Goal: Task Accomplishment & Management: Complete application form

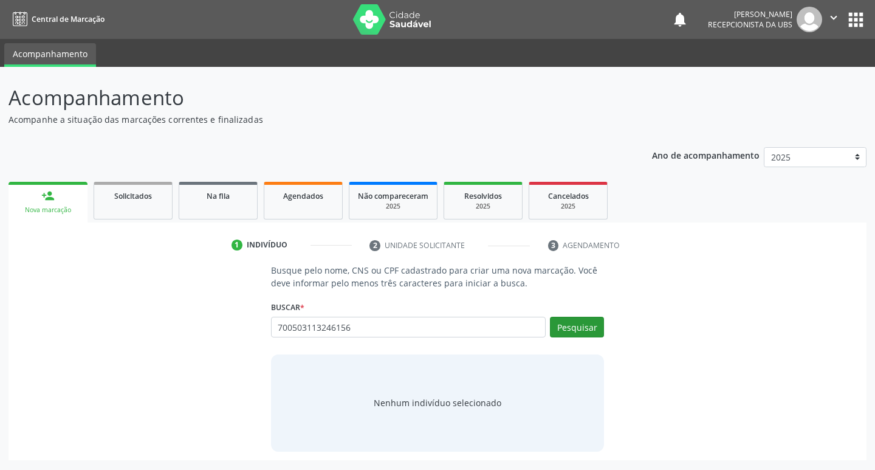
type input "700503113246156"
click at [576, 328] on button "Pesquisar" at bounding box center [577, 327] width 54 height 21
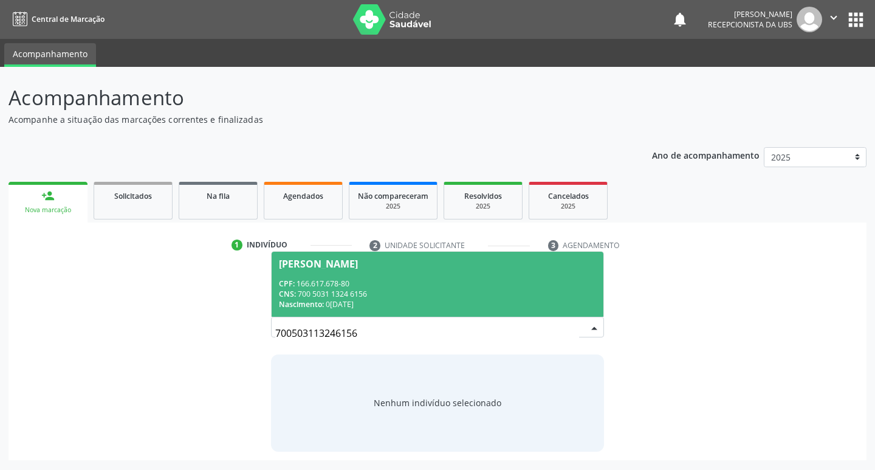
click at [312, 280] on div "CPF: 166.617.678-80" at bounding box center [438, 283] width 318 height 10
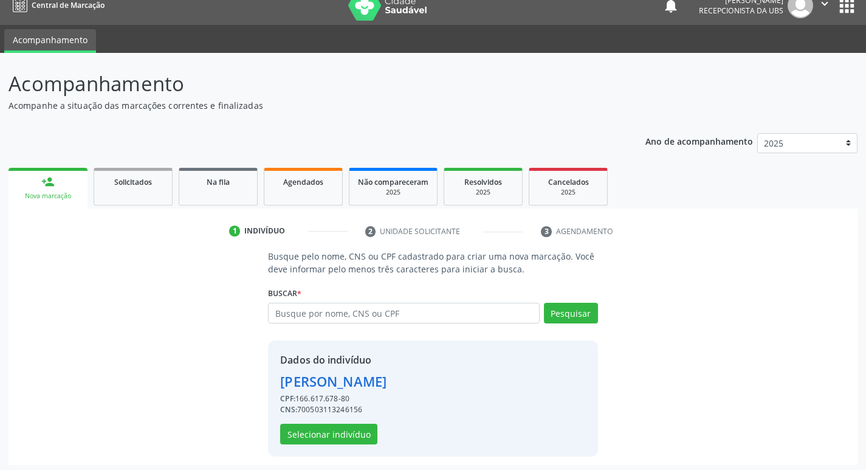
scroll to position [18, 0]
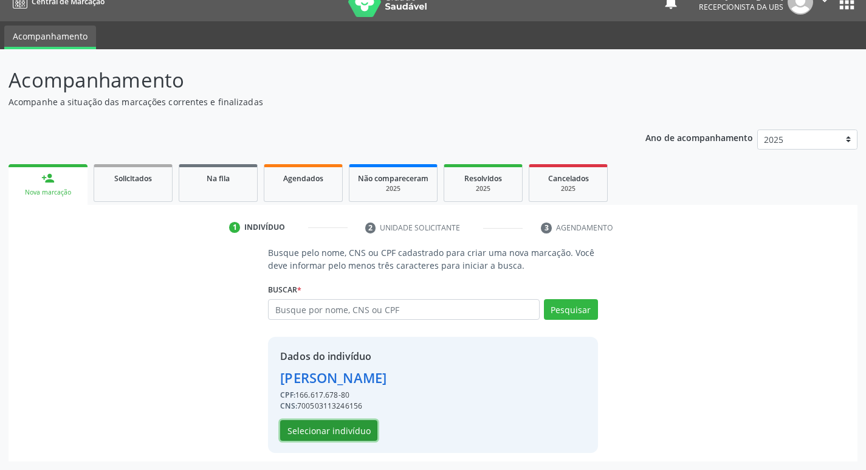
click at [326, 426] on button "Selecionar indivíduo" at bounding box center [328, 430] width 97 height 21
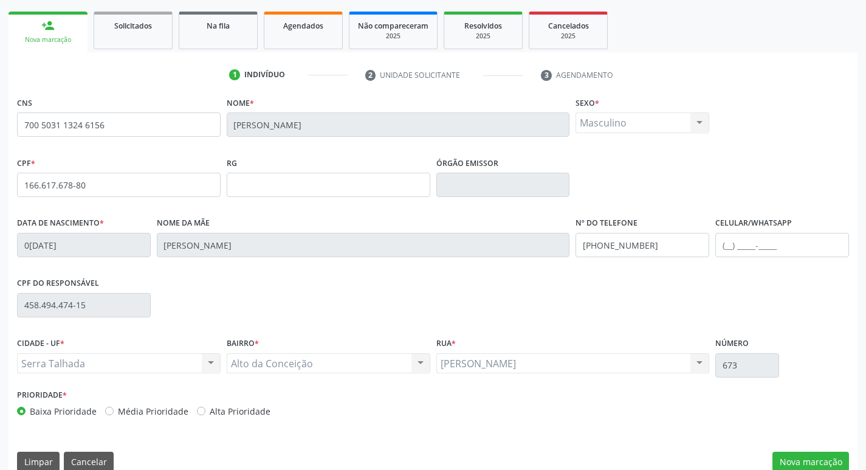
scroll to position [189, 0]
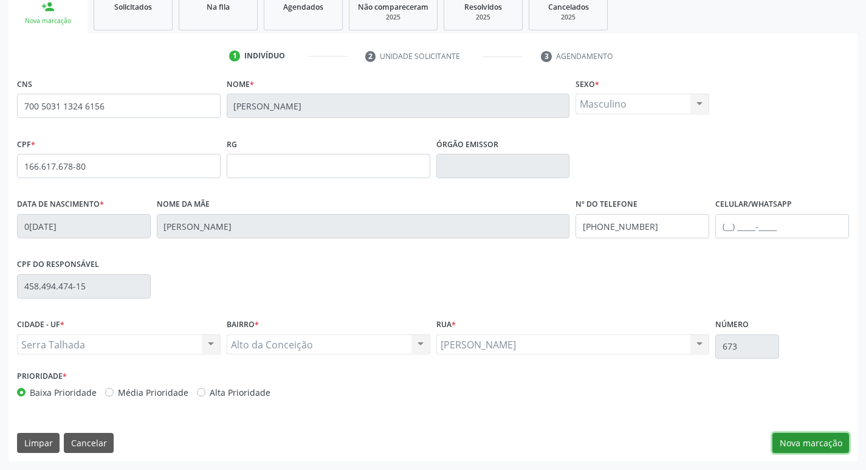
click at [826, 443] on button "Nova marcação" at bounding box center [811, 443] width 77 height 21
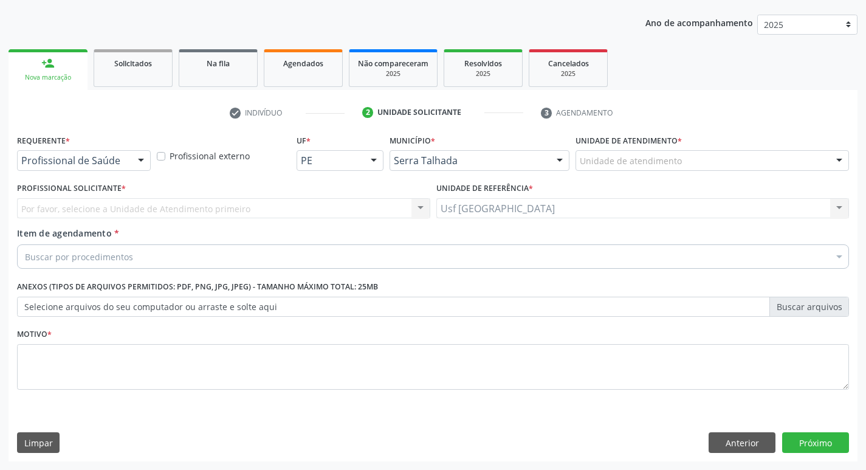
scroll to position [133, 0]
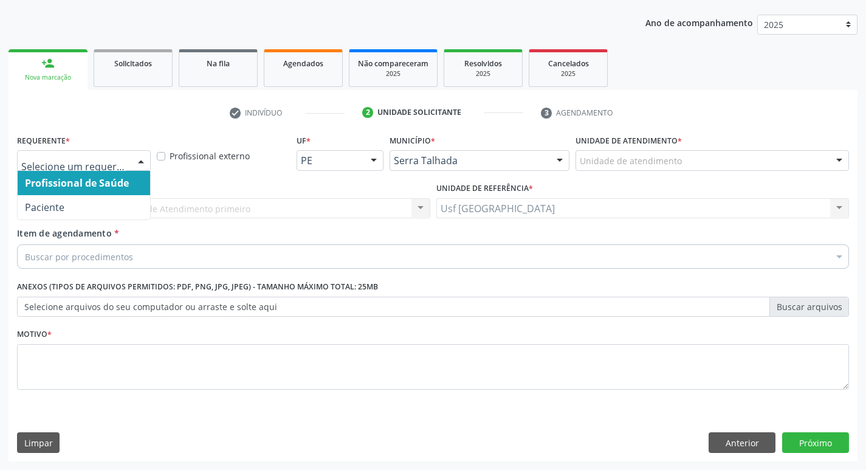
click at [121, 154] on div at bounding box center [84, 160] width 134 height 21
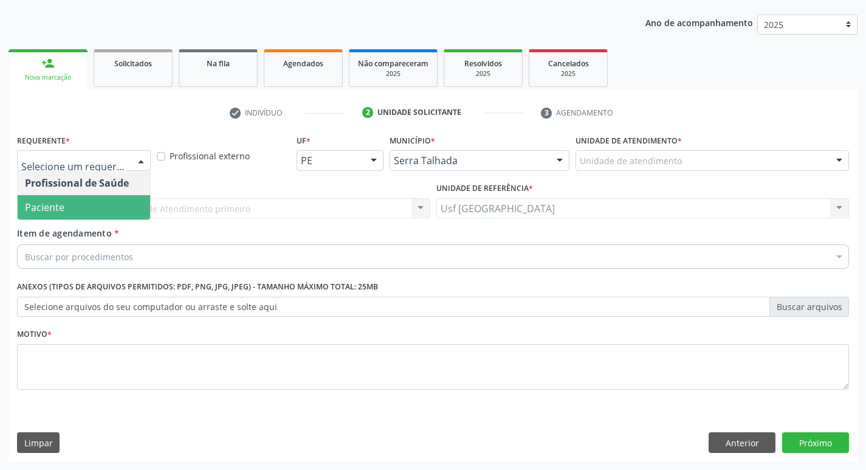
click at [54, 205] on span "Paciente" at bounding box center [45, 207] width 40 height 13
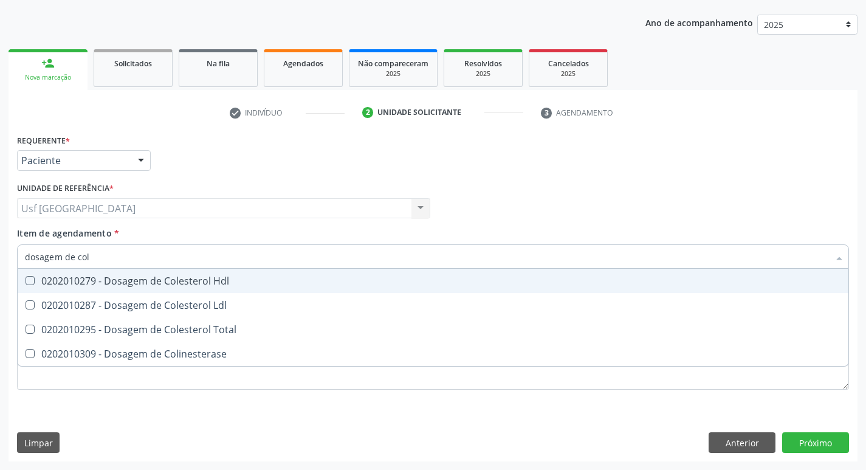
type input "dosagem de [PERSON_NAME]"
click at [72, 276] on div "0202010279 - Dosagem de Colesterol Hdl" at bounding box center [433, 281] width 816 height 10
checkbox Hdl "true"
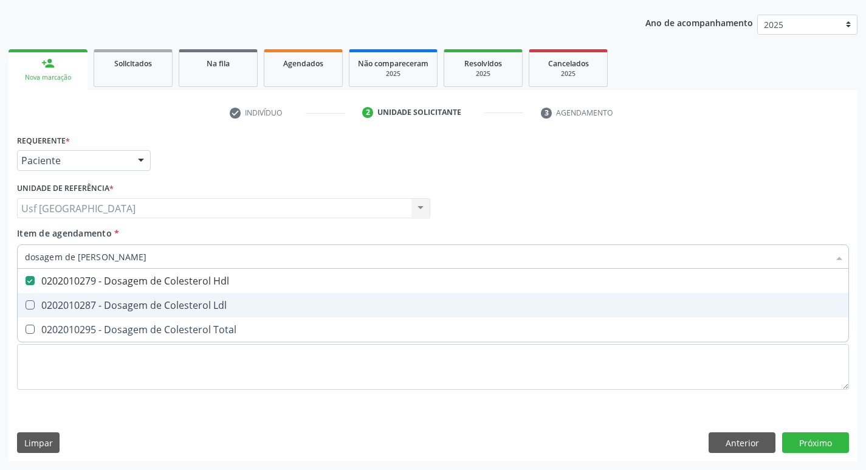
click at [72, 301] on div "0202010287 - Dosagem de Colesterol Ldl" at bounding box center [433, 305] width 816 height 10
checkbox Ldl "true"
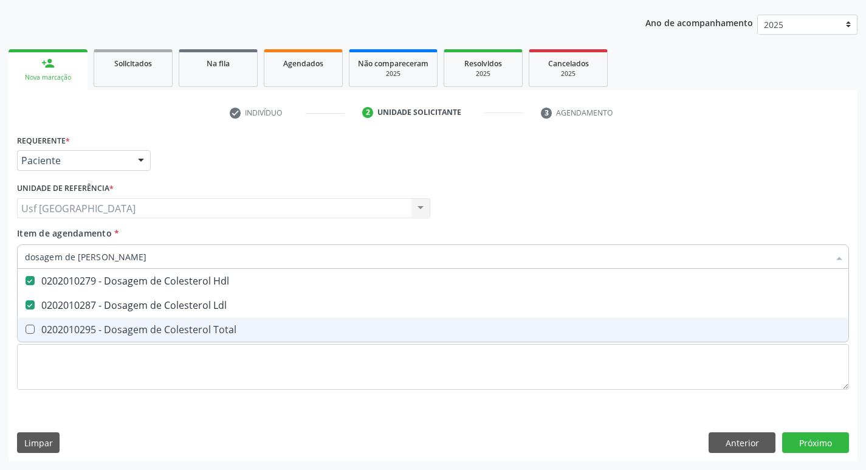
click at [78, 326] on div "0202010295 - Dosagem de Colesterol Total" at bounding box center [433, 330] width 816 height 10
checkbox Total "true"
type input "dosagem de co"
checkbox Hdl "false"
checkbox Colinesterase "true"
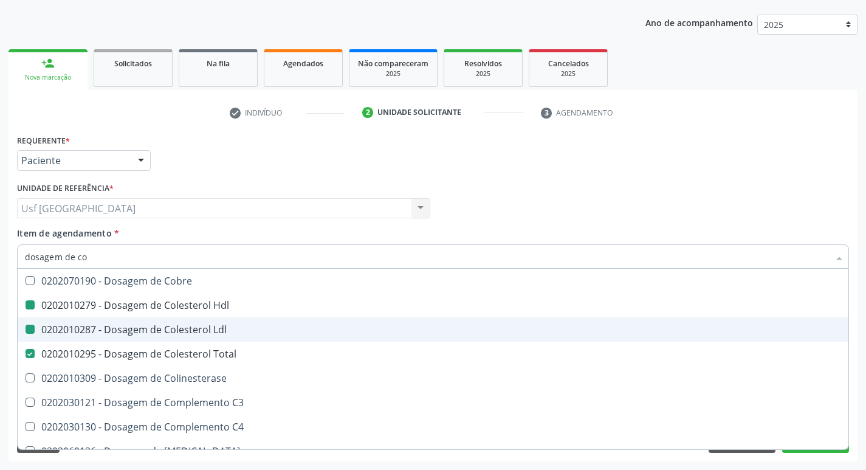
type input "dosagem de c"
checkbox Hdl "false"
checkbox Ldl "false"
checkbox Total "false"
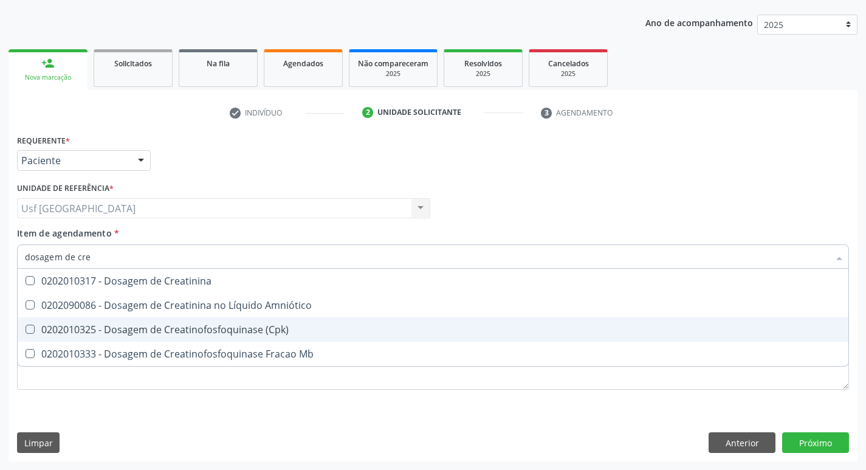
type input "dosagem de crea"
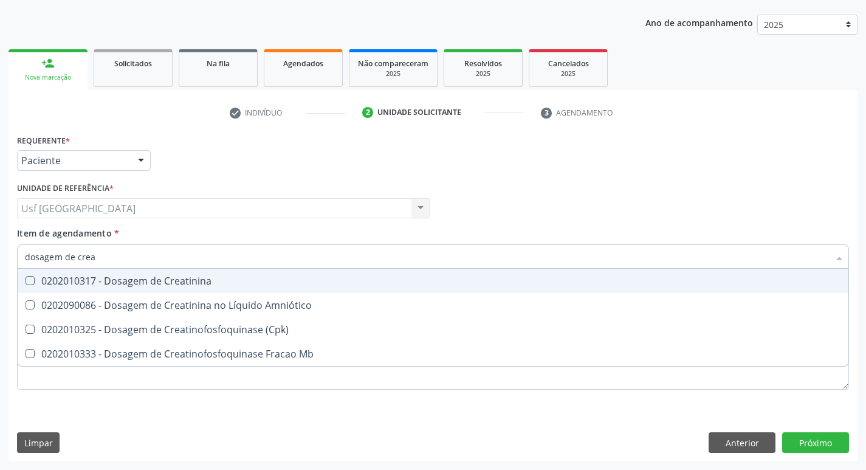
click at [178, 281] on div "0202010317 - Dosagem de Creatinina" at bounding box center [433, 281] width 816 height 10
checkbox Creatinina "true"
type input "dosagem de c"
checkbox Creatinina "false"
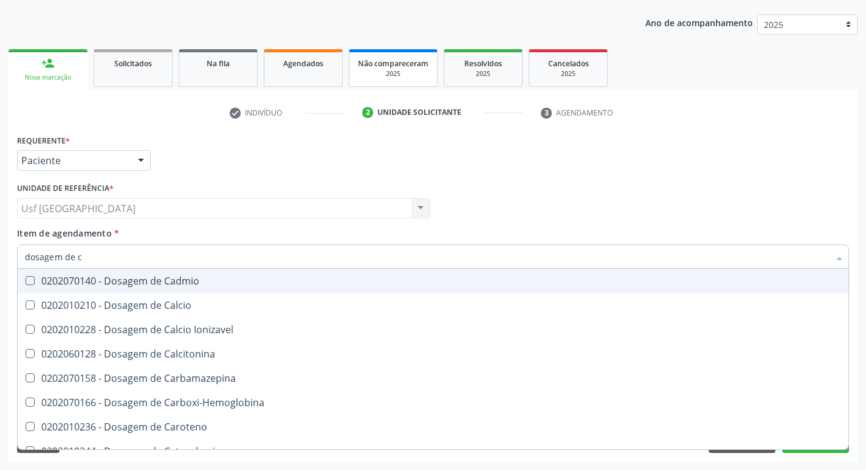
type input "dosagem de"
checkbox Hdl "false"
checkbox Ldl "false"
checkbox Total "false"
checkbox Creatinina "false"
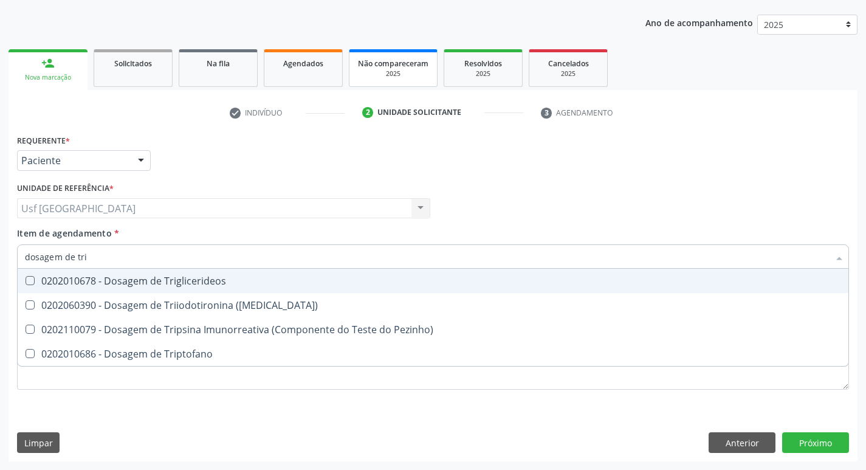
type input "dosagem de trig"
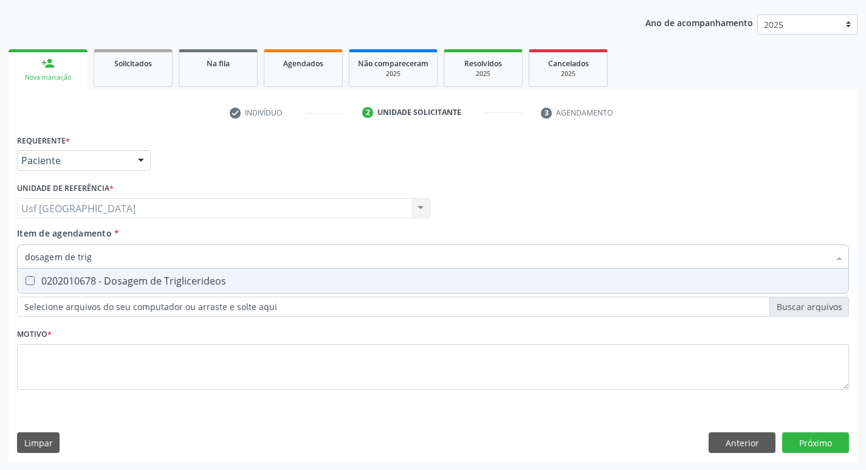
click at [170, 283] on div "0202010678 - Dosagem de Triglicerideos" at bounding box center [433, 281] width 816 height 10
checkbox Triglicerideos "true"
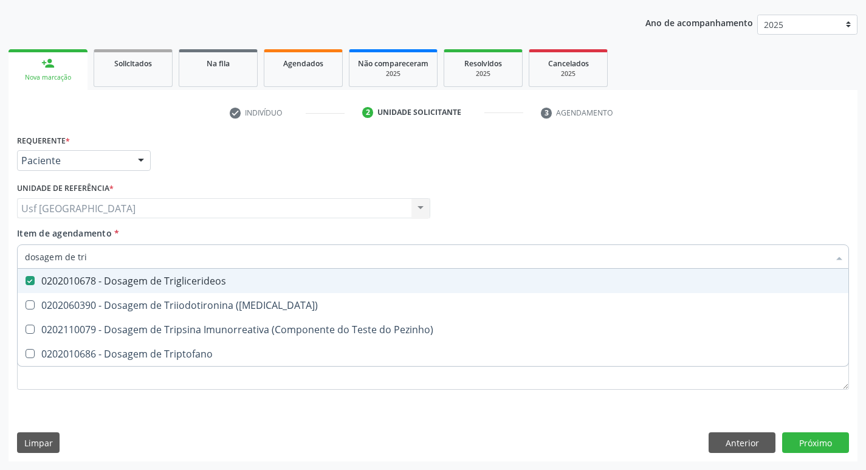
type input "dosagem de tr"
checkbox Triglicerideos "false"
checkbox Triptofano "true"
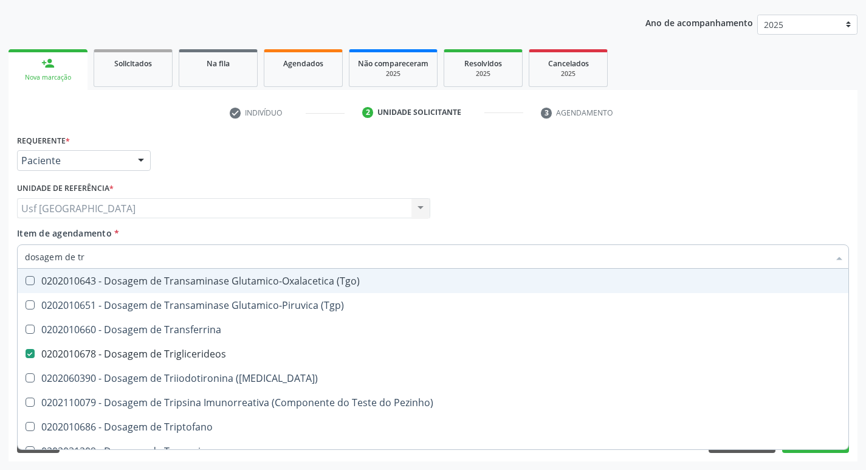
type input "dosagem de t"
checkbox Triglicerideos "false"
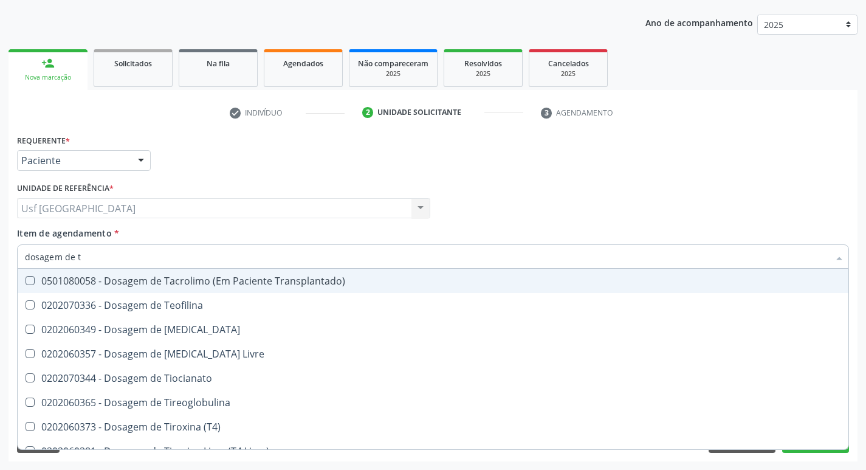
type input "dosagem de"
checkbox Triglicerideos "false"
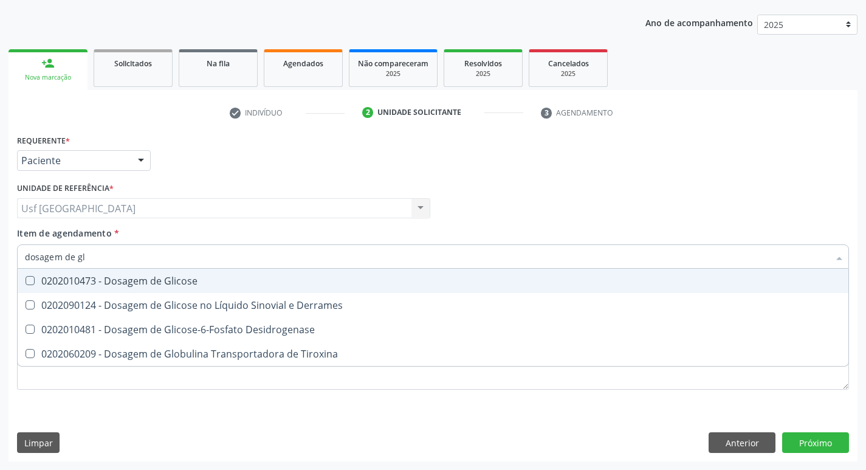
type input "dosagem de gli"
click at [124, 277] on div "0202010473 - Dosagem de Glicose" at bounding box center [433, 281] width 816 height 10
checkbox Glicose "true"
type input "dosagem de g"
checkbox Glicose "false"
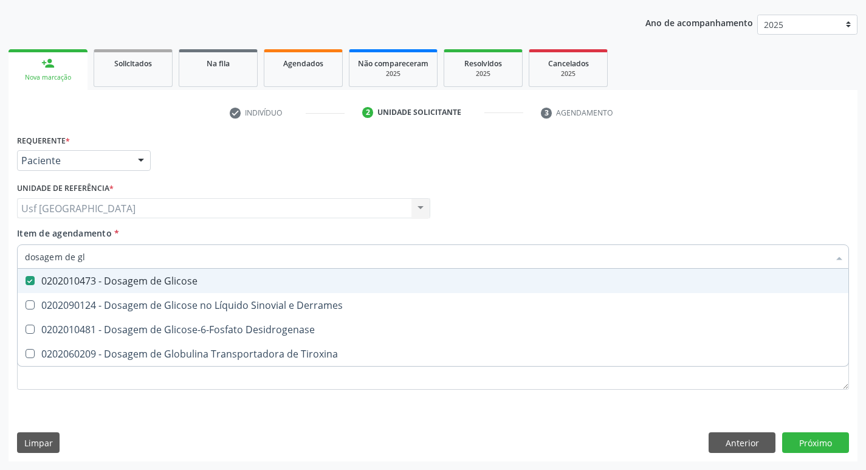
checkbox Tiroxina "true"
type input "dosagem de"
checkbox Tiroxina "false"
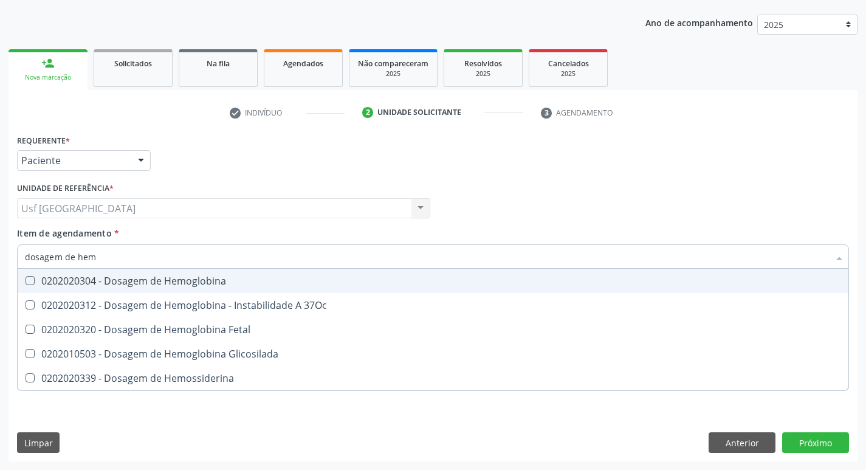
type input "dosagem de hemo"
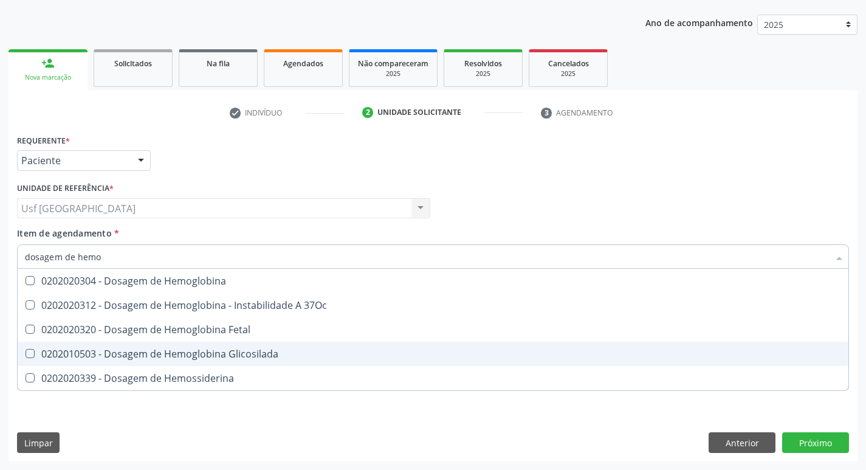
click at [129, 358] on div "0202010503 - Dosagem de Hemoglobina Glicosilada" at bounding box center [433, 354] width 816 height 10
click at [129, 355] on div "0202010503 - Dosagem de Hemoglobina Glicosilada" at bounding box center [433, 354] width 816 height 10
checkbox Glicosilada "true"
type input "d"
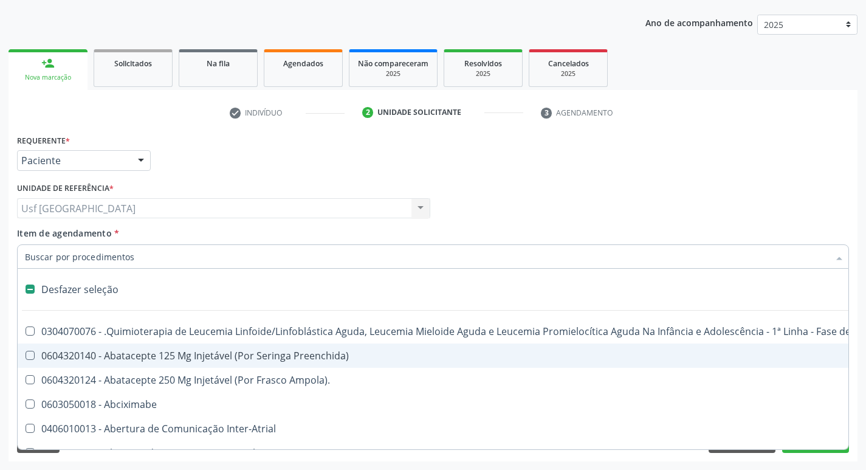
checkbox Abciximabe "false"
checkbox Inter-Atrial "false"
type input "h"
checkbox A "true"
checkbox Coagulação\ "true"
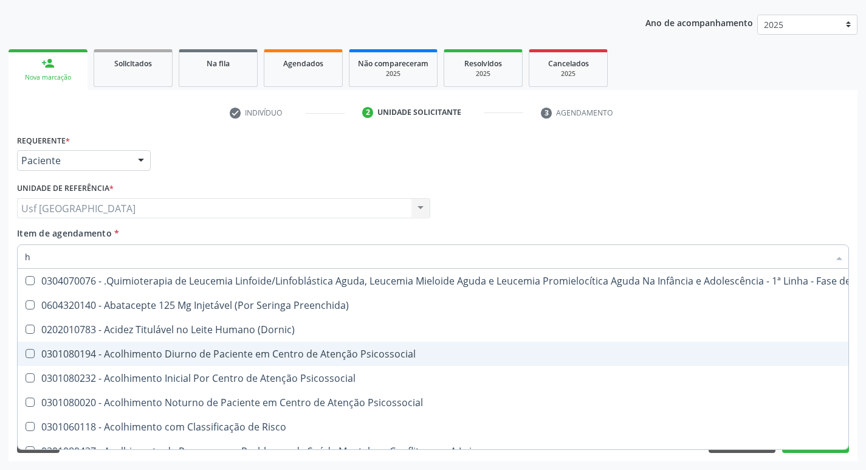
type input "he"
checkbox Pulmão "true"
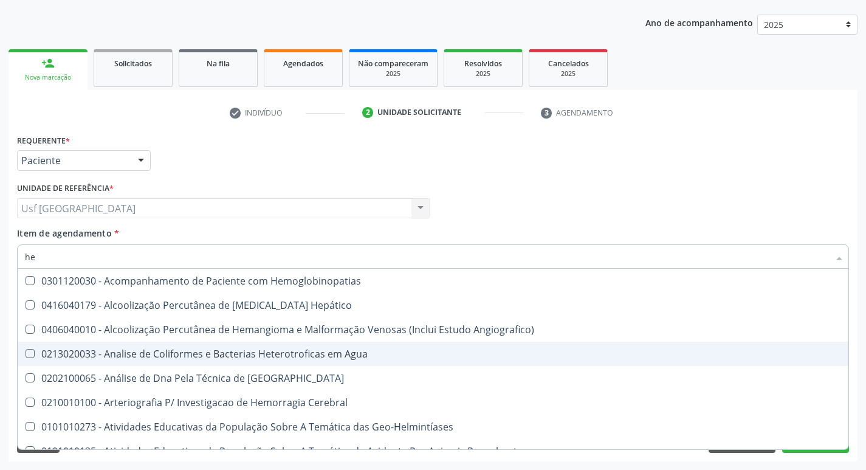
type input "hem"
checkbox \(Qualitativo\) "true"
checkbox Glicosilada "false"
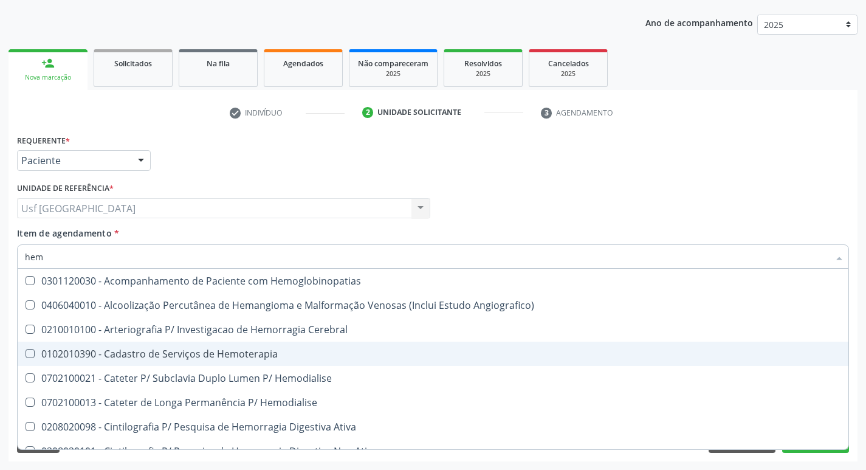
type input "hemo"
checkbox Hemacias "true"
checkbox Glicosilada "false"
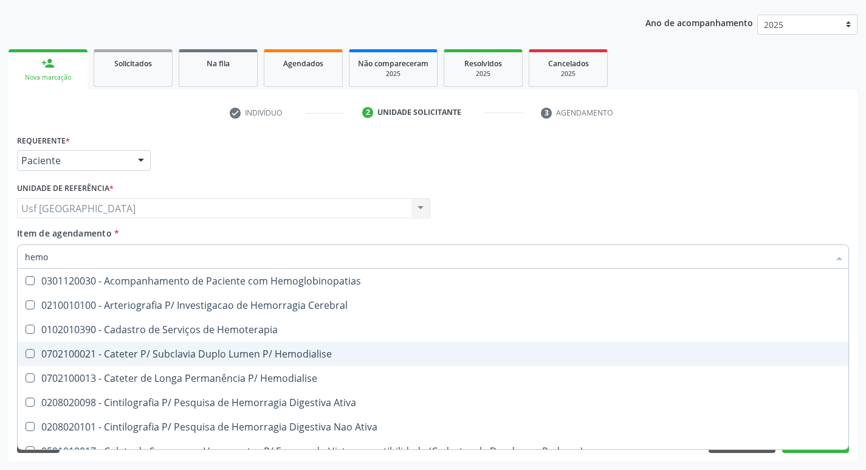
type input "hemog"
checkbox Tardio\) "true"
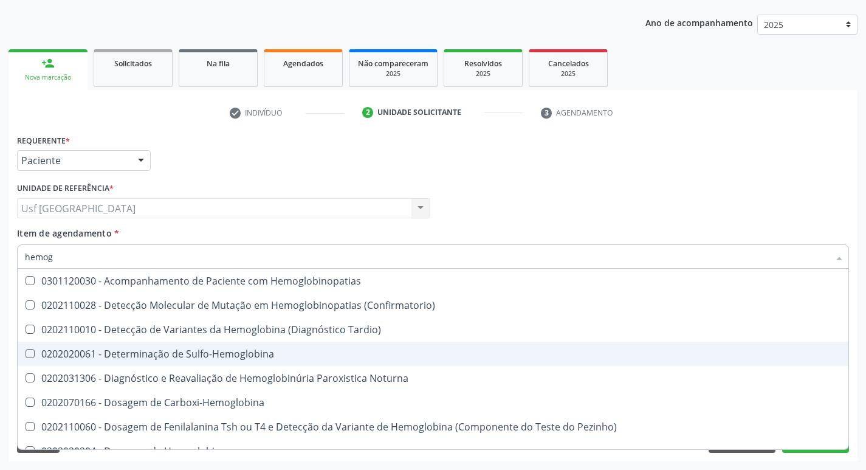
type input "hemogr"
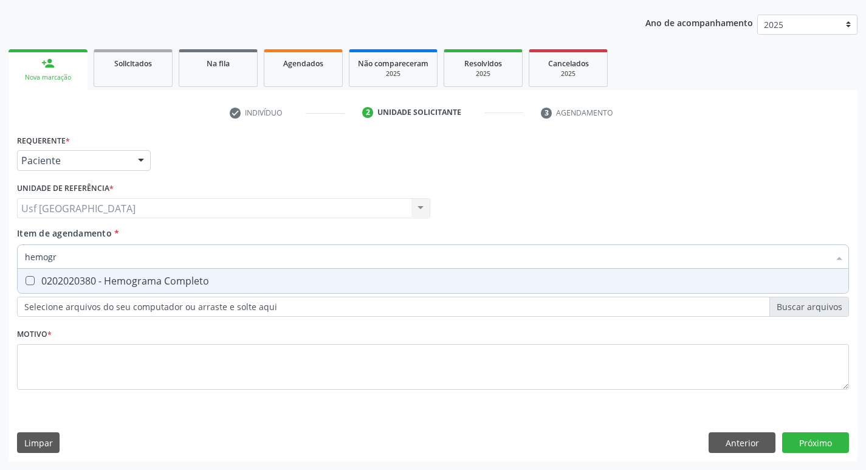
click at [191, 281] on div "0202020380 - Hemograma Completo" at bounding box center [433, 281] width 816 height 10
checkbox Completo "true"
type input "hemog"
checkbox Completo "false"
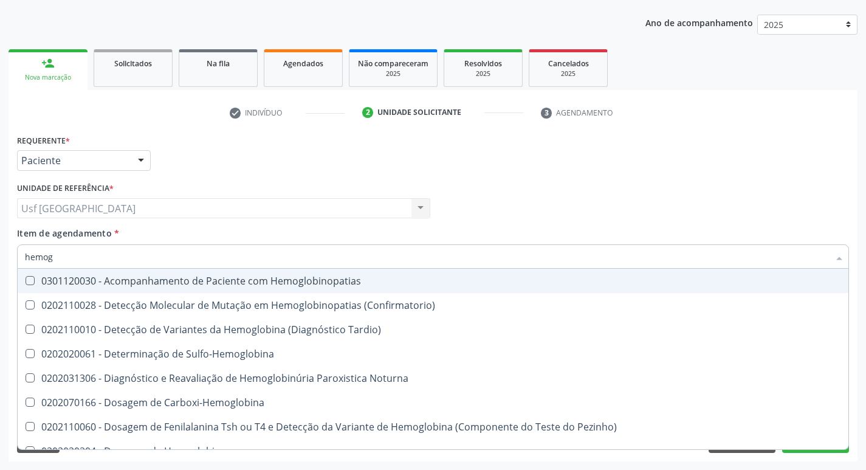
type input "hemo"
checkbox Glicosilada "false"
checkbox Completo "false"
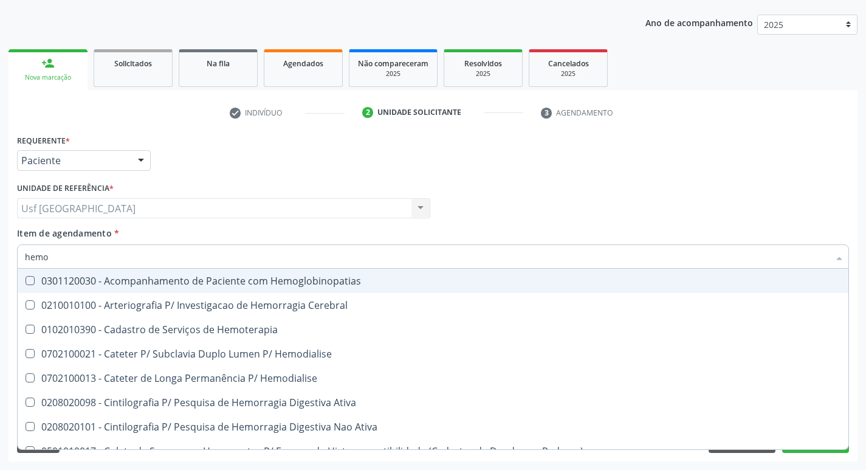
type input "hem"
checkbox Glicosilada "false"
checkbox Semana\) "true"
checkbox Completo "false"
checkbox Elástica "true"
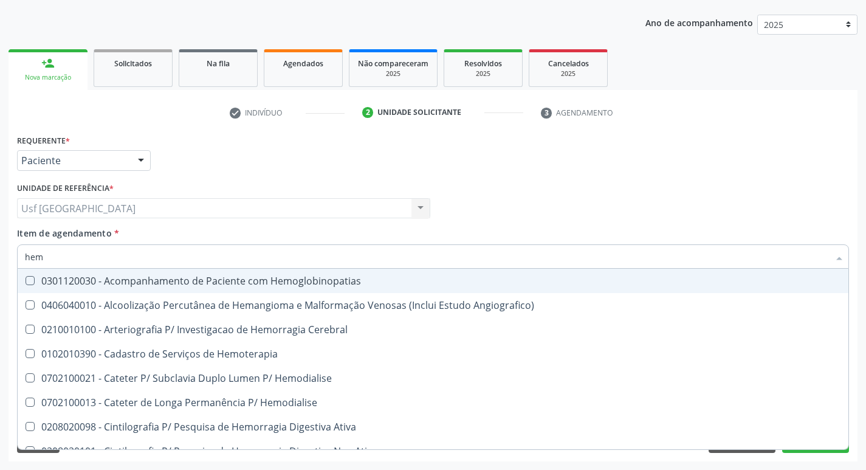
type input "he"
checkbox Glicosilada "false"
checkbox Hematocrito "true"
checkbox Completo "false"
checkbox Orgaos "true"
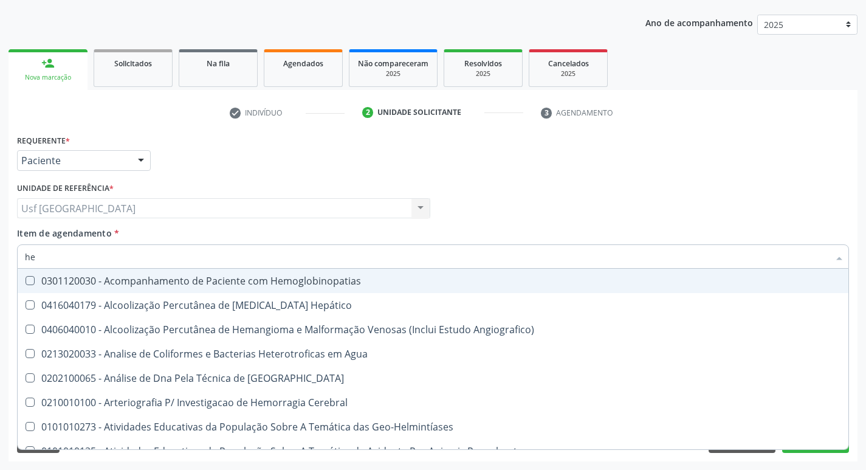
type input "h"
checkbox Glicosilada "false"
checkbox Completo "false"
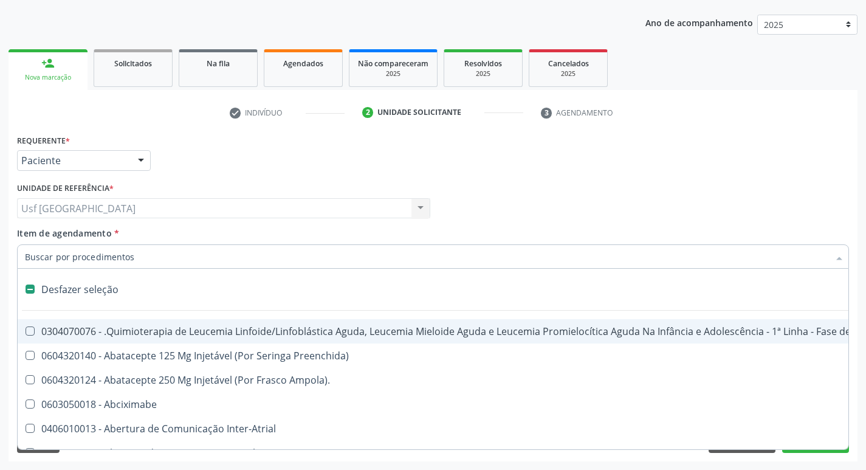
checkbox A "false"
checkbox Coagulação\ "false"
checkbox Queimados\) "false"
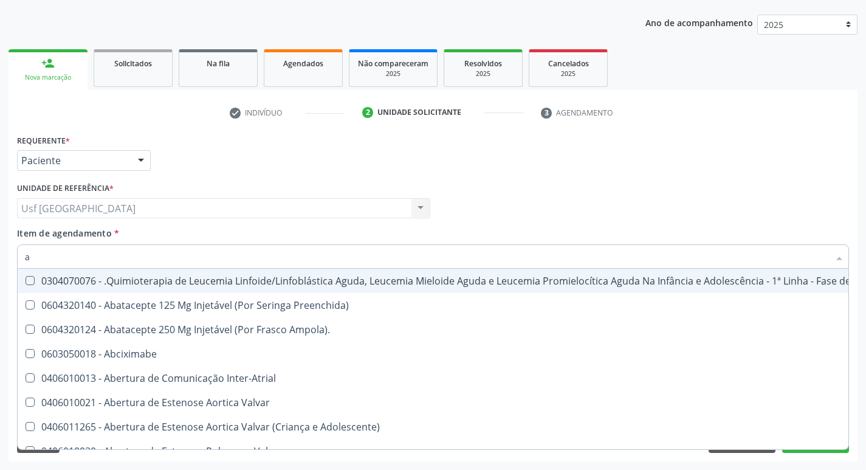
type input "am"
checkbox Nascimento "true"
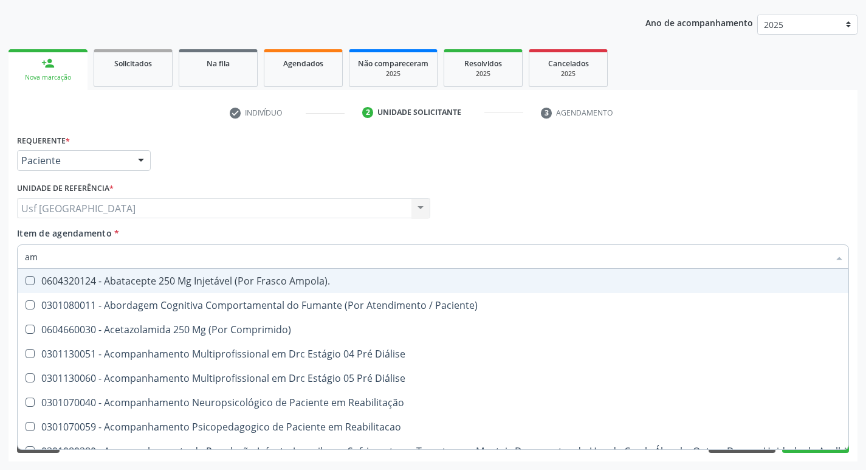
type input "ama"
checkbox Rim "true"
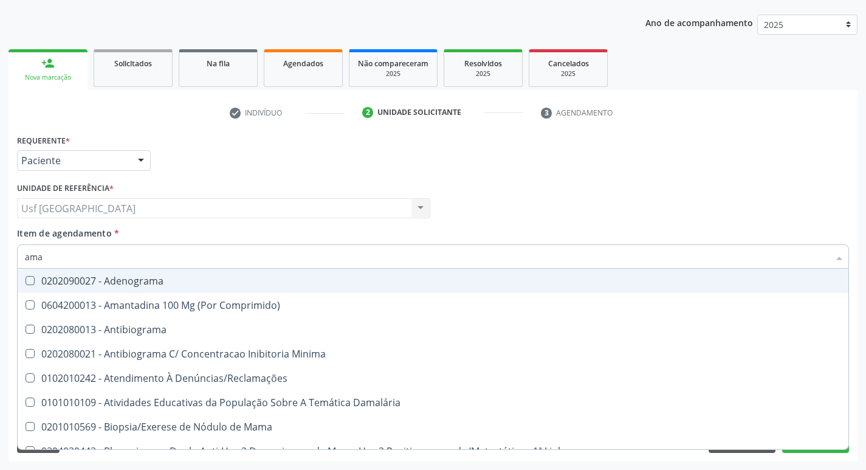
type input "am"
checkbox Completo "false"
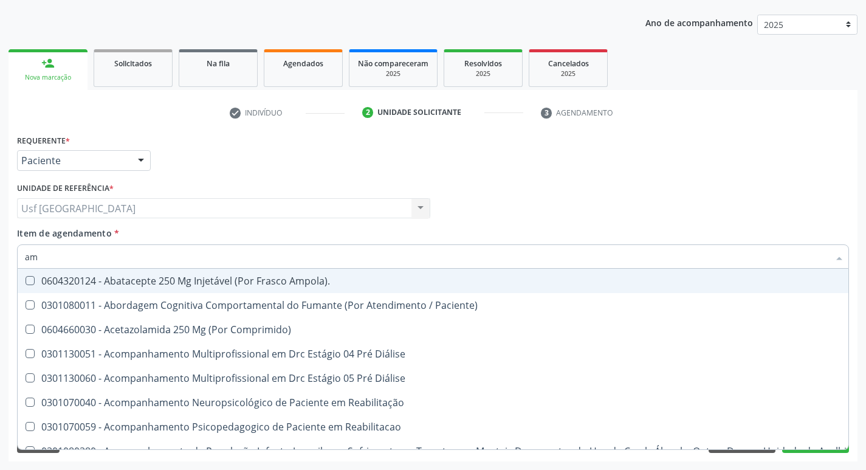
type input "a"
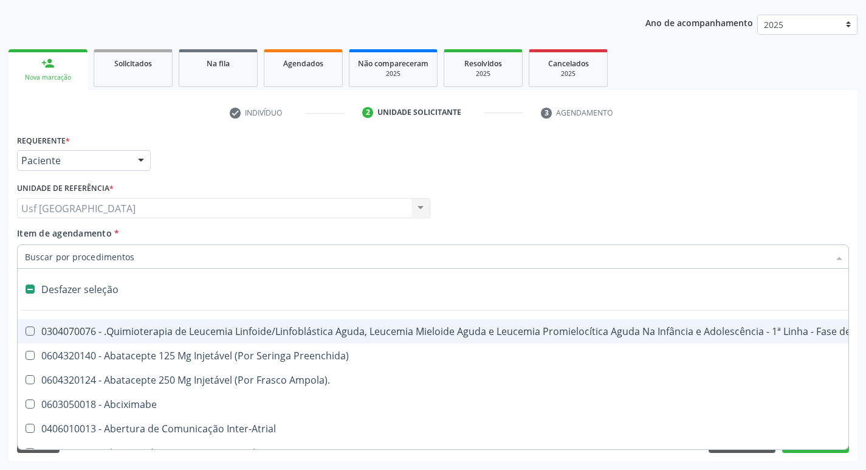
checkbox Nascimento "false"
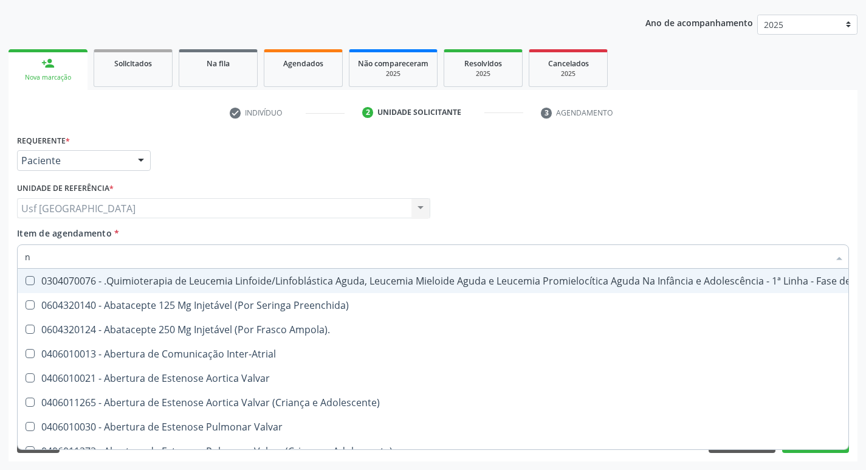
type input "na"
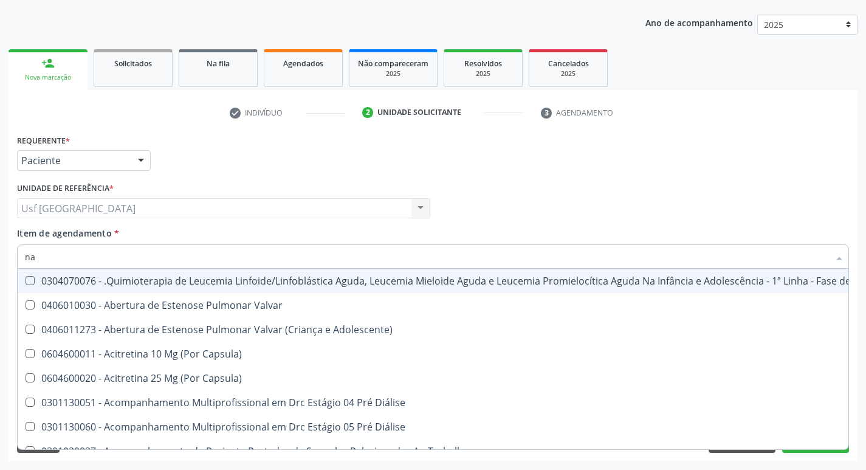
checkbox Creatinina "true"
checkbox Glicosilada "true"
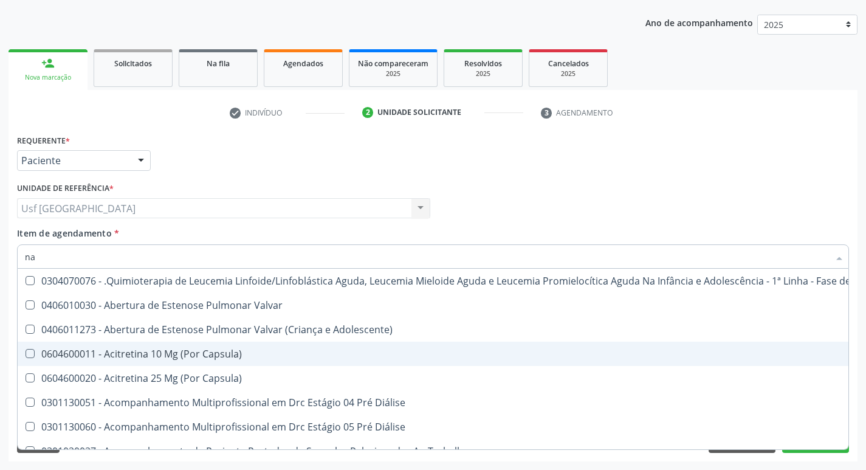
type input "n"
checkbox Creatinina "false"
checkbox Glicosilada "false"
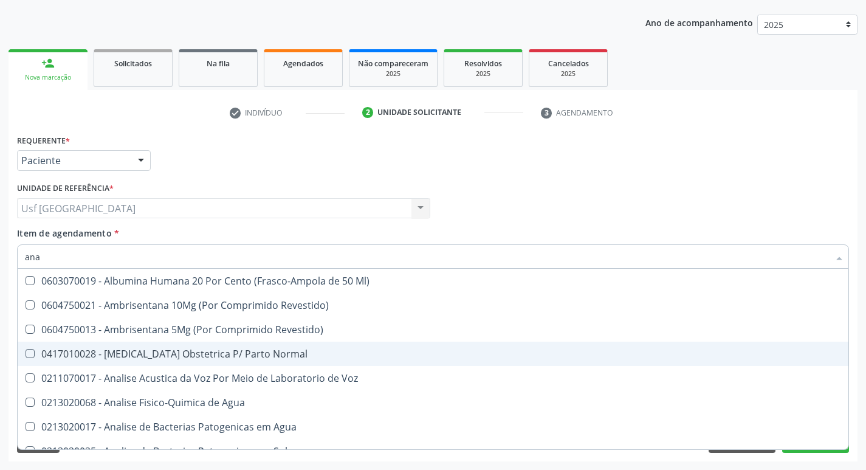
type input "anal"
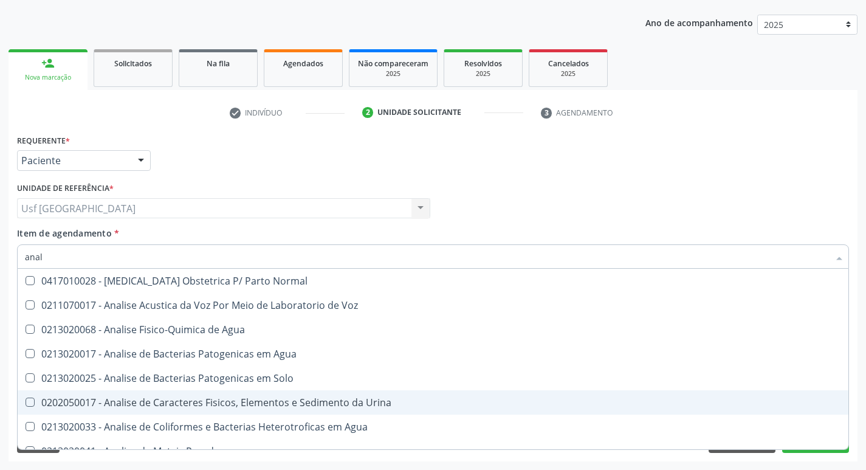
click at [238, 400] on div "0202050017 - Analise de Caracteres Fisicos, Elementos e Sedimento da Urina" at bounding box center [433, 403] width 816 height 10
checkbox Urina "true"
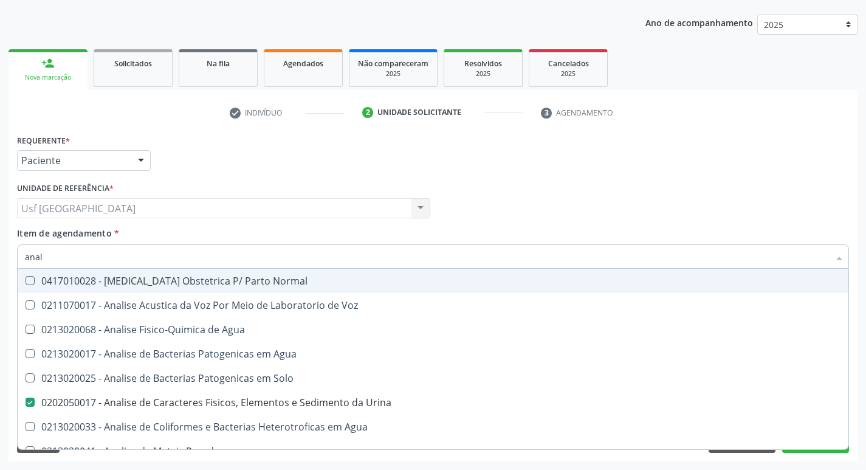
click at [549, 188] on div "Profissional Solicitante Por favor, selecione a Unidade de Atendimento primeiro…" at bounding box center [433, 202] width 838 height 47
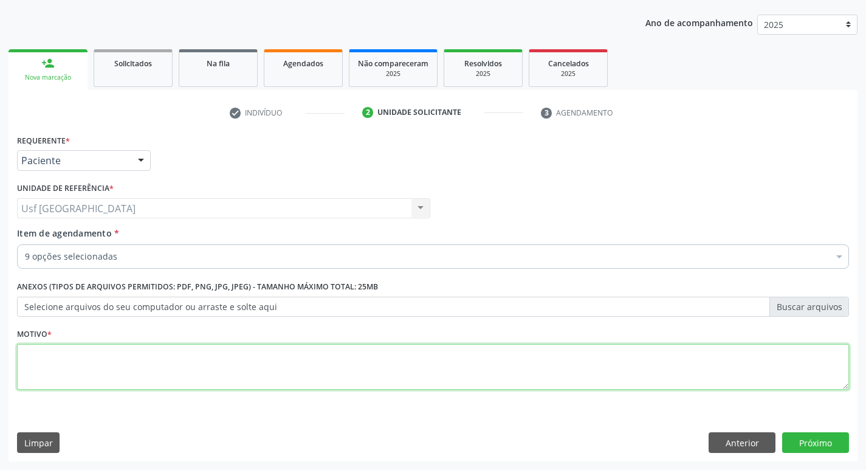
click at [79, 370] on textarea at bounding box center [433, 367] width 832 height 46
type textarea "/"
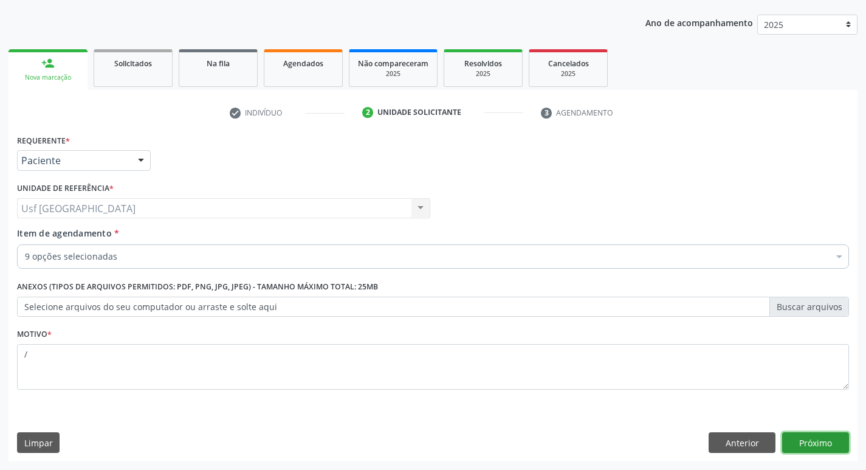
click at [801, 437] on button "Próximo" at bounding box center [815, 442] width 67 height 21
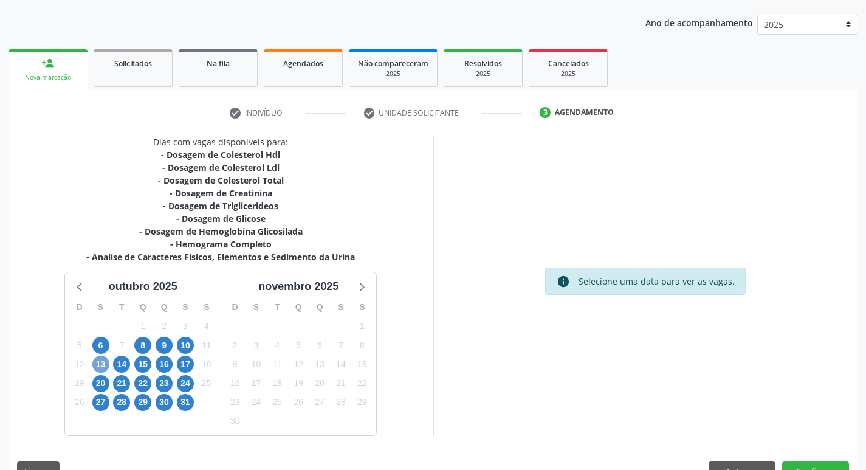
click at [102, 360] on span "13" at bounding box center [100, 364] width 17 height 17
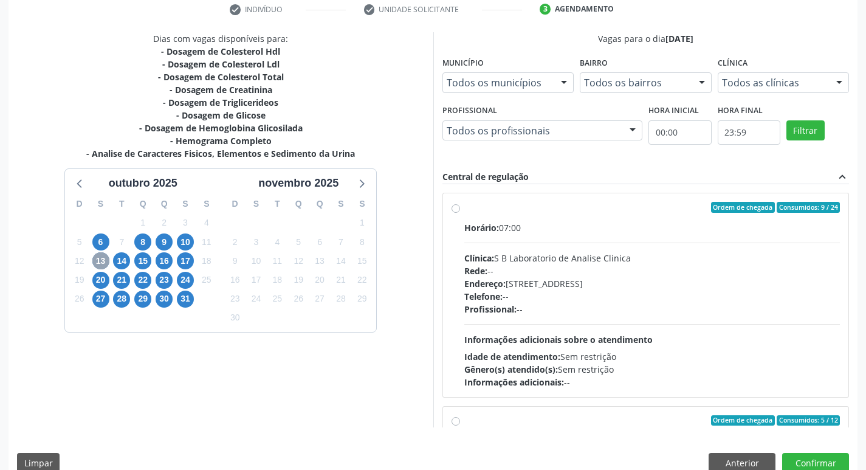
scroll to position [257, 0]
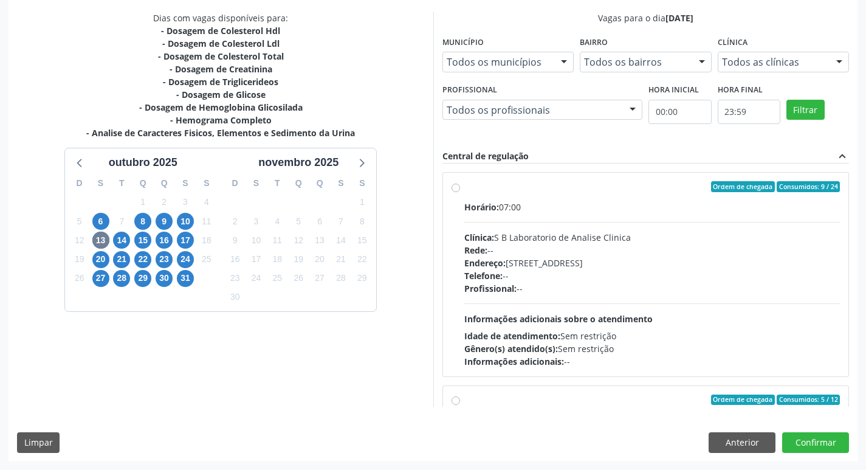
click at [464, 186] on label "Ordem de chegada Consumidos: 9 / 24 Horário: 07:00 Clínica: S B Laboratorio de …" at bounding box center [652, 274] width 376 height 187
click at [454, 186] on input "Ordem de chegada Consumidos: 9 / 24 Horário: 07:00 Clínica: S B Laboratorio de …" at bounding box center [456, 186] width 9 height 11
click at [464, 186] on label "Ordem de chegada Consumidos: 9 / 24 Horário: 07:00 Clínica: S B Laboratorio de …" at bounding box center [652, 274] width 376 height 187
click at [454, 186] on input "Ordem de chegada Consumidos: 9 / 24 Horário: 07:00 Clínica: S B Laboratorio de …" at bounding box center [456, 186] width 9 height 11
radio input "true"
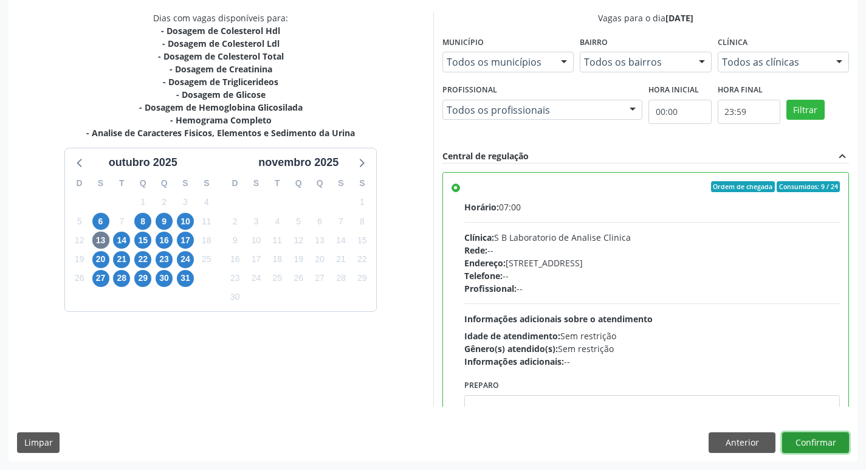
click at [814, 446] on button "Confirmar" at bounding box center [815, 442] width 67 height 21
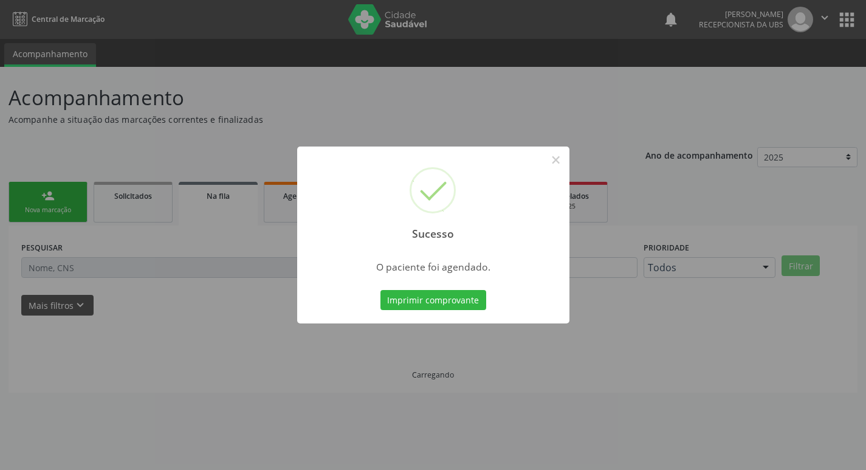
scroll to position [0, 0]
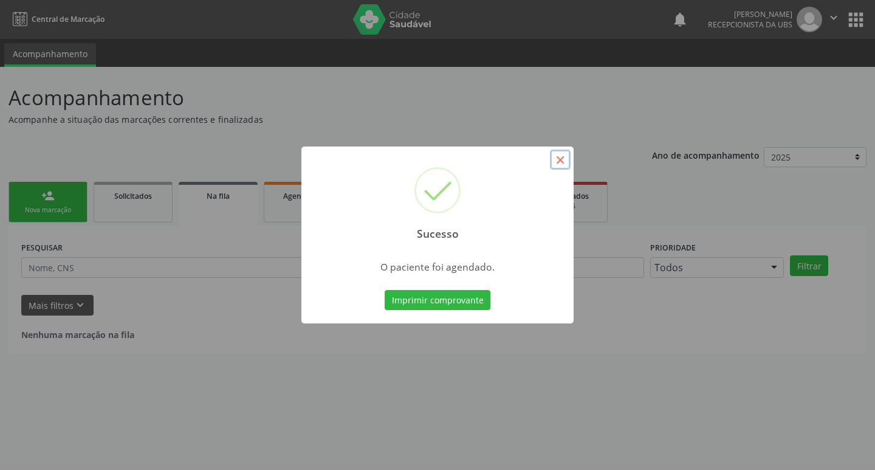
click at [556, 159] on button "×" at bounding box center [560, 160] width 21 height 21
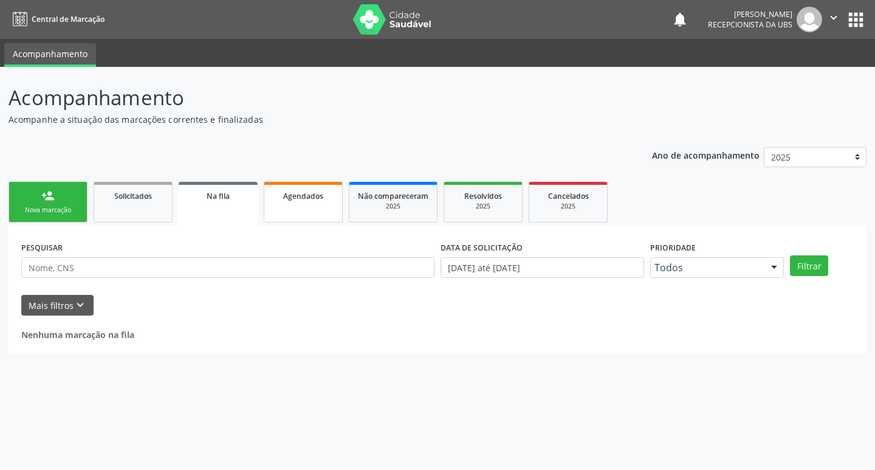
click at [326, 209] on link "Agendados" at bounding box center [303, 202] width 79 height 41
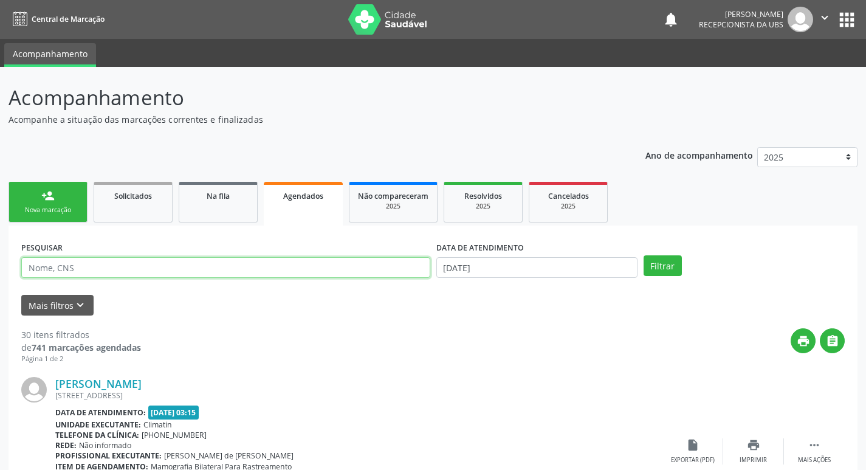
click at [129, 267] on input "text" at bounding box center [225, 267] width 409 height 21
type input "joao evangelista"
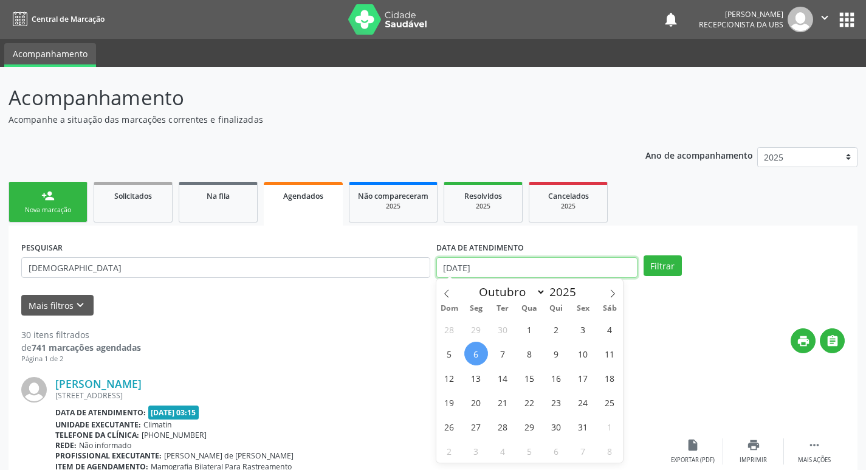
click at [553, 263] on input "06[DATE]" at bounding box center [536, 267] width 201 height 21
click at [480, 378] on span "13" at bounding box center [476, 378] width 24 height 24
type input "13[DATE]"
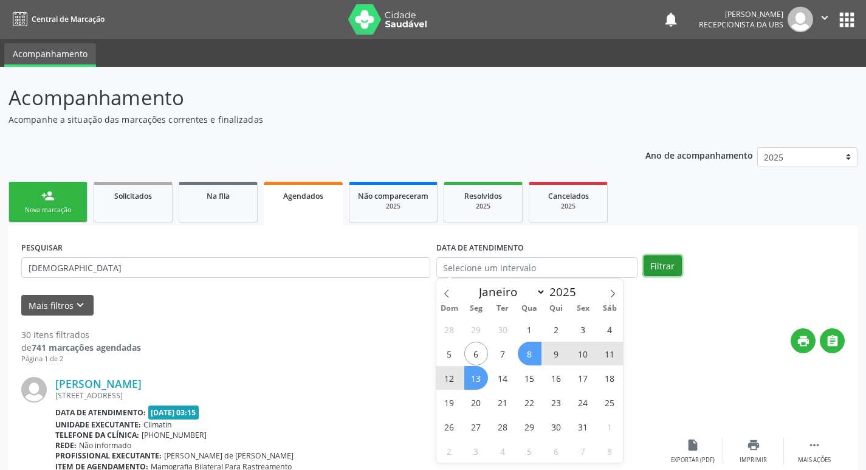
click at [663, 267] on button "Filtrar" at bounding box center [663, 265] width 38 height 21
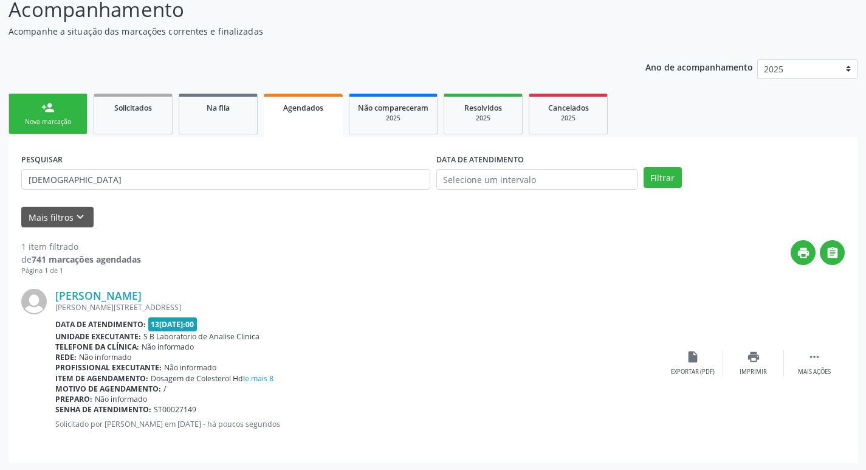
scroll to position [90, 0]
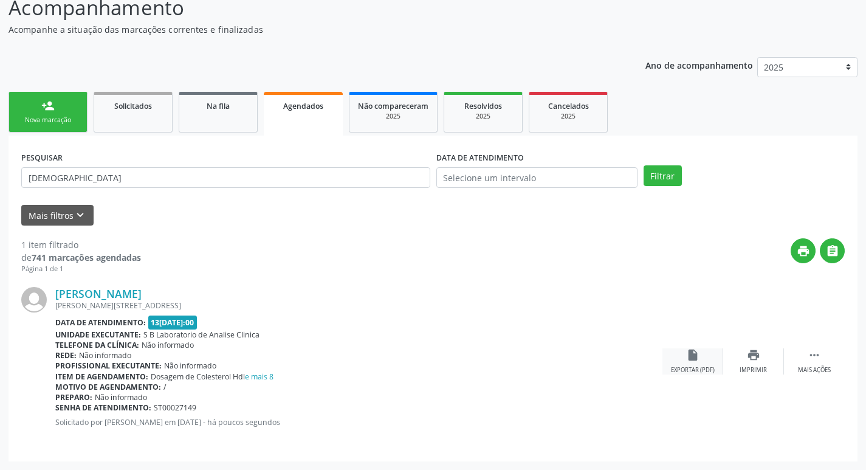
click at [708, 362] on div "insert_drive_file Exportar (PDF)" at bounding box center [693, 361] width 61 height 26
click at [48, 110] on div "person_add" at bounding box center [47, 105] width 13 height 13
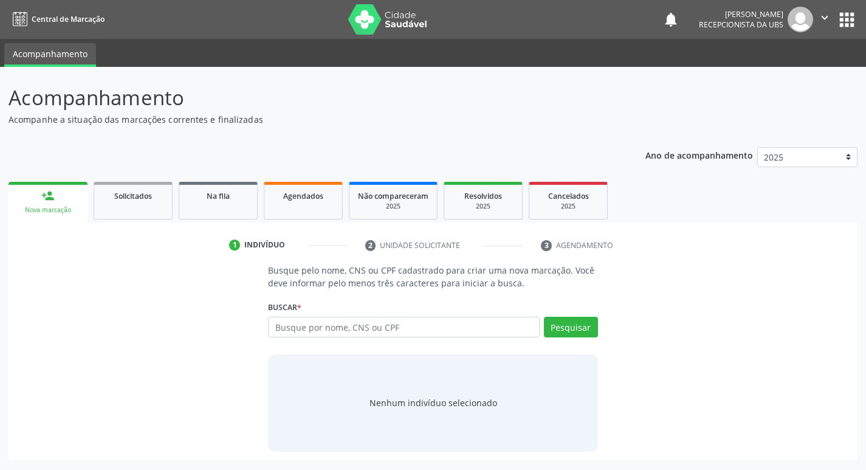
scroll to position [0, 0]
click at [383, 324] on input "text" at bounding box center [408, 327] width 275 height 21
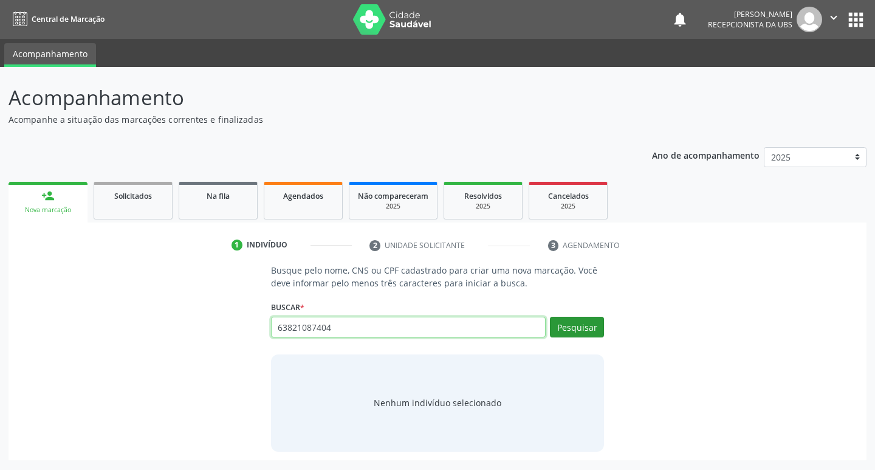
type input "63821087404"
click at [564, 328] on button "Pesquisar" at bounding box center [577, 327] width 54 height 21
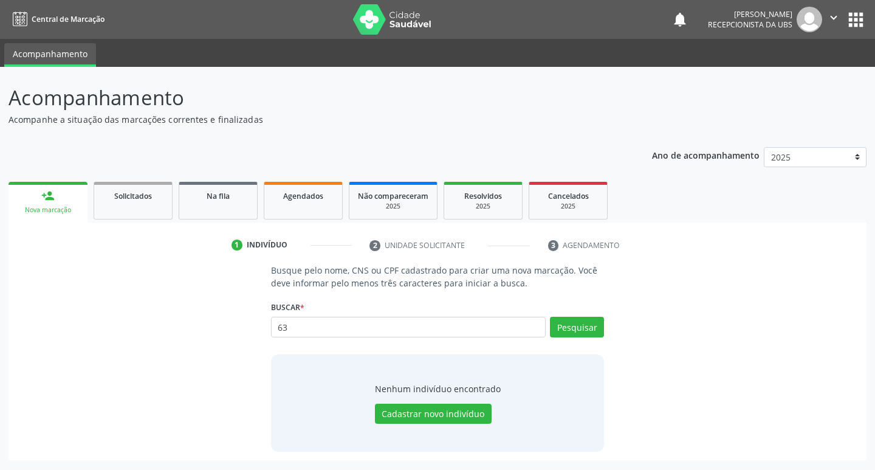
type input "6"
type input "705209406077578"
click at [582, 329] on button "Pesquisar" at bounding box center [577, 327] width 54 height 21
type input "7"
click at [585, 325] on button "Pesquisar" at bounding box center [577, 327] width 54 height 21
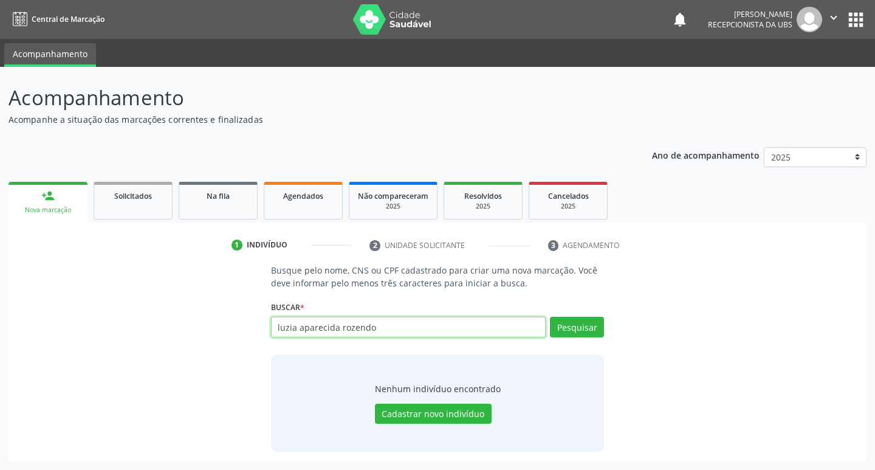
click at [382, 329] on input "luzia aparecida rozendo" at bounding box center [408, 327] width 275 height 21
type input "l"
click at [382, 329] on input "text" at bounding box center [408, 327] width 275 height 21
type input "07140463450"
click at [579, 321] on button "Pesquisar" at bounding box center [577, 327] width 54 height 21
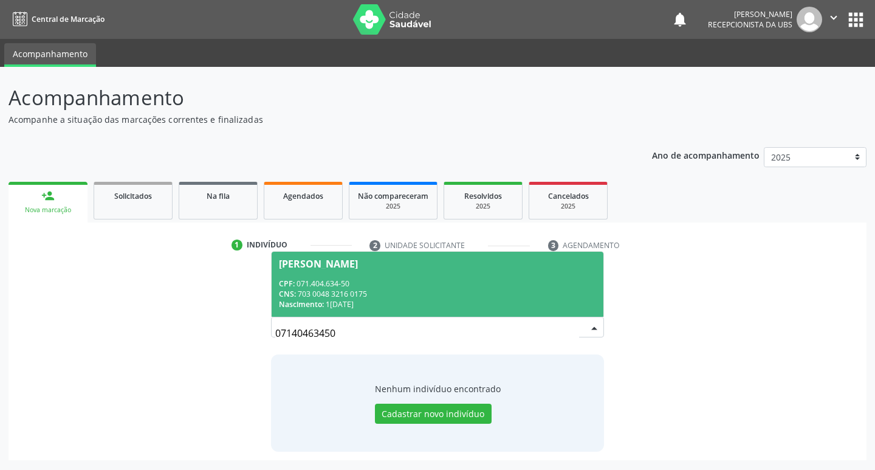
click at [359, 285] on div "CPF: 071.404.634-50" at bounding box center [438, 283] width 318 height 10
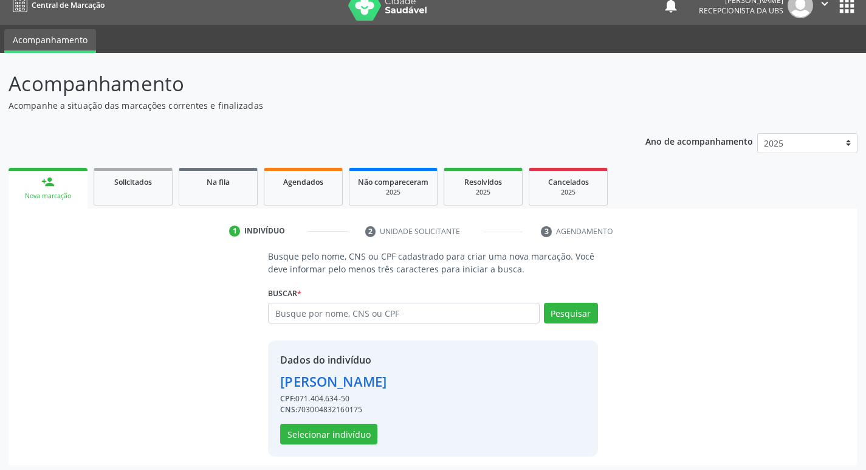
scroll to position [18, 0]
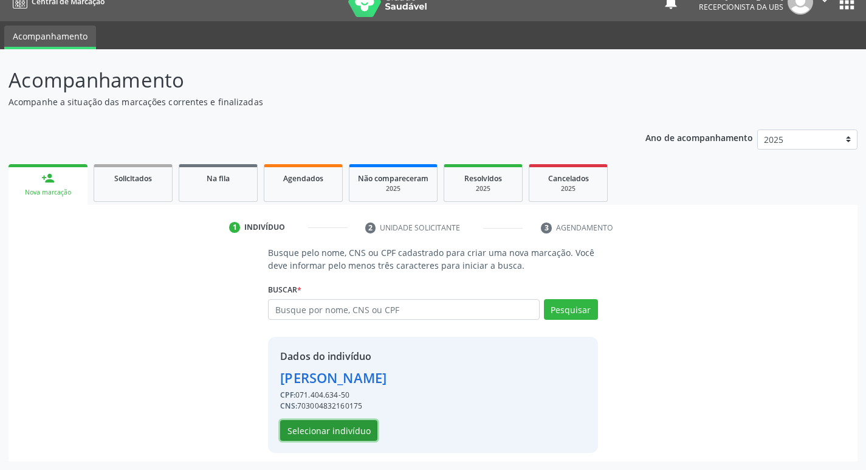
click at [351, 427] on button "Selecionar indivíduo" at bounding box center [328, 430] width 97 height 21
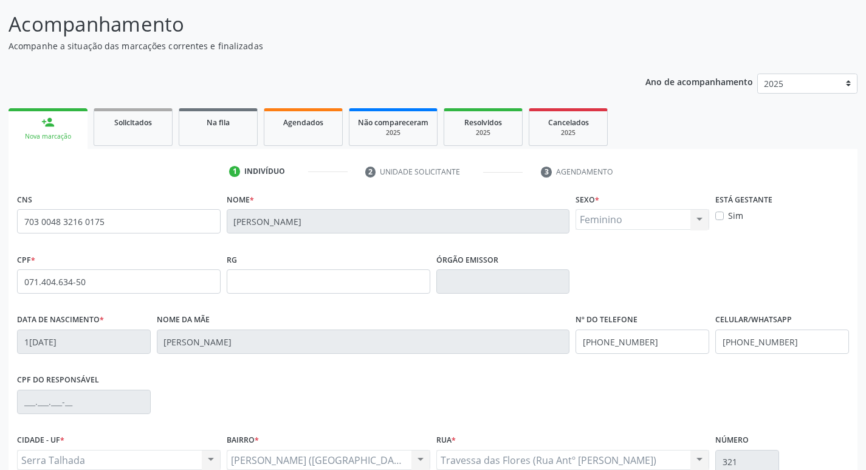
scroll to position [189, 0]
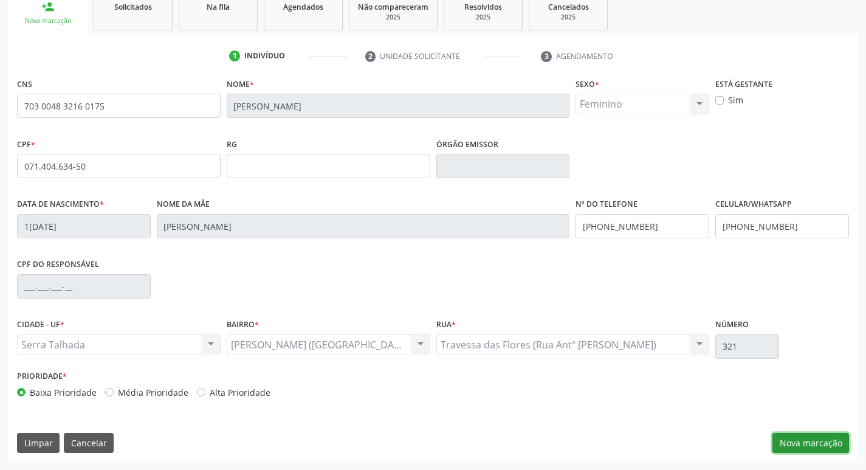
click at [787, 435] on button "Nova marcação" at bounding box center [811, 443] width 77 height 21
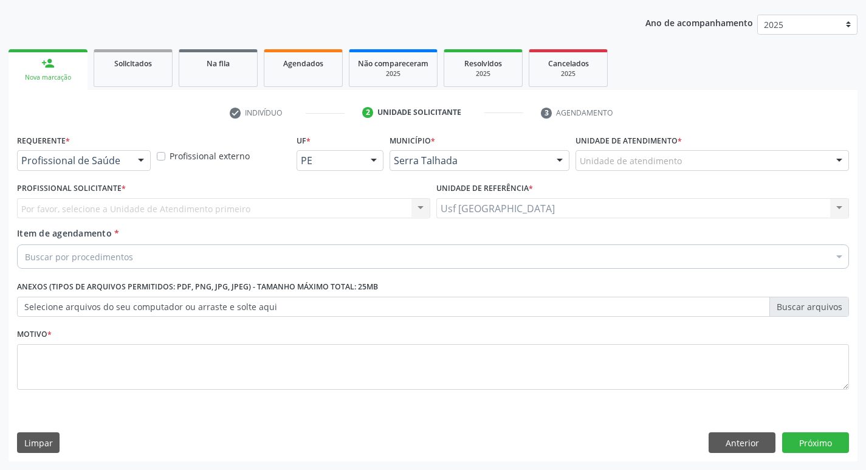
scroll to position [133, 0]
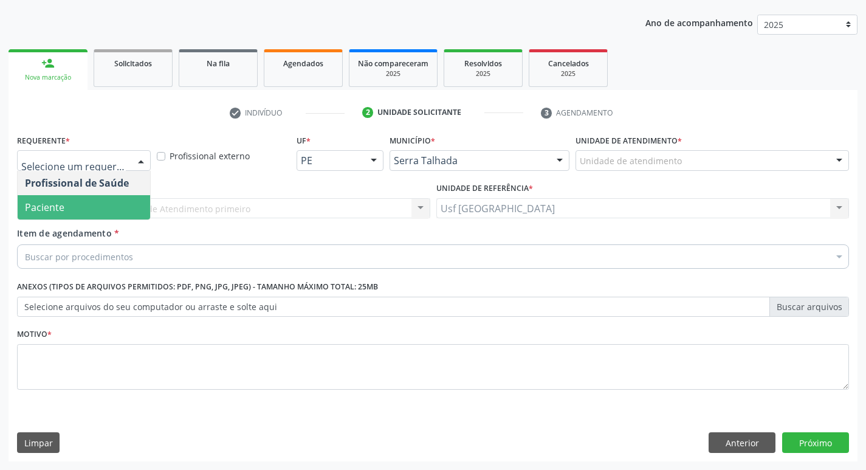
click at [90, 202] on span "Paciente" at bounding box center [84, 207] width 133 height 24
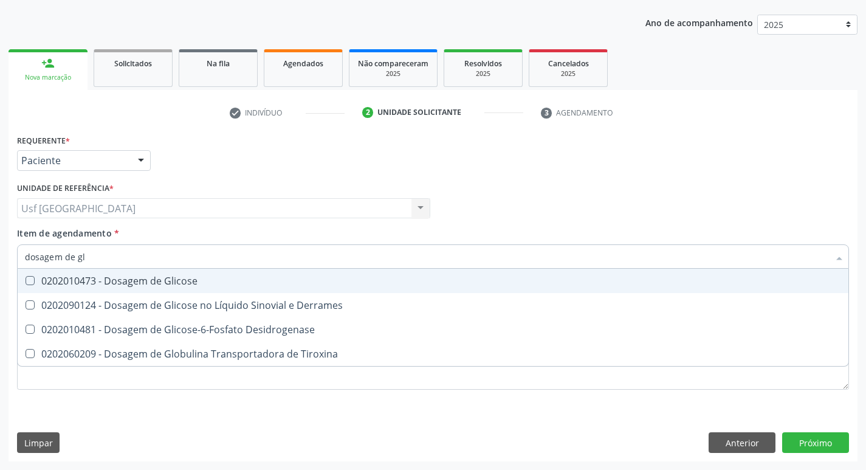
type input "dosagem de gli"
click at [133, 279] on div "0202010473 - Dosagem de Glicose" at bounding box center [433, 281] width 816 height 10
checkbox Glicose "true"
type input "dosagem de g"
checkbox Glicose "false"
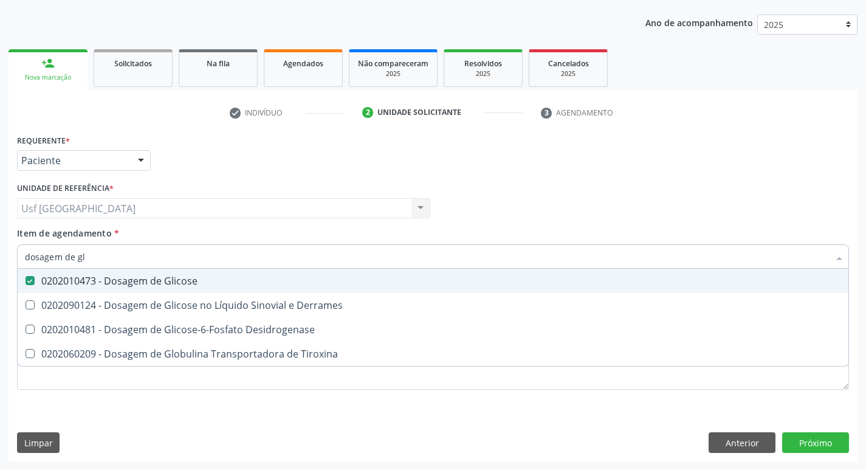
checkbox Tiroxina "true"
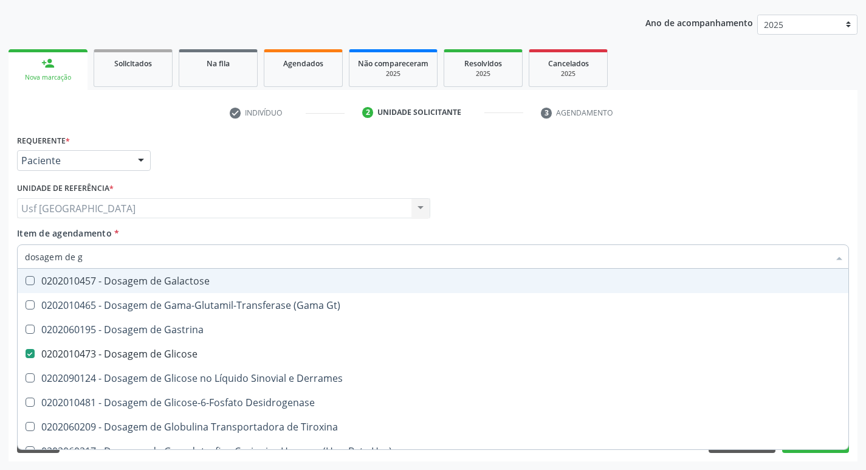
type input "dosagem de"
checkbox Glicose "false"
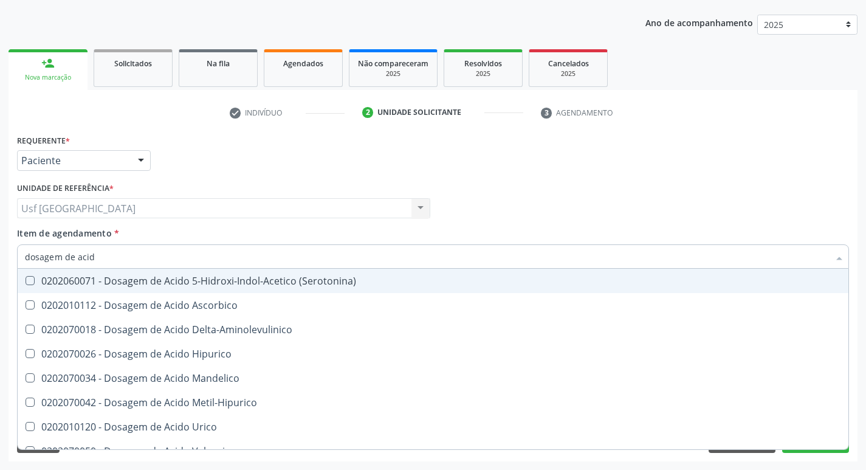
type input "dosagem de acido"
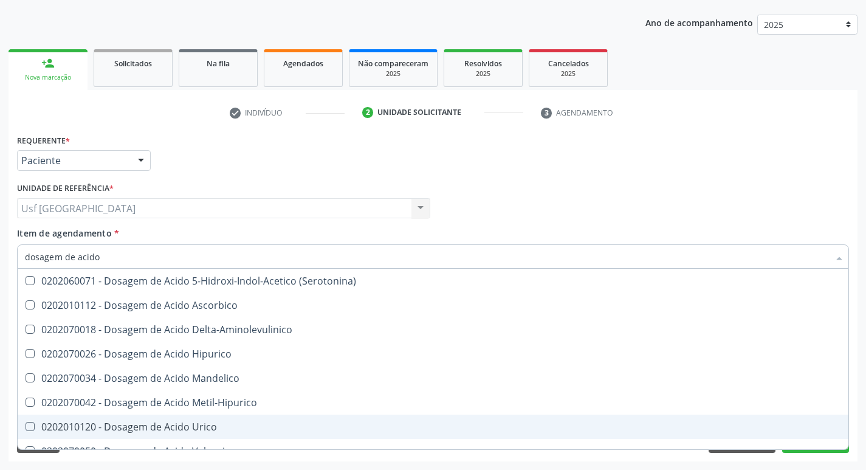
click at [192, 426] on div "0202010120 - Dosagem de Acido Urico" at bounding box center [433, 427] width 816 height 10
checkbox Urico "true"
type input "dosagem de ac"
checkbox Urico "false"
checkbox Valproico "true"
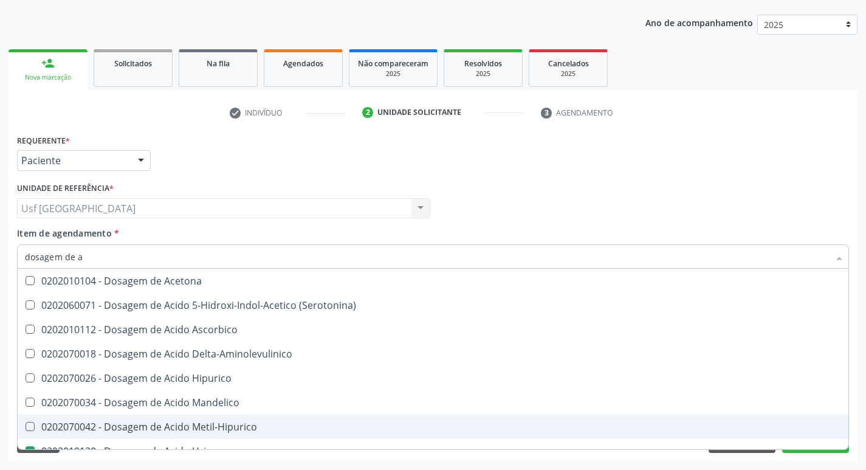
type input "dosagem de"
checkbox Urico "false"
checkbox Etilico "true"
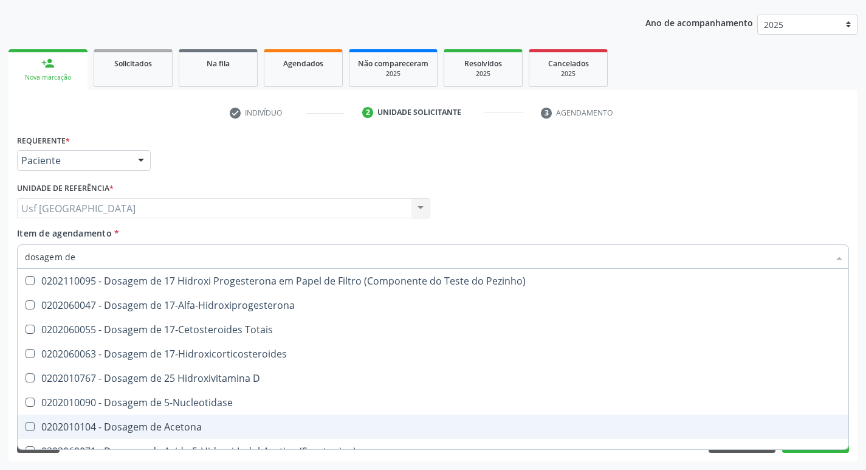
type input "dosagem de c"
checkbox Urico "false"
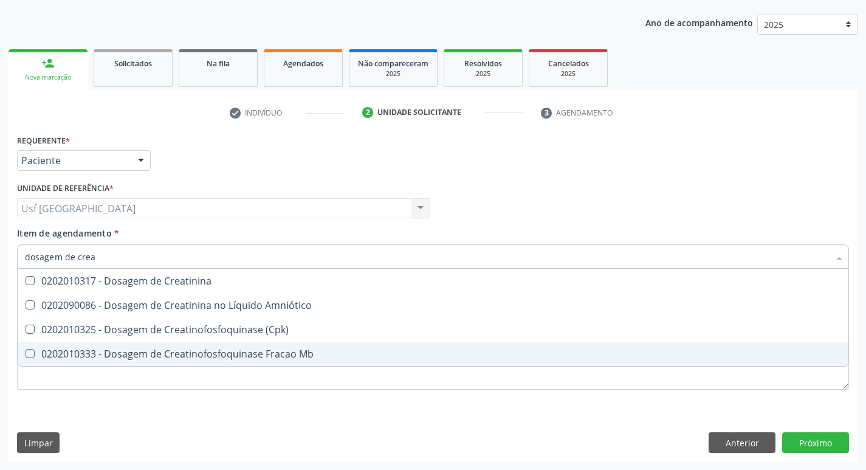
type input "dosagem de creat"
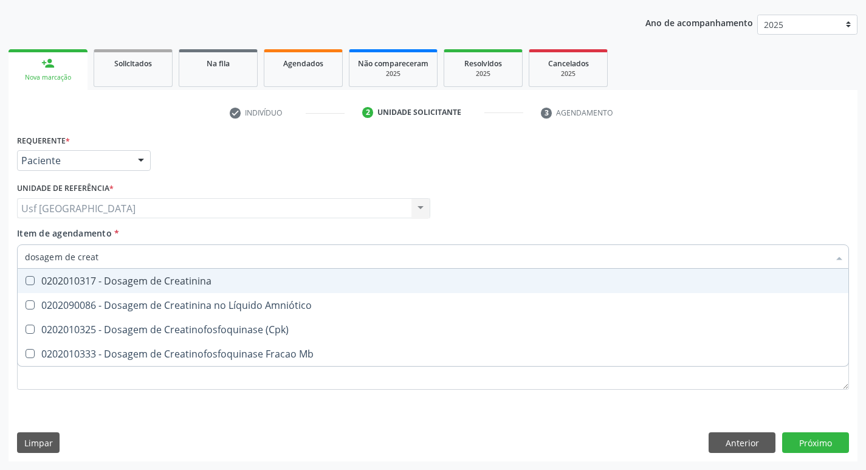
click at [249, 280] on div "0202010317 - Dosagem de Creatinina" at bounding box center [433, 281] width 816 height 10
checkbox Creatinina "false"
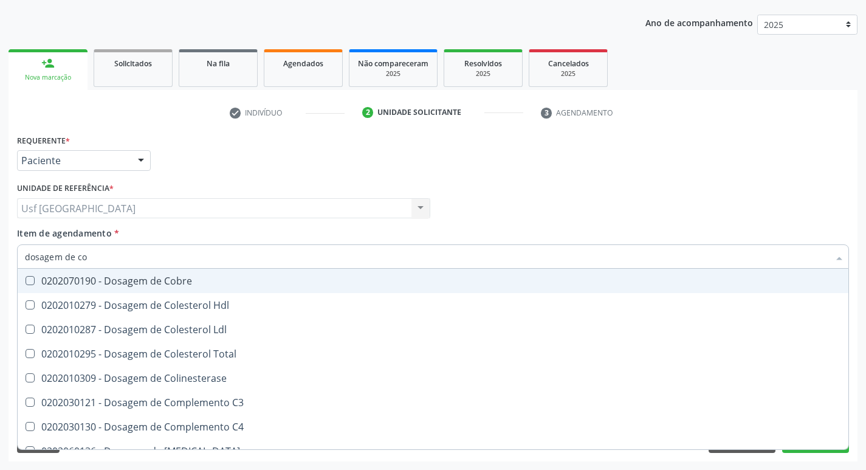
type input "dosagem de col"
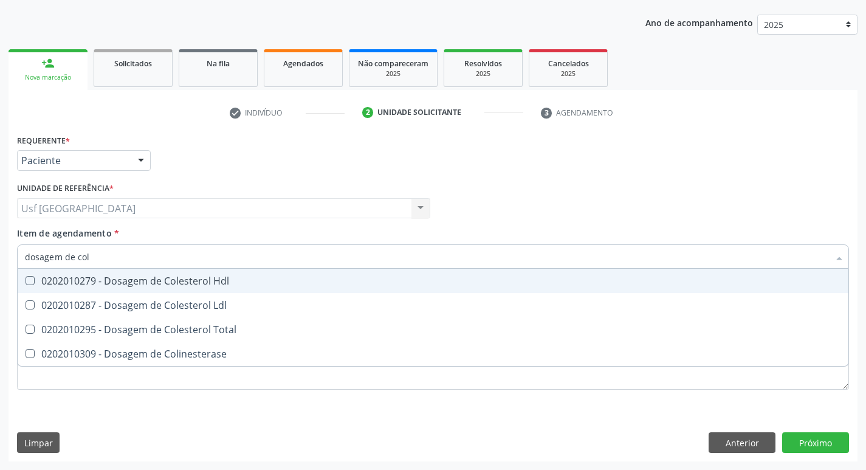
click at [240, 281] on div "0202010279 - Dosagem de Colesterol Hdl" at bounding box center [433, 281] width 816 height 10
checkbox Hdl "true"
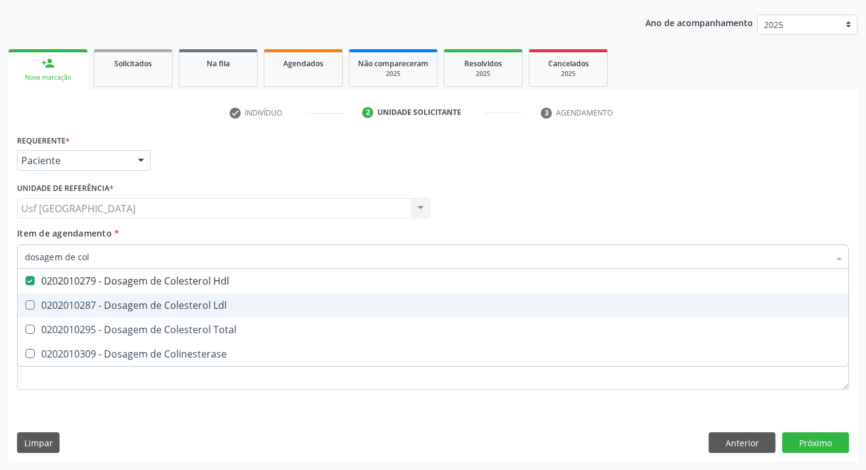
click at [231, 302] on div "0202010287 - Dosagem de Colesterol Ldl" at bounding box center [433, 305] width 816 height 10
checkbox Ldl "true"
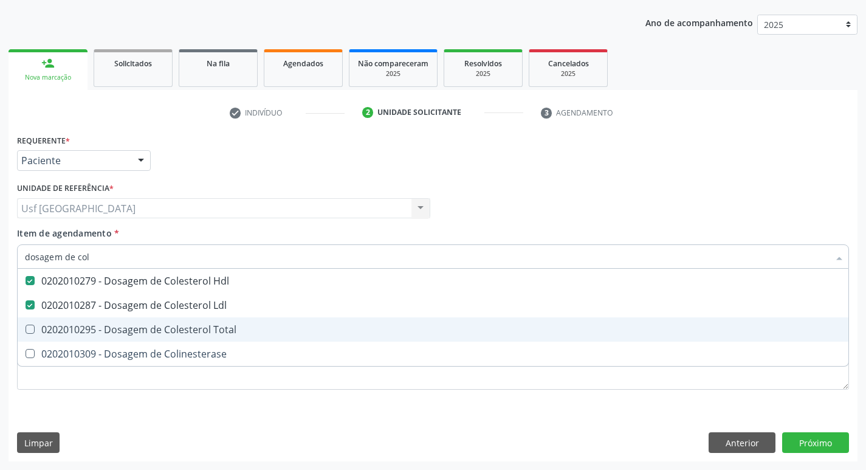
click at [226, 325] on div "0202010295 - Dosagem de Colesterol Total" at bounding box center [433, 330] width 816 height 10
checkbox Total "true"
type input "dosagem de co"
checkbox Hdl "false"
checkbox Colinesterase "true"
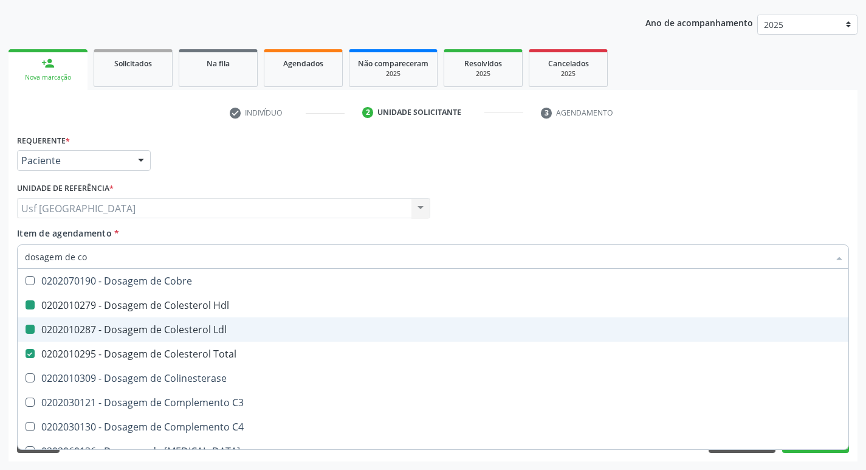
type input "dosagem de c"
checkbox Hdl "false"
checkbox Ldl "false"
checkbox Total "false"
type input "dosagem de"
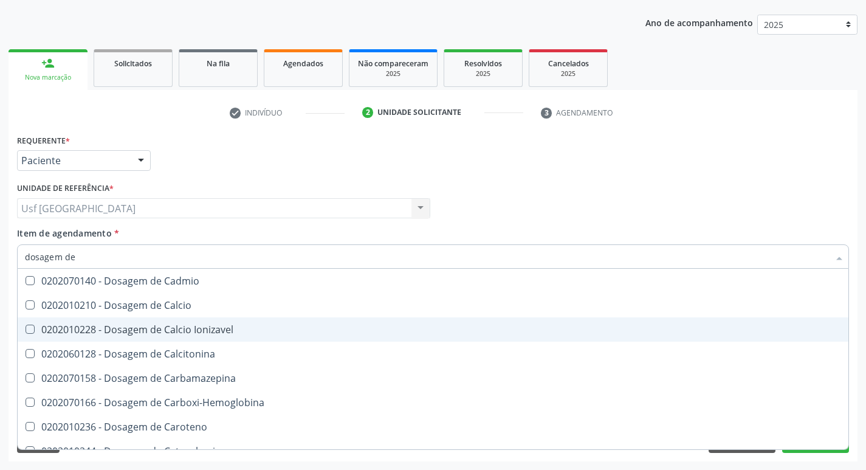
checkbox Cloreto "true"
checkbox Hdl "false"
checkbox Ldl "false"
checkbox Total "false"
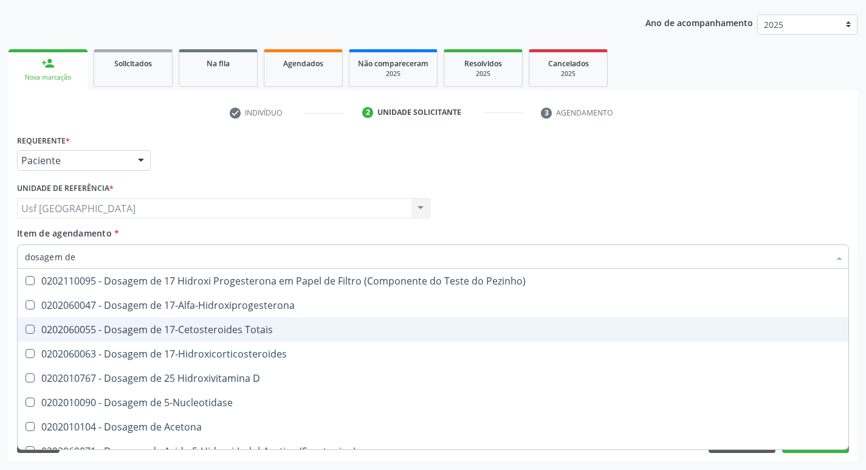
type input "dosagem de t"
checkbox Urico "false"
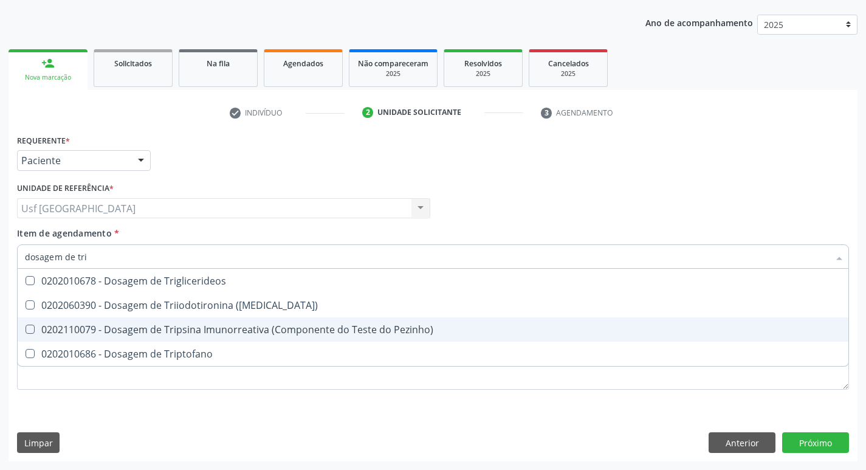
type input "dosagem de trig"
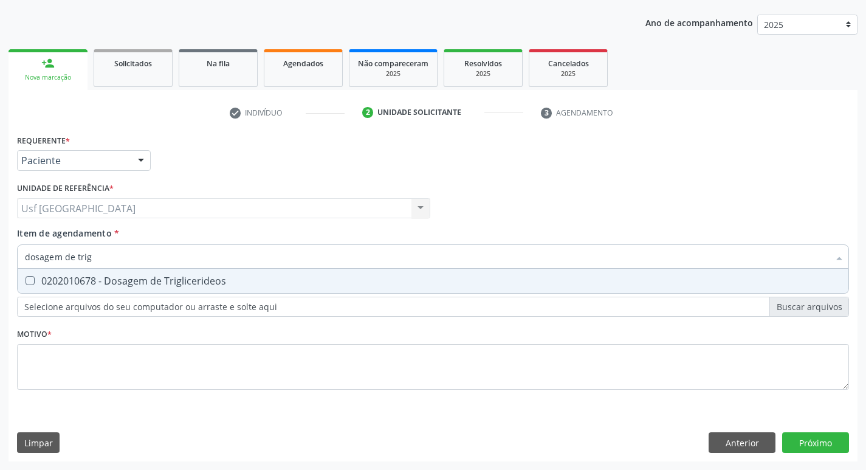
click at [230, 272] on span "0202010678 - Dosagem de Triglicerideos" at bounding box center [433, 281] width 831 height 24
checkbox Triglicerideos "true"
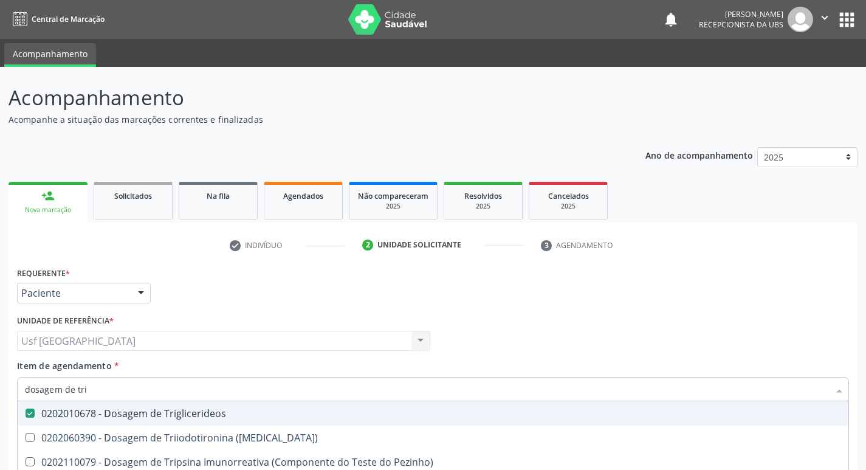
scroll to position [133, 0]
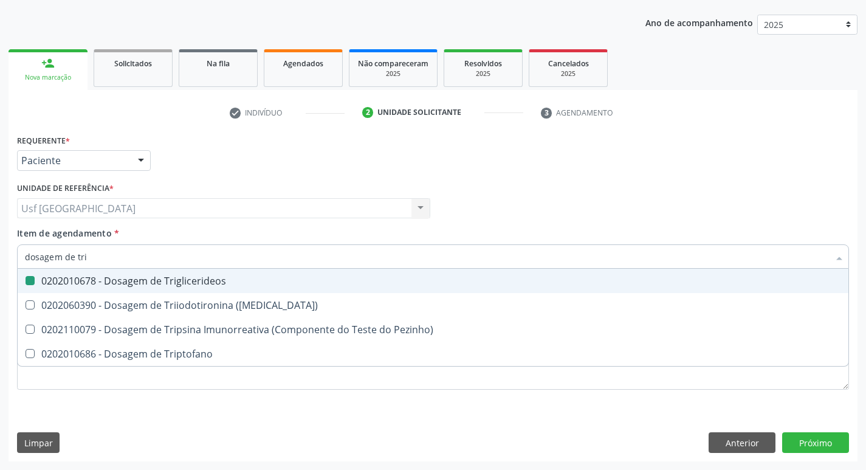
type input "dosagem de tr"
checkbox Triglicerideos "false"
checkbox Triptofano "true"
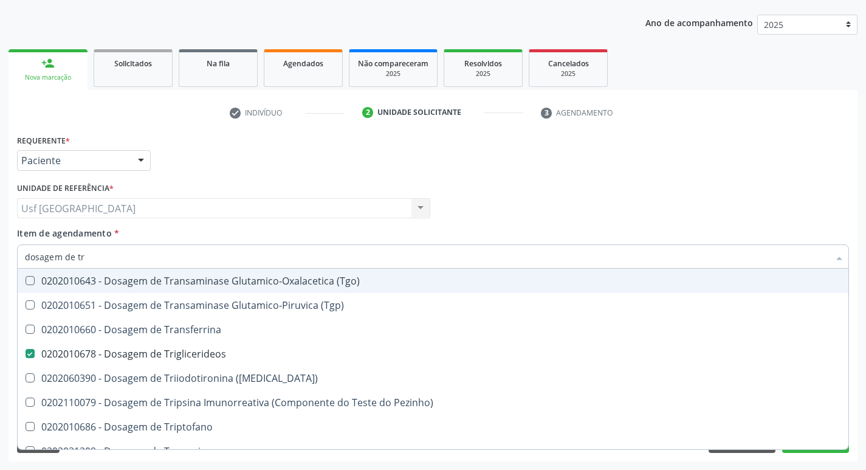
type input "dosagem de t"
checkbox Triglicerideos "false"
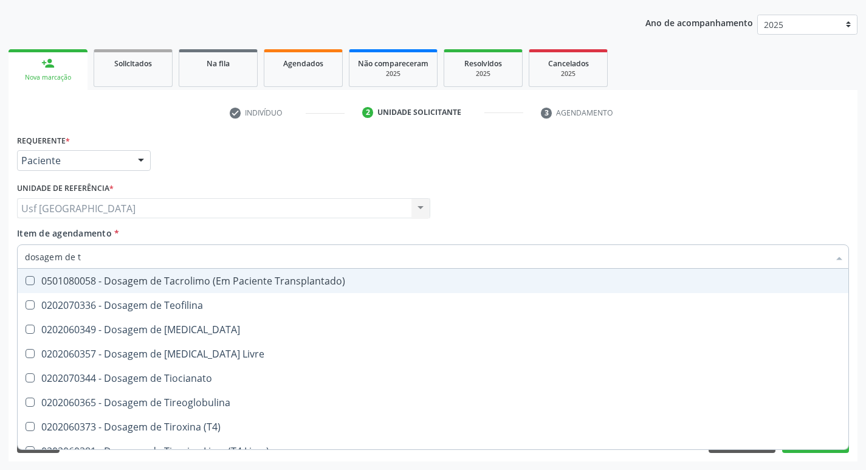
type input "dosagem de"
checkbox Triglicerideos "false"
checkbox Pezinho\) "true"
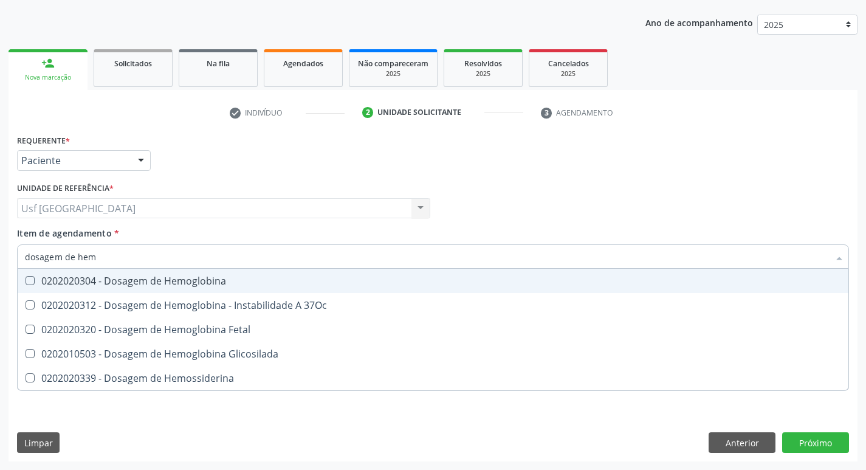
type input "dosagem de hemo"
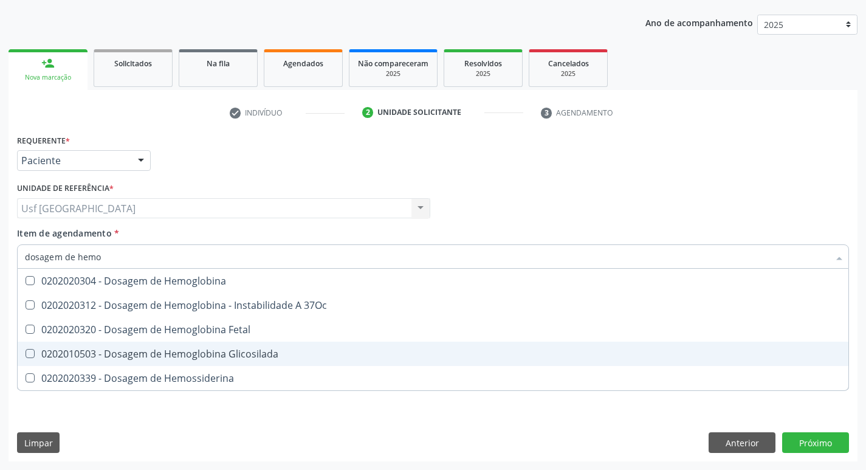
click at [201, 355] on div "0202010503 - Dosagem de Hemoglobina Glicosilada" at bounding box center [433, 354] width 816 height 10
checkbox Glicosilada "true"
type input "dosagem de h"
checkbox Glicosilada "false"
checkbox Hemossiderina "true"
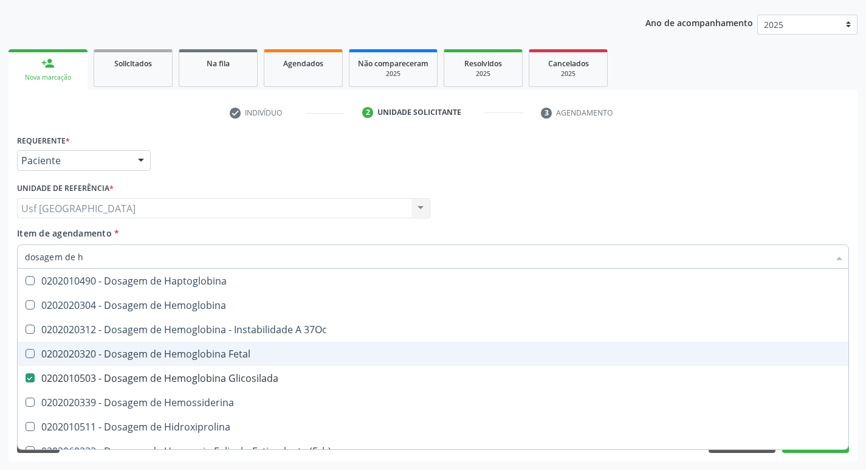
type input "dosagem de"
checkbox Glicosilada "false"
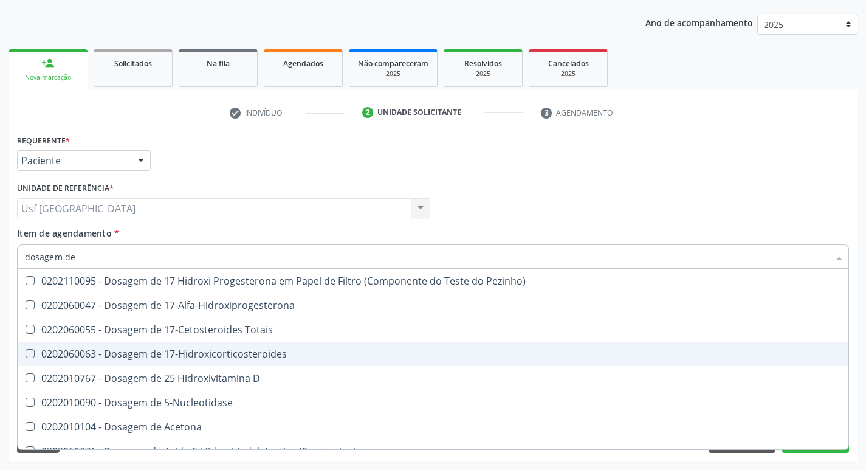
type input "dosagem de h"
checkbox D "true"
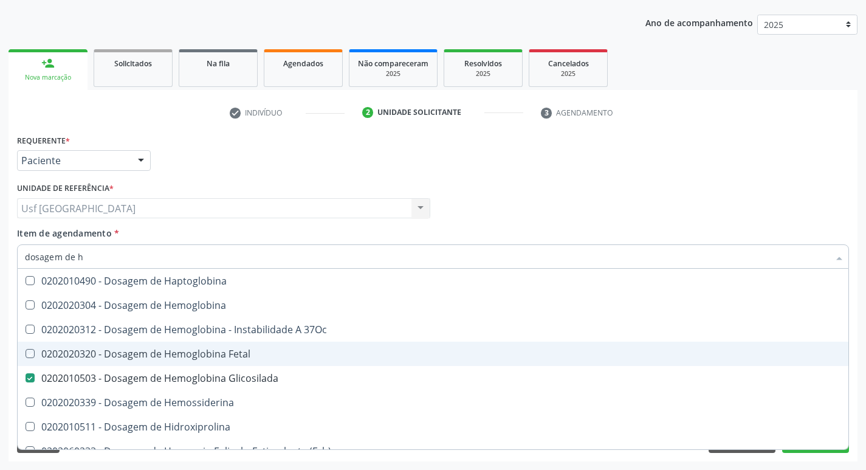
type input "dosagem de he"
checkbox Fetal "true"
checkbox Glicosilada "false"
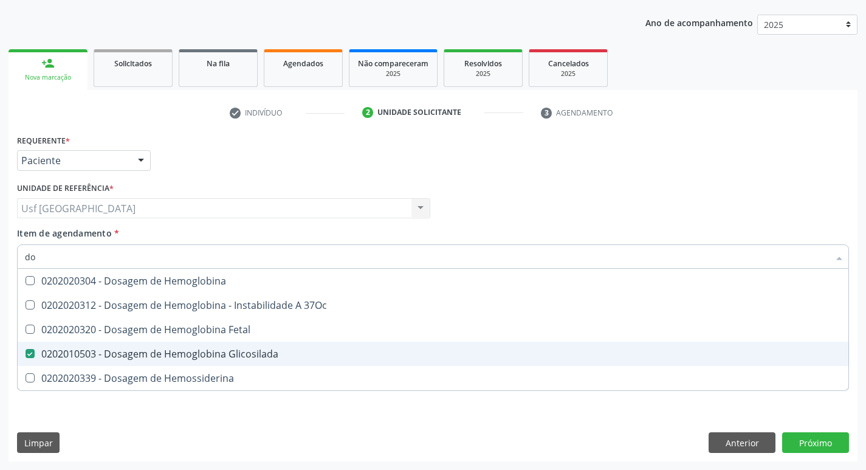
type input "d"
checkbox Glicosilada "false"
checkbox Hemossiderina "false"
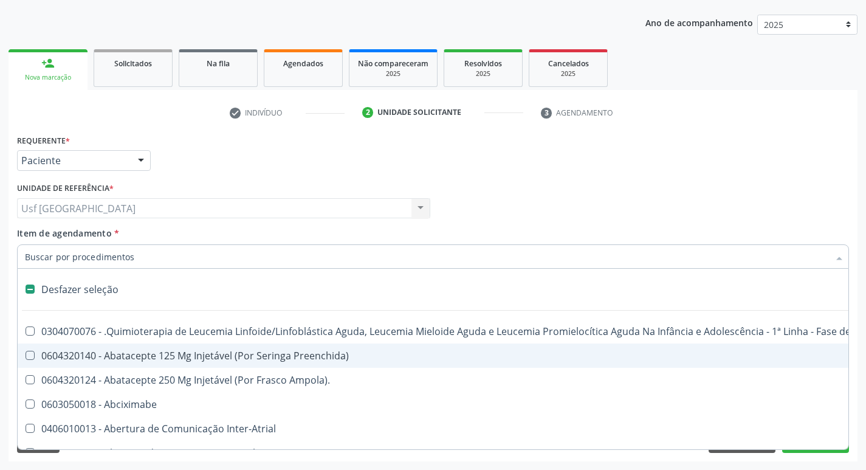
type input "h"
checkbox A "true"
checkbox Coagulação\ "true"
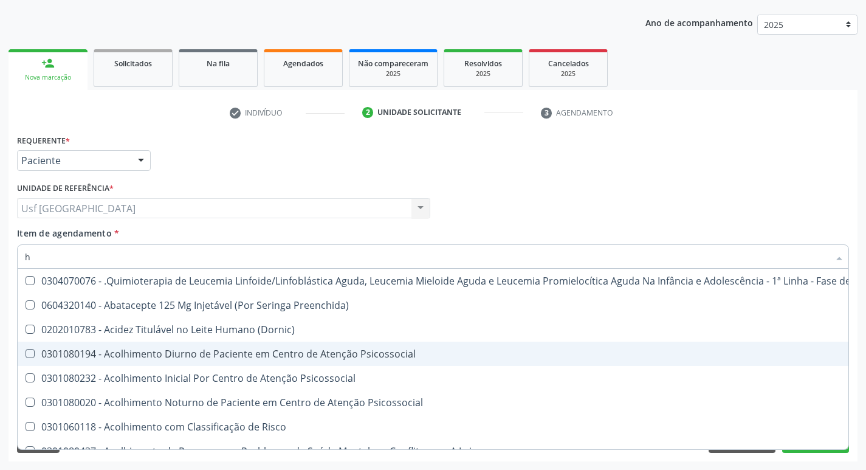
type input "he"
checkbox Pulmão "true"
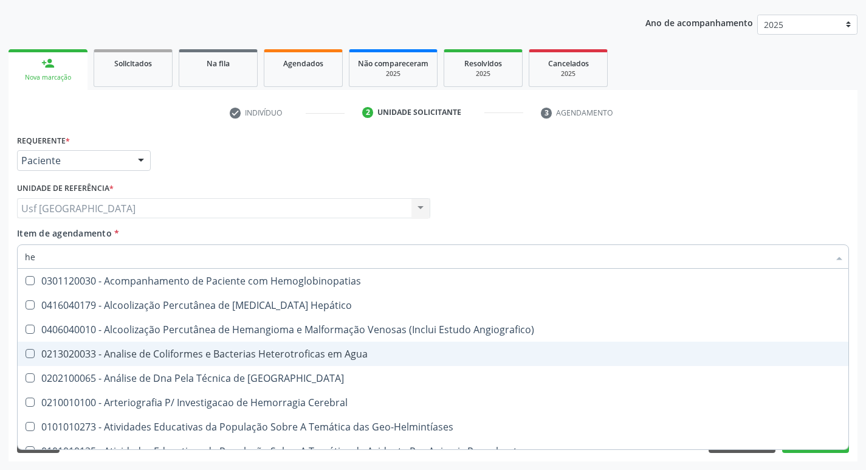
type input "hem"
checkbox \(Qualitativo\) "true"
checkbox Glicosilada "false"
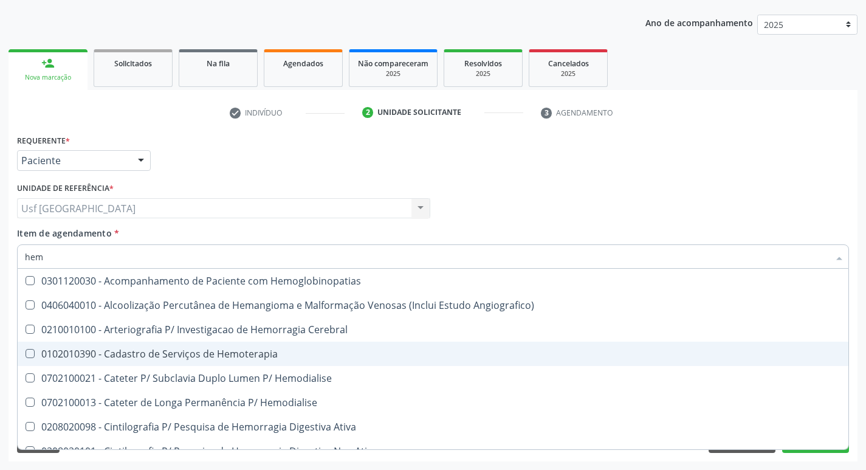
type input "hemo"
checkbox Hemacias "true"
checkbox Glicosilada "false"
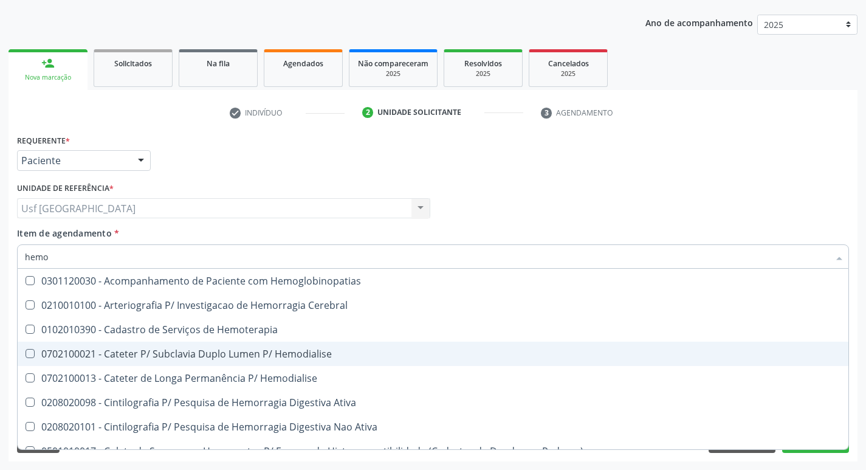
type input "hemog"
checkbox Tardio\) "true"
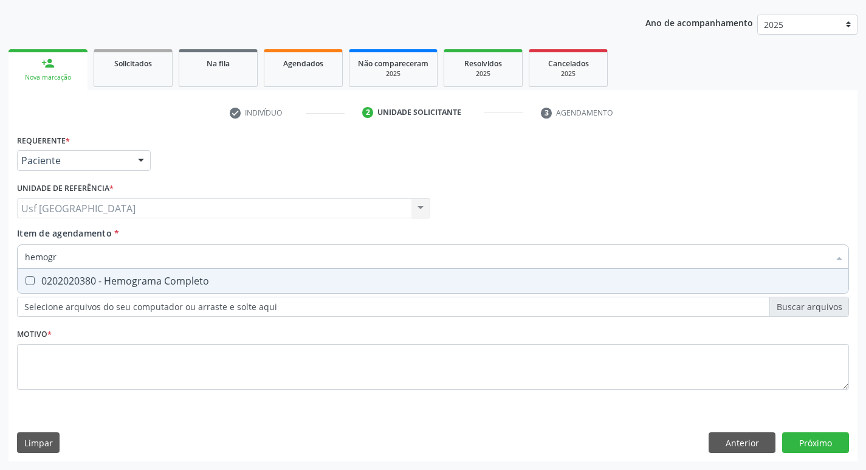
type input "hemogra"
click at [213, 278] on div "0202020380 - Hemograma Completo" at bounding box center [433, 281] width 816 height 10
checkbox Completo "true"
type input "h"
checkbox Completo "false"
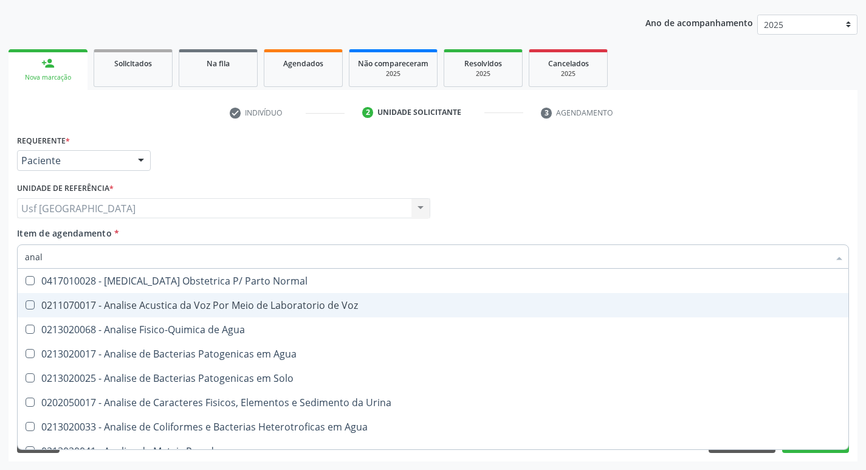
type input "anali"
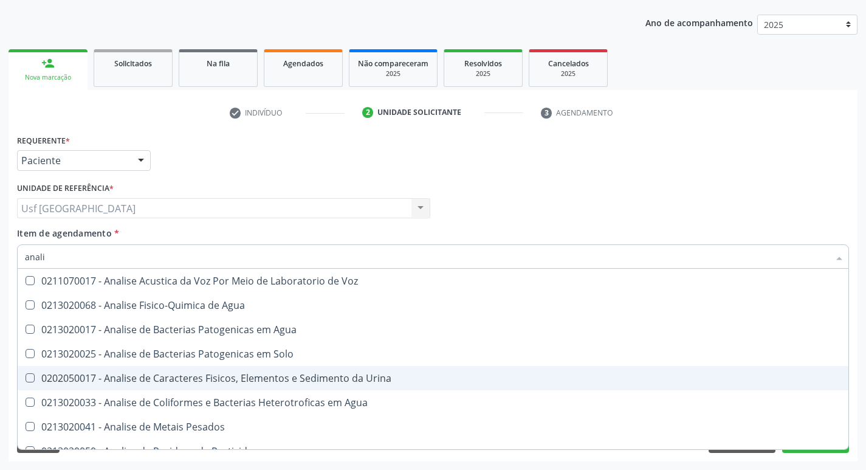
click at [264, 370] on span "0202050017 - Analise de Caracteres Fisicos, Elementos e Sedimento da Urina" at bounding box center [433, 378] width 831 height 24
checkbox Urina "true"
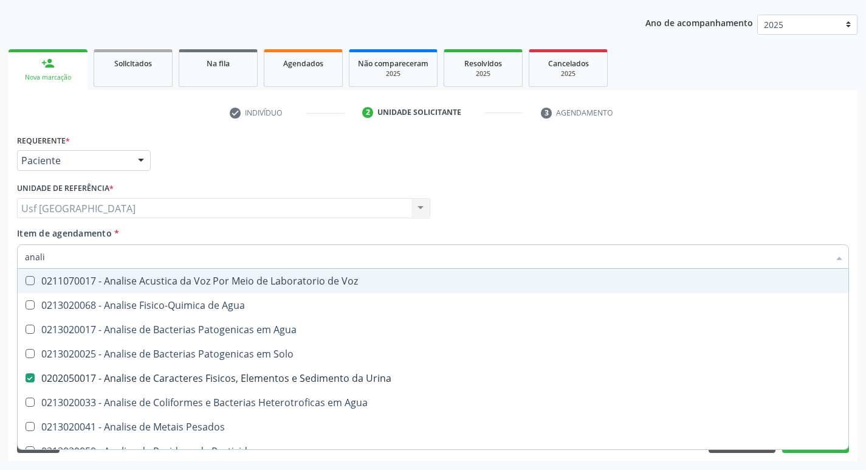
click at [525, 184] on div "Profissional Solicitante Por favor, selecione a Unidade de Atendimento primeiro…" at bounding box center [433, 202] width 838 height 47
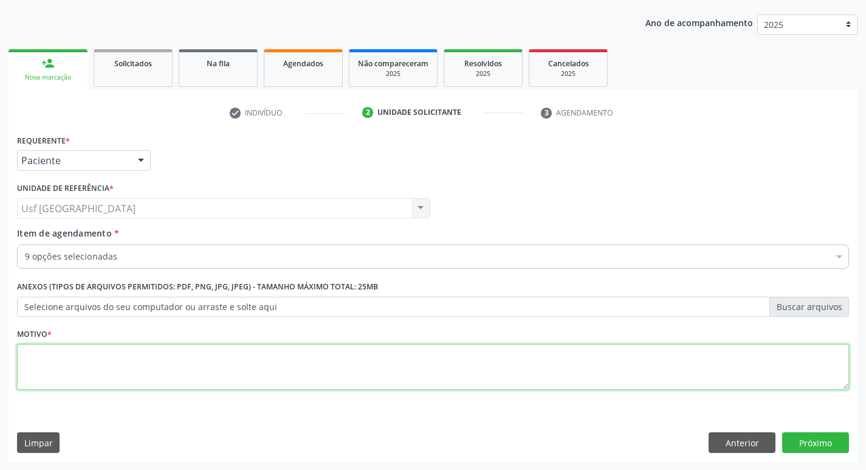
click at [108, 356] on textarea at bounding box center [433, 367] width 832 height 46
type textarea "/"
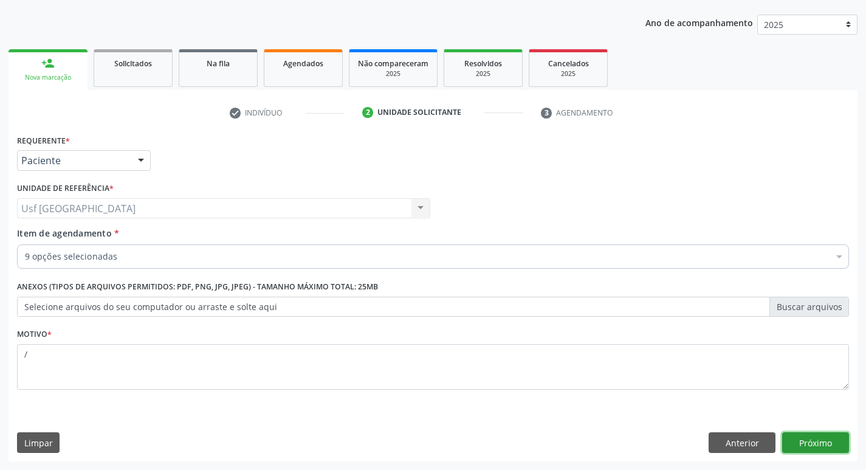
click at [796, 437] on button "Próximo" at bounding box center [815, 442] width 67 height 21
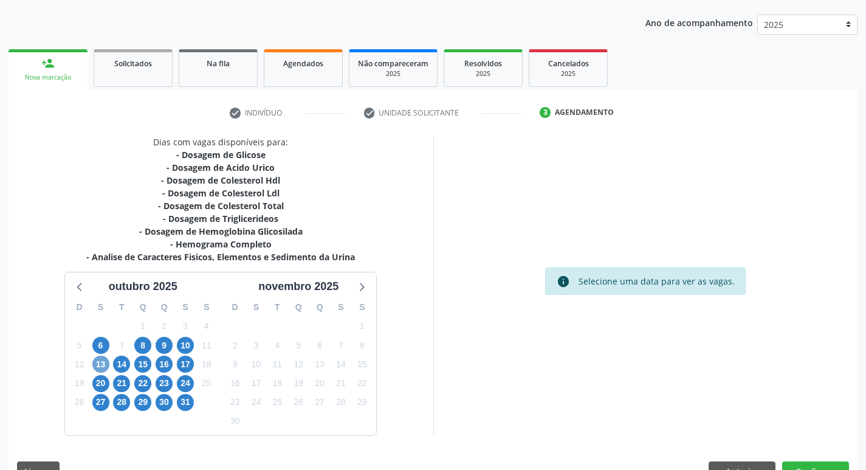
click at [101, 360] on span "13" at bounding box center [100, 364] width 17 height 17
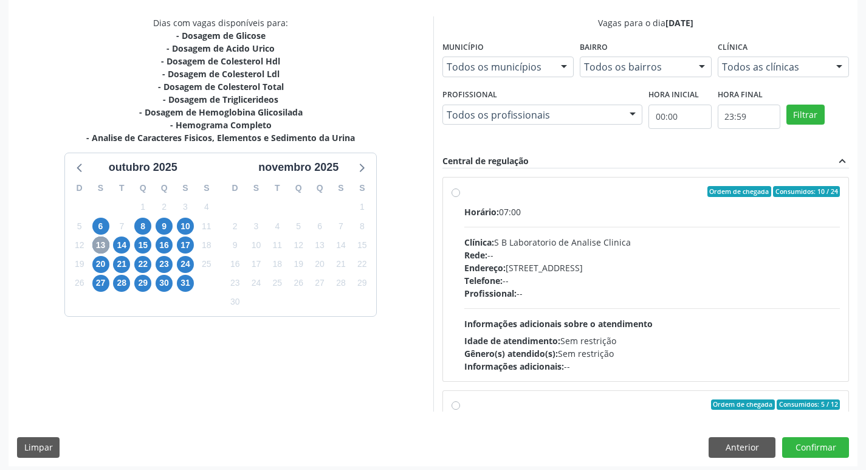
scroll to position [257, 0]
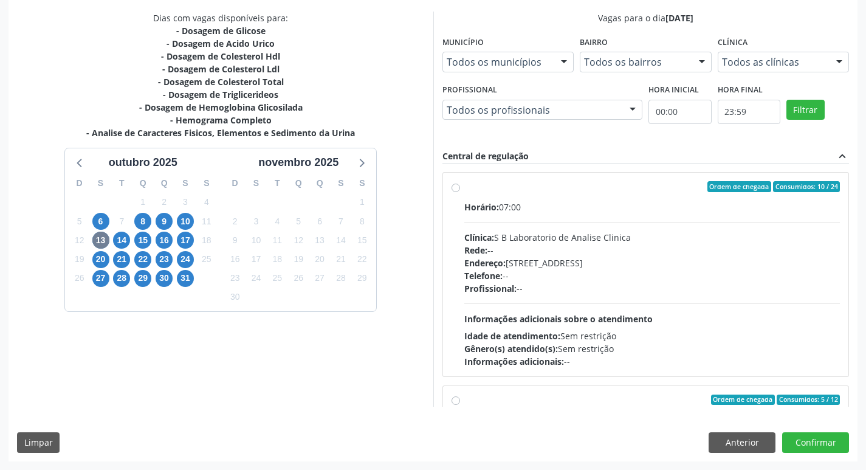
click at [464, 186] on label "Ordem de chegada Consumidos: 10 / 24 Horário: 07:00 Clínica: S B Laboratorio de…" at bounding box center [652, 274] width 376 height 187
click at [456, 186] on input "Ordem de chegada Consumidos: 10 / 24 Horário: 07:00 Clínica: S B Laboratorio de…" at bounding box center [456, 186] width 9 height 11
radio input "true"
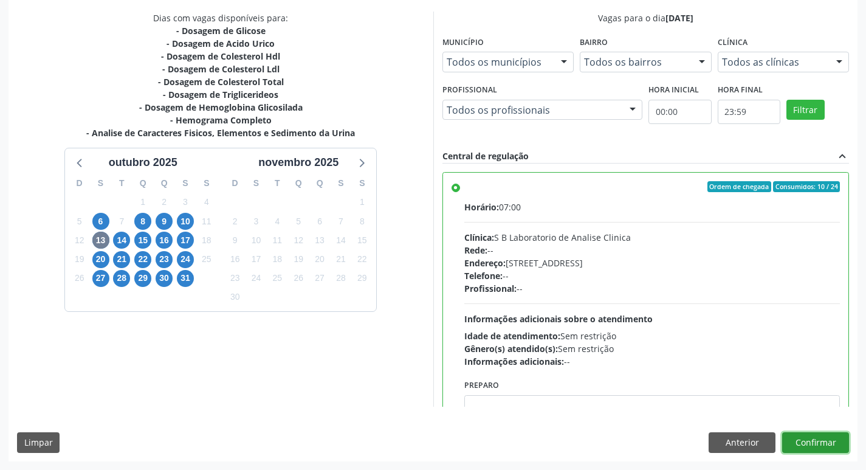
click at [835, 438] on button "Confirmar" at bounding box center [815, 442] width 67 height 21
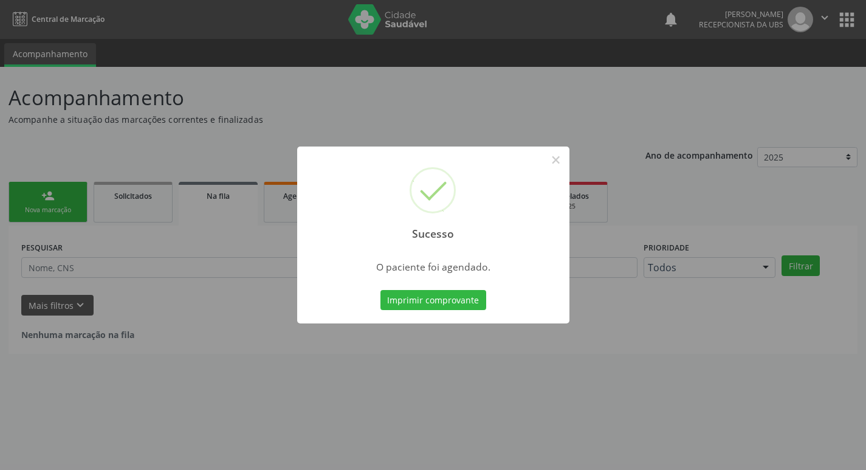
scroll to position [0, 0]
click at [564, 162] on button "×" at bounding box center [560, 160] width 21 height 21
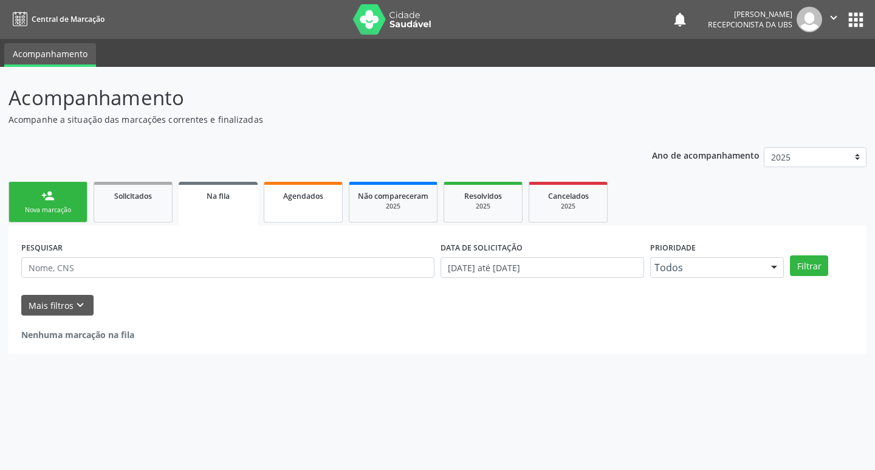
click at [328, 207] on link "Agendados" at bounding box center [303, 202] width 79 height 41
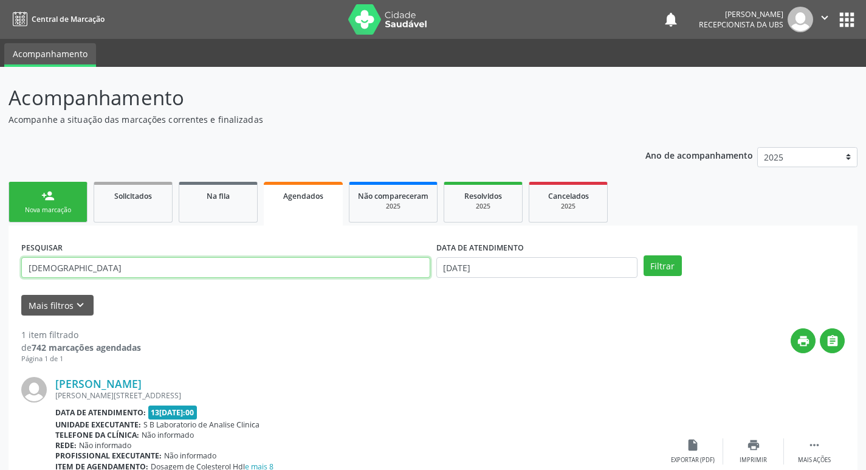
click at [145, 269] on input "[DEMOGRAPHIC_DATA]" at bounding box center [225, 267] width 409 height 21
type input "j"
type input "rosileide"
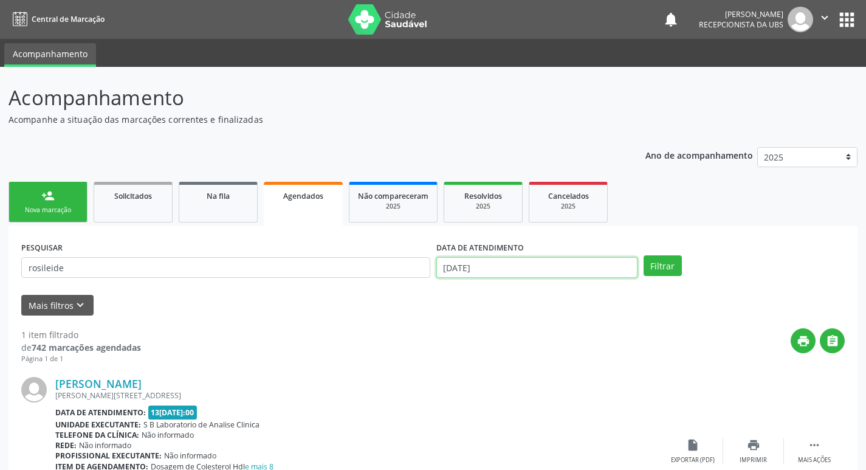
click at [473, 266] on input "[DATE]" at bounding box center [536, 267] width 201 height 21
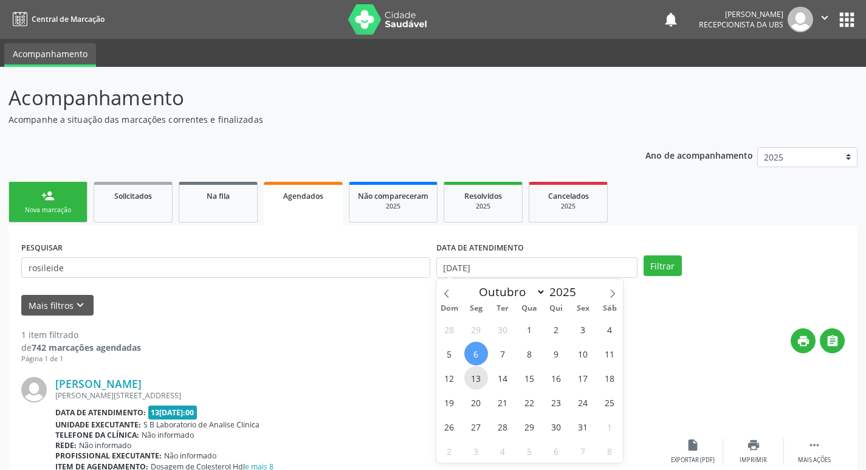
click at [474, 381] on span "13" at bounding box center [476, 378] width 24 height 24
type input "[DATE]"
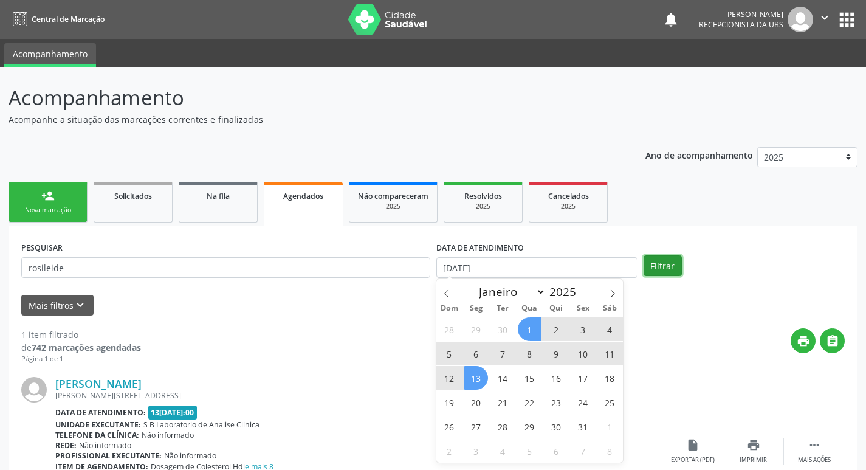
click at [663, 267] on button "Filtrar" at bounding box center [663, 265] width 38 height 21
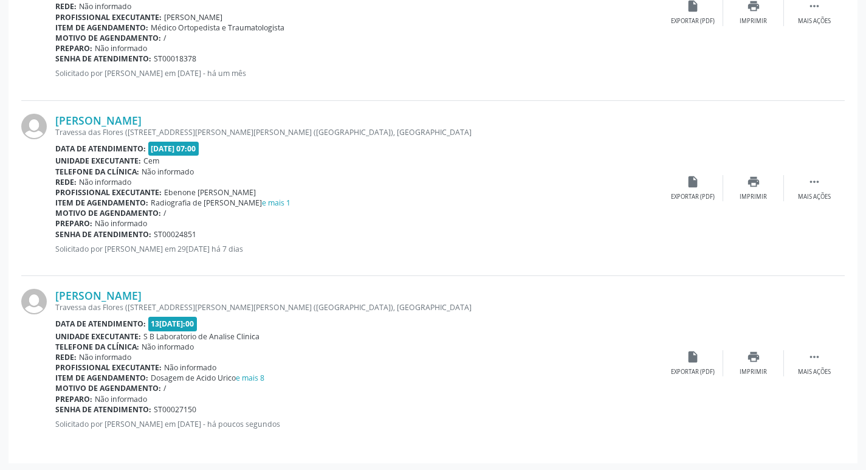
scroll to position [616, 0]
click at [702, 373] on div "Exportar (PDF)" at bounding box center [693, 370] width 44 height 9
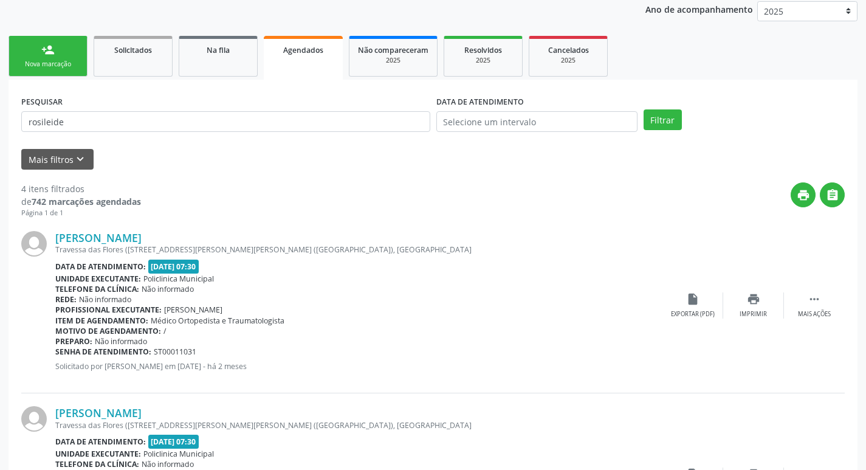
scroll to position [129, 0]
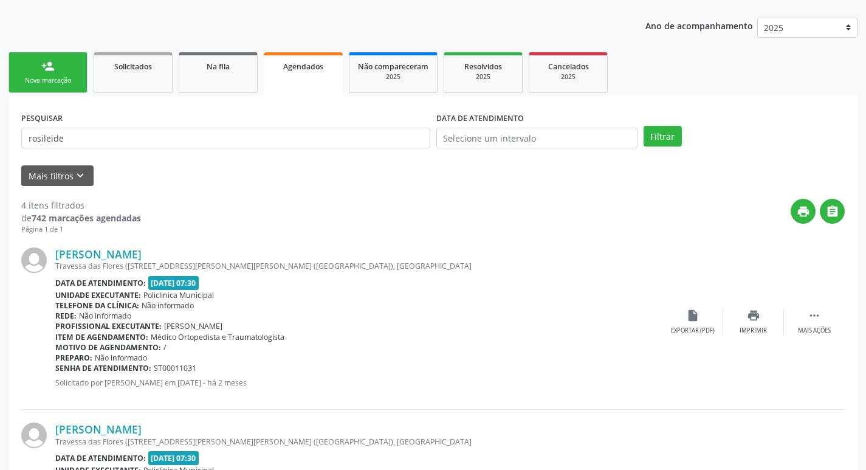
click at [55, 77] on div "Nova marcação" at bounding box center [48, 80] width 61 height 9
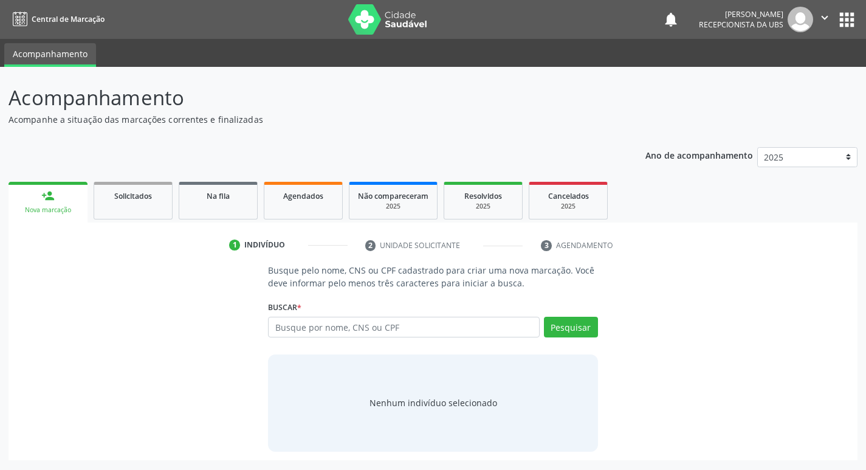
scroll to position [0, 0]
click at [350, 334] on input "text" at bounding box center [408, 327] width 275 height 21
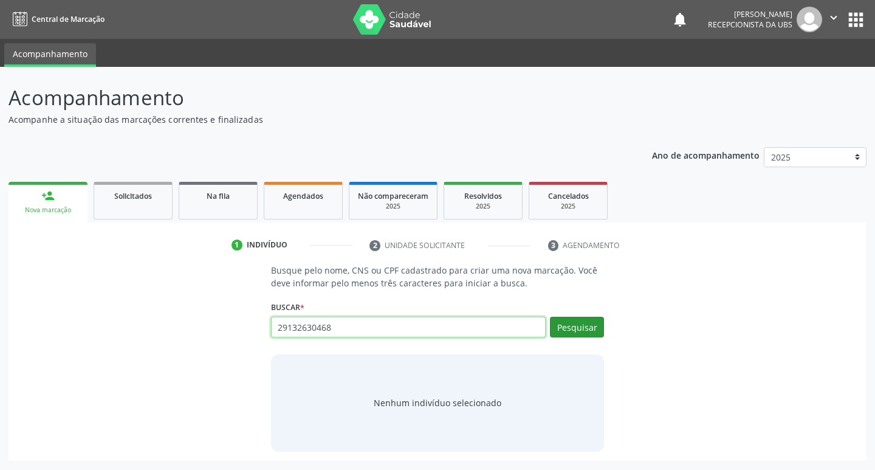
type input "29132630468"
click at [584, 331] on button "Pesquisar" at bounding box center [577, 327] width 54 height 21
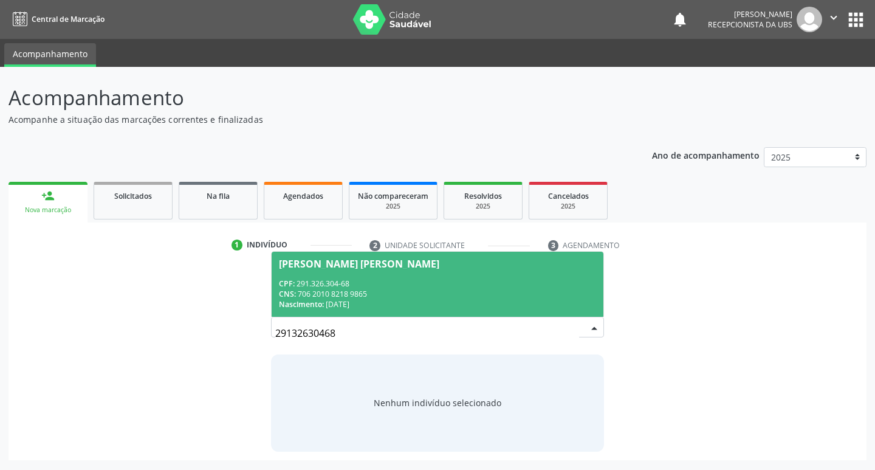
click at [337, 289] on div "CNS: 706 2010 8218 9865" at bounding box center [438, 294] width 318 height 10
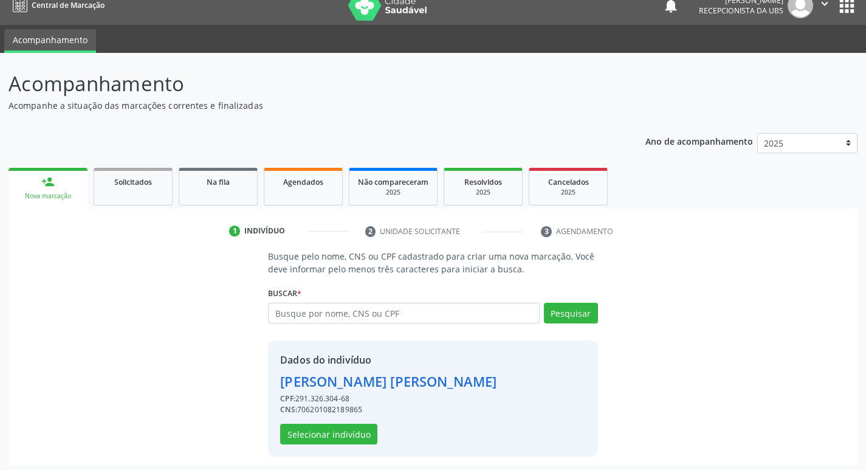
scroll to position [18, 0]
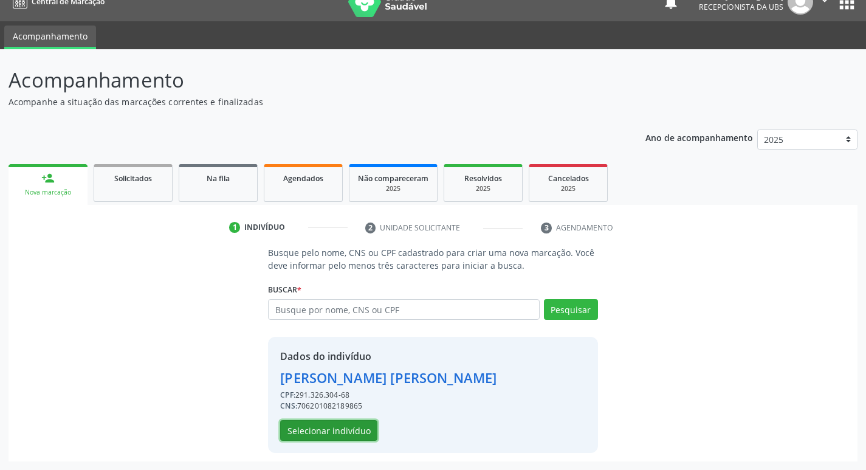
click at [361, 433] on button "Selecionar indivíduo" at bounding box center [328, 430] width 97 height 21
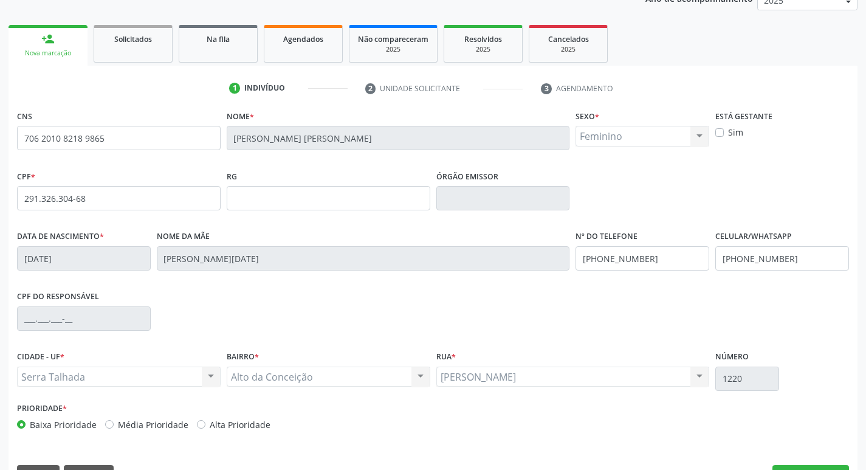
scroll to position [189, 0]
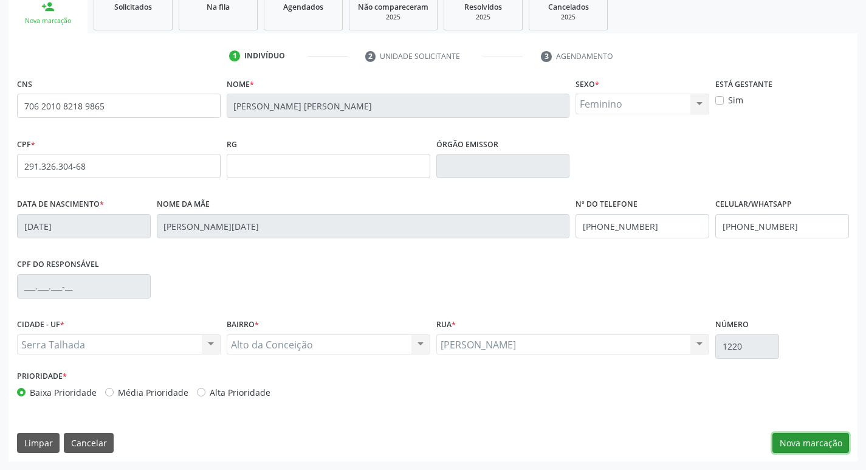
click at [810, 438] on button "Nova marcação" at bounding box center [811, 443] width 77 height 21
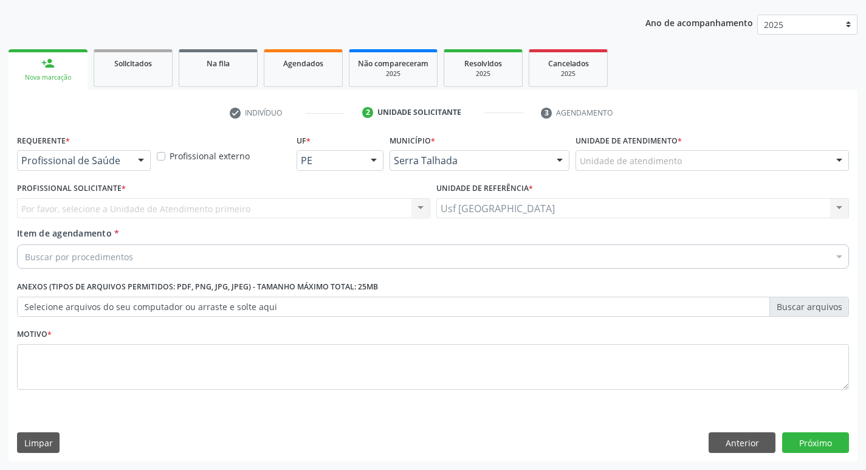
scroll to position [133, 0]
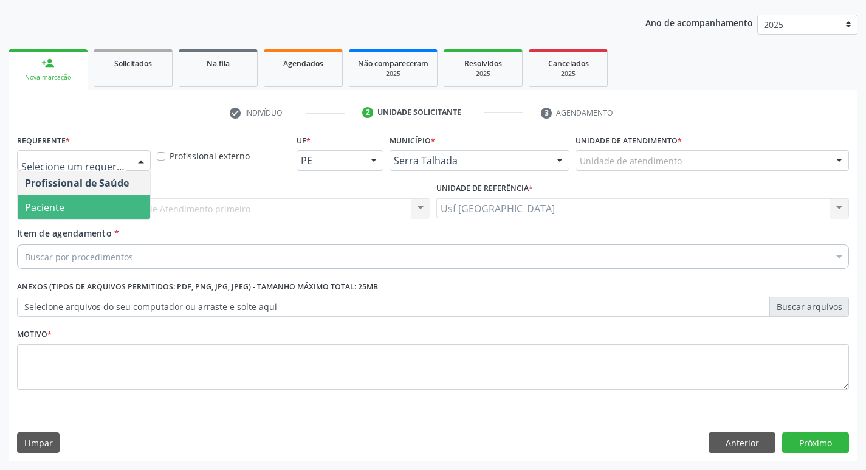
click at [95, 204] on span "Paciente" at bounding box center [84, 207] width 133 height 24
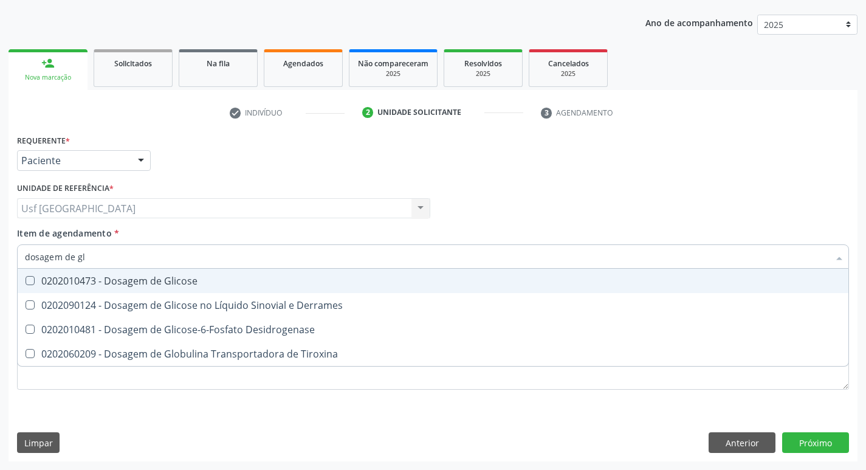
type input "dosagem de gli"
click at [181, 278] on div "0202010473 - Dosagem de Glicose" at bounding box center [433, 281] width 816 height 10
checkbox Glicose "true"
type input "dosagem de g"
checkbox Glicose "false"
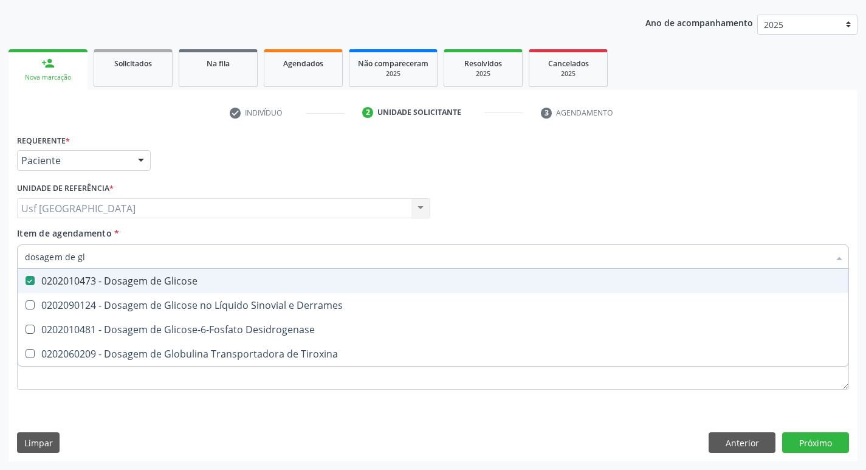
checkbox Tiroxina "true"
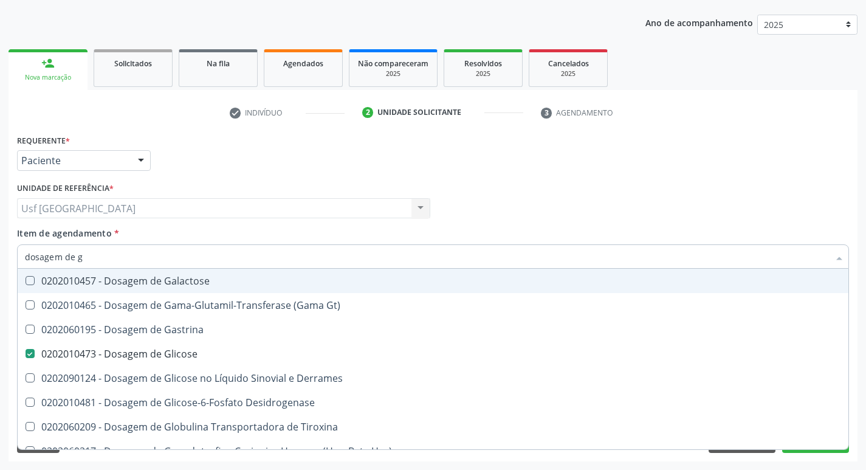
type input "dosagem de"
checkbox Glicose "false"
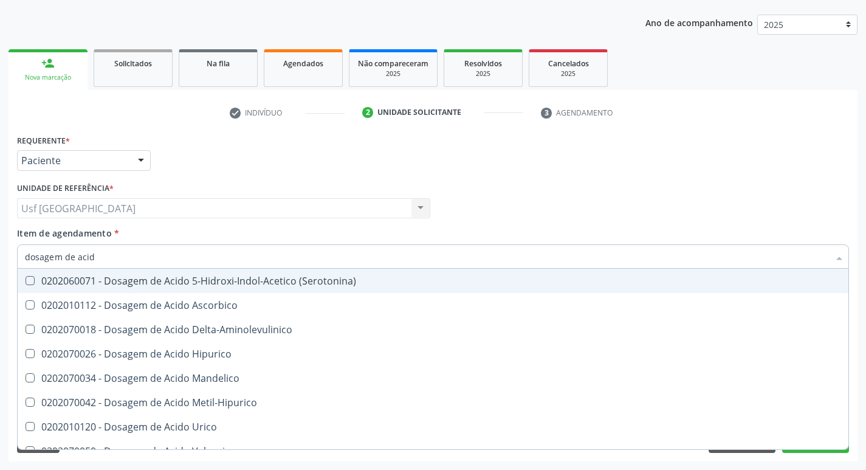
type input "dosagem de acido"
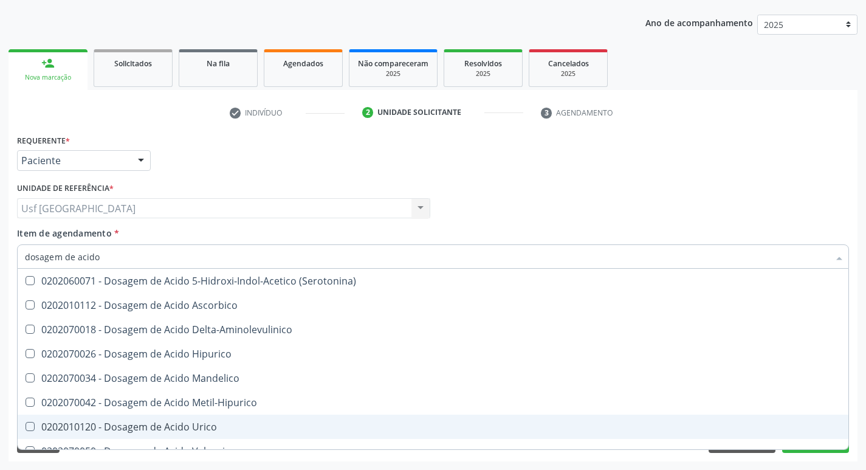
click at [222, 425] on div "0202010120 - Dosagem de Acido Urico" at bounding box center [433, 427] width 816 height 10
checkbox Urico "true"
type input "dosagem de ac"
checkbox Urico "false"
checkbox Valproico "true"
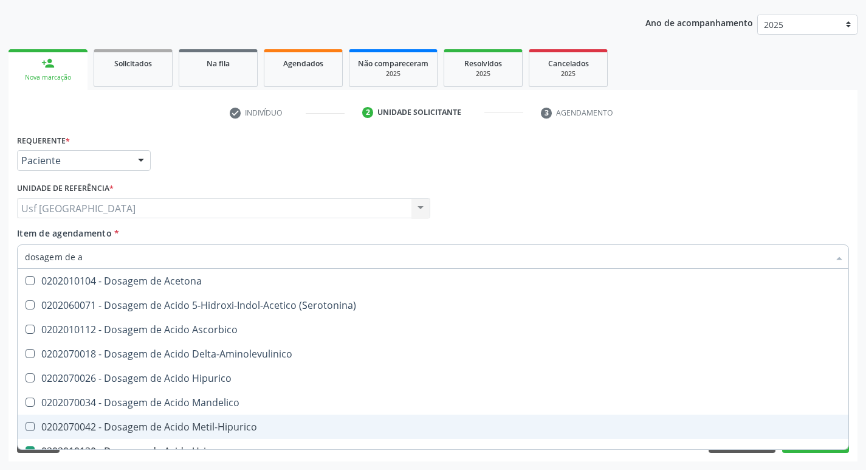
type input "dosagem de"
checkbox Urico "false"
checkbox Etilico "true"
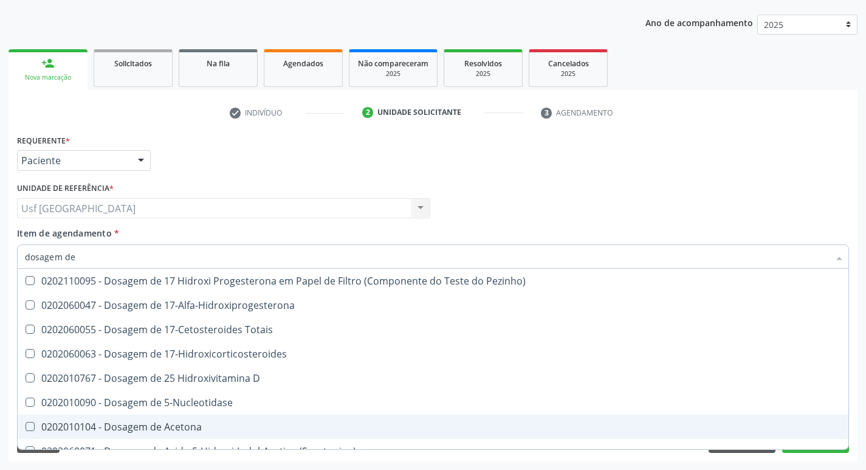
type input "dosagem de c"
checkbox Urico "false"
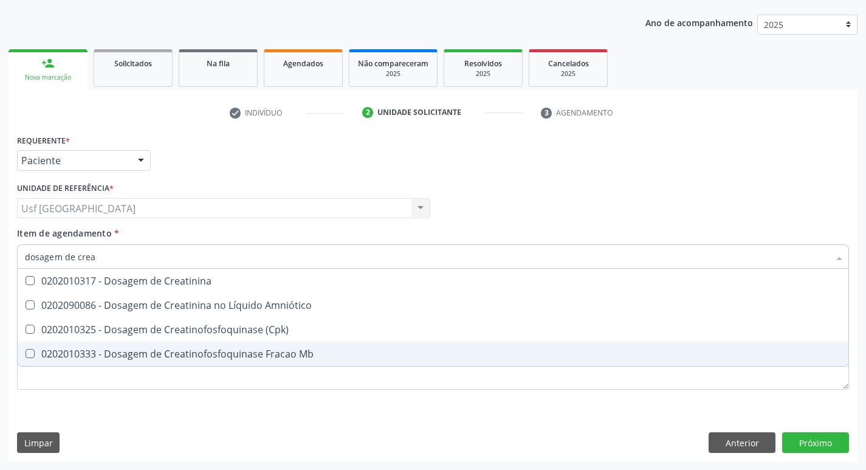
type input "dosagem de creat"
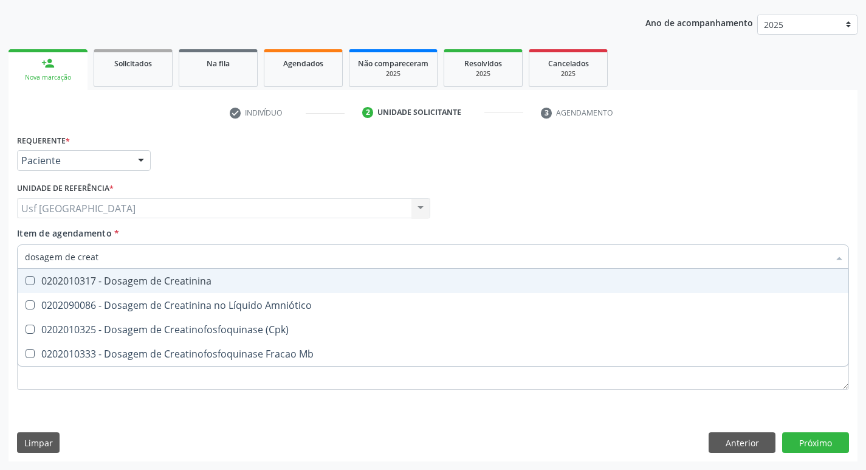
click at [208, 281] on div "0202010317 - Dosagem de Creatinina" at bounding box center [433, 281] width 816 height 10
checkbox Creatinina "true"
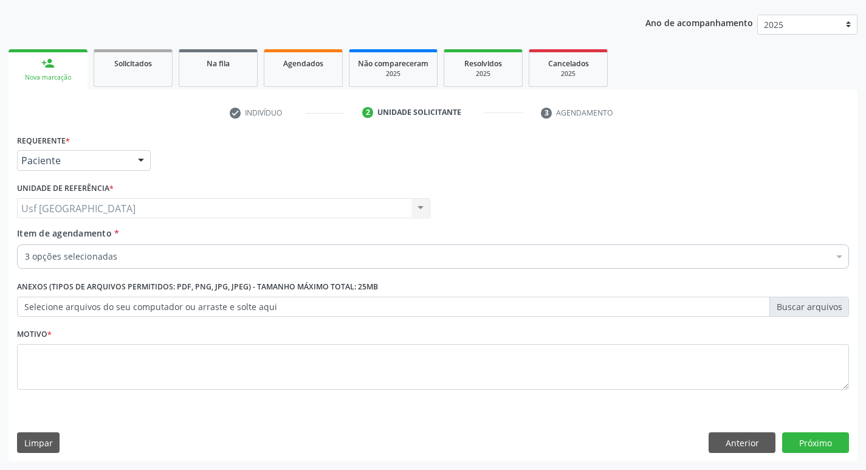
checkbox Glicose "true"
checkbox Urico "true"
checkbox Creatinina "true"
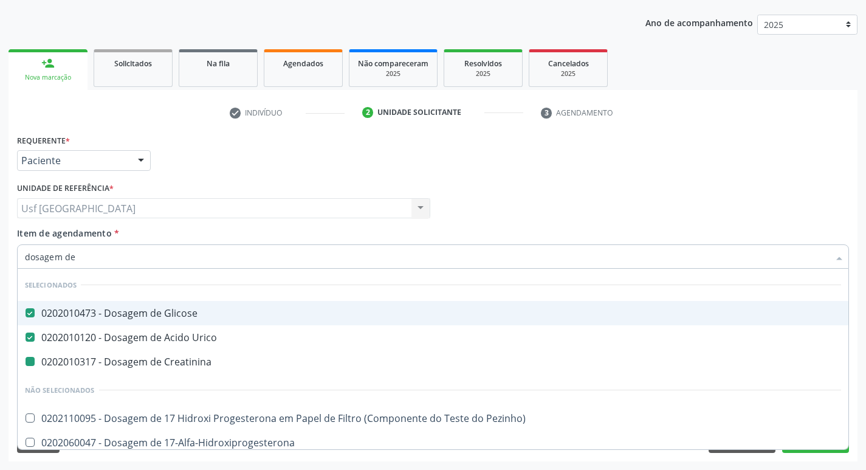
type input "dosagem de c"
checkbox Creatinina "false"
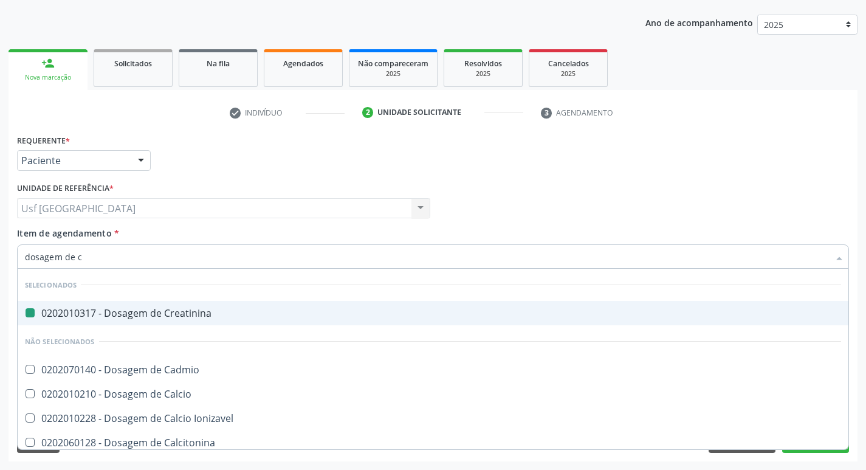
type input "dosagem de co"
checkbox Creatinina "false"
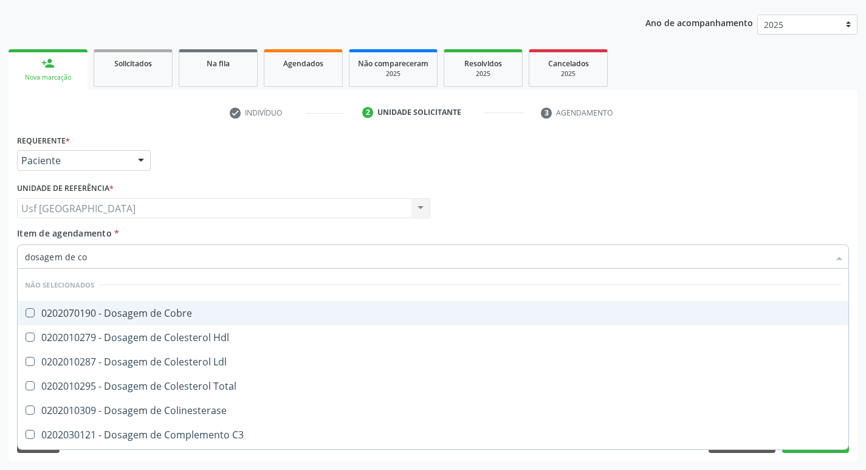
type input "dosagem de col"
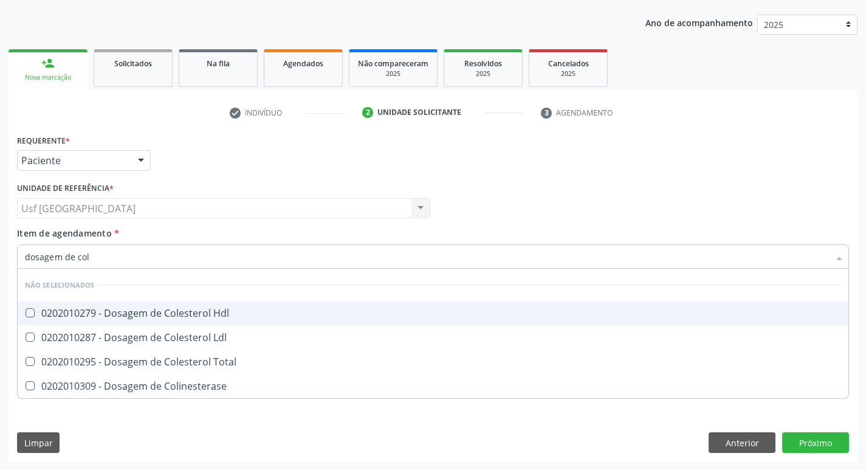
click at [129, 309] on div "0202010279 - Dosagem de Colesterol Hdl" at bounding box center [433, 313] width 816 height 10
checkbox Hdl "true"
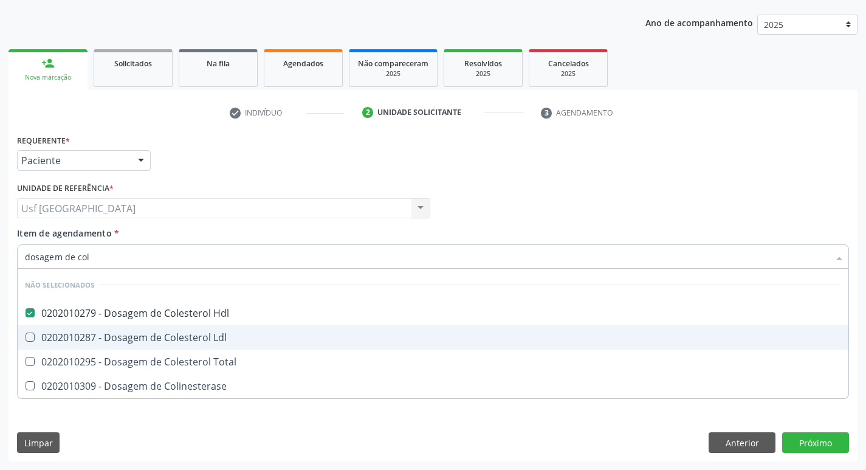
click at [133, 334] on div "0202010287 - Dosagem de Colesterol Ldl" at bounding box center [433, 338] width 816 height 10
checkbox Ldl "true"
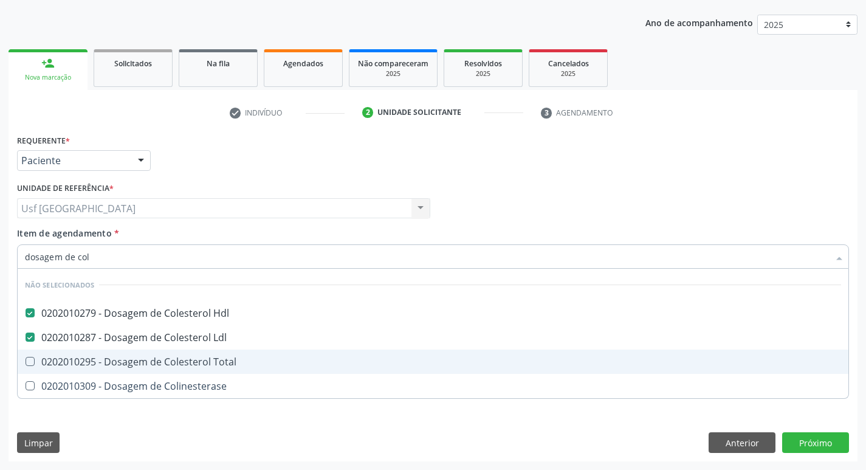
click at [145, 360] on div "0202010295 - Dosagem de Colesterol Total" at bounding box center [433, 362] width 816 height 10
checkbox Total "true"
type input "dosagem de co"
checkbox Hdl "false"
checkbox Colinesterase "true"
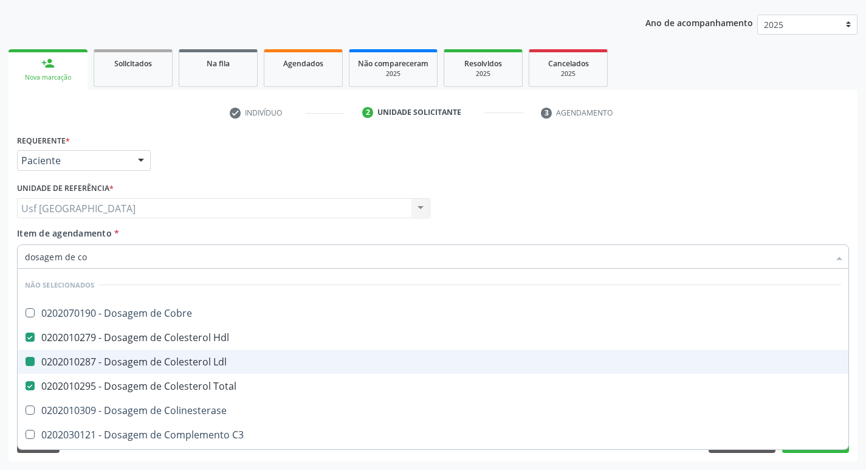
type input "dosagem de c"
checkbox Cobre "true"
checkbox Ldl "false"
checkbox Total "false"
type input "dosagem de"
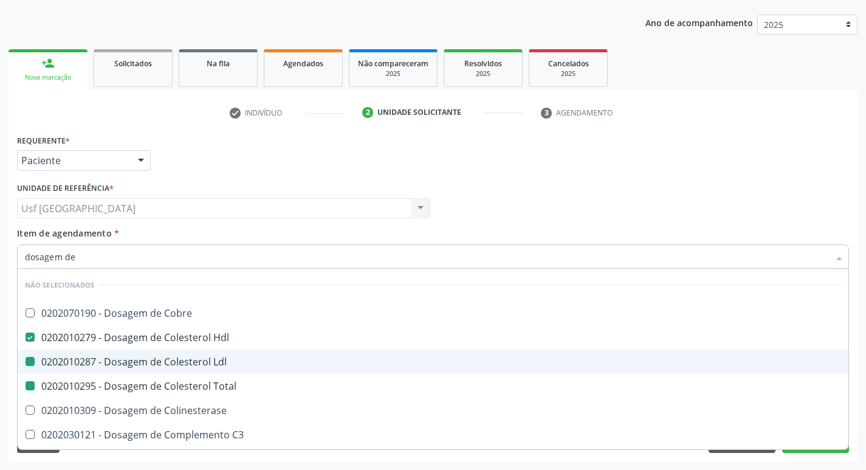
checkbox Ldl "true"
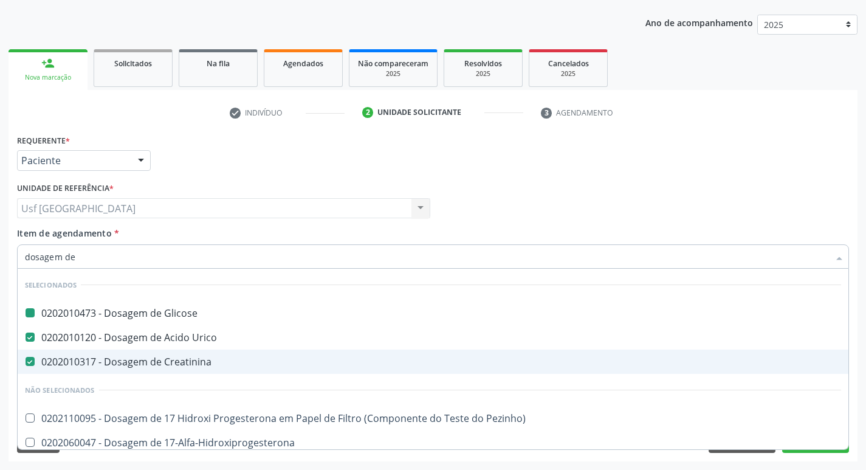
type input "dosagem de t"
checkbox Glicose "false"
checkbox Creatinina "false"
checkbox Urico "false"
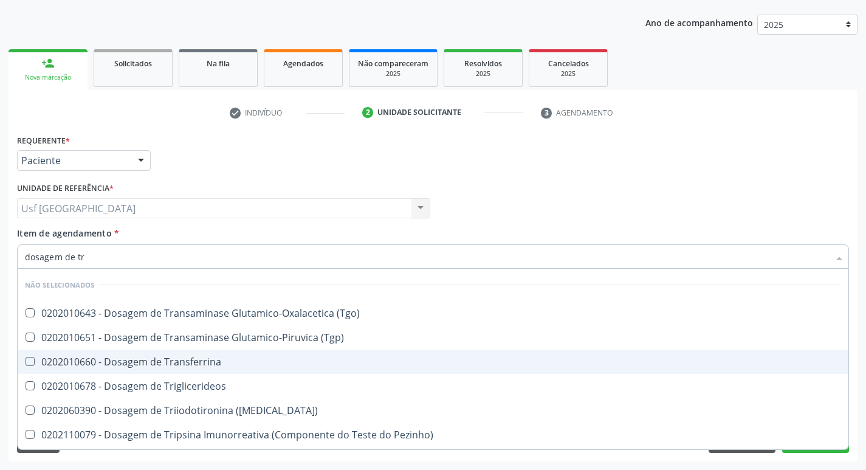
type input "dosagem de tri"
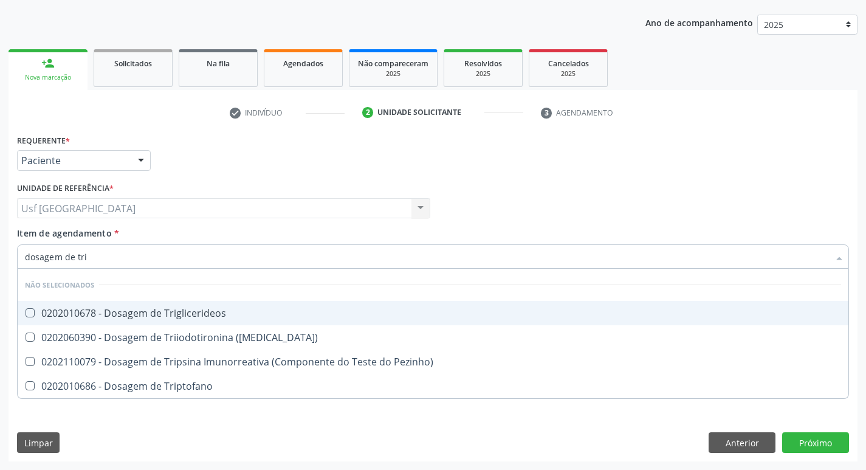
click at [159, 312] on div "0202010678 - Dosagem de Triglicerideos" at bounding box center [433, 313] width 816 height 10
checkbox Triglicerideos "true"
type input "dosagem de tr"
checkbox Triglicerideos "false"
checkbox Triptofano "true"
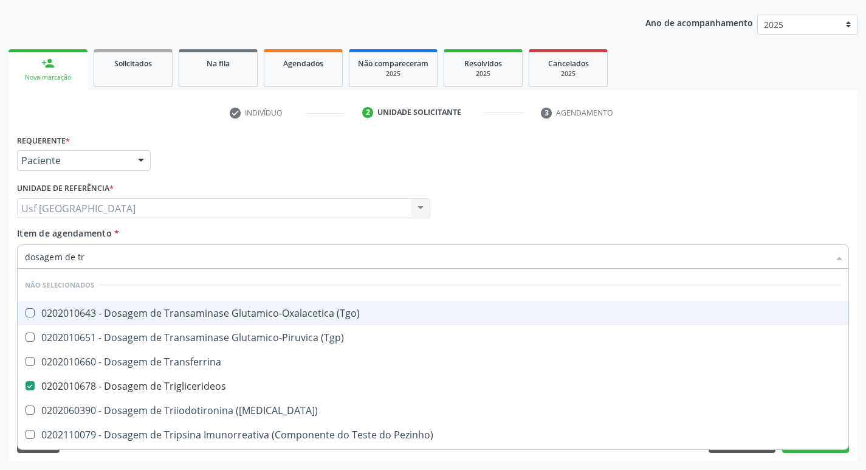
type input "dosagem de t"
checkbox Triglicerideos "false"
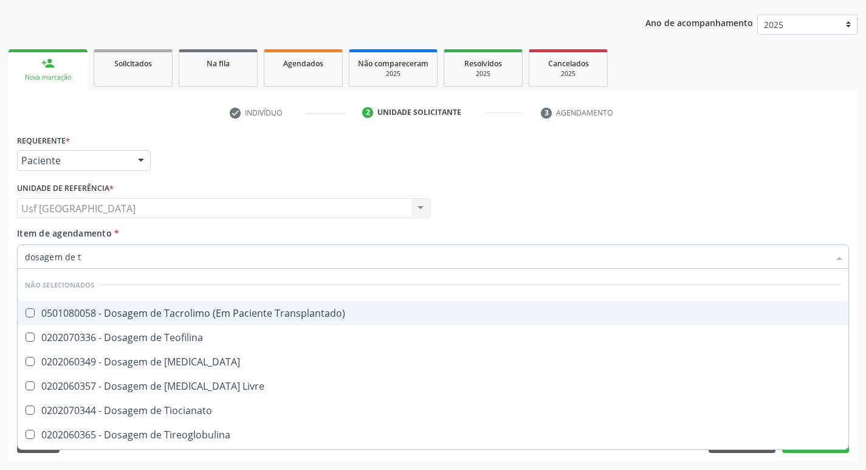
type input "dosagem de"
checkbox Transplantado\) "true"
checkbox Testosterona "true"
checkbox Teofilina "true"
checkbox Triglicerideos "false"
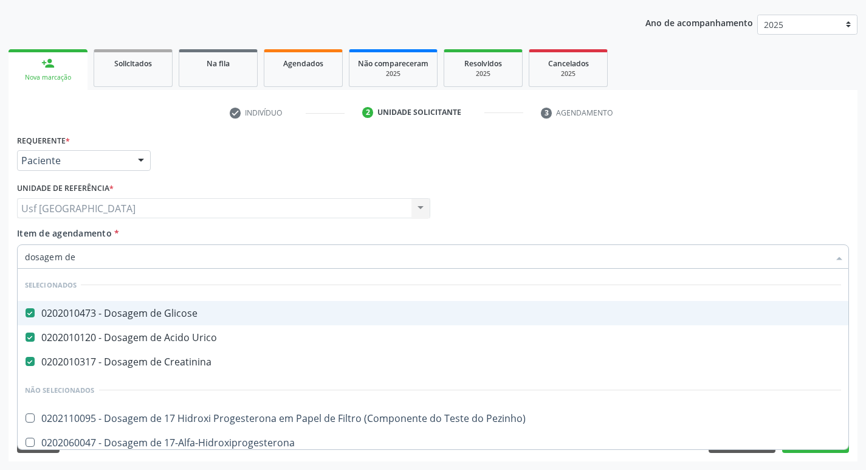
type input "dosagem de h"
checkbox Glicose "false"
checkbox Creatinina "false"
checkbox Urico "false"
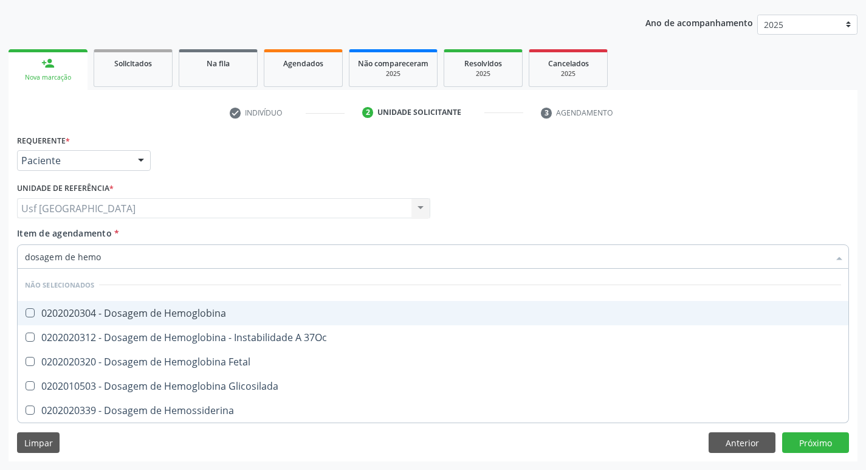
type input "dosagem de hemog"
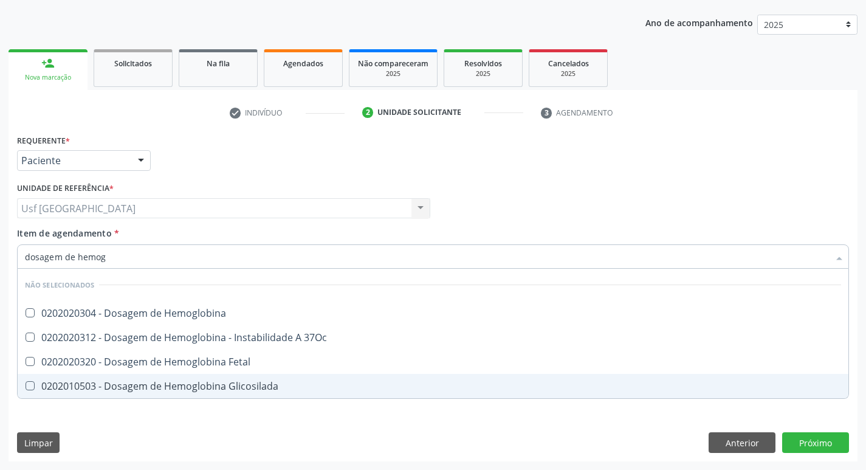
click at [238, 382] on div "0202010503 - Dosagem de Hemoglobina Glicosilada" at bounding box center [433, 386] width 816 height 10
checkbox Glicosilada "false"
type input "d"
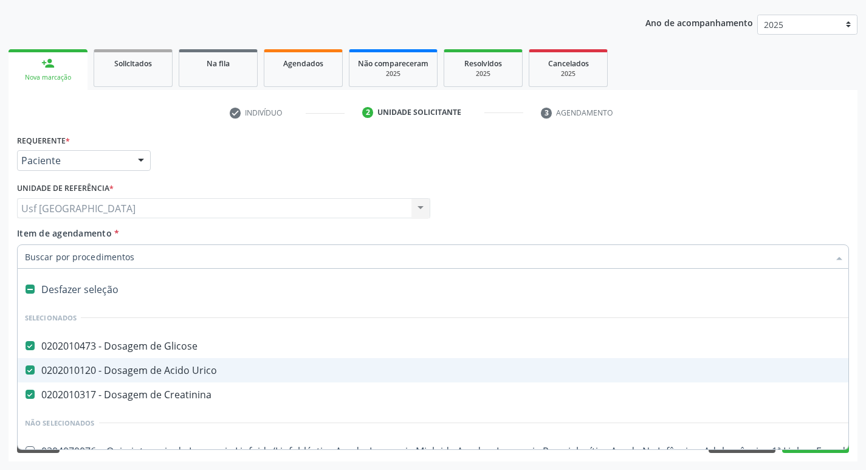
checkbox Glicose "true"
checkbox Creatinina "true"
checkbox Urico "true"
type input "h"
checkbox Glicose "false"
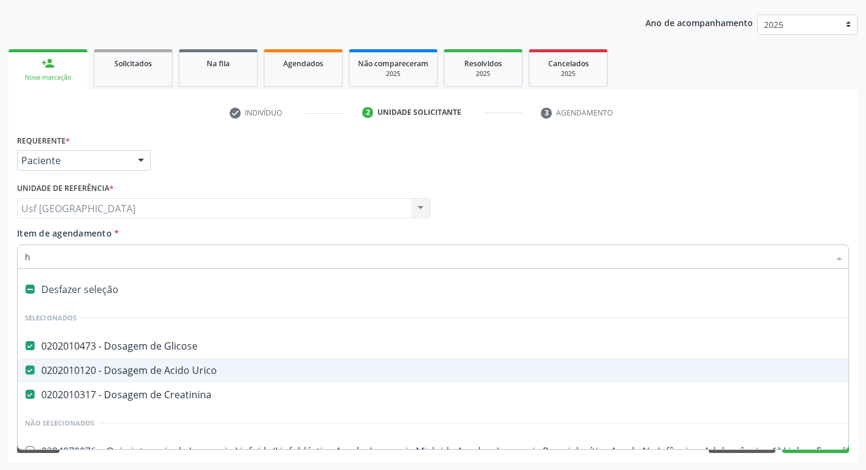
checkbox Creatinina "false"
checkbox Urico "false"
checkbox C "true"
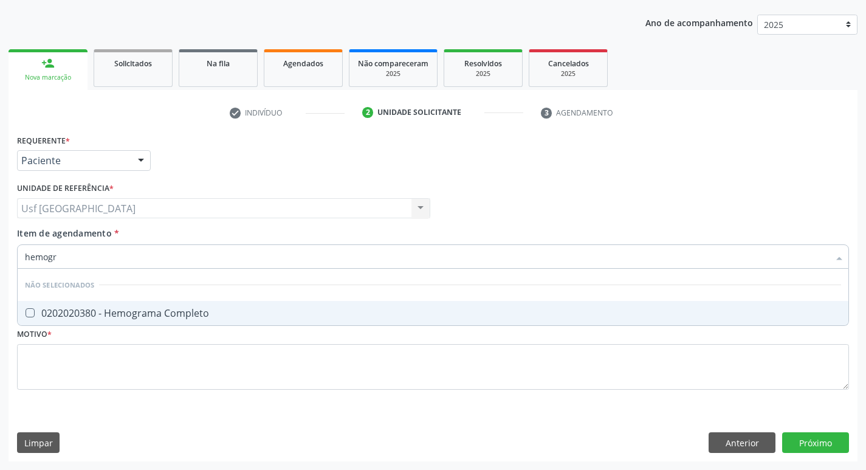
type input "hemogra"
click at [193, 313] on div "0202020380 - Hemograma Completo" at bounding box center [433, 313] width 816 height 10
checkbox Completo "true"
type input "hemog"
checkbox Completo "false"
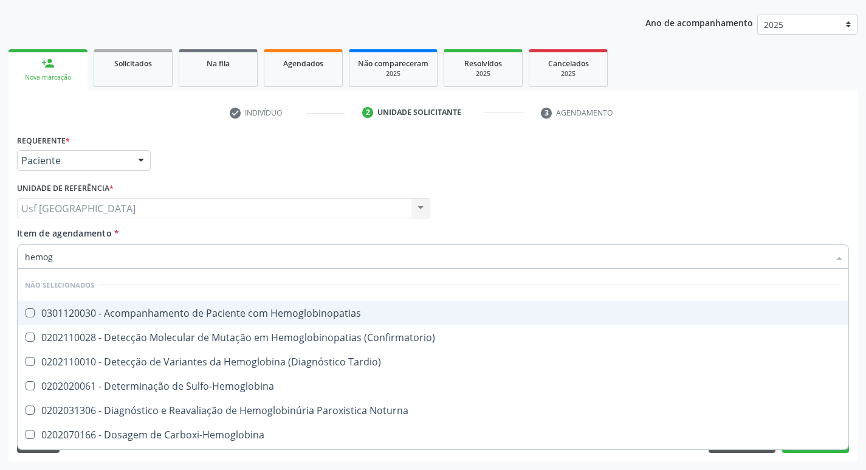
type input "hemo"
checkbox Completo "false"
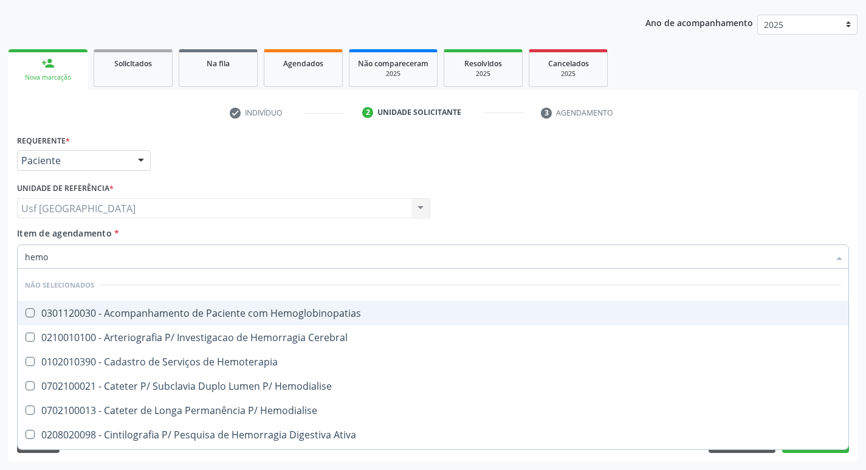
type input "hem"
checkbox Completo "false"
checkbox Elástica "true"
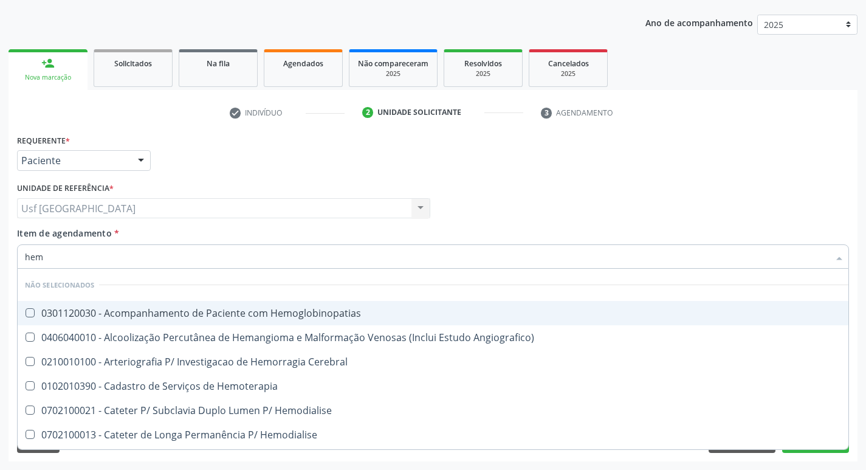
type input "he"
checkbox Completo "false"
checkbox Orgaos "true"
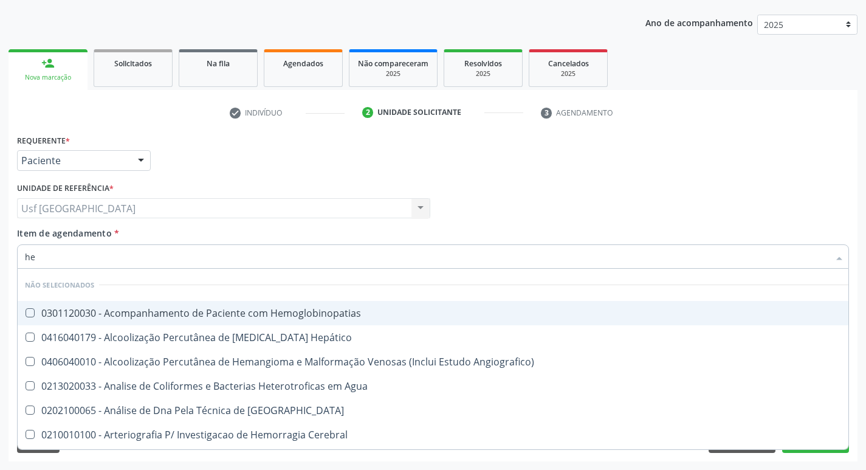
type input "h"
checkbox Hemoglobinopatias "true"
checkbox Hepático "true"
checkbox Angiografico\) "true"
checkbox Completo "false"
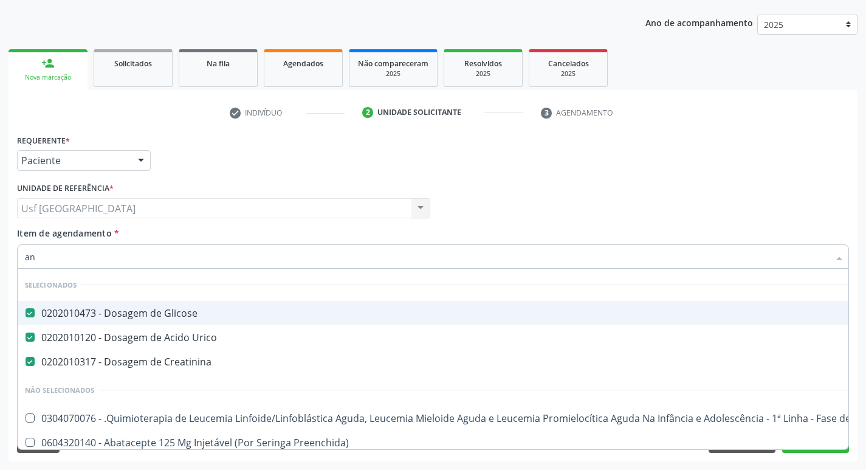
type input "ana"
checkbox Glicose "false"
checkbox Urico "false"
checkbox Creatinina "false"
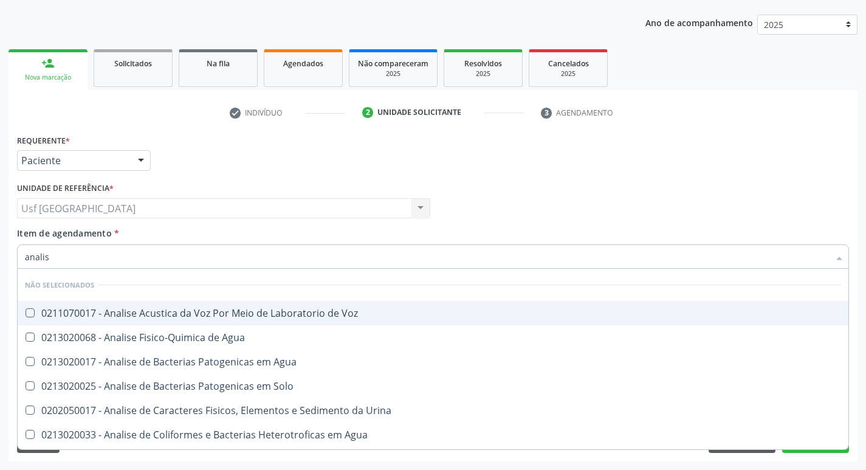
type input "analise"
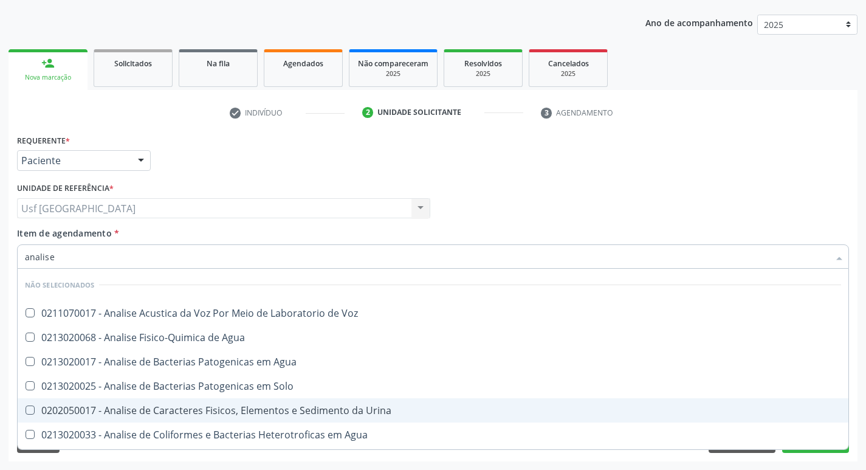
click at [225, 409] on div "0202050017 - Analise de Caracteres Fisicos, Elementos e Sedimento da Urina" at bounding box center [433, 410] width 816 height 10
checkbox Urina "true"
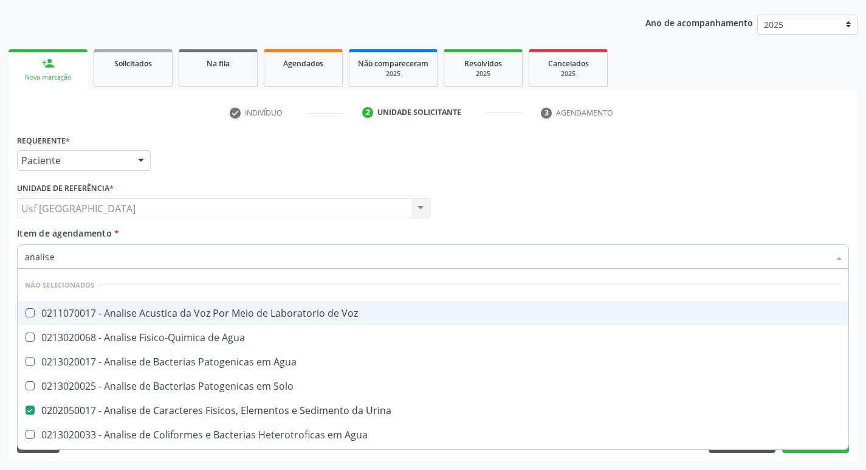
click at [225, 164] on div "Requerente * Paciente Profissional de Saúde Paciente Nenhum resultado encontrad…" at bounding box center [433, 154] width 838 height 47
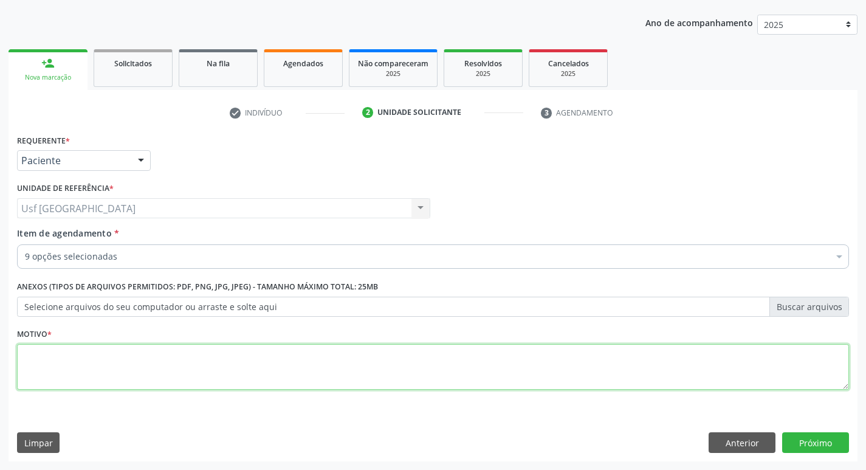
click at [168, 356] on textarea at bounding box center [433, 367] width 832 height 46
type textarea "/"
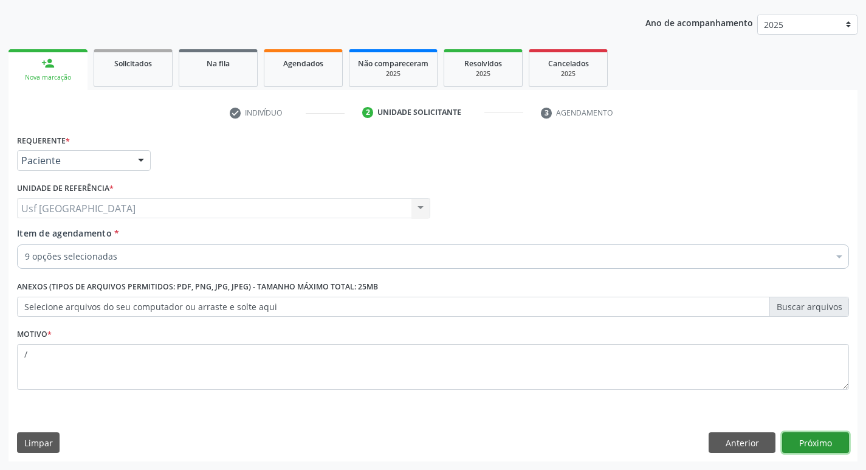
click at [826, 441] on button "Próximo" at bounding box center [815, 442] width 67 height 21
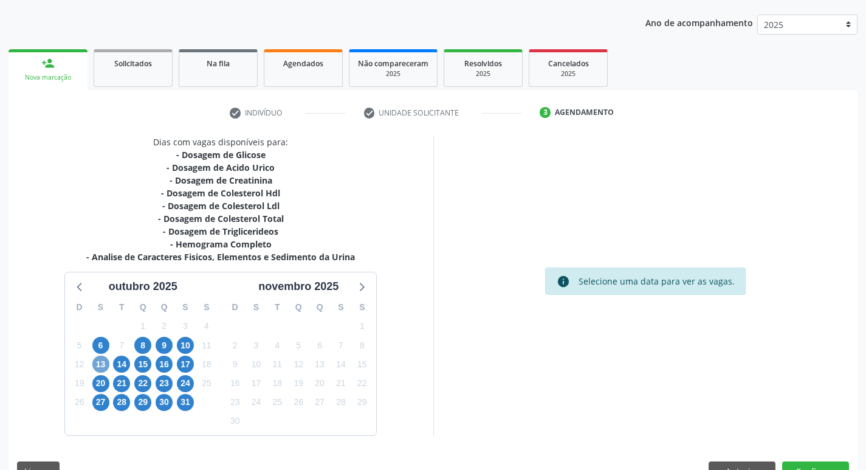
click at [100, 367] on span "13" at bounding box center [100, 364] width 17 height 17
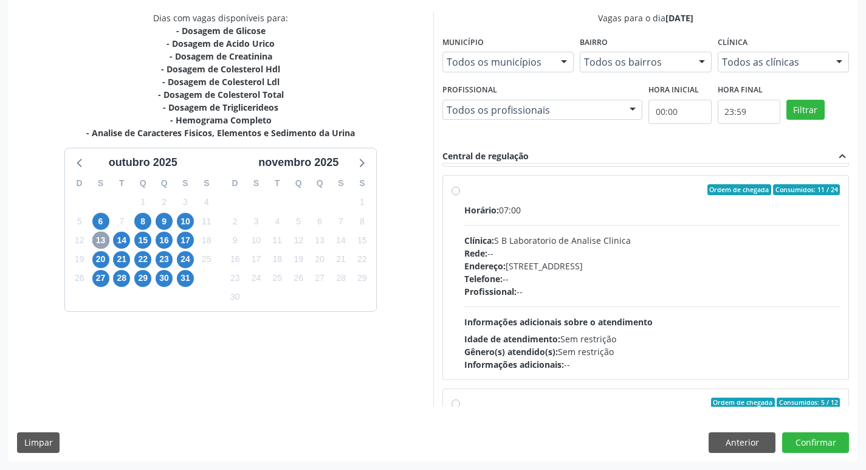
scroll to position [426, 0]
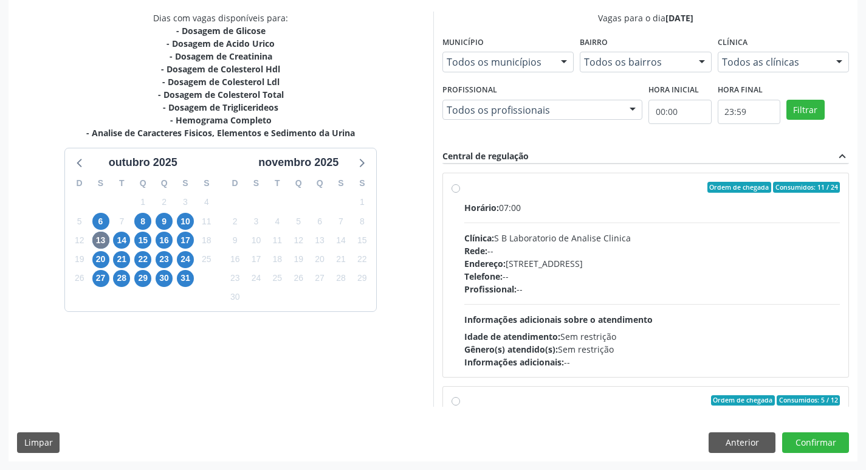
click at [464, 188] on label "Ordem de chegada Consumidos: 11 / 24 Horário: 07:00 Clínica: S B Laboratorio de…" at bounding box center [652, 275] width 376 height 187
click at [455, 188] on input "Ordem de chegada Consumidos: 11 / 24 Horário: 07:00 Clínica: S B Laboratorio de…" at bounding box center [456, 187] width 9 height 11
radio input "true"
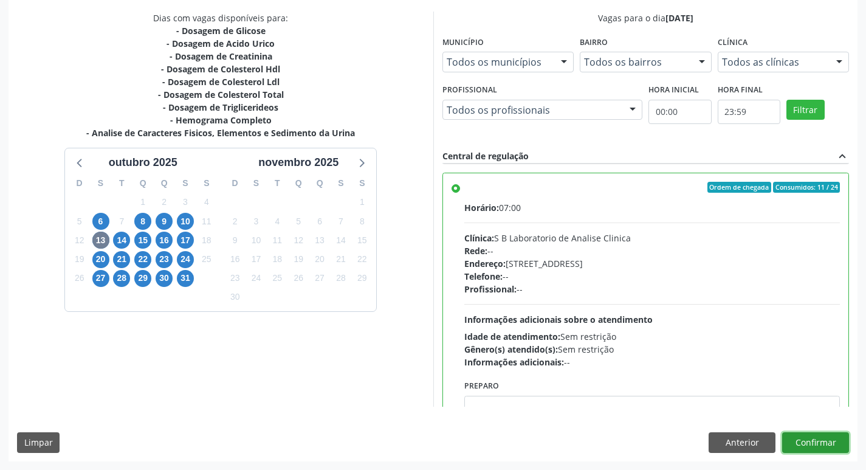
click at [821, 440] on button "Confirmar" at bounding box center [815, 442] width 67 height 21
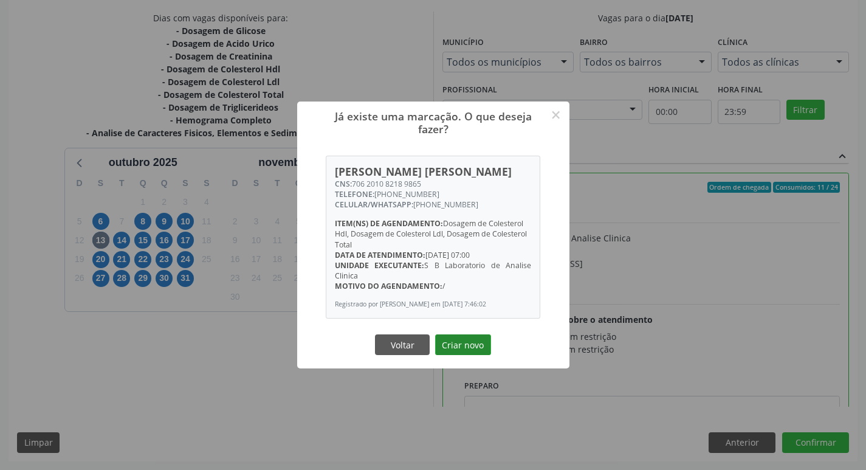
click at [480, 355] on button "Criar novo" at bounding box center [463, 344] width 56 height 21
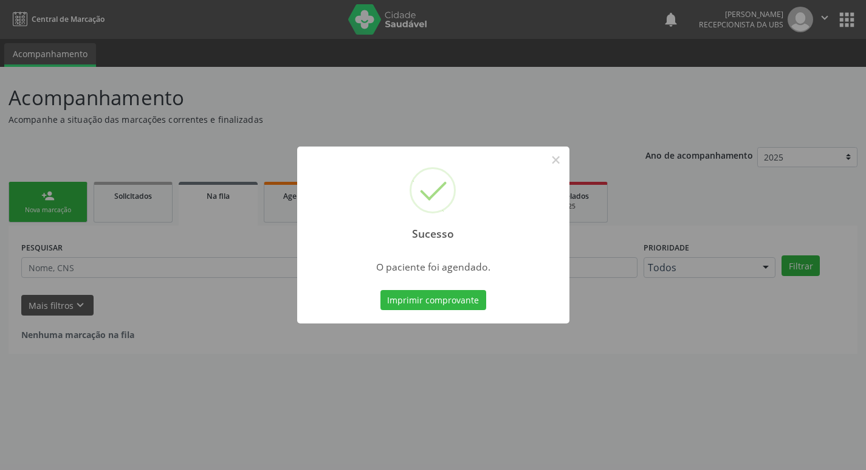
scroll to position [0, 0]
click at [562, 160] on button "×" at bounding box center [560, 160] width 21 height 21
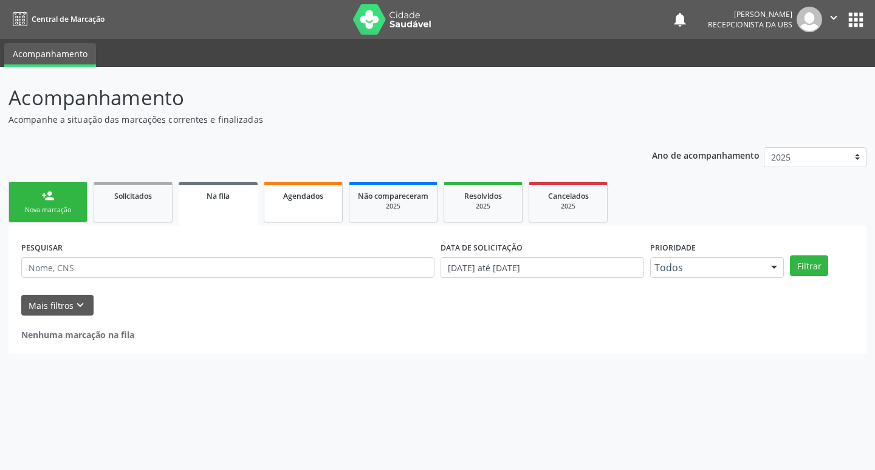
click at [297, 187] on link "Agendados" at bounding box center [303, 202] width 79 height 41
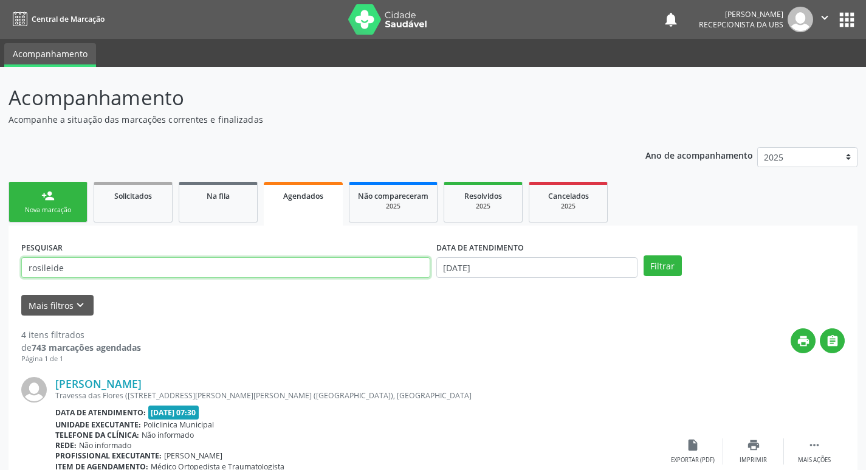
click at [279, 266] on input "rosileide" at bounding box center [225, 267] width 409 height 21
type input "r"
type input "luzia"
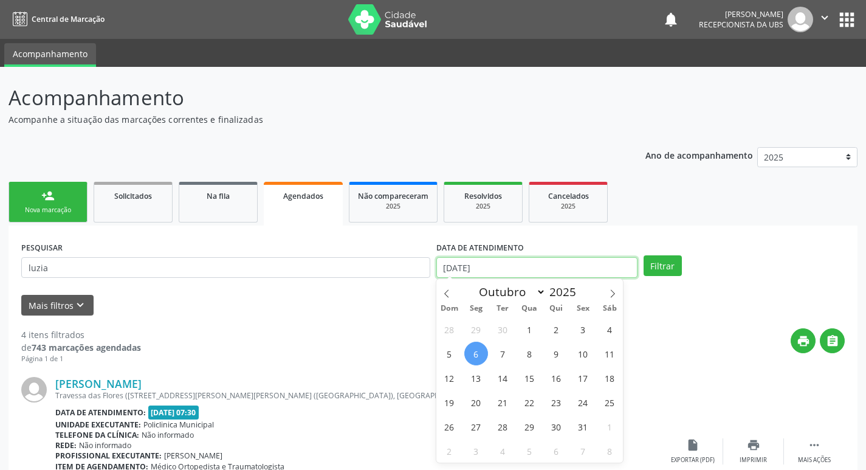
click at [494, 273] on input "[DATE]" at bounding box center [536, 267] width 201 height 21
click at [466, 382] on span "13" at bounding box center [476, 378] width 24 height 24
type input "[DATE]"
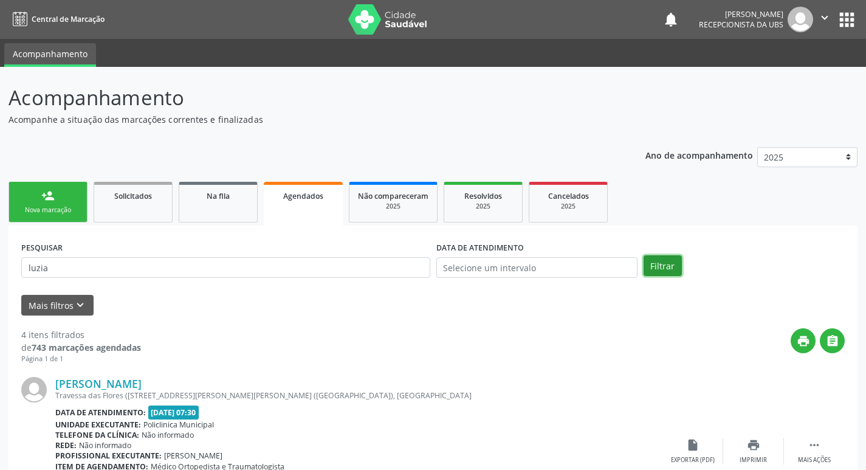
click at [658, 272] on button "Filtrar" at bounding box center [663, 265] width 38 height 21
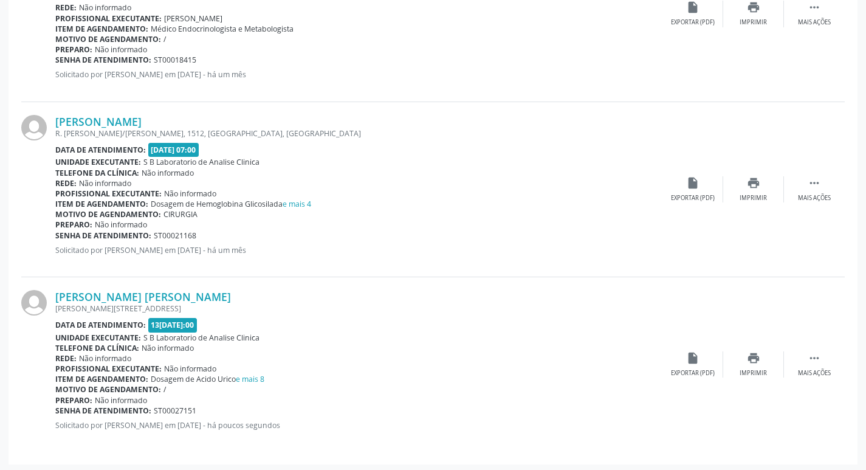
scroll to position [1317, 0]
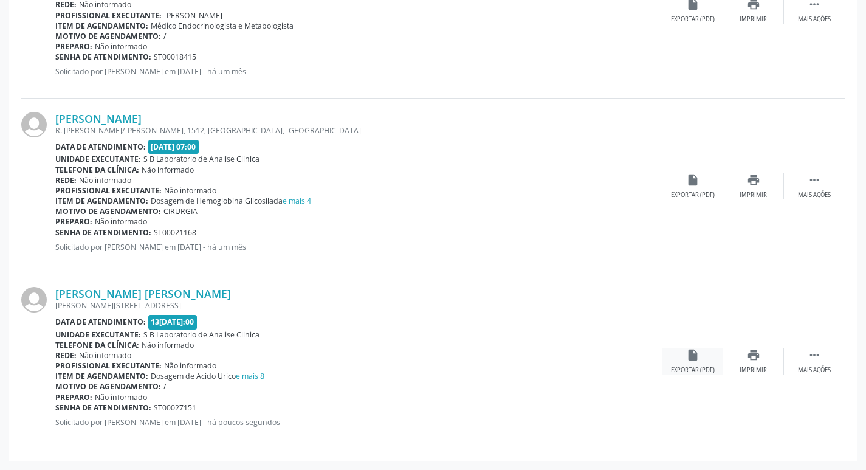
click at [699, 362] on div "insert_drive_file Exportar (PDF)" at bounding box center [693, 361] width 61 height 26
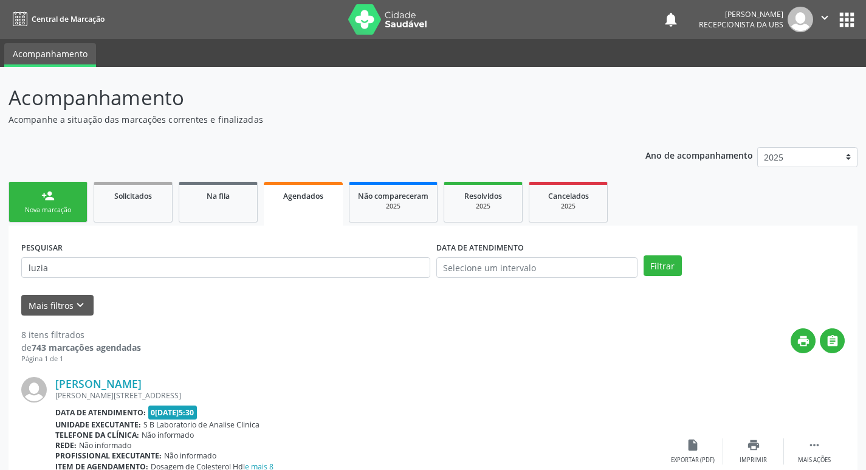
click at [53, 193] on div "person_add" at bounding box center [47, 195] width 13 height 13
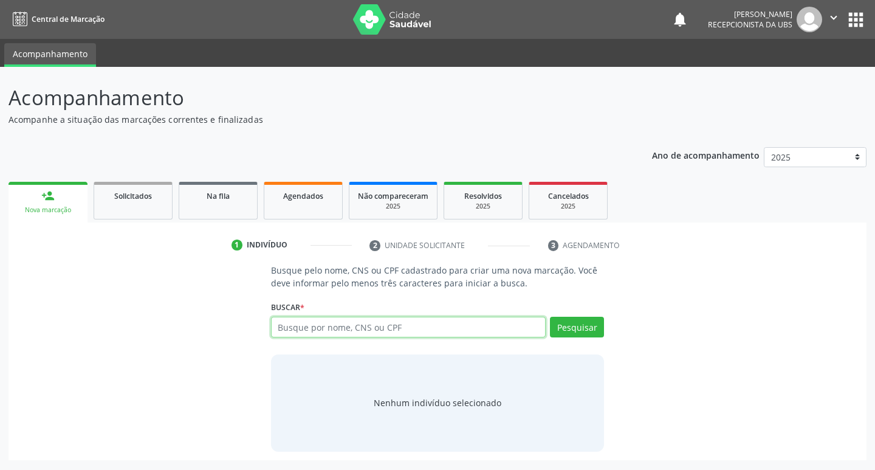
click at [370, 323] on input "text" at bounding box center [408, 327] width 275 height 21
type input "84423200406"
click at [573, 327] on button "Pesquisar" at bounding box center [577, 327] width 54 height 21
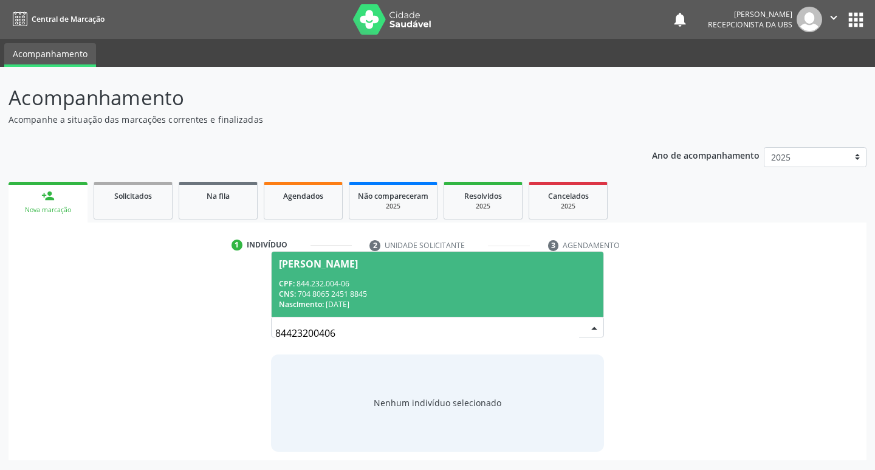
click at [317, 272] on span "Marli Alves dos Santos Lima CPF: 844.232.004-06 CNS: 704 8065 2451 8845 Nascime…" at bounding box center [438, 284] width 333 height 65
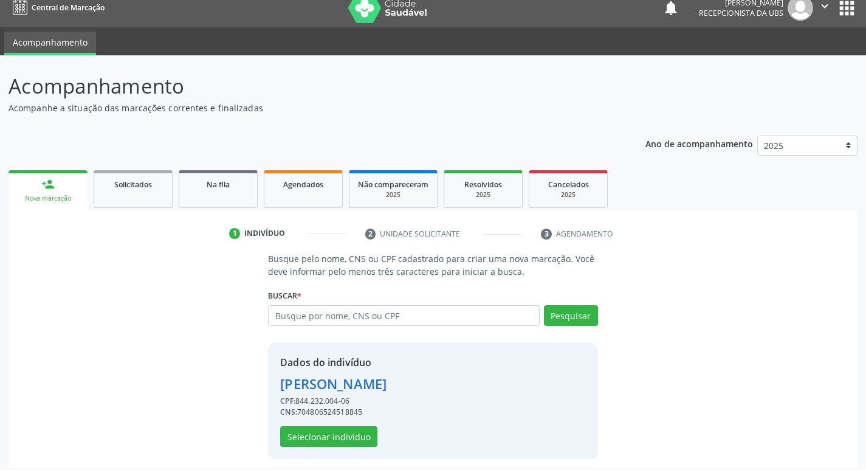
scroll to position [18, 0]
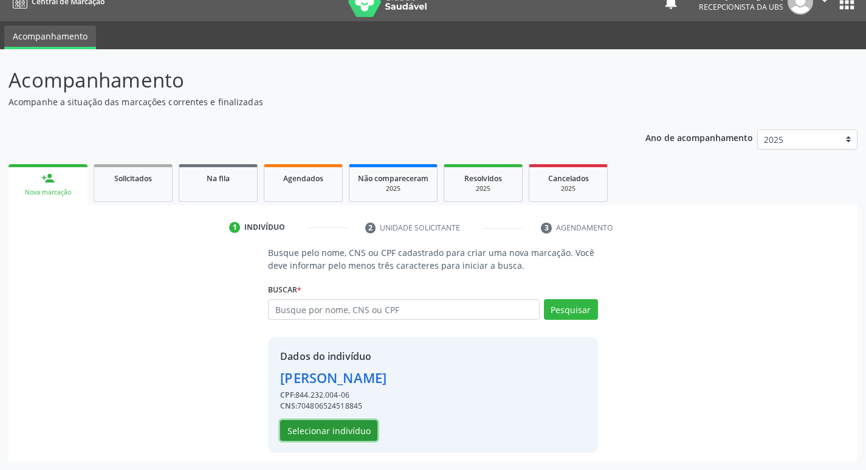
click at [332, 432] on button "Selecionar indivíduo" at bounding box center [328, 430] width 97 height 21
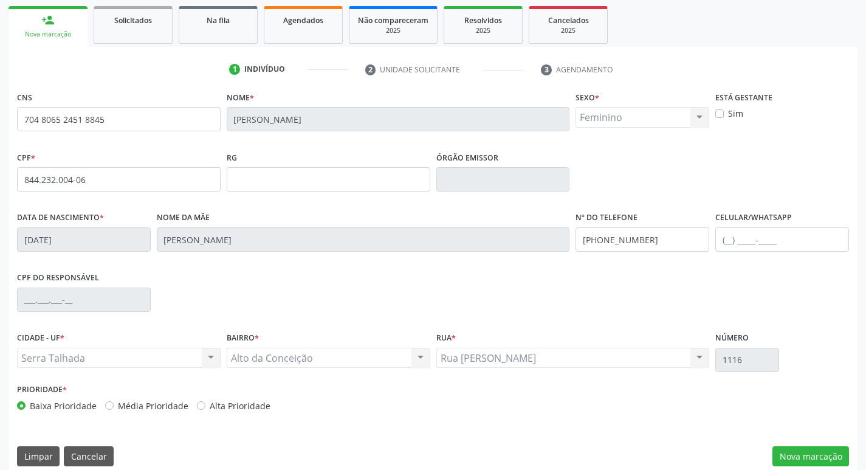
scroll to position [189, 0]
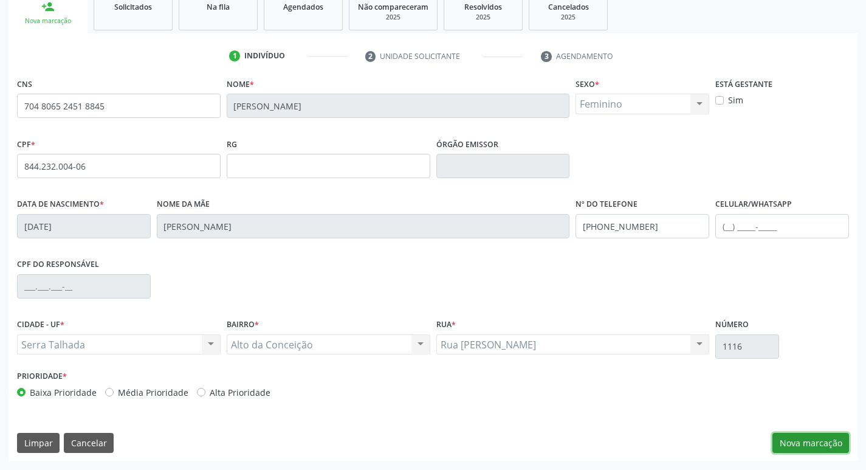
click at [807, 439] on button "Nova marcação" at bounding box center [811, 443] width 77 height 21
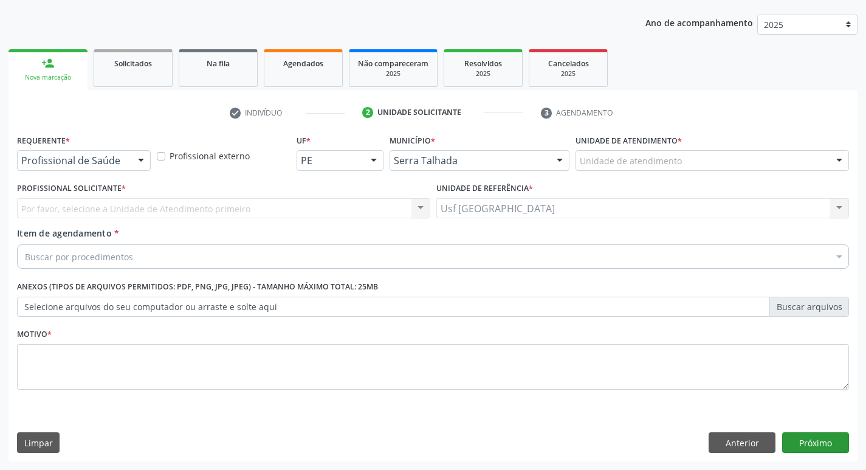
scroll to position [133, 0]
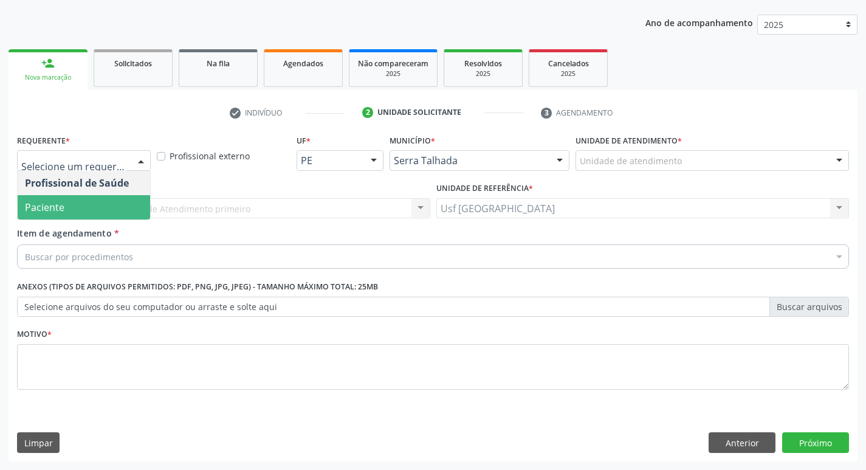
click at [94, 201] on span "Paciente" at bounding box center [84, 207] width 133 height 24
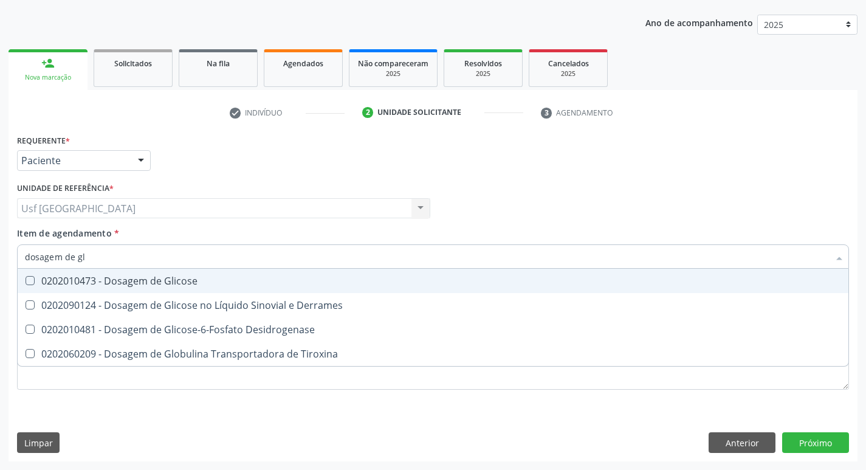
type input "dosagem de gli"
click at [152, 285] on div "0202010473 - Dosagem de Glicose" at bounding box center [433, 281] width 816 height 10
checkbox Glicose "true"
type input "dosagem de g"
checkbox Glicose "false"
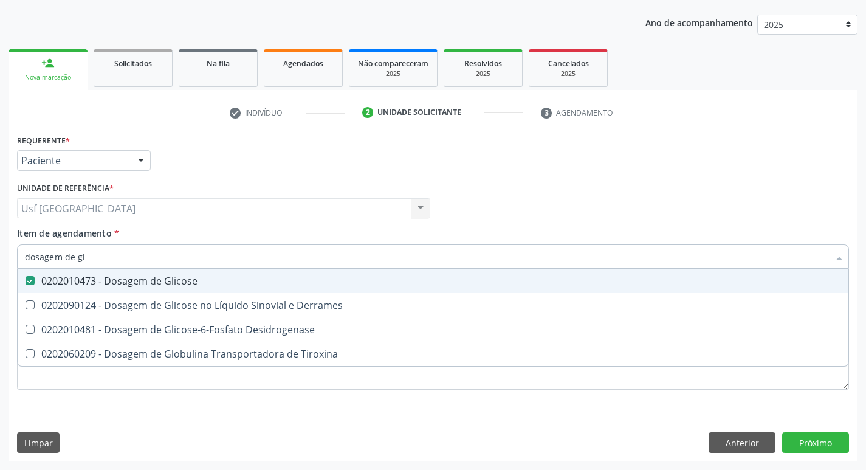
checkbox Tiroxina "true"
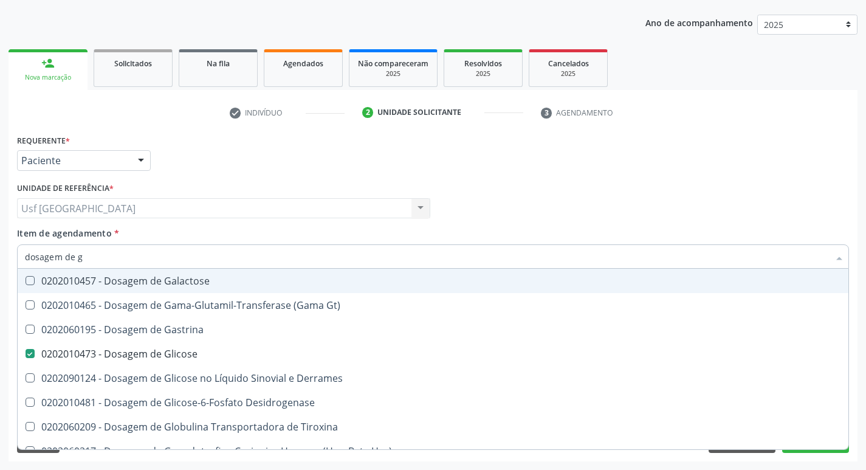
type input "dosagem de"
checkbox Glicose "false"
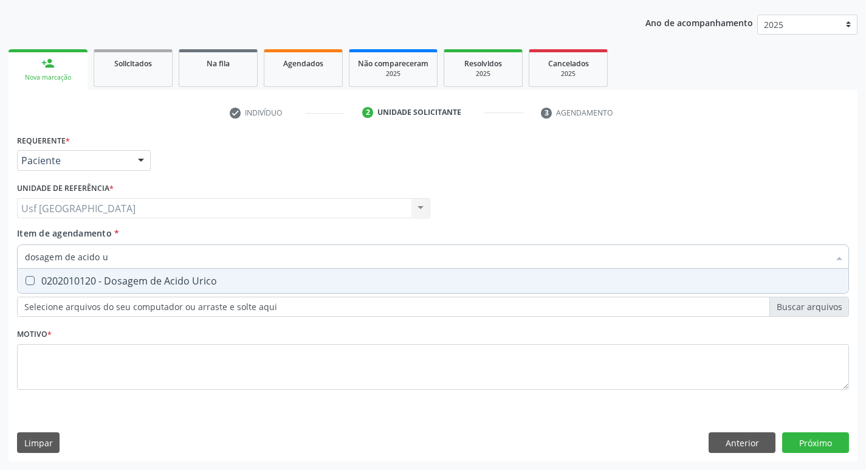
type input "dosagem de acido ur"
click at [156, 281] on div "0202010120 - Dosagem de Acido Urico" at bounding box center [433, 281] width 816 height 10
checkbox Urico "true"
type input "dosagem de acido"
checkbox Urico "false"
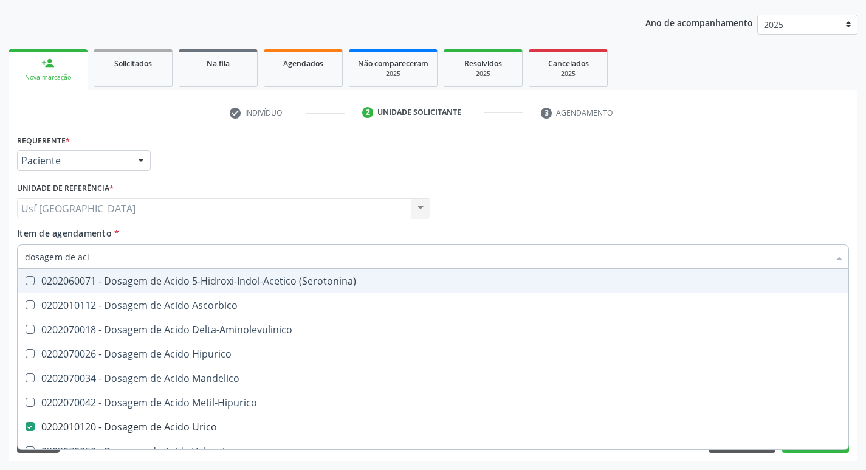
type input "dosagem de ac"
checkbox Urico "false"
checkbox Valproico "true"
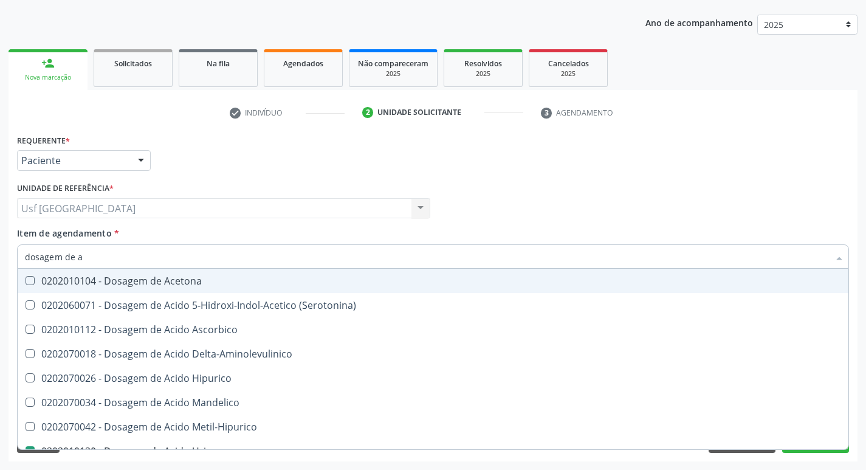
type input "dosagem de"
checkbox Urico "false"
checkbox Etilico "true"
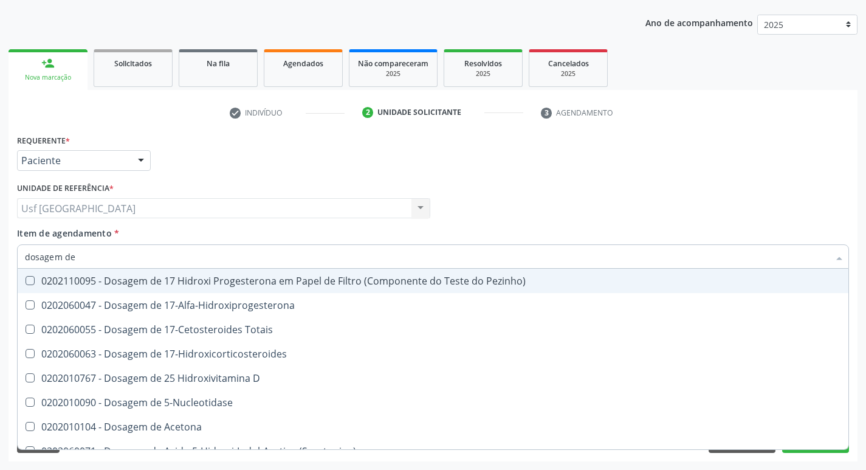
type input "dosagem de c"
checkbox Urico "false"
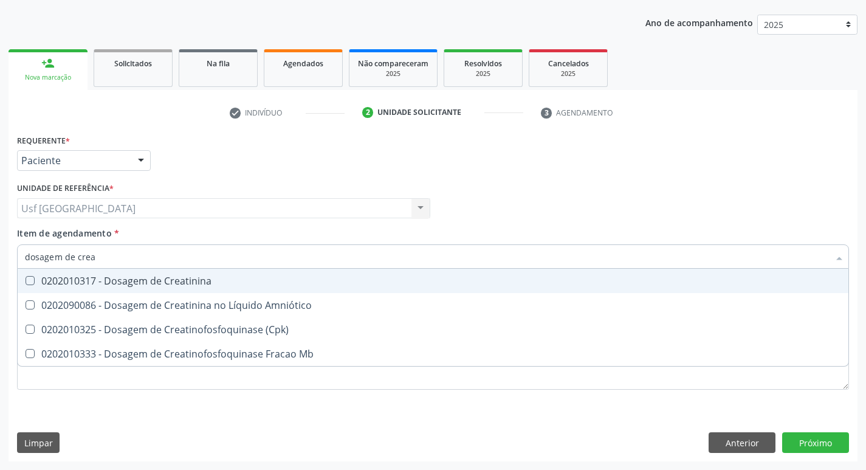
type input "dosagem de creat"
click at [157, 281] on div "0202010317 - Dosagem de Creatinina" at bounding box center [433, 281] width 816 height 10
checkbox Creatinina "true"
type input "dosagem de c"
checkbox Creatinina "false"
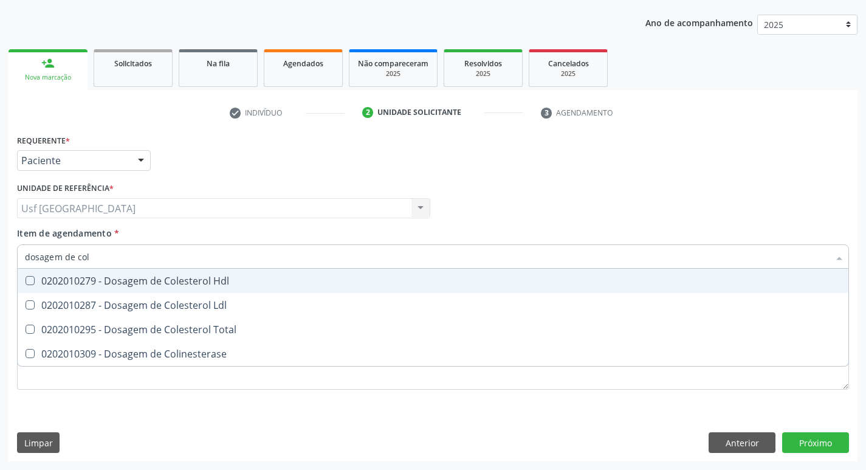
type input "dosagem de [PERSON_NAME]"
click at [157, 280] on div "0202010279 - Dosagem de Colesterol Hdl" at bounding box center [433, 281] width 816 height 10
checkbox Hdl "true"
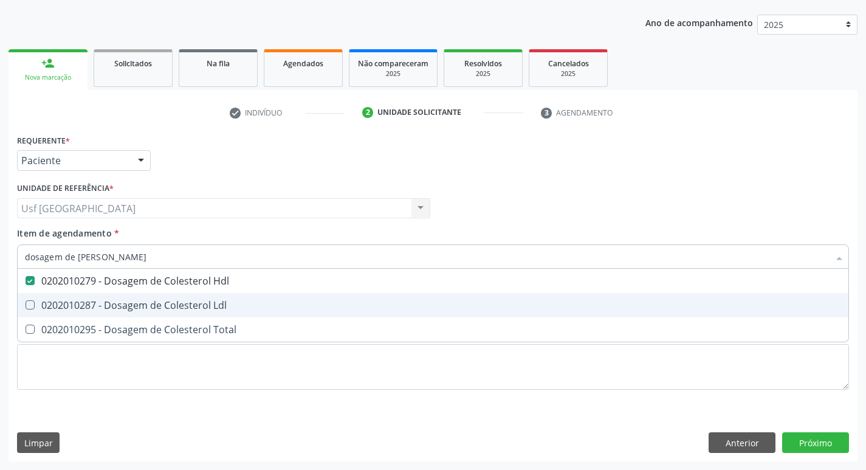
click at [157, 298] on span "0202010287 - Dosagem de Colesterol Ldl" at bounding box center [433, 305] width 831 height 24
checkbox Ldl "true"
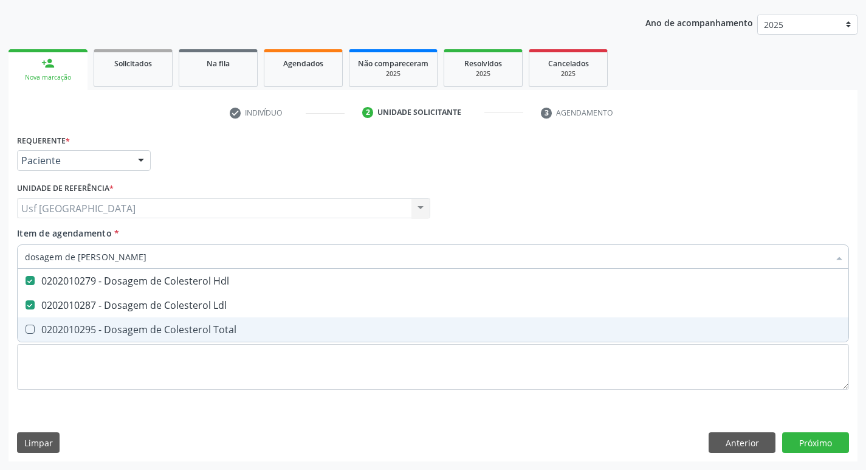
click at [158, 325] on div "0202010295 - Dosagem de Colesterol Total" at bounding box center [433, 330] width 816 height 10
checkbox Total "true"
type input "dosagem de co"
checkbox Hdl "false"
checkbox Colinesterase "true"
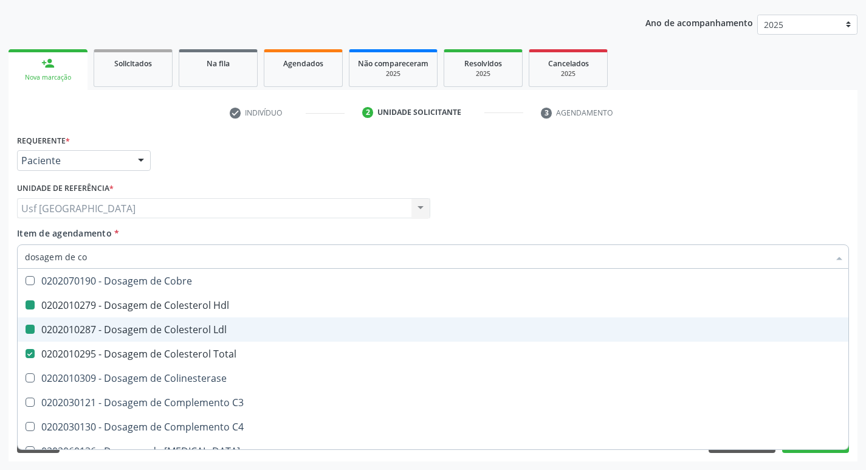
type input "dosagem de c"
checkbox Hdl "false"
checkbox Ldl "false"
checkbox Total "false"
type input "dosagem de"
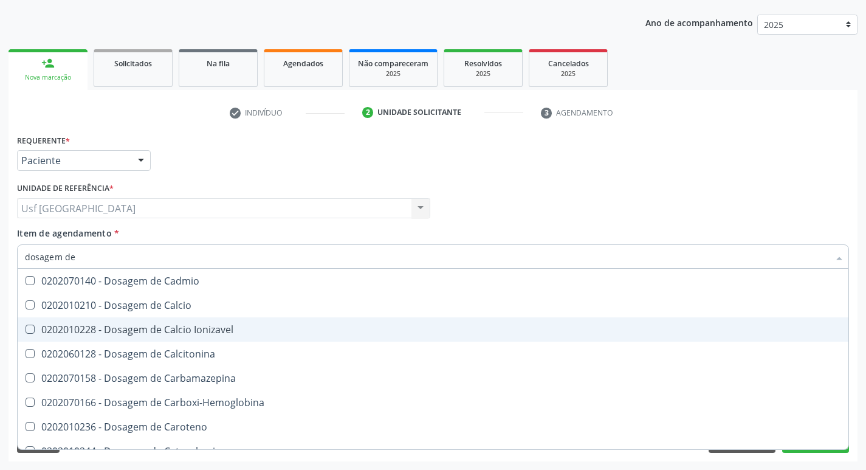
checkbox Cloreto "true"
checkbox Hdl "false"
checkbox Ldl "false"
checkbox Total "false"
checkbox Creatinina "false"
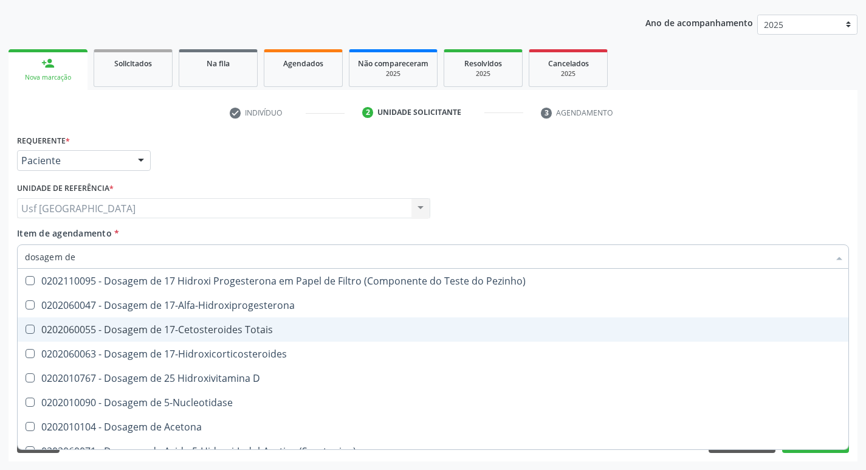
type input "dosagem de t"
checkbox Urico "false"
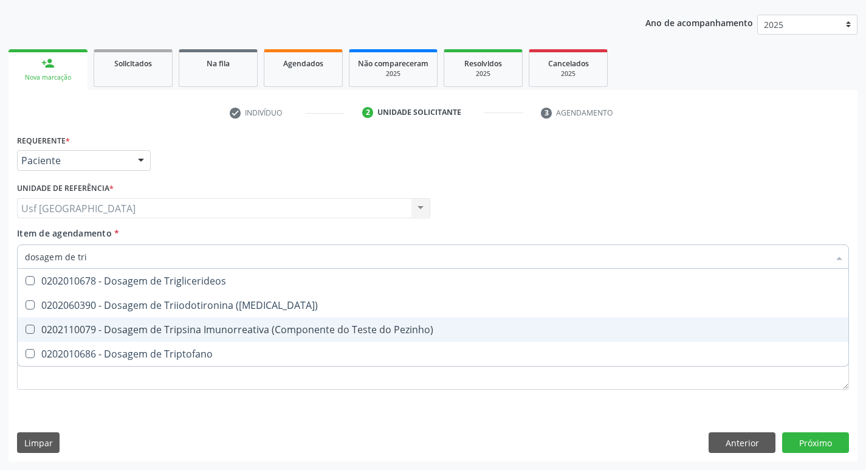
type input "dosagem de trig"
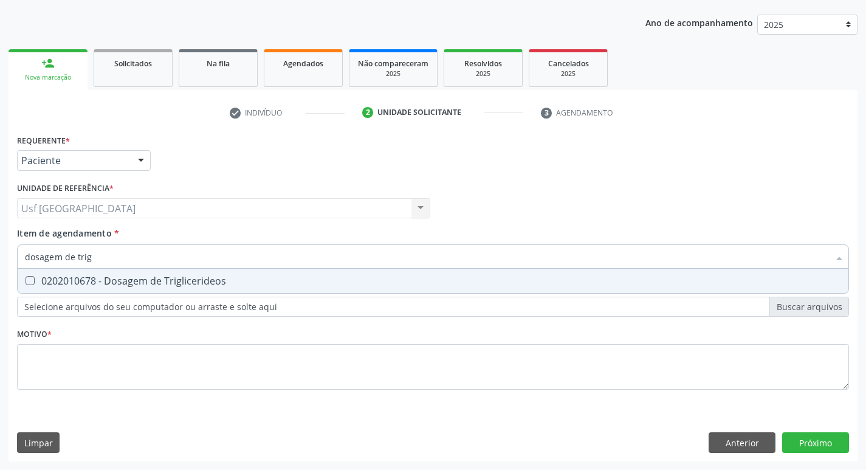
click at [159, 280] on div "0202010678 - Dosagem de Triglicerideos" at bounding box center [433, 281] width 816 height 10
checkbox Triglicerideos "true"
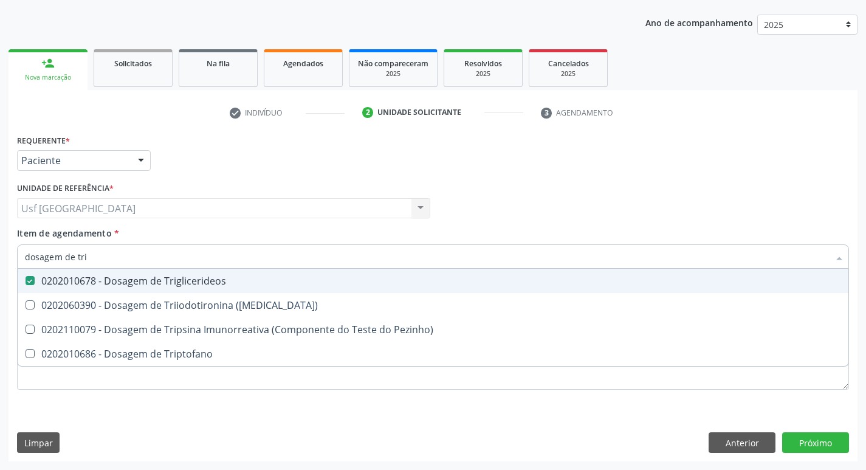
type input "dosagem de tr"
checkbox Triglicerideos "false"
checkbox Triptofano "true"
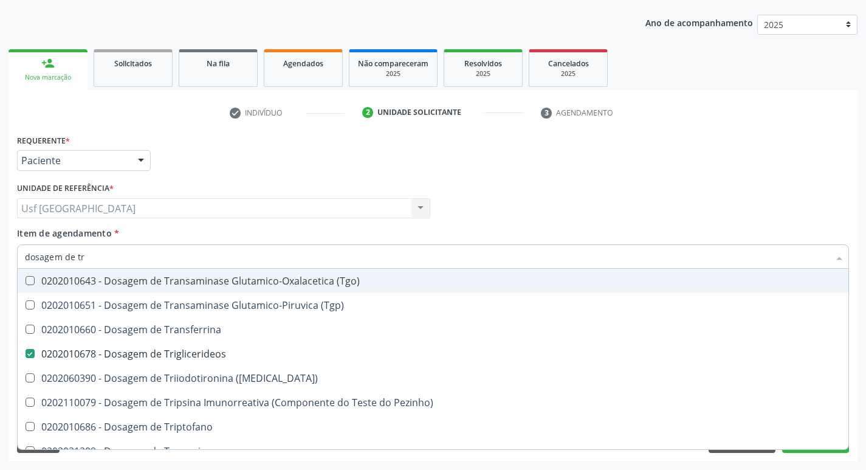
type input "dosagem de t"
checkbox Triglicerideos "false"
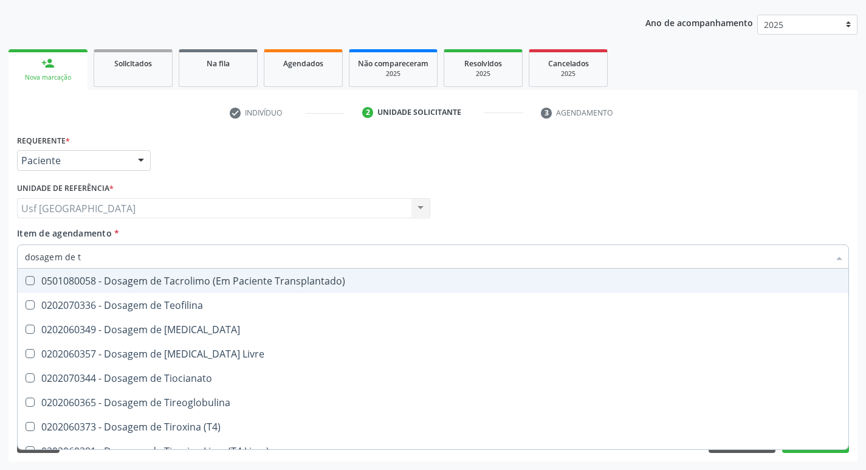
type input "dosagem de"
checkbox Triglicerideos "false"
checkbox Pezinho\) "true"
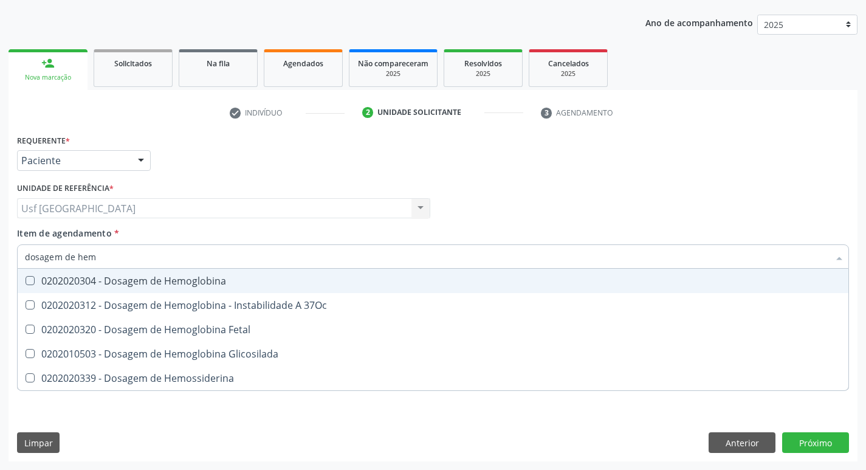
type input "dosagem de hemo"
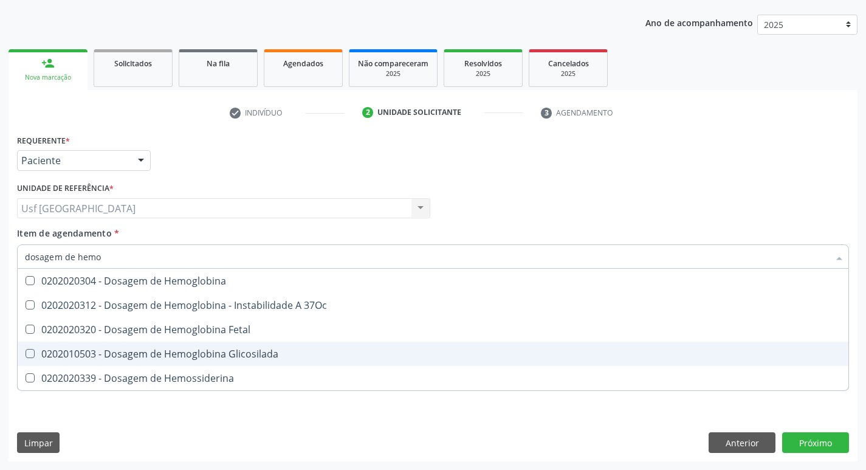
click at [214, 349] on div "0202010503 - Dosagem de Hemoglobina Glicosilada" at bounding box center [433, 354] width 816 height 10
checkbox Glicosilada "true"
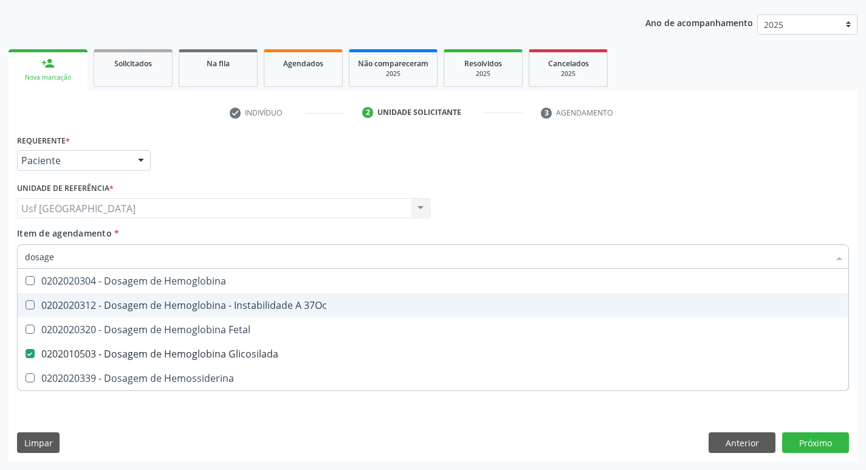
type input "dosag"
checkbox Glicosilada "false"
checkbox Hemossiderina "false"
type input "d"
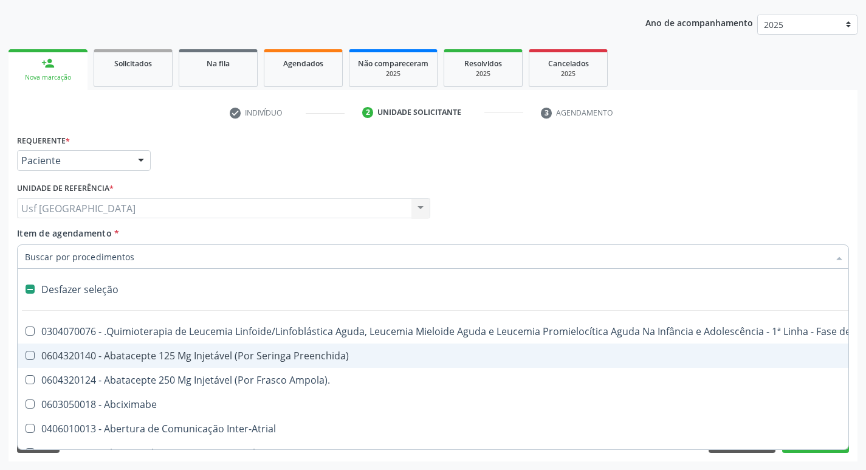
type input "h"
checkbox A "true"
checkbox Coagulação\ "true"
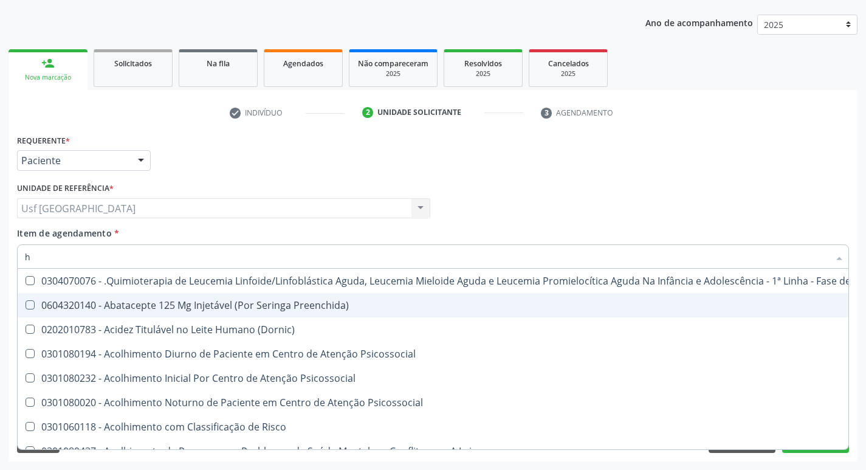
type input "he"
checkbox Pulmão "true"
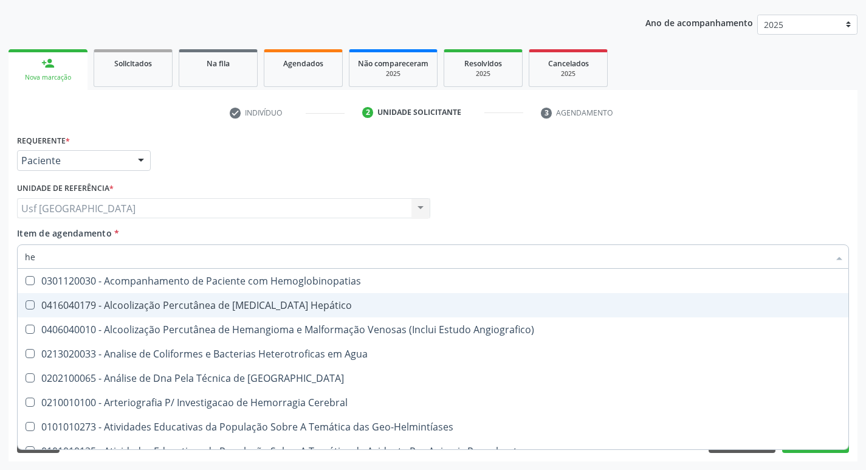
type input "hem"
checkbox \(Qualitativo\) "true"
checkbox Glicosilada "false"
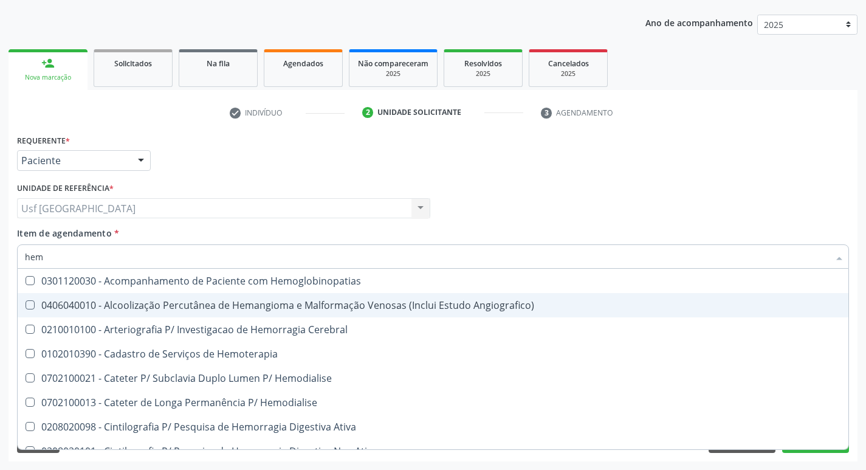
type input "hemo"
checkbox Hemacias "true"
checkbox Glicosilada "false"
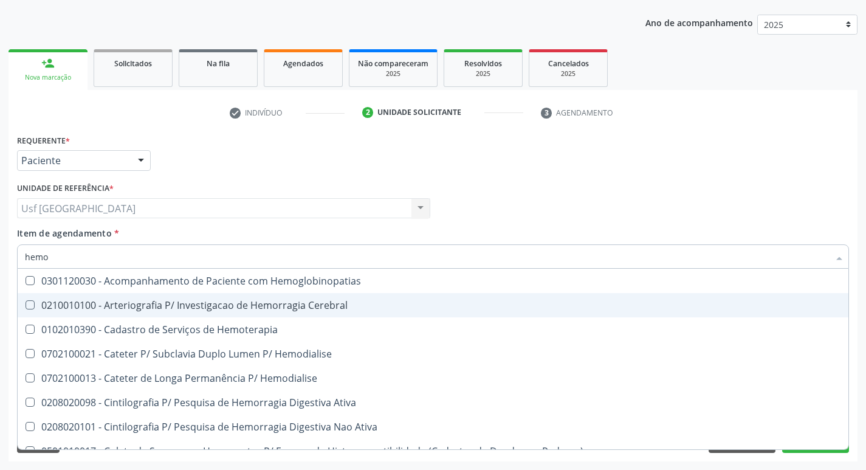
type input "hemog"
checkbox Tardio\) "true"
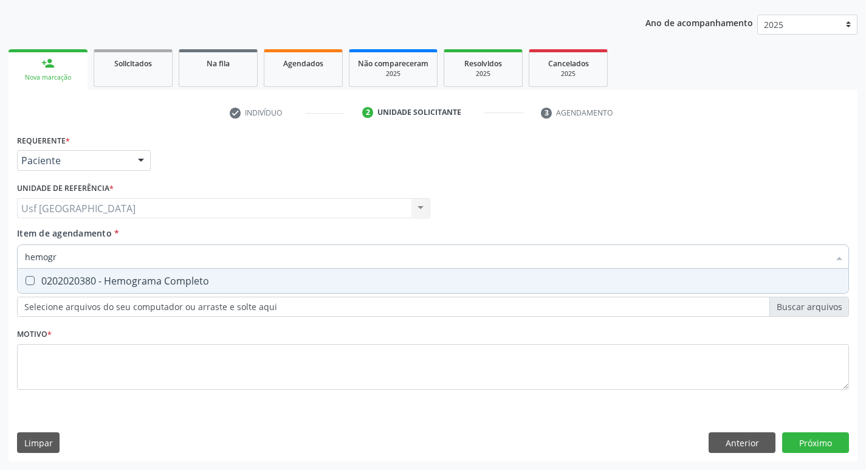
type input "hemogra"
click at [190, 283] on div "0202020380 - Hemograma Completo" at bounding box center [433, 281] width 816 height 10
checkbox Completo "true"
type input "hemog"
checkbox Completo "false"
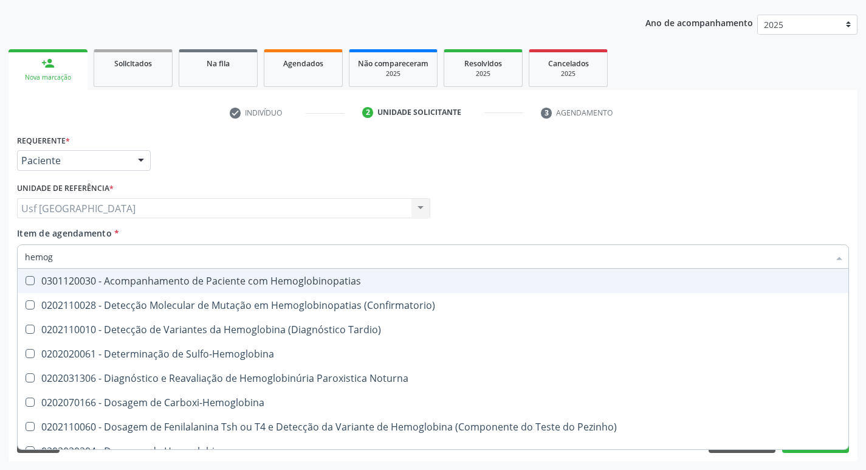
type input "hemo"
checkbox Glicosilada "false"
checkbox Completo "false"
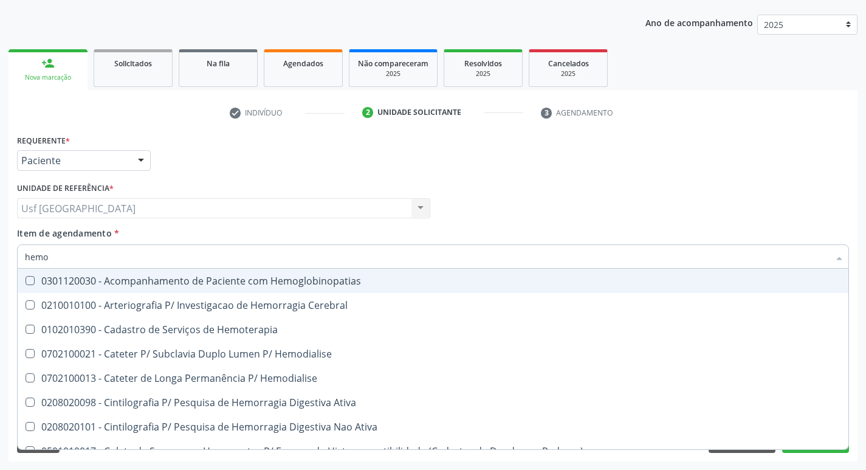
type input "hem"
checkbox Glicosilada "false"
checkbox Semana\) "true"
checkbox Completo "false"
checkbox Elástica "true"
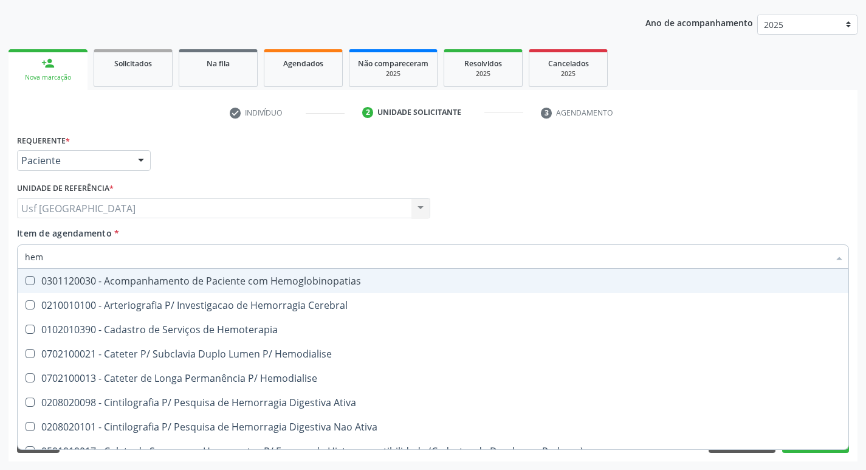
type input "he"
checkbox Semana\) "false"
checkbox Hemoptise "true"
checkbox Elástica "false"
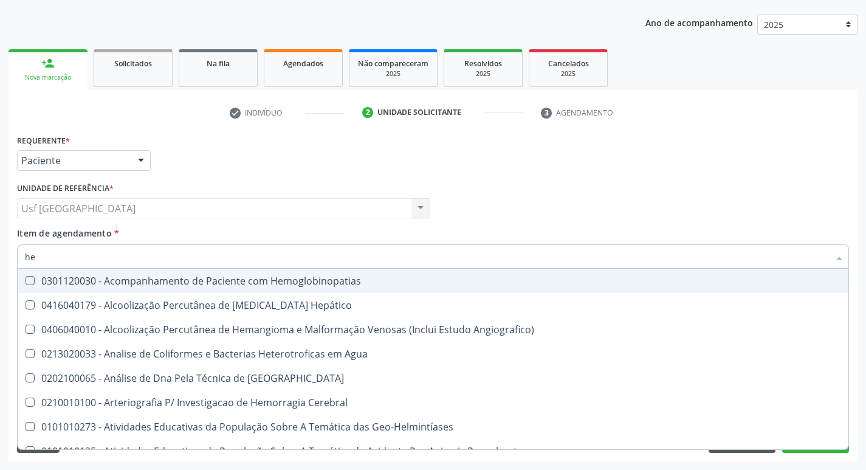
type input "h"
checkbox Glicosilada "false"
checkbox Completo "false"
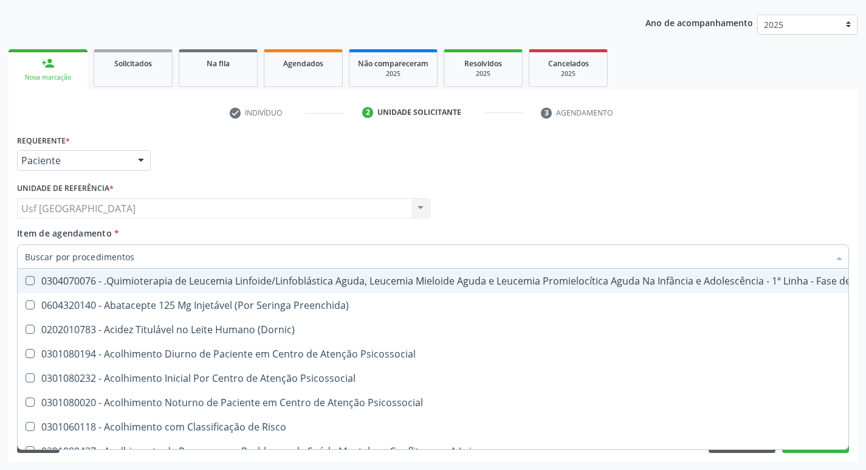
checkbox Hdl "false"
checkbox Glicosilada "false"
checkbox Completo "false"
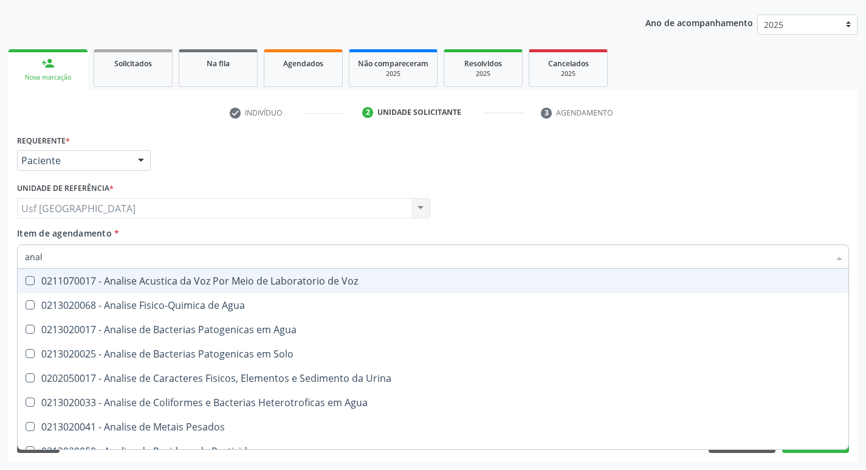
type input "anali"
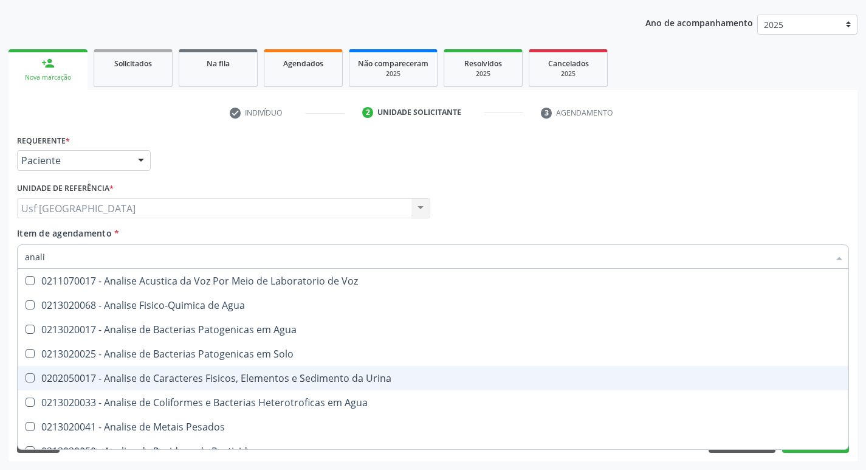
click at [272, 376] on div "0202050017 - Analise de Caracteres Fisicos, Elementos e Sedimento da Urina" at bounding box center [433, 378] width 816 height 10
checkbox Urina "true"
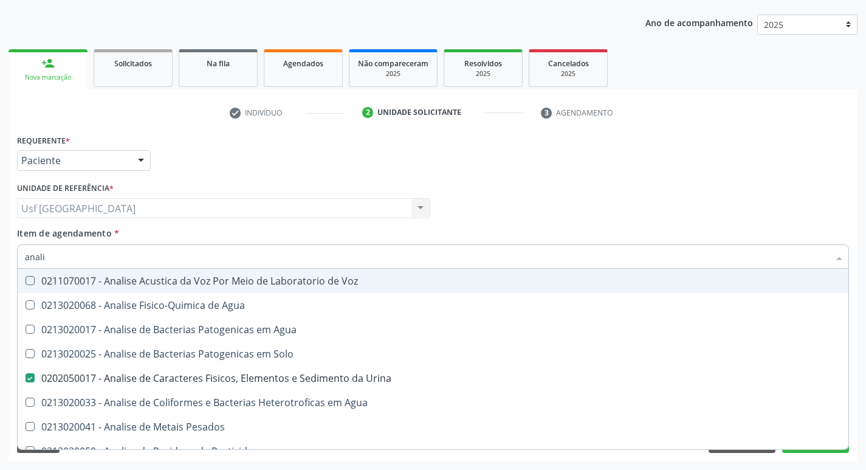
click at [702, 199] on div "Profissional Solicitante Por favor, selecione a Unidade de Atendimento primeiro…" at bounding box center [433, 202] width 838 height 47
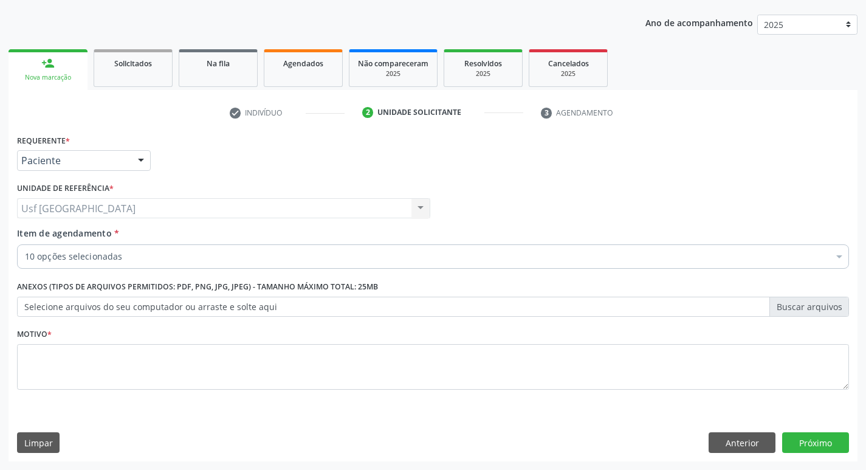
checkbox Glicose "true"
checkbox Urico "true"
checkbox Creatinina "true"
checkbox Ldl "true"
checkbox Total "true"
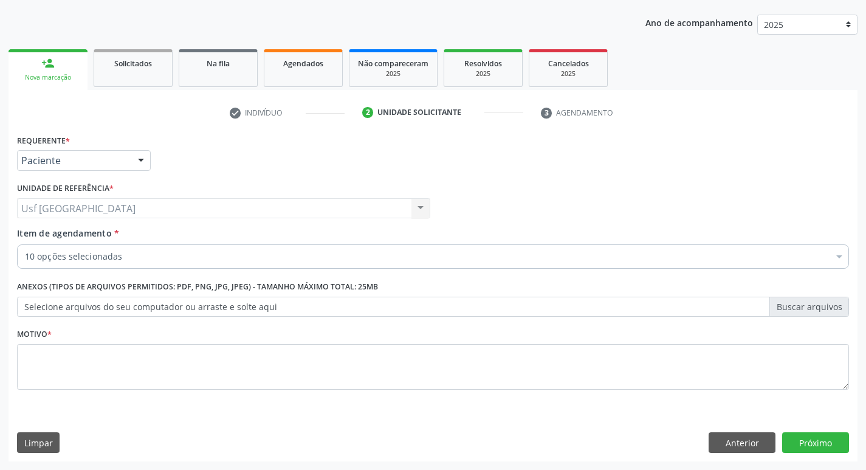
checkbox Triglicerideos "true"
checkbox Glicosilada "true"
checkbox Completo "true"
checkbox Urina "true"
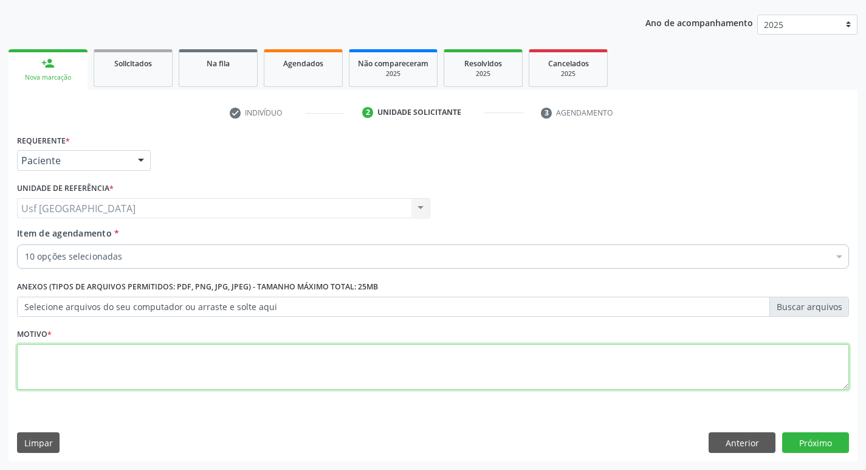
click at [186, 357] on textarea at bounding box center [433, 367] width 832 height 46
type textarea "/"
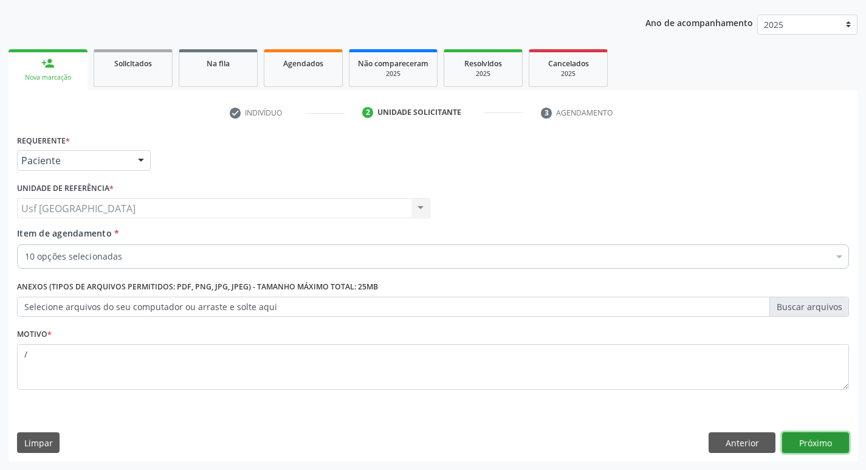
click at [799, 443] on button "Próximo" at bounding box center [815, 442] width 67 height 21
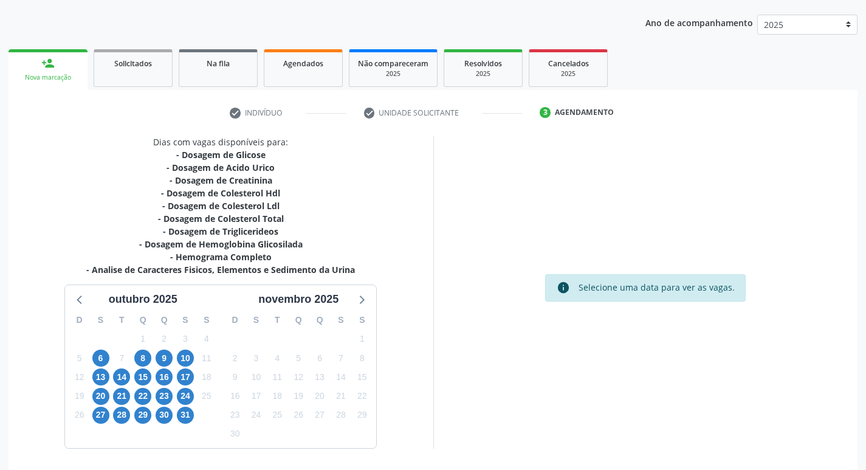
scroll to position [174, 0]
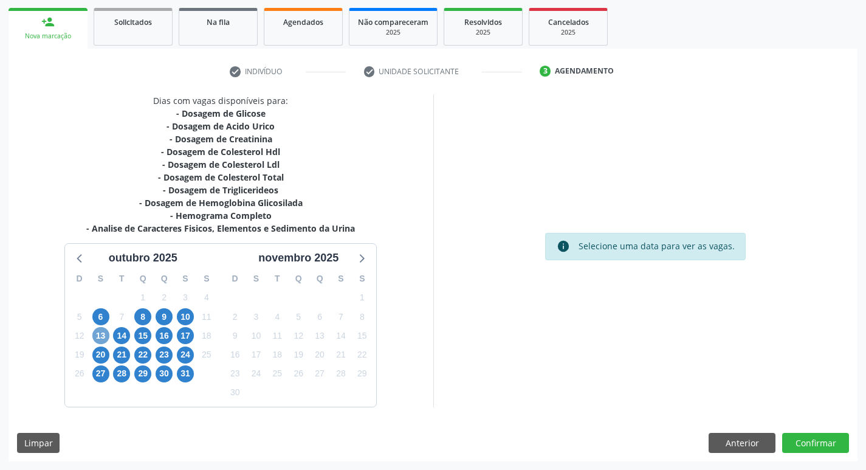
click at [98, 331] on span "13" at bounding box center [100, 335] width 17 height 17
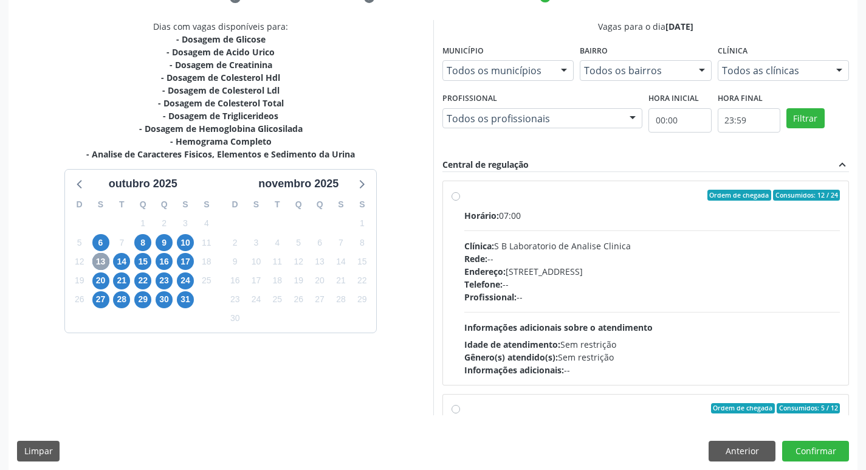
scroll to position [257, 0]
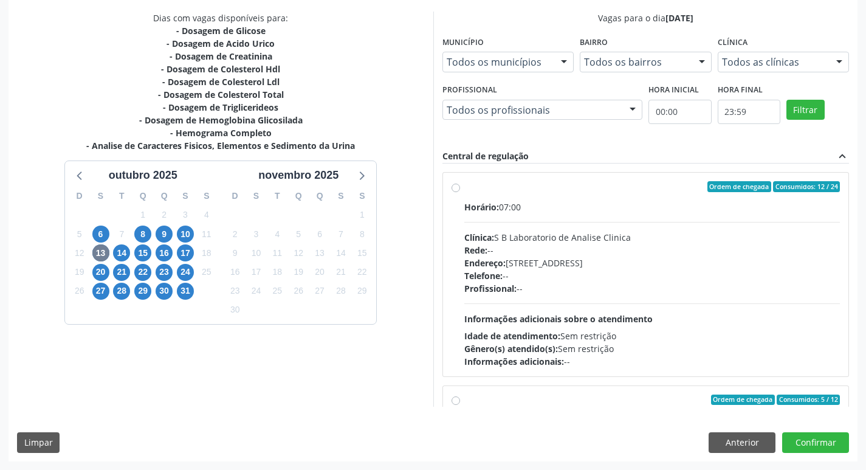
click at [464, 189] on label "Ordem de chegada Consumidos: 12 / 24 Horário: 07:00 Clínica: S B Laboratorio de…" at bounding box center [652, 274] width 376 height 187
click at [457, 189] on input "Ordem de chegada Consumidos: 12 / 24 Horário: 07:00 Clínica: S B Laboratorio de…" at bounding box center [456, 186] width 9 height 11
radio input "true"
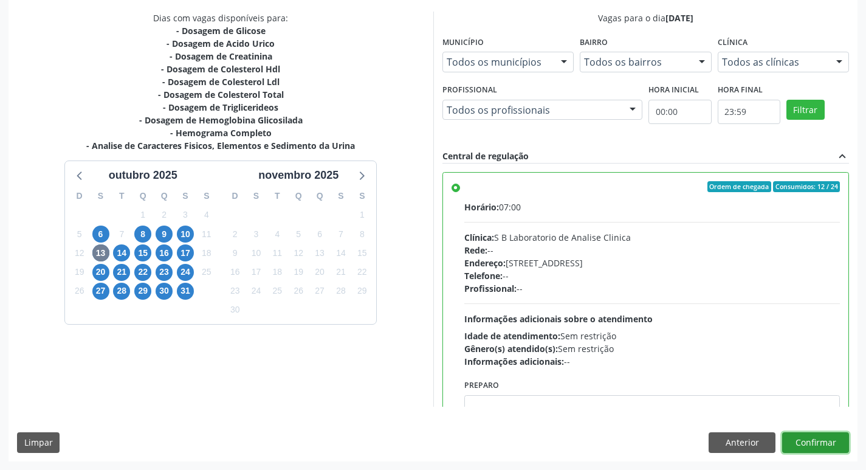
click at [805, 433] on button "Confirmar" at bounding box center [815, 442] width 67 height 21
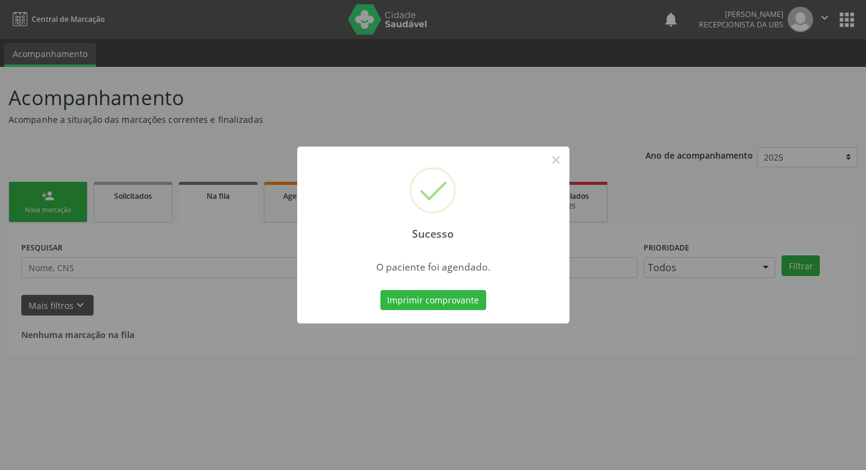
scroll to position [0, 0]
click at [562, 160] on button "×" at bounding box center [560, 160] width 21 height 21
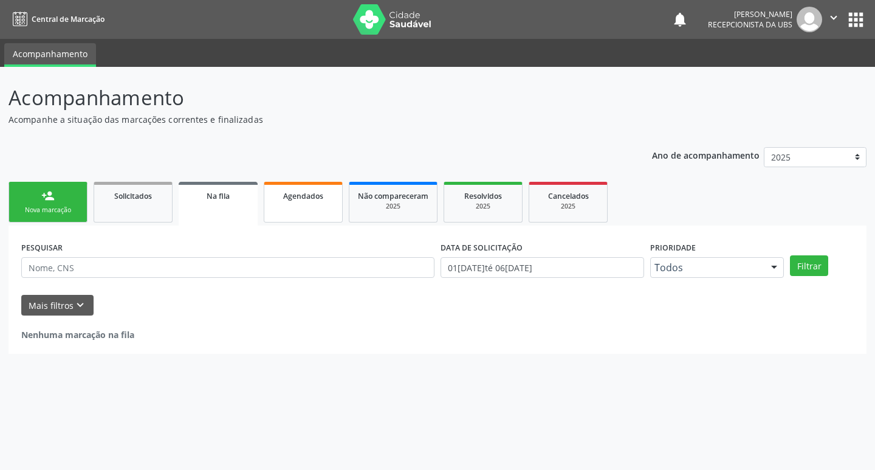
click at [270, 198] on link "Agendados" at bounding box center [303, 202] width 79 height 41
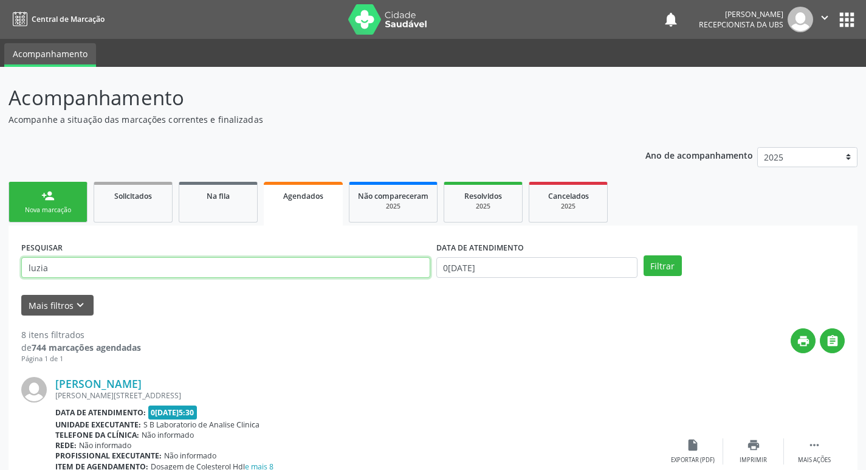
click at [63, 266] on input "luzia" at bounding box center [225, 267] width 409 height 21
type input "l"
type input "marli"
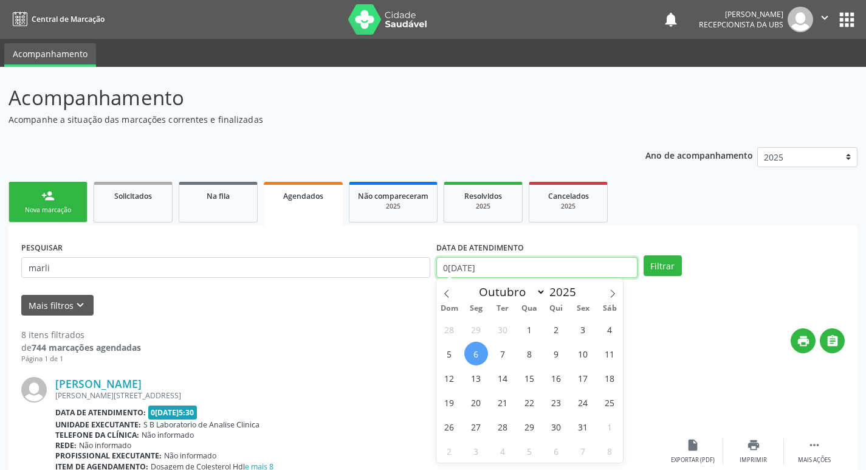
click at [548, 273] on input "0[DATE]" at bounding box center [536, 267] width 201 height 21
click at [473, 378] on span "13" at bounding box center [476, 378] width 24 height 24
type input "1[DATE]"
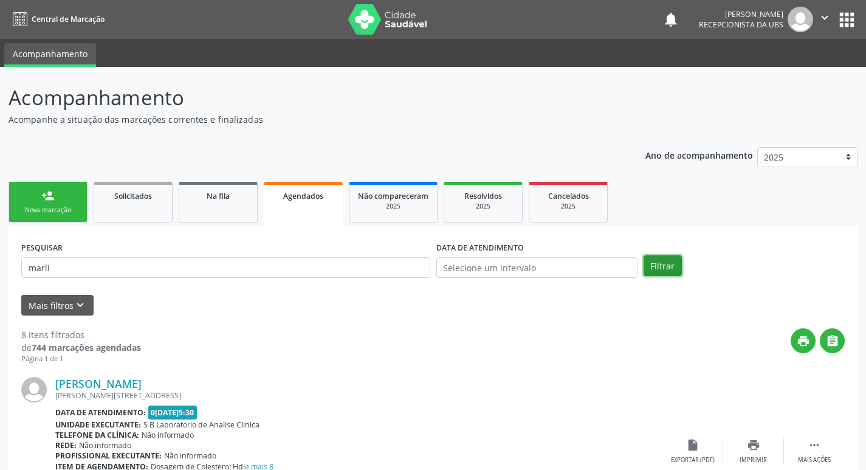
click at [666, 263] on button "Filtrar" at bounding box center [663, 265] width 38 height 21
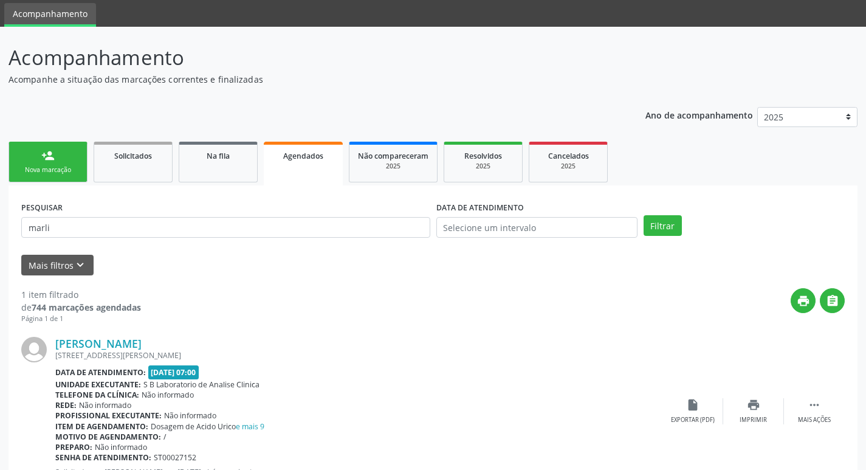
scroll to position [90, 0]
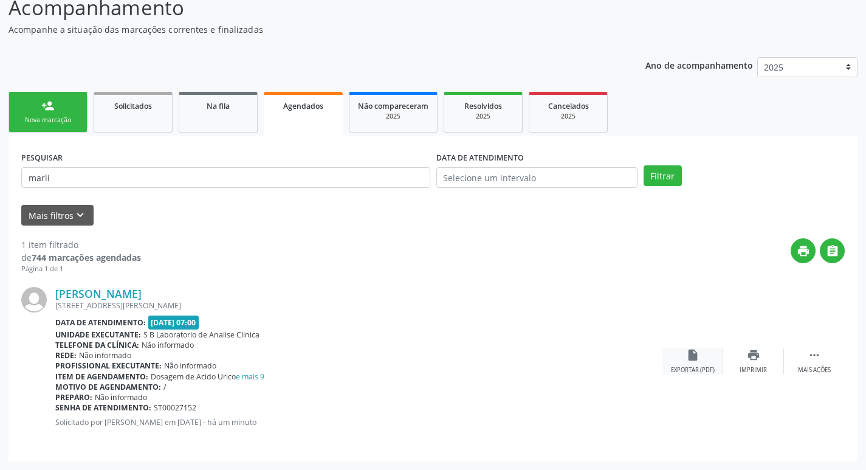
click at [700, 353] on div "insert_drive_file Exportar (PDF)" at bounding box center [693, 361] width 61 height 26
click at [60, 116] on div "Nova marcação" at bounding box center [48, 120] width 61 height 9
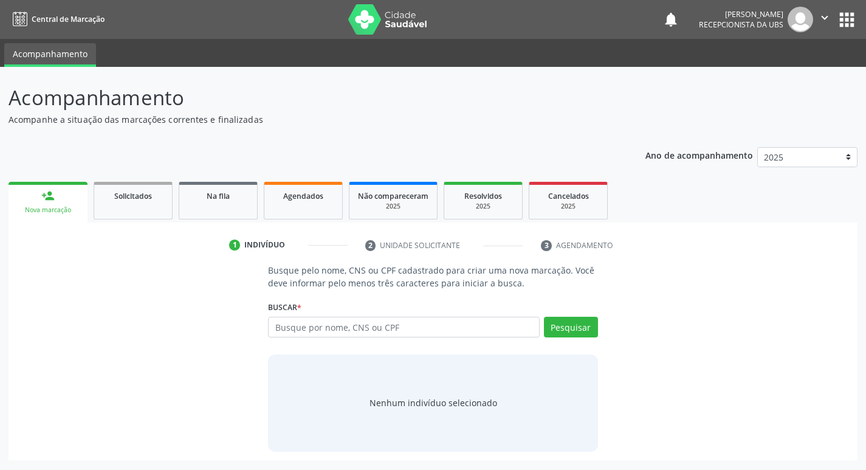
scroll to position [0, 0]
click at [354, 326] on input "text" at bounding box center [408, 327] width 275 height 21
click at [383, 336] on input "text" at bounding box center [408, 327] width 275 height 21
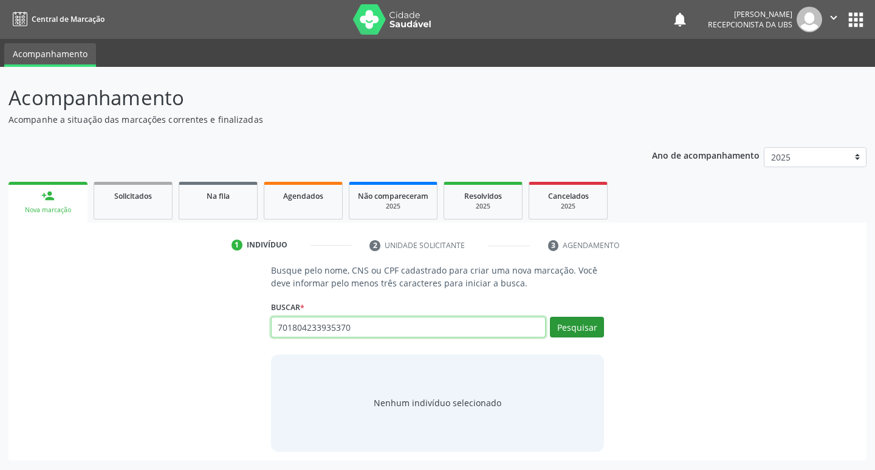
type input "701804233935370"
drag, startPoint x: 576, startPoint y: 327, endPoint x: 580, endPoint y: 319, distance: 9.0
click at [576, 325] on button "Pesquisar" at bounding box center [577, 327] width 54 height 21
type input "701804233935370"
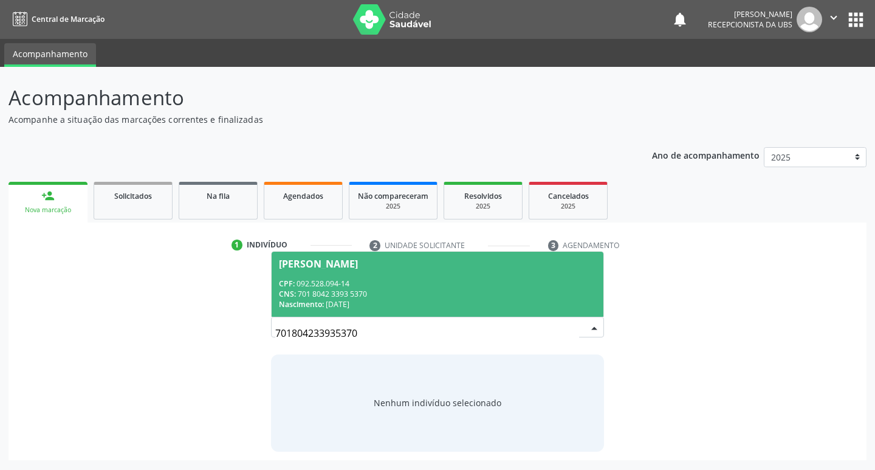
click at [350, 277] on span "Ellen Myrian de Melo Guerra CPF: 092.528.094-14 CNS: 701 8042 3393 5370 Nascime…" at bounding box center [438, 284] width 333 height 65
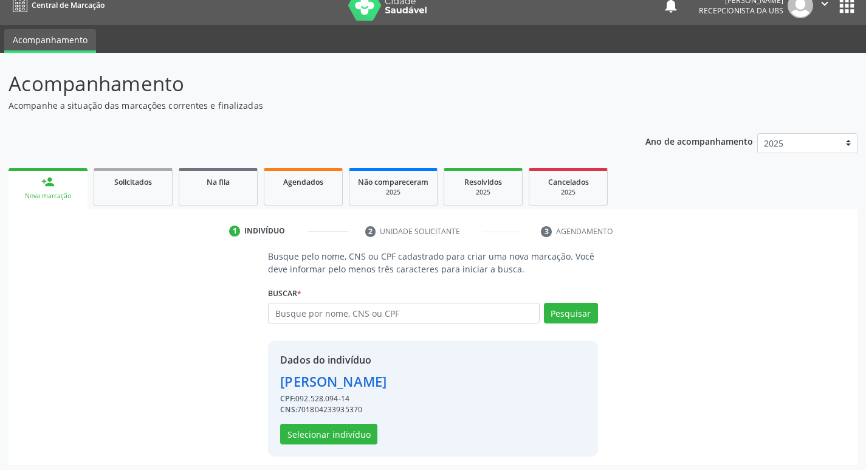
scroll to position [18, 0]
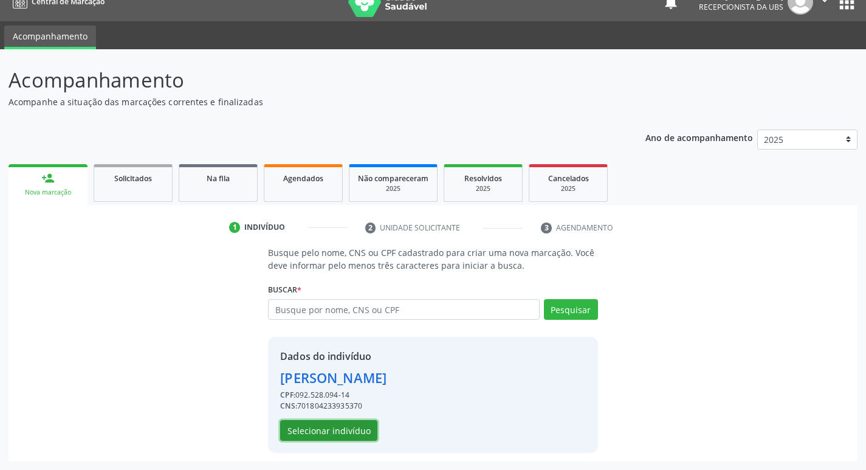
click at [348, 430] on button "Selecionar indivíduo" at bounding box center [328, 430] width 97 height 21
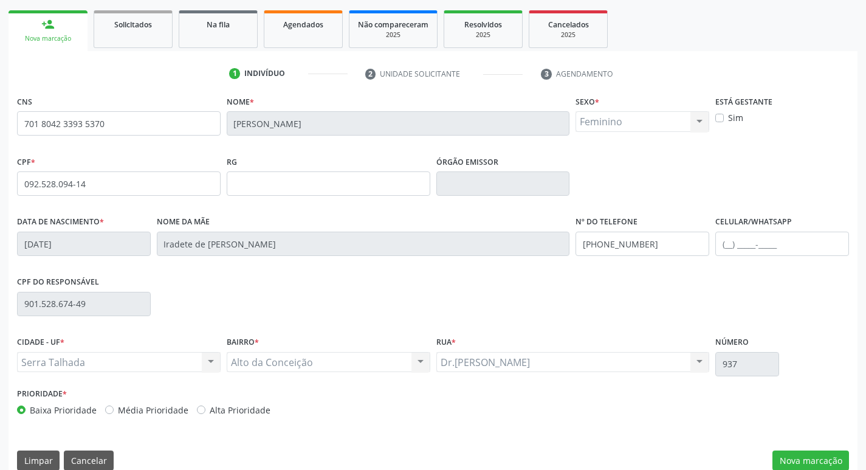
scroll to position [189, 0]
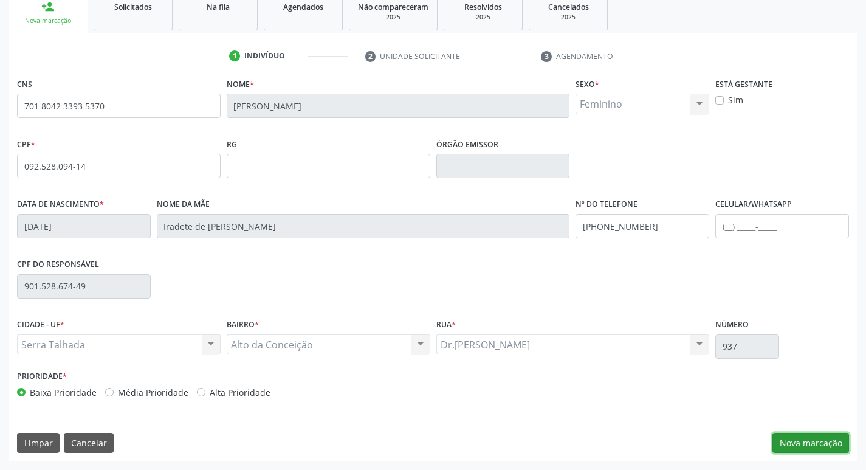
click at [821, 433] on button "Nova marcação" at bounding box center [811, 443] width 77 height 21
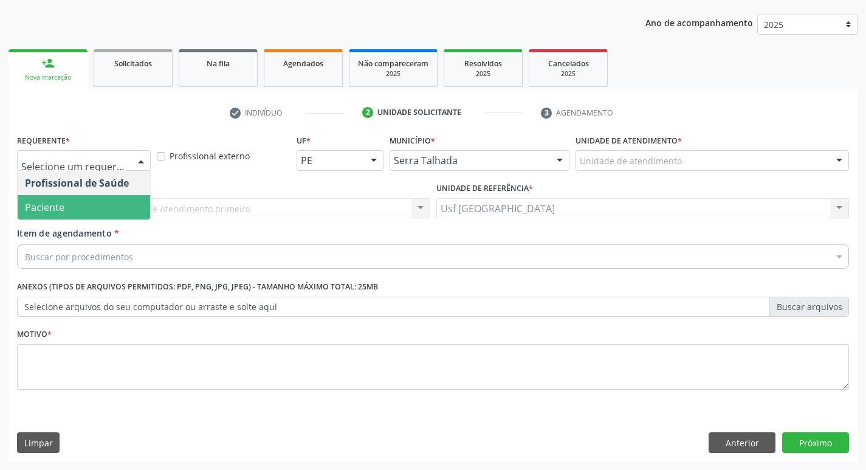
click at [55, 202] on span "Paciente" at bounding box center [45, 207] width 40 height 13
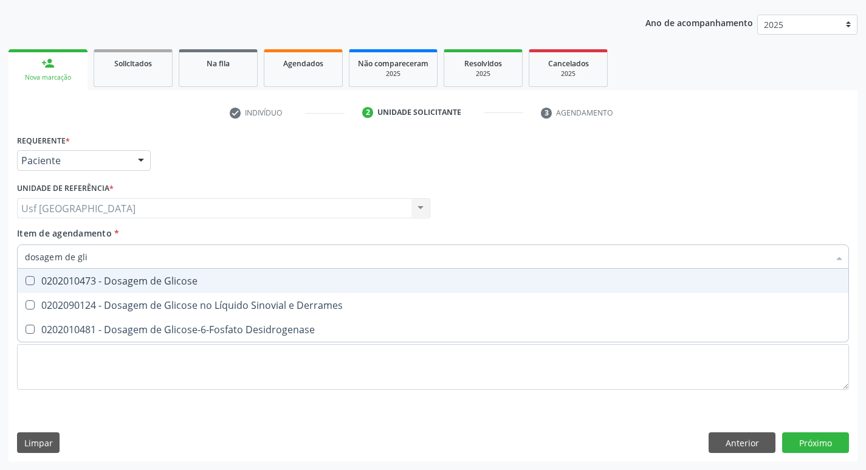
type input "dosagem de glic"
click at [238, 285] on div "0202010473 - Dosagem de Glicose" at bounding box center [433, 281] width 816 height 10
checkbox Glicose "true"
type input "dosagem de g"
checkbox Glicose "false"
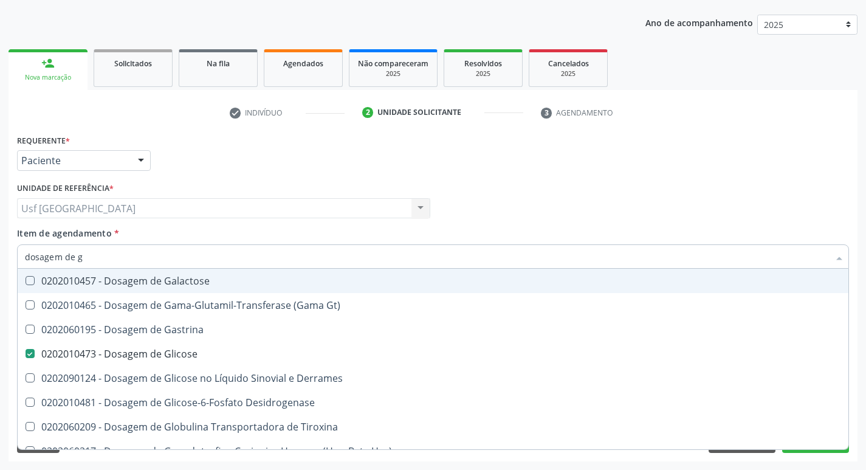
type input "dosagem de"
checkbox Glicose "false"
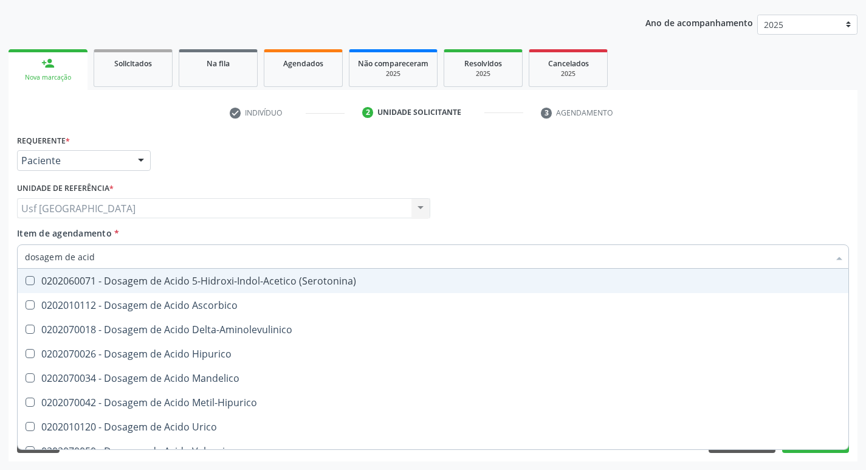
type input "dosagem de acido"
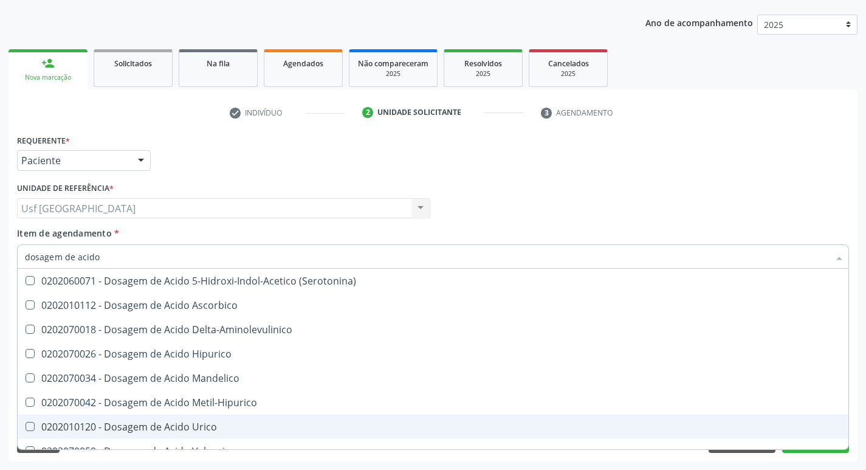
click at [185, 422] on div "0202010120 - Dosagem de Acido Urico" at bounding box center [433, 427] width 816 height 10
checkbox Urico "true"
type input "dosagem de ac"
checkbox Urico "false"
checkbox Valproico "true"
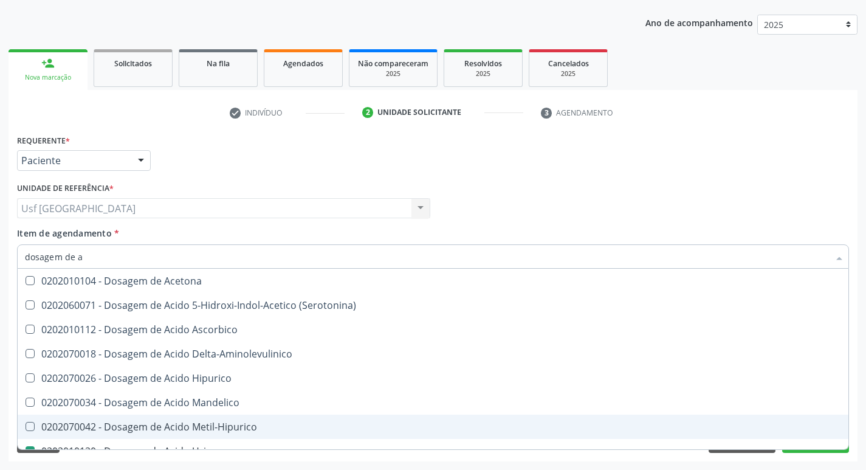
type input "dosagem de"
checkbox Urico "false"
checkbox Etilico "true"
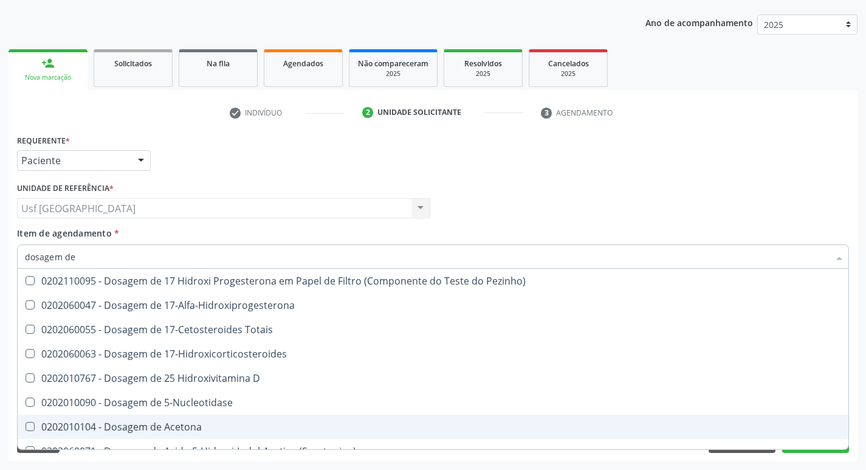
type input "dosagem de c"
checkbox Urico "false"
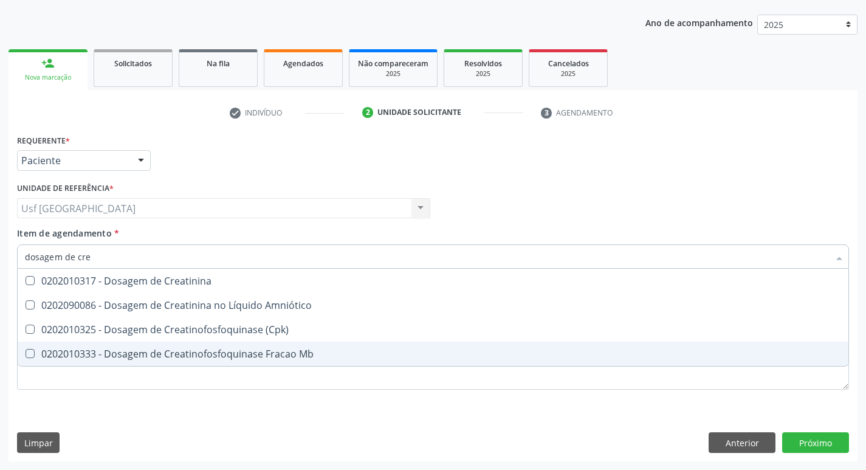
type input "dosagem de crea"
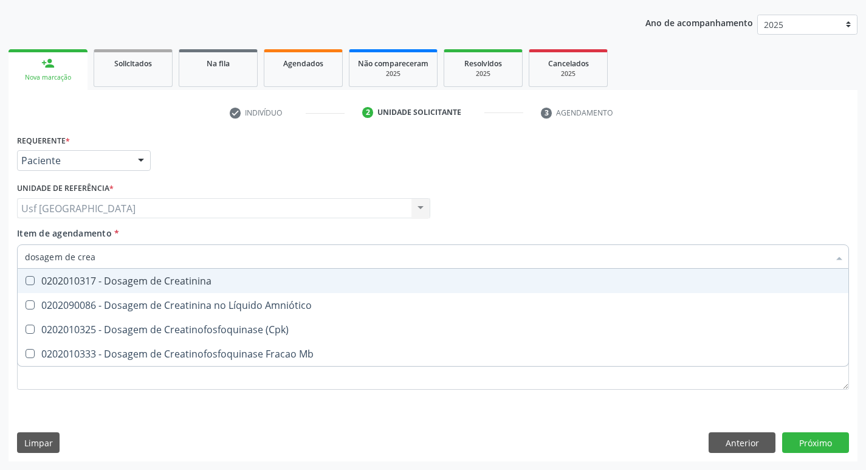
click at [152, 282] on div "0202010317 - Dosagem de Creatinina" at bounding box center [433, 281] width 816 height 10
checkbox Creatinina "true"
type input "dosagem de c"
checkbox Creatinina "false"
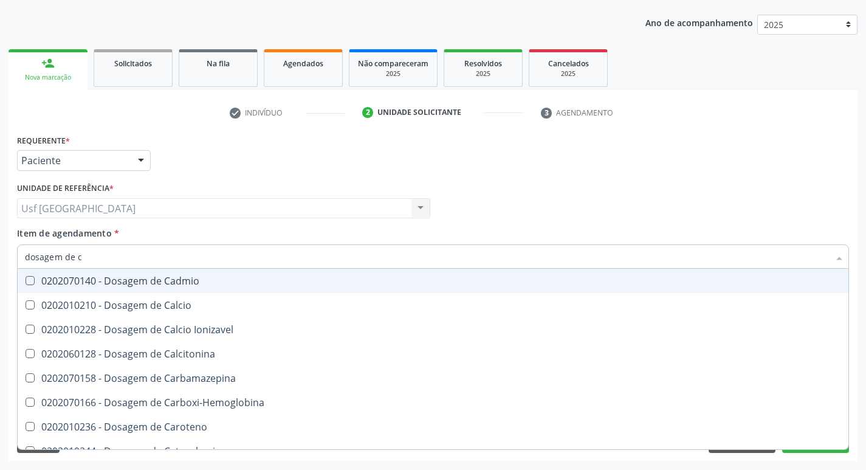
type input "dosagem de"
checkbox Cloreto "true"
checkbox Creatinina "false"
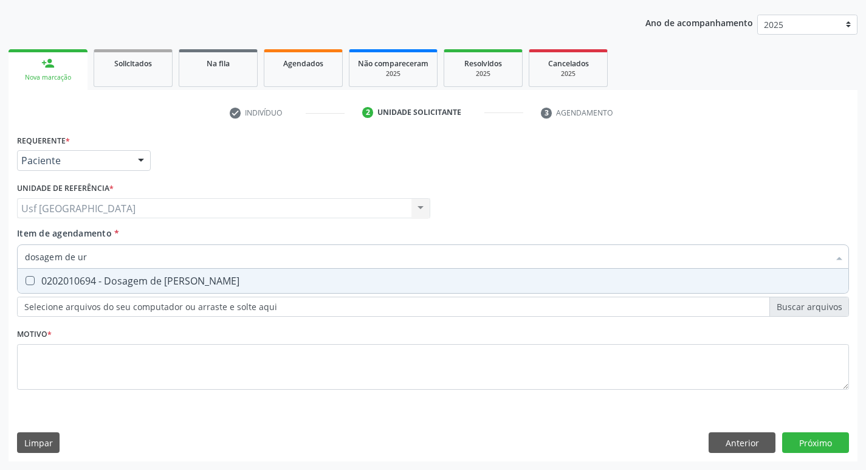
type input "dosagem de ure"
click at [153, 285] on div "0202010694 - Dosagem de [PERSON_NAME]" at bounding box center [433, 281] width 816 height 10
checkbox Ureia "true"
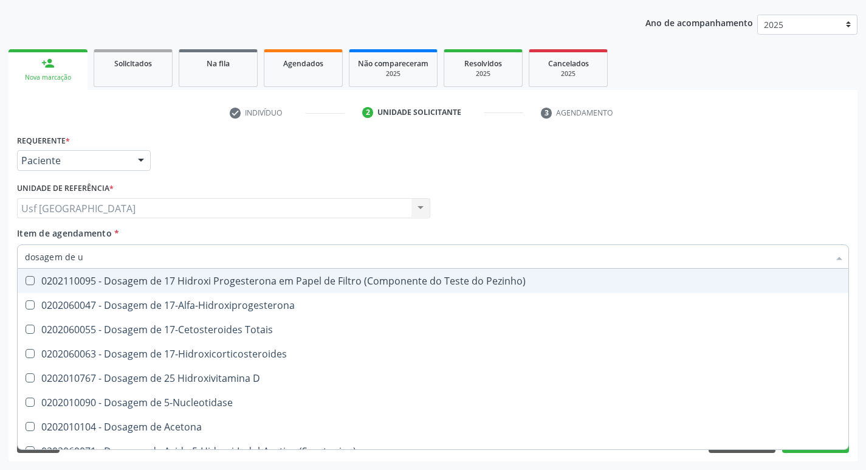
type input "dosagem de"
checkbox Pezinho\) "false"
type input "dosagem de c"
checkbox Urico "false"
checkbox Acida "true"
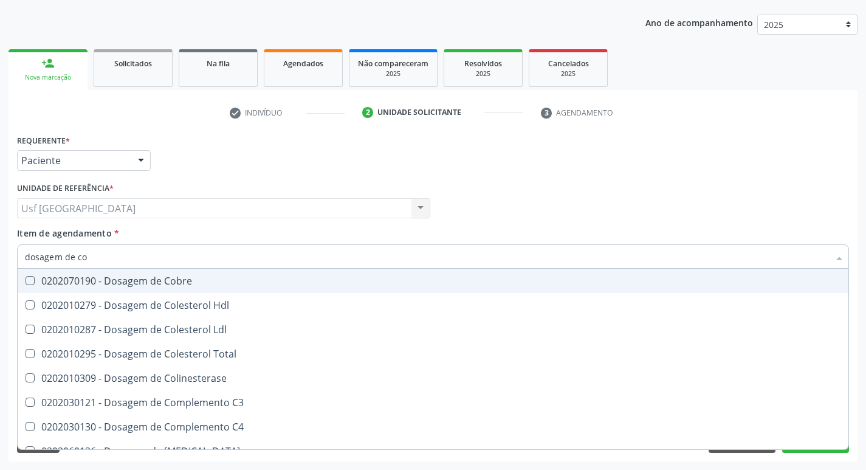
type input "dosagem de col"
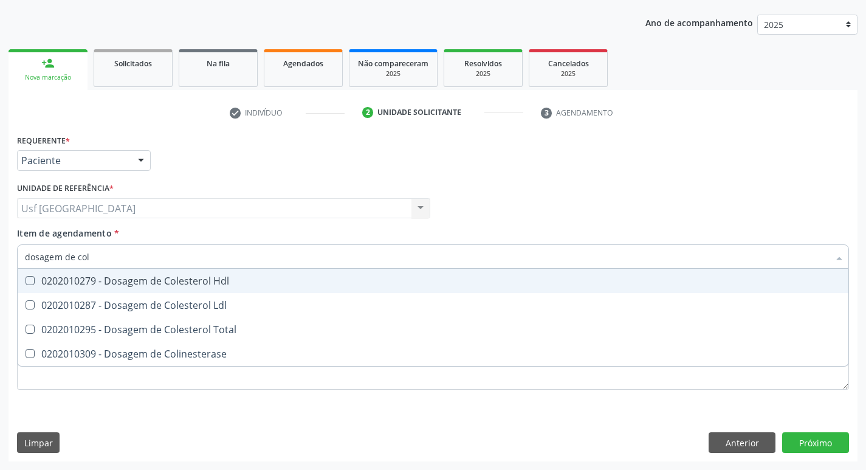
click at [153, 285] on div "0202010279 - Dosagem de Colesterol Hdl" at bounding box center [433, 281] width 816 height 10
checkbox Hdl "true"
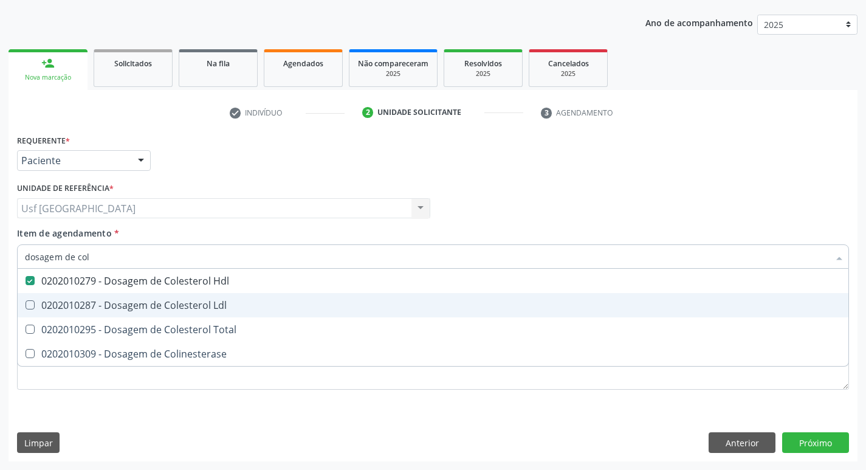
click at [156, 302] on div "0202010287 - Dosagem de Colesterol Ldl" at bounding box center [433, 305] width 816 height 10
checkbox Ldl "true"
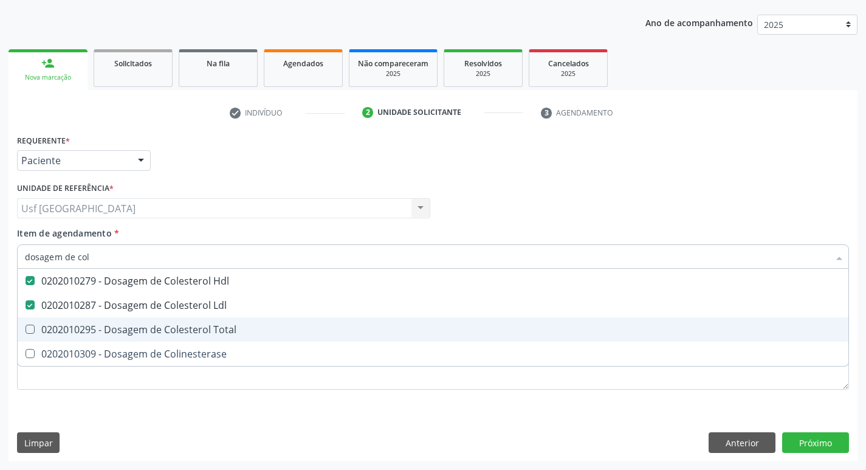
click at [157, 329] on div "0202010295 - Dosagem de Colesterol Total" at bounding box center [433, 330] width 816 height 10
checkbox Total "true"
type input "dosagem de co"
checkbox Hdl "false"
checkbox Colinesterase "true"
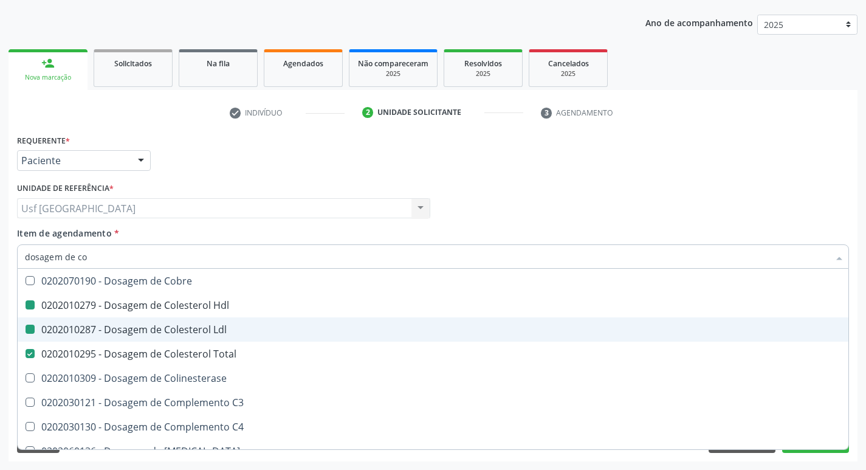
type input "dosagem de c"
checkbox Hdl "false"
checkbox Ldl "false"
checkbox Total "false"
type input "dosagem de"
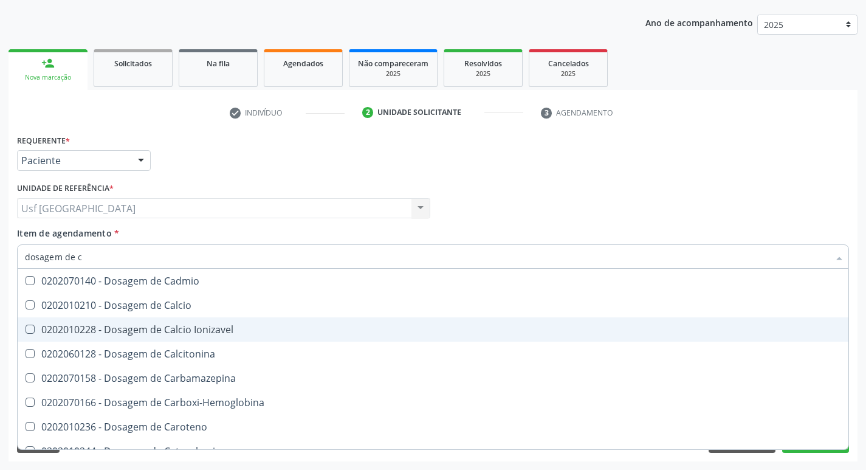
checkbox Cloreto "true"
checkbox Hdl "false"
checkbox Ldl "false"
checkbox Total "false"
checkbox Creatinina "false"
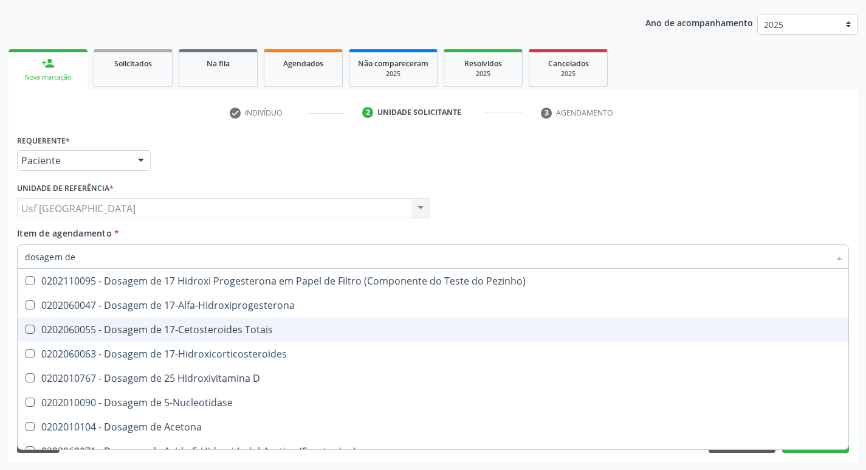
type input "dosagem de t"
checkbox Urico "false"
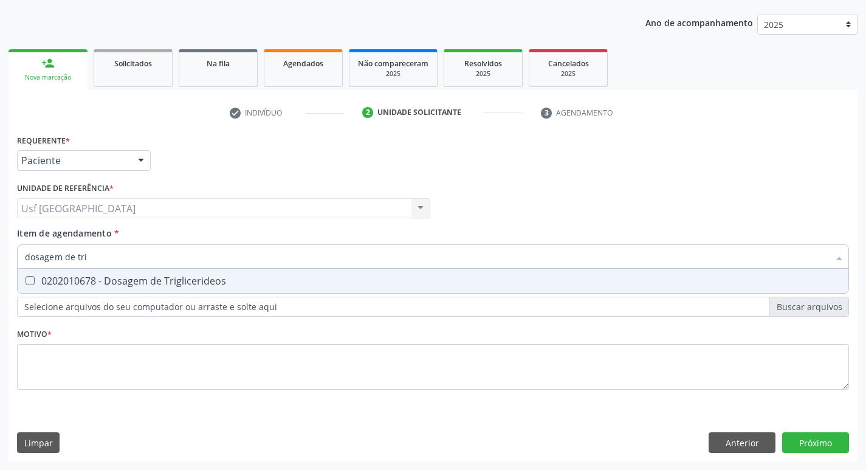
type input "dosagem de trig"
click at [199, 283] on div "0202010678 - Dosagem de Triglicerideos" at bounding box center [433, 281] width 816 height 10
checkbox Triglicerideos "true"
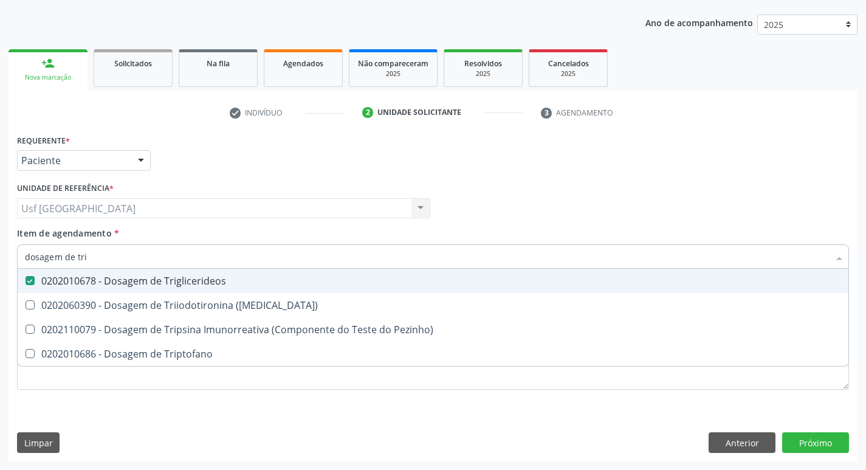
type input "dosagem de tr"
checkbox Triglicerideos "false"
checkbox Triptofano "true"
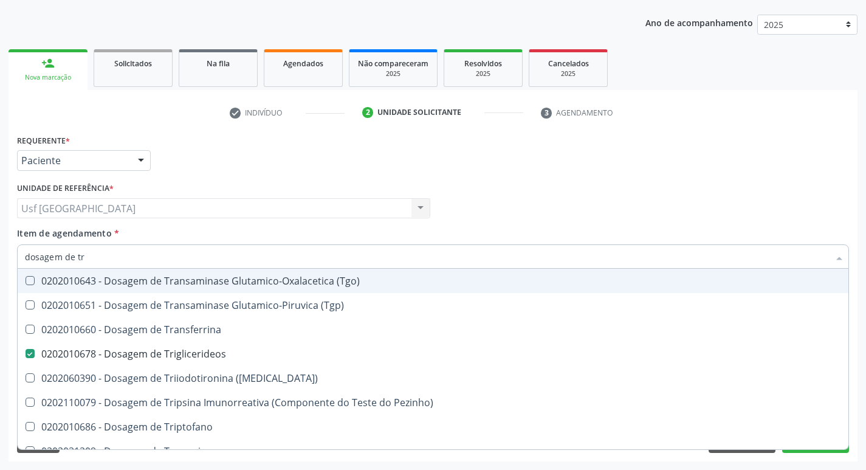
type input "dosagem de t"
checkbox Triglicerideos "false"
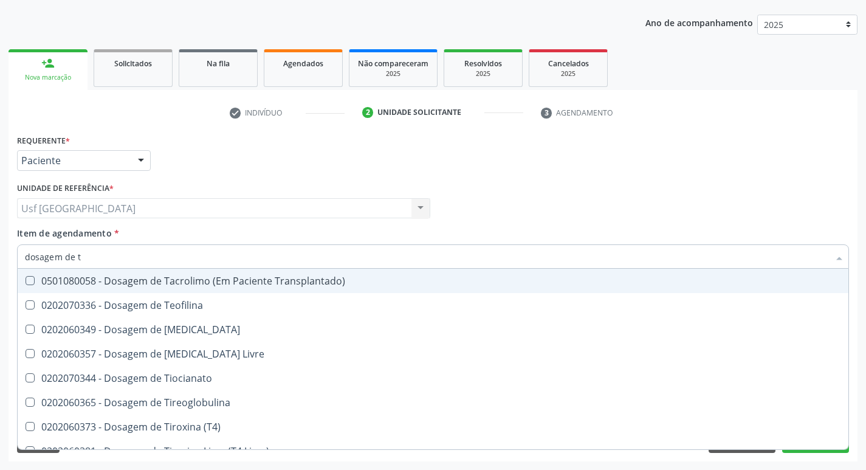
type input "dosagem de"
checkbox Triglicerideos "false"
checkbox Pezinho\) "true"
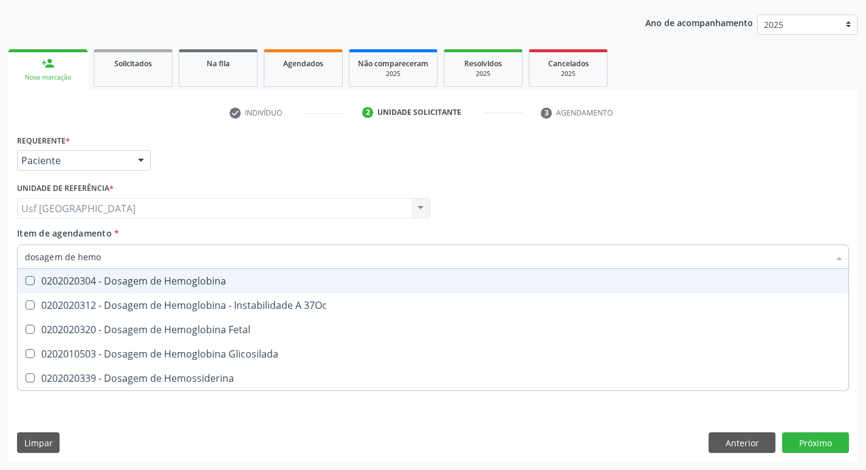
type input "dosagem de hemog"
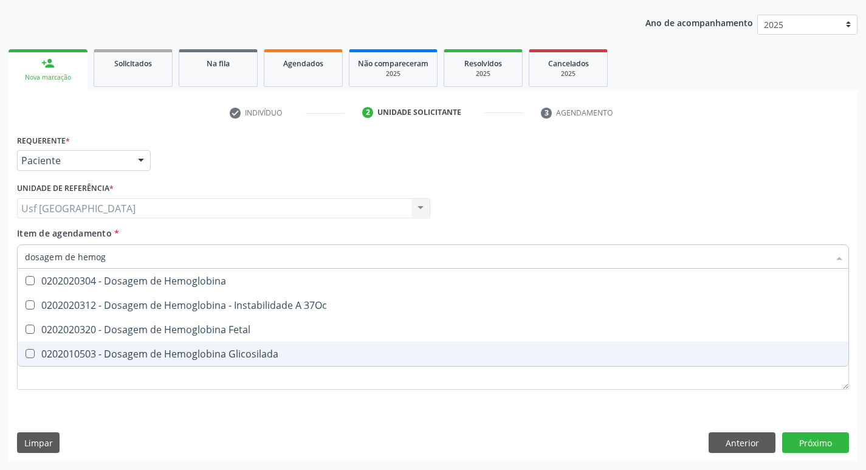
click at [241, 356] on div "0202010503 - Dosagem de Hemoglobina Glicosilada" at bounding box center [433, 354] width 816 height 10
checkbox Glicosilada "true"
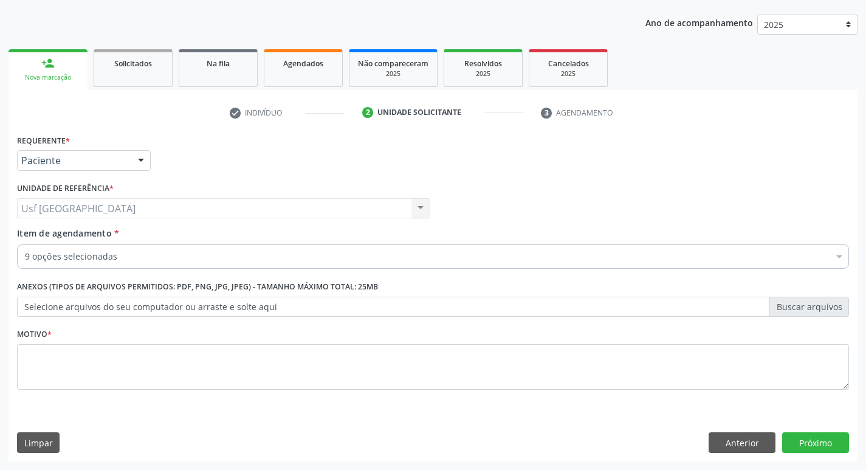
checkbox Glicose "true"
checkbox Urico "true"
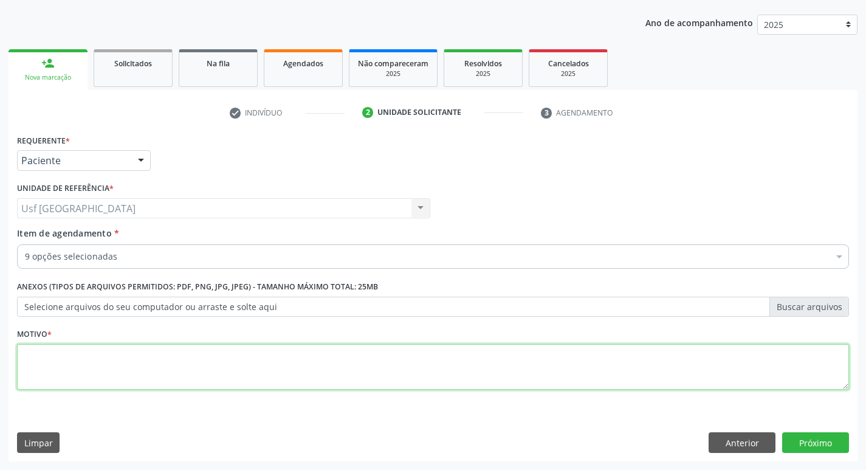
click at [92, 384] on textarea at bounding box center [433, 367] width 832 height 46
type textarea "/"
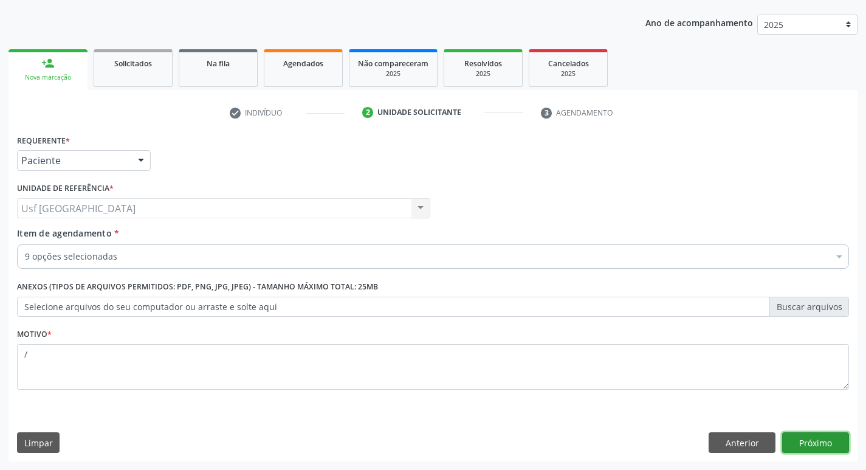
click at [829, 448] on button "Próximo" at bounding box center [815, 442] width 67 height 21
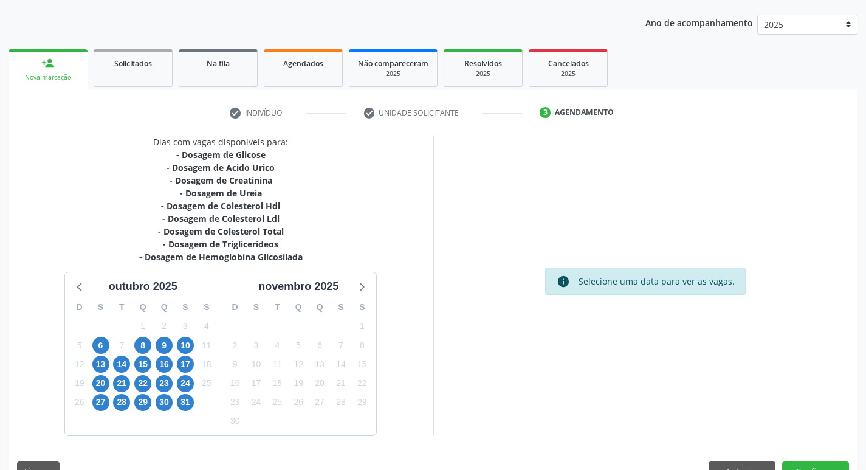
scroll to position [161, 0]
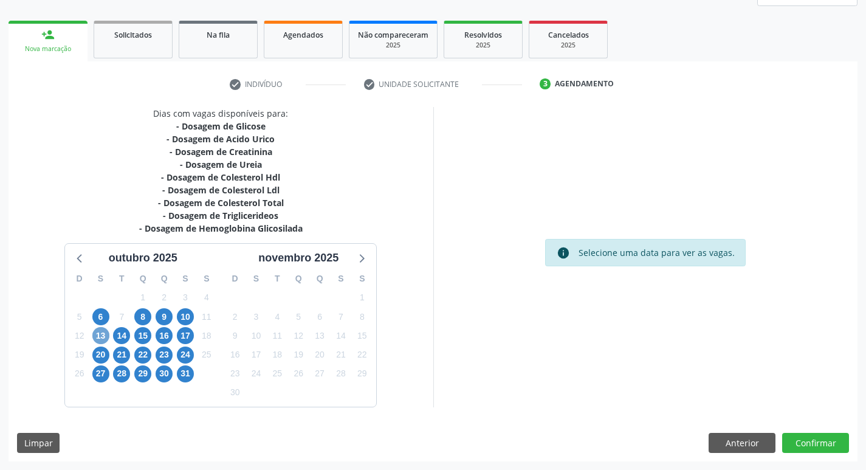
click at [99, 332] on span "13" at bounding box center [100, 335] width 17 height 17
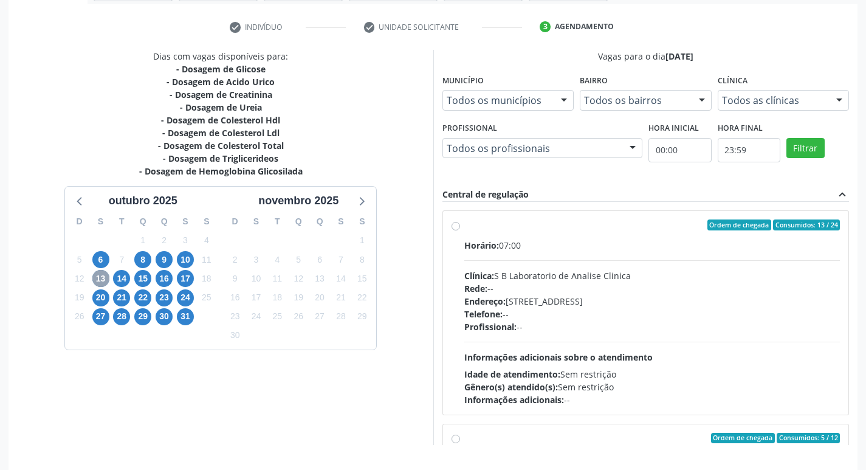
scroll to position [257, 0]
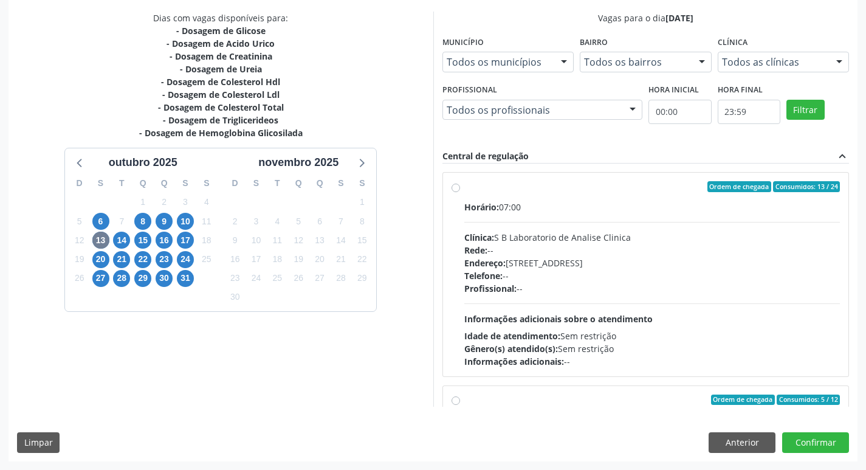
click at [464, 186] on label "Ordem de chegada Consumidos: 13 / 24 Horário: 07:00 Clínica: S B Laboratorio de…" at bounding box center [652, 274] width 376 height 187
click at [452, 186] on input "Ordem de chegada Consumidos: 13 / 24 Horário: 07:00 Clínica: S B Laboratorio de…" at bounding box center [456, 186] width 9 height 11
radio input "true"
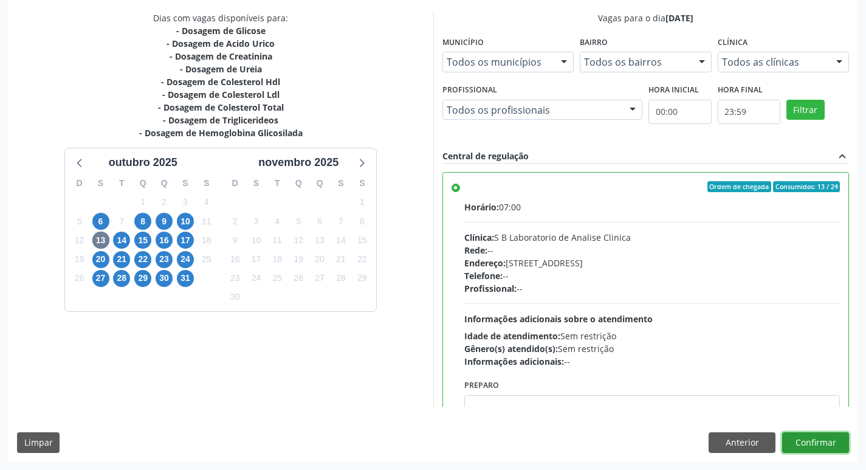
click at [808, 438] on button "Confirmar" at bounding box center [815, 442] width 67 height 21
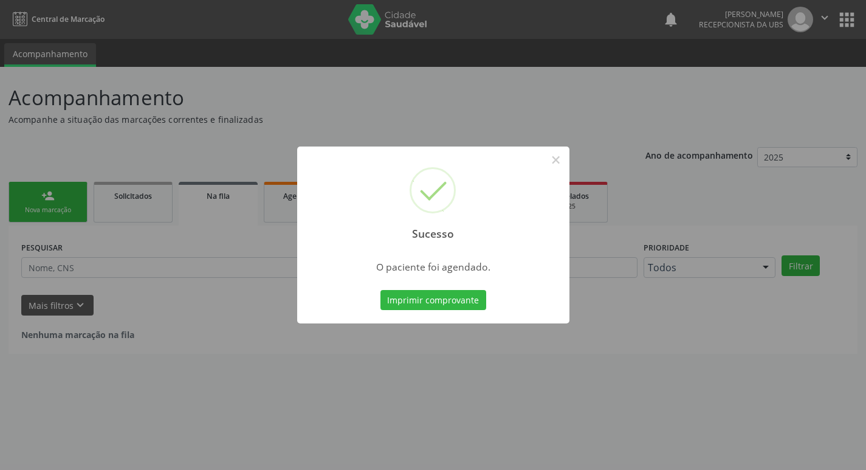
scroll to position [0, 0]
click at [556, 158] on button "×" at bounding box center [560, 160] width 21 height 21
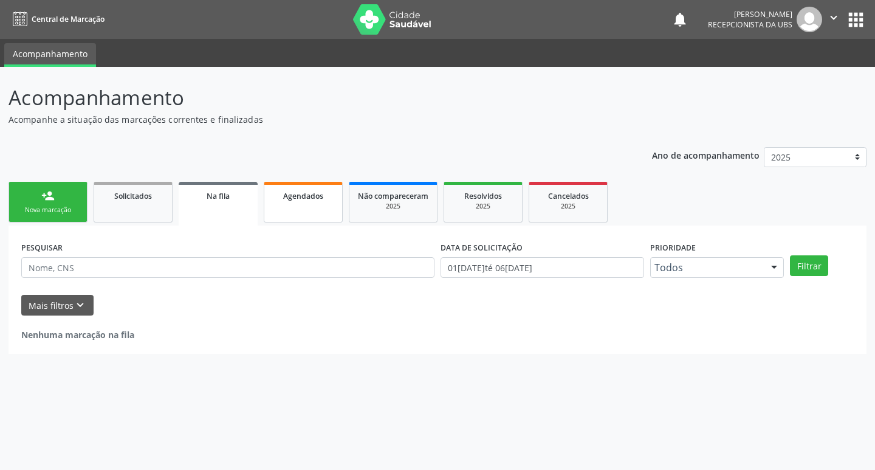
click at [298, 209] on link "Agendados" at bounding box center [303, 202] width 79 height 41
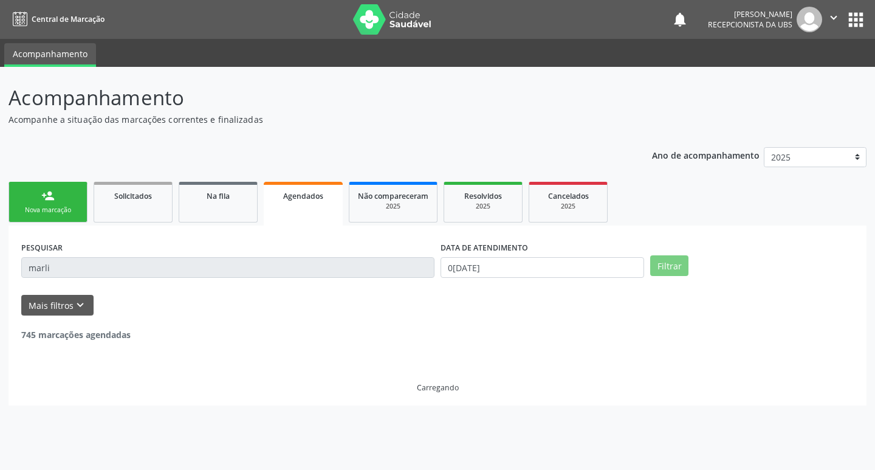
click at [148, 265] on input "marli" at bounding box center [227, 267] width 413 height 21
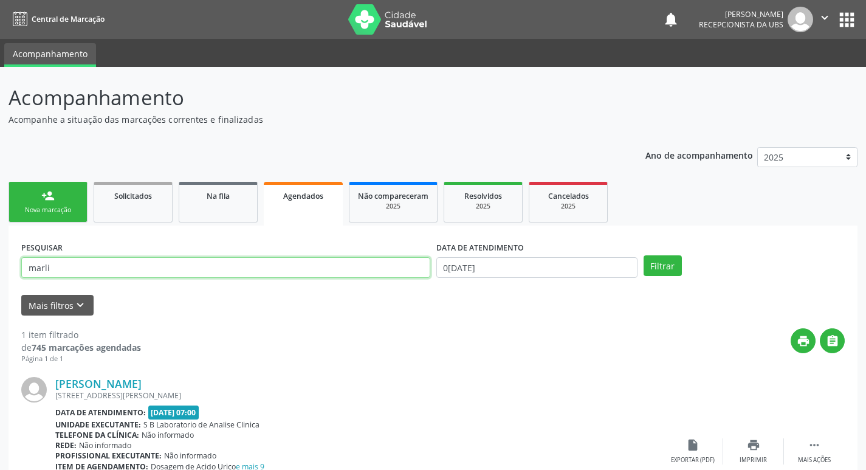
click at [148, 265] on input "marli" at bounding box center [225, 267] width 409 height 21
type input "m"
type input "ellen"
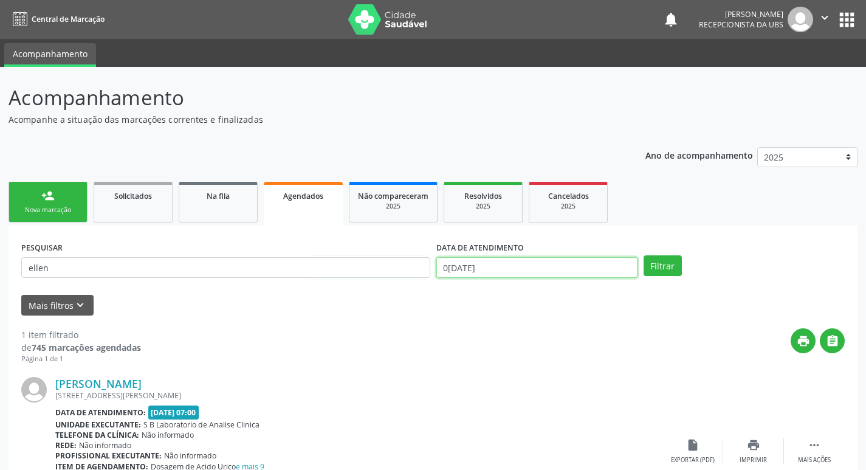
click at [551, 264] on input "06[DATE]" at bounding box center [536, 267] width 201 height 21
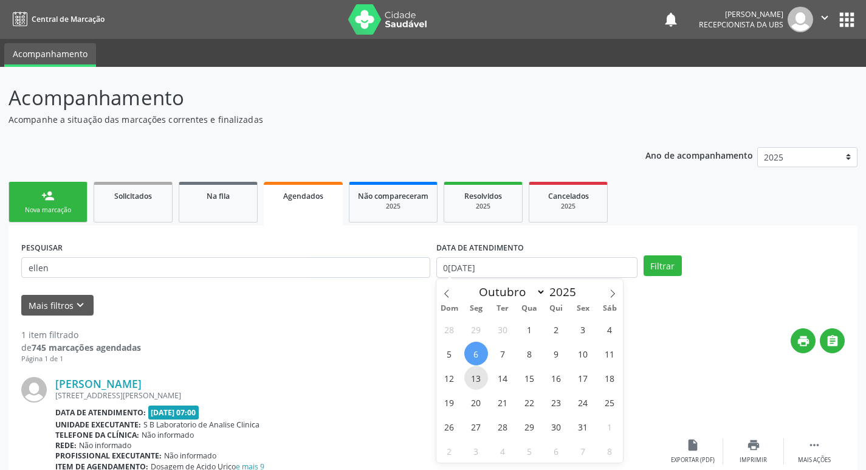
click at [474, 377] on span "13" at bounding box center [476, 378] width 24 height 24
type input "13[DATE]"
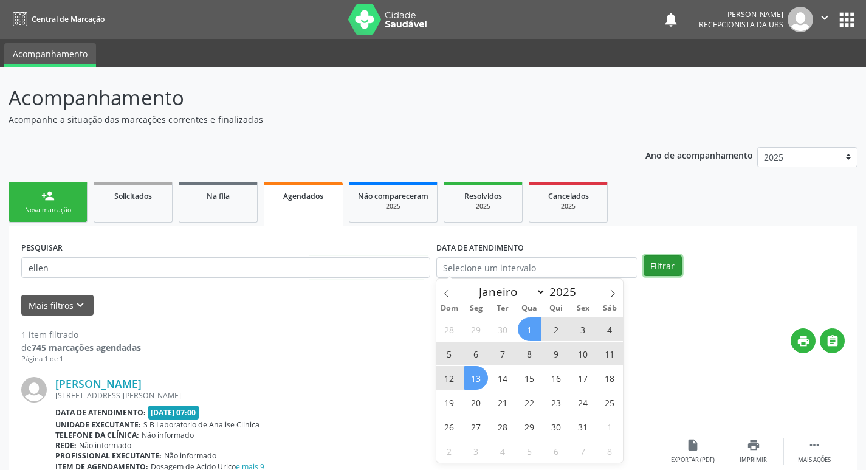
click at [657, 269] on button "Filtrar" at bounding box center [663, 265] width 38 height 21
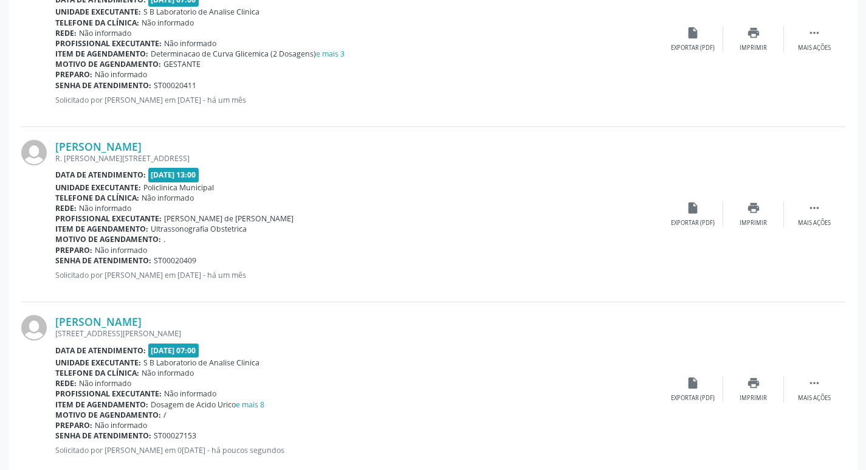
scroll to position [791, 0]
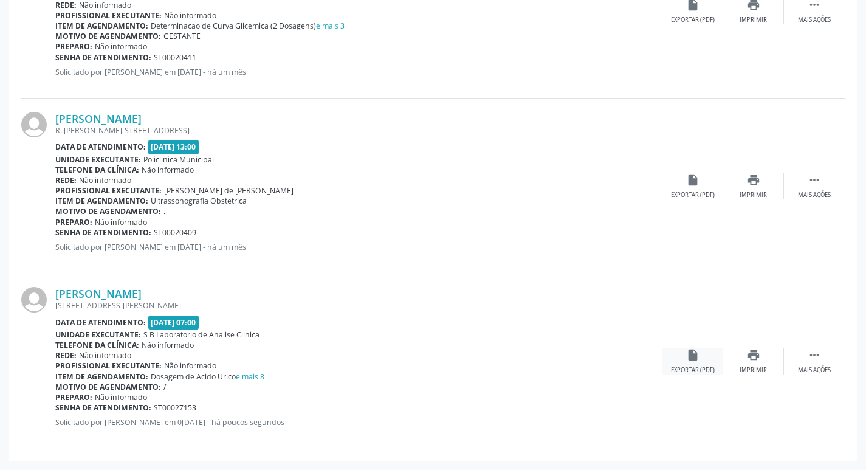
click at [685, 365] on div "insert_drive_file Exportar (PDF)" at bounding box center [693, 361] width 61 height 26
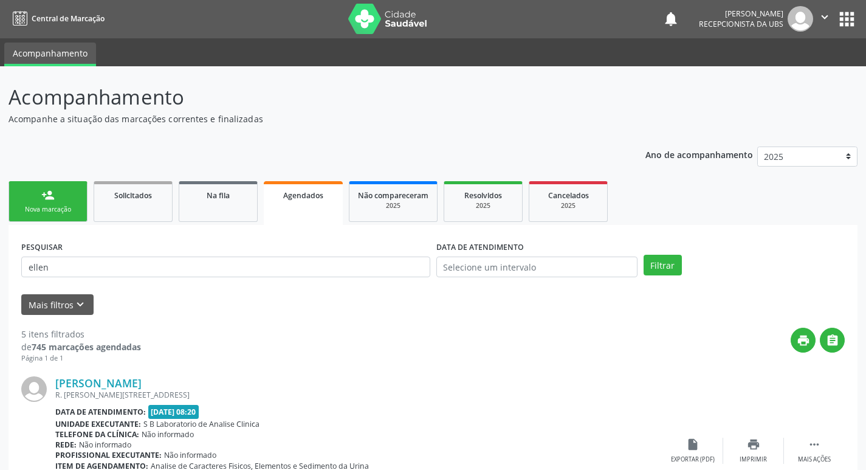
scroll to position [0, 0]
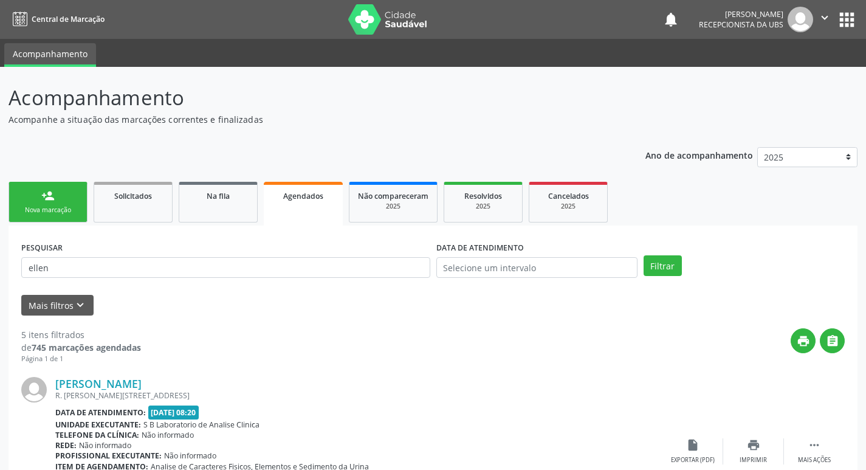
click at [63, 207] on div "Nova marcação" at bounding box center [48, 209] width 61 height 9
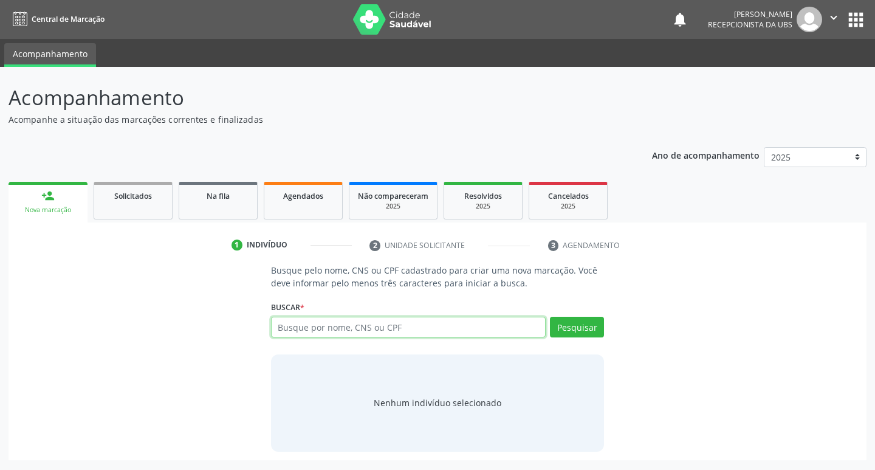
click at [423, 329] on input "text" at bounding box center [408, 327] width 275 height 21
type input "14728125491"
click at [582, 323] on button "Pesquisar" at bounding box center [577, 327] width 54 height 21
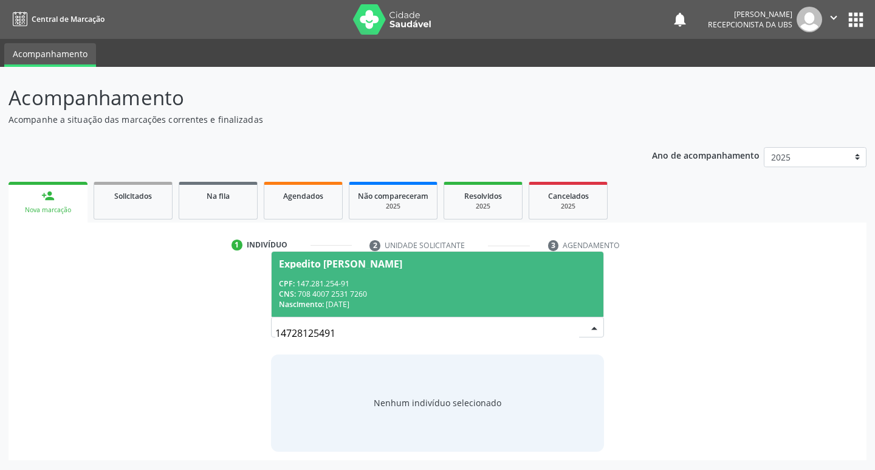
click at [297, 283] on div "CPF: 147.281.254-91" at bounding box center [438, 283] width 318 height 10
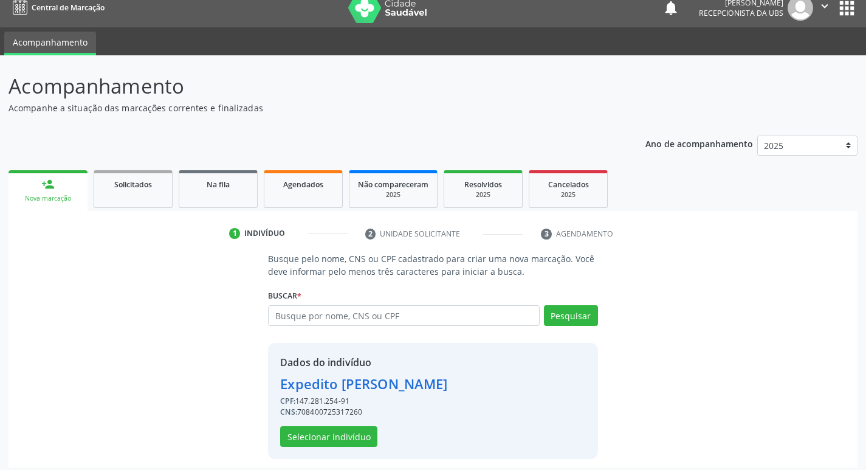
scroll to position [18, 0]
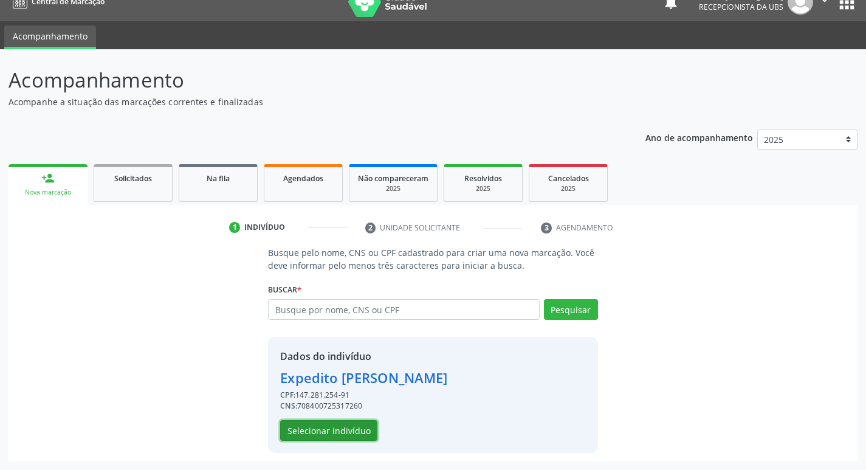
click at [316, 426] on button "Selecionar indivíduo" at bounding box center [328, 430] width 97 height 21
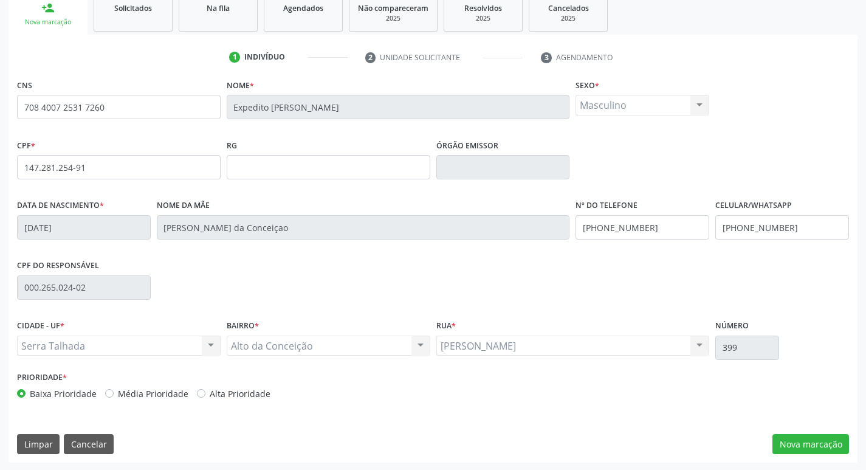
scroll to position [189, 0]
click at [828, 439] on button "Nova marcação" at bounding box center [811, 443] width 77 height 21
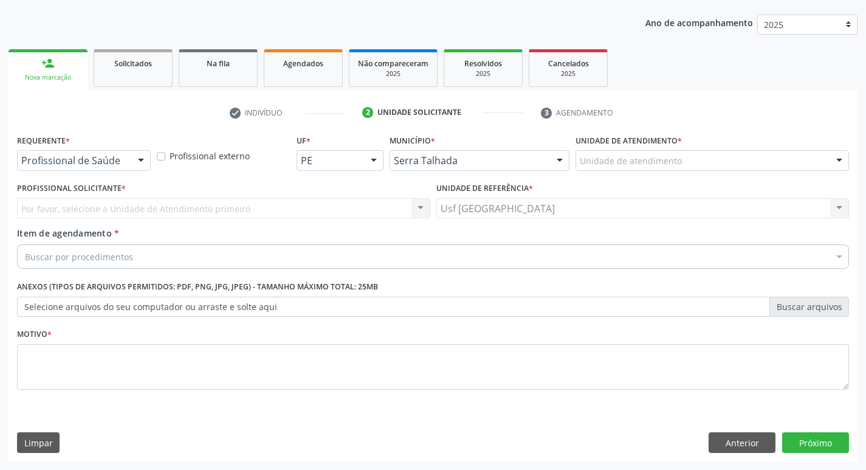
scroll to position [133, 0]
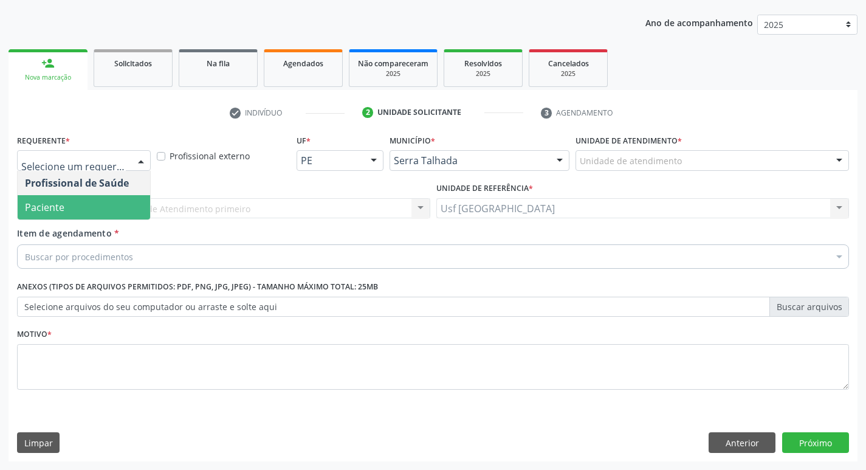
click at [30, 208] on span "Paciente" at bounding box center [45, 207] width 40 height 13
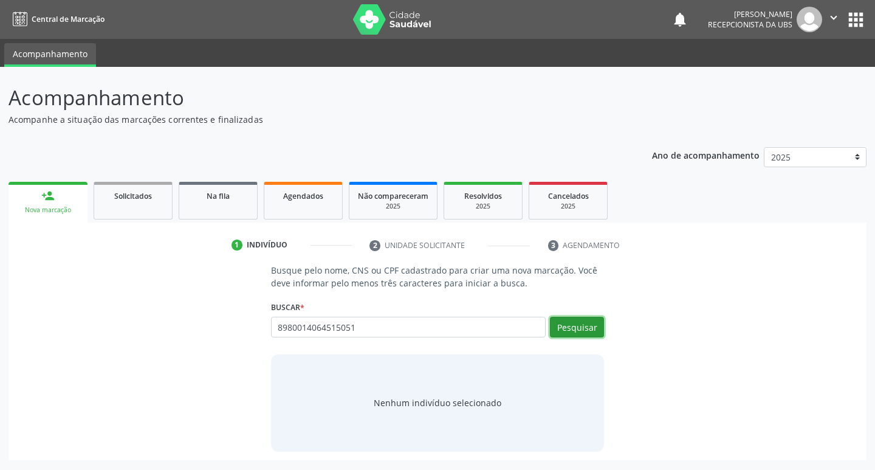
drag, startPoint x: 486, startPoint y: 241, endPoint x: 582, endPoint y: 334, distance: 133.7
click at [582, 334] on button "Pesquisar" at bounding box center [577, 327] width 54 height 21
click at [460, 318] on input "8980014064515051" at bounding box center [408, 327] width 275 height 21
type input "898001"
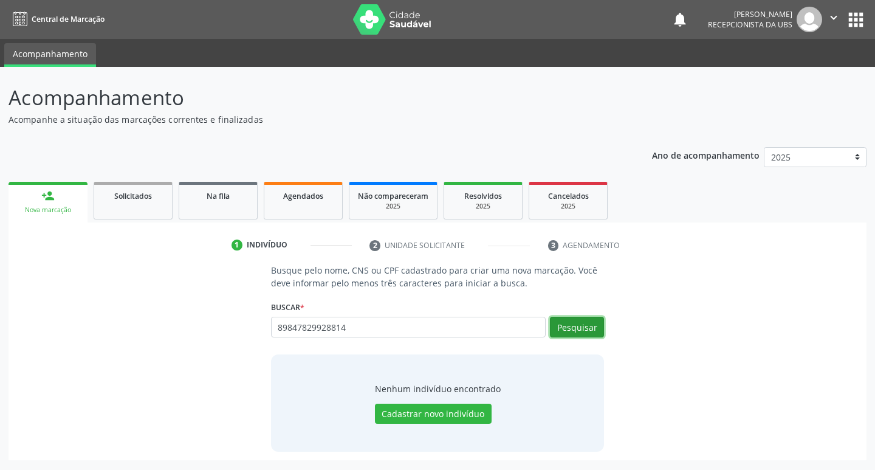
click at [562, 328] on button "Pesquisar" at bounding box center [577, 327] width 54 height 21
click at [361, 327] on input "89847829928814" at bounding box center [408, 327] width 275 height 21
type input "8"
click at [364, 329] on input "text" at bounding box center [408, 327] width 275 height 21
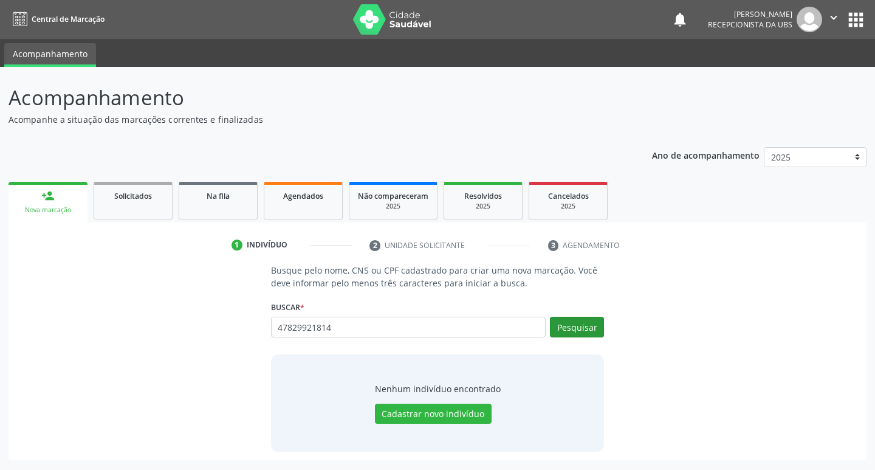
type input "47829921814"
click at [572, 329] on button "Pesquisar" at bounding box center [577, 327] width 54 height 21
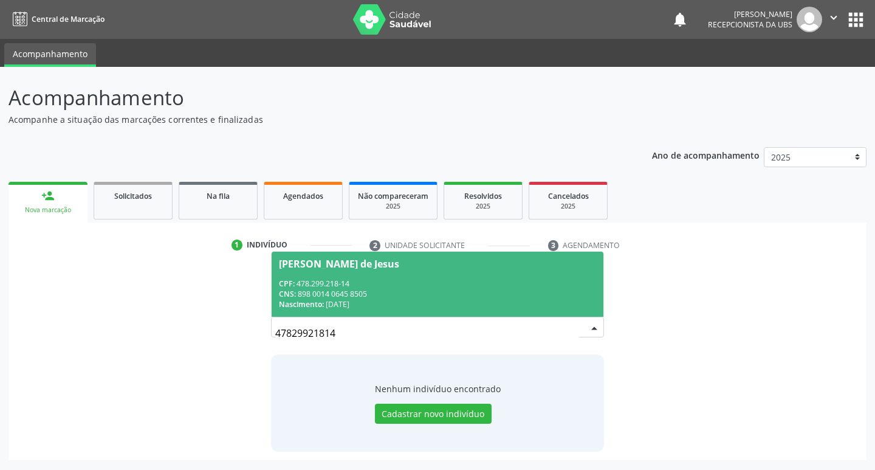
click at [359, 278] on div "CPF: 478.299.218-14" at bounding box center [438, 283] width 318 height 10
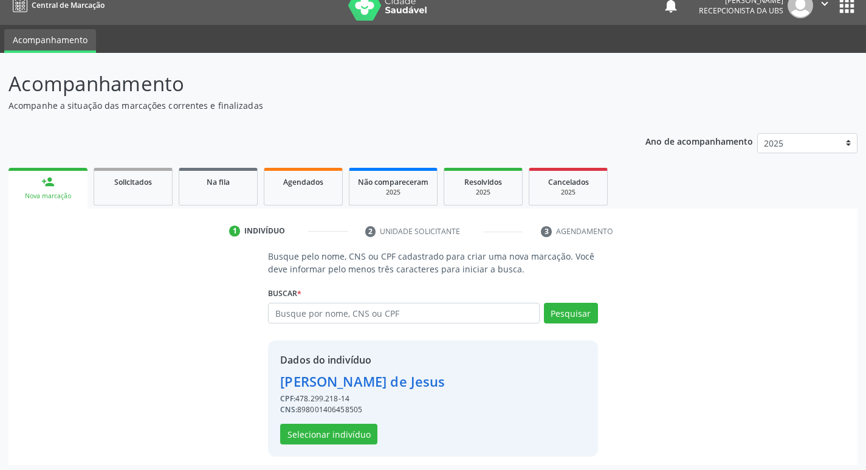
scroll to position [18, 0]
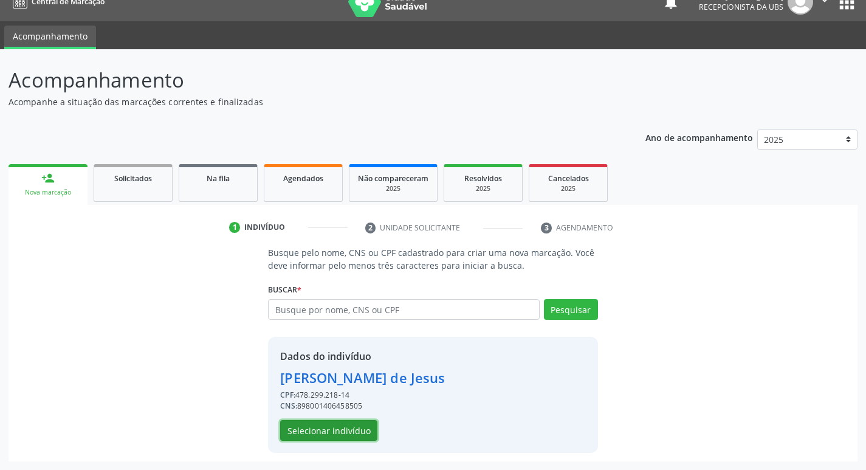
click at [326, 425] on button "Selecionar indivíduo" at bounding box center [328, 430] width 97 height 21
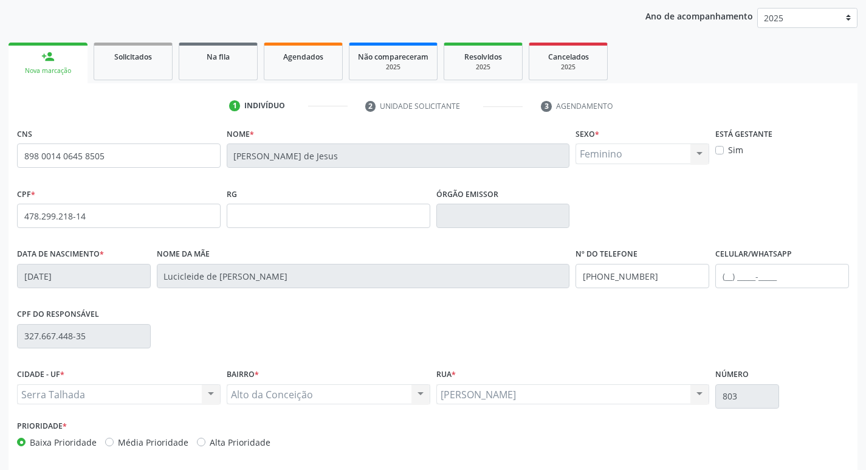
scroll to position [189, 0]
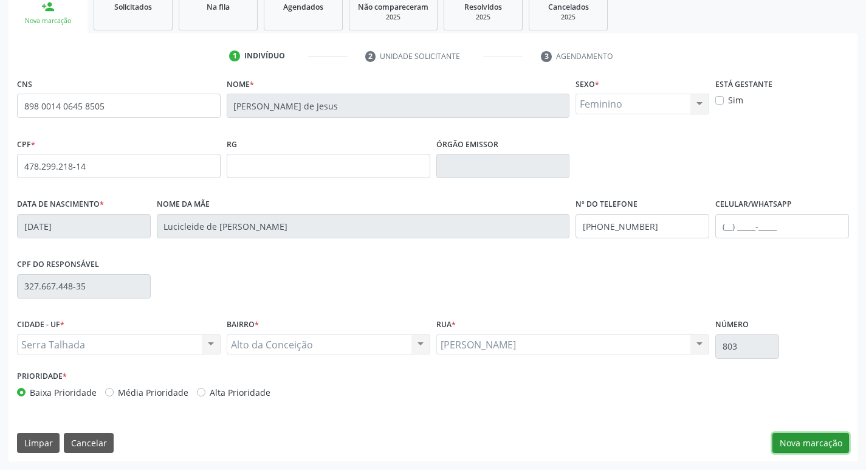
click at [827, 447] on button "Nova marcação" at bounding box center [811, 443] width 77 height 21
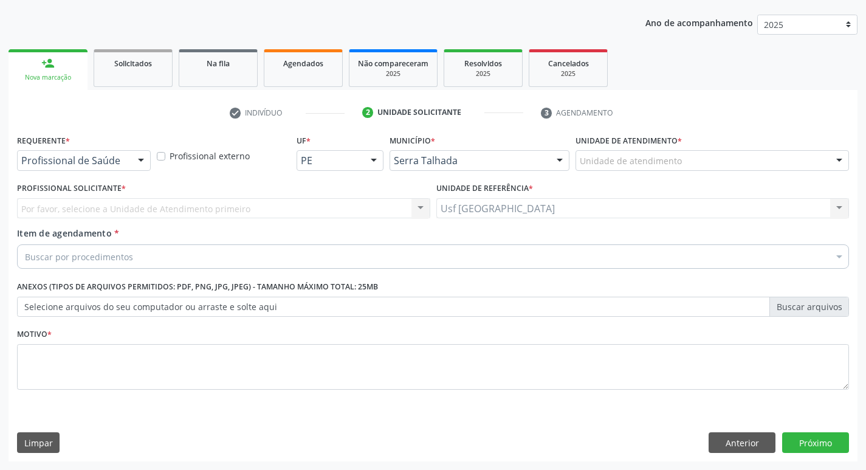
scroll to position [133, 0]
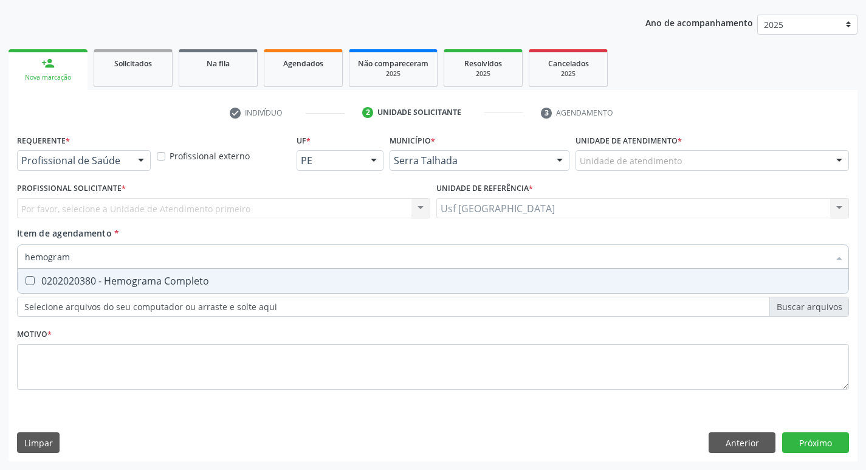
type input "hemograma"
click at [116, 281] on div "0202020380 - Hemograma Completo" at bounding box center [433, 281] width 816 height 10
checkbox Completo "true"
type input "h"
checkbox Completo "false"
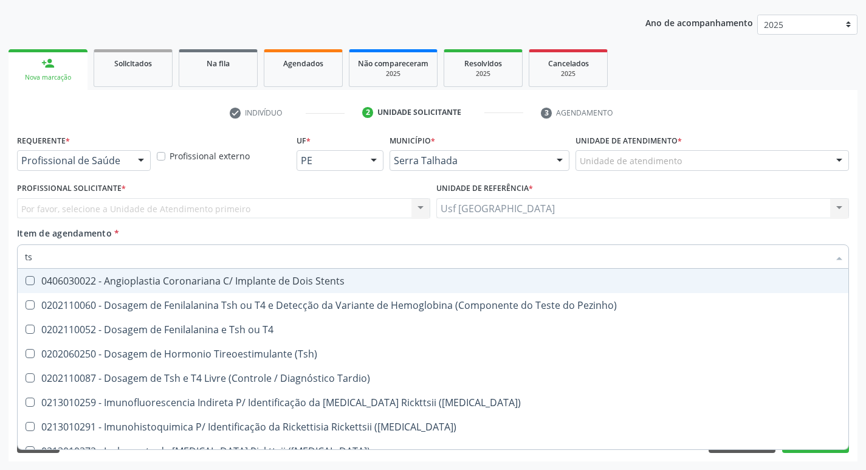
type input "tsh"
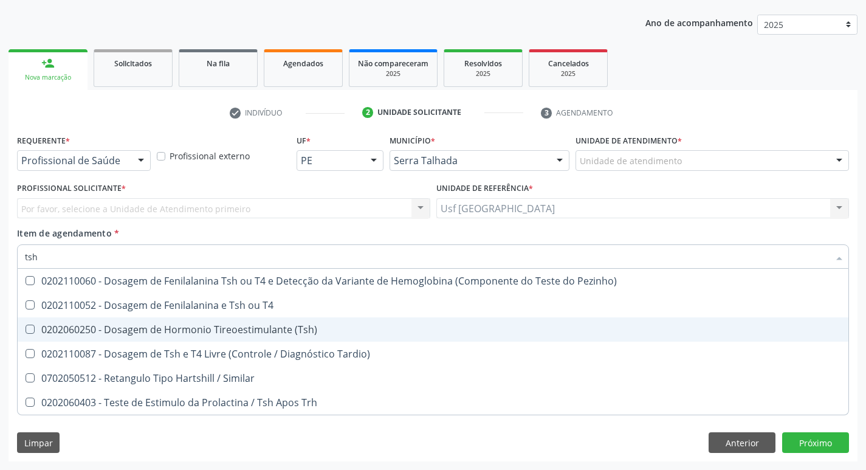
click at [166, 325] on div "0202060250 - Dosagem de Hormonio Tireoestimulante (Tsh)" at bounding box center [433, 330] width 816 height 10
checkbox \(Tsh\) "true"
type input "ts"
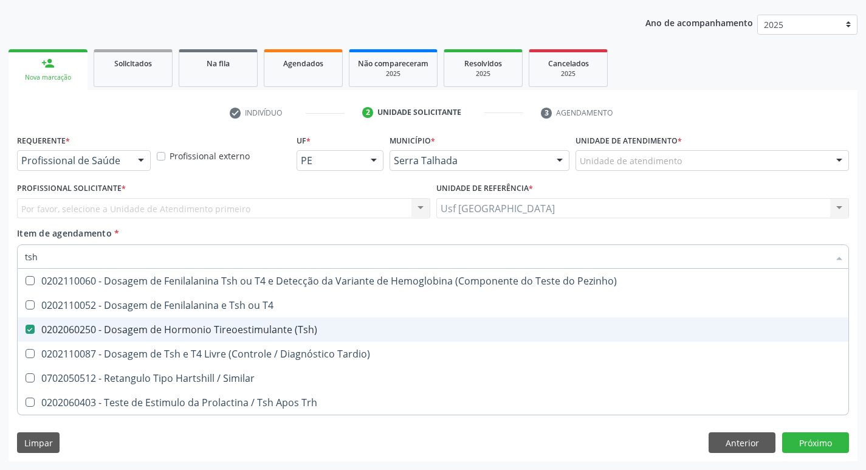
checkbox \(Tsh\) "false"
checkbox Tardio\) "true"
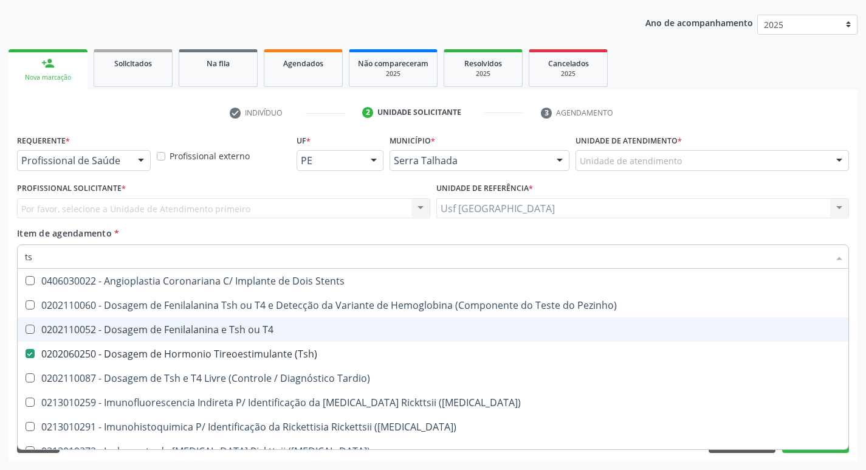
type input "t"
checkbox \(Tsh\) "false"
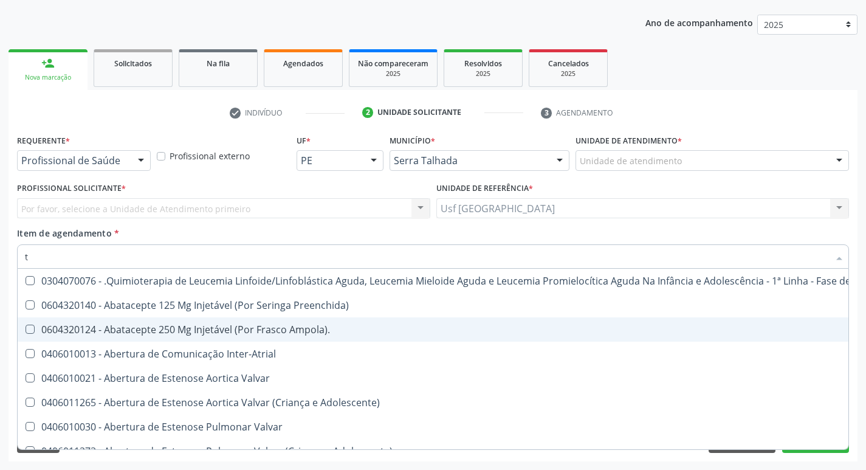
type input "t4"
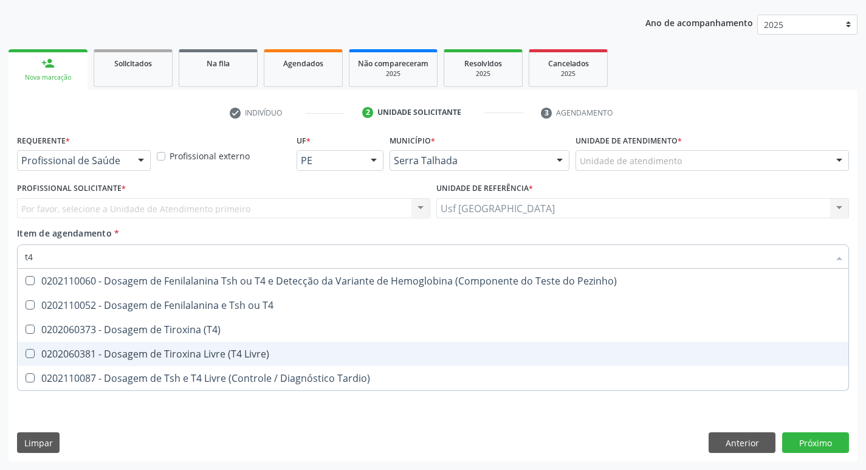
click at [166, 360] on span "0202060381 - Dosagem de Tiroxina Livre (T4 Livre)" at bounding box center [433, 354] width 831 height 24
checkbox Livre\) "true"
type input "t"
checkbox Livre\) "false"
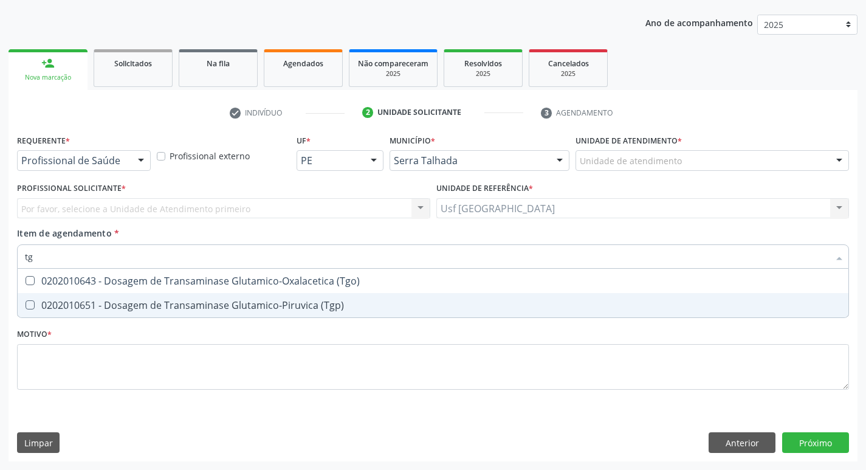
type input "tgo"
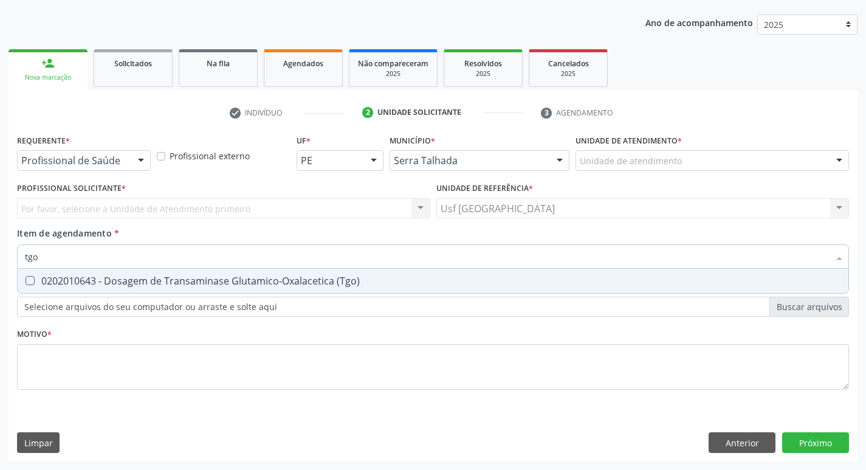
click at [188, 281] on div "0202010643 - Dosagem de Transaminase Glutamico-Oxalacetica (Tgo)" at bounding box center [433, 281] width 816 height 10
checkbox \(Tgo\) "true"
type input "tgp"
click at [188, 281] on div "0202010651 - Dosagem de Transaminase Glutamico-Piruvica (Tgp)" at bounding box center [433, 281] width 816 height 10
checkbox \(Tgp\) "true"
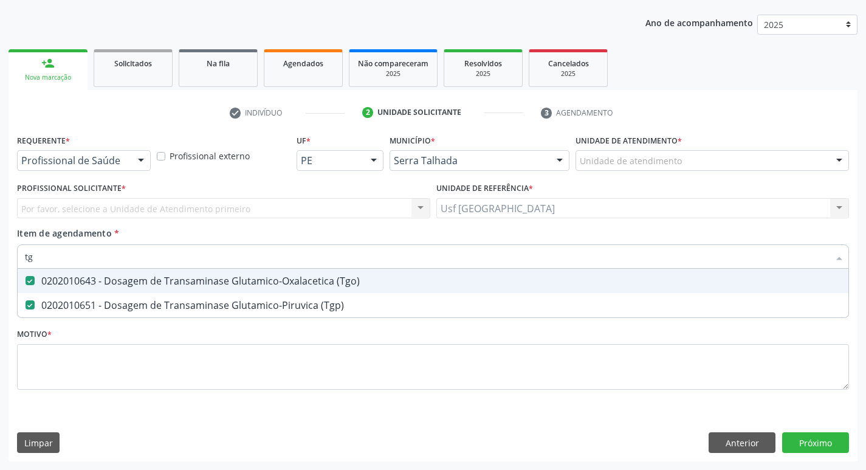
type input "t"
checkbox \(Tgo\) "false"
checkbox \(Tgp\) "false"
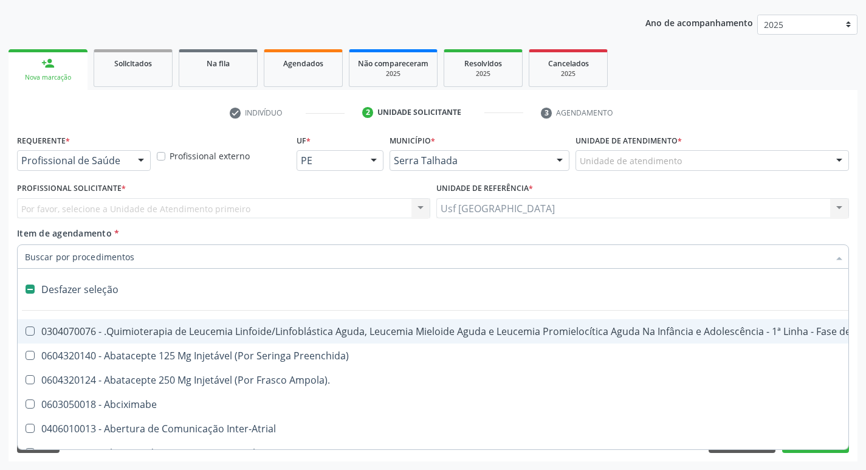
type input "u"
checkbox Ml\) "true"
checkbox Colecistectomia "true"
checkbox Doadora\) "true"
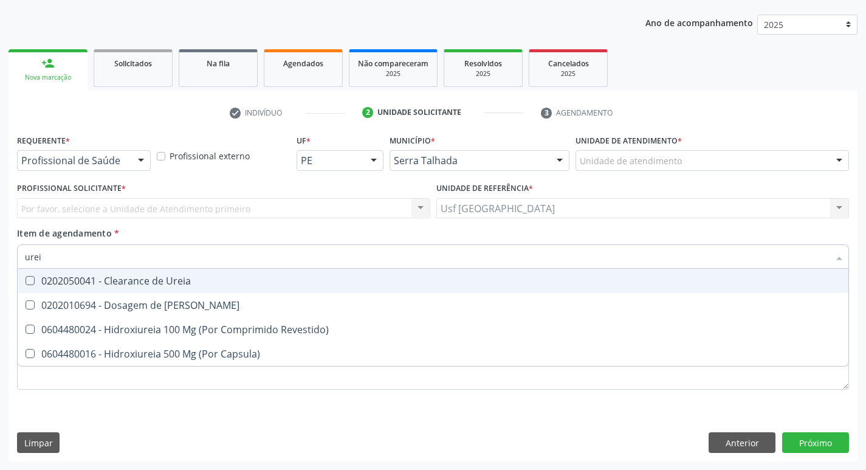
type input "ureia"
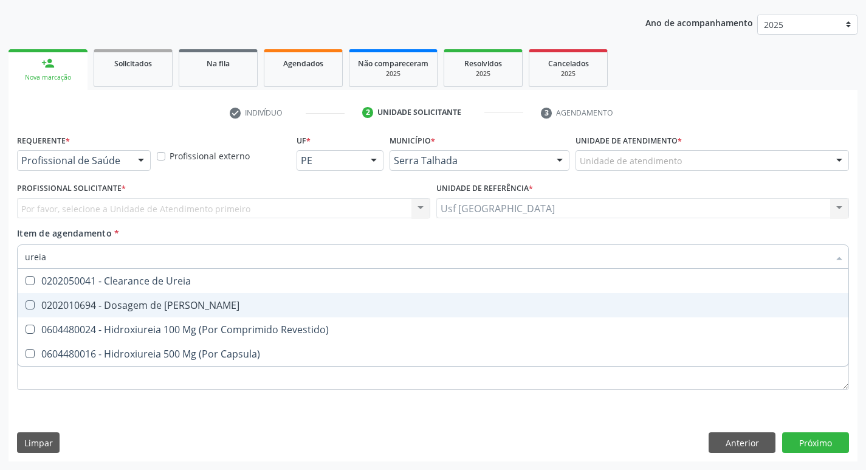
click at [180, 301] on div "0202010694 - Dosagem de [PERSON_NAME]" at bounding box center [433, 305] width 816 height 10
checkbox Ureia "true"
type input "ure"
checkbox Ureia "false"
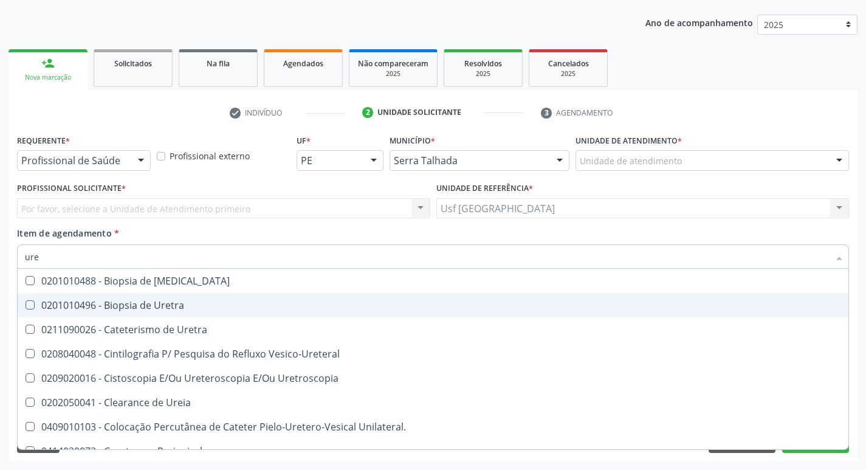
type input "ur"
checkbox Ureia "false"
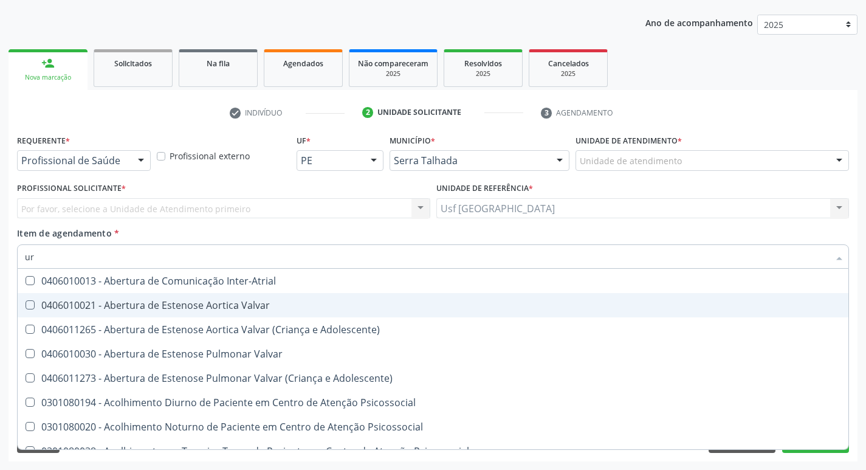
type input "u"
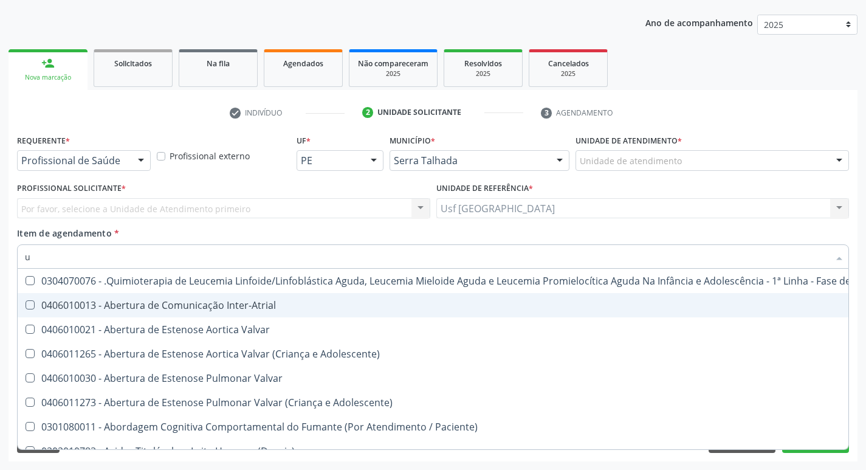
checkbox Nível "false"
checkbox \(Tsh\) "false"
checkbox \(Tgo\) "false"
checkbox \(Tgp\) "false"
checkbox Ureia "false"
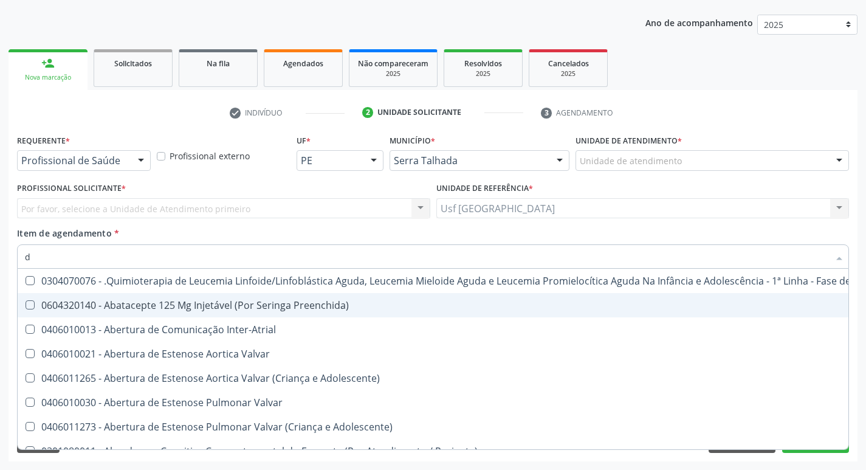
type input "do"
checkbox Testiculo "true"
checkbox Infantil "true"
checkbox Padrão "true"
checkbox G\) "true"
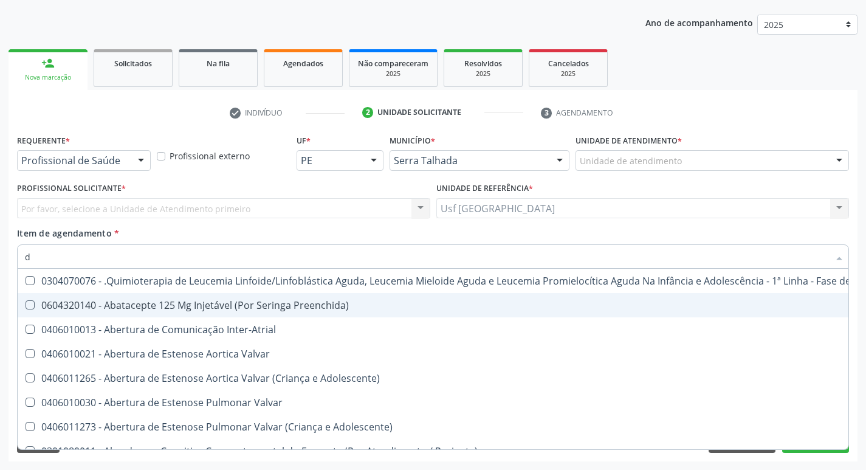
checkbox 24H "true"
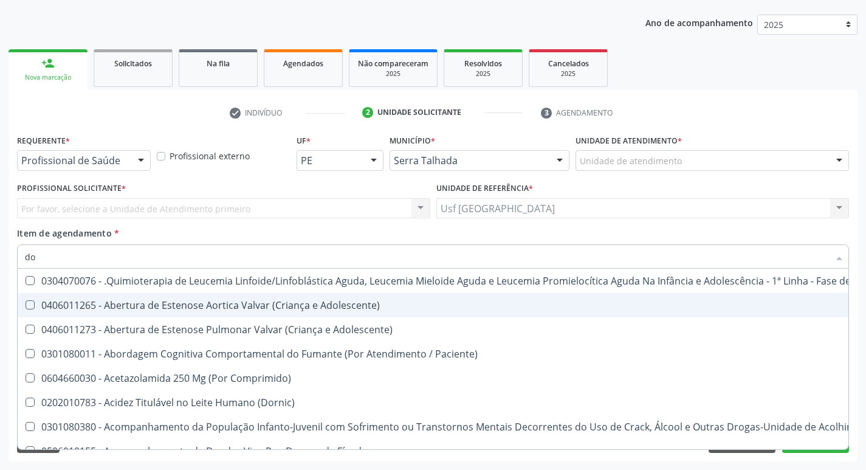
type input "dos"
checkbox \(Liquido\) "true"
checkbox Charnley "true"
checkbox Impactado "true"
checkbox Primario "true"
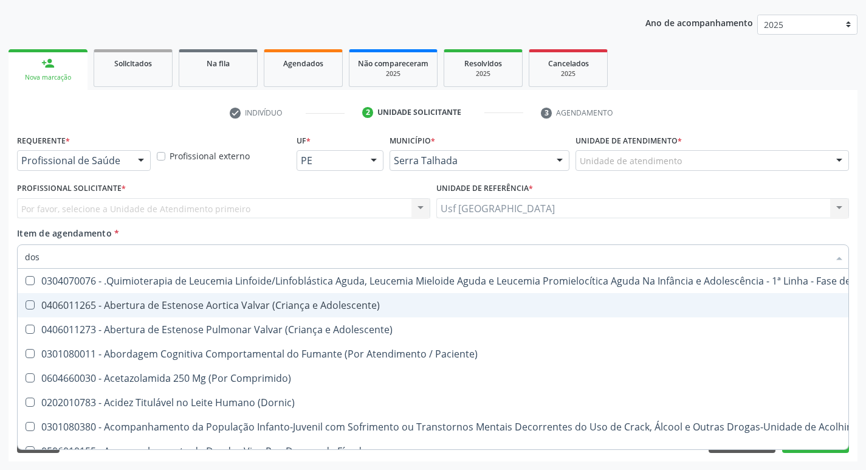
checkbox Tipado\) "true"
type input "dosa"
checkbox Transplantes "true"
checkbox Isolado "true"
checkbox Bexiga "true"
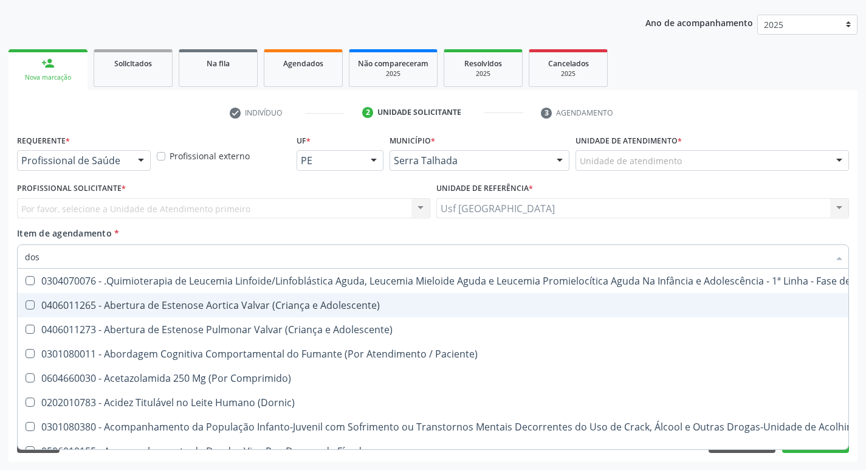
checkbox Ejaculadores "true"
checkbox \(Liquido\) "false"
checkbox Inteiro "true"
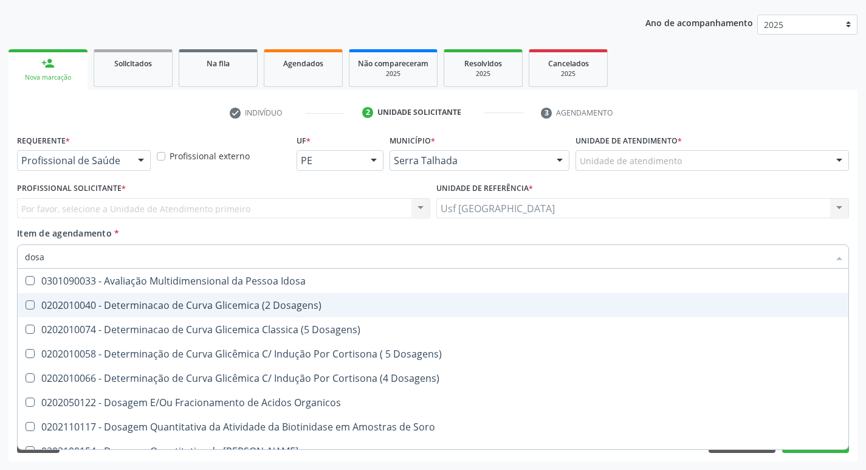
type input "dosag"
checkbox \(Lh\) "true"
checkbox \(Tsh\) "false"
checkbox \(T4\) "true"
checkbox \(Tgp\) "false"
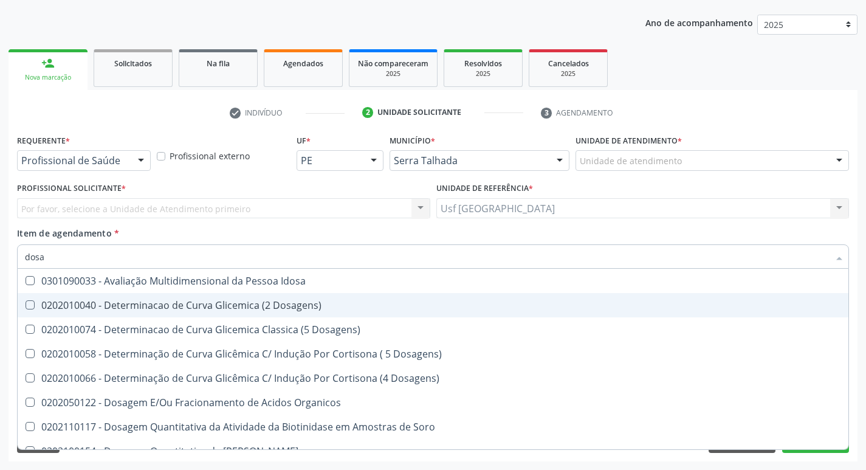
checkbox Tardio\) "true"
checkbox Ureia "false"
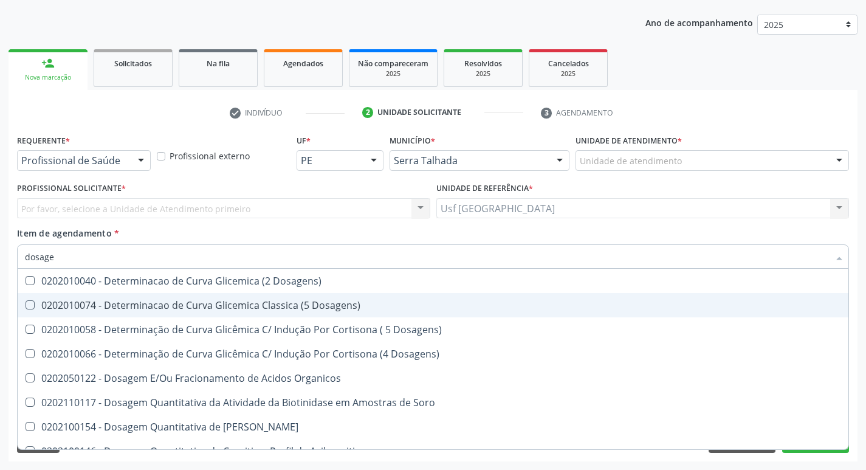
type input "dosagem"
checkbox Hemossiderina "true"
checkbox \(Tsh\) "false"
checkbox Livre "true"
checkbox Tiocianato "true"
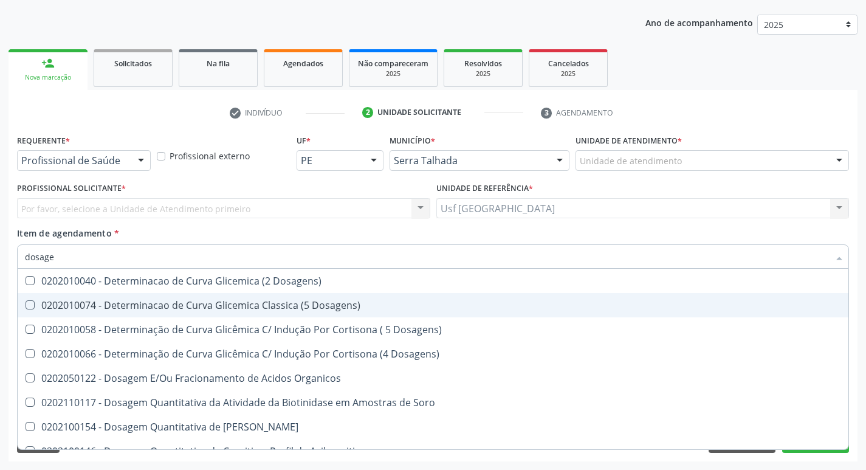
checkbox Tireoglobulina "true"
checkbox Livre\) "false"
checkbox \(Tgo\) "false"
checkbox \(Tgp\) "false"
checkbox Pezinho\) "true"
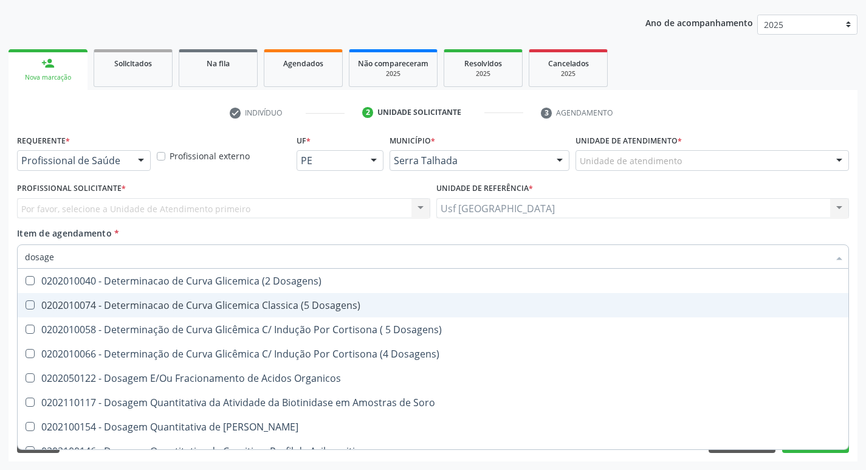
checkbox Ureia "false"
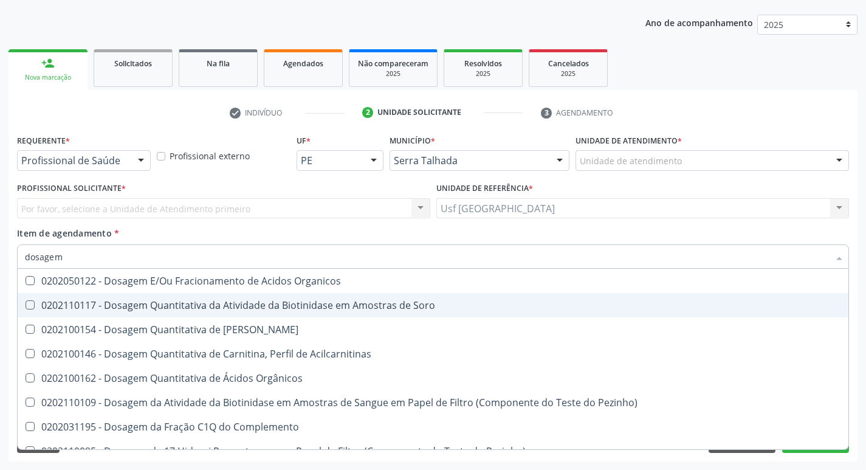
type input "dosagem d"
checkbox Glicosilada "true"
checkbox \(Tsh\) "false"
checkbox Testosterona "true"
checkbox Livre "true"
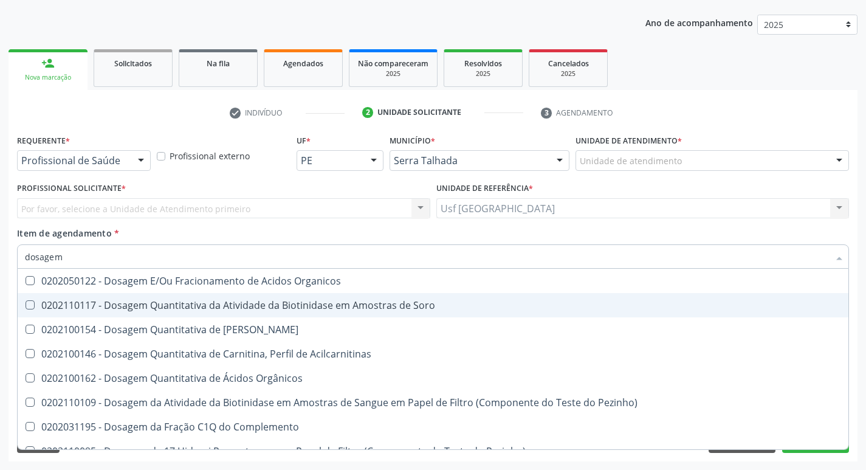
checkbox Tiocianato "true"
checkbox Livre\) "false"
checkbox \(Tgo\) "false"
checkbox \(Tgp\) "false"
checkbox \(T3\) "true"
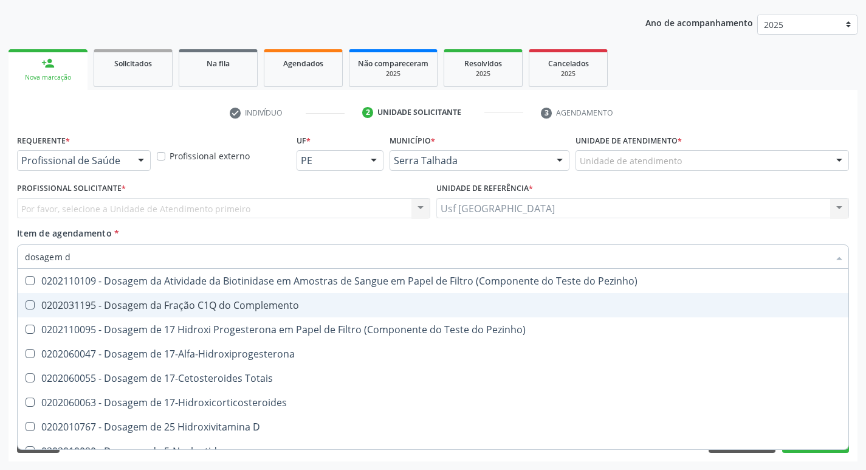
type input "dosagem de"
checkbox \(Fsh\) "true"
checkbox \(Tsh\) "false"
checkbox Tireoglobulina "true"
checkbox \(T4\) "true"
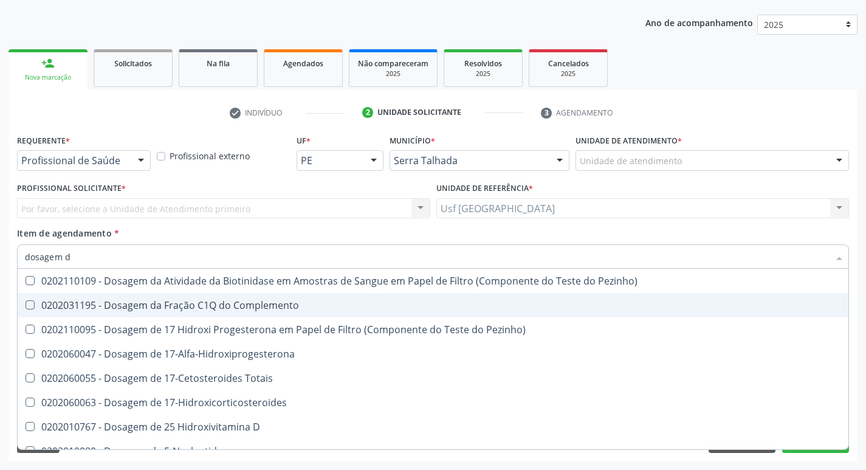
checkbox \(Tgo\) "false"
checkbox \(Tgp\) "false"
checkbox Troponina "true"
checkbox Ureia "false"
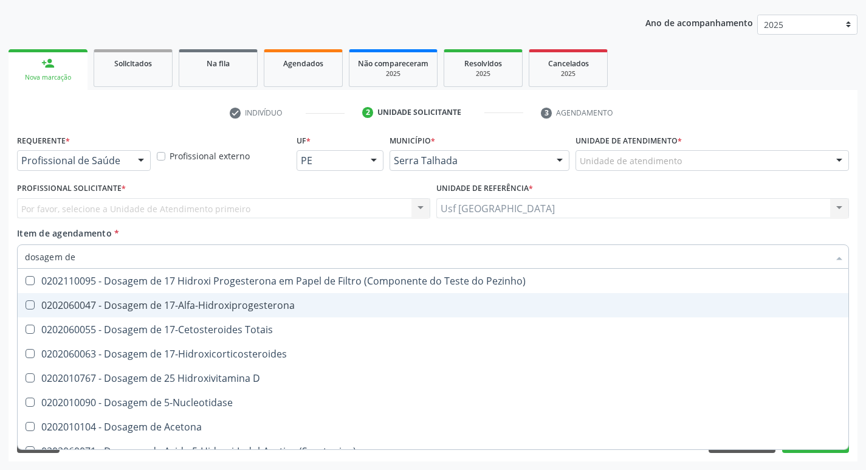
type input "dosagem de t"
checkbox \(Serotonina\) "true"
checkbox Ascorbico "true"
checkbox Delta-Aminolevulinico "true"
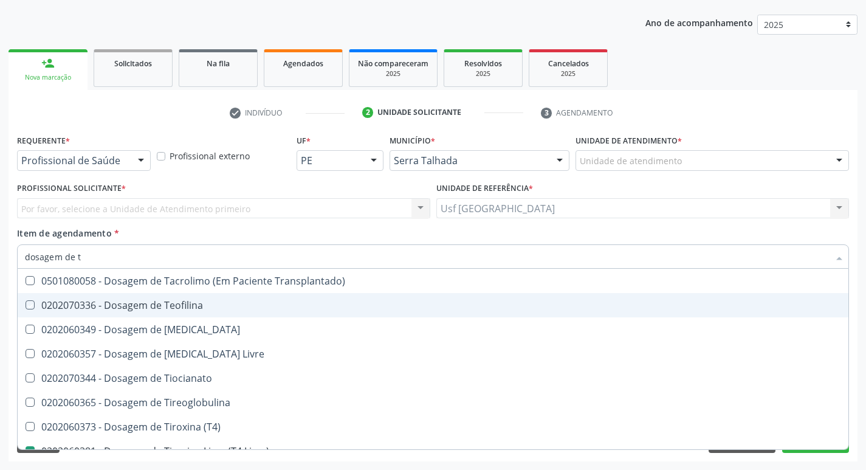
type input "dosagem de tr"
checkbox Transplantado\) "true"
checkbox Teofilina "true"
checkbox Livre\) "false"
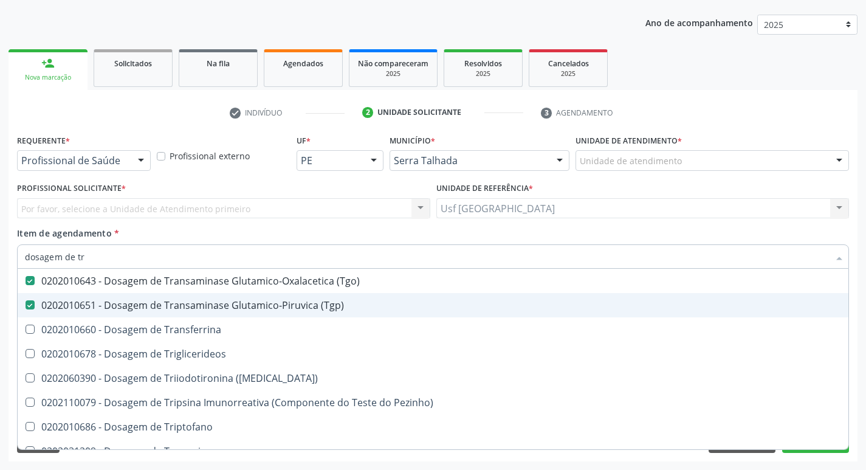
type input "dosagem de tri"
checkbox \(Tgo\) "false"
checkbox \(Tgp\) "false"
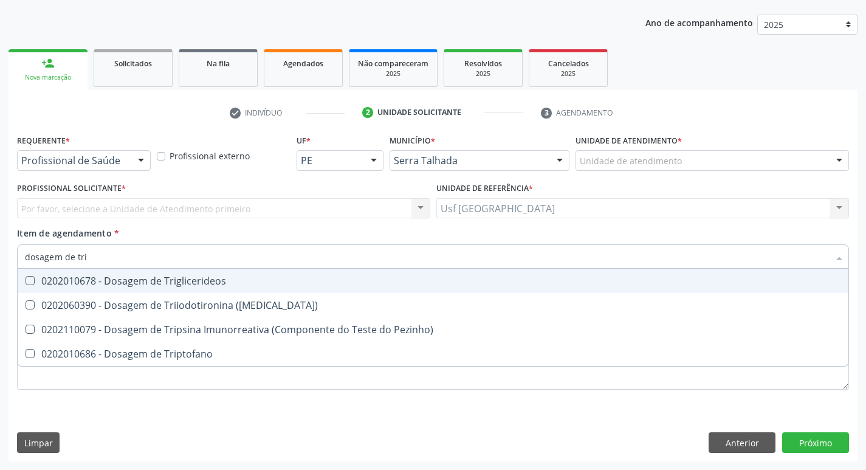
click at [186, 282] on div "0202010678 - Dosagem de Triglicerideos" at bounding box center [433, 281] width 816 height 10
checkbox Triglicerideos "true"
type input "dosagem de tr"
checkbox \(T3\) "true"
checkbox Triptofano "true"
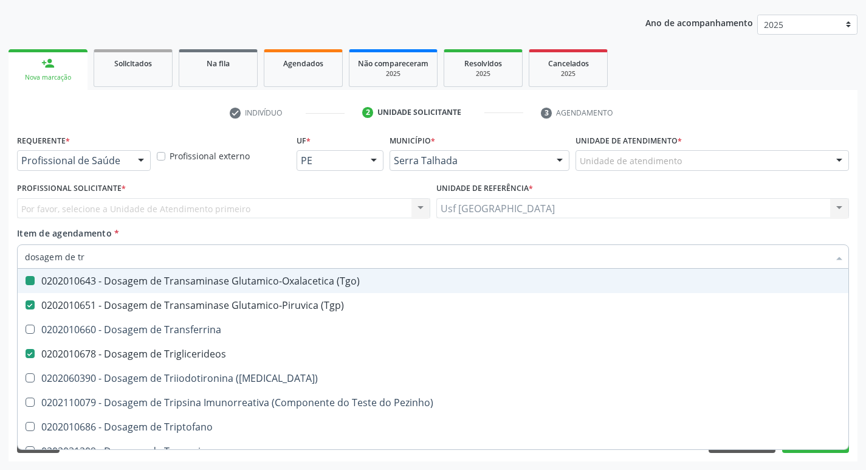
type input "dosagem de t"
checkbox \(Tgo\) "false"
checkbox \(Tgp\) "false"
checkbox Triglicerideos "false"
checkbox Troponina "true"
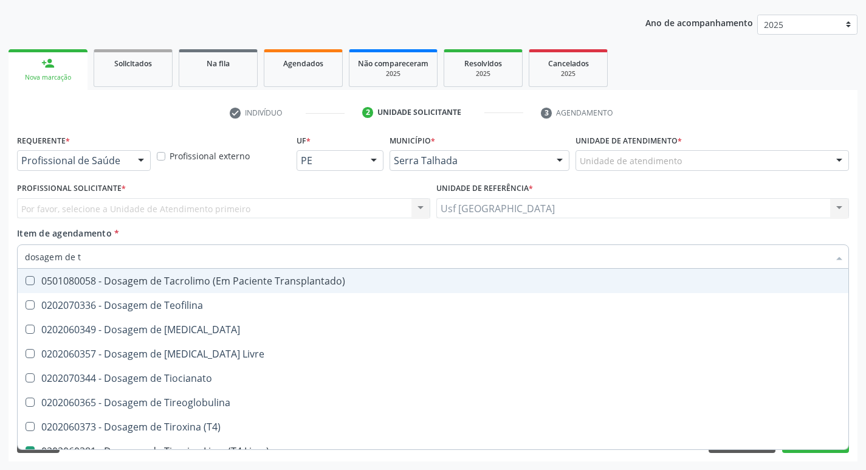
type input "dosagem de"
checkbox Livre\) "false"
checkbox \(Tgo\) "false"
checkbox \(Tgp\) "false"
checkbox Triglicerideos "false"
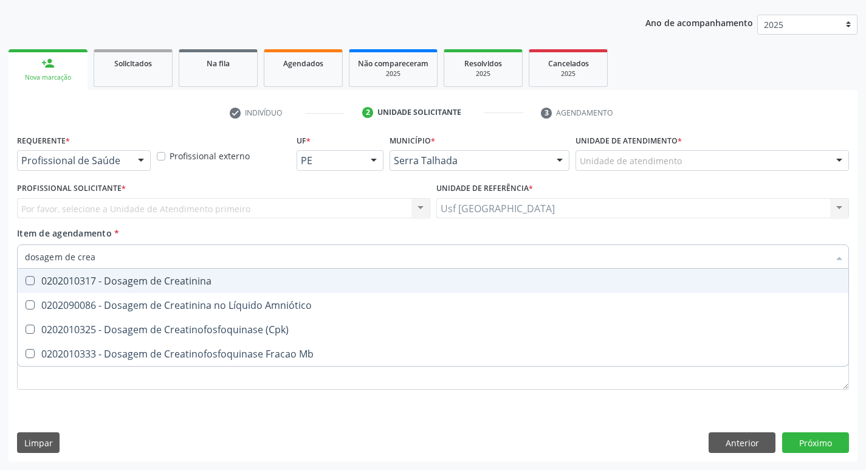
type input "dosagem de creat"
click at [186, 282] on div "0202010317 - Dosagem de Creatinina" at bounding box center [433, 281] width 816 height 10
checkbox Creatinina "true"
type input "dosagem de c"
checkbox Creatinina "false"
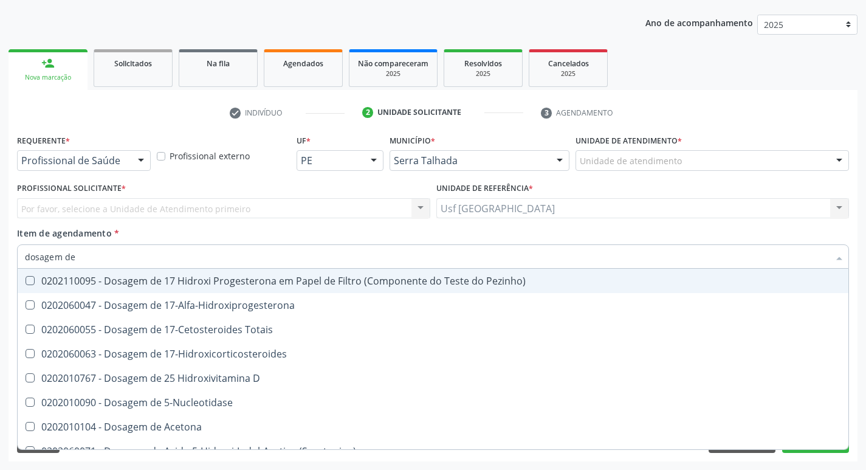
type input "dosagem de u"
checkbox Pezinho\) "true"
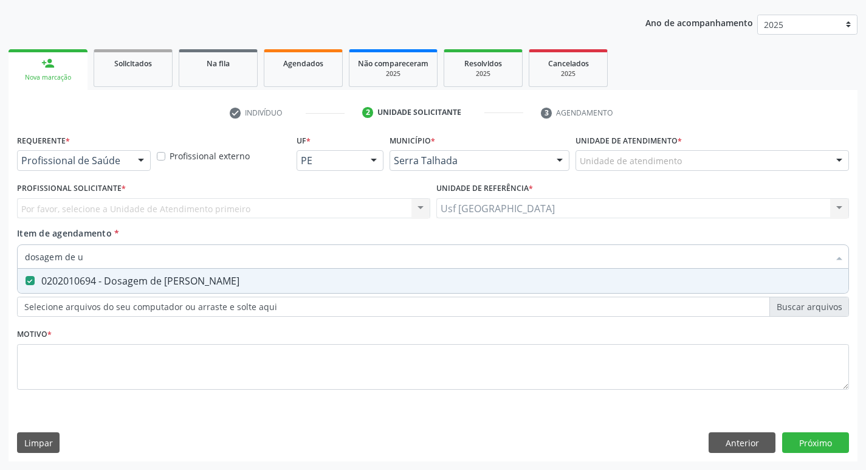
type input "dosagem de"
checkbox Ureia "false"
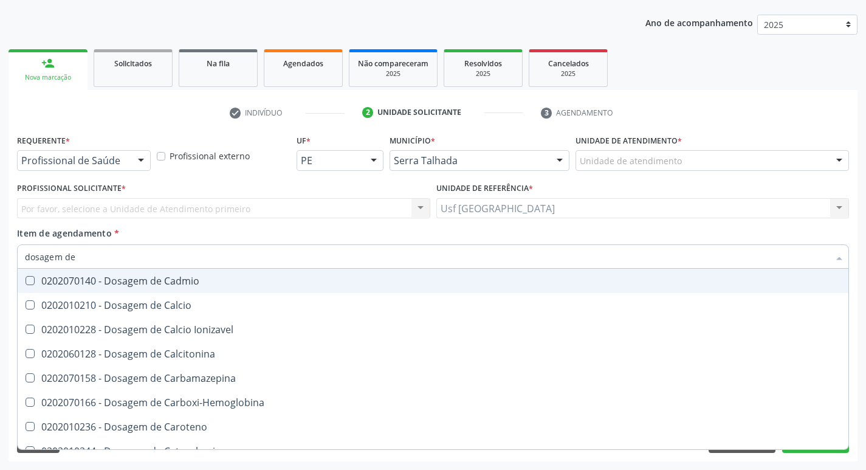
type input "dosagem de c"
checkbox Creatinina "true"
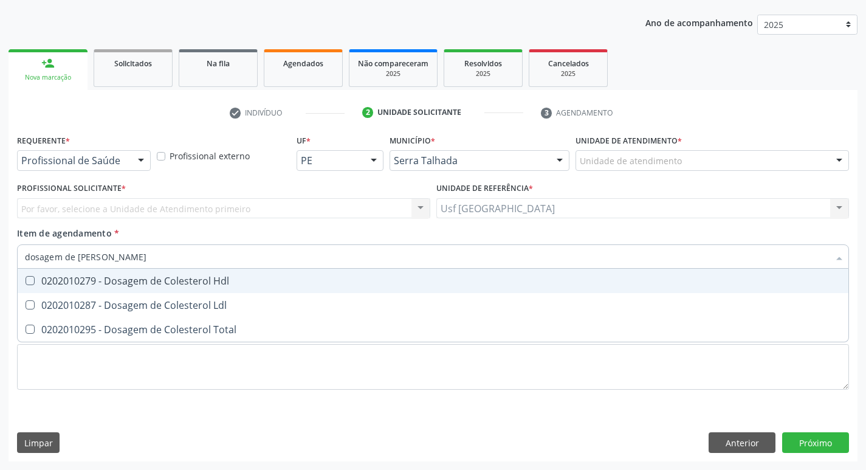
type input "dosagem de coles"
click at [186, 282] on div "0202010279 - Dosagem de Colesterol Hdl" at bounding box center [433, 281] width 816 height 10
checkbox Hdl "true"
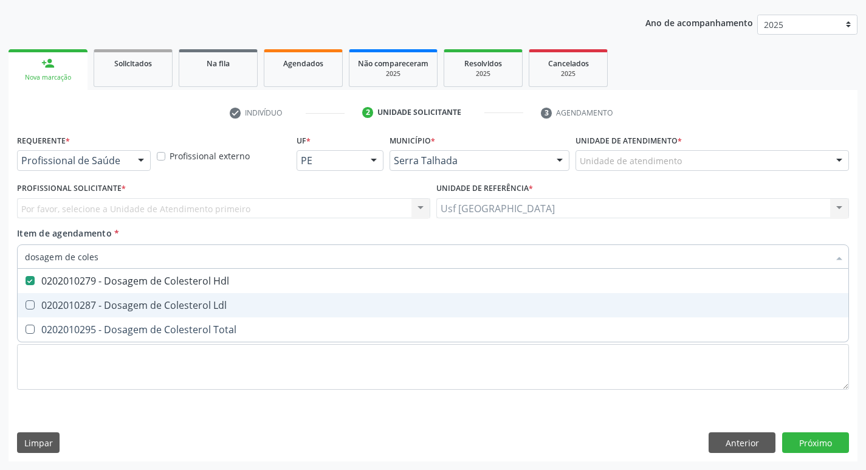
click at [185, 300] on div "0202010287 - Dosagem de Colesterol Ldl" at bounding box center [433, 305] width 816 height 10
checkbox Ldl "true"
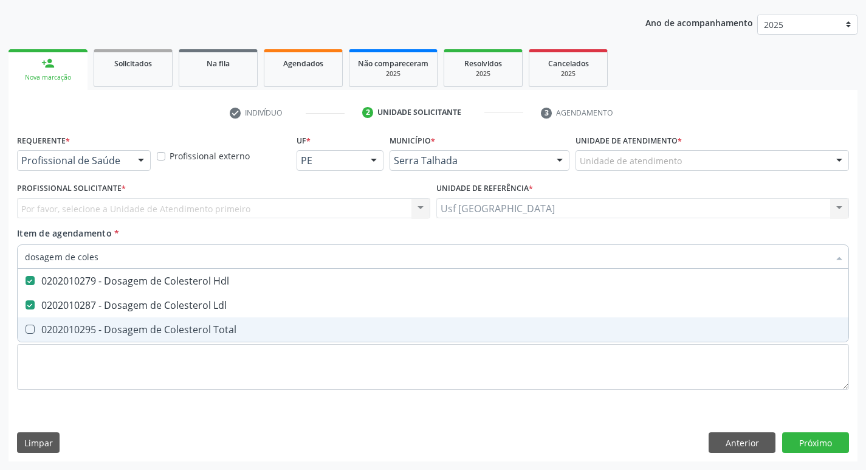
click at [187, 326] on div "0202010295 - Dosagem de Colesterol Total" at bounding box center [433, 330] width 816 height 10
checkbox Total "true"
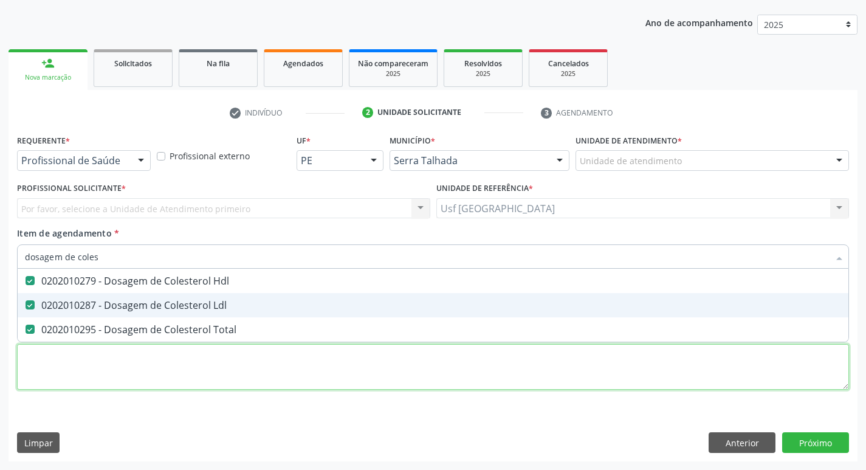
click at [280, 374] on div "Requerente * Profissional de Saúde Profissional de Saúde Paciente Nenhum result…" at bounding box center [433, 268] width 832 height 275
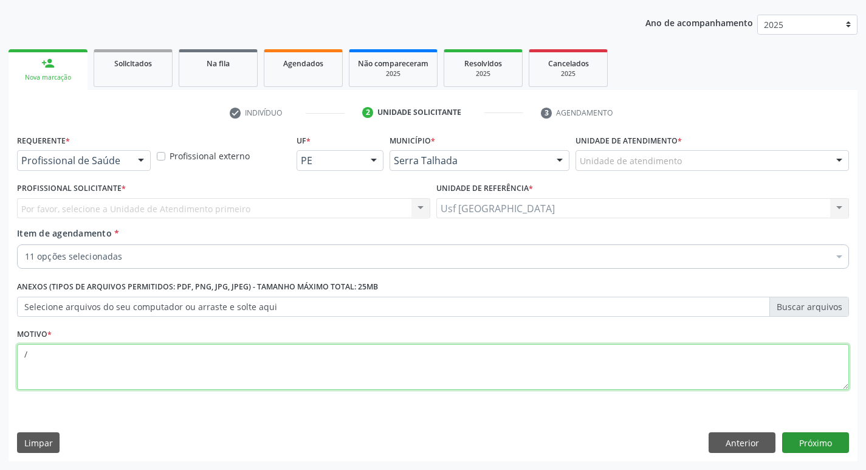
type textarea "/"
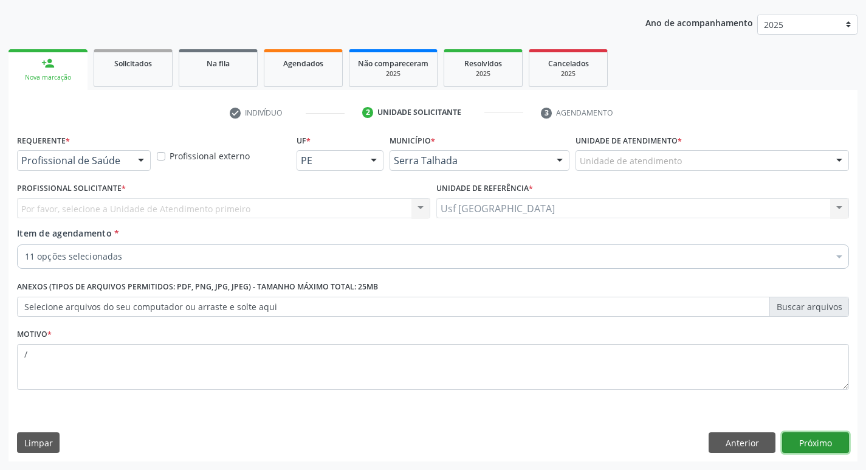
click at [812, 437] on button "Próximo" at bounding box center [815, 442] width 67 height 21
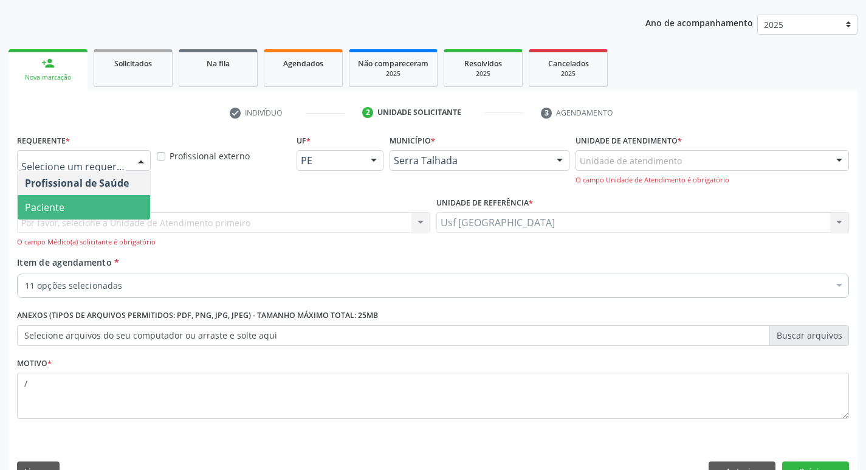
click at [86, 204] on span "Paciente" at bounding box center [84, 207] width 133 height 24
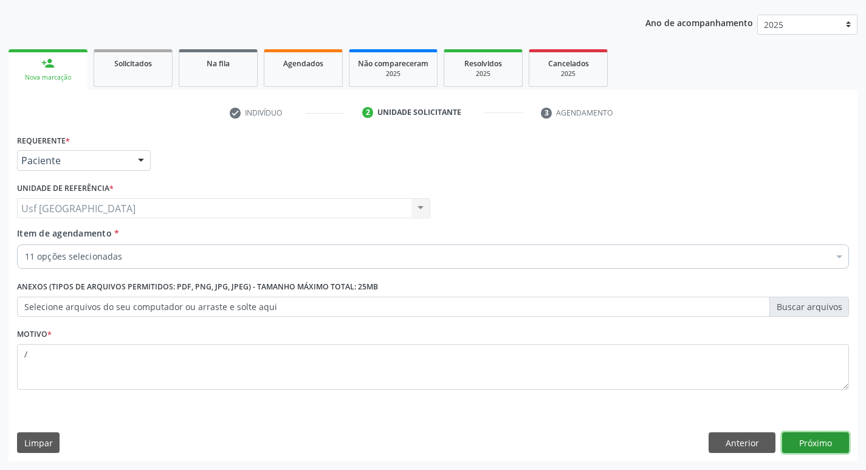
click at [816, 438] on button "Próximo" at bounding box center [815, 442] width 67 height 21
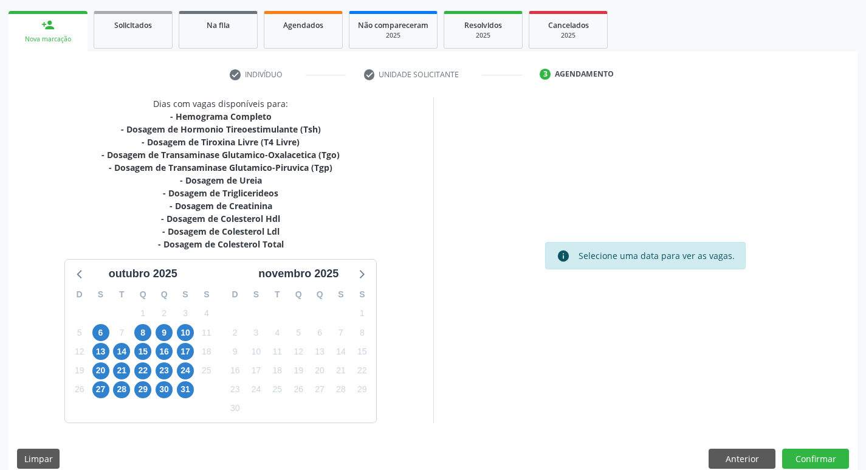
scroll to position [187, 0]
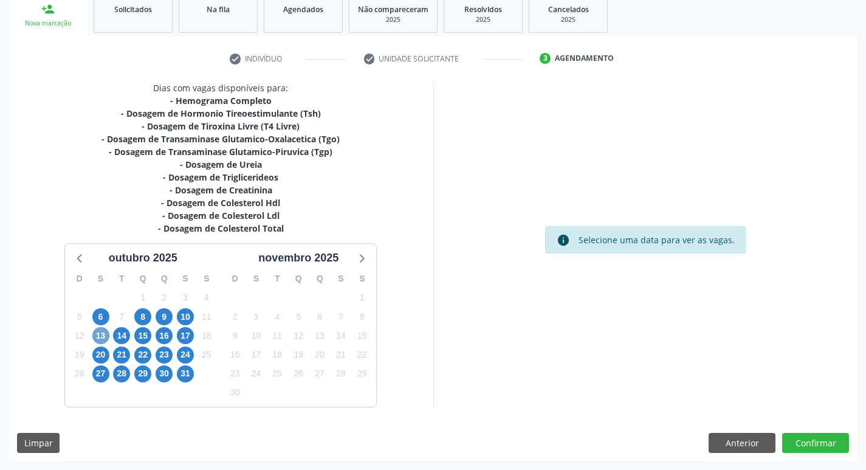
click at [105, 337] on span "13" at bounding box center [100, 335] width 17 height 17
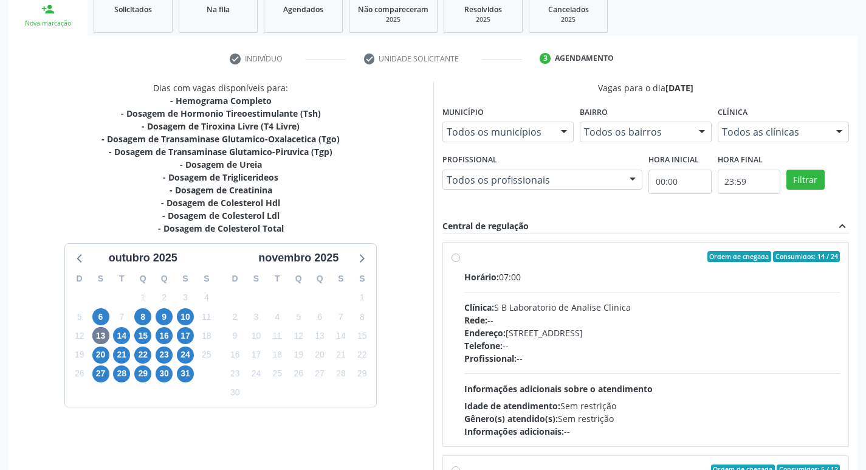
click at [464, 257] on label "Ordem de chegada Consumidos: 14 / 24 Horário: 07:00 Clínica: S B Laboratorio de…" at bounding box center [652, 344] width 376 height 187
click at [452, 257] on input "Ordem de chegada Consumidos: 14 / 24 Horário: 07:00 Clínica: S B Laboratorio de…" at bounding box center [456, 256] width 9 height 11
radio input "true"
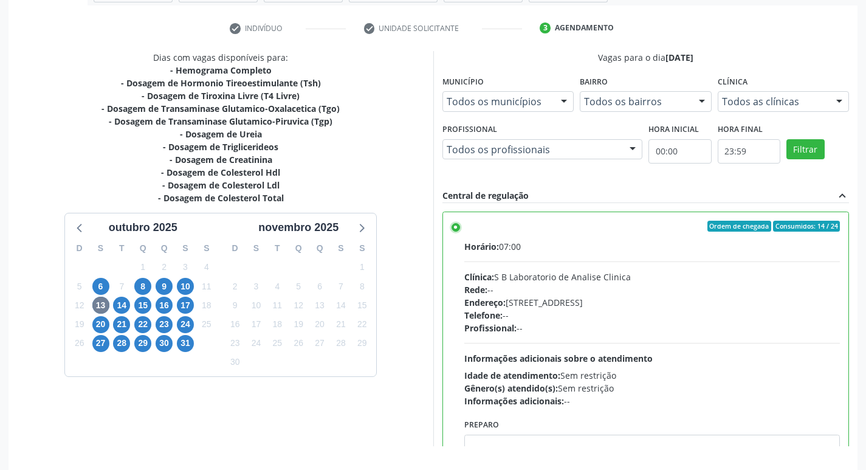
scroll to position [257, 0]
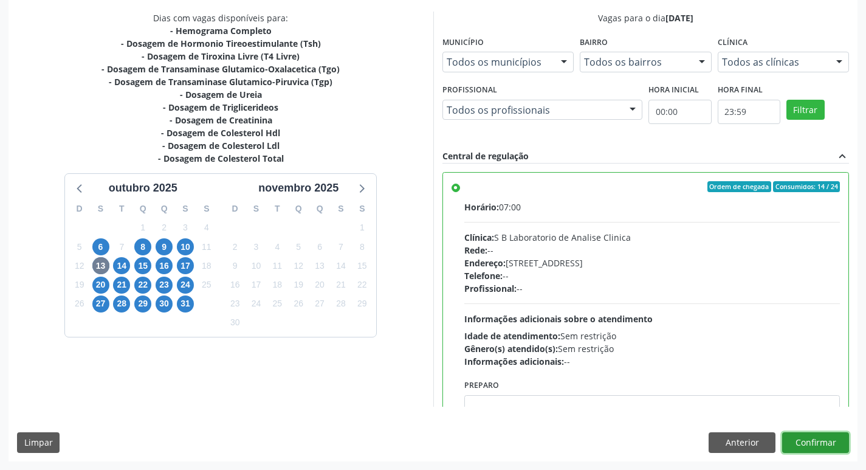
click at [829, 444] on button "Confirmar" at bounding box center [815, 442] width 67 height 21
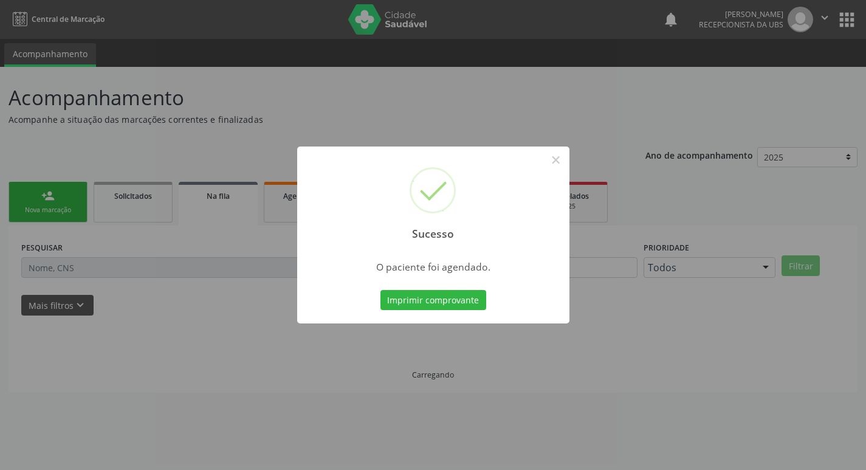
scroll to position [0, 0]
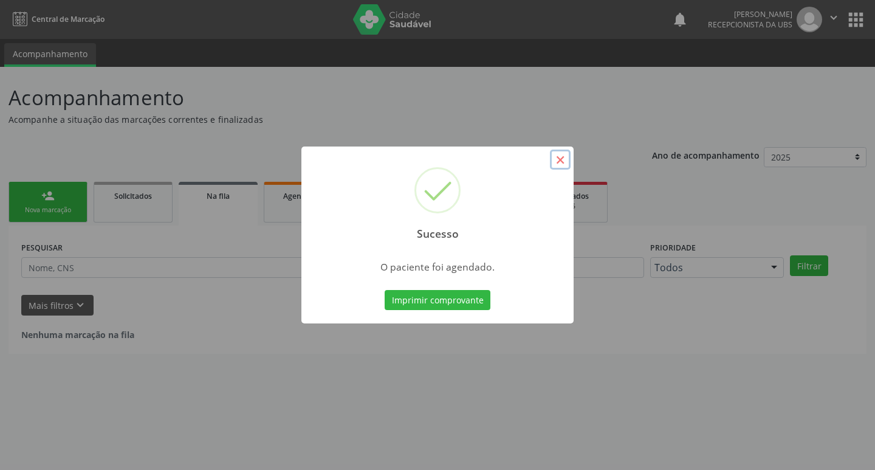
click at [564, 157] on button "×" at bounding box center [560, 160] width 21 height 21
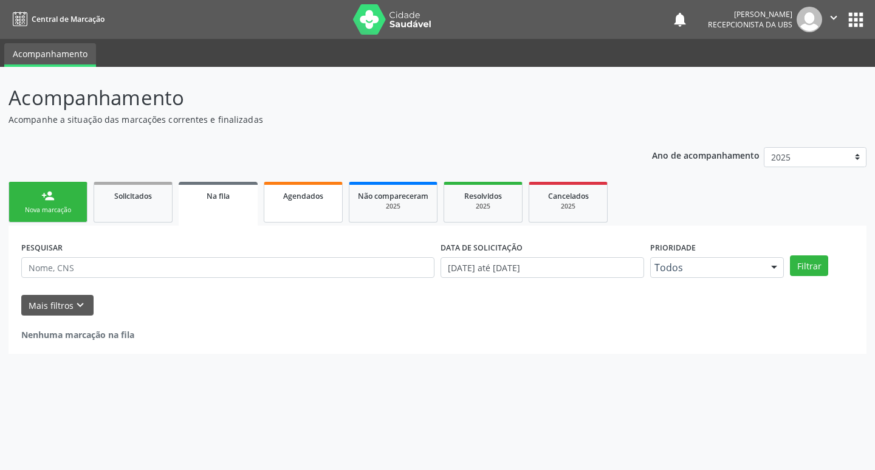
click at [287, 212] on link "Agendados" at bounding box center [303, 202] width 79 height 41
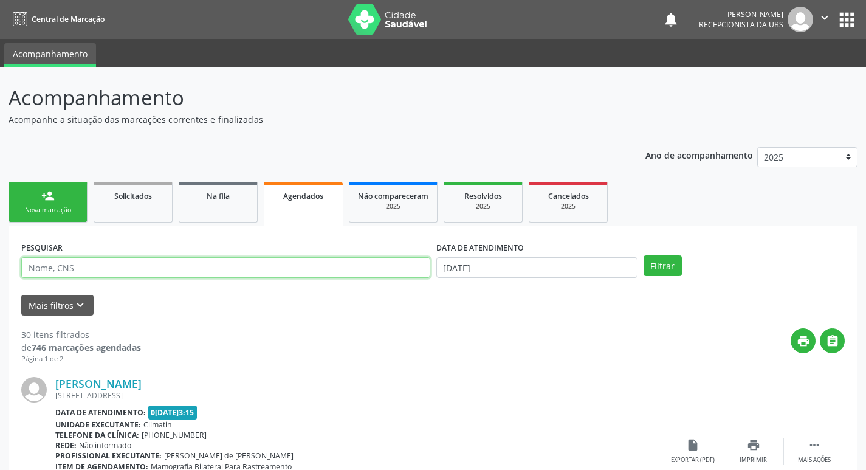
click at [206, 264] on input "text" at bounding box center [225, 267] width 409 height 21
type input "[PERSON_NAME]"
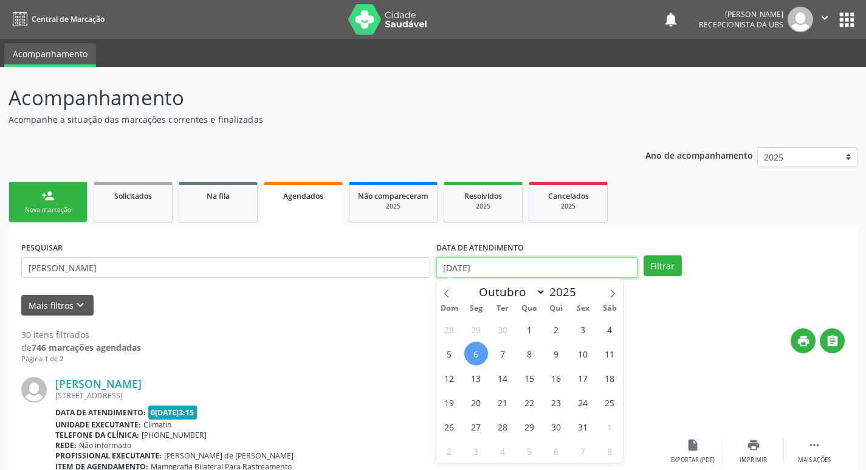
click at [516, 260] on input "0[DATE]" at bounding box center [536, 267] width 201 height 21
click at [476, 379] on span "13" at bounding box center [476, 378] width 24 height 24
type input "1[DATE]"
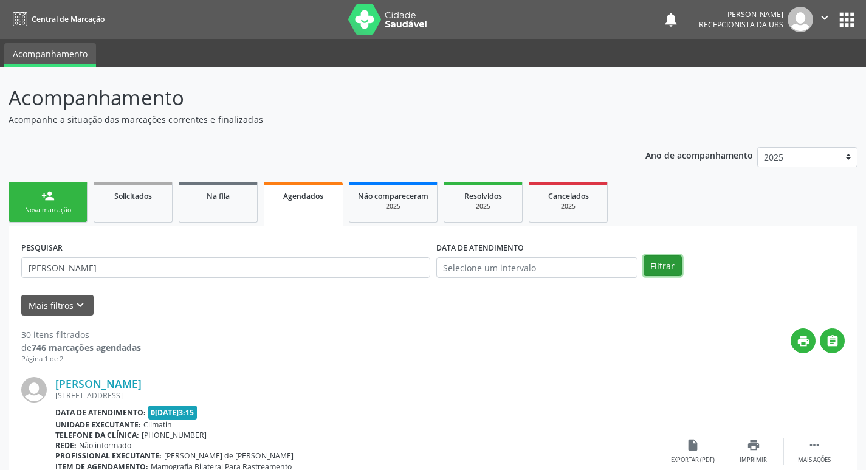
click at [654, 264] on button "Filtrar" at bounding box center [663, 265] width 38 height 21
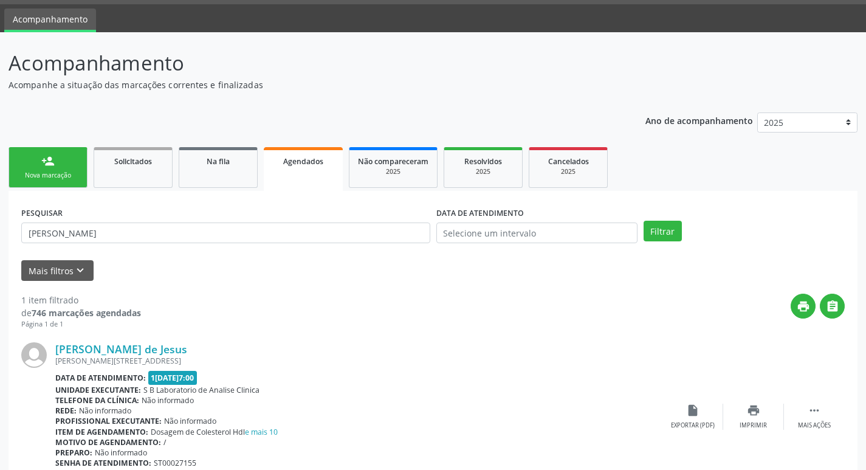
scroll to position [90, 0]
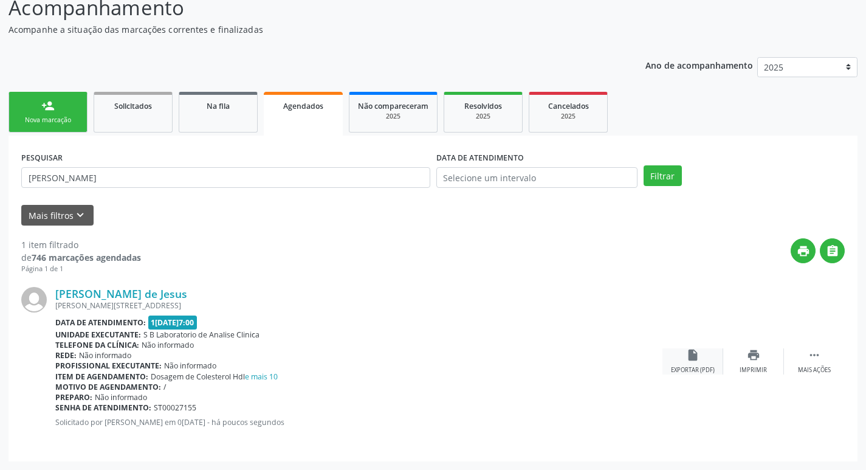
click at [685, 362] on div "insert_drive_file Exportar (PDF)" at bounding box center [693, 361] width 61 height 26
click at [59, 125] on link "person_add Nova marcação" at bounding box center [48, 112] width 79 height 41
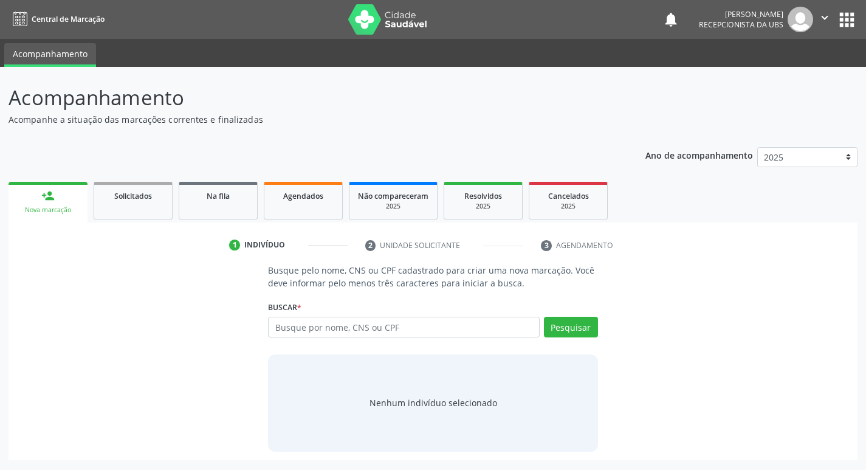
scroll to position [0, 0]
click at [322, 333] on input "text" at bounding box center [408, 327] width 275 height 21
click at [447, 335] on input "text" at bounding box center [408, 327] width 275 height 21
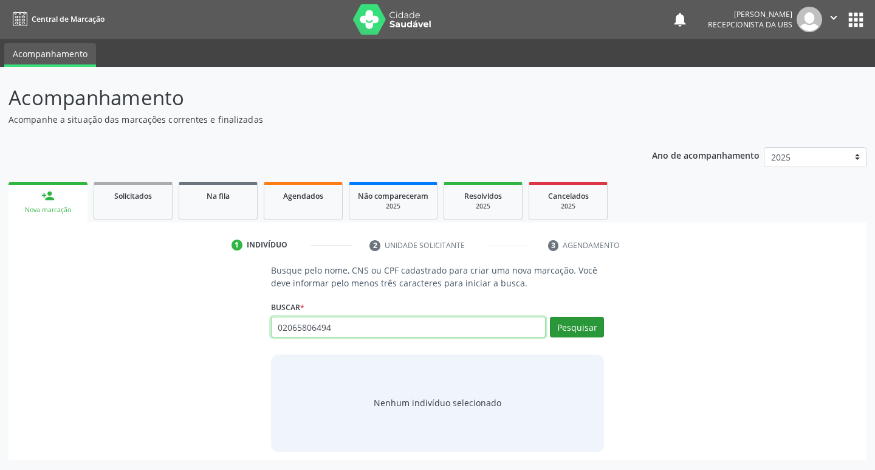
type input "02065806494"
click at [577, 324] on button "Pesquisar" at bounding box center [577, 327] width 54 height 21
type input "02065806494"
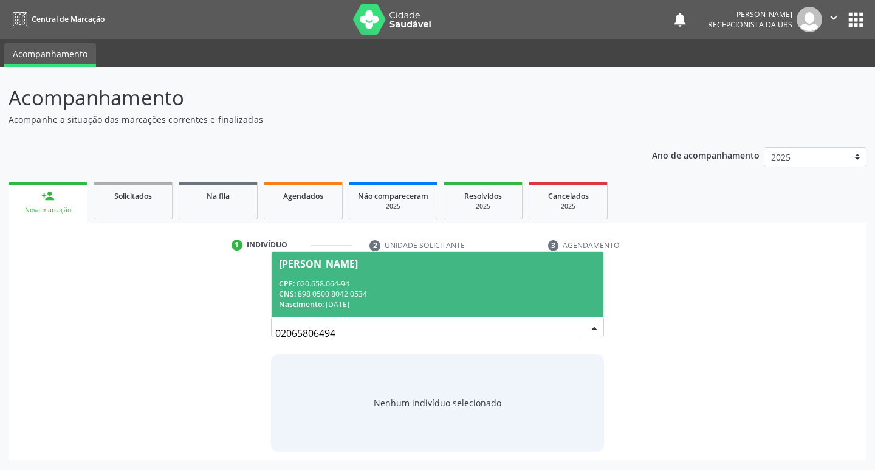
click at [348, 292] on div "CNS: 898 0500 8042 0534" at bounding box center [438, 294] width 318 height 10
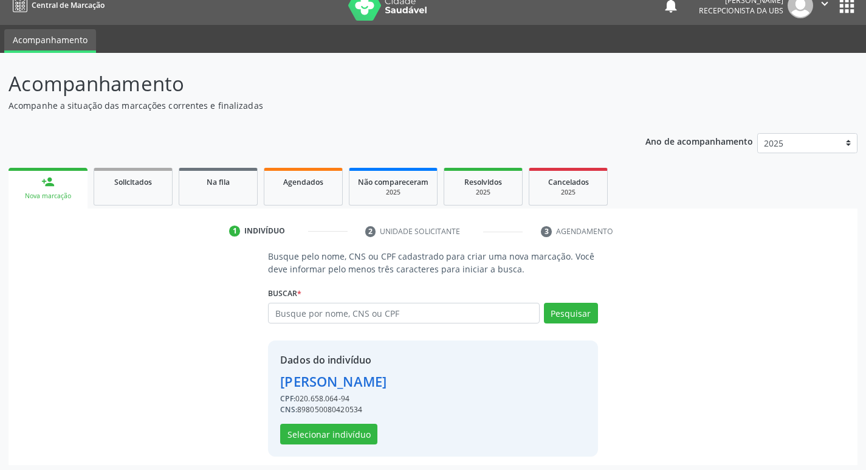
scroll to position [18, 0]
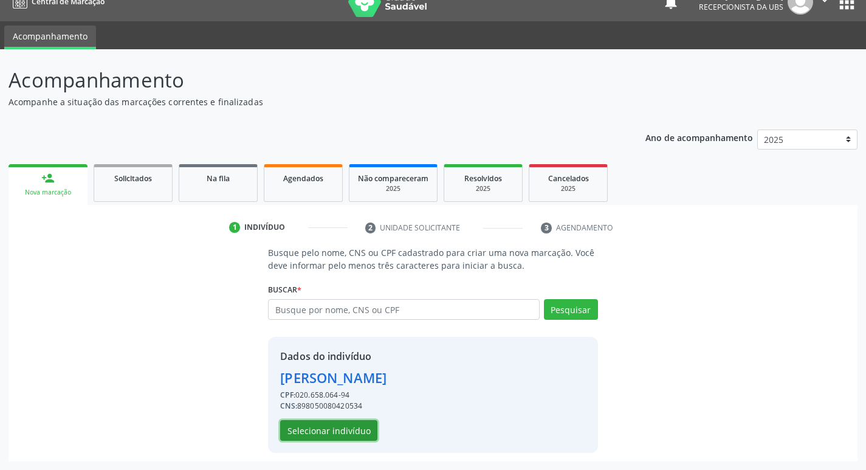
click at [336, 427] on button "Selecionar indivíduo" at bounding box center [328, 430] width 97 height 21
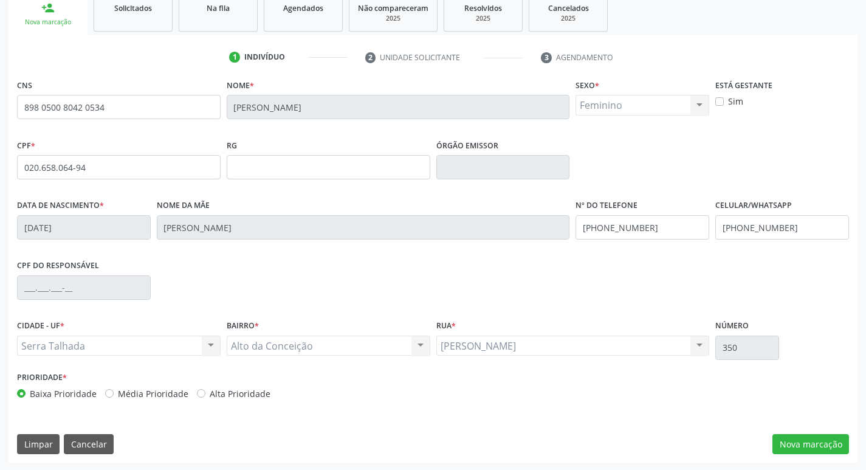
scroll to position [189, 0]
click at [819, 438] on button "Nova marcação" at bounding box center [811, 443] width 77 height 21
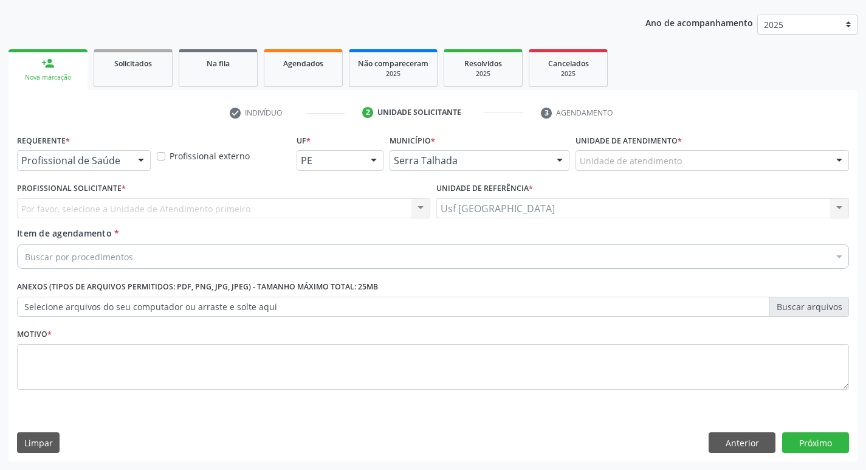
click at [105, 168] on div "Profissional de Saúde" at bounding box center [84, 160] width 134 height 21
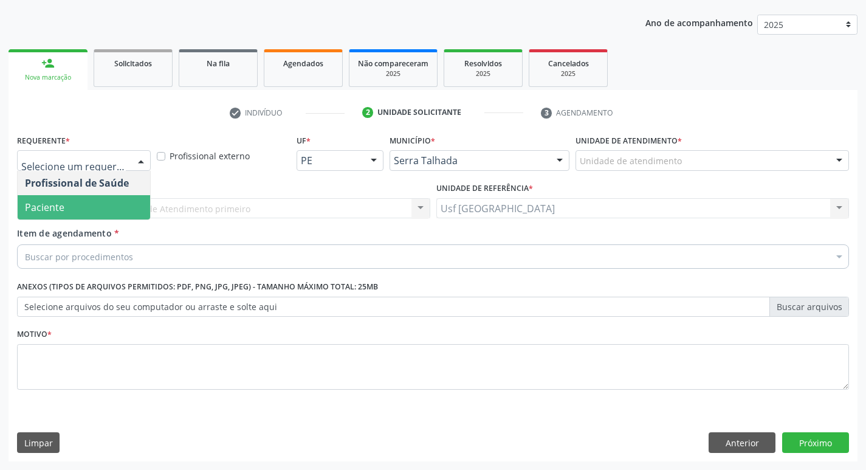
click at [100, 196] on span "Paciente" at bounding box center [84, 207] width 133 height 24
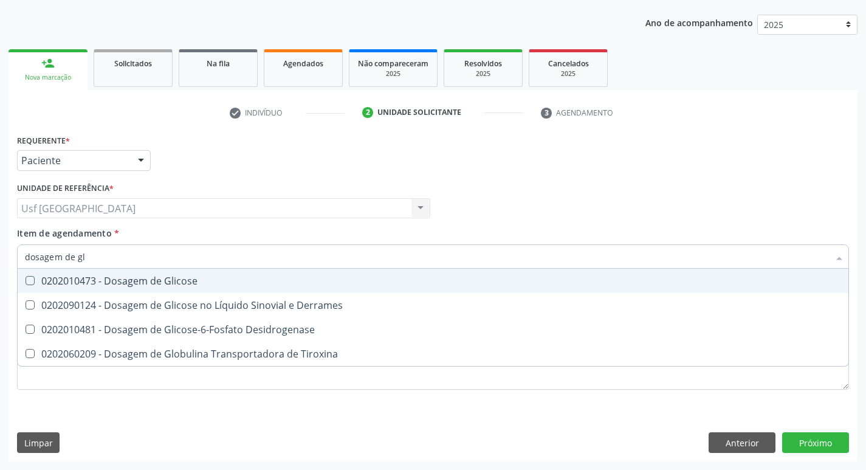
type input "dosagem de gli"
click at [154, 279] on div "0202010473 - Dosagem de Glicose" at bounding box center [433, 281] width 816 height 10
checkbox Glicose "true"
type input "dosagem de g"
checkbox Glicose "false"
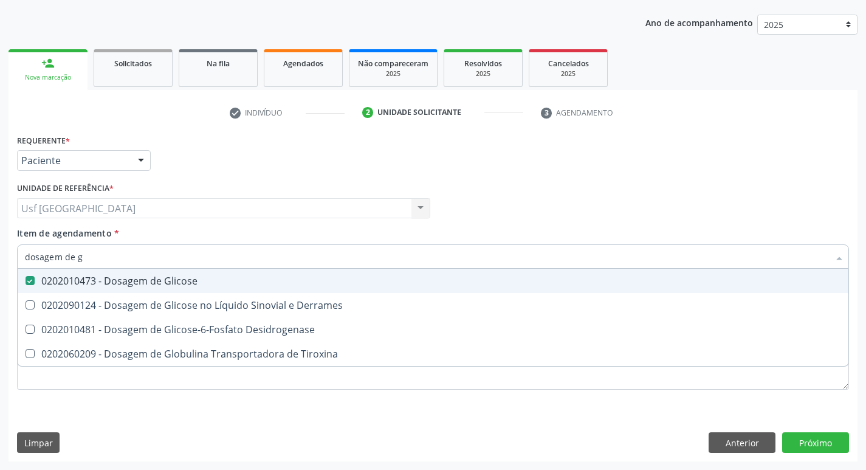
checkbox Tiroxina "true"
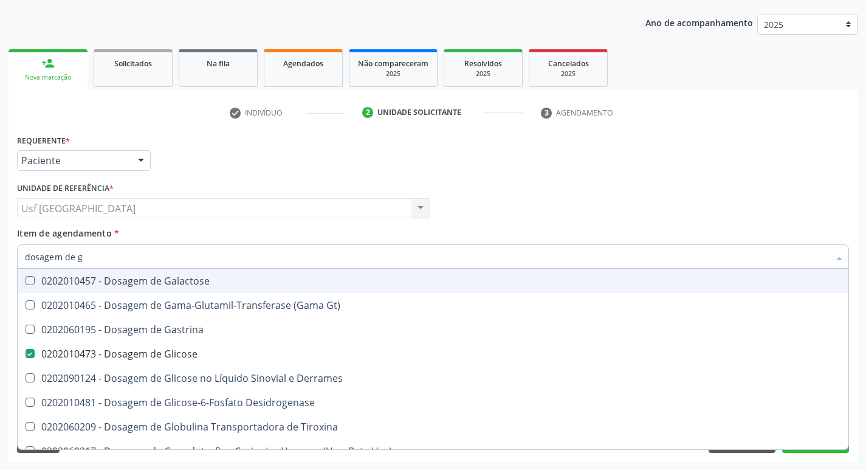
type input "dosagem de"
checkbox Glicose "false"
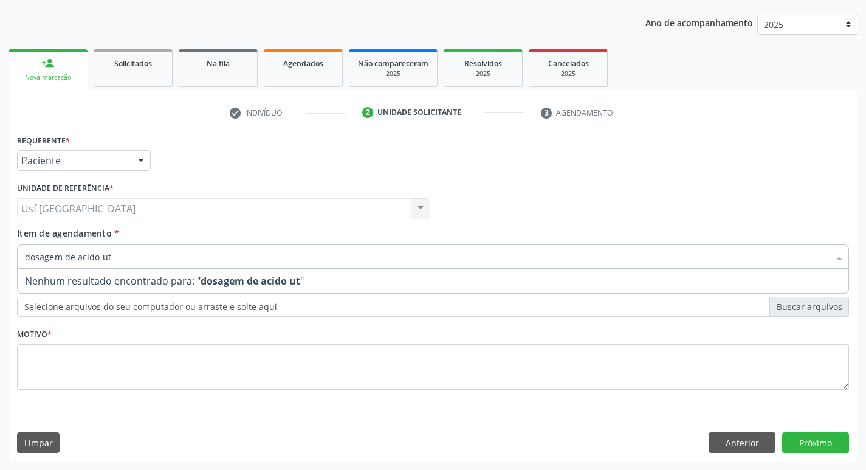
type input "dosagem de acido u"
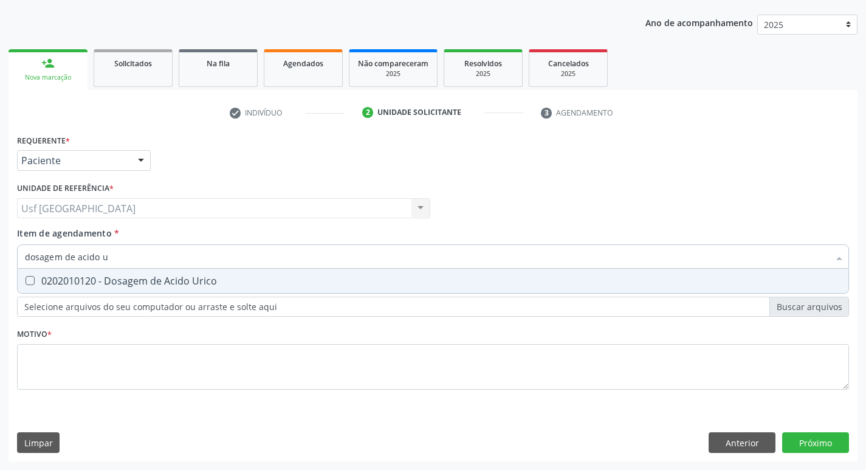
click at [154, 280] on div "0202010120 - Dosagem de Acido Urico" at bounding box center [433, 281] width 816 height 10
checkbox Urico "true"
type input "dosagem de acido"
checkbox Urico "false"
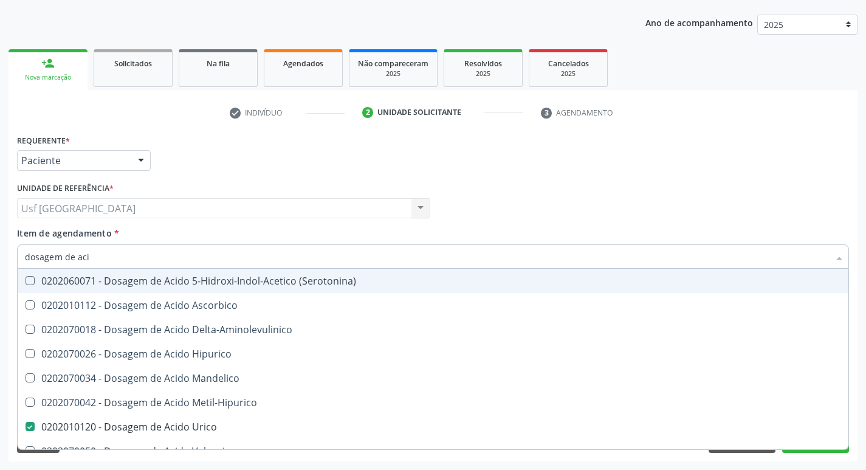
type input "dosagem de ac"
checkbox Urico "false"
checkbox Valproico "true"
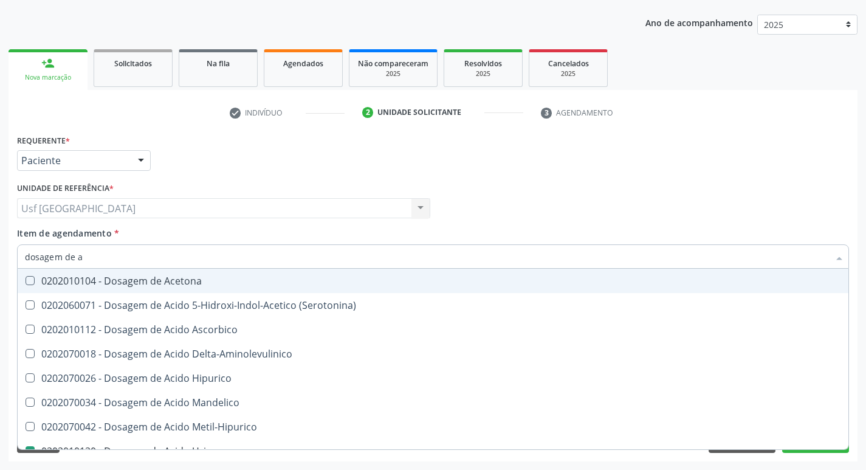
type input "dosagem de"
checkbox Urico "false"
checkbox Etilico "true"
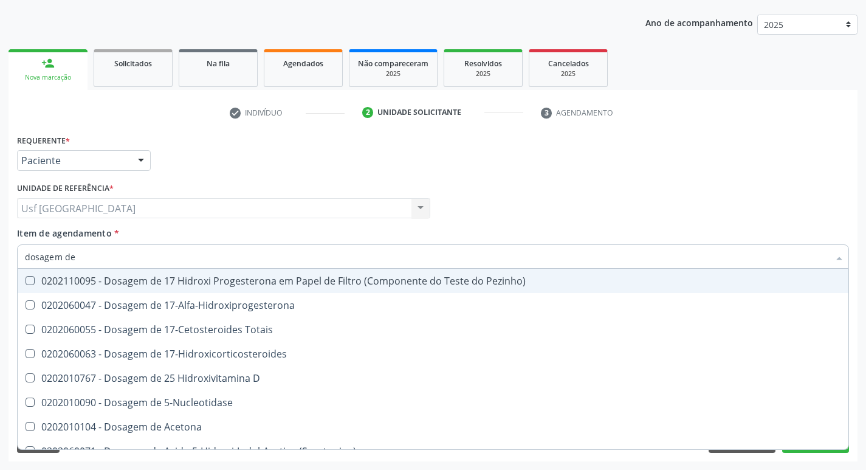
type input "dosagem de c"
checkbox Urico "false"
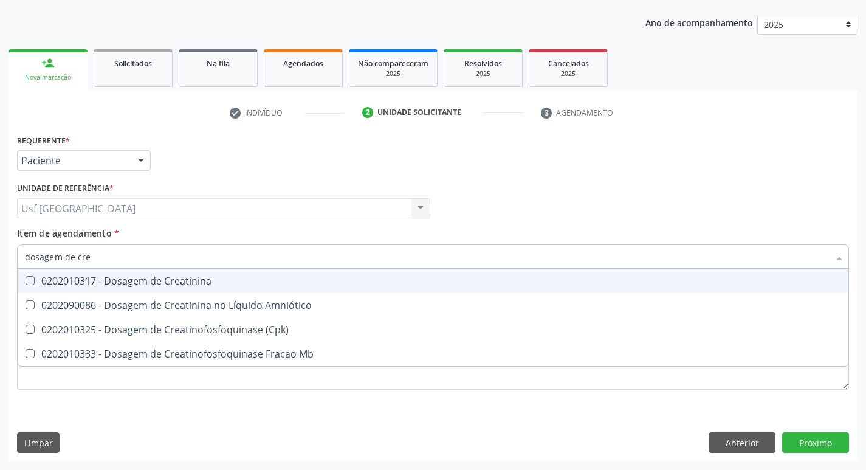
type input "dosagem de crea"
click at [154, 280] on div "0202010317 - Dosagem de Creatinina" at bounding box center [433, 281] width 816 height 10
checkbox Creatinina "true"
type input "dosagem de c"
checkbox Creatinina "false"
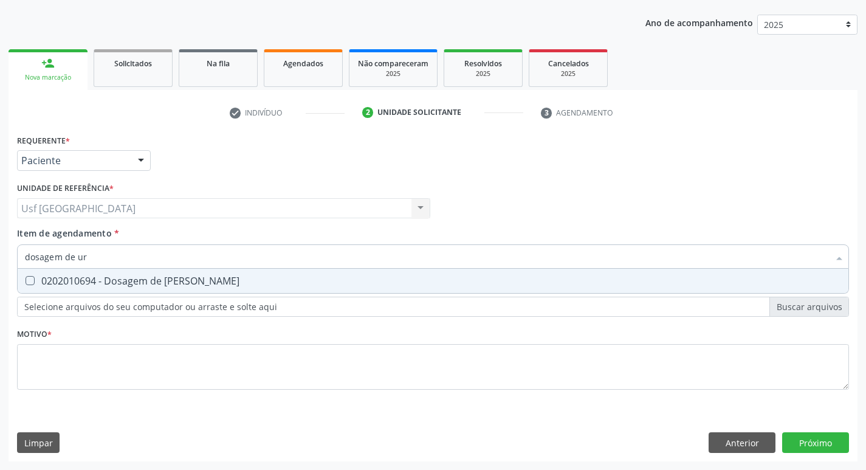
type input "dosagem de ure"
click at [154, 280] on div "0202010694 - Dosagem de [PERSON_NAME]" at bounding box center [433, 281] width 816 height 10
checkbox Ureia "true"
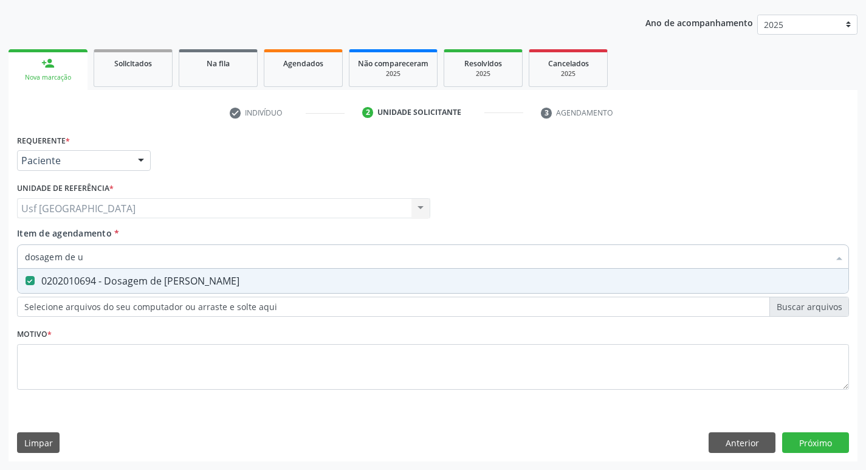
type input "dosagem de"
checkbox Ureia "false"
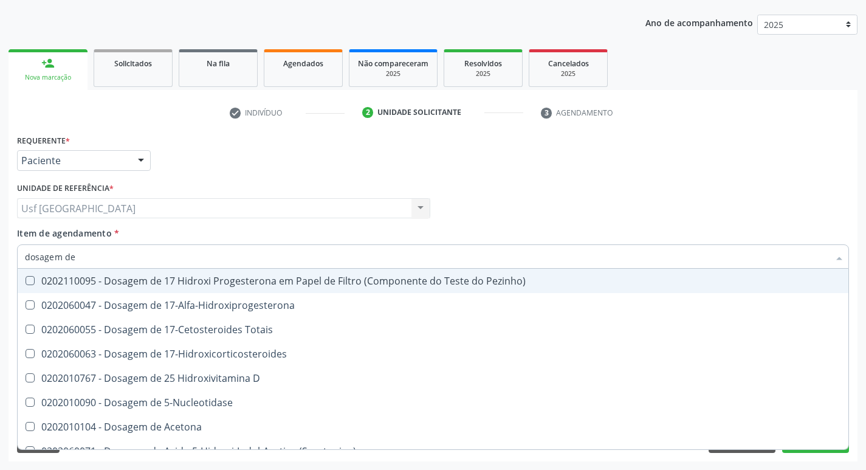
type input "dosagem de c"
checkbox Urico "false"
checkbox Acida "true"
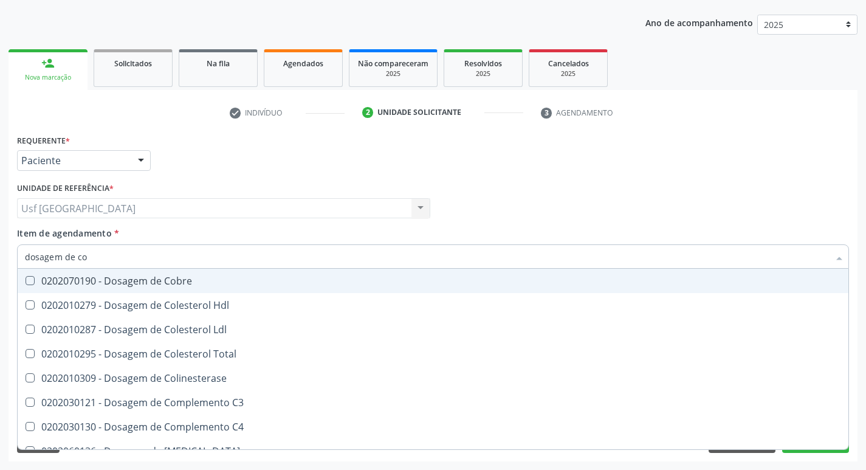
type input "dosagem de col"
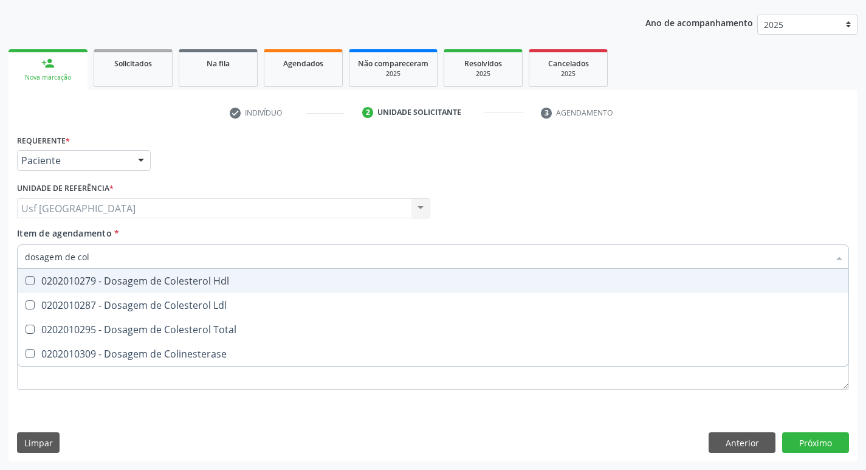
click at [154, 280] on div "0202010279 - Dosagem de Colesterol Hdl" at bounding box center [433, 281] width 816 height 10
checkbox Hdl "true"
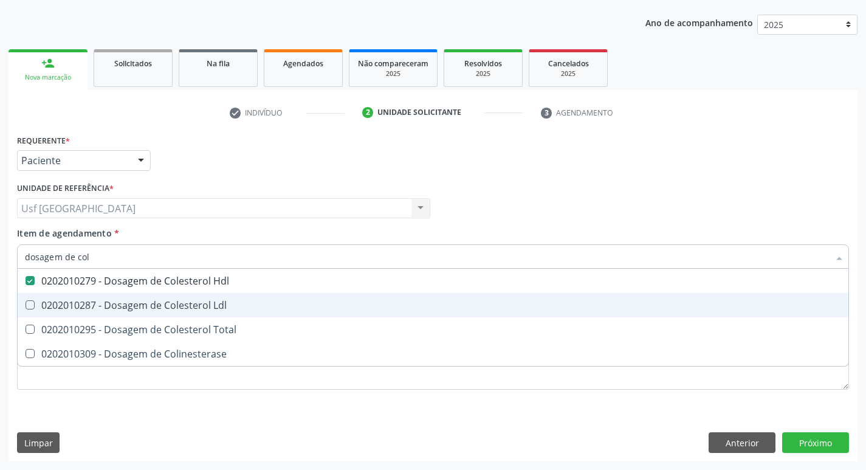
click at [147, 309] on div "0202010287 - Dosagem de Colesterol Ldl" at bounding box center [433, 305] width 816 height 10
checkbox Ldl "true"
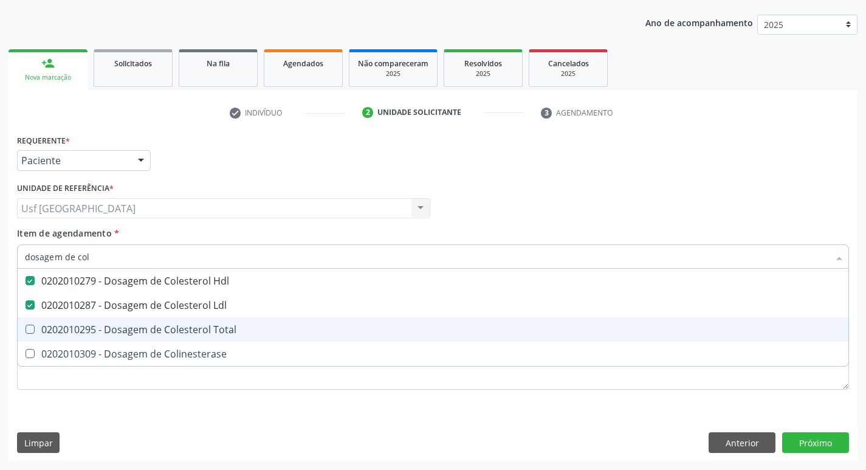
click at [140, 325] on div "0202010295 - Dosagem de Colesterol Total" at bounding box center [433, 330] width 816 height 10
checkbox Total "true"
type input "dosagem de co"
checkbox Hdl "false"
checkbox Colinesterase "true"
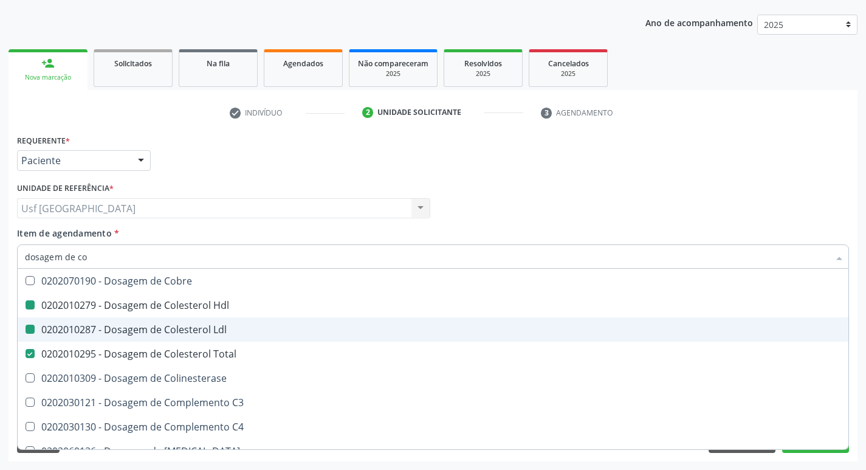
type input "dosagem de c"
checkbox Hdl "false"
checkbox Ldl "false"
checkbox Total "false"
type input "dosagem de"
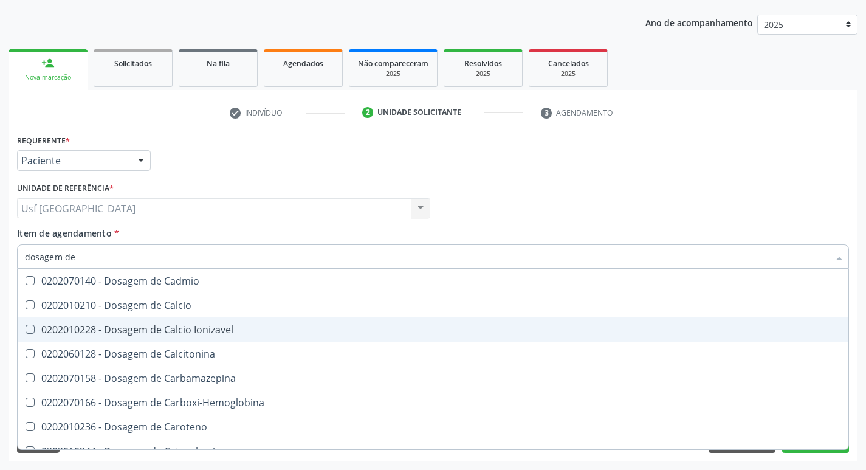
checkbox Cloreto "true"
checkbox Hdl "false"
checkbox Ldl "false"
checkbox Total "false"
checkbox Creatinina "false"
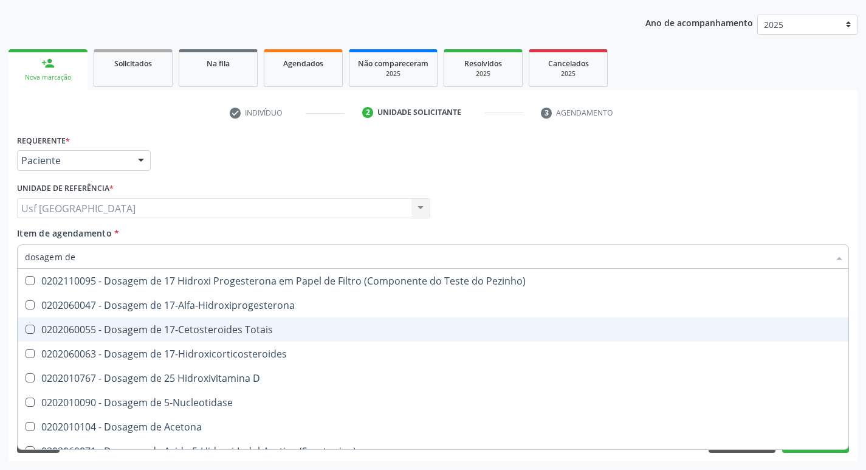
type input "dosagem de t"
checkbox Urico "false"
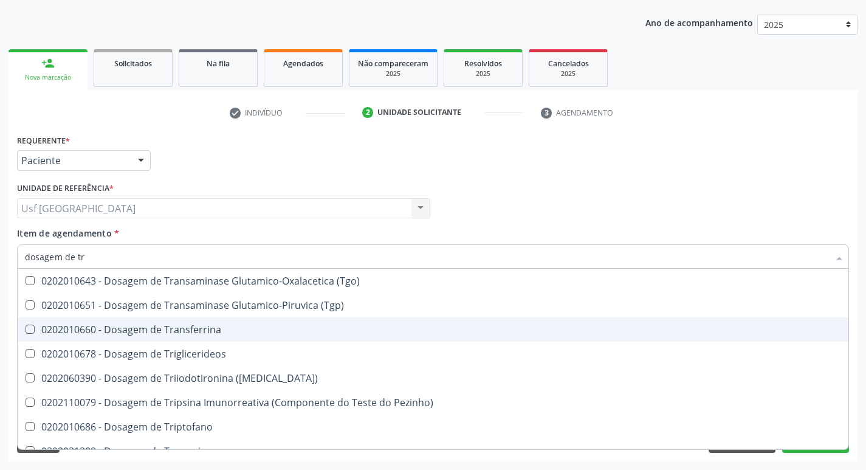
type input "dosagem de tri"
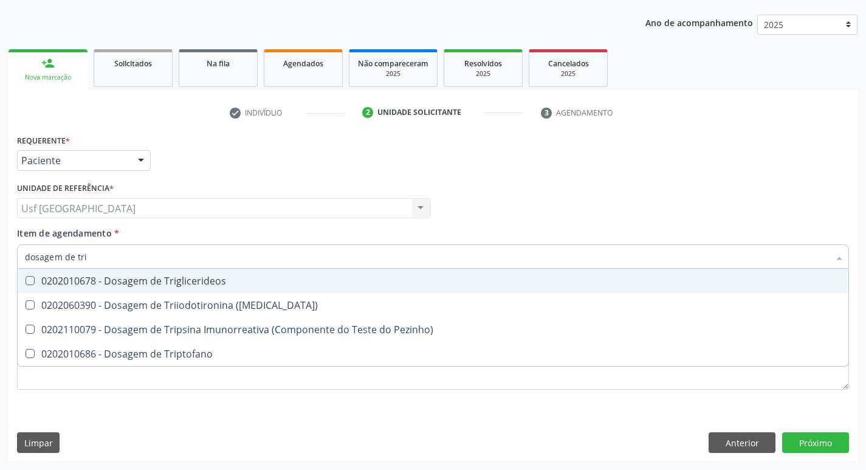
click at [198, 276] on div "0202010678 - Dosagem de Triglicerideos" at bounding box center [433, 281] width 816 height 10
checkbox Triglicerideos "true"
type input "dosagem de tr"
checkbox Triglicerideos "false"
checkbox Triptofano "true"
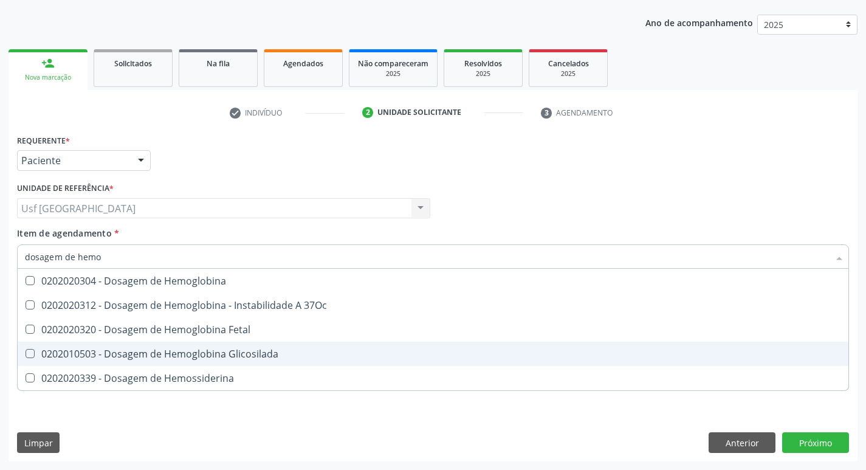
click at [195, 349] on div "0202010503 - Dosagem de Hemoglobina Glicosilada" at bounding box center [433, 354] width 816 height 10
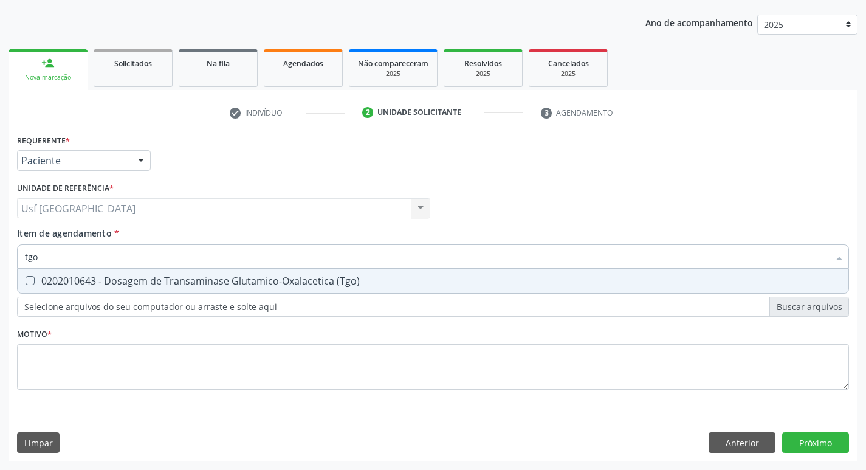
click at [256, 282] on div "0202010643 - Dosagem de Transaminase Glutamico-Oxalacetica (Tgo)" at bounding box center [433, 281] width 816 height 10
click at [256, 282] on div "0202010651 - Dosagem de Transaminase Glutamico-Piruvica (Tgp)" at bounding box center [433, 281] width 816 height 10
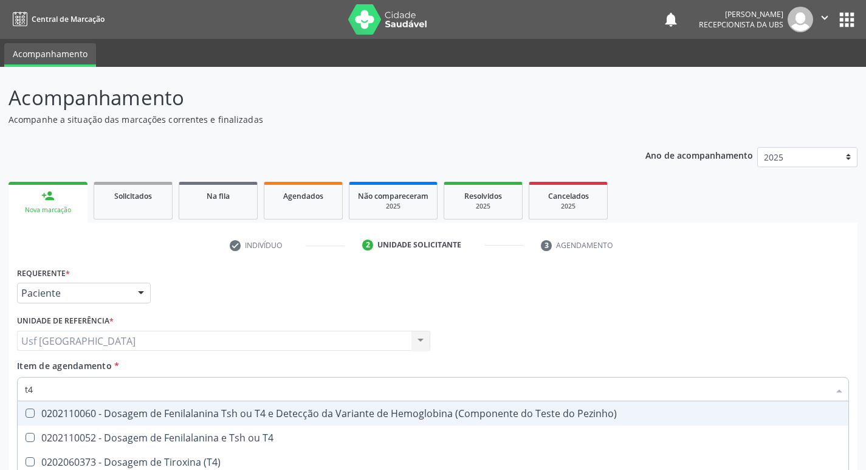
scroll to position [133, 0]
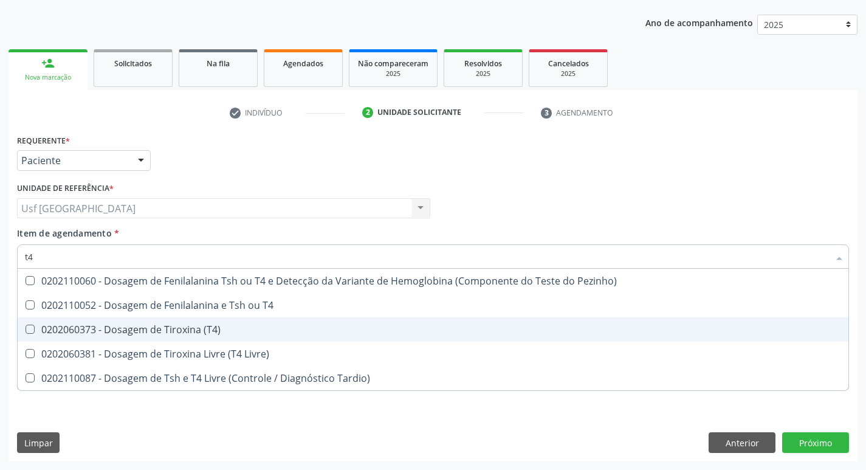
click at [221, 325] on div "0202060373 - Dosagem de Tiroxina (T4)" at bounding box center [433, 330] width 816 height 10
checkbox \(T4\) "false"
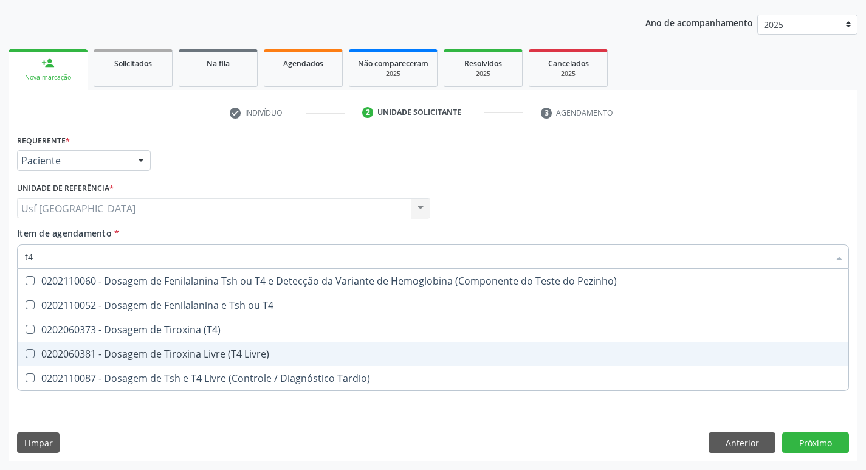
click at [216, 349] on div "0202060381 - Dosagem de Tiroxina Livre (T4 Livre)" at bounding box center [433, 354] width 816 height 10
checkbox Livre\) "true"
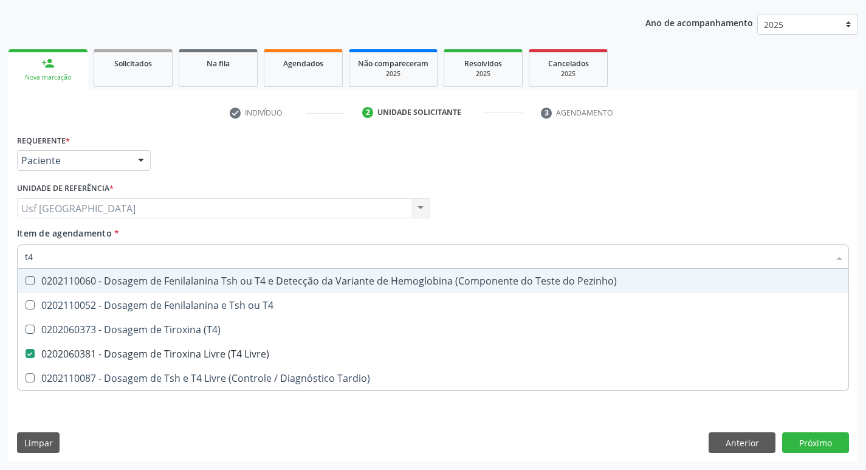
type input "t"
checkbox Livre\) "false"
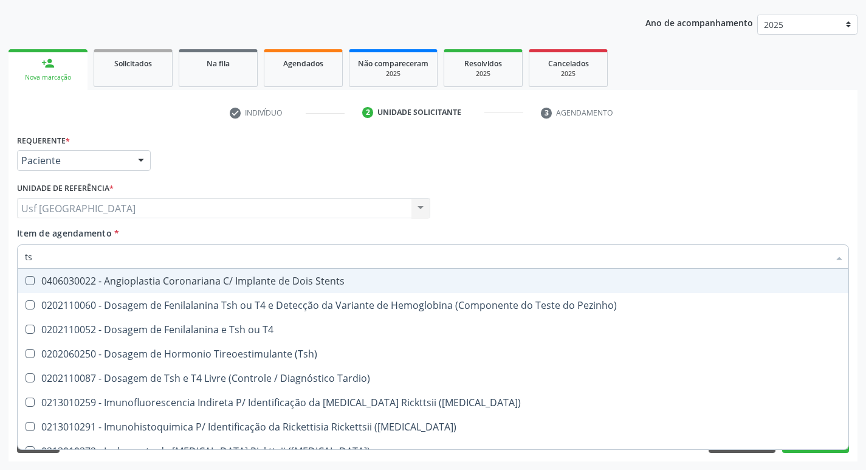
type input "tsh"
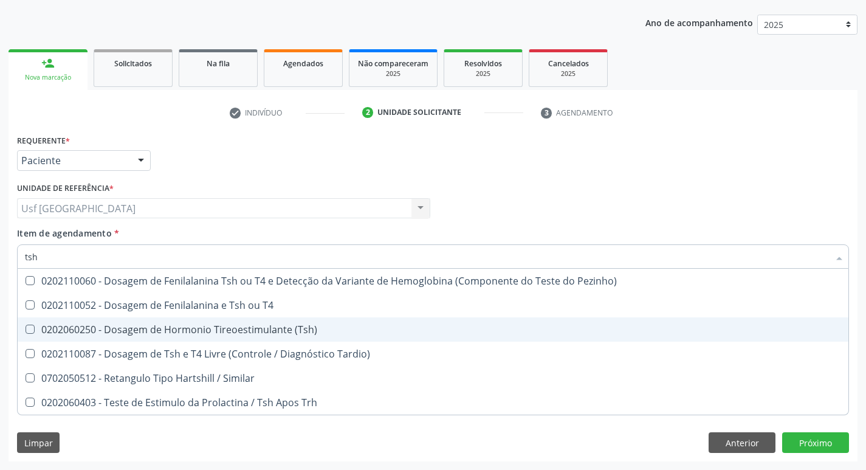
click at [136, 331] on div "0202060250 - Dosagem de Hormonio Tireoestimulante (Tsh)" at bounding box center [433, 330] width 816 height 10
checkbox \(Tsh\) "true"
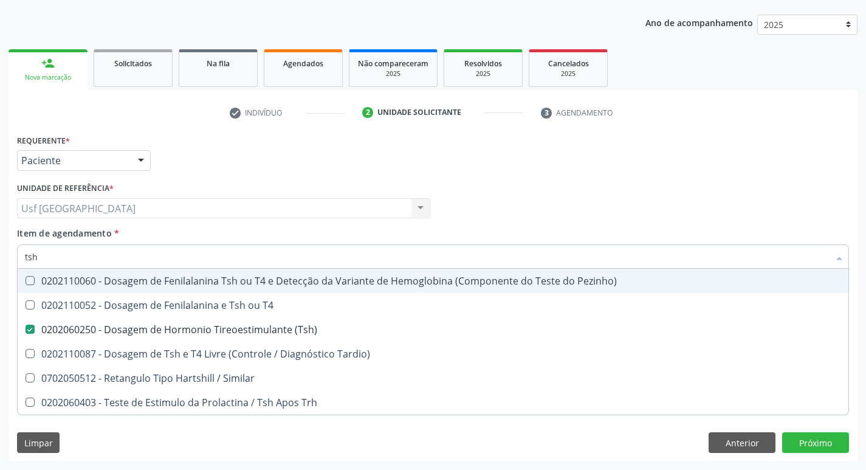
click at [170, 128] on div "check Indivíduo 2 Unidade solicitante 3 Agendamento CNS 898 0500 8042 0534 Nome…" at bounding box center [433, 282] width 849 height 359
checkbox T4 "true"
checkbox Tardio\) "true"
checkbox Similar "true"
checkbox Trh "true"
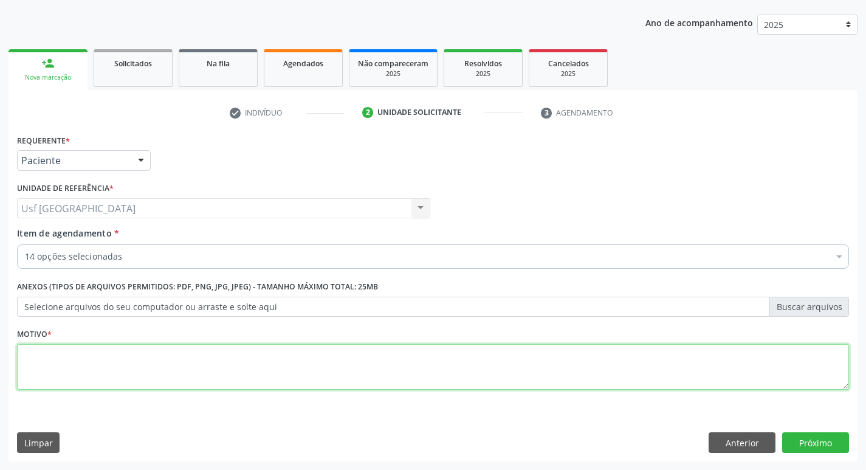
click at [164, 354] on textarea at bounding box center [433, 367] width 832 height 46
type textarea "/"
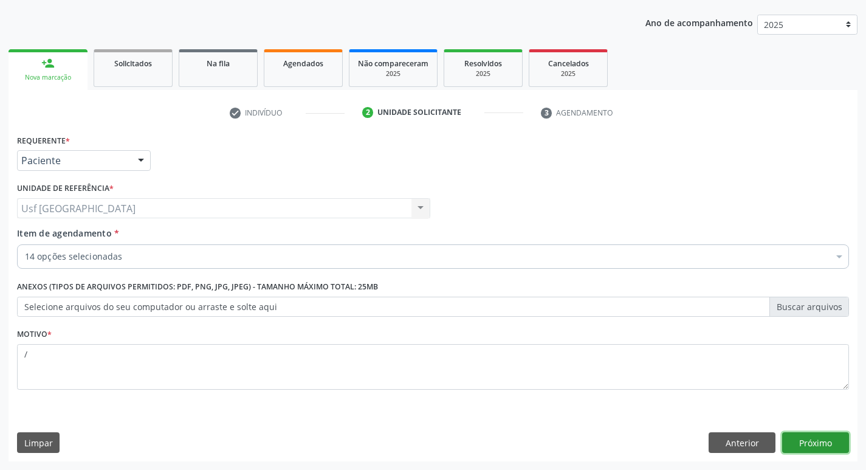
click at [811, 446] on button "Próximo" at bounding box center [815, 442] width 67 height 21
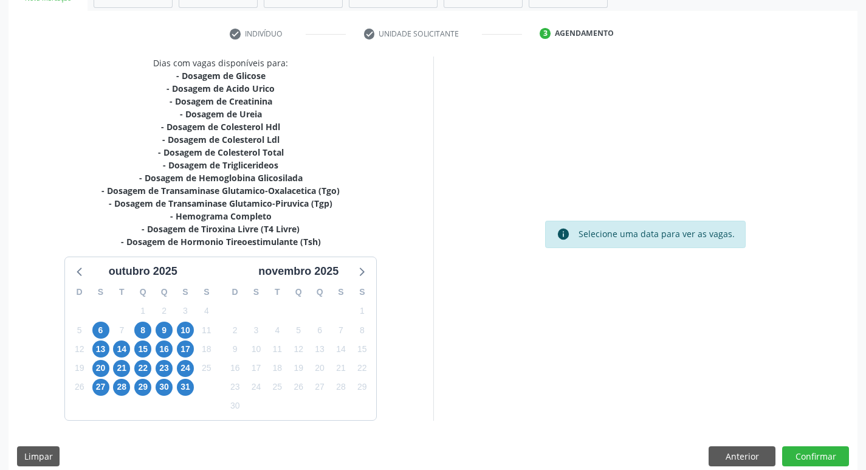
scroll to position [225, 0]
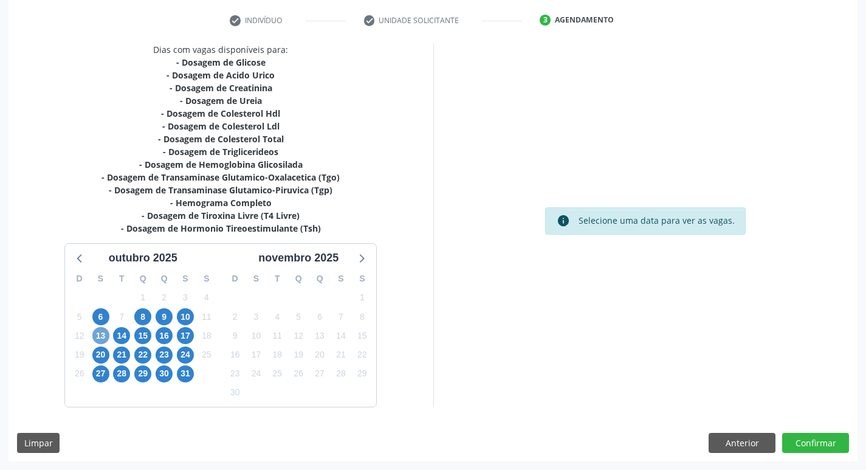
click at [105, 329] on span "13" at bounding box center [100, 335] width 17 height 17
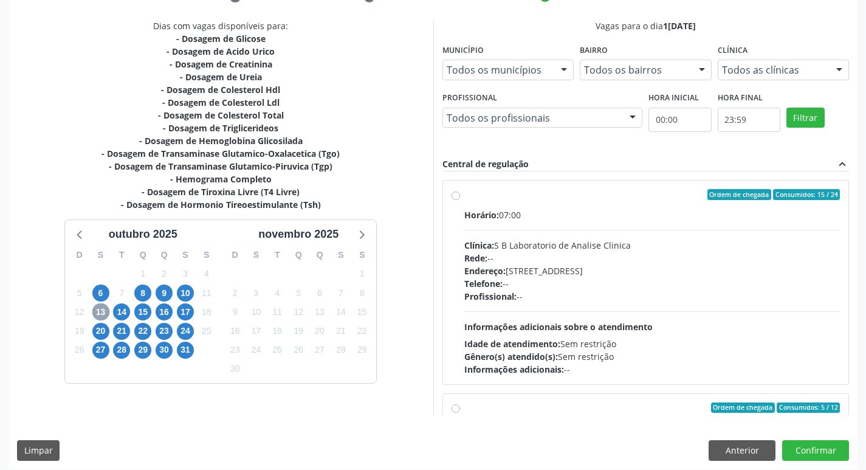
scroll to position [257, 0]
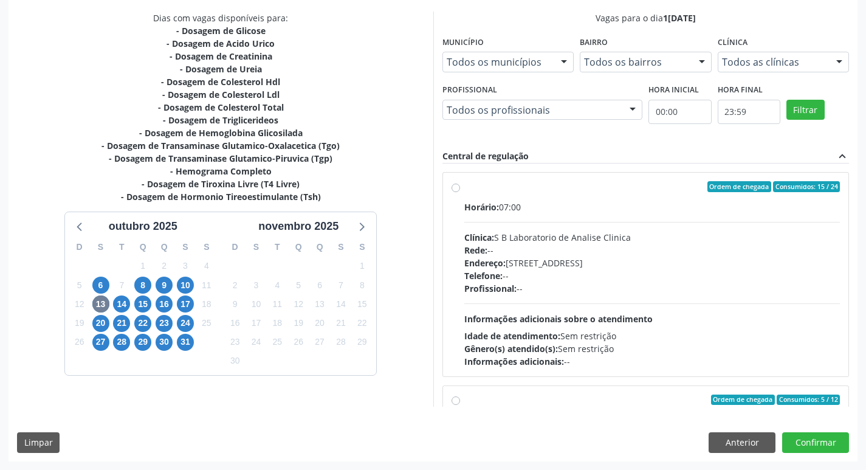
click at [460, 190] on div "Ordem de chegada Consumidos: 15 / 24 Horário: 07:00 Clínica: S B Laboratorio de…" at bounding box center [646, 274] width 389 height 187
radio input "true"
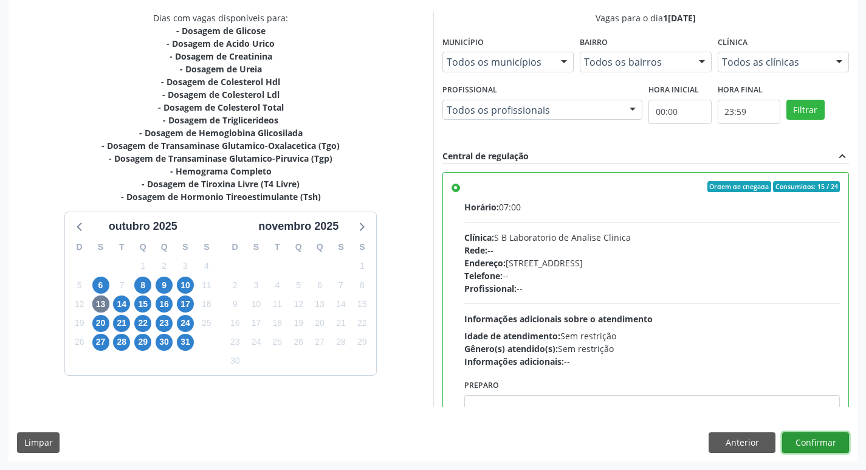
click at [819, 439] on button "Confirmar" at bounding box center [815, 442] width 67 height 21
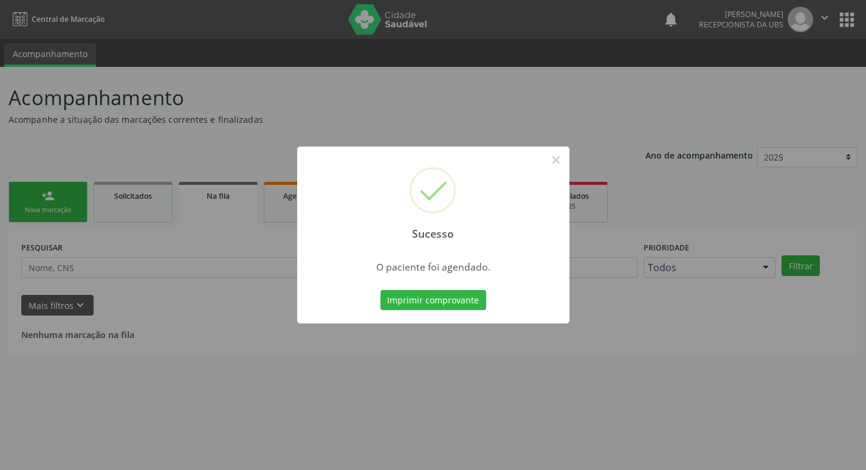
scroll to position [0, 0]
click at [559, 162] on button "×" at bounding box center [560, 160] width 21 height 21
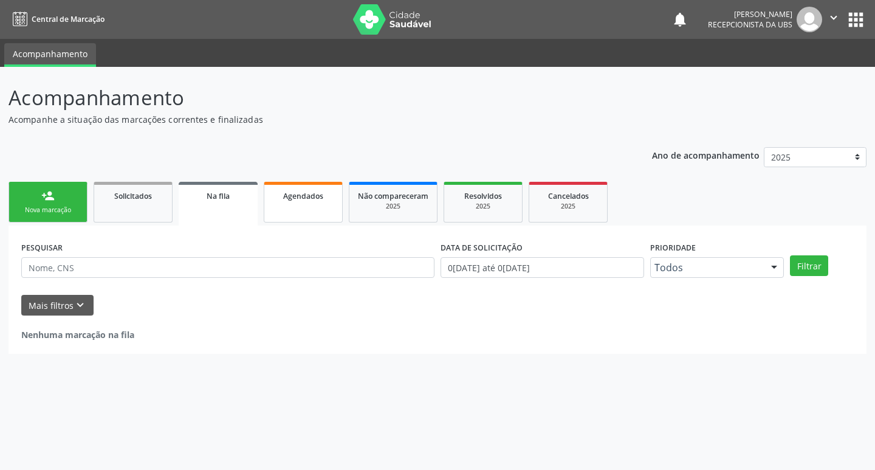
click at [307, 210] on link "Agendados" at bounding box center [303, 202] width 79 height 41
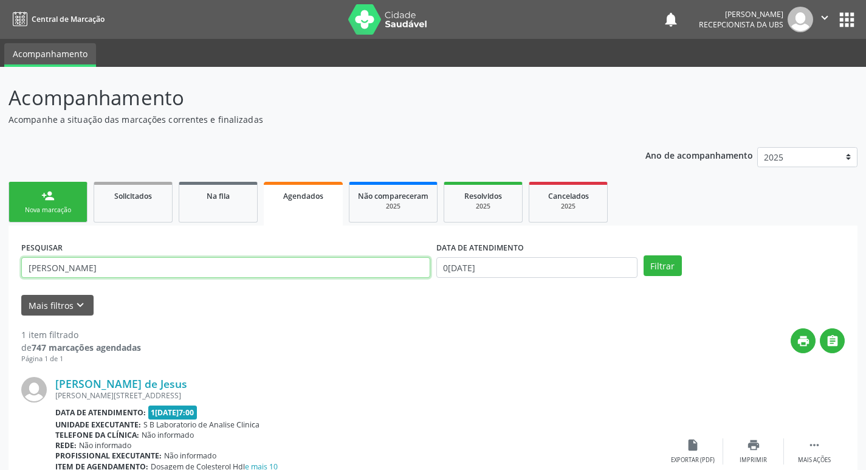
click at [195, 260] on input "[PERSON_NAME]" at bounding box center [225, 267] width 409 height 21
type input "g"
type input "[PERSON_NAME]"
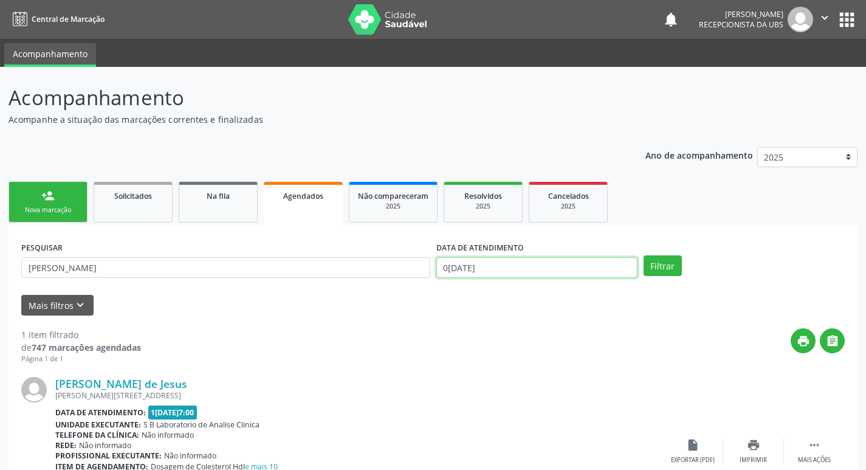
click at [506, 263] on input "0[DATE]" at bounding box center [536, 267] width 201 height 21
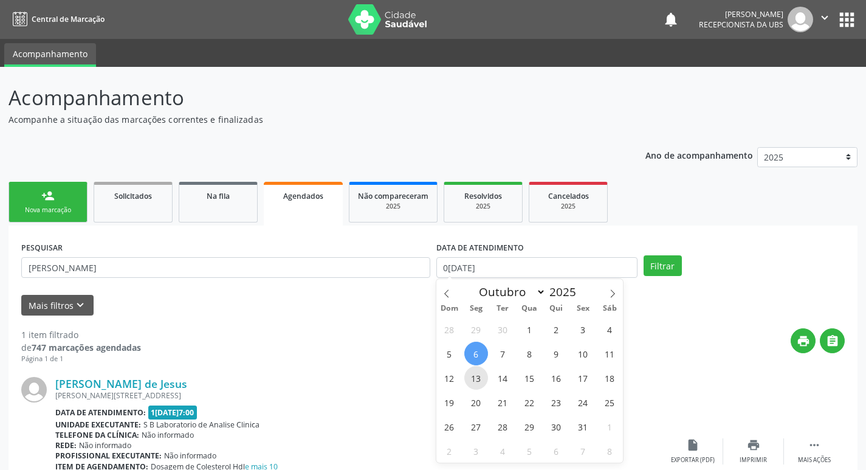
click at [471, 381] on span "13" at bounding box center [476, 378] width 24 height 24
type input "1[DATE]"
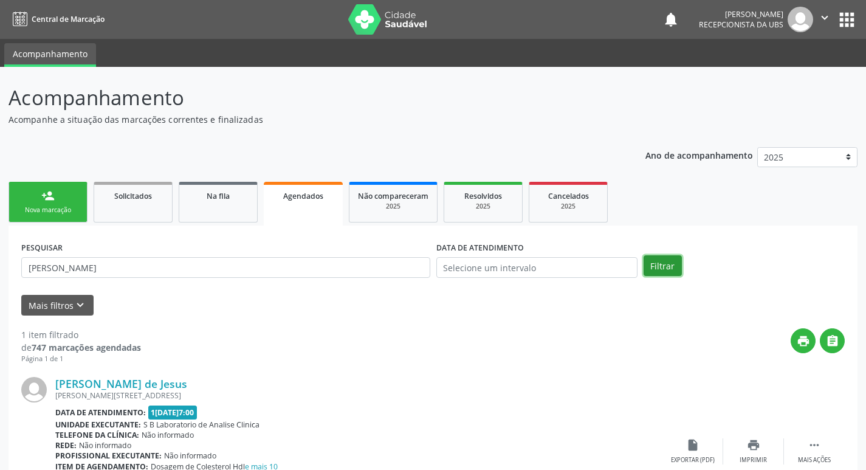
click at [670, 272] on button "Filtrar" at bounding box center [663, 265] width 38 height 21
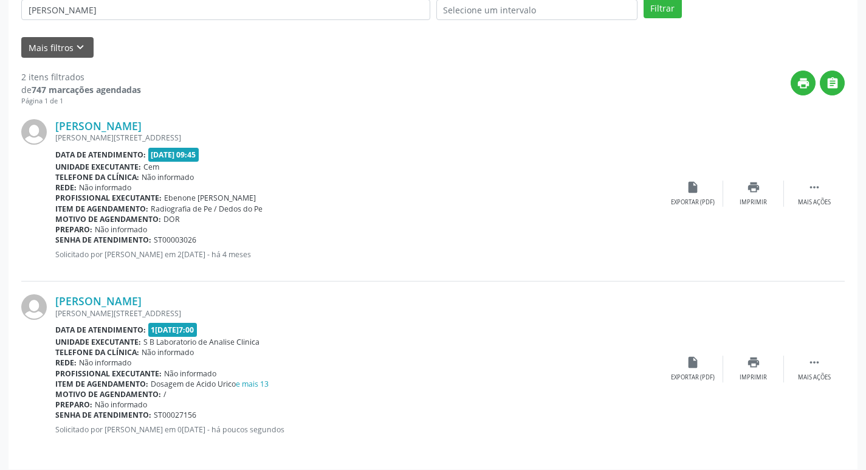
scroll to position [266, 0]
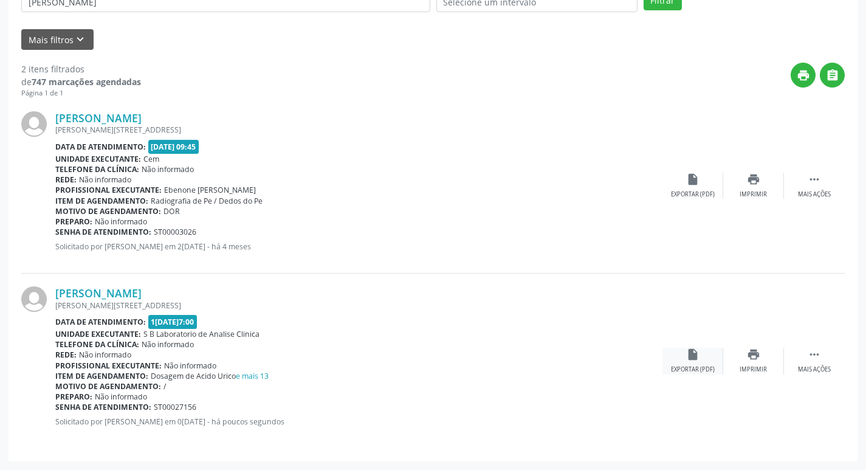
click at [690, 360] on icon "insert_drive_file" at bounding box center [692, 354] width 13 height 13
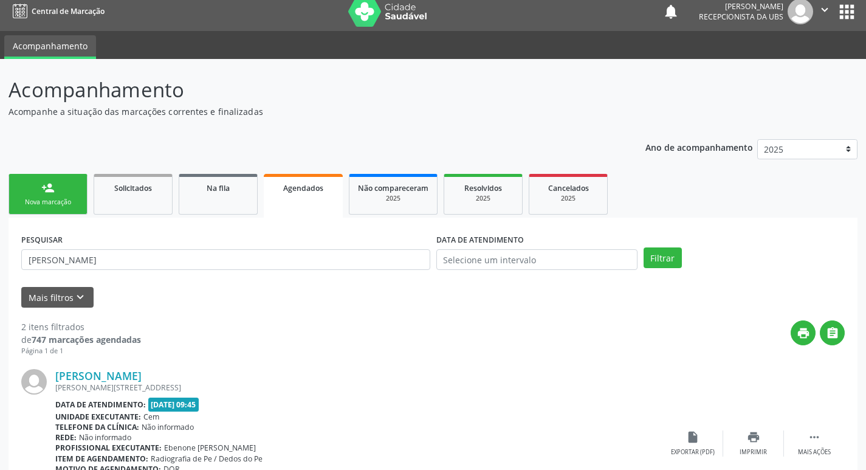
scroll to position [0, 0]
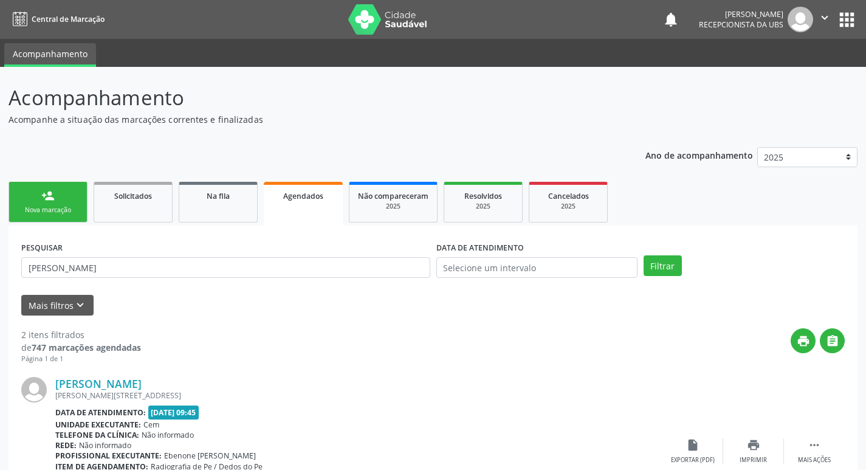
click at [75, 210] on div "Nova marcação" at bounding box center [48, 209] width 61 height 9
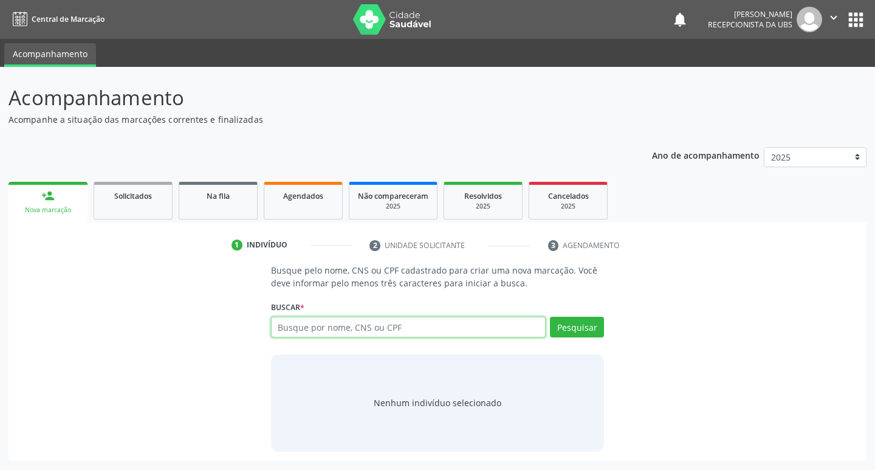
click at [489, 334] on input "text" at bounding box center [408, 327] width 275 height 21
type input "292537804187"
click at [580, 331] on button "Pesquisar" at bounding box center [577, 327] width 54 height 21
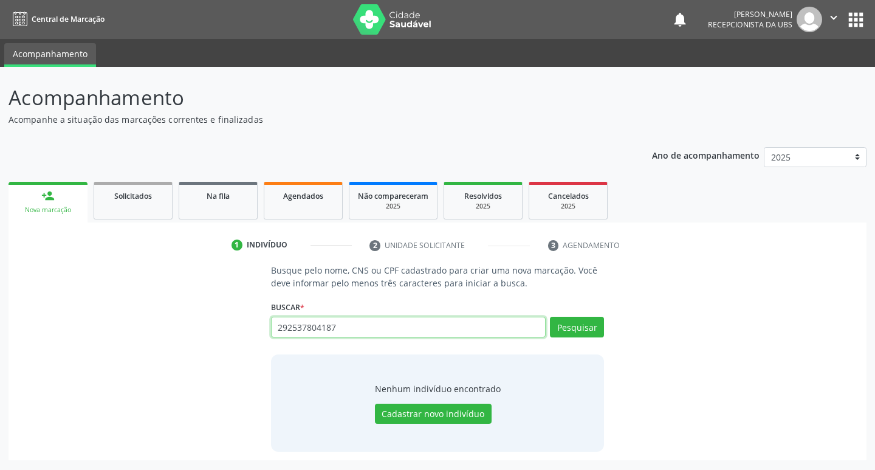
click at [379, 320] on input "292537804187" at bounding box center [408, 327] width 275 height 21
type input "2"
type input "702800134321964"
click at [567, 329] on button "Pesquisar" at bounding box center [577, 327] width 54 height 21
type input "702800134321964"
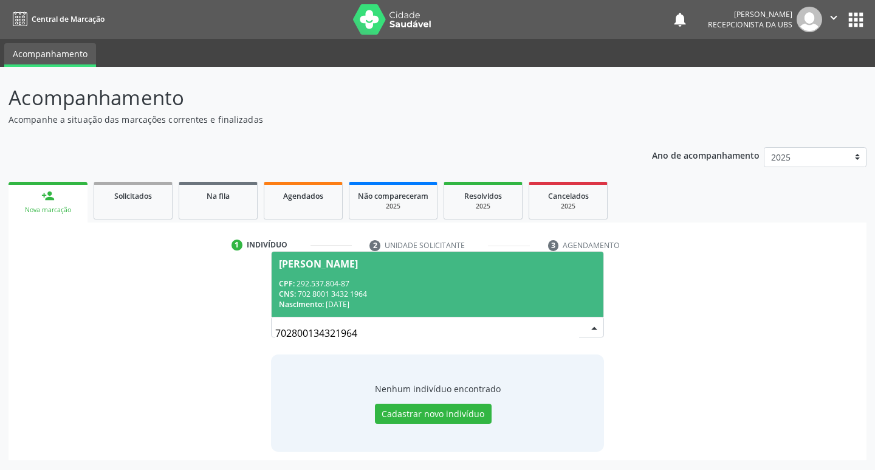
click at [311, 272] on span "[PERSON_NAME] CPF: 292.537.804-87 CNS: 702 8001 3432 1964 Nascimento: [DATE]" at bounding box center [438, 284] width 333 height 65
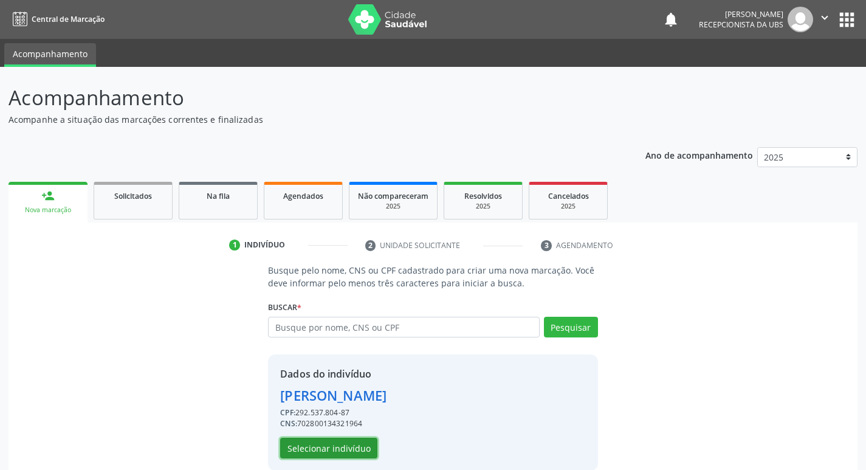
click at [351, 446] on button "Selecionar indivíduo" at bounding box center [328, 448] width 97 height 21
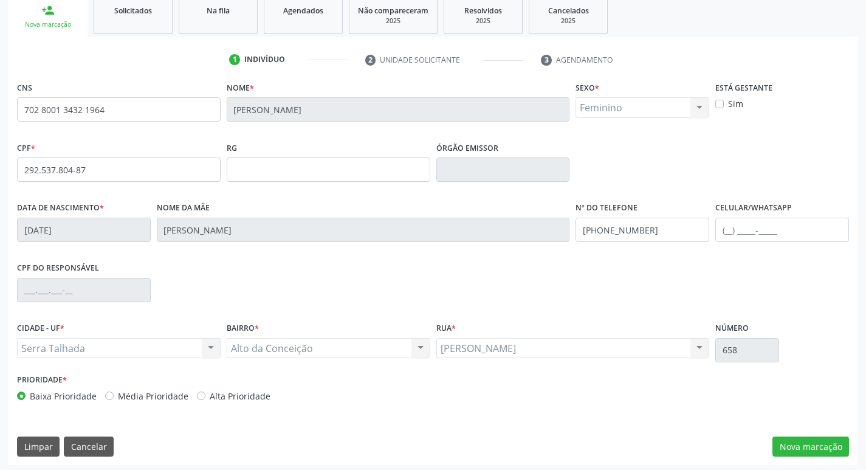
scroll to position [189, 0]
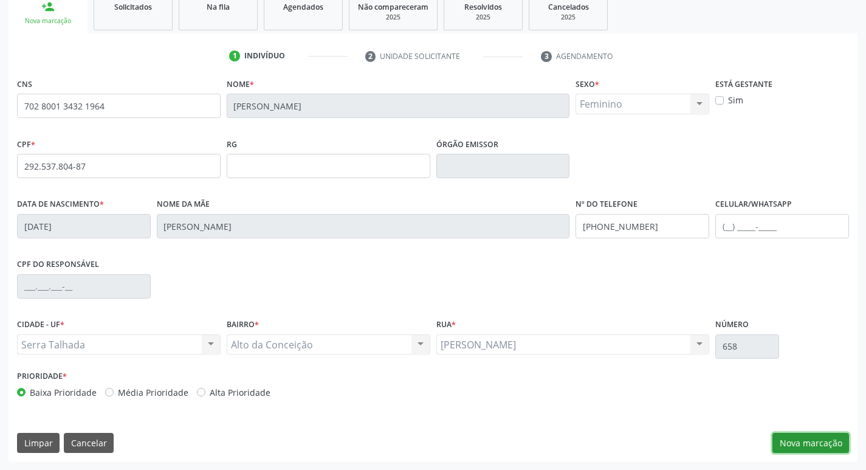
click at [816, 446] on button "Nova marcação" at bounding box center [811, 443] width 77 height 21
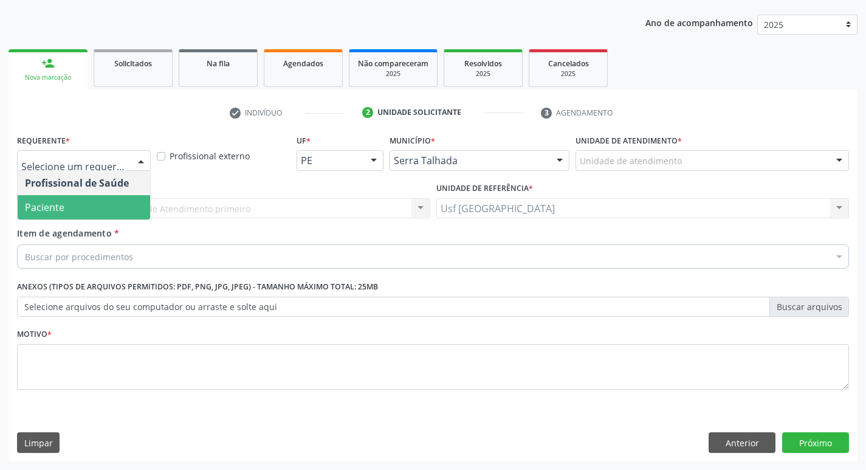
click at [80, 205] on span "Paciente" at bounding box center [84, 207] width 133 height 24
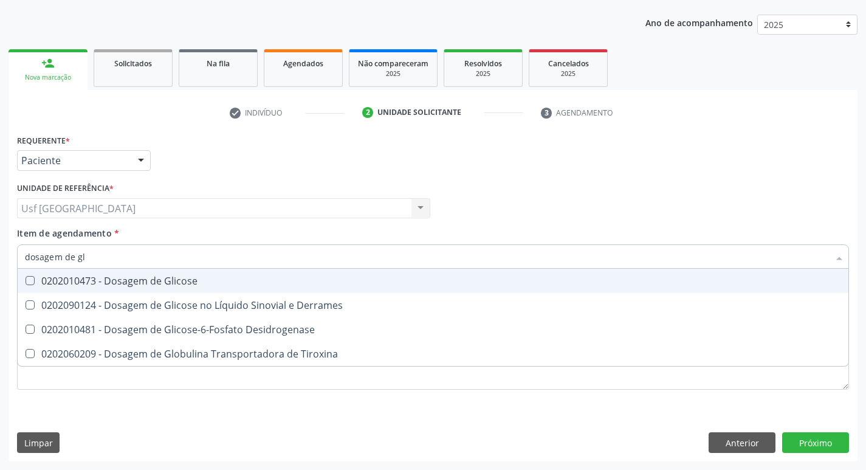
type input "dosagem de gli"
click at [104, 281] on div "0202010473 - Dosagem de Glicose" at bounding box center [433, 281] width 816 height 10
checkbox Glicose "true"
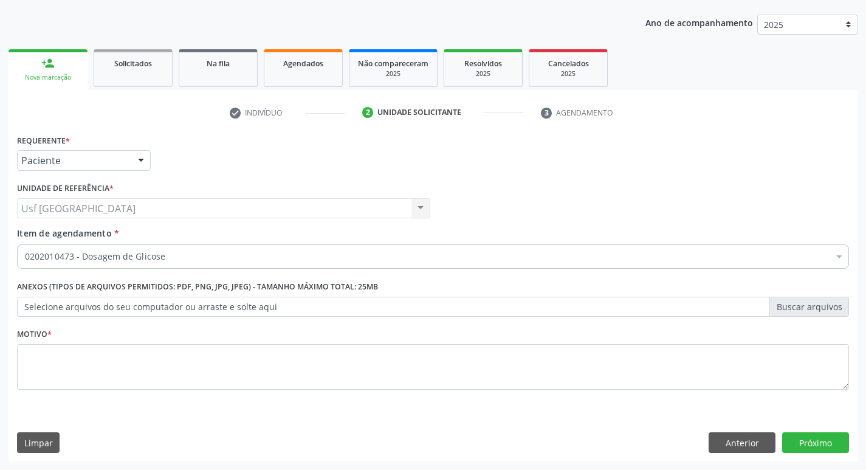
checkbox Glicose "true"
click at [228, 250] on div "0202010473 - Dosagem de Glicose" at bounding box center [433, 256] width 832 height 24
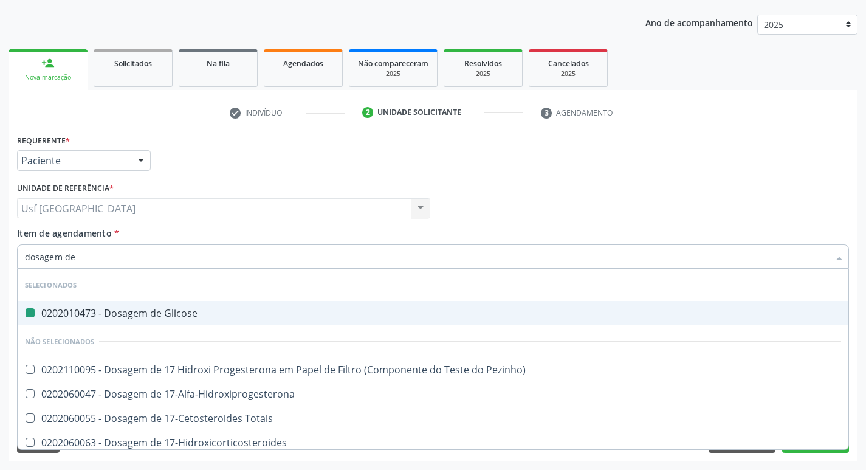
type input "dosagem de a"
checkbox Glicose "false"
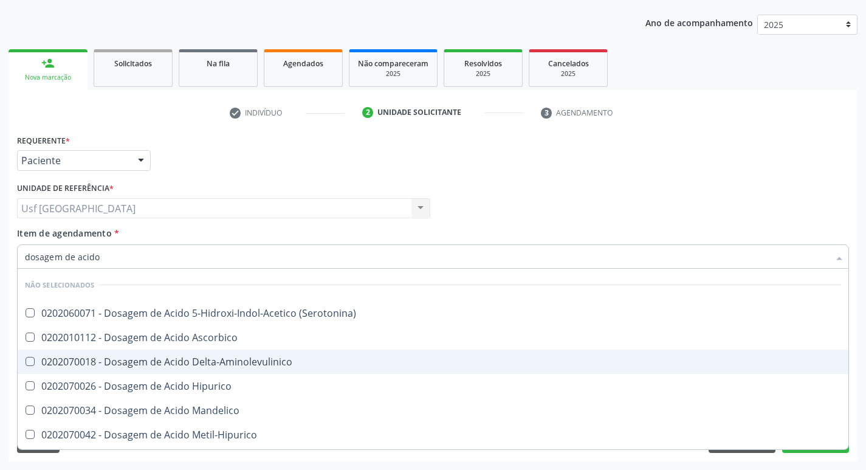
type input "dosagem de acido u"
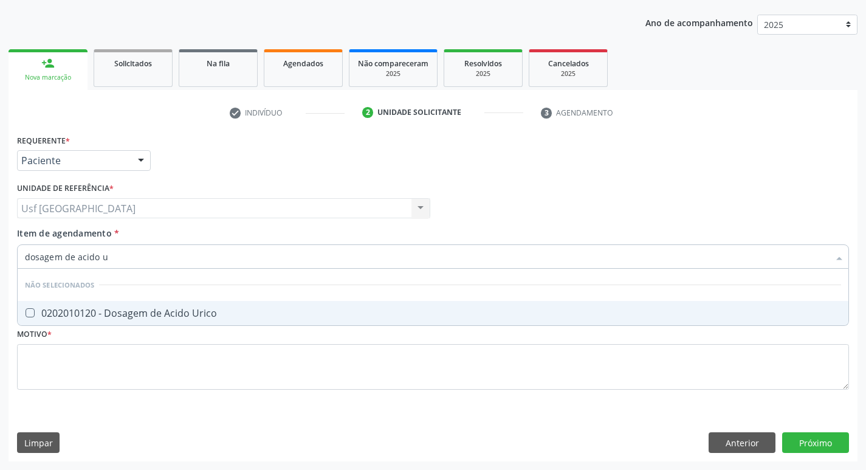
click at [205, 303] on span "0202010120 - Dosagem de Acido Urico" at bounding box center [433, 313] width 831 height 24
checkbox Urico "true"
type input "dosagem de acido"
checkbox Urico "false"
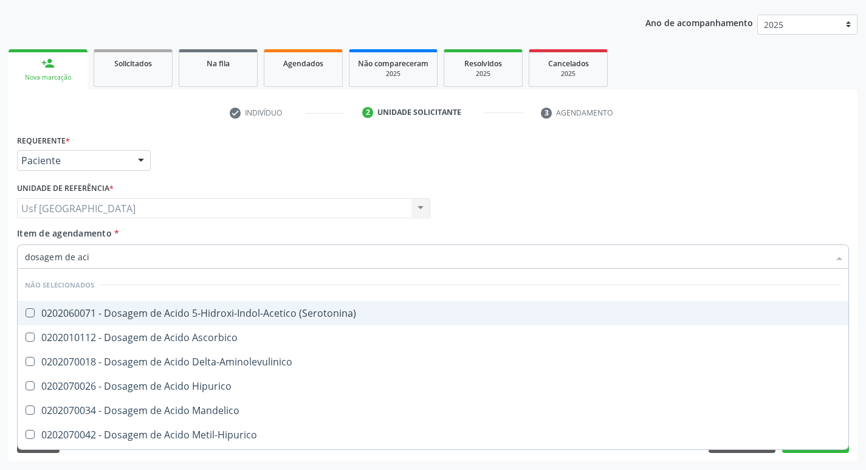
type input "dosagem de ac"
checkbox Urico "false"
checkbox Valproico "true"
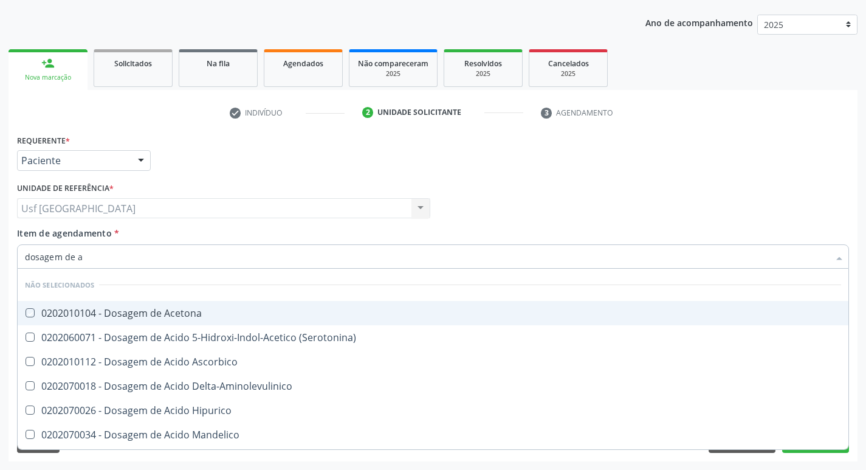
type input "dosagem de"
checkbox Acetona "true"
checkbox Urico "false"
checkbox Aldosterona "true"
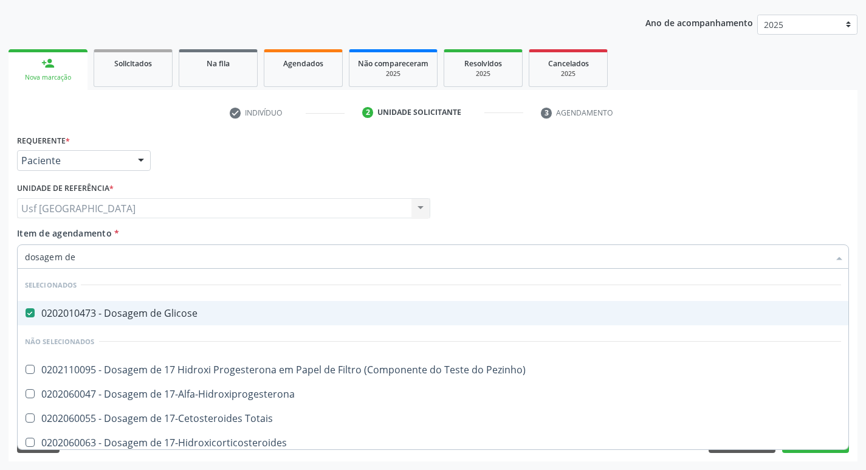
type input "dosagem de c"
checkbox Glicose "false"
checkbox Urico "false"
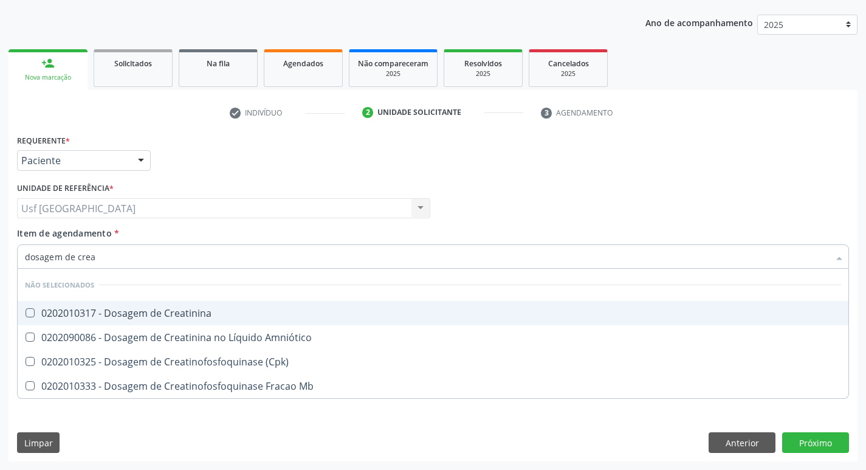
type input "dosagem de creat"
click at [210, 311] on div "0202010317 - Dosagem de Creatinina" at bounding box center [433, 313] width 816 height 10
checkbox Creatinina "true"
type input "dosagem de c"
checkbox Creatinina "false"
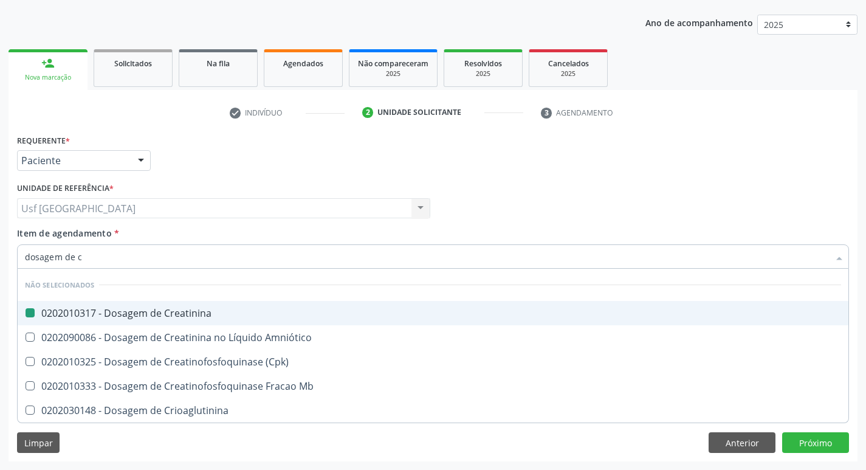
type input "dosagem de"
checkbox Creatinina "true"
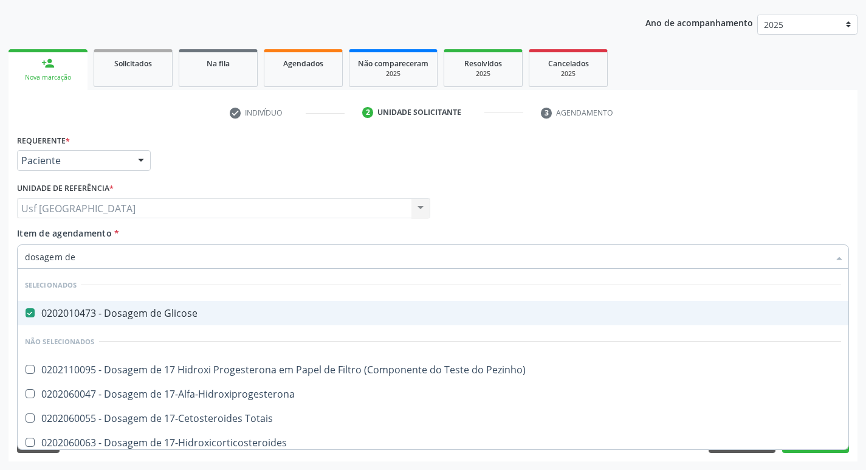
type input "dosagem de u"
checkbox Glicose "false"
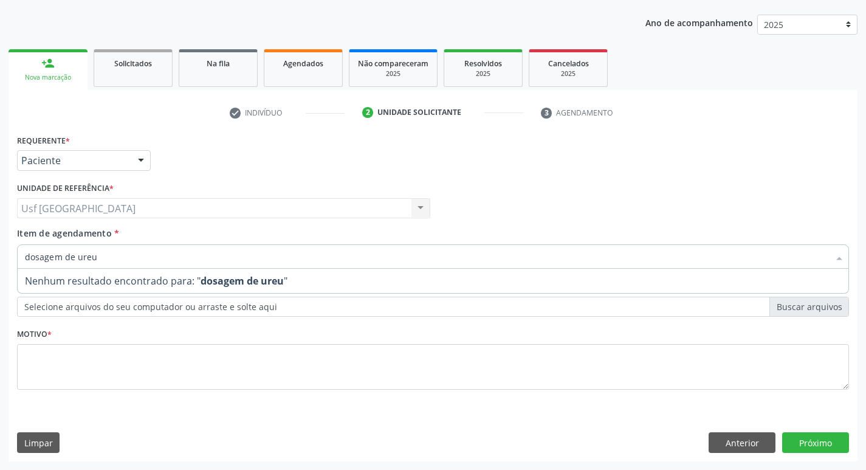
type input "dosagem de ure"
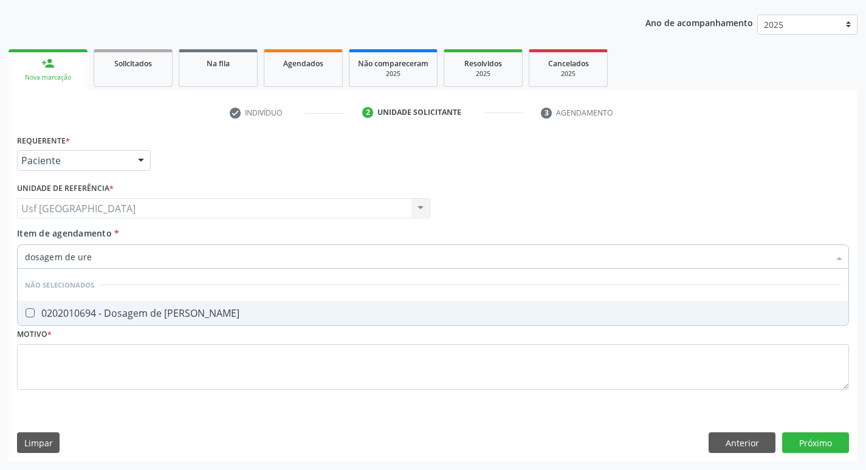
click at [210, 311] on div "0202010694 - Dosagem de [PERSON_NAME]" at bounding box center [433, 313] width 816 height 10
checkbox Ureia "true"
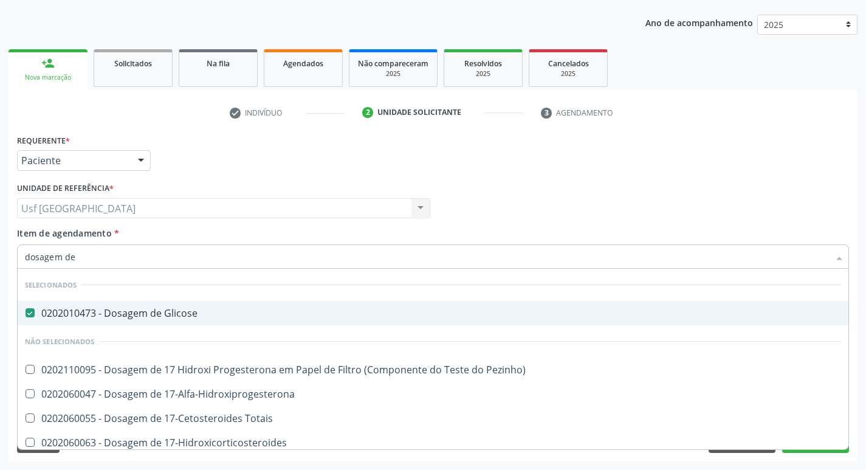
type input "dosagem de c"
checkbox Glicose "false"
checkbox Urico "false"
checkbox Aldosterona "true"
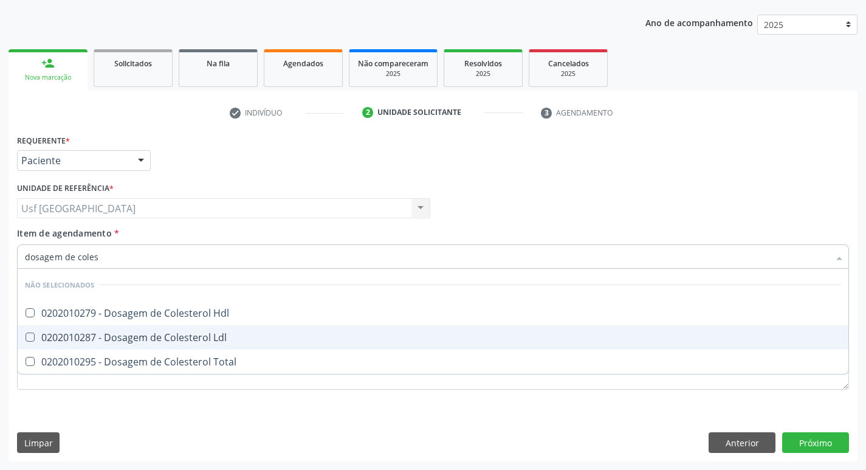
type input "dosagem de colest"
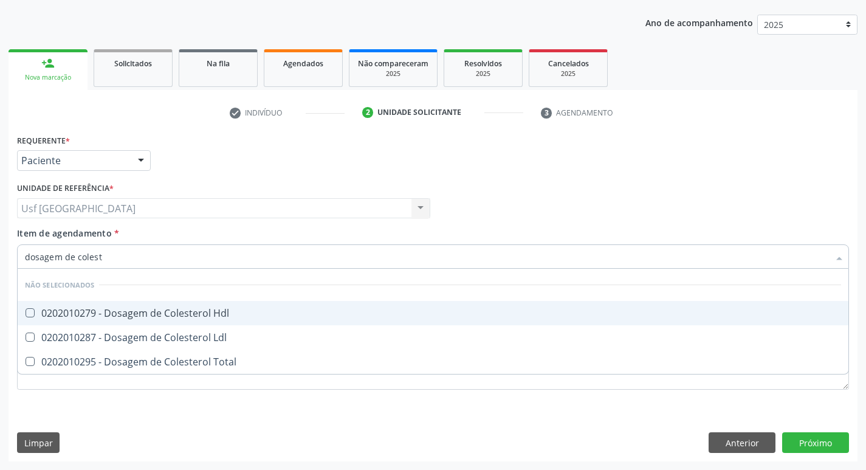
click at [226, 320] on span "0202010279 - Dosagem de Colesterol Hdl" at bounding box center [433, 313] width 831 height 24
checkbox Hdl "true"
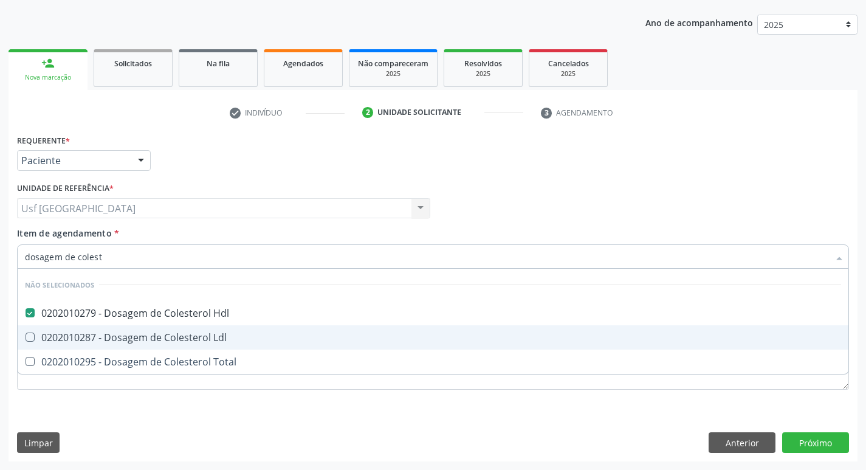
click at [220, 336] on div "0202010287 - Dosagem de Colesterol Ldl" at bounding box center [433, 338] width 816 height 10
checkbox Ldl "true"
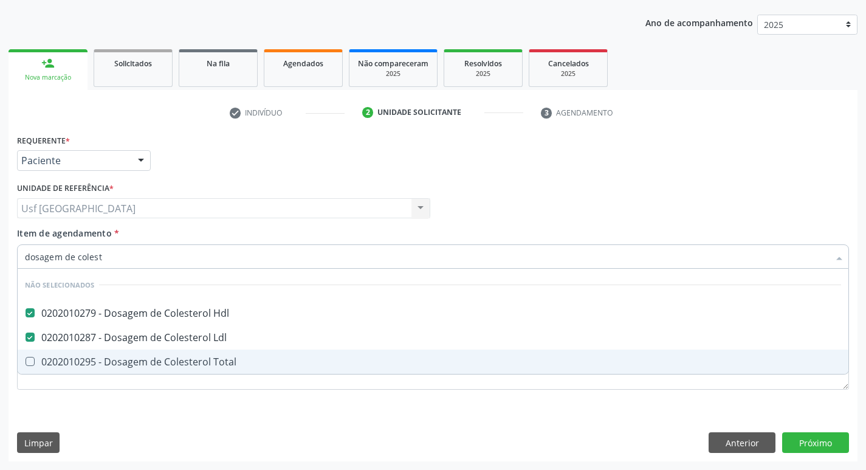
click at [215, 358] on div "0202010295 - Dosagem de Colesterol Total" at bounding box center [433, 362] width 816 height 10
checkbox Total "true"
type input "dosagem de co"
checkbox Hdl "false"
checkbox Colinesterase "true"
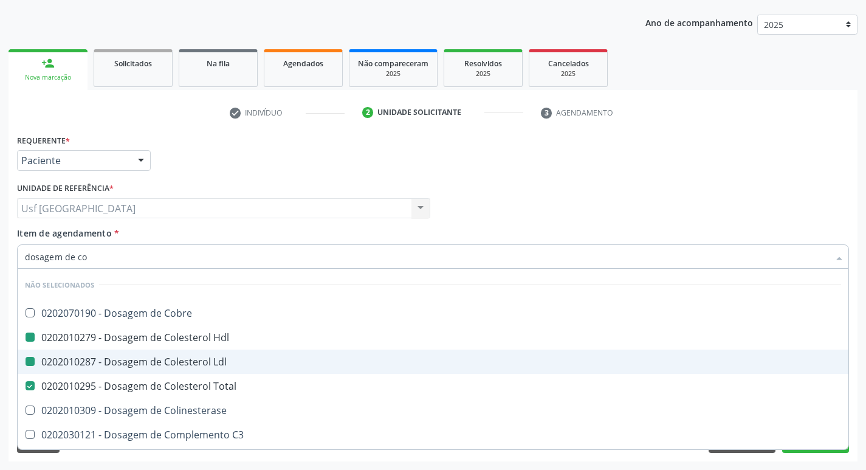
type input "dosagem de c"
checkbox Ldl "false"
checkbox Hdl "false"
checkbox Total "false"
type input "dosagem de"
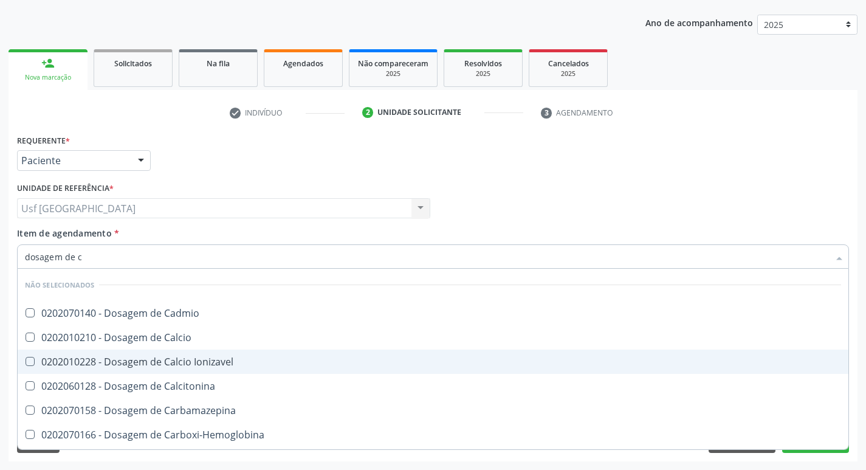
checkbox Cadmio "true"
checkbox Cobre "true"
checkbox Hdl "false"
checkbox Ldl "false"
checkbox Total "false"
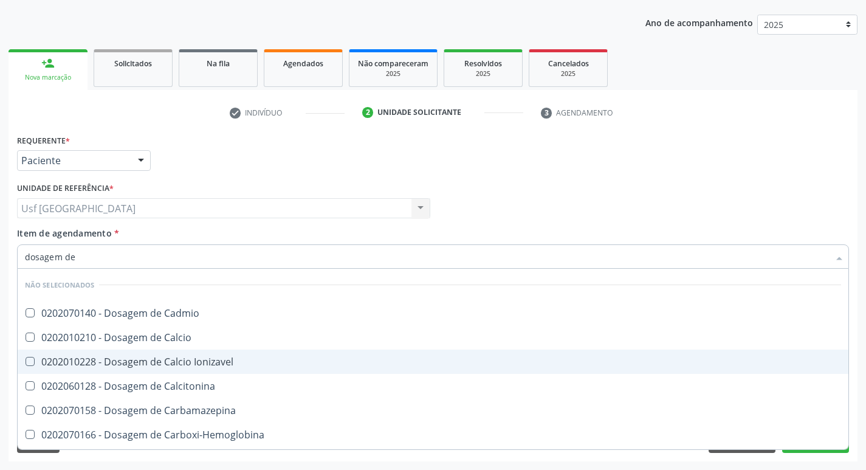
checkbox Creatinina "false"
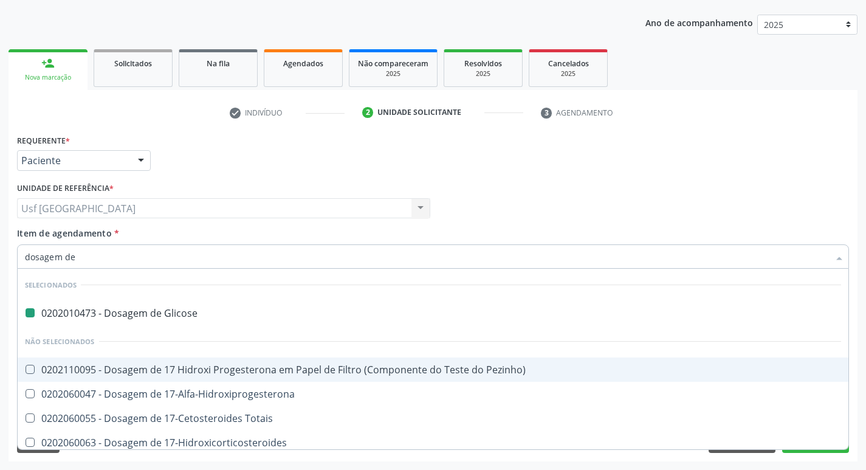
type input "dosagem de h"
checkbox Glicose "false"
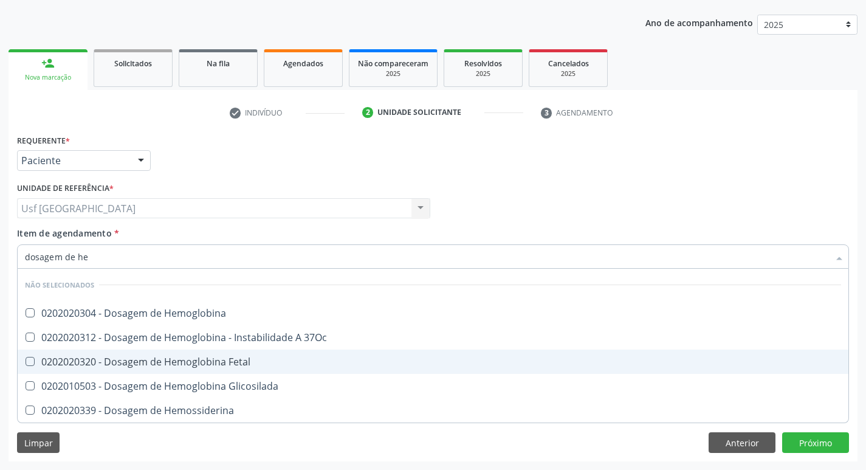
type input "dosagem de hem"
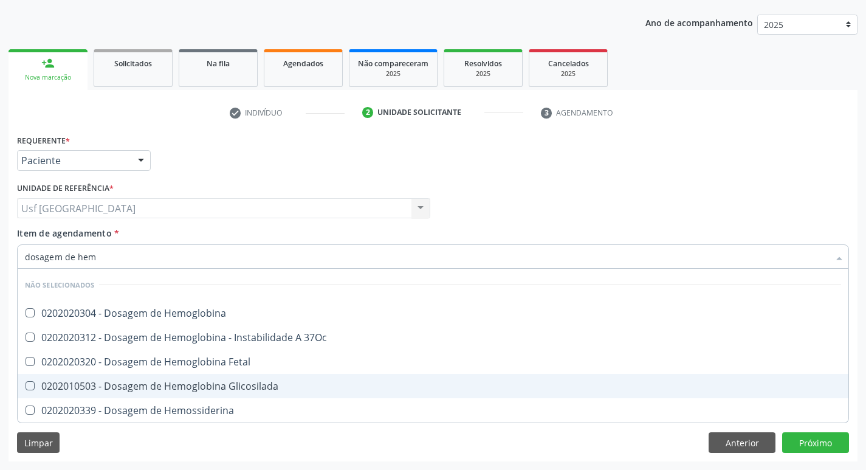
click at [240, 387] on div "0202010503 - Dosagem de Hemoglobina Glicosilada" at bounding box center [433, 386] width 816 height 10
checkbox Glicosilada "true"
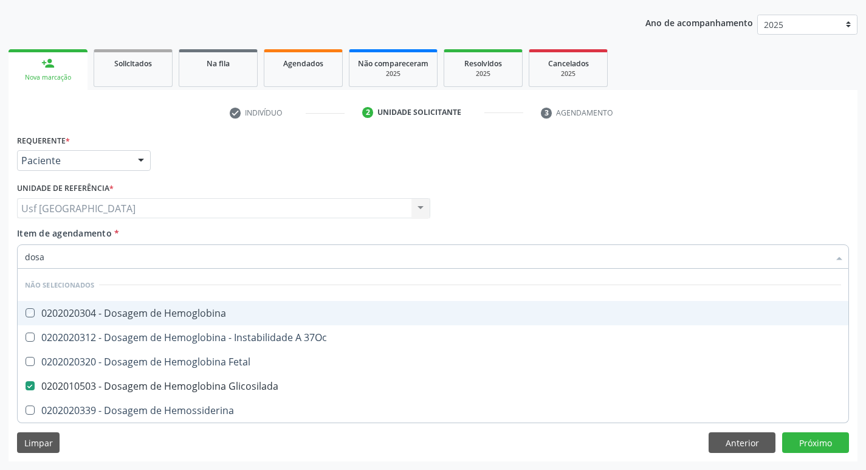
type input "dos"
checkbox Hemoglobina "true"
checkbox Glicosilada "false"
checkbox Hemossiderina "false"
type input "d"
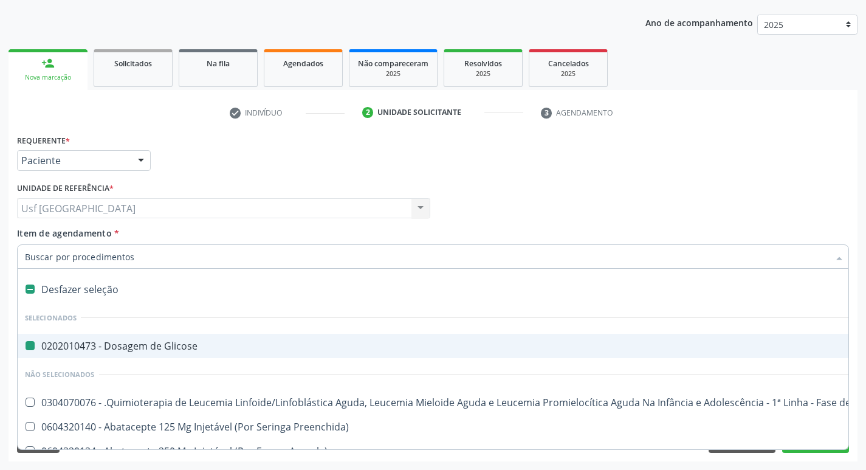
type input "t"
checkbox Glicose "false"
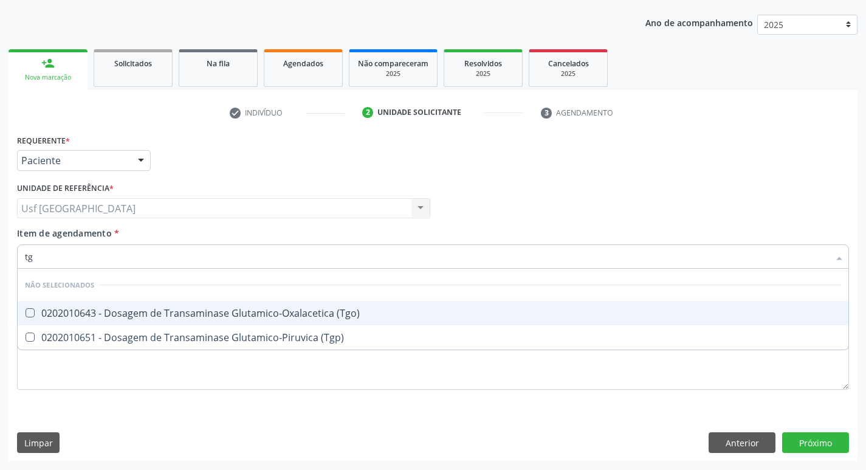
type input "tgo"
click at [198, 313] on div "0202010643 - Dosagem de Transaminase Glutamico-Oxalacetica (Tgo)" at bounding box center [433, 313] width 816 height 10
checkbox \(Tgo\) "true"
type input "tgp"
click at [198, 313] on div "0202010651 - Dosagem de Transaminase Glutamico-Piruvica (Tgp)" at bounding box center [433, 313] width 816 height 10
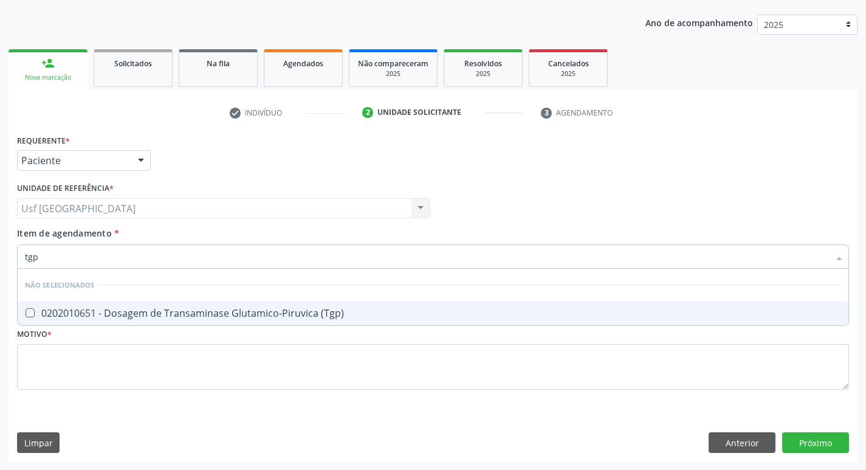
checkbox \(Tgp\) "true"
type input "t"
type input "do"
checkbox \(Tgo\) "true"
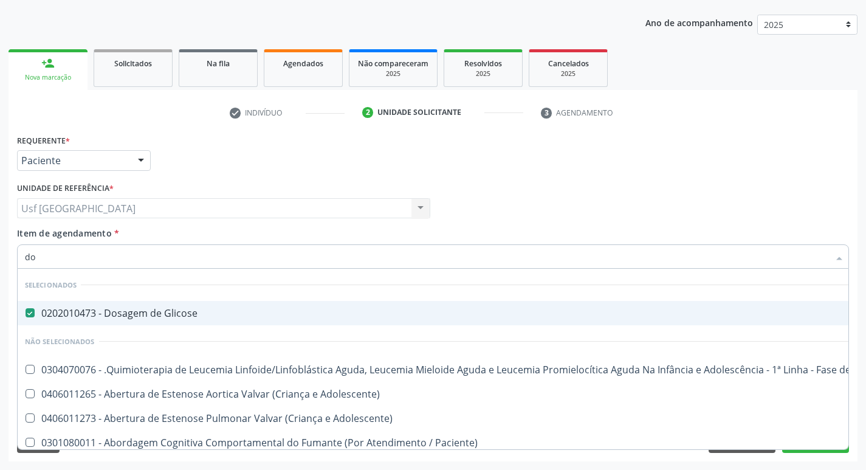
type input "dos"
checkbox Quadril "true"
checkbox Intelectual "true"
checkbox Metabolismo "true"
checkbox Cgbp "true"
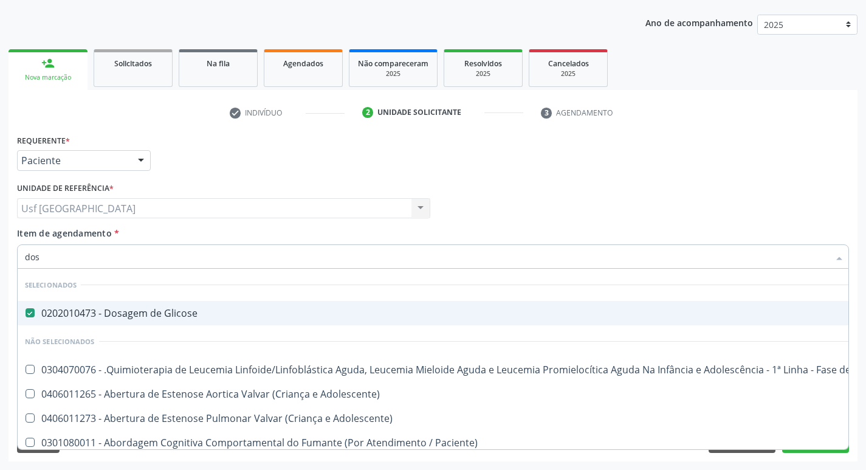
checkbox Puericultura "true"
checkbox Bexiga "true"
checkbox Charnley "true"
checkbox Impactado "true"
checkbox Revisao "true"
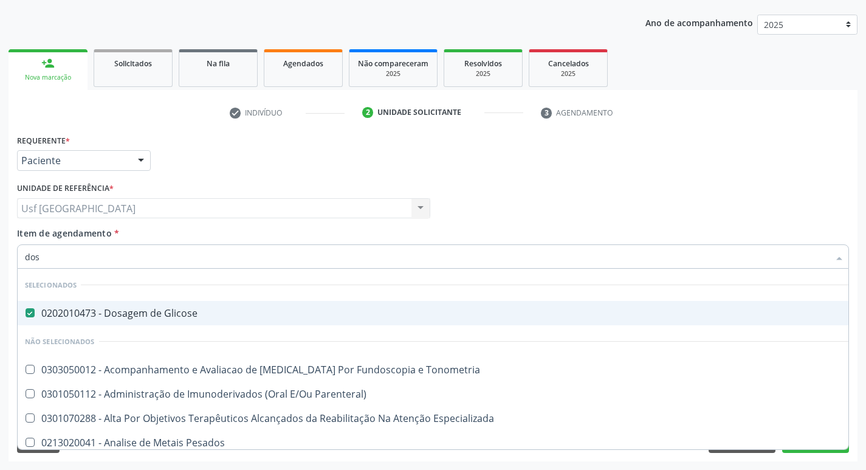
type input "dosa"
checkbox Infusão "true"
checkbox Pezinho\) "true"
checkbox 17-Alfa-Hidroxiprogesterona "true"
checkbox Totais "true"
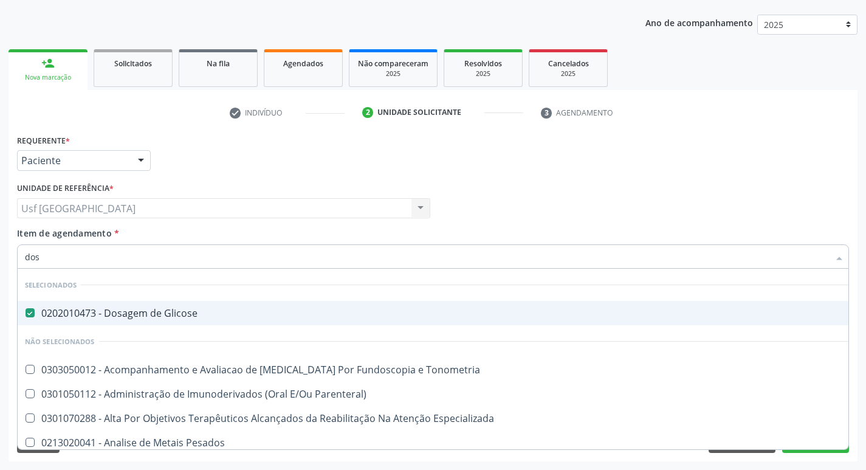
checkbox \(Serotonina\) "true"
checkbox Urico "false"
checkbox Hdl "false"
checkbox Ldl "false"
checkbox Total "false"
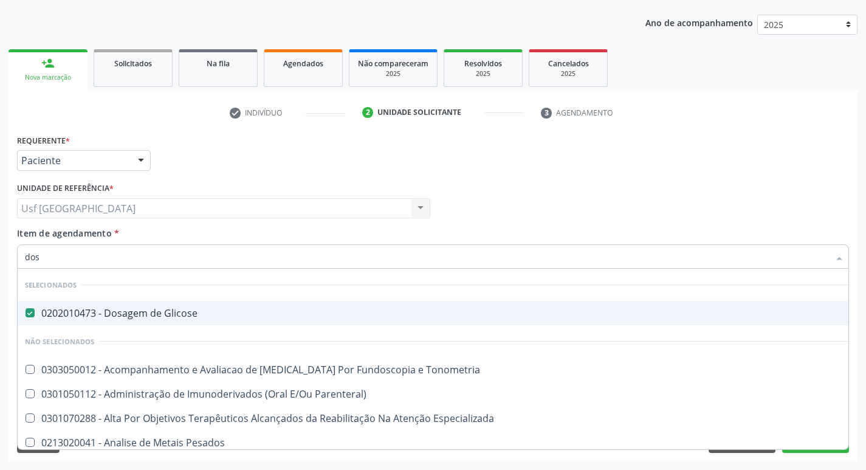
checkbox C4 "true"
checkbox Creatinina "false"
checkbox Fetal "true"
checkbox \(Igg\) "true"
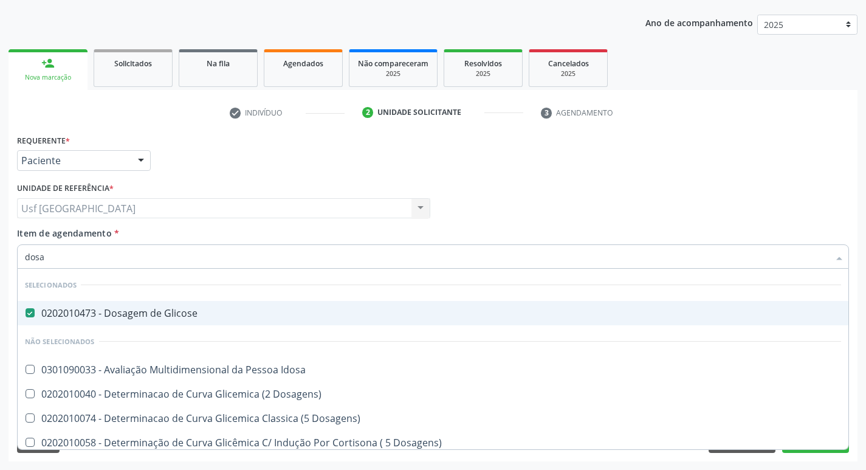
type input "dosag"
checkbox Metil-Hipurico "true"
checkbox Urico "false"
checkbox Cobre "true"
checkbox Total "false"
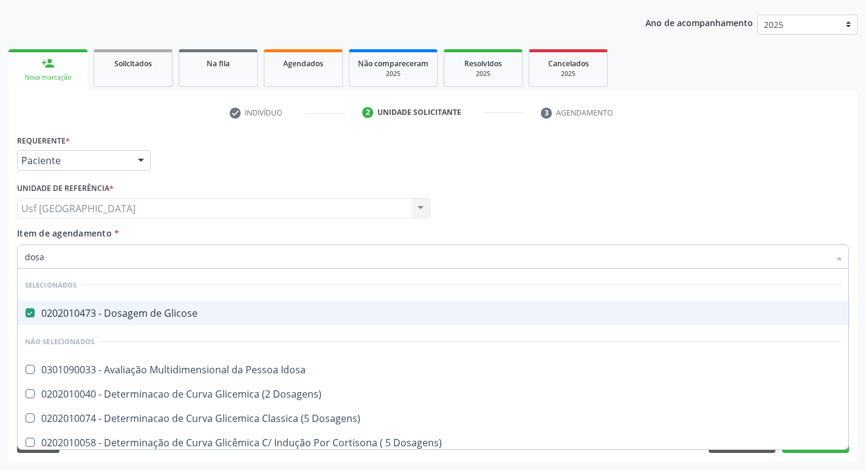
checkbox Cortisol "true"
checkbox Creatinina "false"
checkbox Fetal "true"
checkbox Glicosilada "false"
checkbox Livre\) "true"
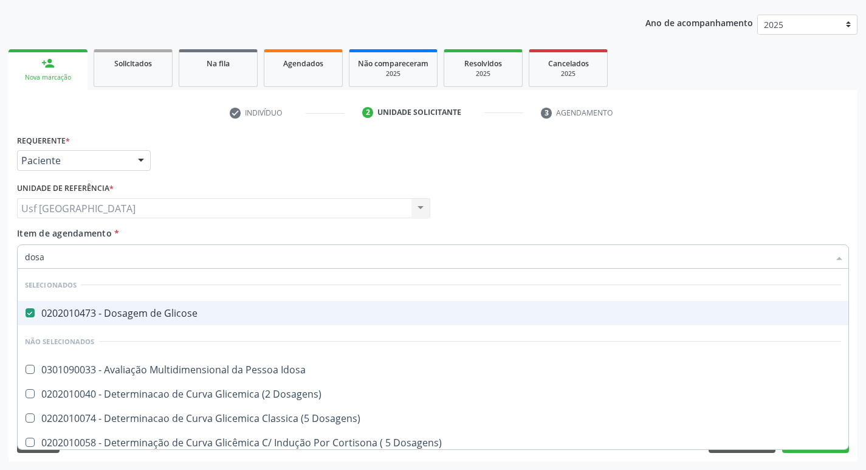
checkbox \(Tgp\) "false"
checkbox Tardio\) "true"
checkbox Ureia "false"
type input "dosagem"
checkbox Delta-Aminolevulinico "true"
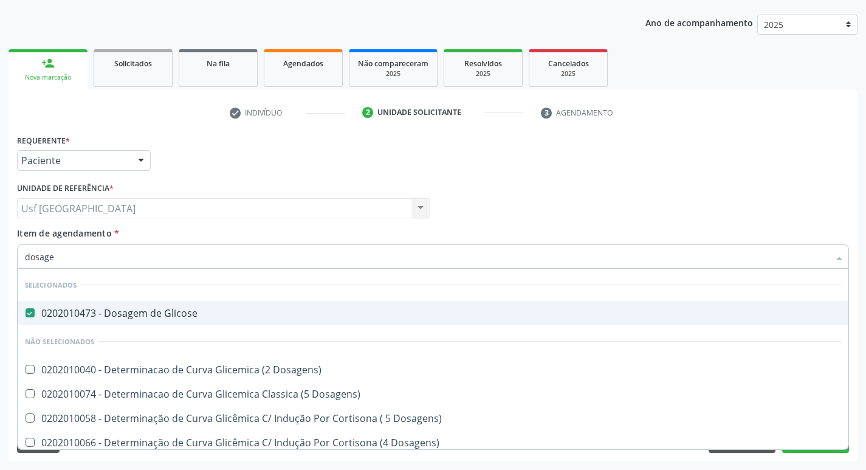
checkbox Urico "false"
checkbox Citrato "true"
checkbox Cloreto "true"
checkbox Suor "true"
checkbox Hdl "false"
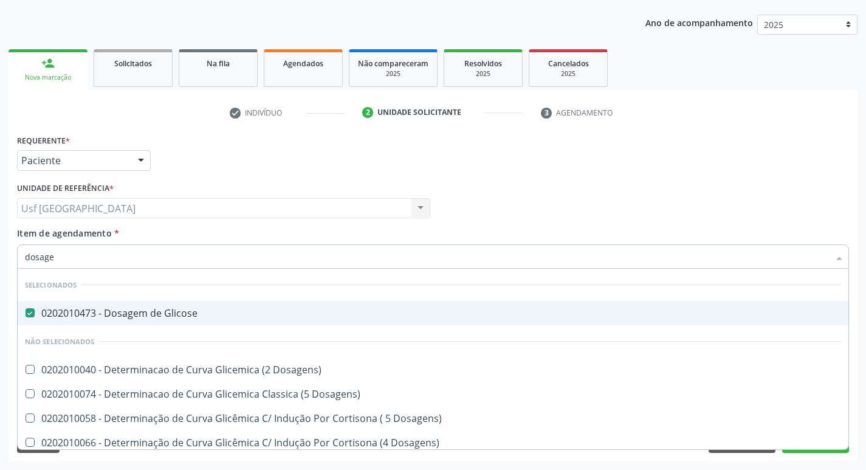
checkbox Ldl "false"
checkbox Total "false"
checkbox Colinesterase "true"
checkbox Creatinina "false"
checkbox Haptoglobina "true"
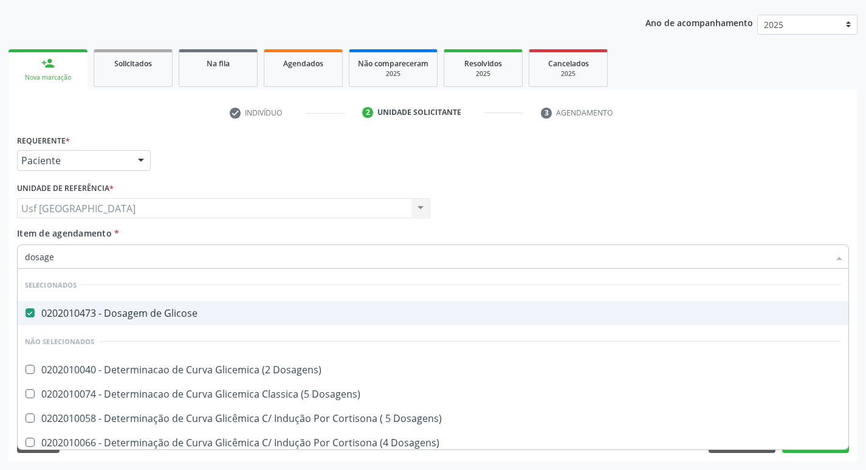
checkbox Glicosilada "false"
checkbox Tiocianato "true"
checkbox Tireoglobulina "true"
checkbox \(Tgo\) "false"
checkbox \(Tgp\) "false"
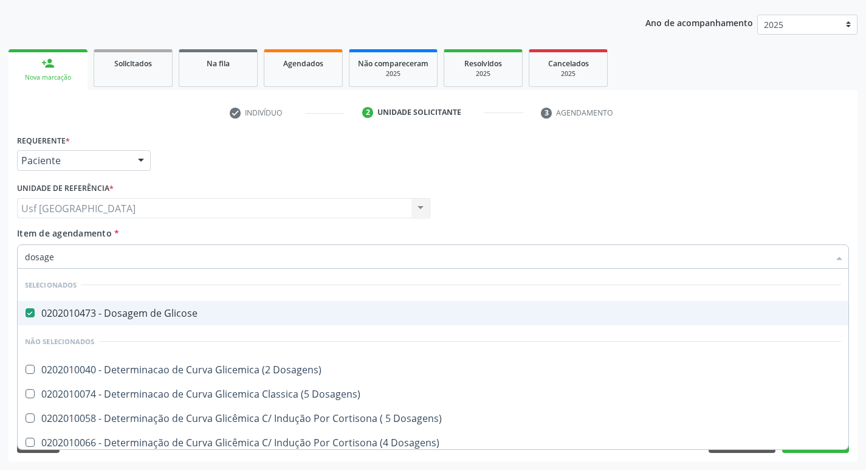
checkbox Pezinho\) "true"
checkbox Ureia "false"
type input "dosagem d"
checkbox Ascorbico "true"
checkbox Urico "false"
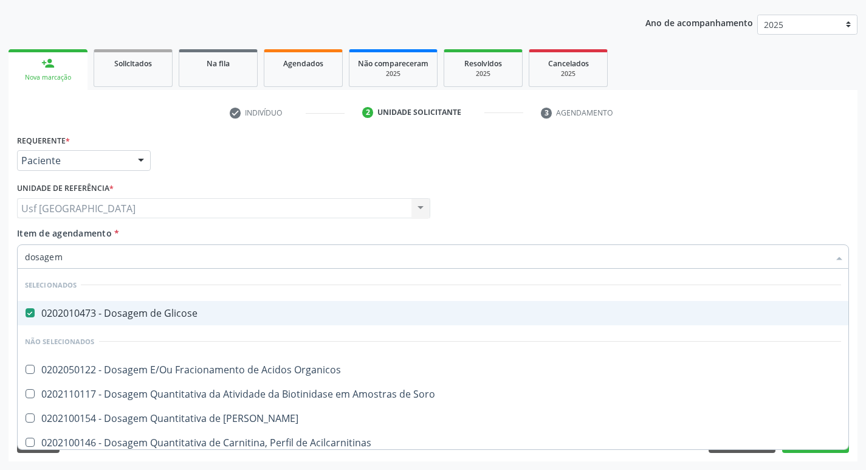
checkbox Transplantado\) "true"
checkbox Citrato "true"
checkbox Cloreto "true"
checkbox Hdl "false"
checkbox Ldl "false"
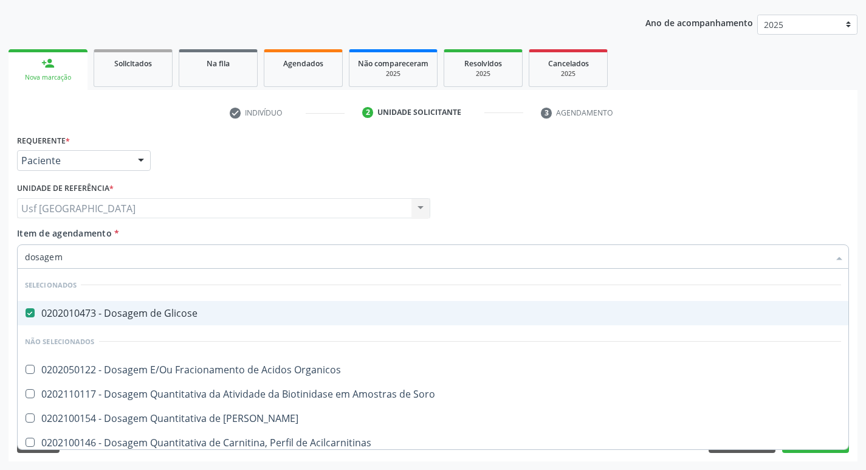
checkbox Creatinina "false"
checkbox Fecal "true"
checkbox Glicosilada "false"
checkbox Livre "true"
checkbox Tiocianato "true"
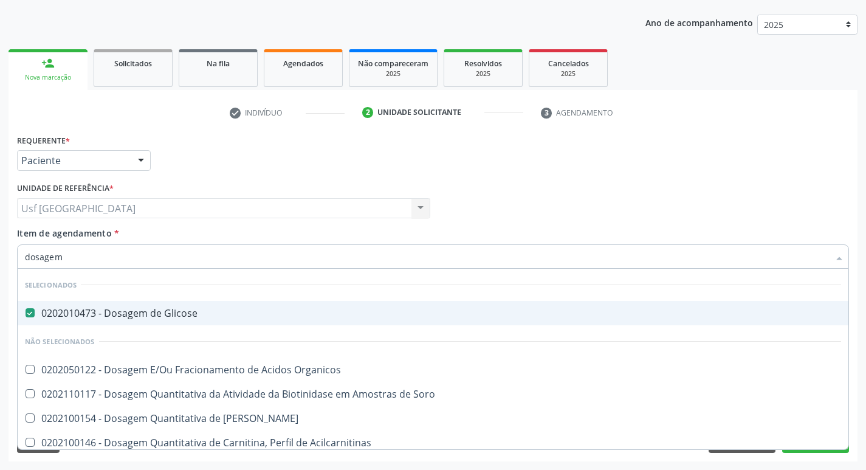
checkbox \(Tgo\) "false"
checkbox \(Tgp\) "false"
checkbox \(T3\) "true"
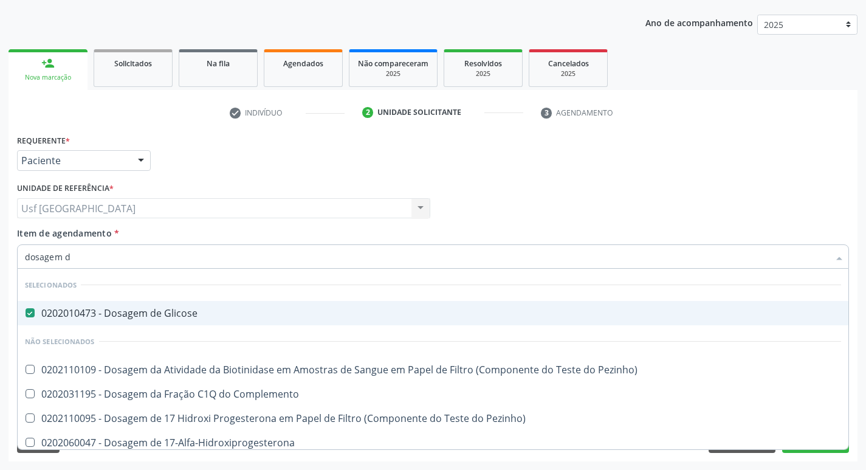
type input "dosagem de"
checkbox Mandelico "true"
checkbox Urico "false"
checkbox Suor "true"
checkbox Cobre "true"
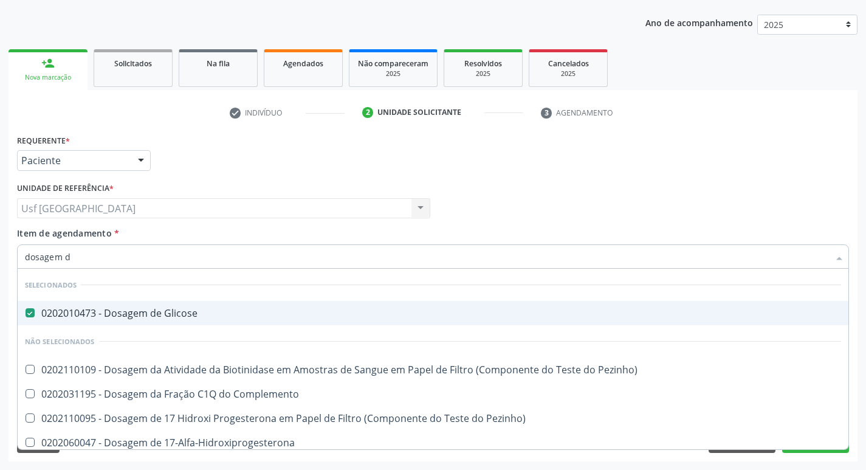
checkbox Ldl "false"
checkbox Total "false"
checkbox C4 "true"
checkbox Creatinina "false"
checkbox 37Oc "true"
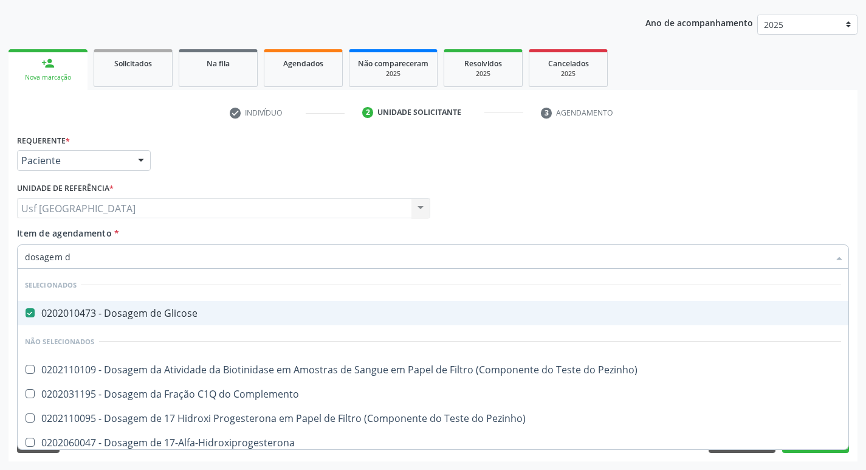
checkbox Glicosilada "false"
checkbox \(T4\) "true"
checkbox Livre\) "true"
checkbox \(Tgo\) "false"
checkbox \(Tgp\) "false"
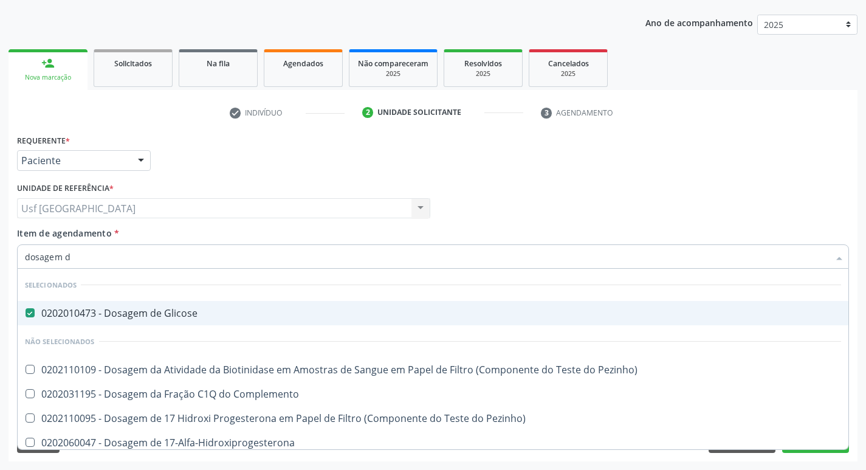
checkbox Troponina "true"
checkbox Ureia "false"
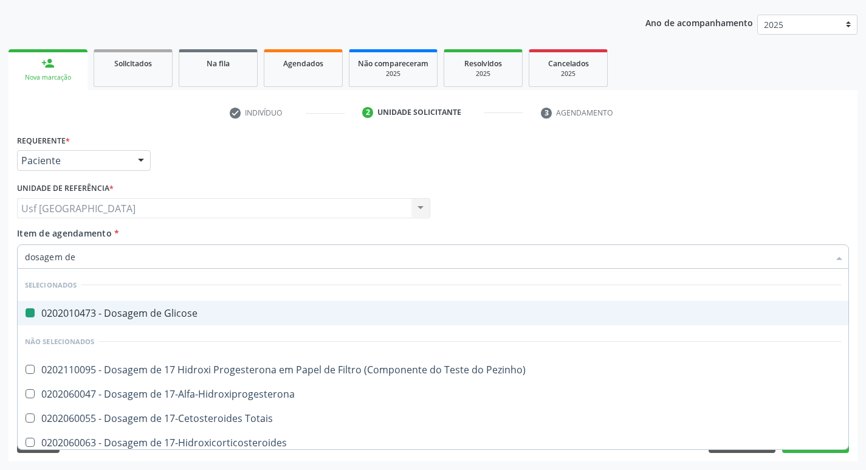
type input "dosagem de t"
checkbox Glicose "false"
checkbox Acetona "true"
checkbox \(Serotonina\) "true"
checkbox Urico "false"
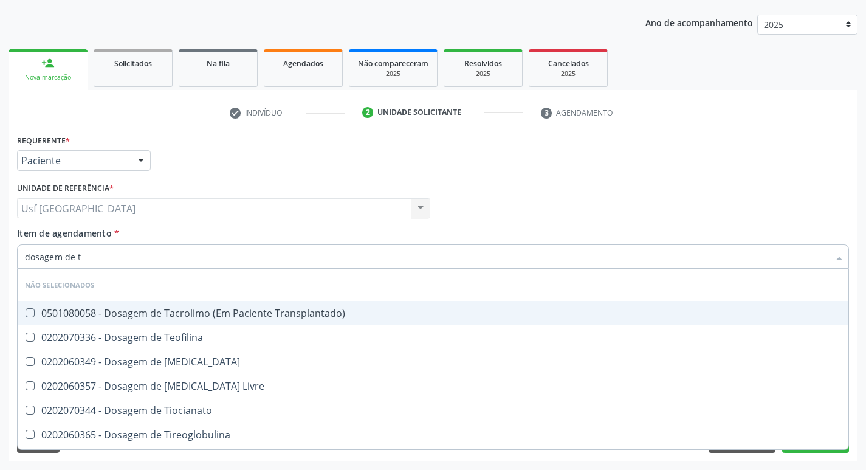
type input "dosagem de tr"
checkbox Transplantado\) "true"
checkbox Teofilina "true"
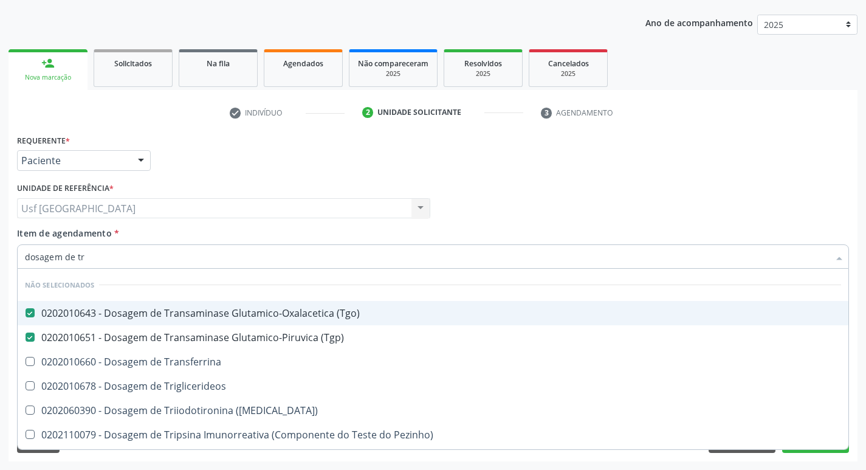
type input "dosagem de tri"
checkbox \(Tgo\) "false"
checkbox \(Tgp\) "false"
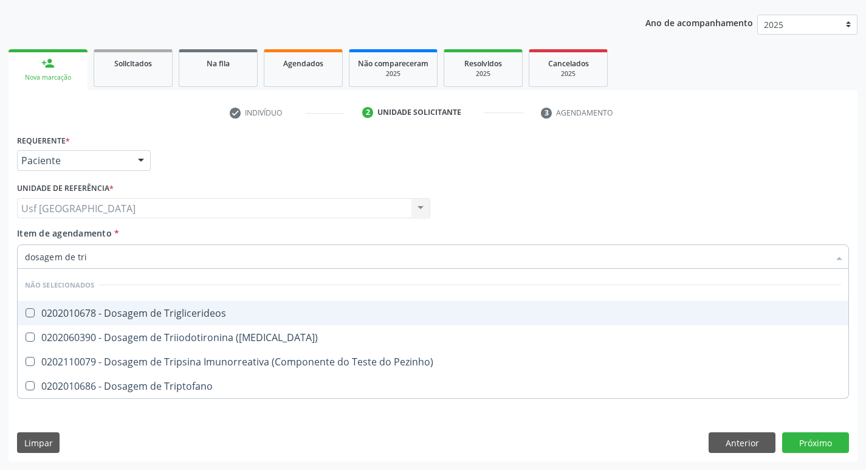
click at [201, 312] on div "0202010678 - Dosagem de Triglicerideos" at bounding box center [433, 313] width 816 height 10
checkbox Triglicerideos "true"
type input "dosagem de tr"
checkbox Triptofano "true"
checkbox \(T3\) "true"
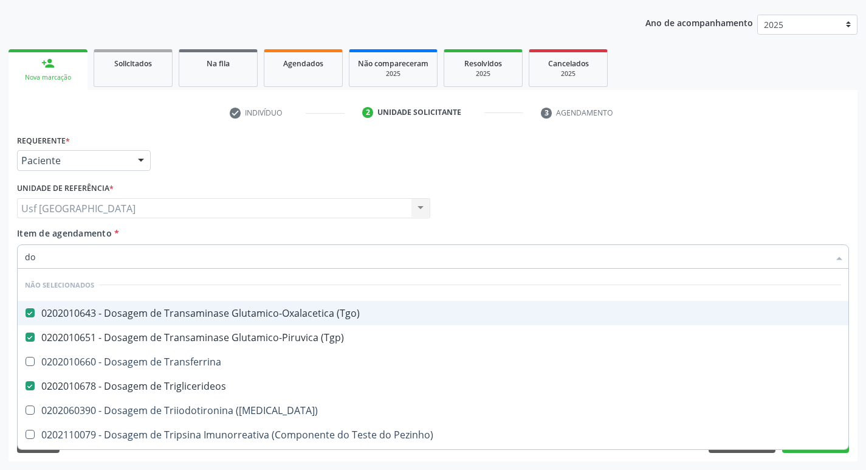
type input "d"
checkbox \(Tgo\) "true"
checkbox Triglicerideos "false"
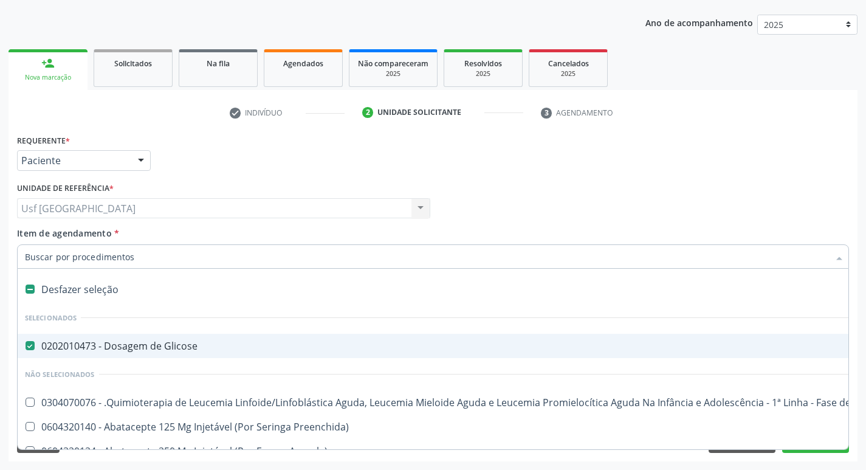
type input "h"
checkbox Glicose "false"
checkbox B "true"
checkbox Fibrinogênio "true"
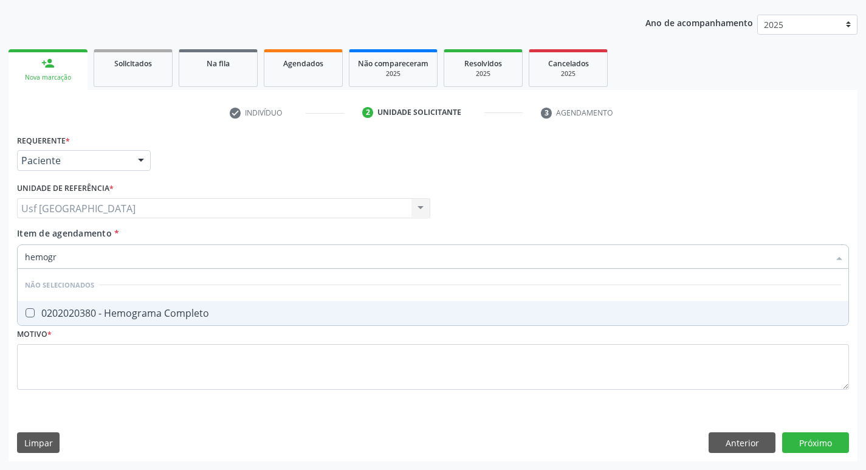
click at [201, 312] on div "0202020380 - Hemograma Completo" at bounding box center [433, 313] width 816 height 10
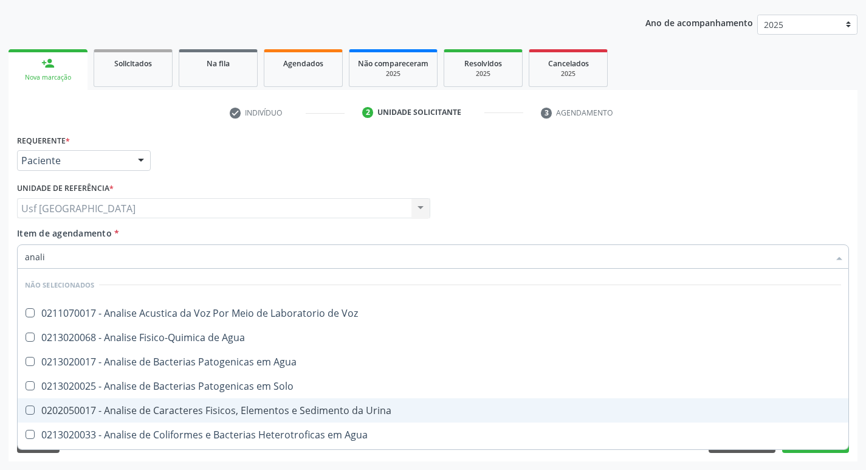
click at [263, 410] on div "0202050017 - Analise de Caracteres Fisicos, Elementos e Sedimento da Urina" at bounding box center [433, 410] width 816 height 10
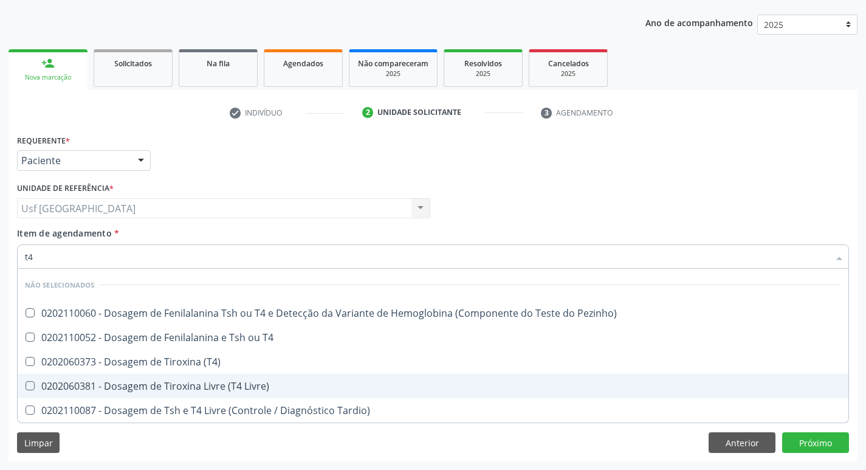
click at [212, 384] on div "0202060381 - Dosagem de Tiroxina Livre (T4 Livre)" at bounding box center [433, 386] width 816 height 10
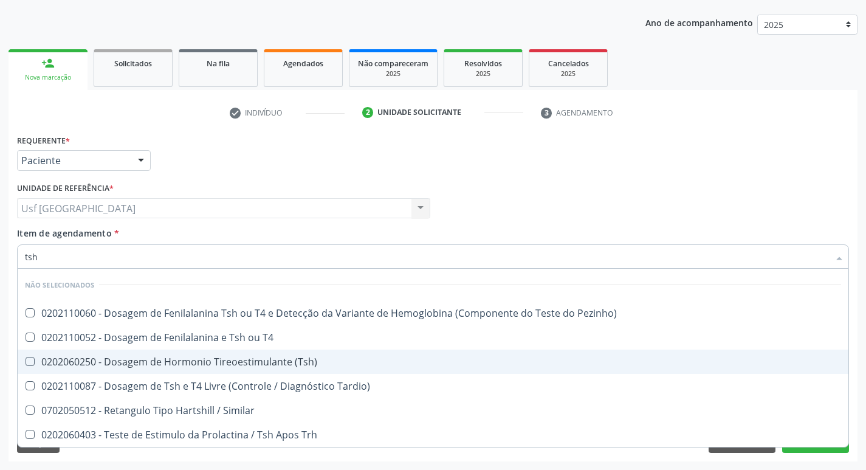
click at [226, 364] on div "0202060250 - Dosagem de Hormonio Tireoestimulante (Tsh)" at bounding box center [433, 362] width 816 height 10
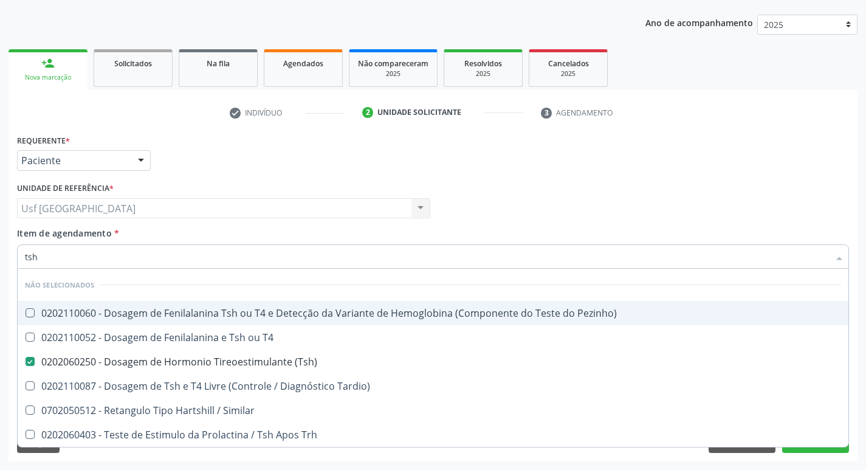
click at [547, 183] on div "Profissional Solicitante Por favor, selecione a Unidade de Atendimento primeiro…" at bounding box center [433, 202] width 838 height 47
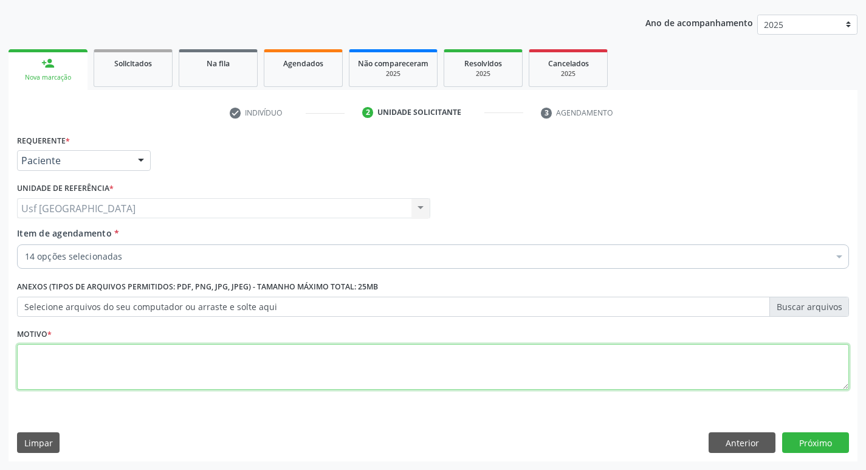
click at [173, 360] on textarea at bounding box center [433, 367] width 832 height 46
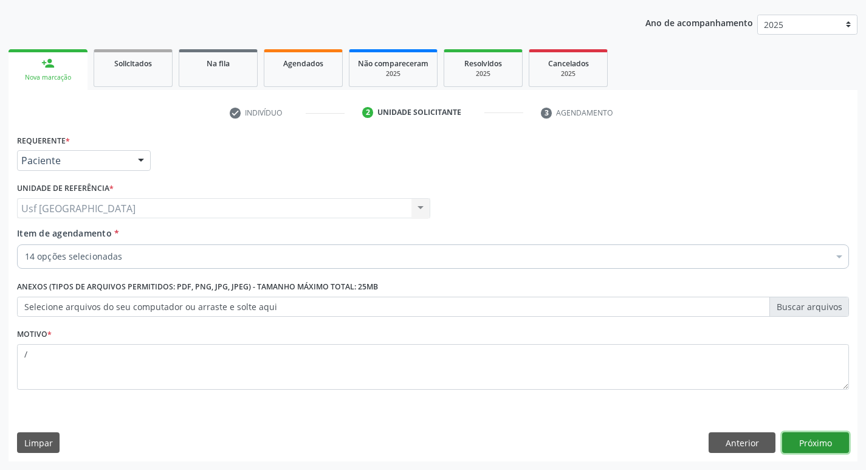
click at [791, 444] on button "Próximo" at bounding box center [815, 442] width 67 height 21
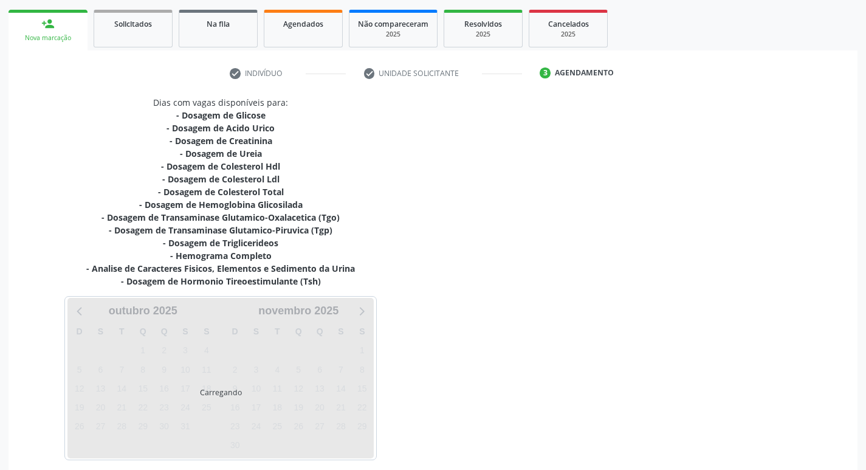
scroll to position [225, 0]
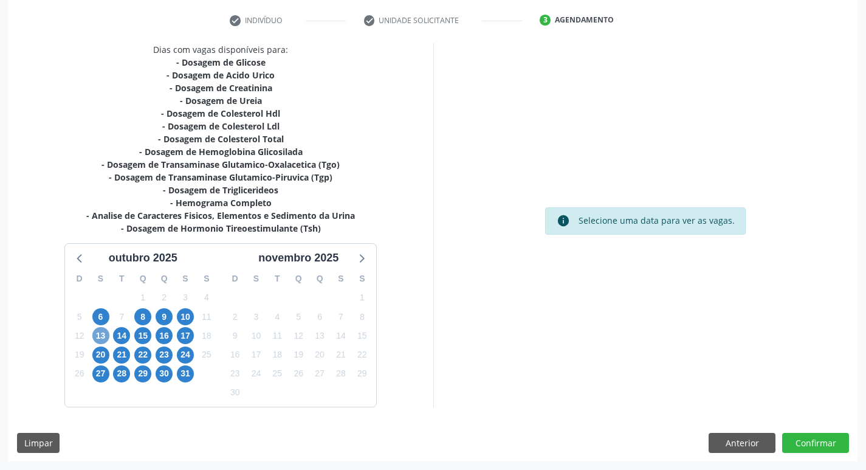
click at [93, 334] on span "13" at bounding box center [100, 335] width 17 height 17
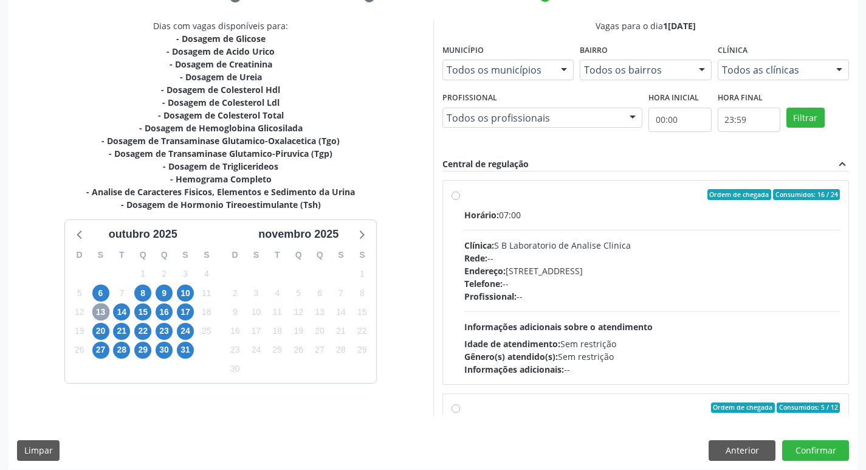
scroll to position [257, 0]
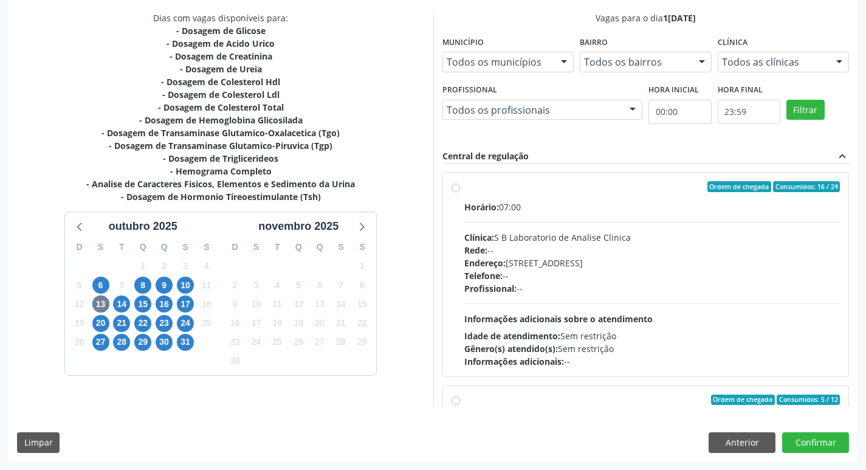
click at [464, 186] on label "Ordem de chegada Consumidos: 16 / 24 Horário: 07:00 Clínica: S B Laboratorio de…" at bounding box center [652, 274] width 376 height 187
click at [455, 186] on input "Ordem de chegada Consumidos: 16 / 24 Horário: 07:00 Clínica: S B Laboratorio de…" at bounding box center [456, 186] width 9 height 11
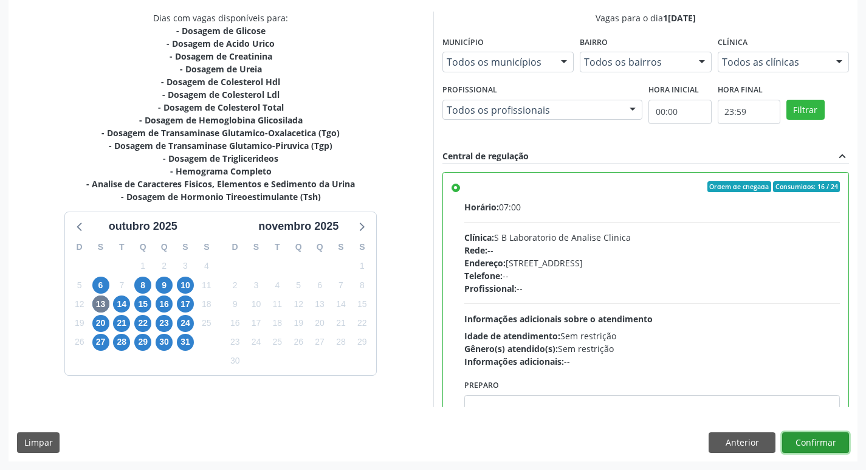
click at [813, 441] on button "Confirmar" at bounding box center [815, 442] width 67 height 21
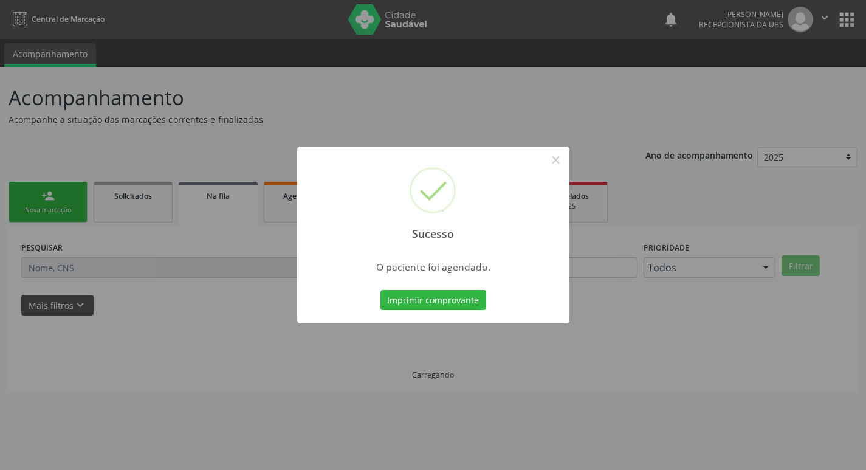
scroll to position [0, 0]
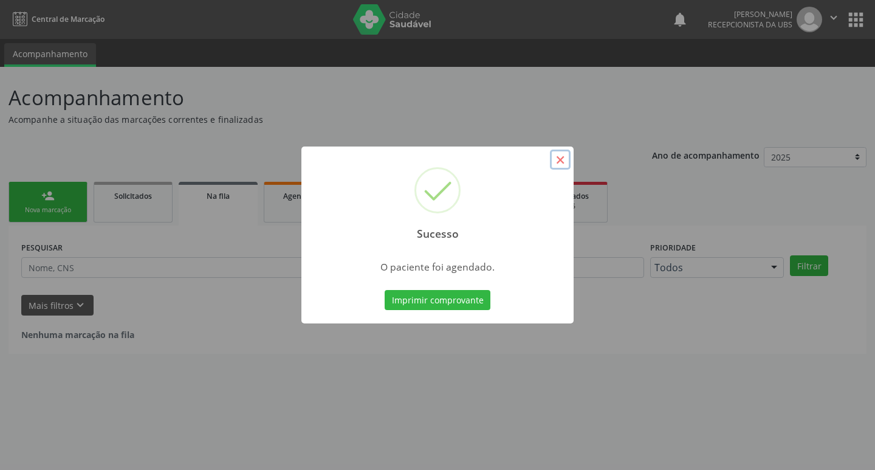
click at [562, 160] on button "×" at bounding box center [560, 160] width 21 height 21
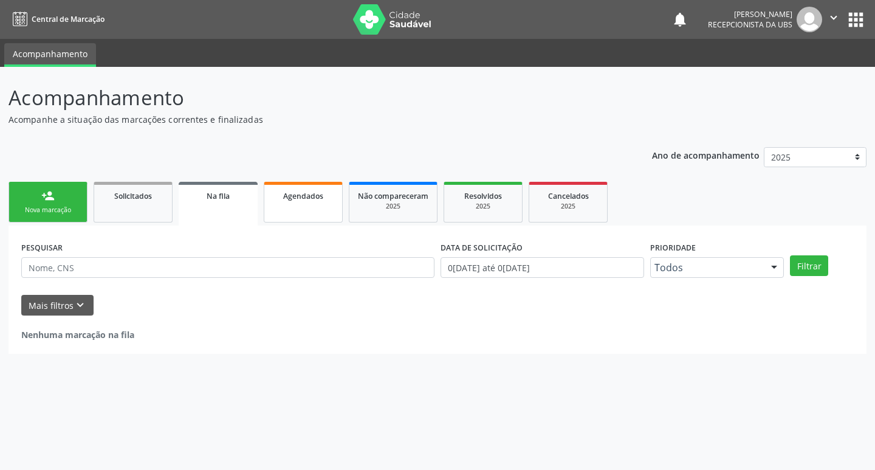
click at [309, 201] on span "Agendados" at bounding box center [303, 196] width 40 height 10
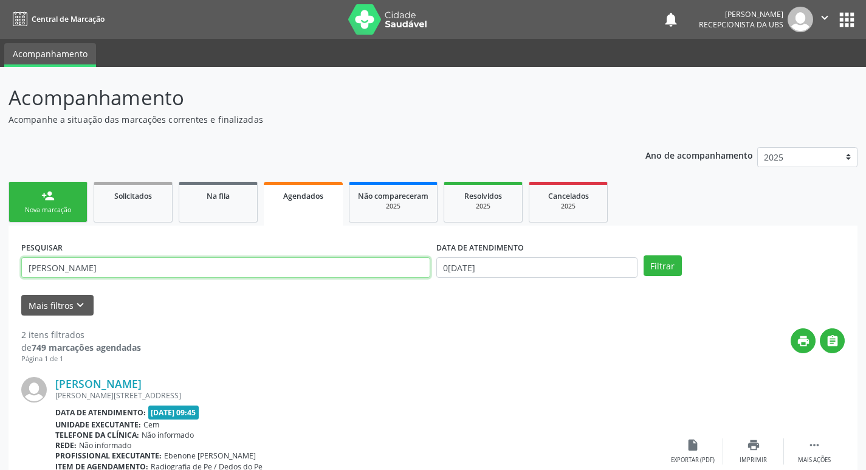
click at [100, 270] on input "maria doralice" at bounding box center [225, 267] width 409 height 21
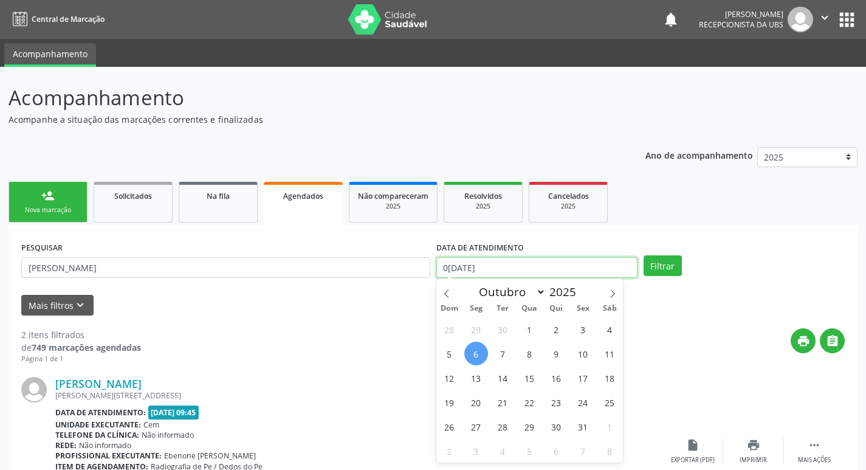
click at [536, 257] on input "06/10/2025" at bounding box center [536, 267] width 201 height 21
click at [474, 370] on span "13" at bounding box center [476, 378] width 24 height 24
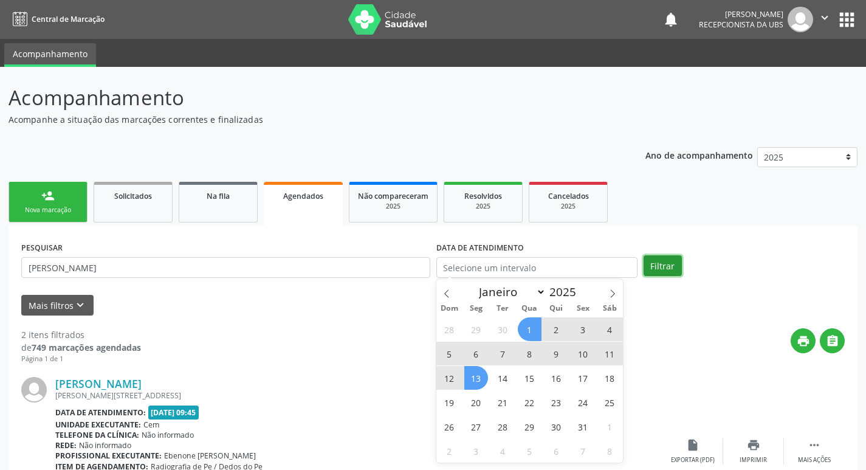
click at [669, 267] on button "Filtrar" at bounding box center [663, 265] width 38 height 21
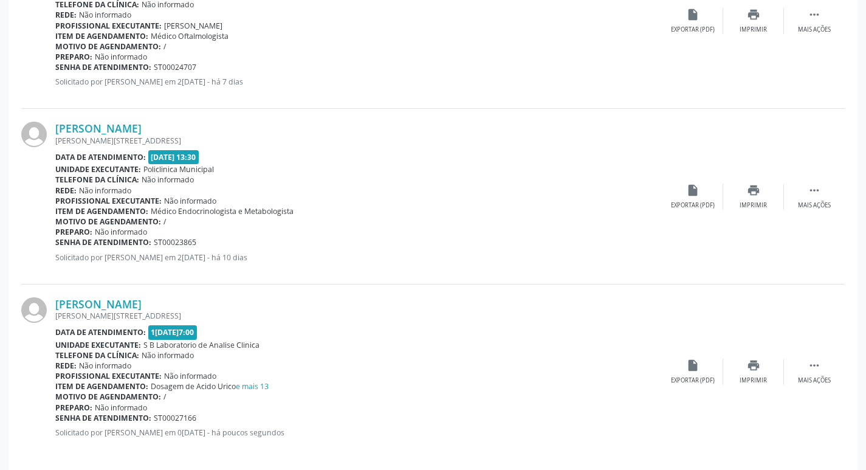
scroll to position [2554, 0]
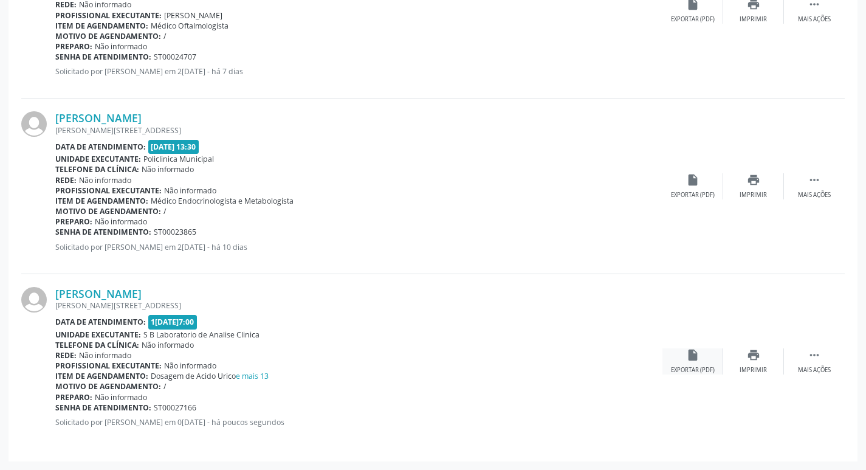
click at [699, 368] on div "Exportar (PDF)" at bounding box center [693, 370] width 44 height 9
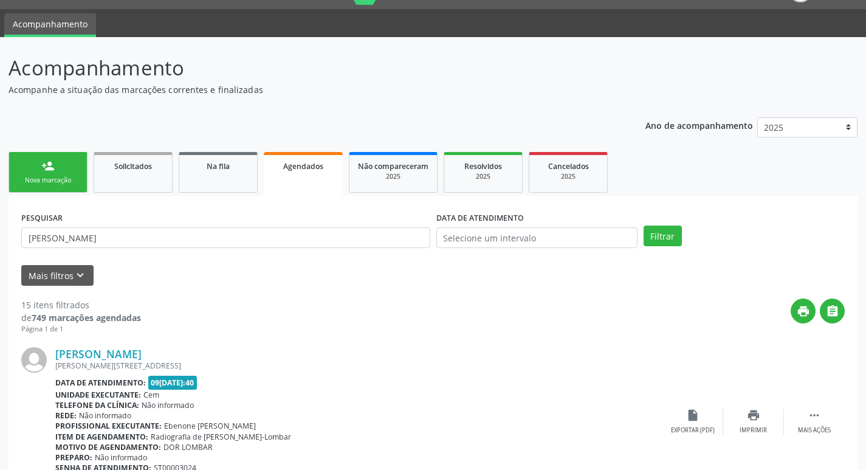
scroll to position [1, 0]
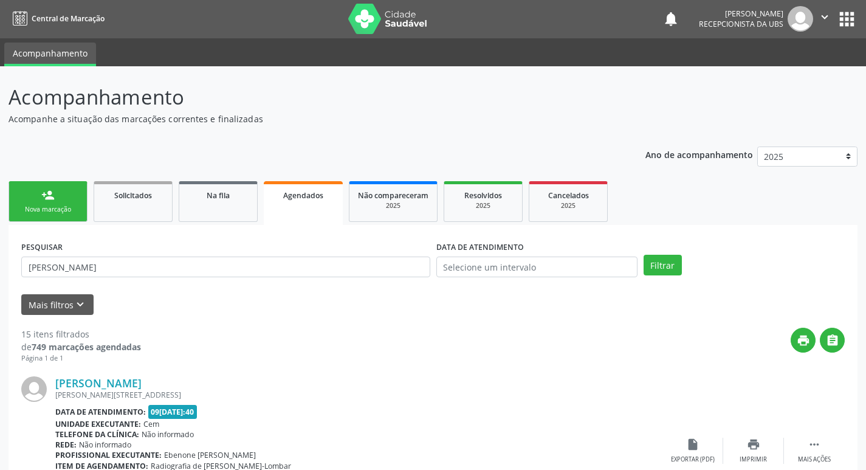
click at [57, 195] on link "person_add Nova marcação" at bounding box center [48, 201] width 79 height 41
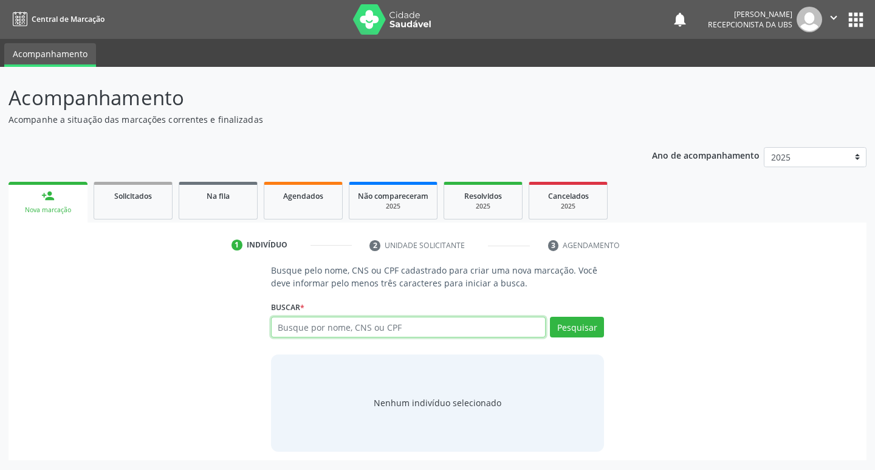
click at [322, 324] on input "text" at bounding box center [408, 327] width 275 height 21
type input "09547805401"
drag, startPoint x: 582, startPoint y: 324, endPoint x: 574, endPoint y: 316, distance: 11.2
click at [581, 322] on button "Pesquisar" at bounding box center [577, 327] width 54 height 21
type input "09547805401"
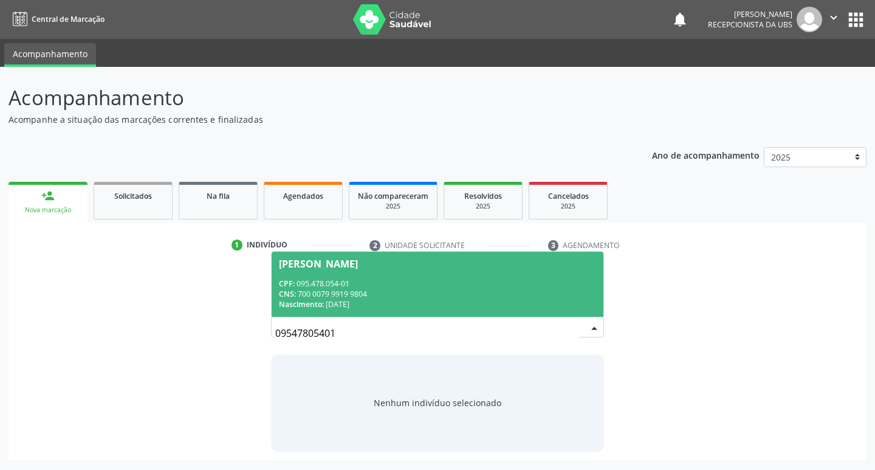
click at [331, 289] on div "CNS: 700 0079 9919 9804" at bounding box center [438, 294] width 318 height 10
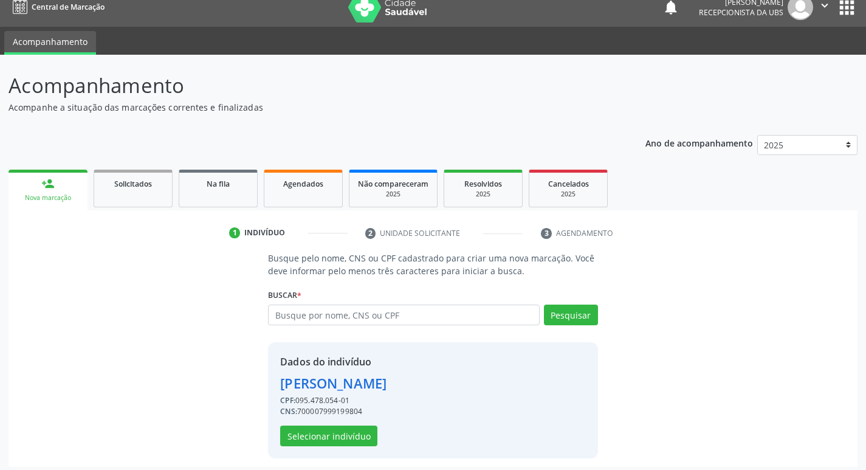
scroll to position [18, 0]
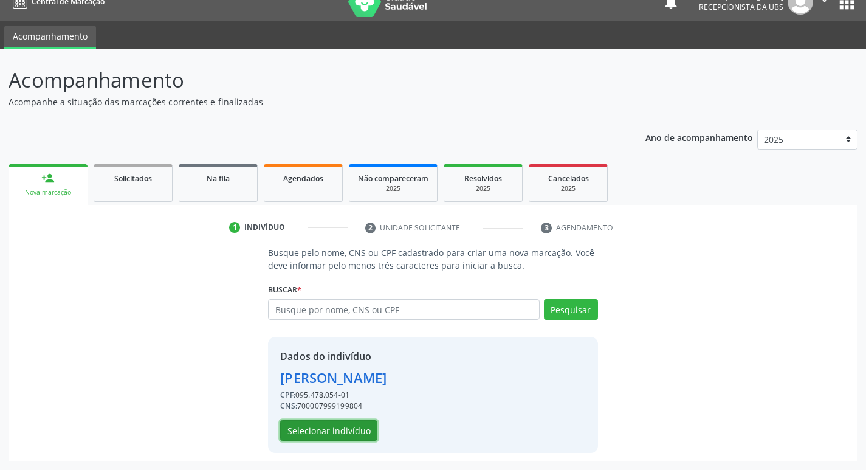
click at [343, 427] on button "Selecionar indivíduo" at bounding box center [328, 430] width 97 height 21
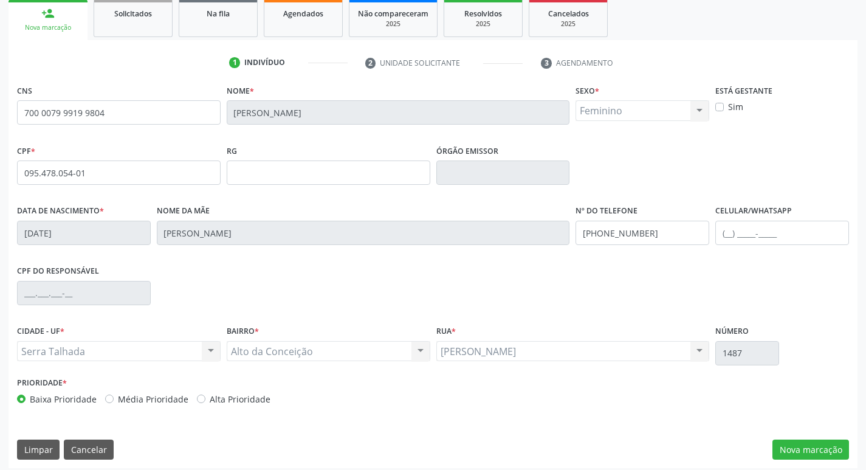
scroll to position [189, 0]
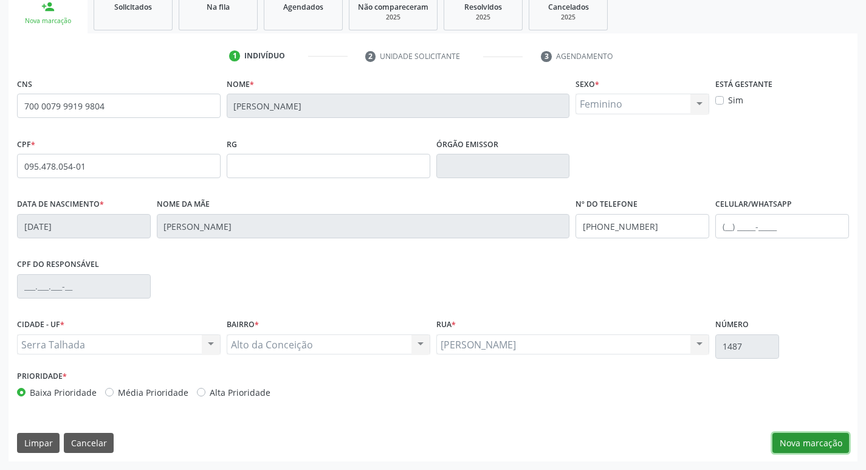
click at [822, 443] on button "Nova marcação" at bounding box center [811, 443] width 77 height 21
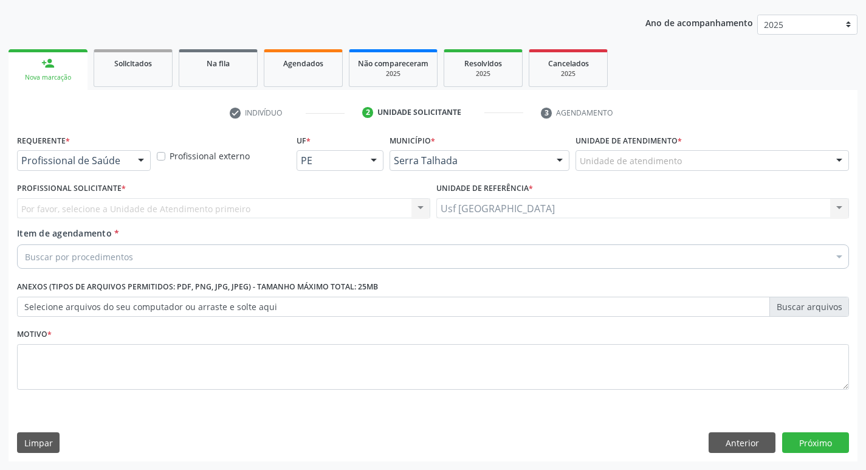
scroll to position [133, 0]
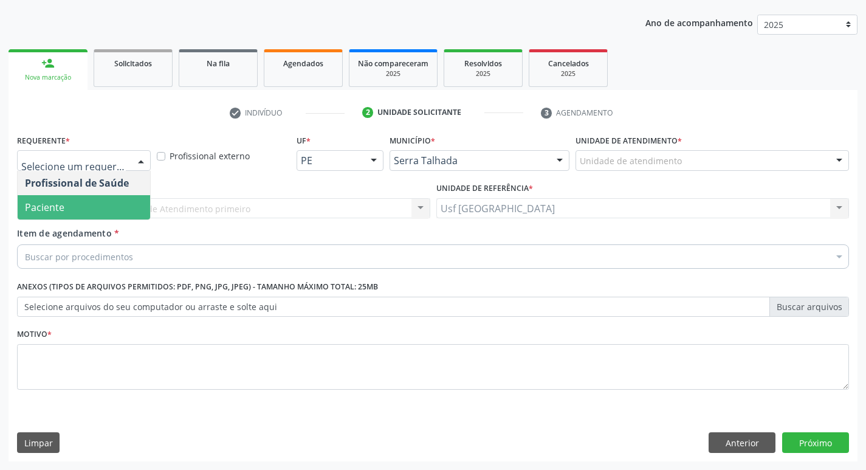
click at [71, 208] on span "Paciente" at bounding box center [84, 207] width 133 height 24
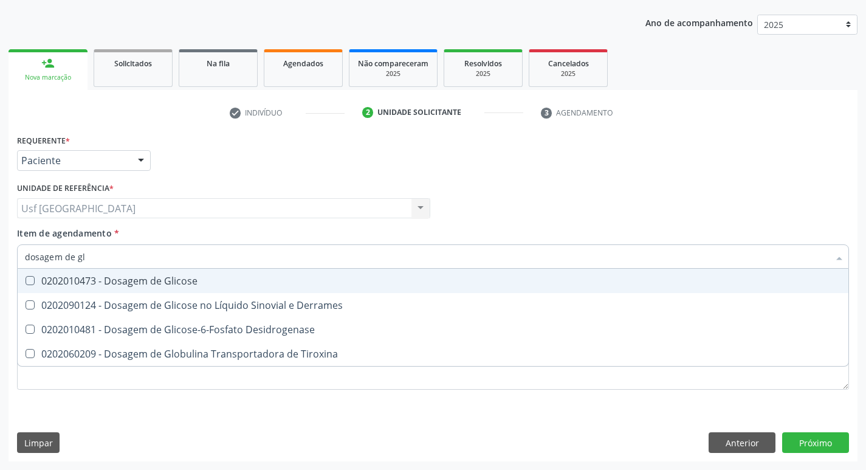
type input "dosagem de gli"
click at [190, 278] on div "0202010473 - Dosagem de Glicose" at bounding box center [433, 281] width 816 height 10
checkbox Glicose "true"
type input "dosagem de g"
checkbox Glicose "false"
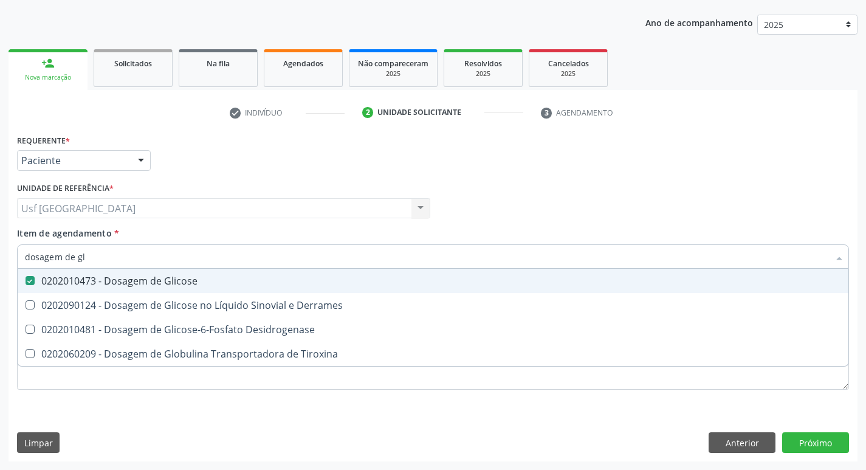
checkbox Tiroxina "true"
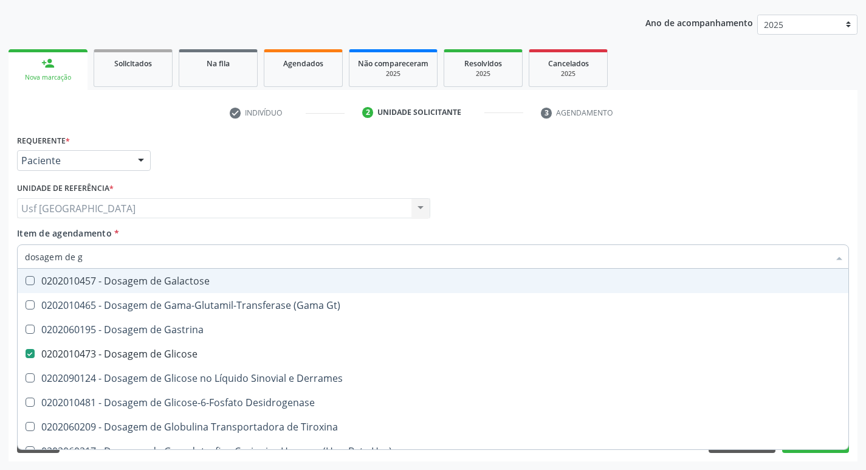
type input "dosagem de"
checkbox Glicose "false"
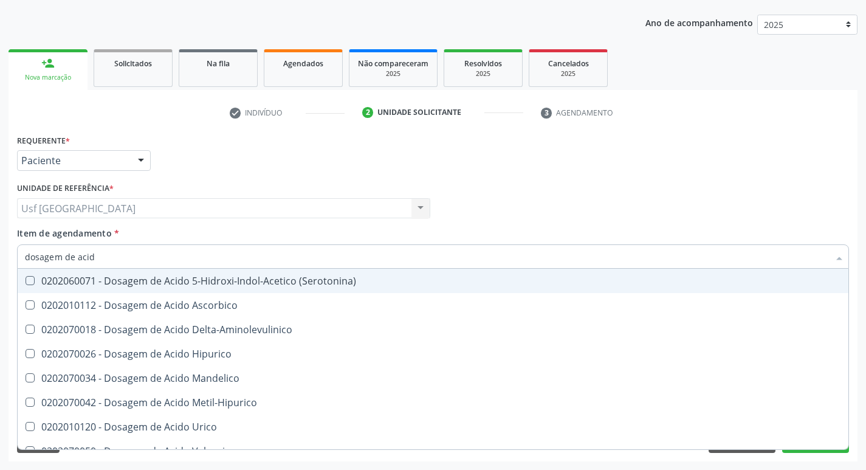
type input "dosagem de acido"
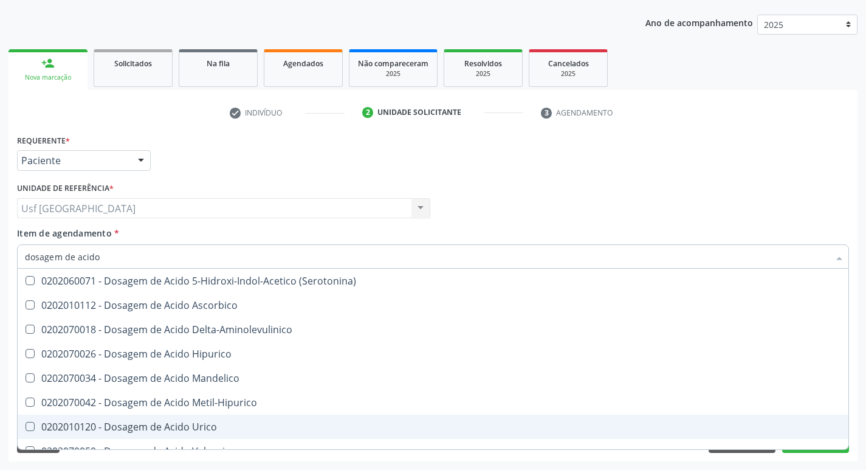
click at [188, 432] on div "0202010120 - Dosagem de Acido Urico" at bounding box center [433, 427] width 816 height 10
checkbox Urico "true"
type input "dosagem de ac"
checkbox Urico "false"
checkbox Valproico "true"
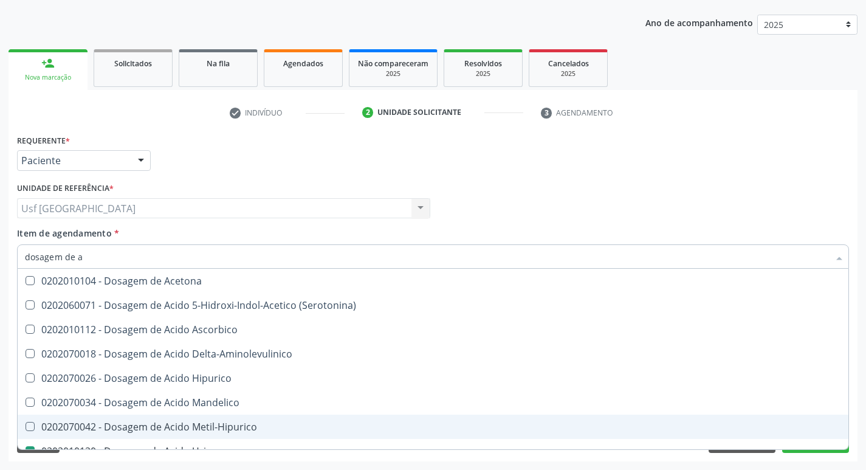
type input "dosagem de"
checkbox Urico "false"
checkbox Etilico "true"
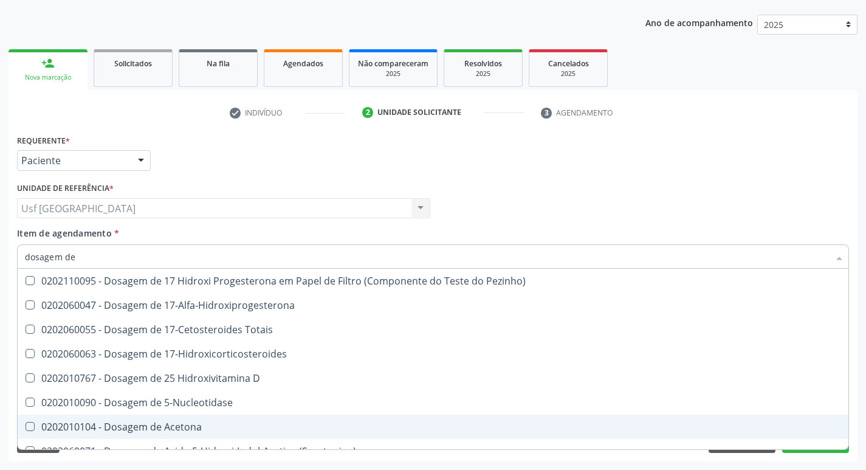
type input "dosagem de c"
checkbox Urico "false"
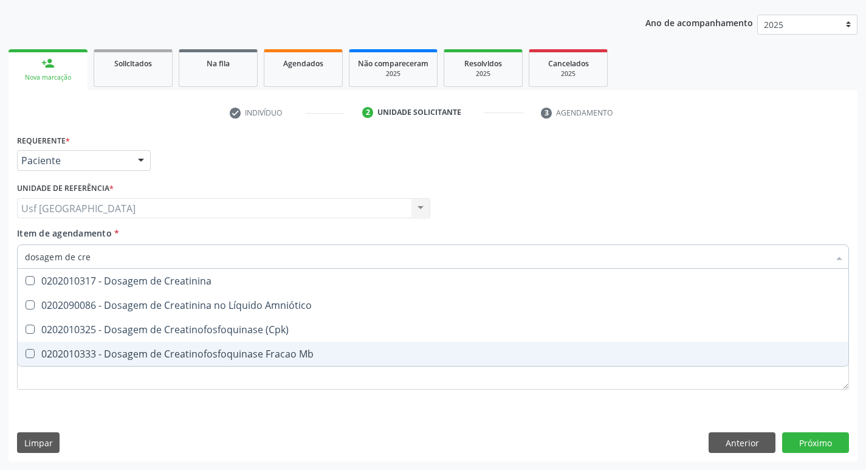
type input "dosagem de crea"
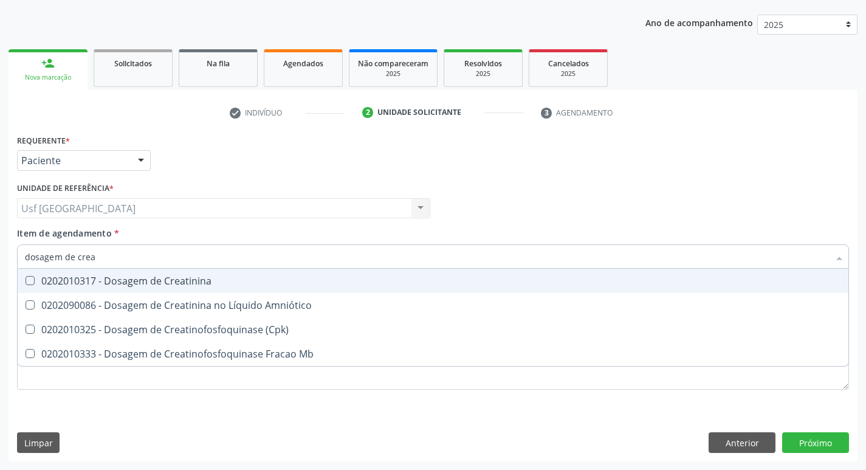
click at [214, 282] on div "0202010317 - Dosagem de Creatinina" at bounding box center [433, 281] width 816 height 10
checkbox Creatinina "true"
type input "dosagem de c"
checkbox Creatinina "false"
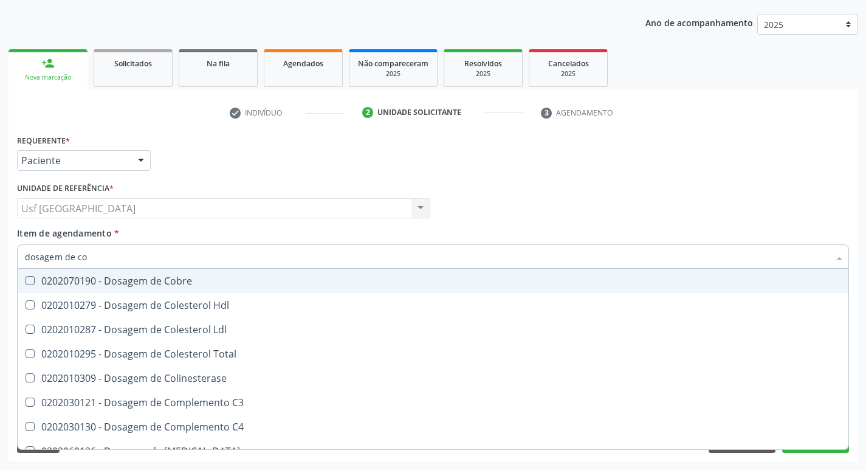
type input "dosagem de col"
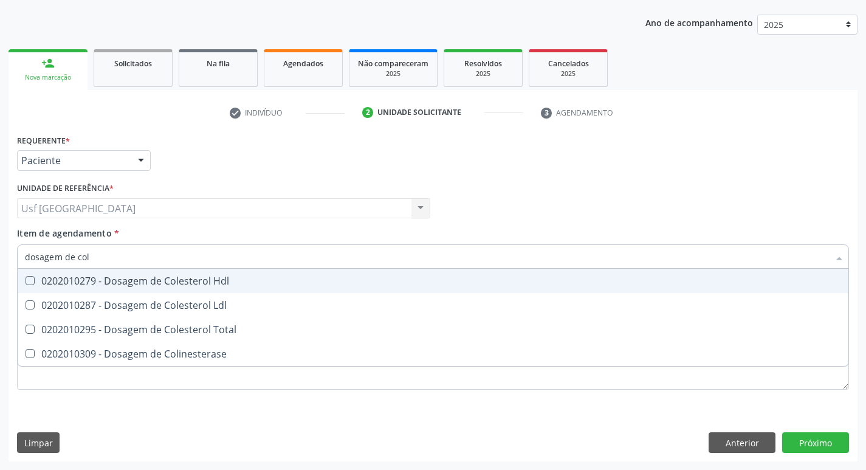
click at [214, 281] on div "0202010279 - Dosagem de Colesterol Hdl" at bounding box center [433, 281] width 816 height 10
checkbox Hdl "true"
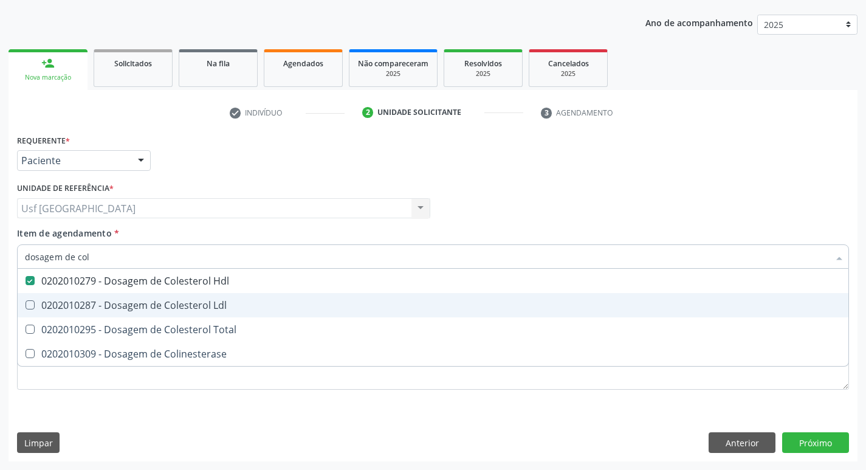
click at [224, 302] on div "0202010287 - Dosagem de Colesterol Ldl" at bounding box center [433, 305] width 816 height 10
checkbox Ldl "true"
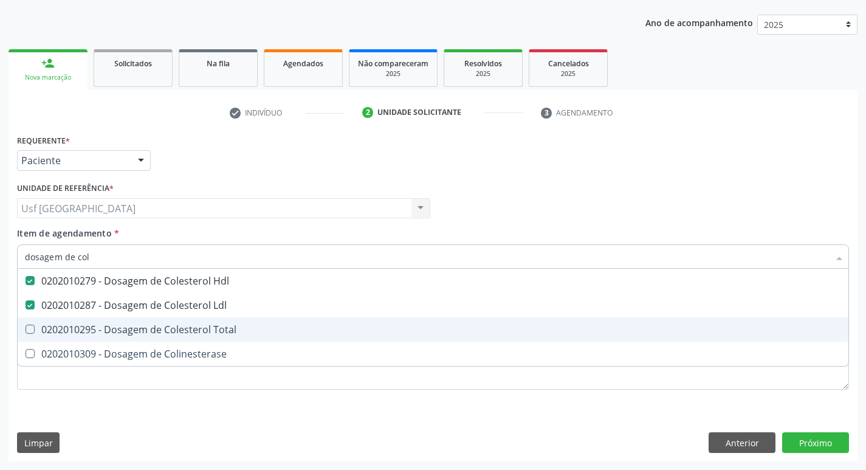
click at [217, 326] on div "0202010295 - Dosagem de Colesterol Total" at bounding box center [433, 330] width 816 height 10
checkbox Total "true"
type input "dosagem de co"
checkbox Hdl "false"
checkbox Colinesterase "true"
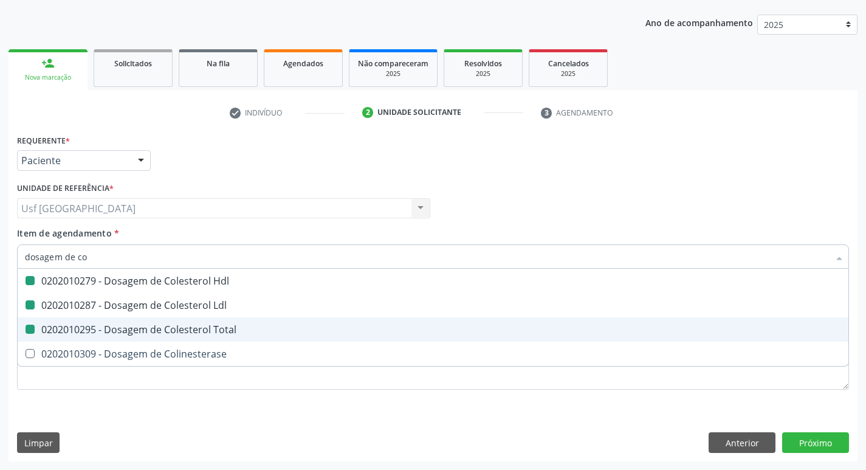
type input "dosagem de c"
checkbox Ldl "false"
checkbox Total "false"
checkbox Colinesterase "false"
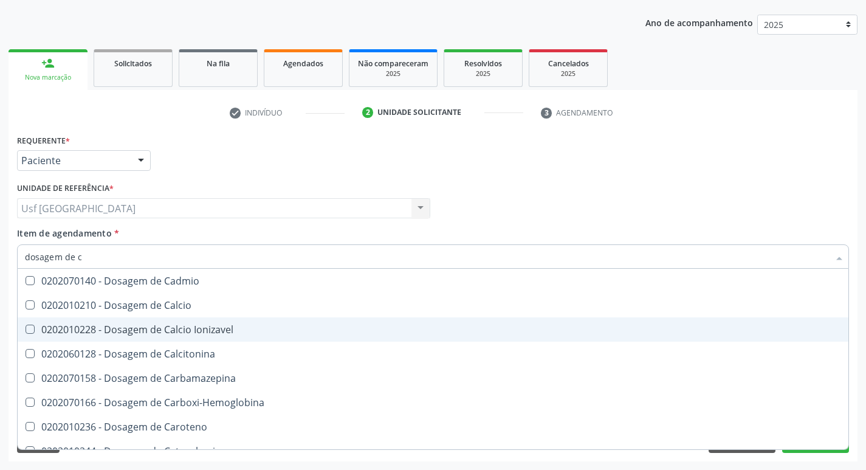
type input "dosagem de"
checkbox Cloreto "true"
checkbox Hdl "false"
checkbox Ldl "false"
checkbox Total "false"
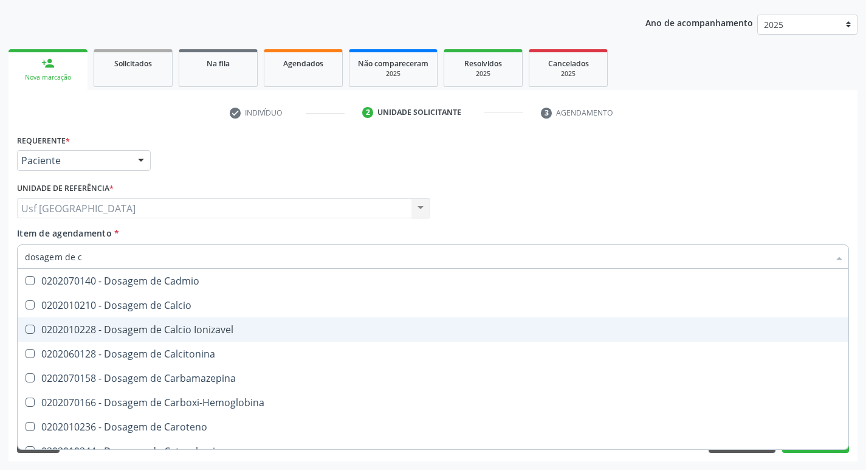
checkbox Creatinina "false"
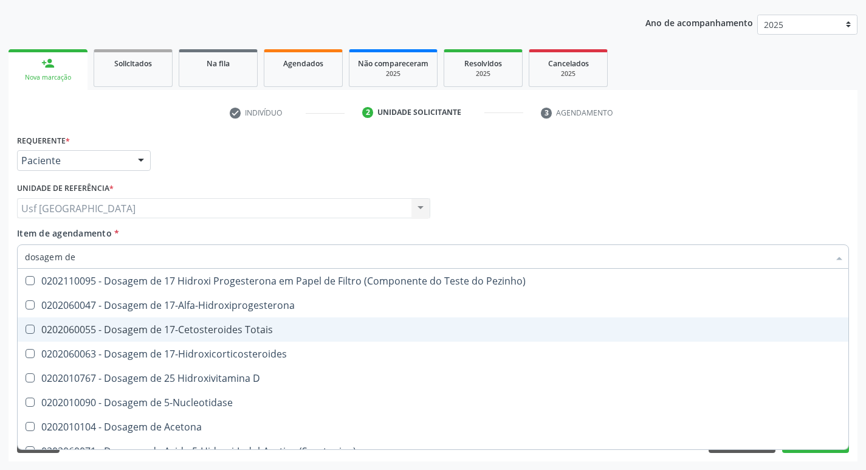
type input "dosagem de t"
checkbox Urico "false"
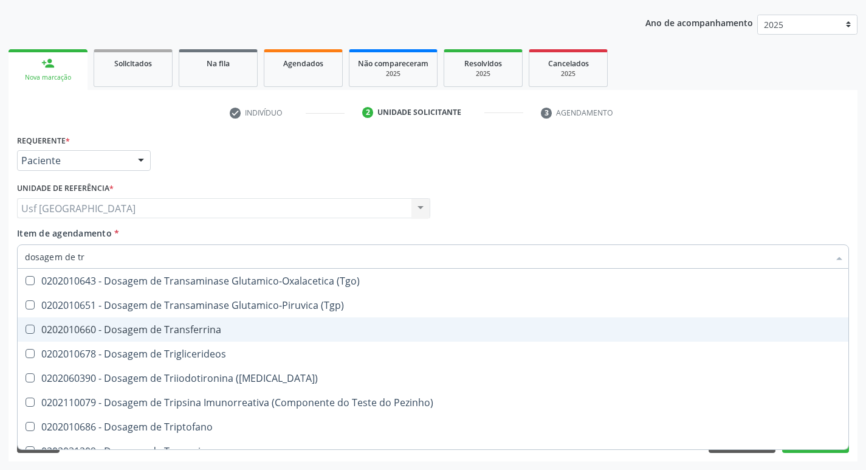
type input "dosagem de tri"
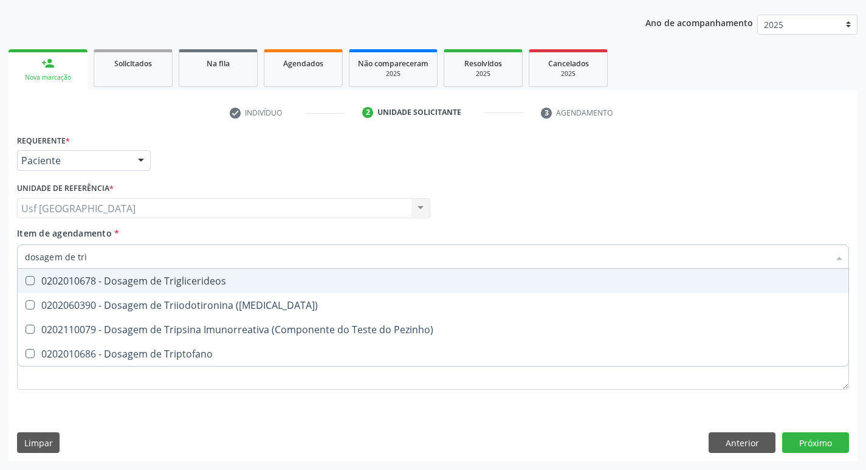
click at [196, 277] on div "0202010678 - Dosagem de Triglicerideos" at bounding box center [433, 281] width 816 height 10
checkbox Triglicerideos "true"
type input "dosagem de tr"
checkbox Triglicerideos "false"
checkbox Triptofano "true"
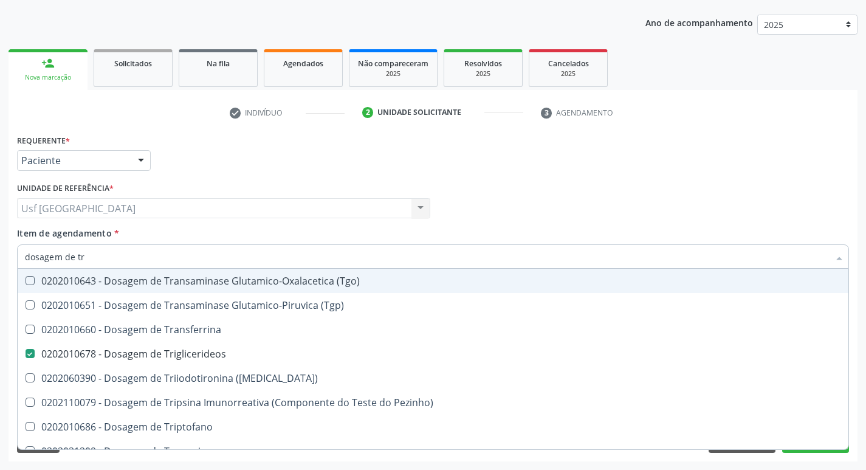
type input "dosagem de t"
checkbox Triglicerideos "false"
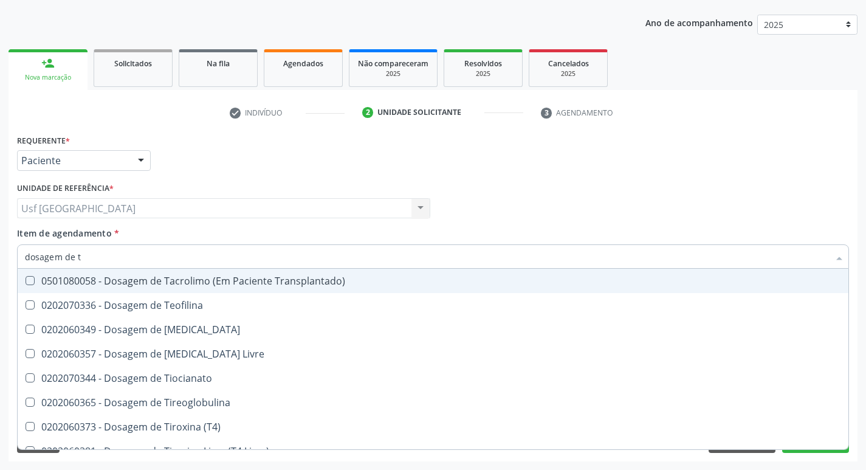
type input "dosagem de"
checkbox Triglicerideos "false"
checkbox Pezinho\) "true"
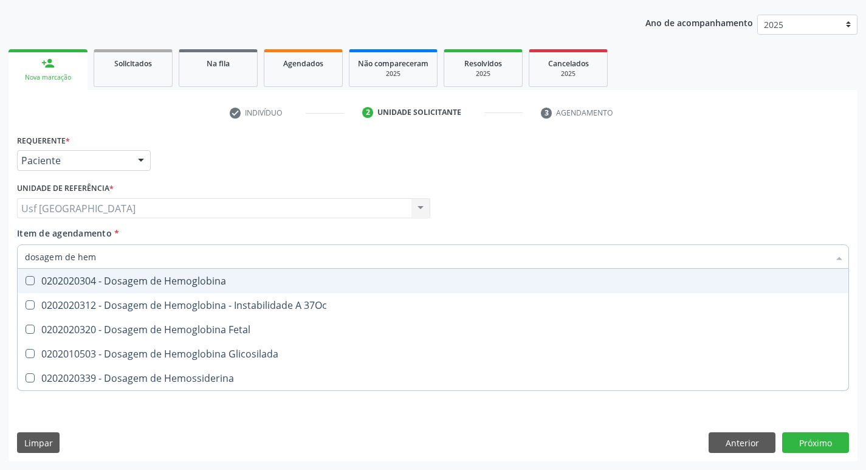
type input "dosagem de hemo"
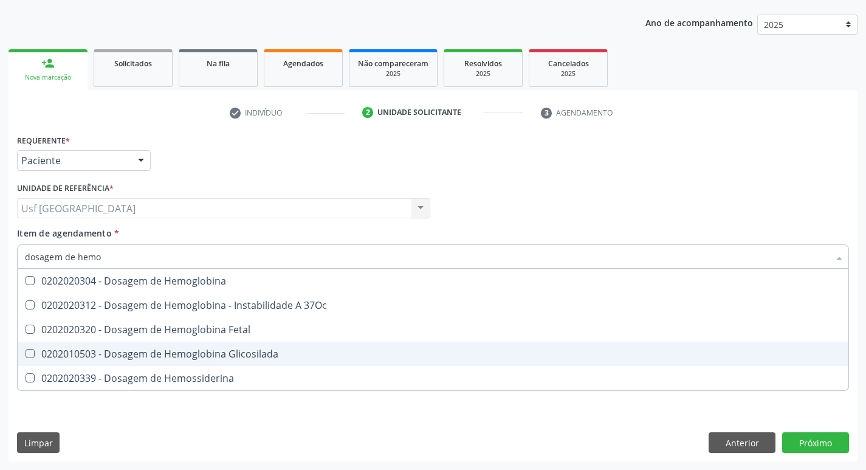
click at [230, 349] on div "0202010503 - Dosagem de Hemoglobina Glicosilada" at bounding box center [433, 354] width 816 height 10
checkbox Glicosilada "true"
type input "dosage"
checkbox Glicosilada "false"
checkbox Hemossiderina "false"
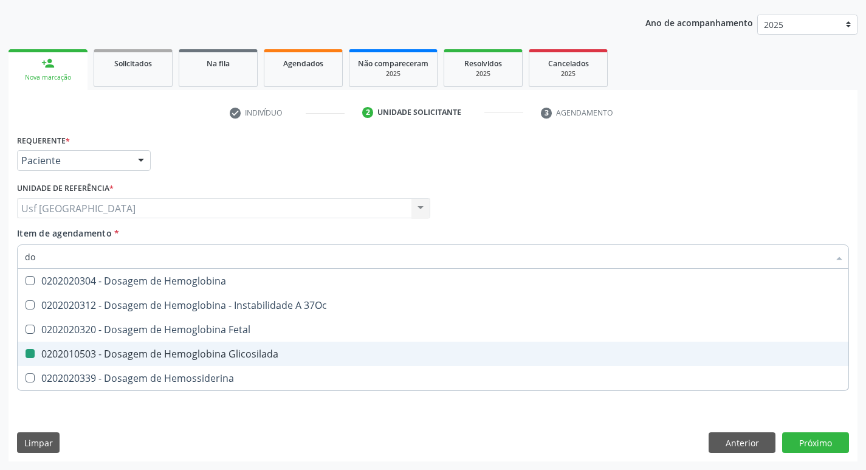
type input "d"
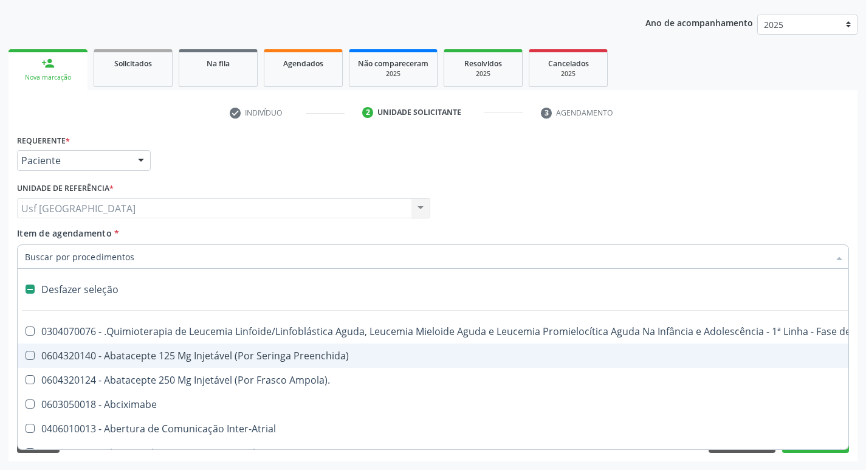
type input "h"
checkbox A "true"
checkbox Coagulação\ "true"
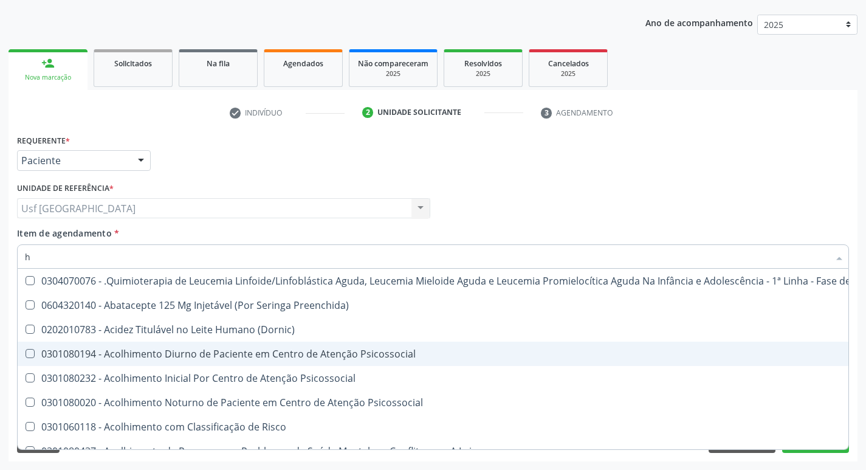
type input "he"
checkbox Pulmão "true"
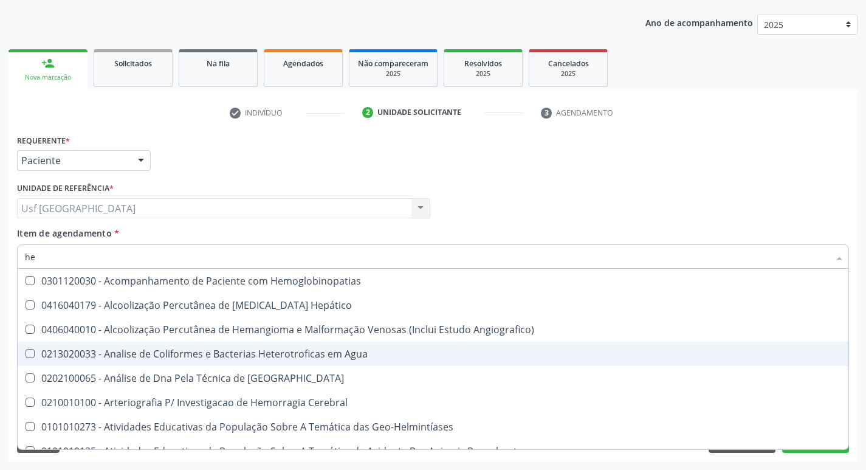
type input "hem"
checkbox \(Qualitativo\) "true"
checkbox Glicosilada "false"
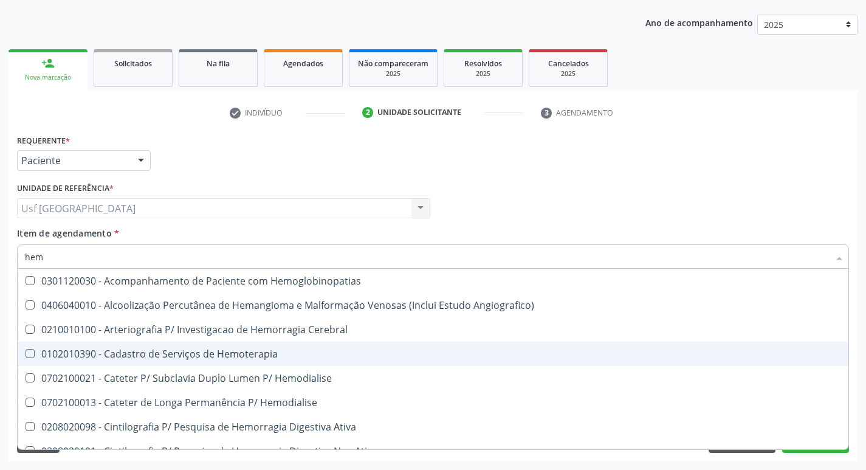
type input "hemo"
checkbox Hemacias "true"
checkbox Glicosilada "false"
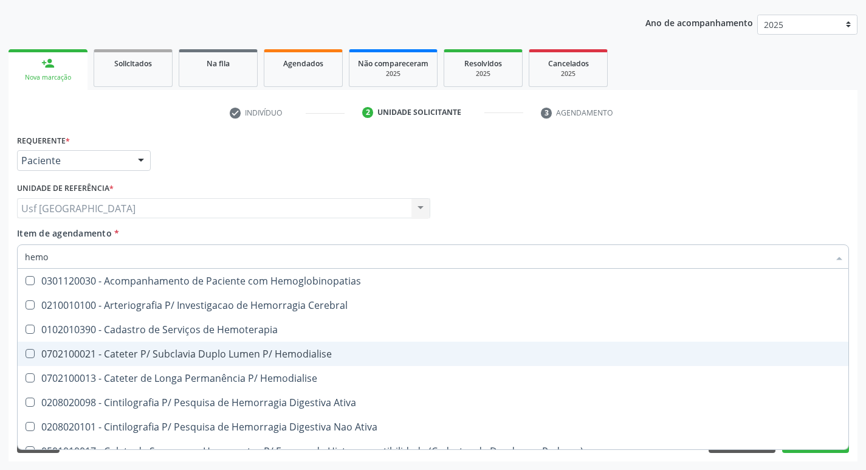
type input "hemog"
checkbox Tardio\) "true"
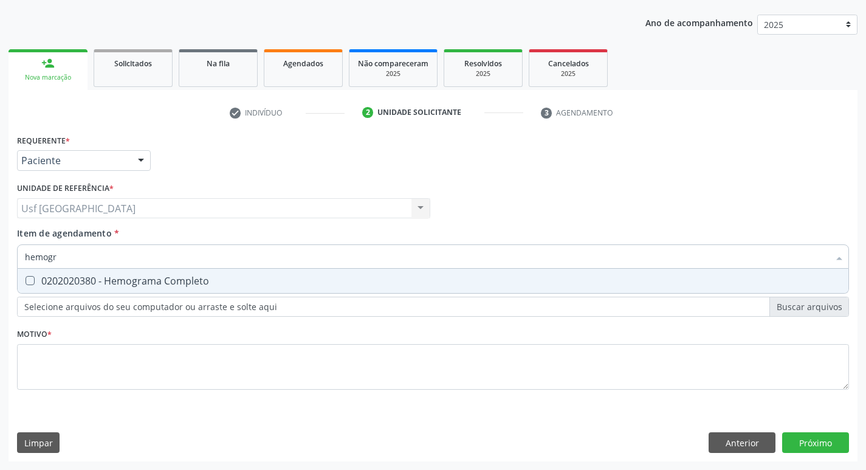
type input "hemogra"
click at [207, 281] on div "0202020380 - Hemograma Completo" at bounding box center [433, 281] width 816 height 10
checkbox Completo "true"
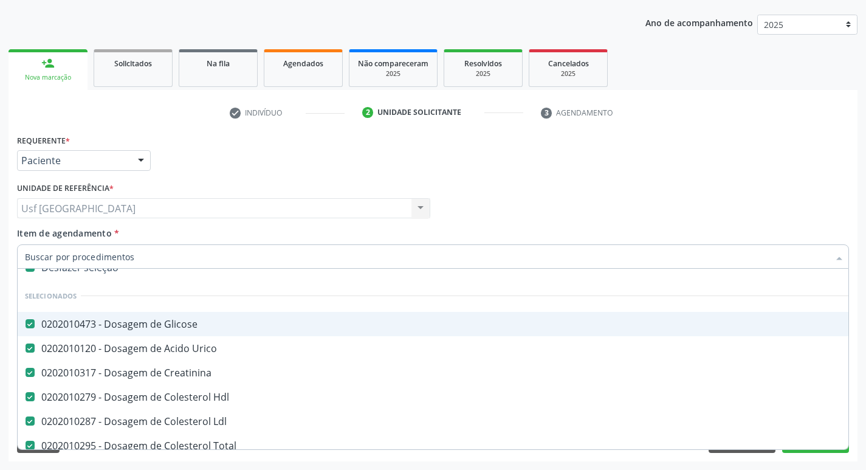
scroll to position [0, 0]
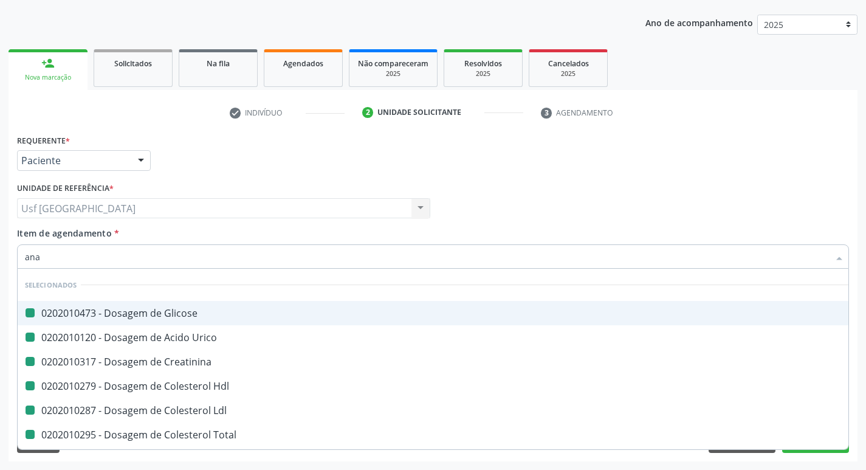
type input "anal"
checkbox Glicose "false"
checkbox Urico "false"
checkbox Creatinina "false"
checkbox Hdl "false"
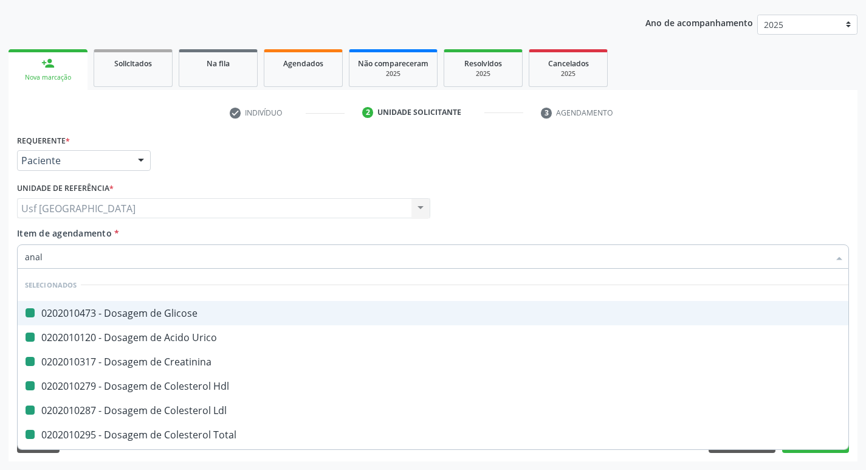
checkbox Ldl "false"
checkbox Total "false"
checkbox Triglicerideos "false"
checkbox Glicosilada "false"
checkbox Completo "false"
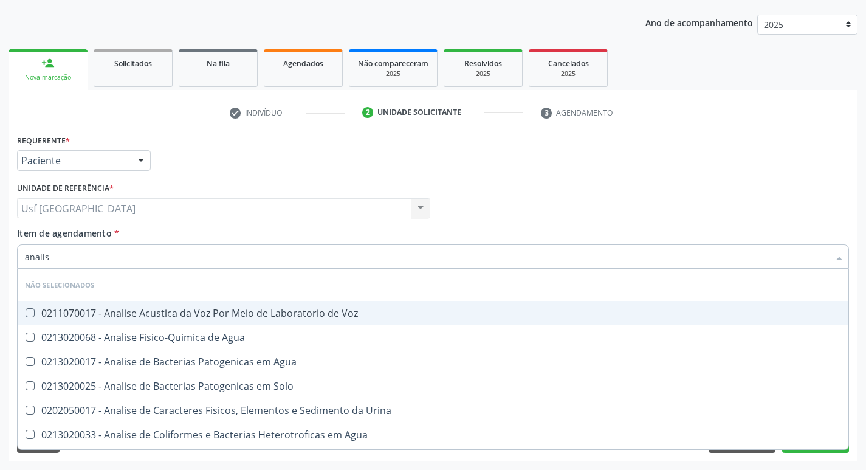
type input "analise"
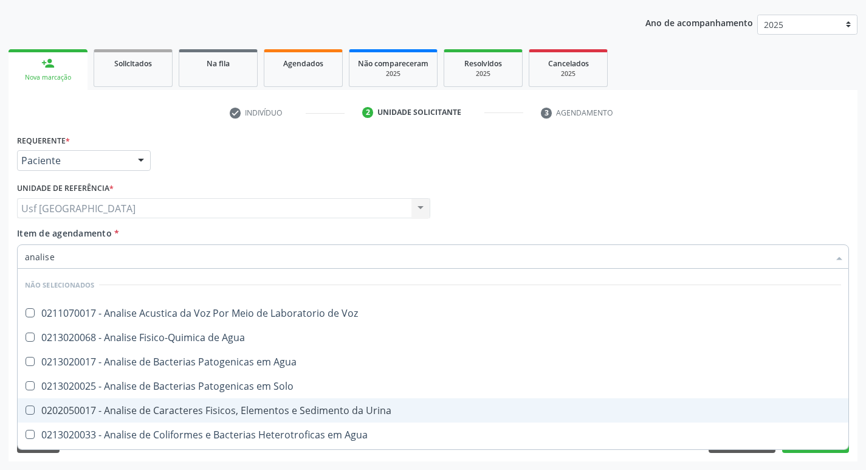
click at [292, 409] on div "0202050017 - Analise de Caracteres Fisicos, Elementos e Sedimento da Urina" at bounding box center [433, 410] width 816 height 10
checkbox Urina "true"
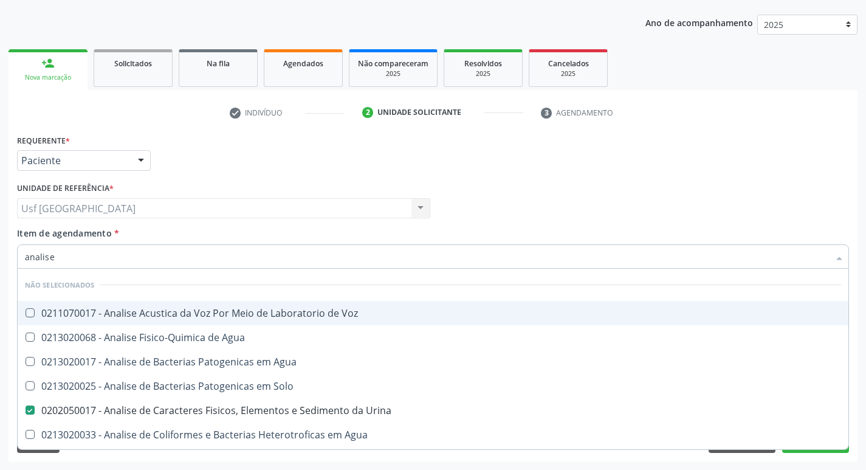
click at [554, 165] on div "Requerente * Paciente Profissional de Saúde Paciente Nenhum resultado encontrad…" at bounding box center [433, 154] width 838 height 47
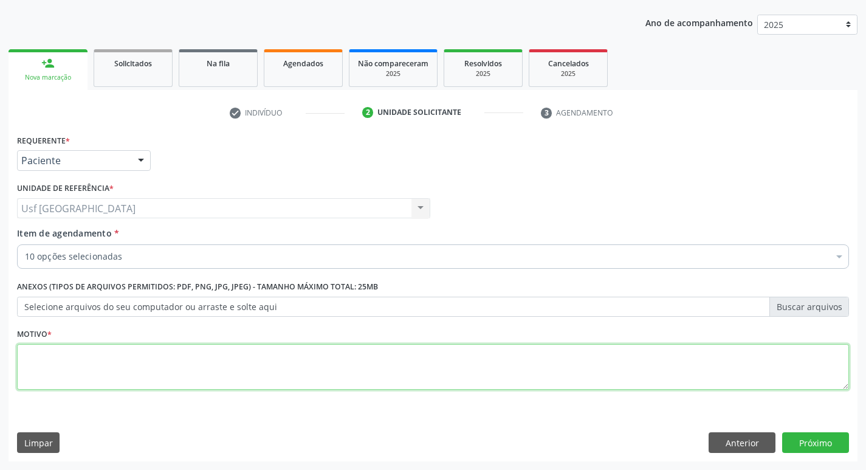
click at [300, 365] on textarea at bounding box center [433, 367] width 832 height 46
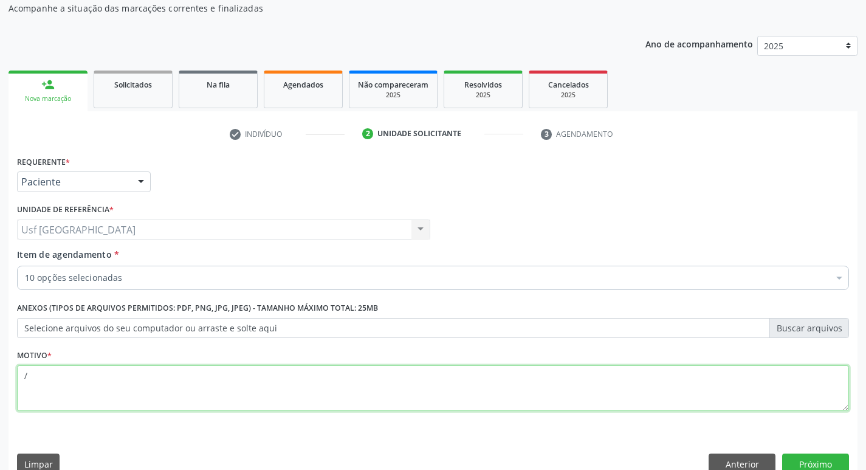
scroll to position [133, 0]
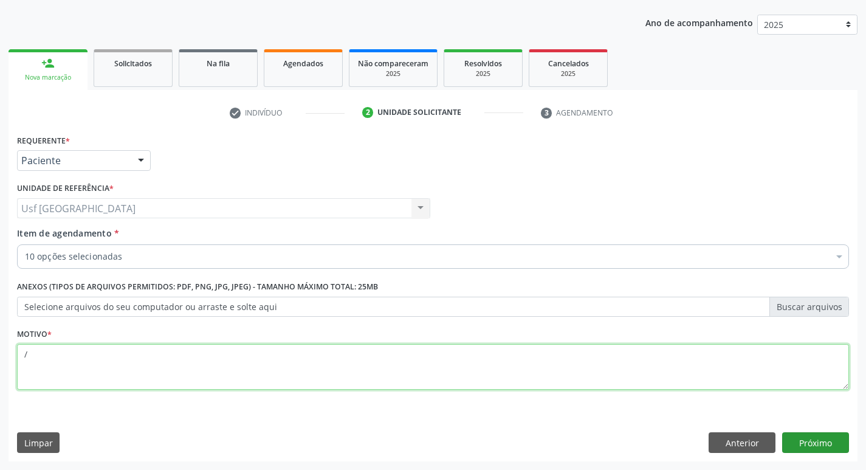
type textarea "/"
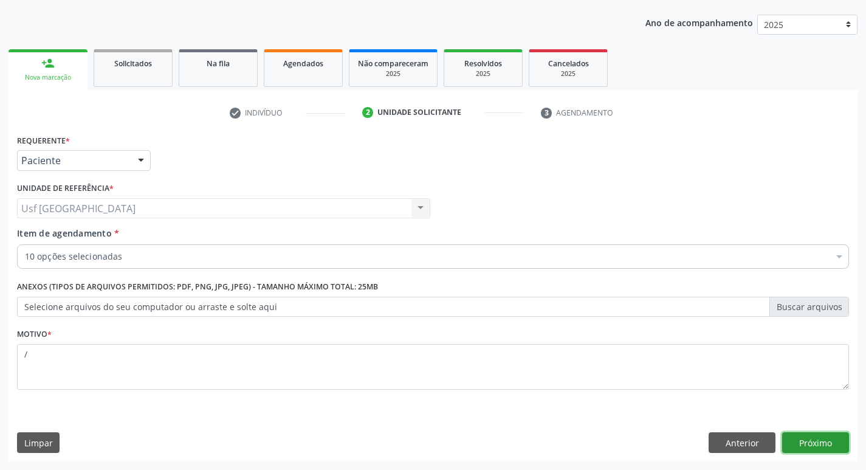
click at [829, 438] on button "Próximo" at bounding box center [815, 442] width 67 height 21
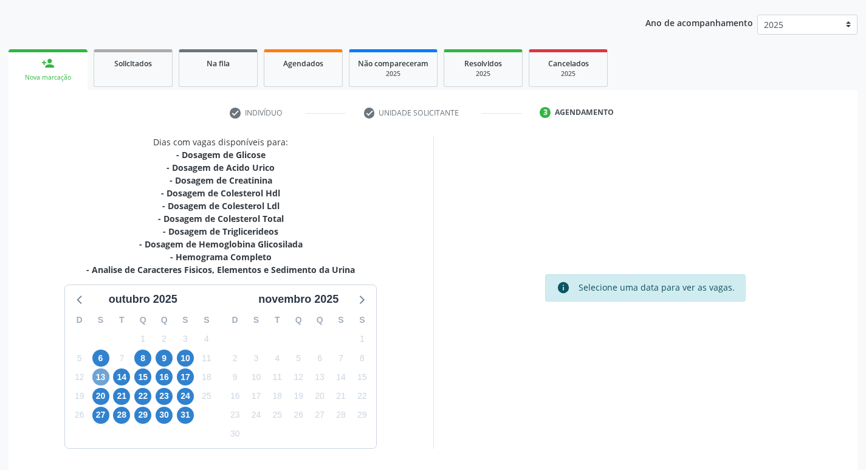
click at [98, 373] on span "13" at bounding box center [100, 376] width 17 height 17
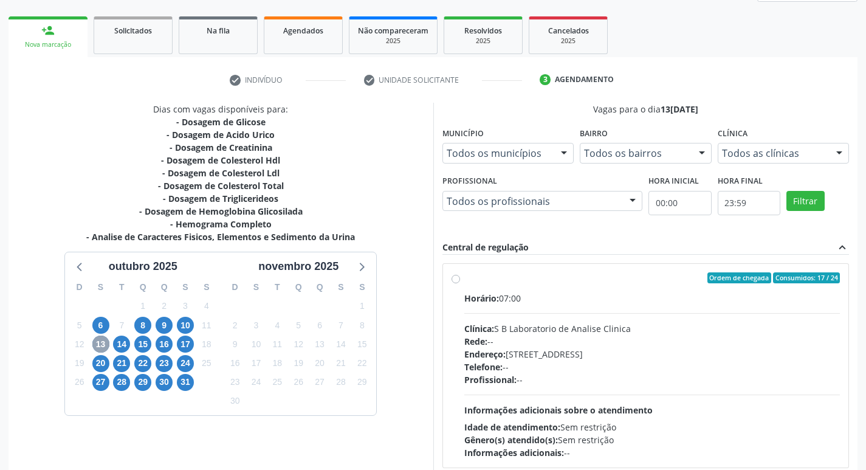
scroll to position [257, 0]
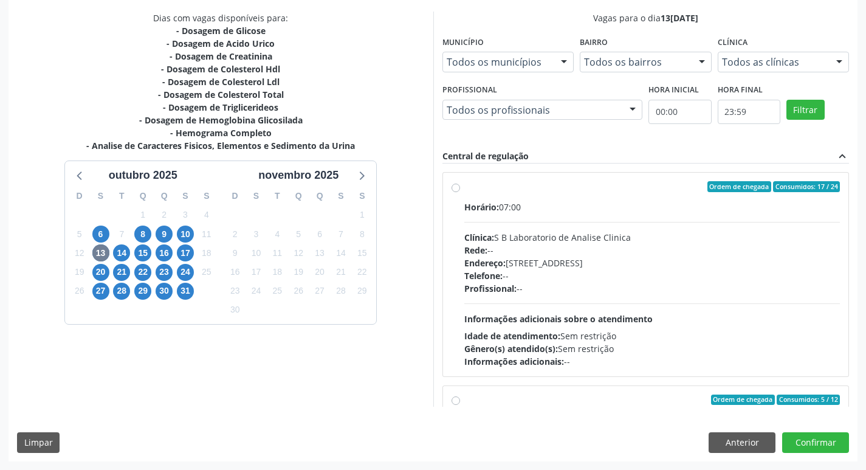
click at [464, 186] on label "Ordem de chegada Consumidos: 17 / 24 Horário: 07:00 Clínica: S B Laboratorio de…" at bounding box center [652, 274] width 376 height 187
click at [457, 186] on input "Ordem de chegada Consumidos: 17 / 24 Horário: 07:00 Clínica: S B Laboratorio de…" at bounding box center [456, 186] width 9 height 11
radio input "true"
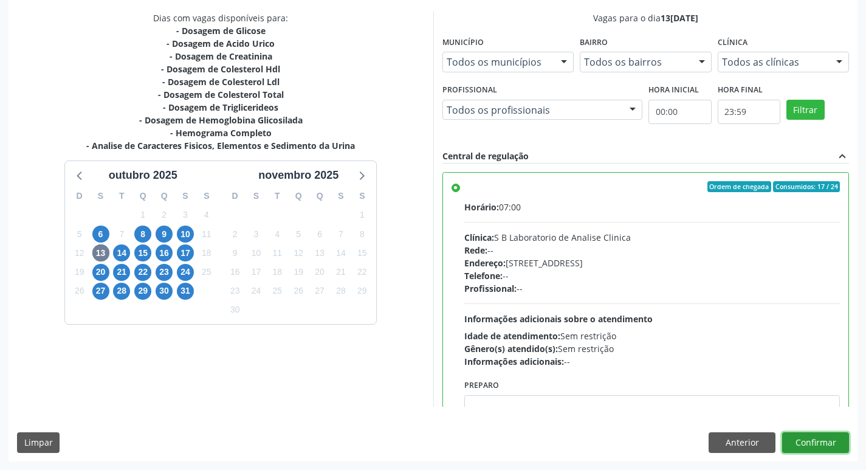
click at [823, 441] on button "Confirmar" at bounding box center [815, 442] width 67 height 21
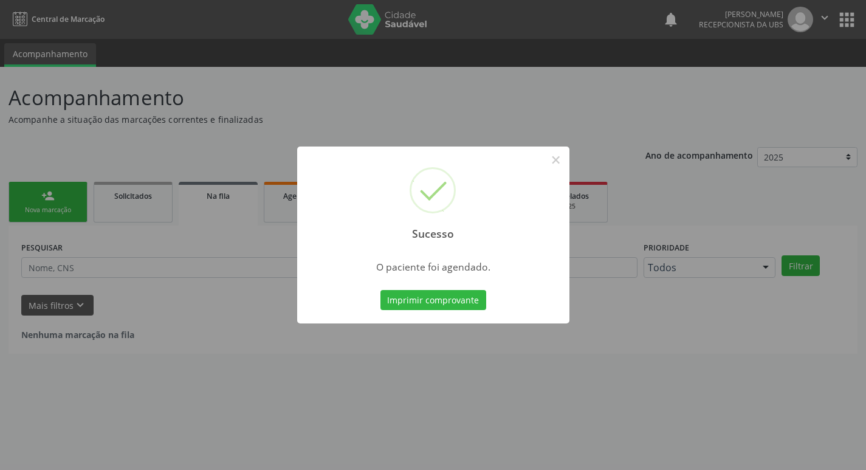
scroll to position [0, 0]
click at [559, 159] on button "×" at bounding box center [560, 160] width 21 height 21
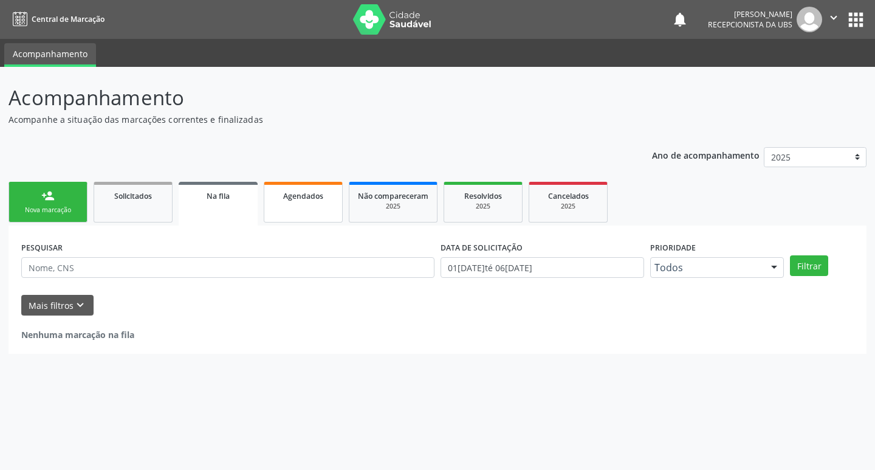
click at [312, 197] on span "Agendados" at bounding box center [303, 196] width 40 height 10
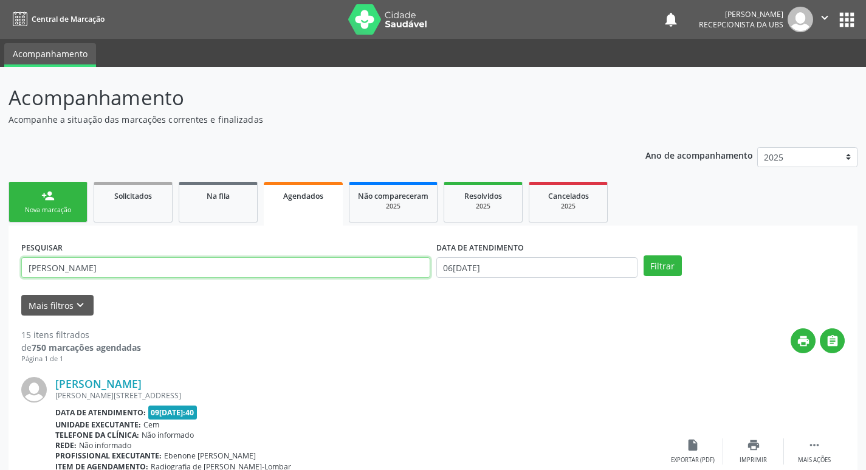
click at [321, 270] on input "[PERSON_NAME]" at bounding box center [225, 267] width 409 height 21
type input "m"
type input "[PERSON_NAME]"
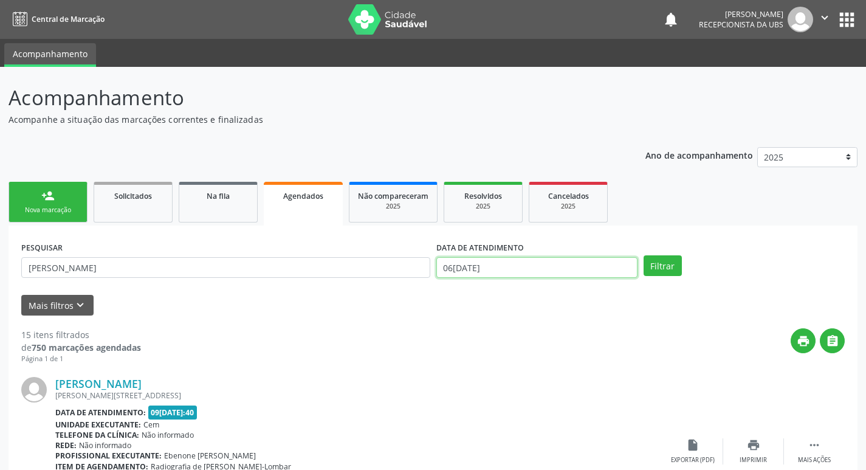
click at [520, 267] on input "06[DATE]" at bounding box center [536, 267] width 201 height 21
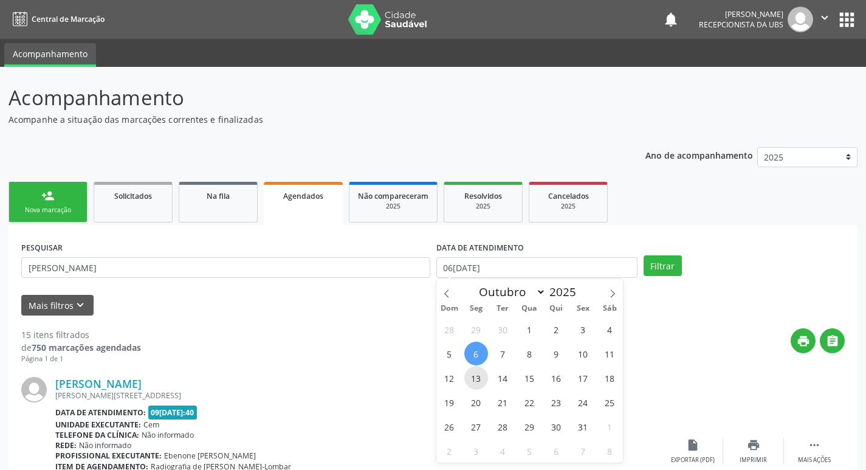
click at [481, 373] on span "13" at bounding box center [476, 378] width 24 height 24
type input "13[DATE]"
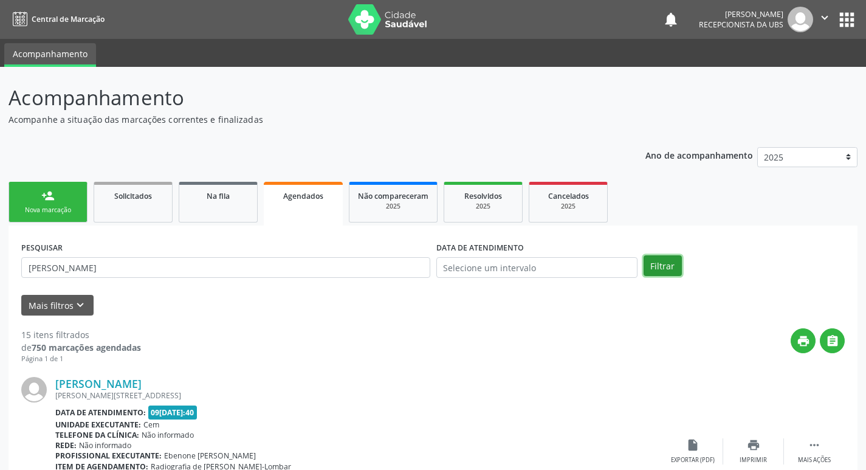
click at [672, 268] on button "Filtrar" at bounding box center [663, 265] width 38 height 21
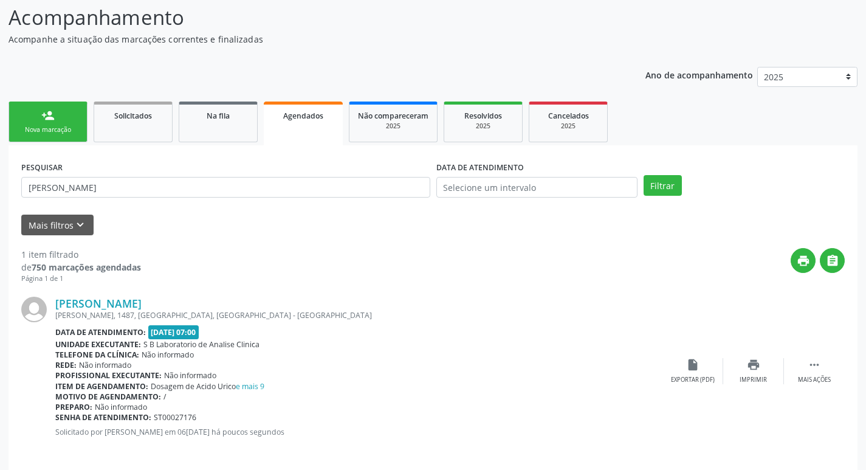
scroll to position [90, 0]
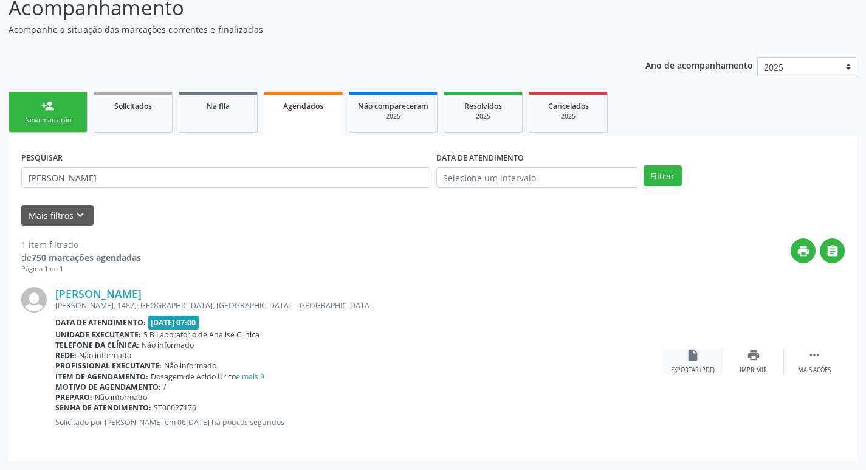
click at [702, 364] on div "insert_drive_file Exportar (PDF)" at bounding box center [693, 361] width 61 height 26
click at [85, 185] on input "[PERSON_NAME]" at bounding box center [225, 177] width 409 height 21
type input "e"
type input "02317697414"
click at [54, 111] on div "person_add" at bounding box center [47, 105] width 13 height 13
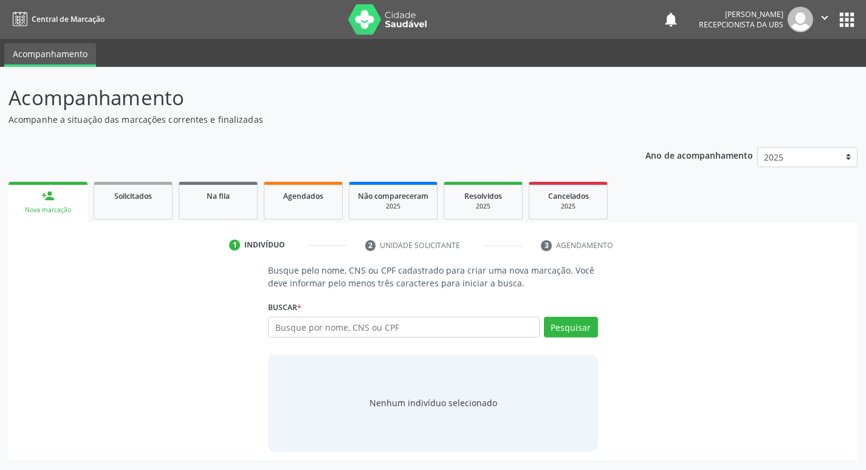
scroll to position [0, 0]
click at [444, 334] on input "text" at bounding box center [408, 327] width 275 height 21
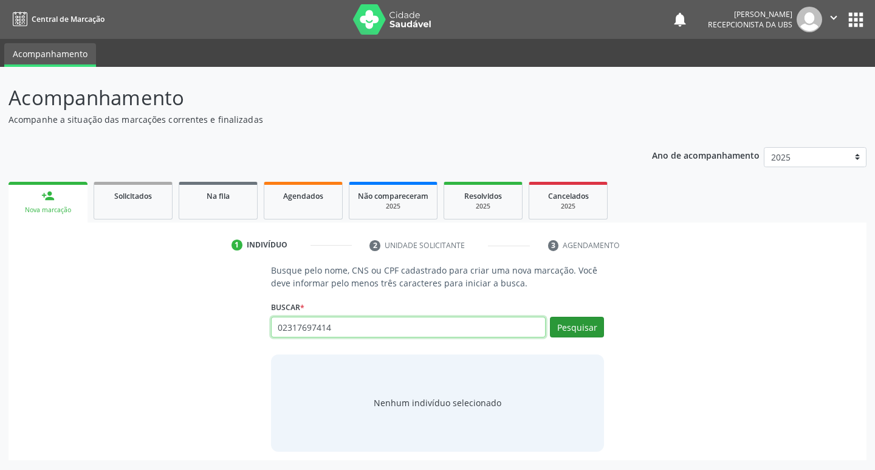
type input "02317697414"
click at [584, 330] on button "Pesquisar" at bounding box center [577, 327] width 54 height 21
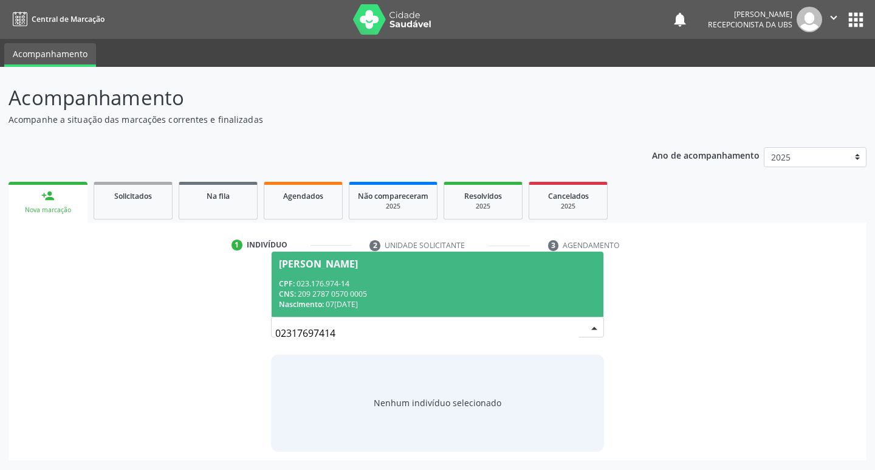
click at [308, 281] on div "CPF: 023.176.974-14" at bounding box center [438, 283] width 318 height 10
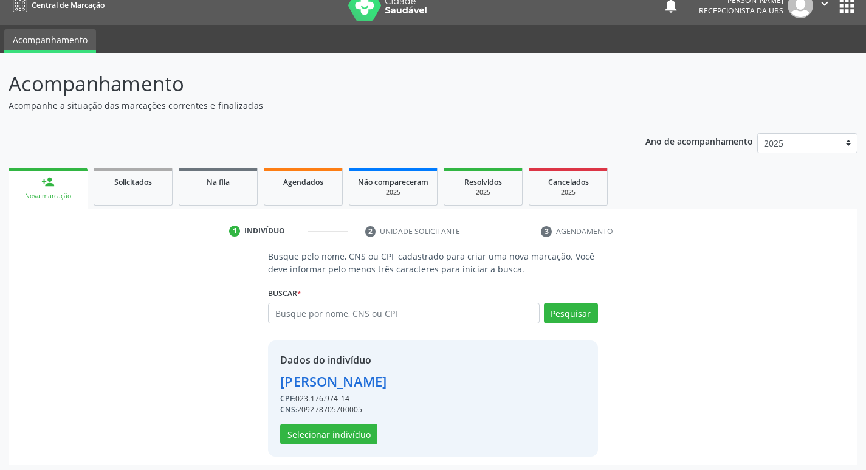
scroll to position [18, 0]
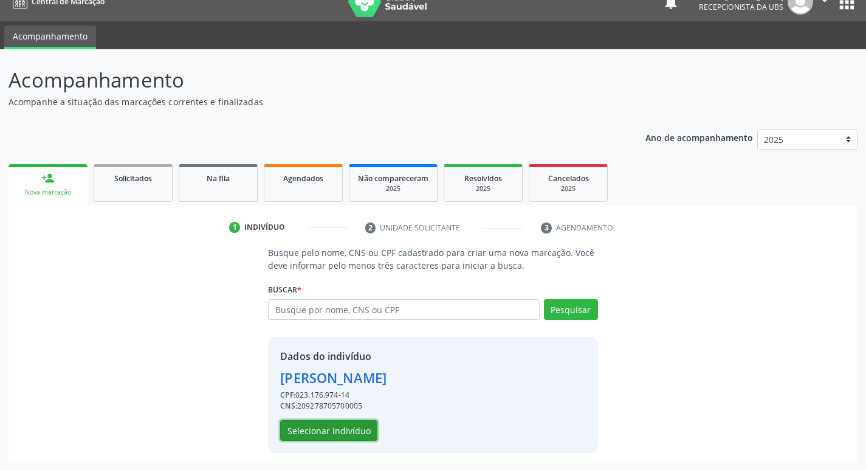
click at [320, 421] on button "Selecionar indivíduo" at bounding box center [328, 430] width 97 height 21
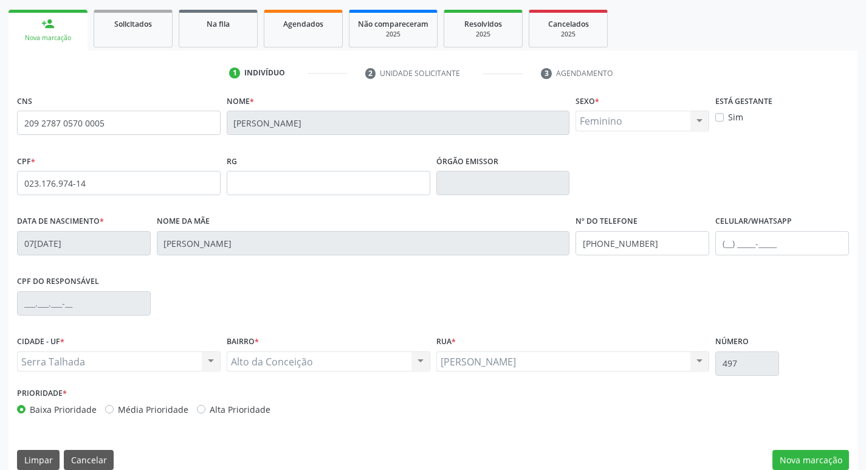
scroll to position [189, 0]
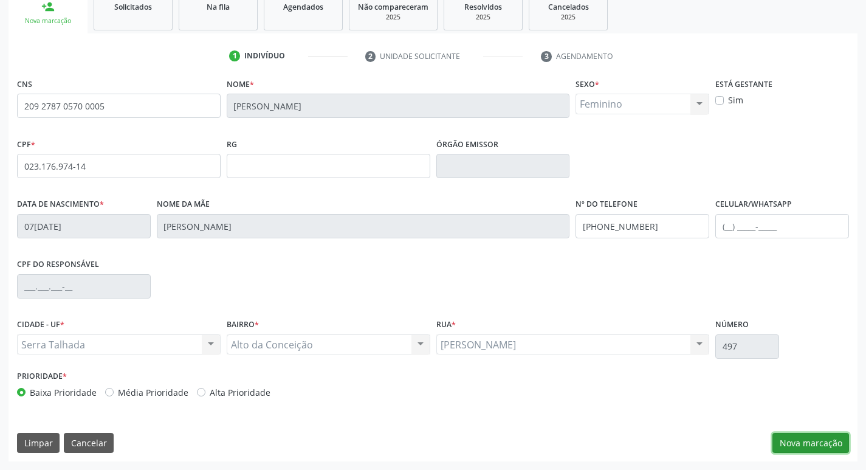
click at [801, 444] on button "Nova marcação" at bounding box center [811, 443] width 77 height 21
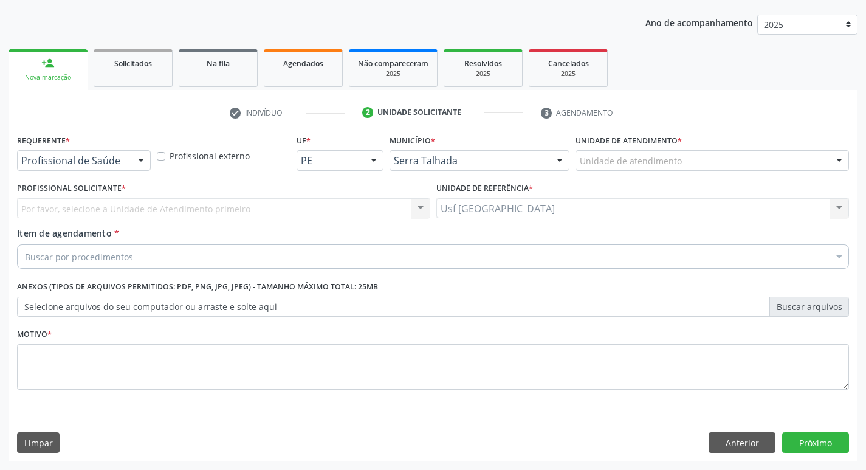
scroll to position [133, 0]
click at [129, 165] on div "Profissional de Saúde" at bounding box center [84, 160] width 134 height 21
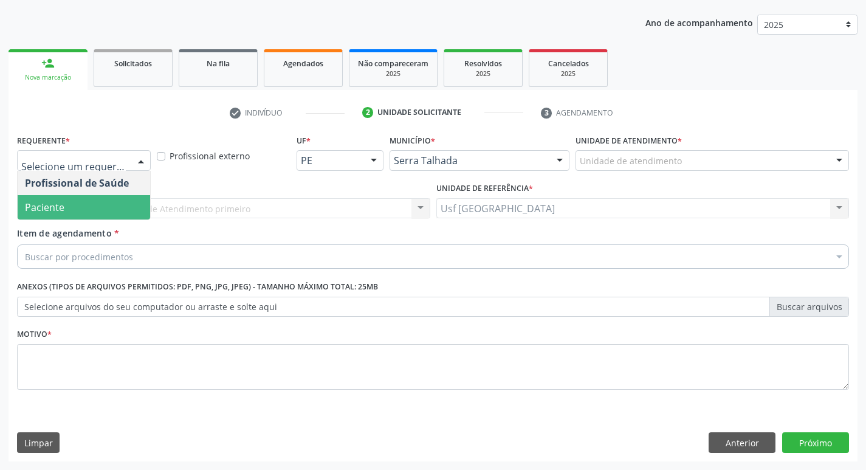
click at [67, 208] on span "Paciente" at bounding box center [84, 207] width 133 height 24
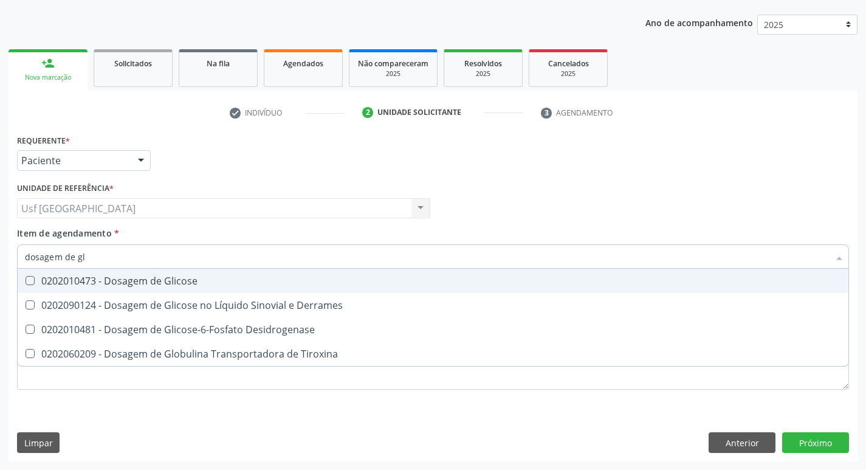
type input "dosagem de gli"
click at [131, 285] on div "0202010473 - Dosagem de Glicose" at bounding box center [433, 281] width 816 height 10
checkbox Glicose "true"
type input "dosagem de g"
checkbox Glicose "false"
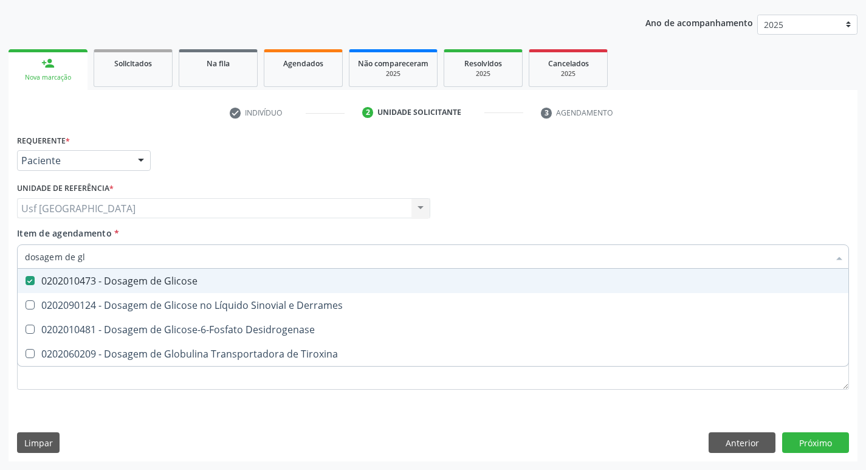
checkbox Tiroxina "true"
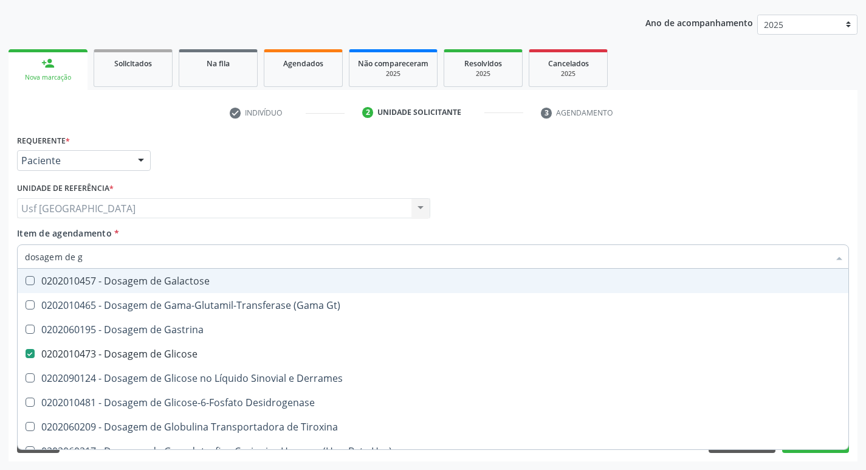
type input "dosagem de"
checkbox Glicose "false"
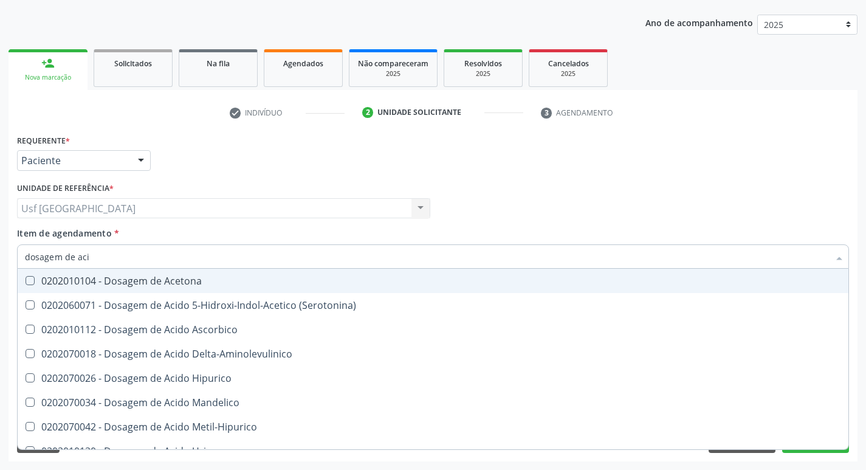
type input "dosagem de acid"
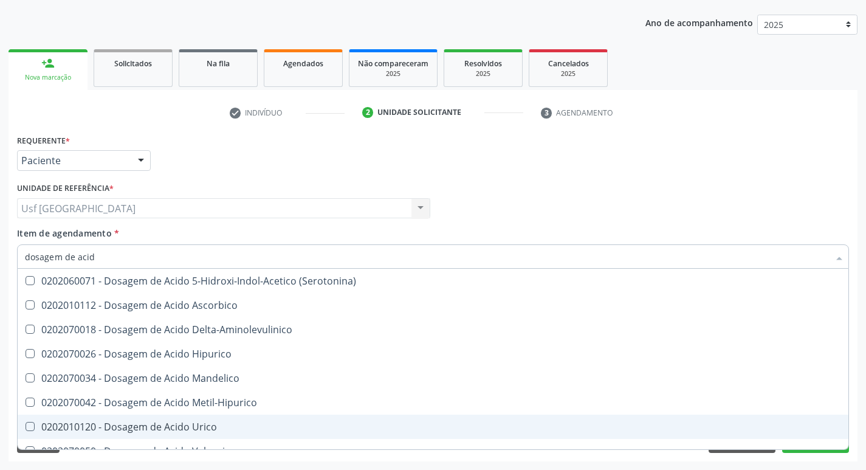
click at [170, 424] on div "0202010120 - Dosagem de Acido Urico" at bounding box center [433, 427] width 816 height 10
checkbox Urico "true"
type input "dosagem de ac"
checkbox Urico "false"
checkbox Valproico "true"
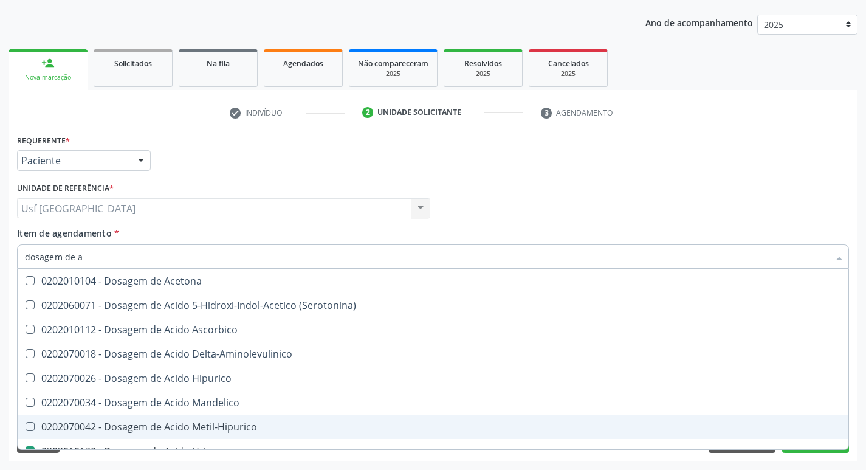
type input "dosagem de"
checkbox Urico "false"
checkbox Etilico "true"
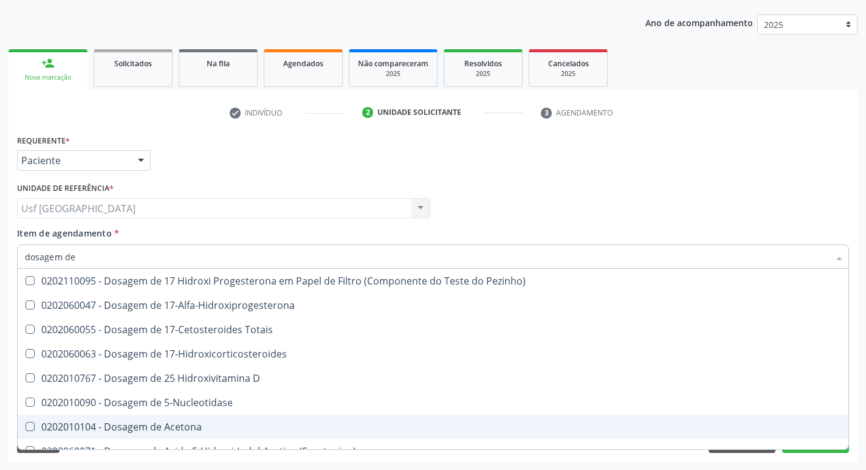
type input "dosagem de c"
checkbox Urico "false"
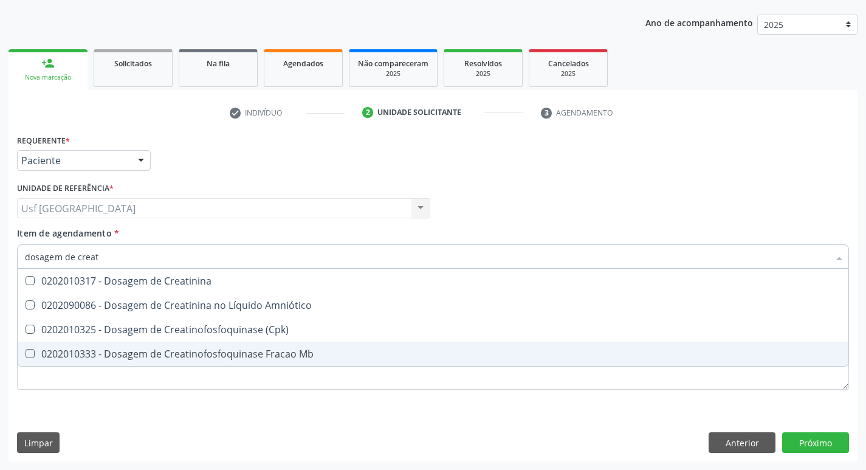
type input "dosagem de creati"
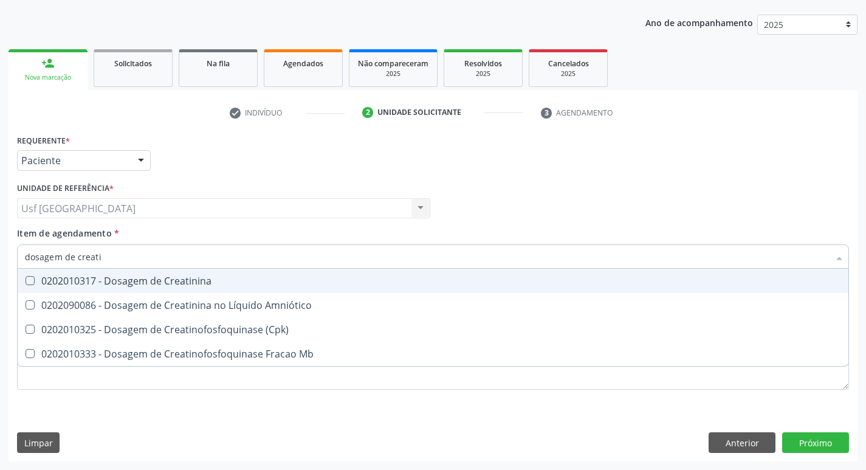
click at [247, 272] on span "0202010317 - Dosagem de Creatinina" at bounding box center [433, 281] width 831 height 24
checkbox Creatinina "true"
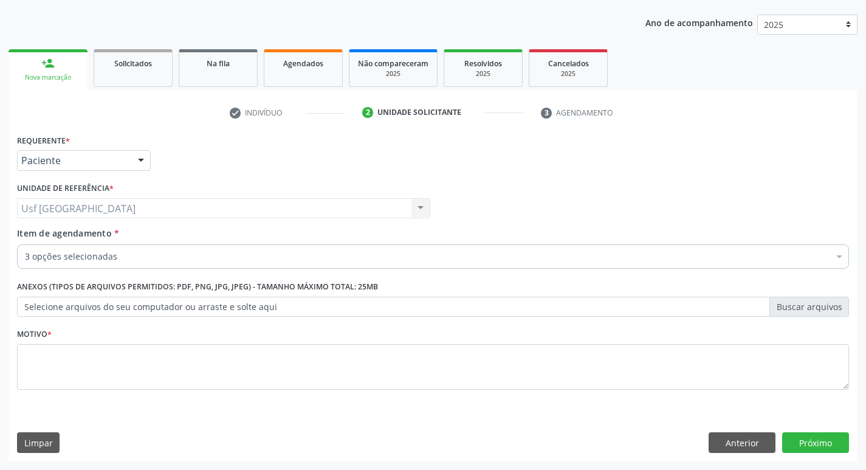
checkbox Glicose "true"
checkbox Urico "true"
checkbox Creatinina "true"
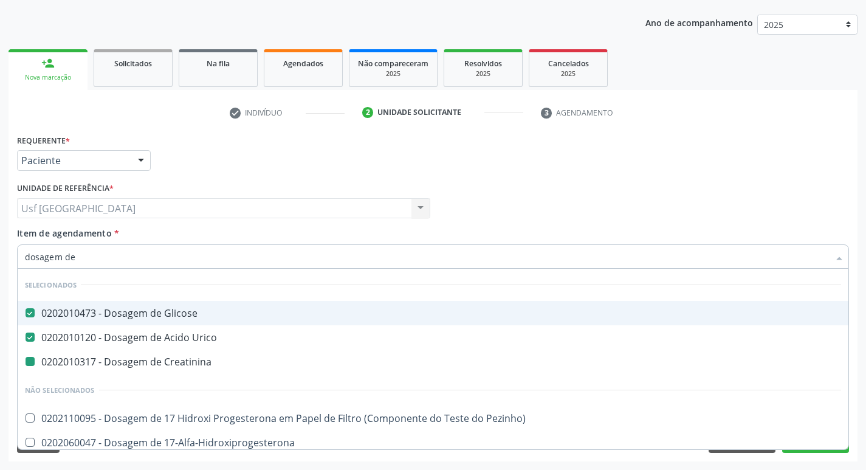
type input "dosagem de c"
checkbox Creatinina "false"
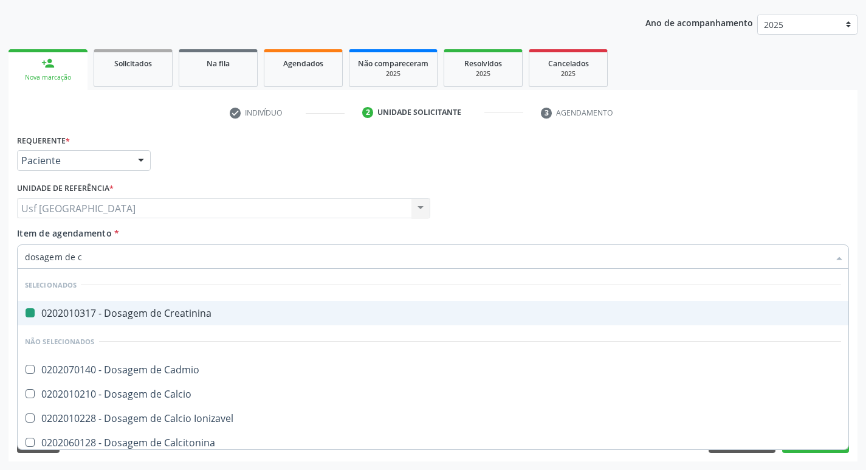
type input "dosagem de co"
checkbox Creatinina "false"
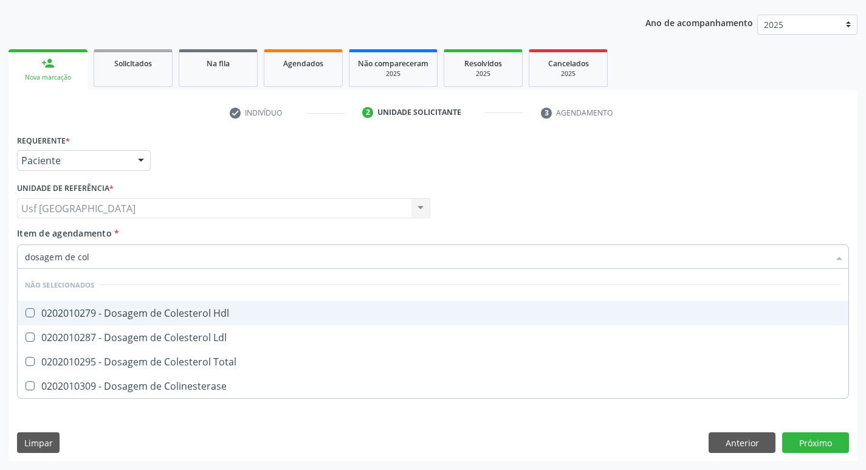
type input "dosagem de [PERSON_NAME]"
click at [140, 308] on div "0202010279 - Dosagem de Colesterol Hdl" at bounding box center [433, 313] width 816 height 10
checkbox Hdl "true"
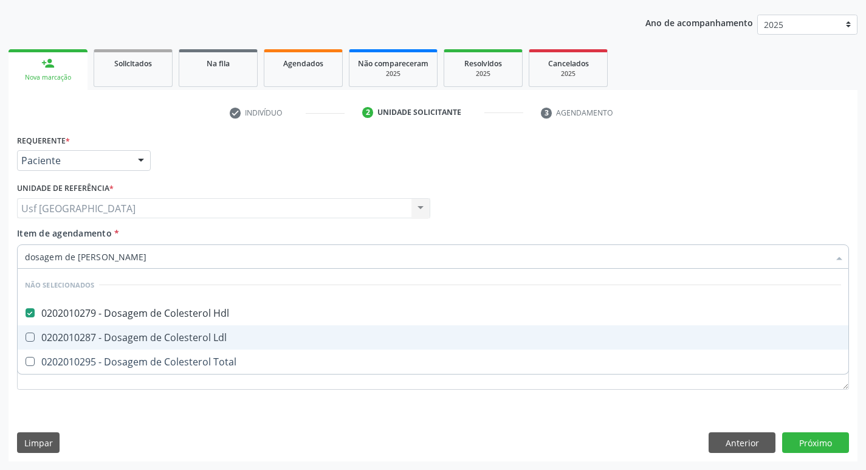
click at [141, 333] on div "0202010287 - Dosagem de Colesterol Ldl" at bounding box center [433, 338] width 816 height 10
checkbox Ldl "true"
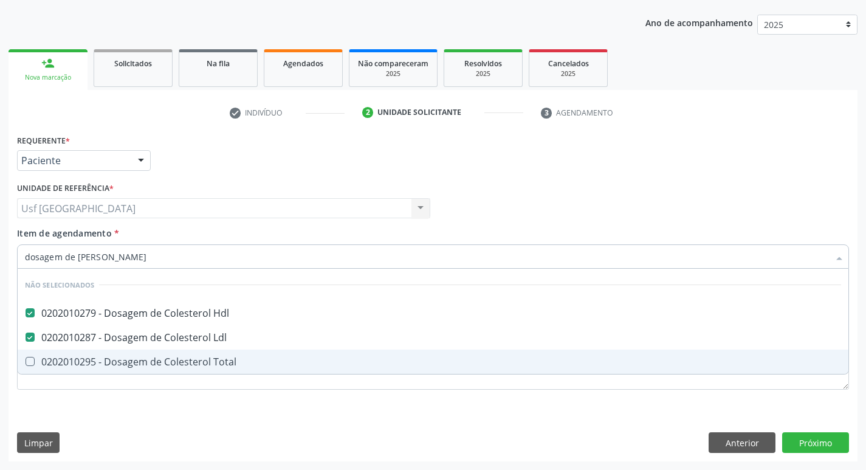
click at [155, 365] on div "0202010295 - Dosagem de Colesterol Total" at bounding box center [433, 362] width 816 height 10
checkbox Total "true"
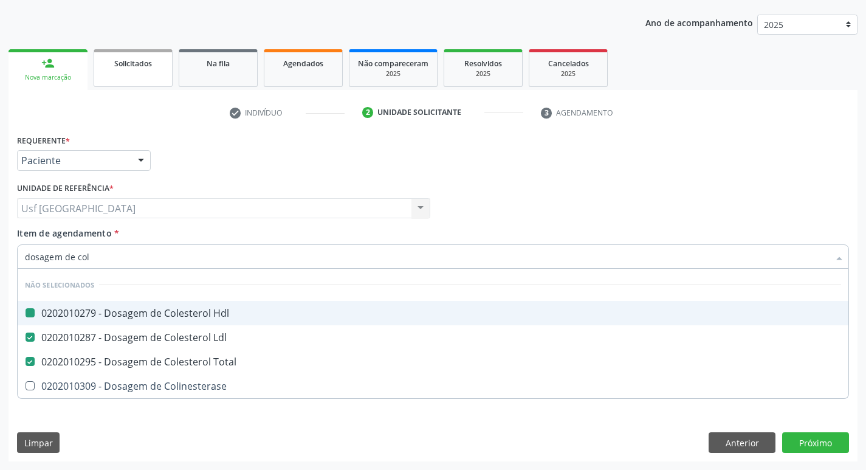
type input "dosagem de co"
checkbox Hdl "false"
checkbox Colinesterase "true"
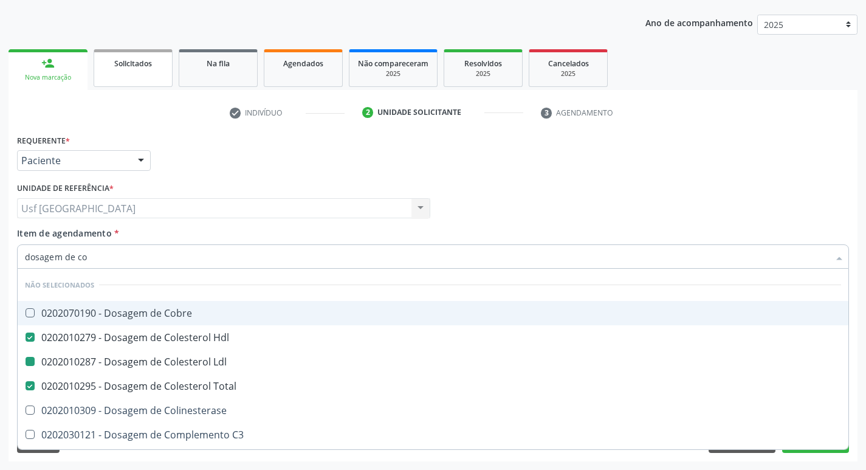
type input "dosagem de c"
checkbox Cobre "true"
checkbox Ldl "false"
checkbox Total "false"
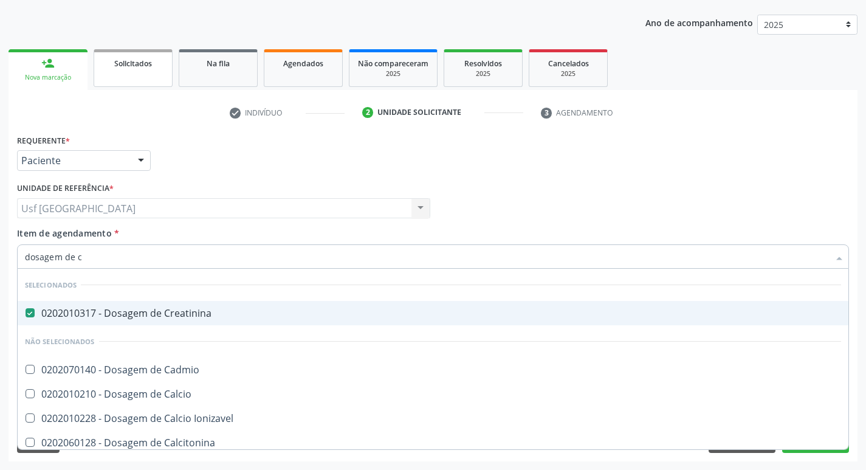
type input "dosagem de"
checkbox Cadmio "true"
checkbox Hdl "false"
checkbox Ldl "false"
checkbox Total "false"
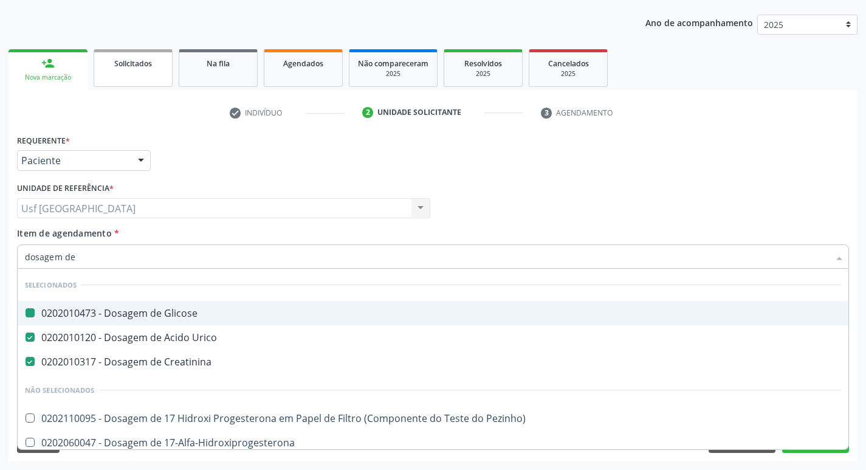
type input "dosagem de t"
checkbox Glicose "false"
checkbox Creatinina "false"
checkbox Urico "false"
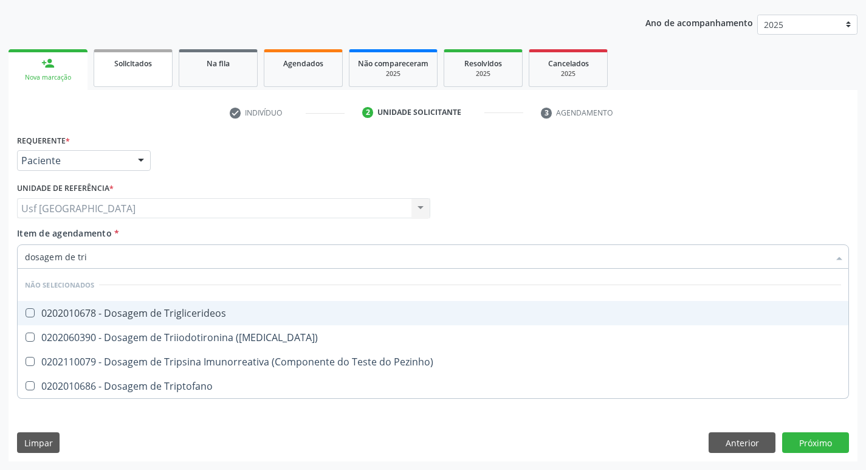
type input "dosagem de trig"
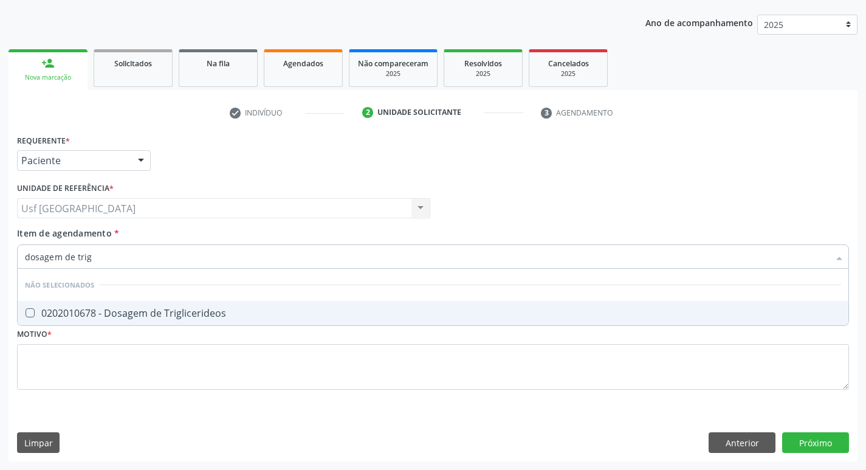
click at [204, 316] on div "0202010678 - Dosagem de Triglicerideos" at bounding box center [433, 313] width 816 height 10
checkbox Triglicerideos "true"
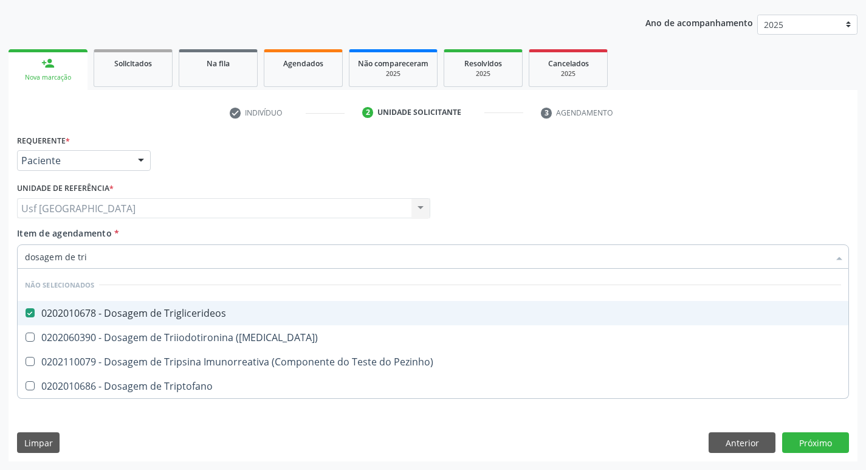
type input "dosagem de tr"
checkbox Triglicerideos "false"
checkbox Triptofano "true"
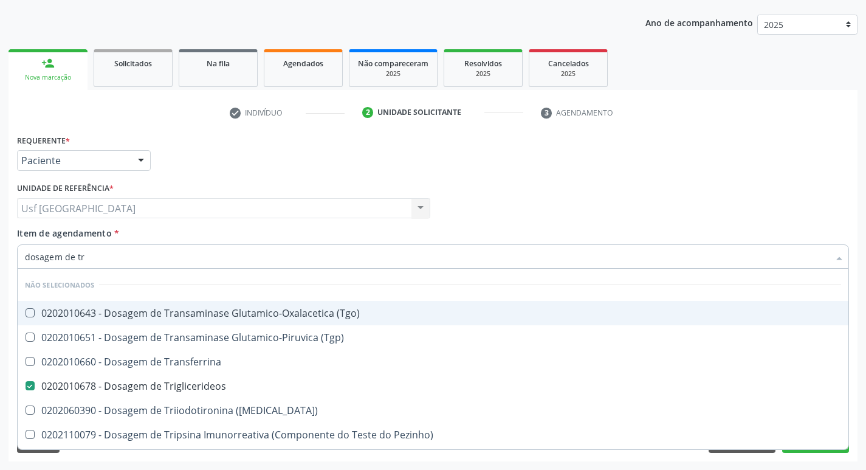
type input "dosagem de t"
checkbox Triglicerideos "false"
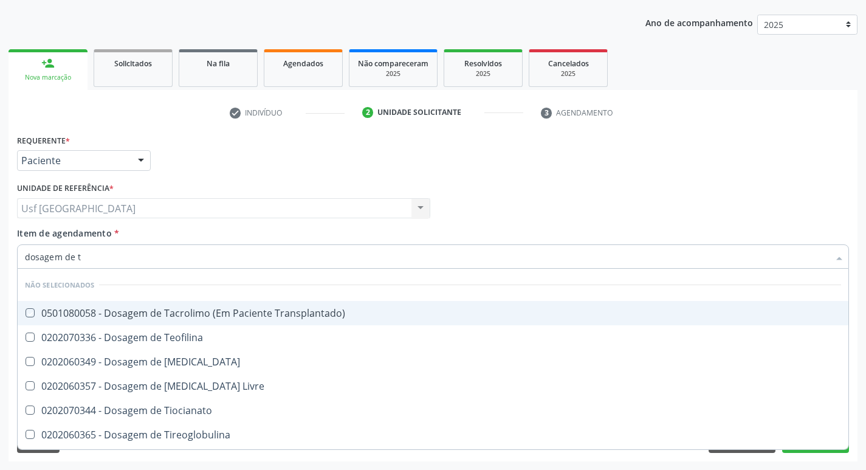
type input "dosagem de"
checkbox Transplantado\) "true"
checkbox Teofilina "true"
checkbox Testosterona "true"
checkbox Triglicerideos "false"
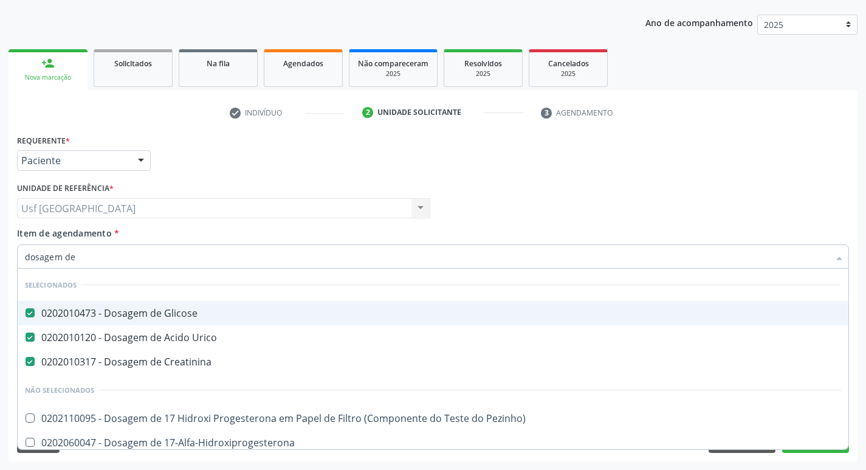
type input "dosagem de h"
checkbox Glicose "false"
checkbox Urico "false"
checkbox Creatinina "false"
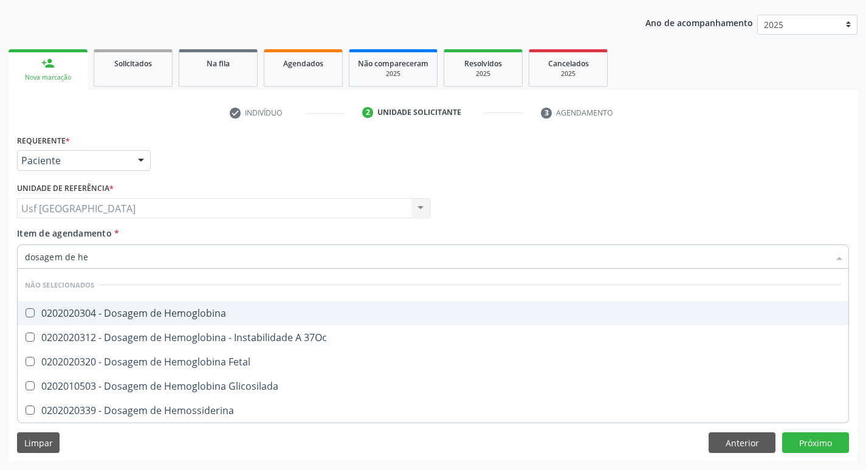
type input "dosagem de hem"
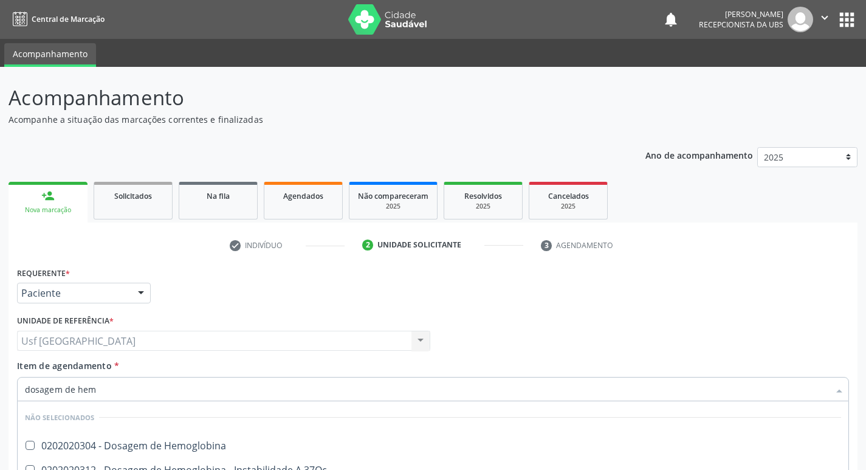
scroll to position [133, 0]
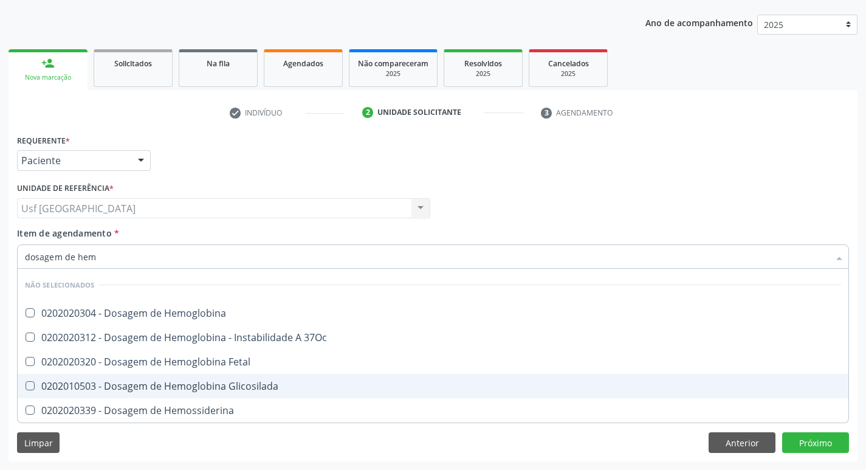
click at [252, 384] on div "0202010503 - Dosagem de Hemoglobina Glicosilada" at bounding box center [433, 386] width 816 height 10
checkbox Glicosilada "true"
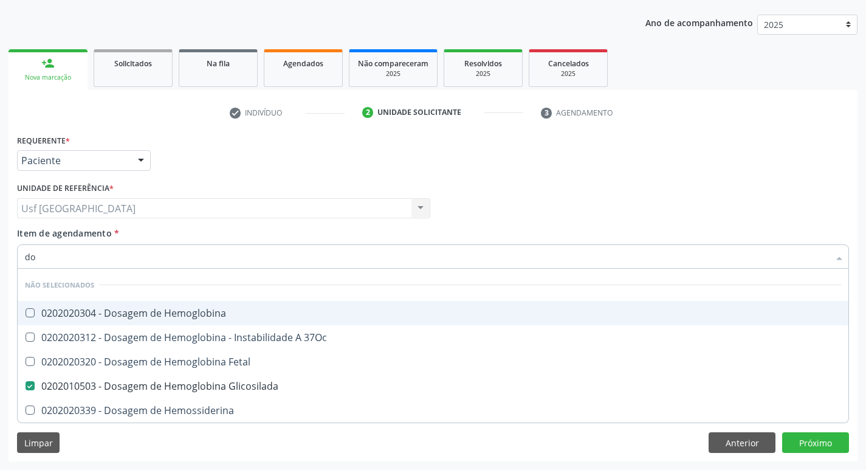
type input "d"
checkbox Hemoglobina "true"
checkbox 37Oc "true"
checkbox Fetal "true"
checkbox Hemossiderina "false"
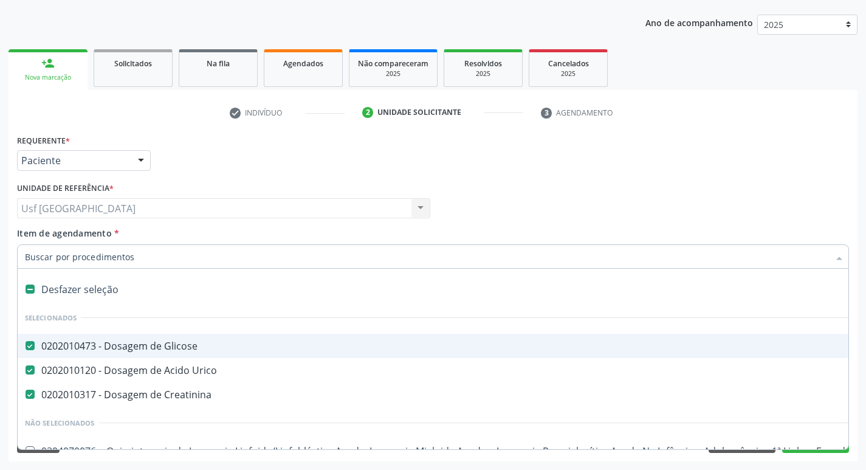
type input "h"
checkbox Glicose "false"
checkbox Urico "false"
checkbox Creatinina "false"
checkbox C "true"
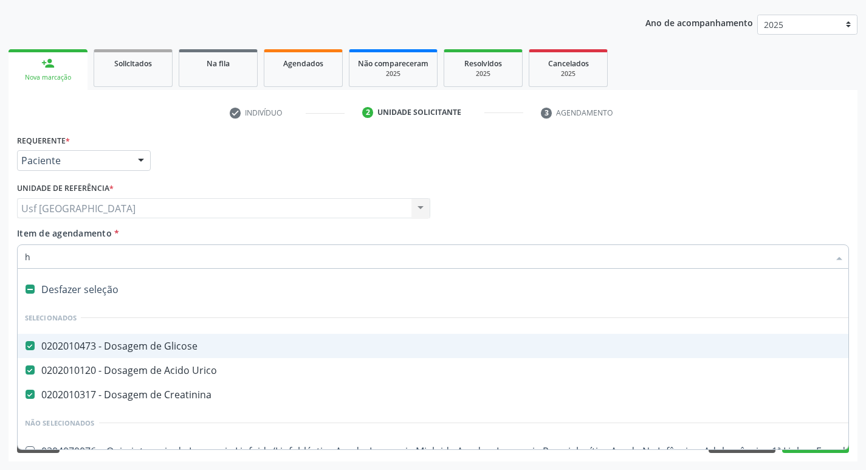
checkbox Dente\) "true"
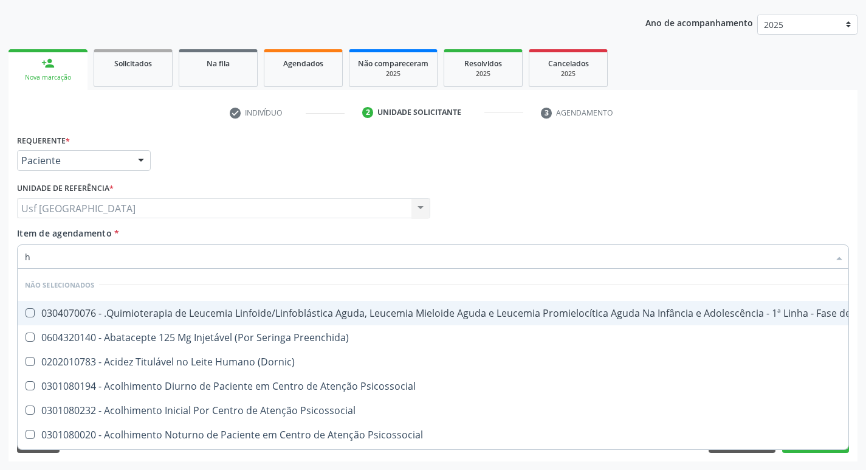
type input "he"
checkbox Pulmão "true"
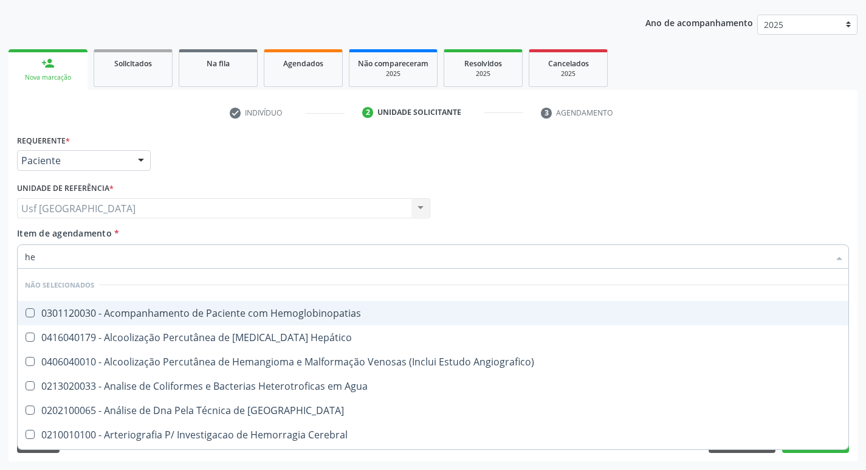
type input "hem"
checkbox \(Qualitativo\) "true"
checkbox Glicosilada "false"
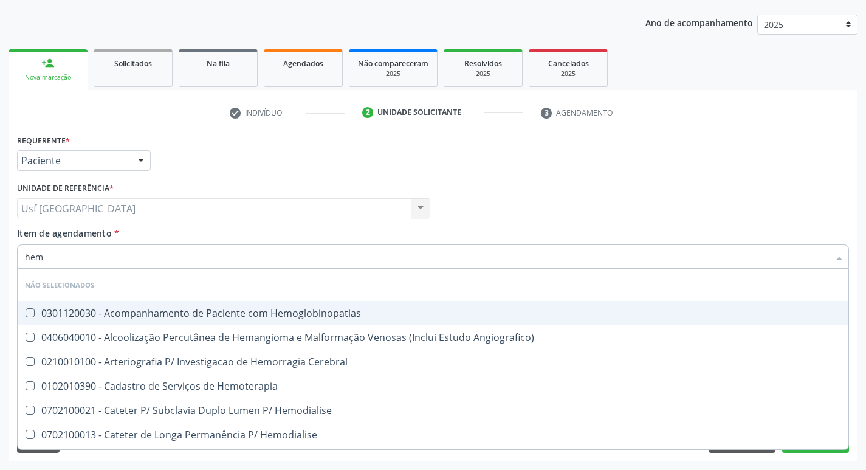
type input "hemo"
checkbox Hemacias "true"
checkbox Glicosilada "false"
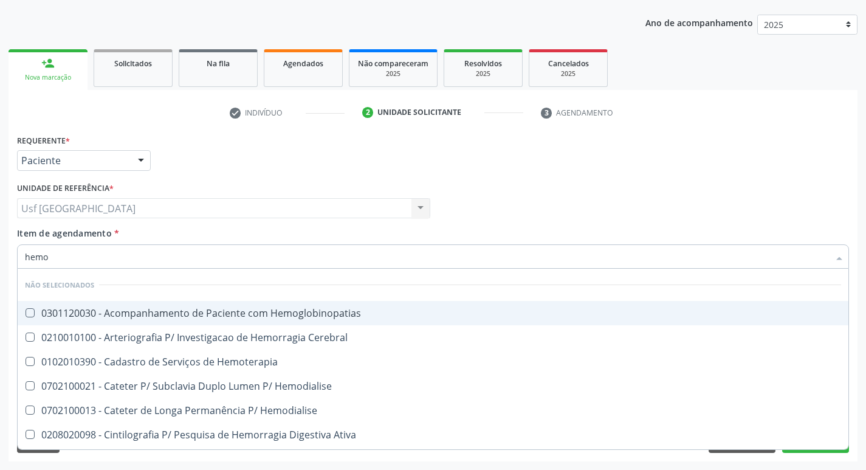
type input "hemog"
checkbox Tardio\) "true"
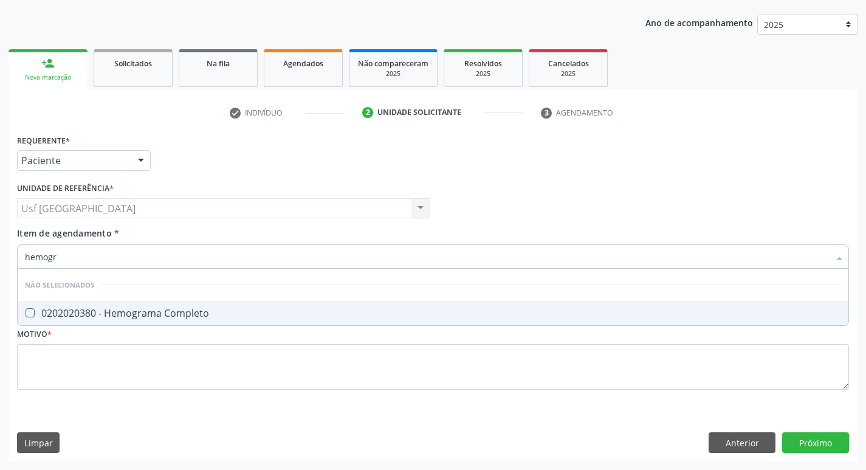
type input "hemogra"
click at [142, 309] on div "0202020380 - Hemograma Completo" at bounding box center [433, 313] width 816 height 10
checkbox Completo "true"
type input "h"
checkbox Completo "true"
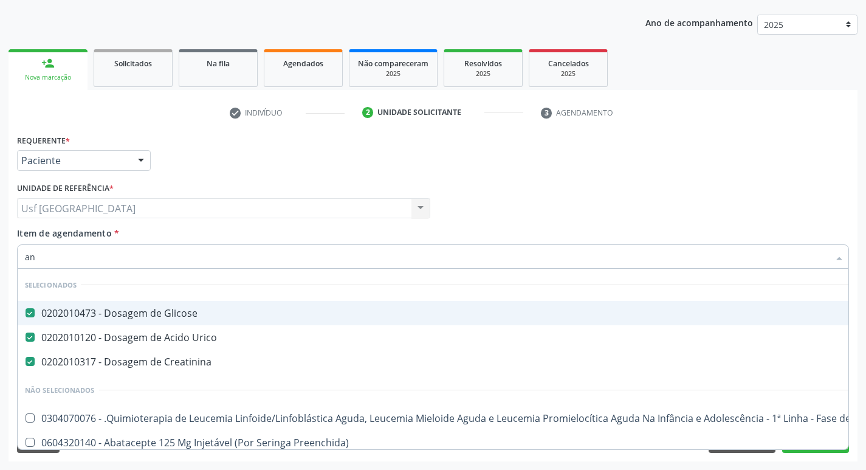
type input "ana"
checkbox Glicose "false"
checkbox Urico "false"
checkbox Creatinina "false"
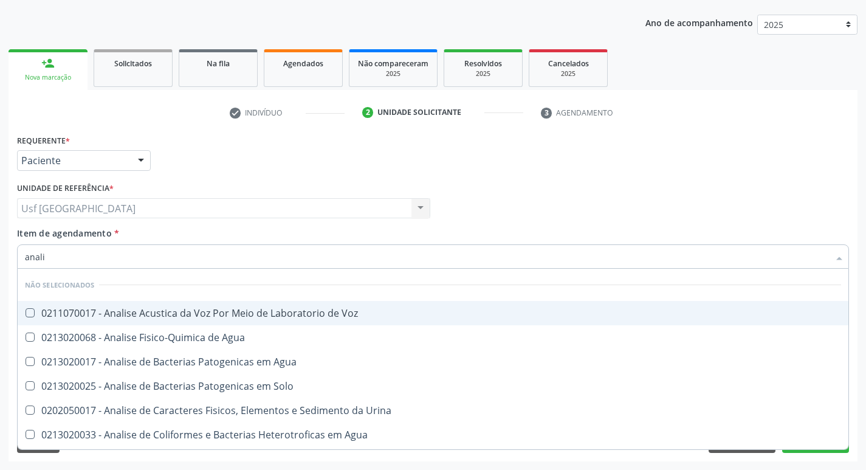
type input "analis"
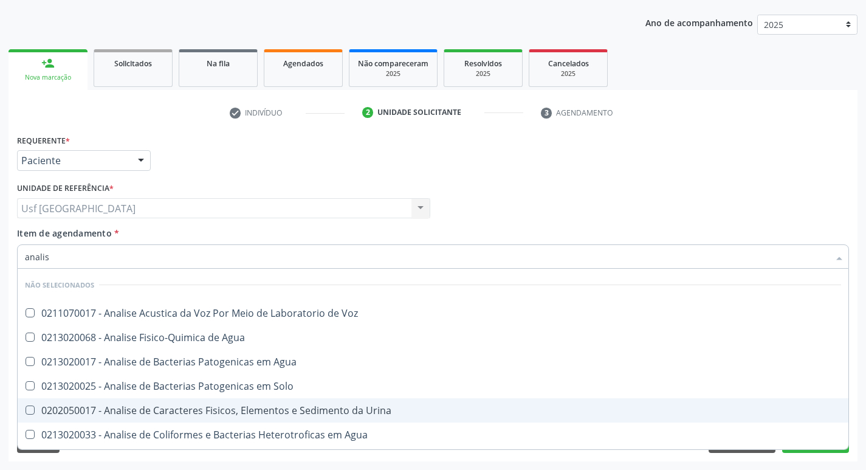
click at [246, 409] on div "0202050017 - Analise de Caracteres Fisicos, Elementos e Sedimento da Urina" at bounding box center [433, 410] width 816 height 10
checkbox Urina "true"
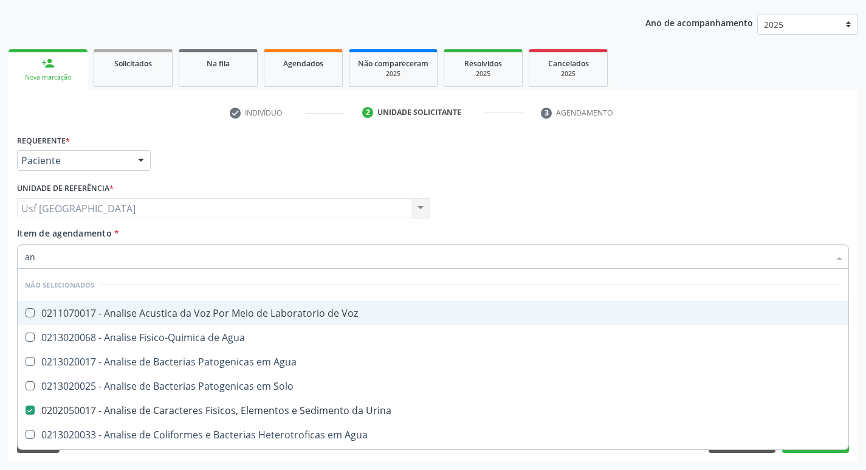
type input "a"
checkbox Voz "true"
checkbox Agua "true"
checkbox Urina "false"
checkbox Agua "false"
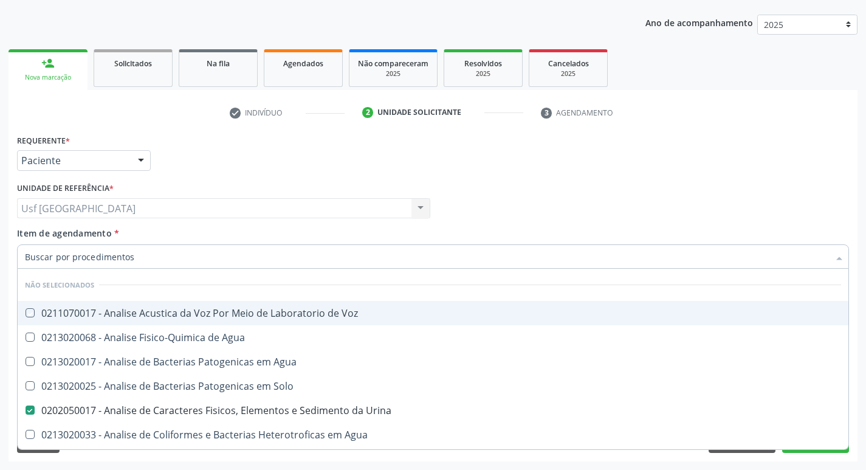
checkbox Alimentos "false"
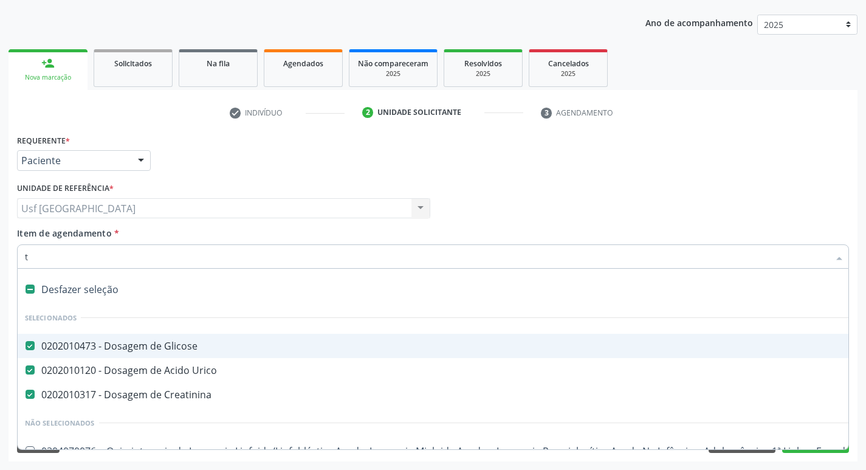
type input "ts"
checkbox Glicose "false"
checkbox Creatinina "false"
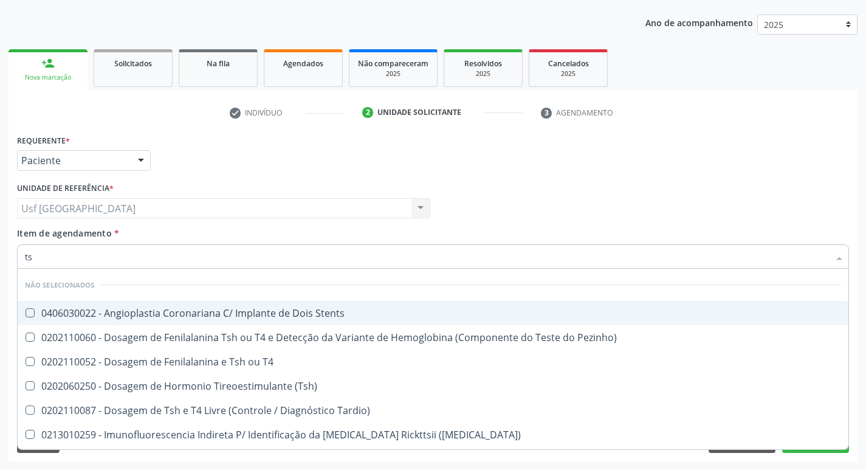
type input "tsh"
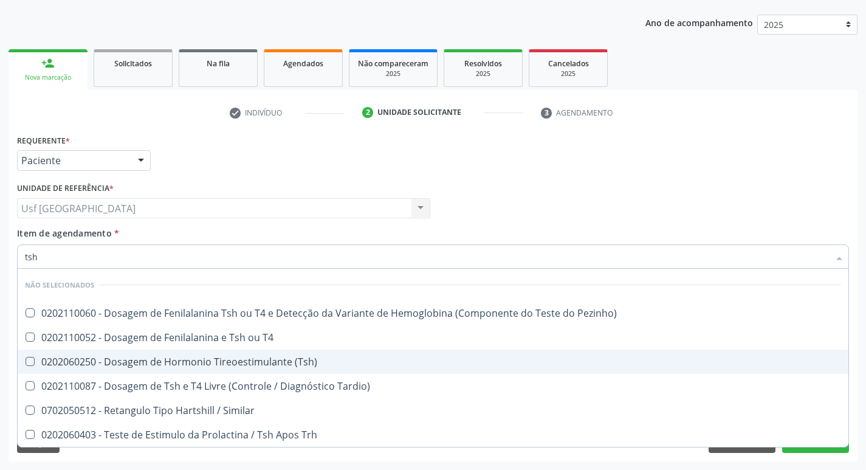
click at [226, 364] on div "0202060250 - Dosagem de Hormonio Tireoestimulante (Tsh)" at bounding box center [433, 362] width 816 height 10
checkbox \(Tsh\) "true"
type input "ts"
checkbox \(Tsh\) "false"
checkbox Tardio\) "true"
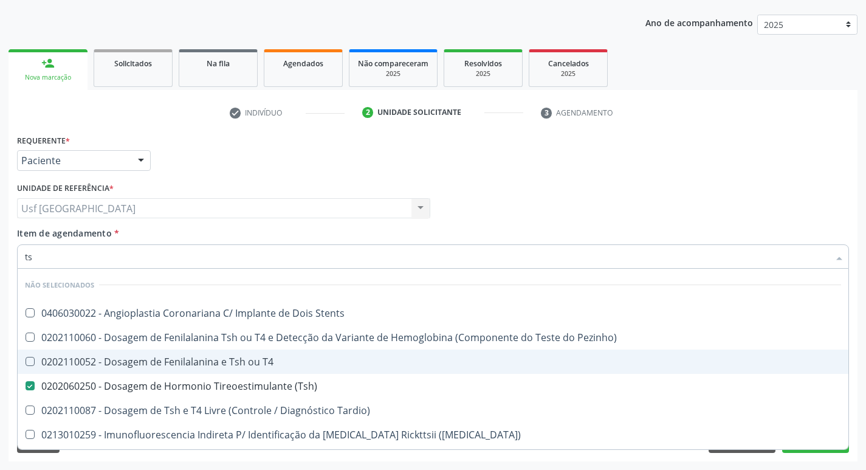
type input "t"
checkbox Stents "true"
checkbox T4 "true"
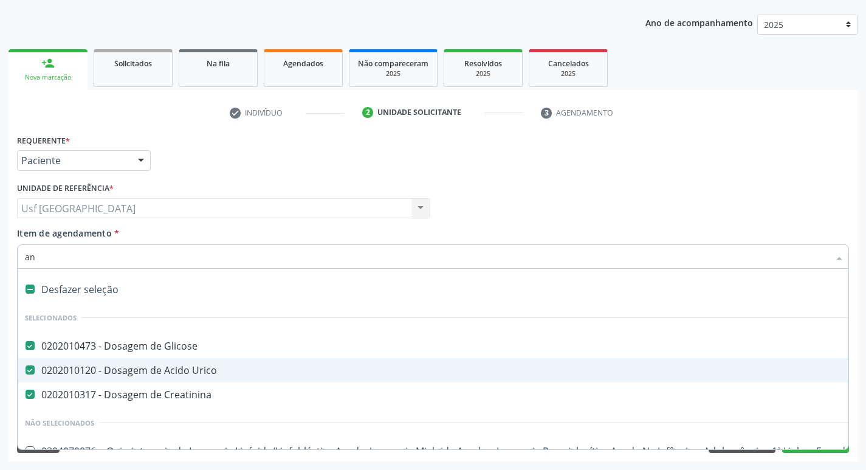
type input "ana"
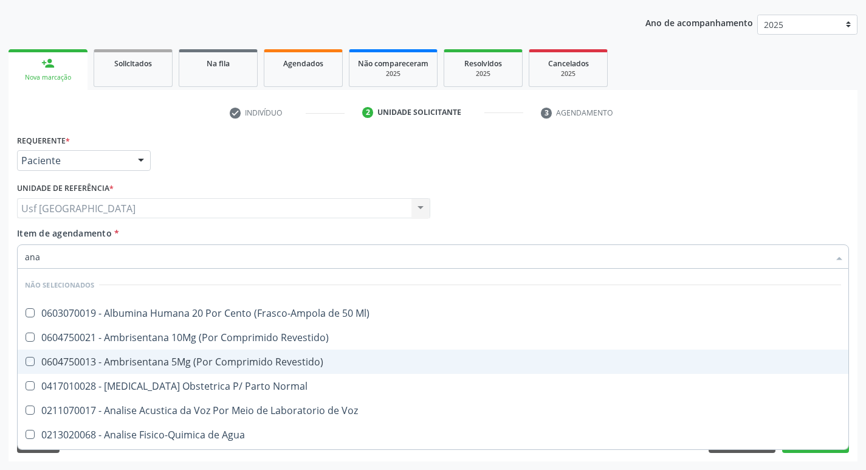
checkbox Ml\) "false"
checkbox Revestido\) "false"
checkbox Urina "true"
checkbox Revestido\) "false"
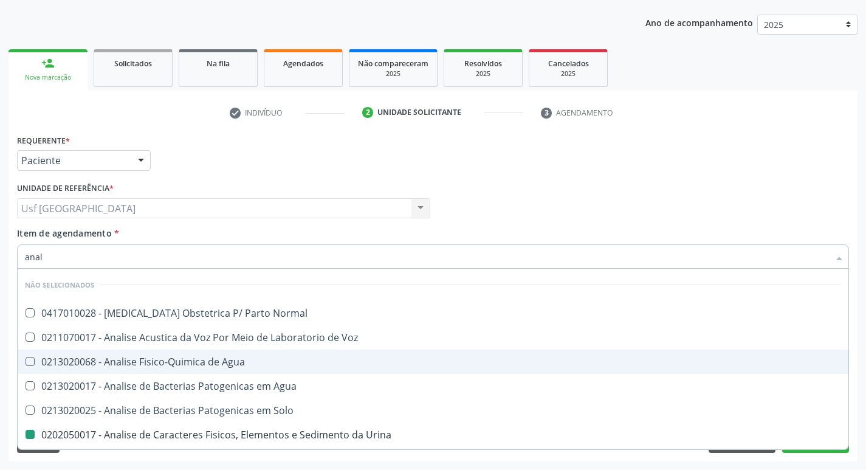
type input "anali"
checkbox Solo "true"
checkbox Urina "false"
checkbox Pesticidas "false"
type input "anal"
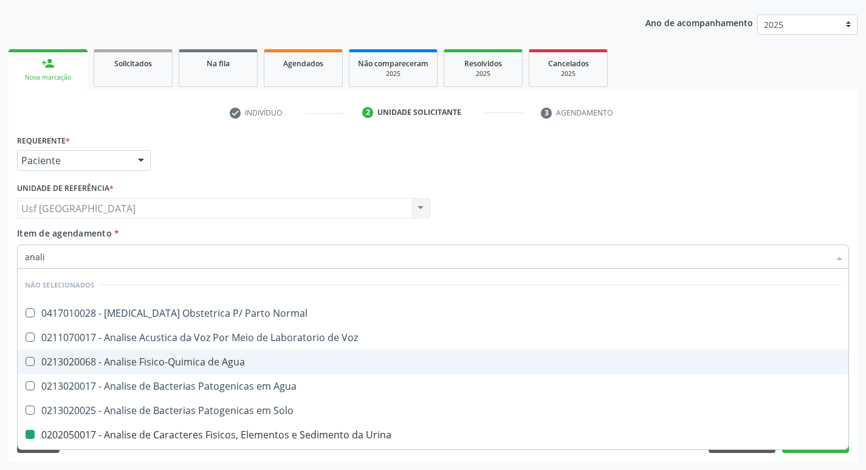
checkbox Solo "false"
checkbox Urina "true"
type input "a"
checkbox Normal "true"
checkbox Agua "true"
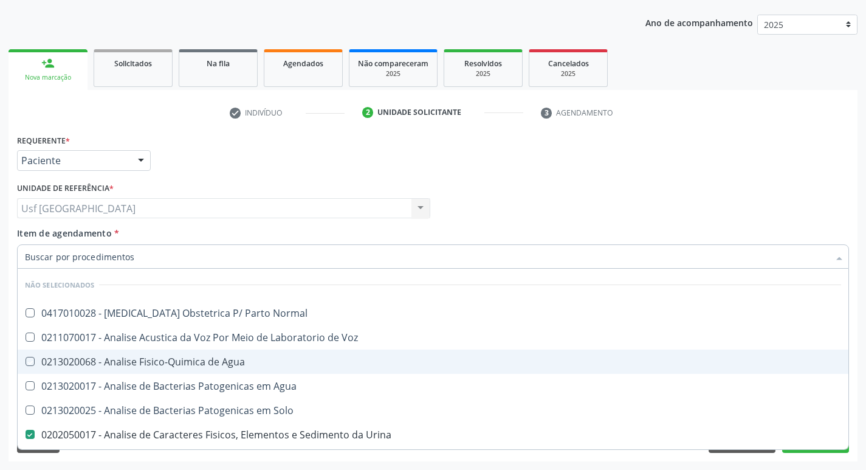
checkbox Urina "false"
checkbox Pesticidas "false"
checkbox Voz "true"
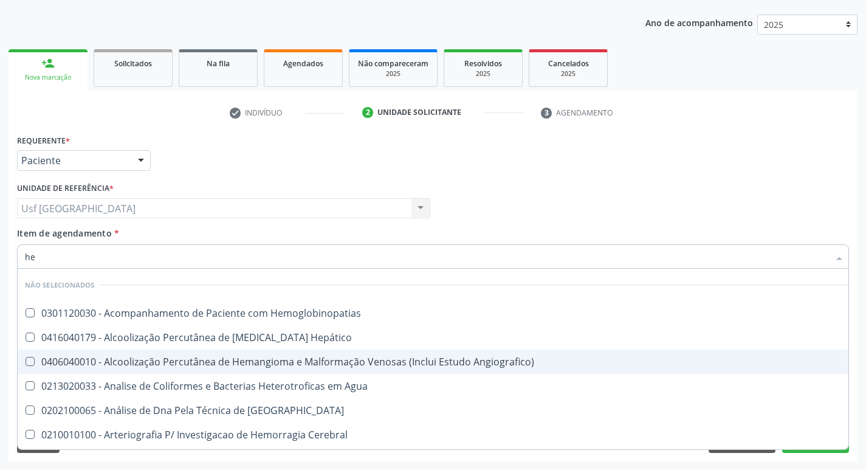
type input "hem"
checkbox \(Qualitativo\) "true"
checkbox Glicosilada "false"
checkbox II "true"
checkbox Completo "false"
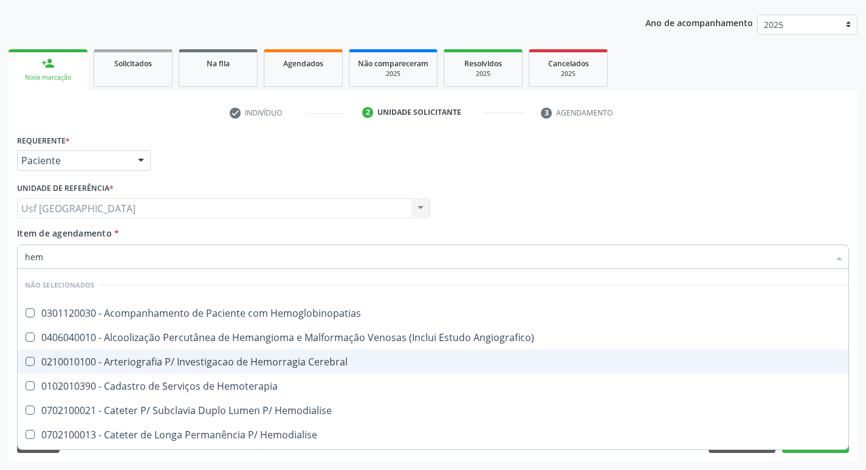
type input "hemo"
checkbox Hemacias "true"
checkbox Glicosilada "false"
checkbox Retro-Retal "true"
checkbox Completo "false"
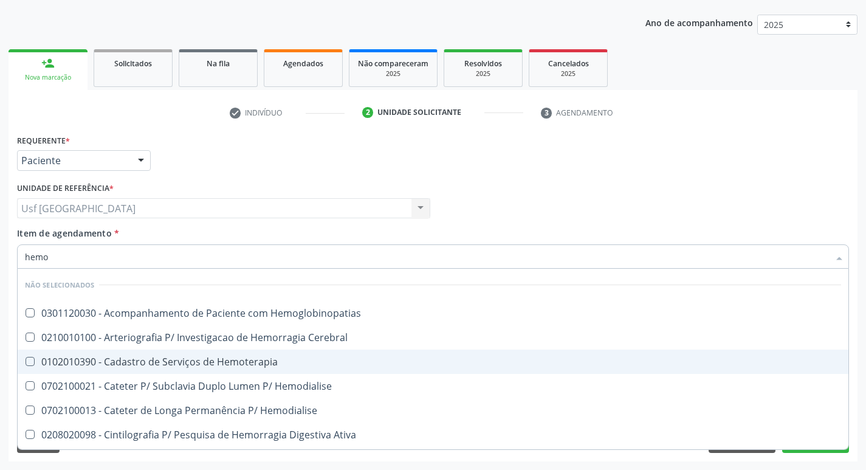
type input "hemog"
checkbox Tardio\) "true"
checkbox Carboxi-Hemoglobina "true"
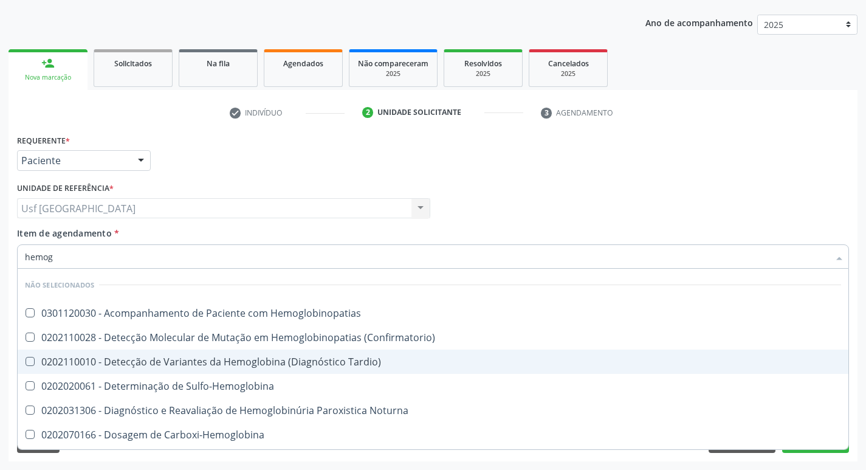
type input "hemogr"
checkbox Hemoglobinopatias "true"
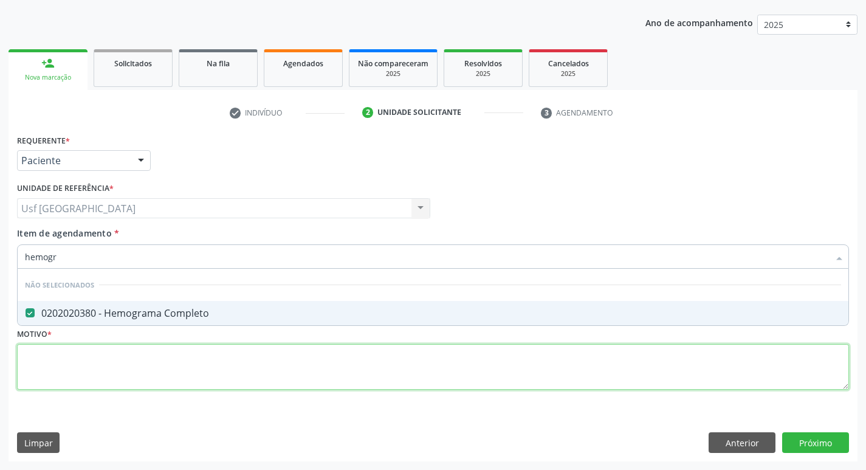
click at [229, 350] on div "Requerente * Paciente Profissional de Saúde Paciente Nenhum resultado encontrad…" at bounding box center [433, 268] width 832 height 275
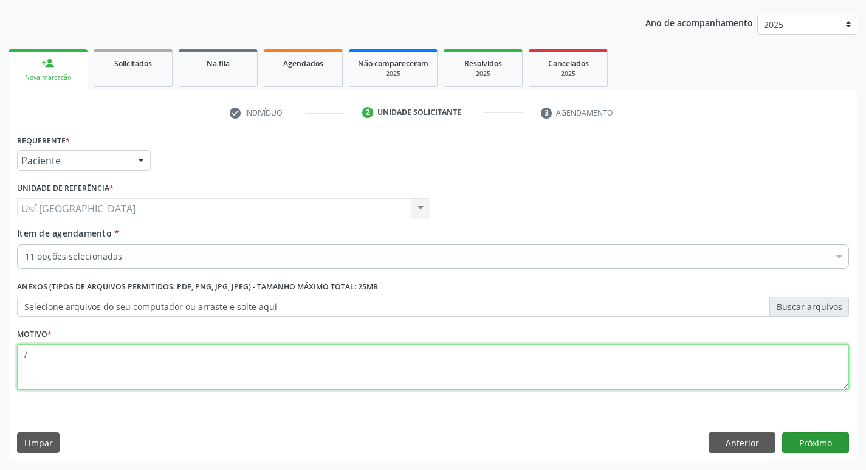
type textarea "/"
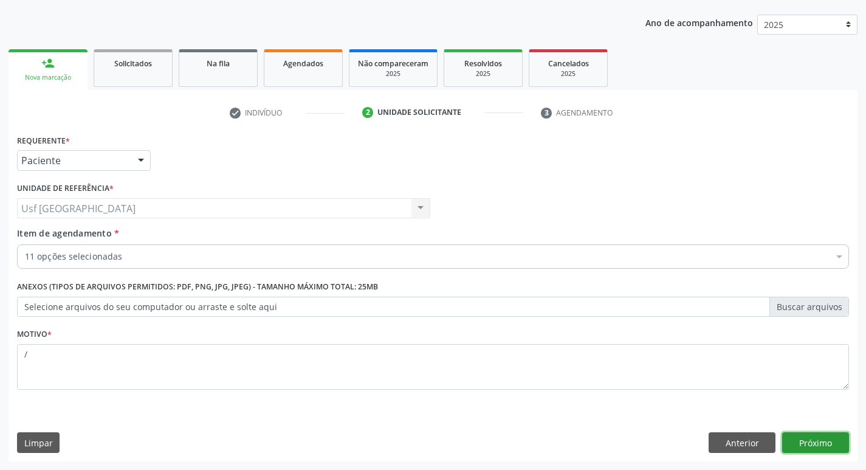
click at [800, 439] on button "Próximo" at bounding box center [815, 442] width 67 height 21
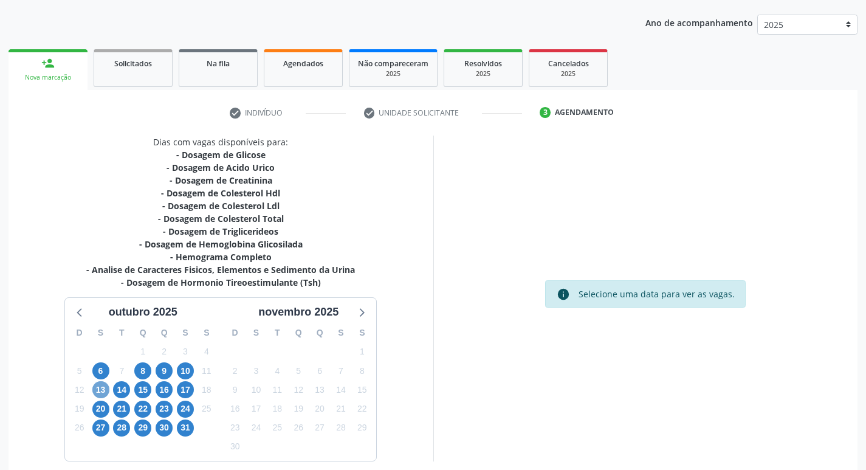
click at [97, 388] on span "13" at bounding box center [100, 389] width 17 height 17
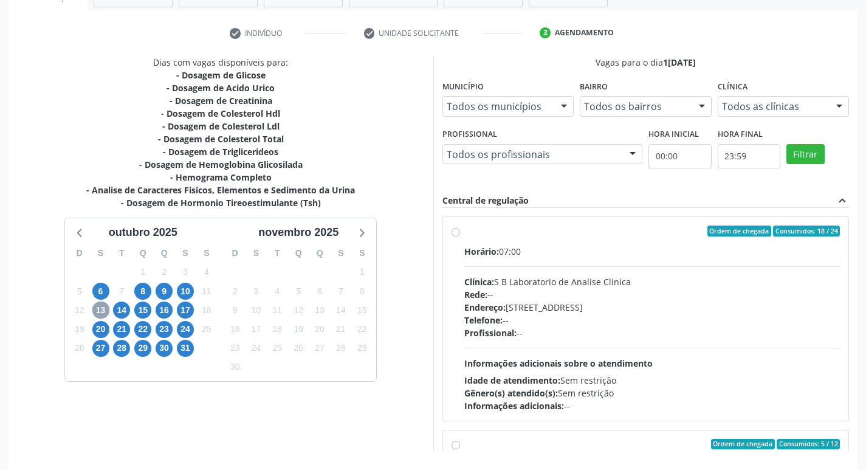
scroll to position [257, 0]
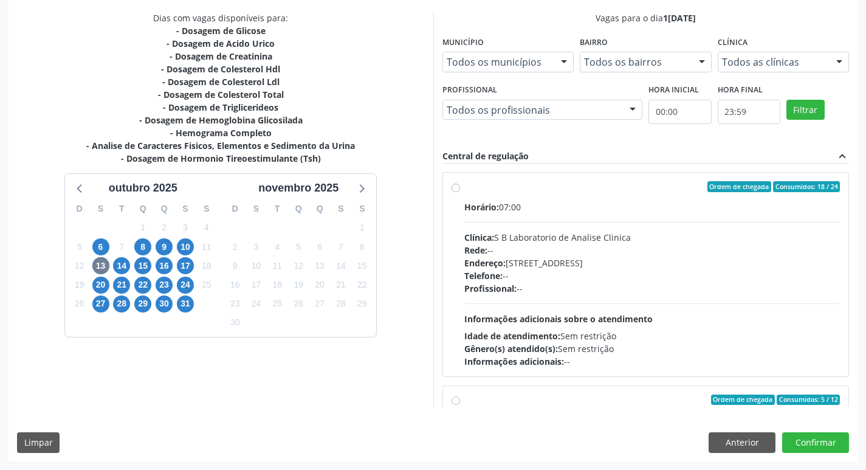
click at [464, 187] on label "Ordem de chegada Consumidos: 18 / 24 Horário: 07:00 Clínica: S B Laboratorio de…" at bounding box center [652, 274] width 376 height 187
click at [458, 187] on input "Ordem de chegada Consumidos: 18 / 24 Horário: 07:00 Clínica: S B Laboratorio de…" at bounding box center [456, 186] width 9 height 11
radio input "true"
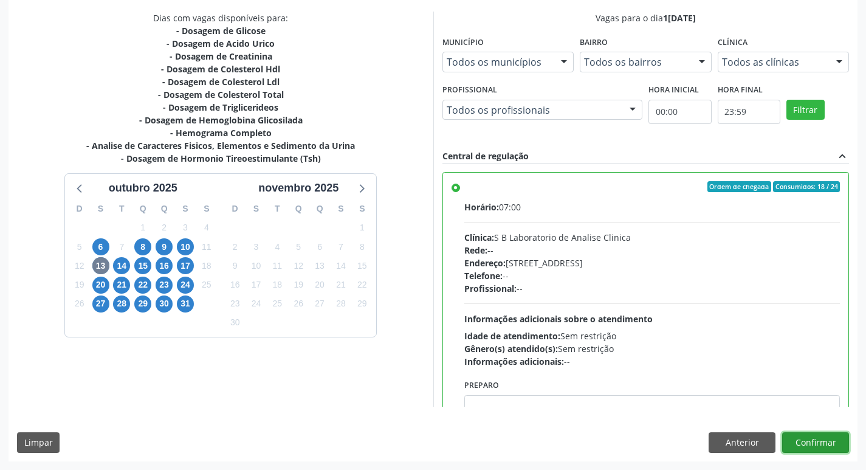
click at [822, 434] on button "Confirmar" at bounding box center [815, 442] width 67 height 21
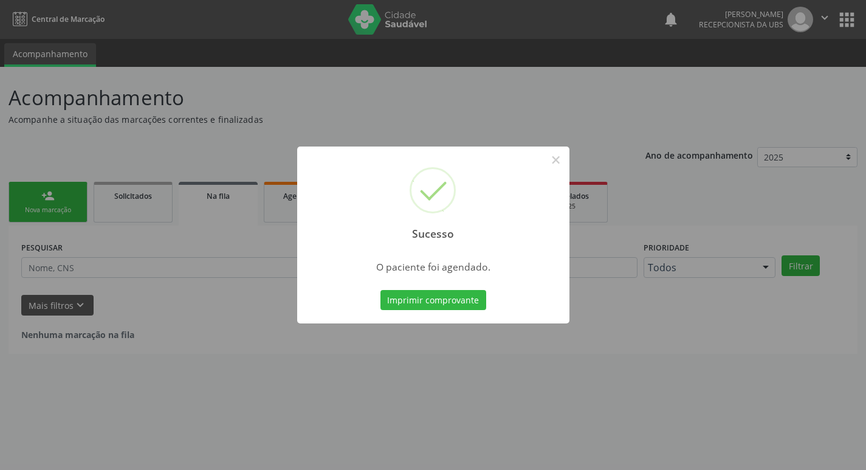
scroll to position [0, 0]
click at [561, 156] on button "×" at bounding box center [560, 160] width 21 height 21
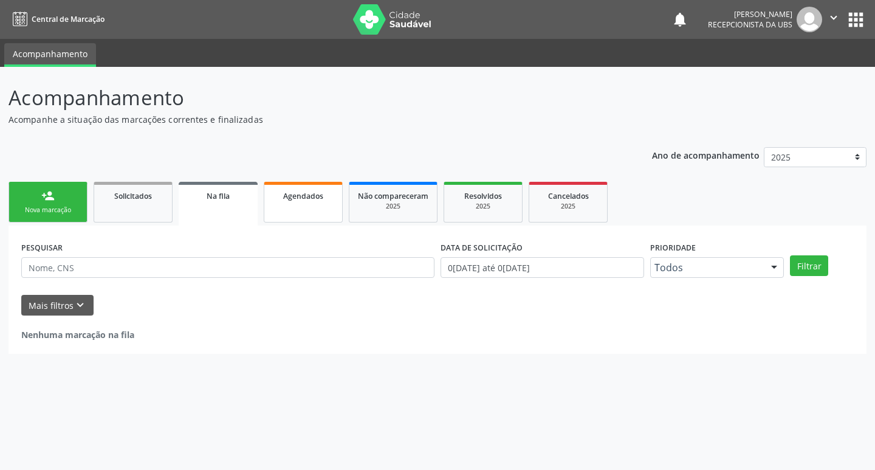
click at [300, 207] on link "Agendados" at bounding box center [303, 202] width 79 height 41
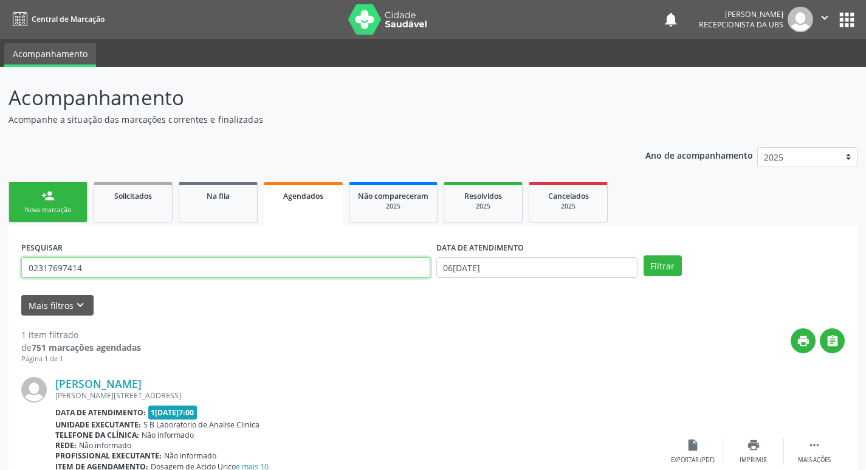
click at [117, 267] on input "02317697414" at bounding box center [225, 267] width 409 height 21
type input "0"
type input "maria eliane"
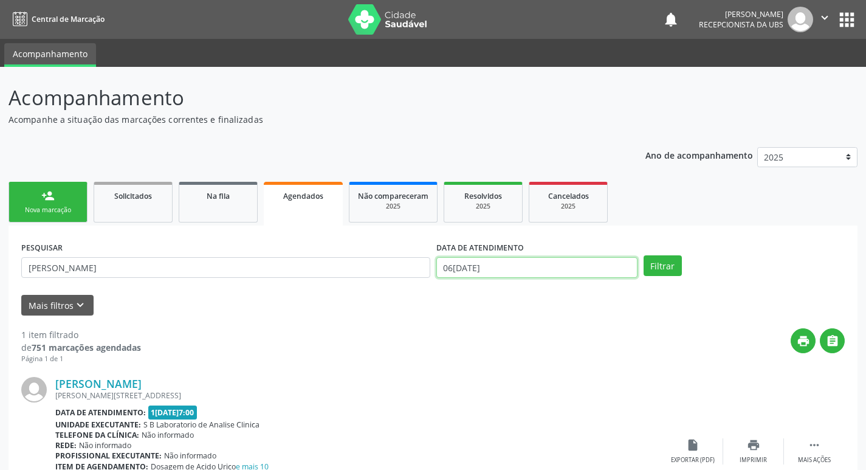
click at [489, 266] on input "[DATE]" at bounding box center [536, 267] width 201 height 21
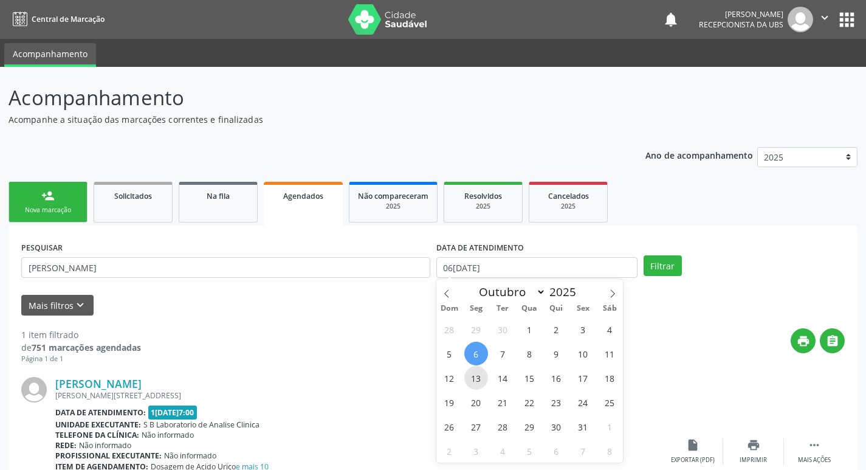
click at [468, 382] on span "13" at bounding box center [476, 378] width 24 height 24
type input "[DATE]"
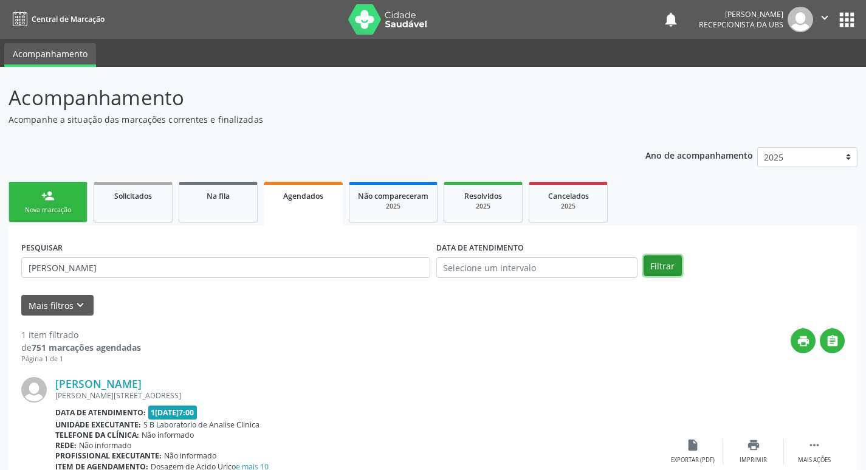
click at [657, 267] on button "Filtrar" at bounding box center [663, 265] width 38 height 21
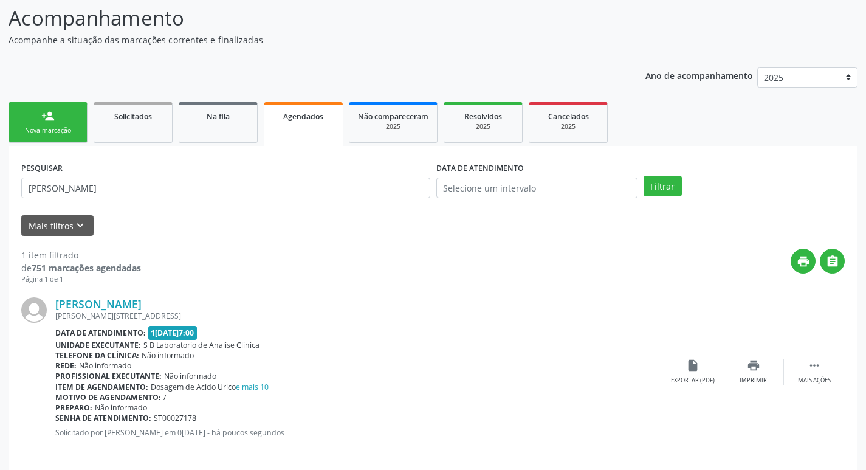
scroll to position [90, 0]
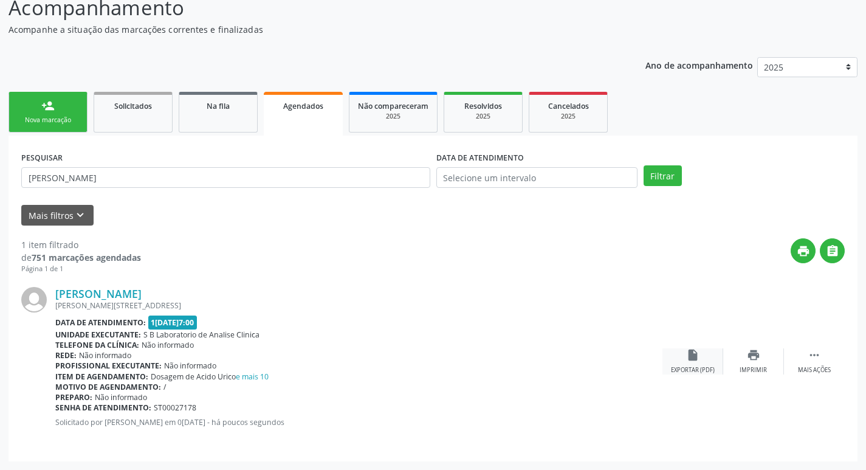
click at [699, 362] on icon "insert_drive_file" at bounding box center [692, 354] width 13 height 13
click at [61, 122] on div "Nova marcação" at bounding box center [48, 120] width 61 height 9
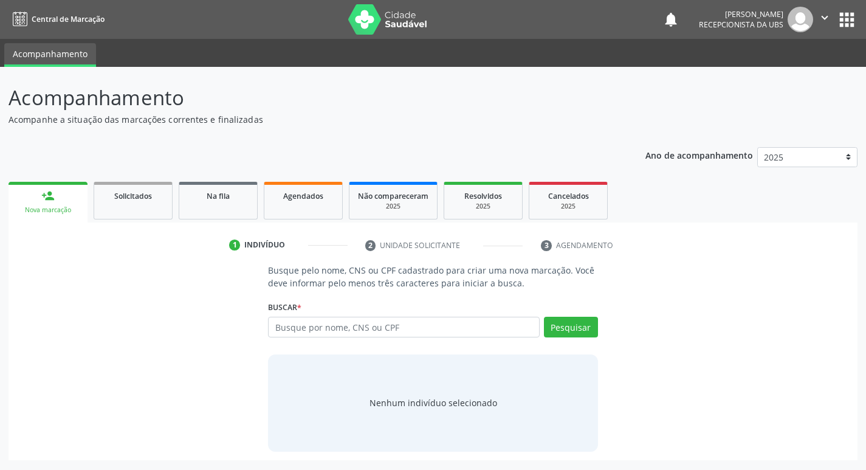
scroll to position [0, 0]
click at [334, 319] on input "text" at bounding box center [408, 327] width 275 height 21
click at [320, 328] on input "text" at bounding box center [408, 327] width 275 height 21
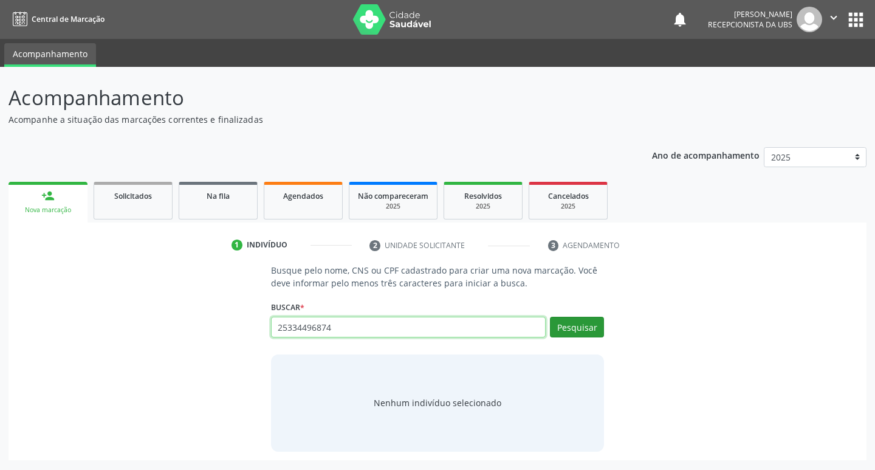
type input "25334496874"
click at [574, 325] on button "Pesquisar" at bounding box center [577, 327] width 54 height 21
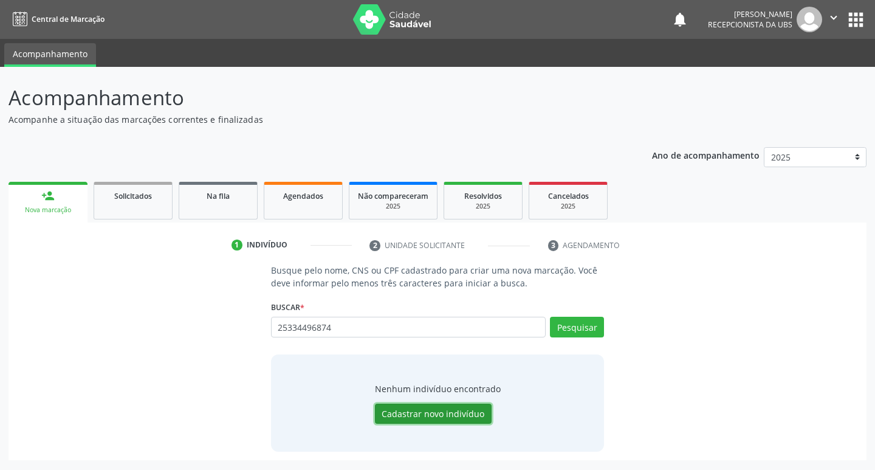
click at [455, 412] on button "Cadastrar novo indivíduo" at bounding box center [433, 414] width 117 height 21
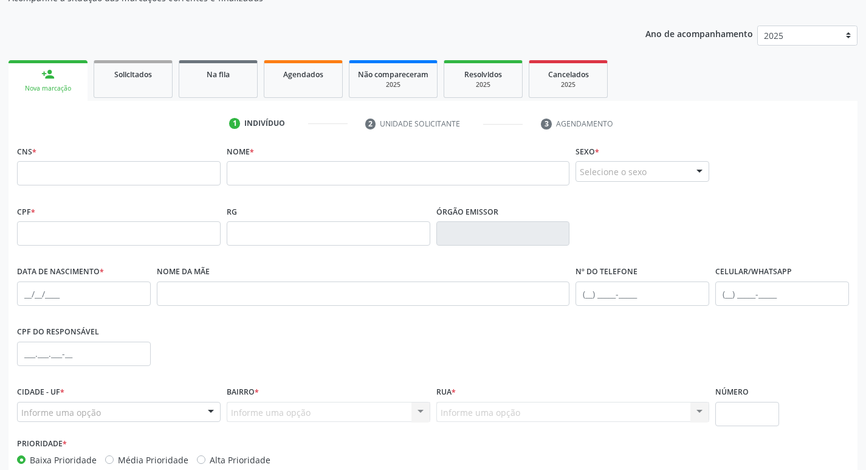
scroll to position [189, 0]
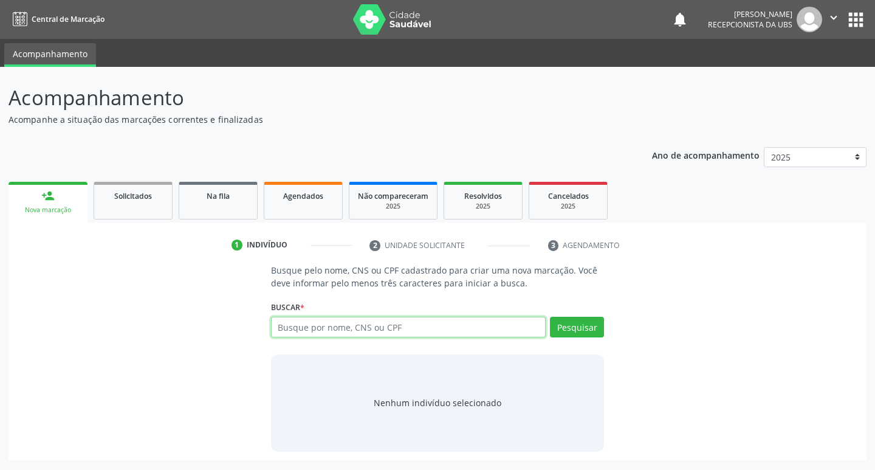
click at [367, 322] on input "text" at bounding box center [408, 327] width 275 height 21
type input "[PERSON_NAME]"
click at [568, 333] on button "Pesquisar" at bounding box center [577, 327] width 54 height 21
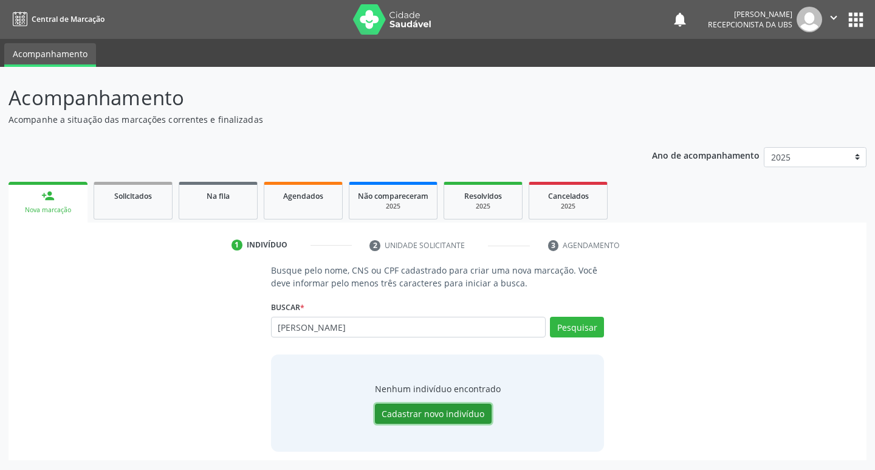
click at [463, 416] on button "Cadastrar novo indivíduo" at bounding box center [433, 414] width 117 height 21
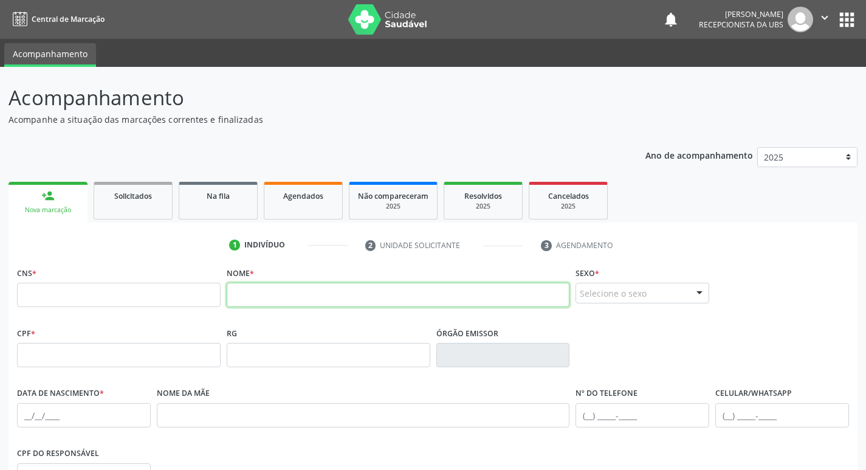
click at [285, 304] on input "text" at bounding box center [398, 295] width 343 height 24
type input "[PERSON_NAME]"
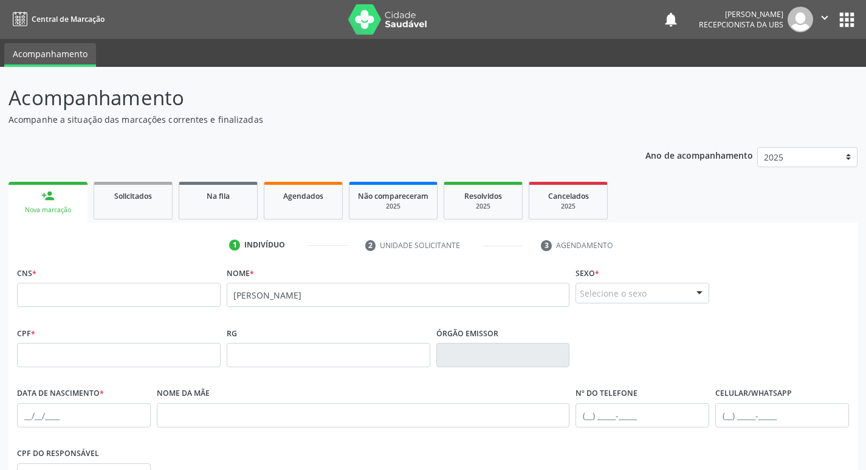
click at [591, 295] on div "Selecione o sexo" at bounding box center [643, 293] width 134 height 21
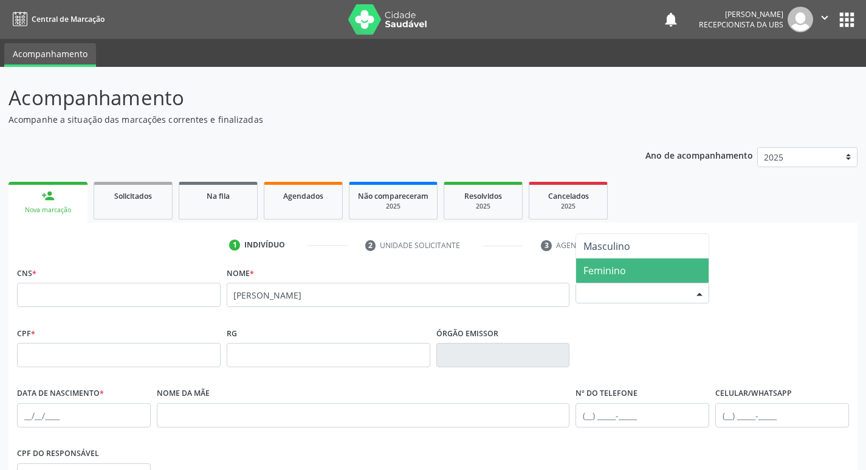
click at [609, 277] on span "Feminino" at bounding box center [605, 270] width 43 height 13
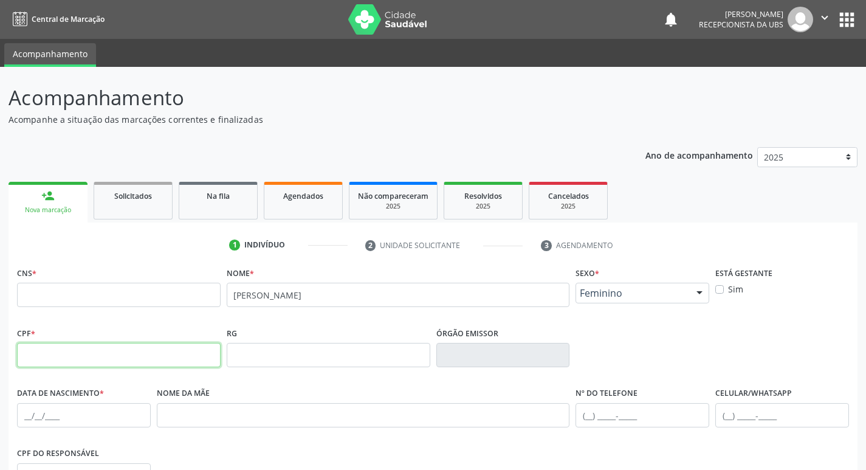
click at [109, 352] on input "text" at bounding box center [119, 355] width 204 height 24
type input "253.344.968-74"
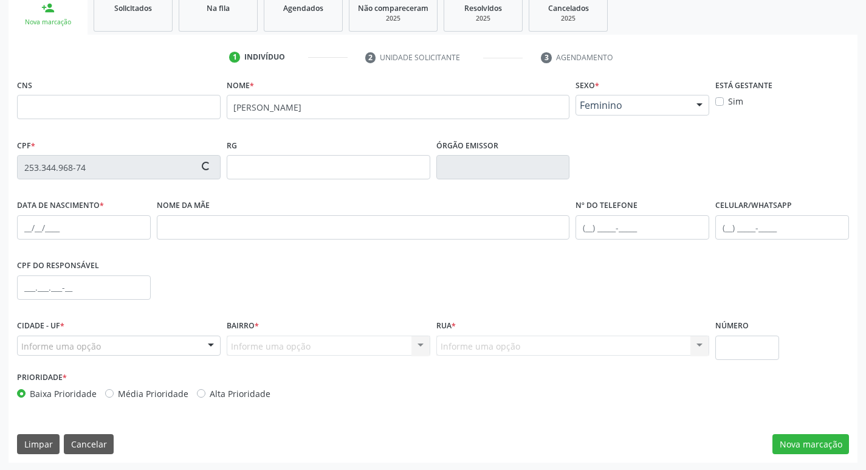
scroll to position [189, 0]
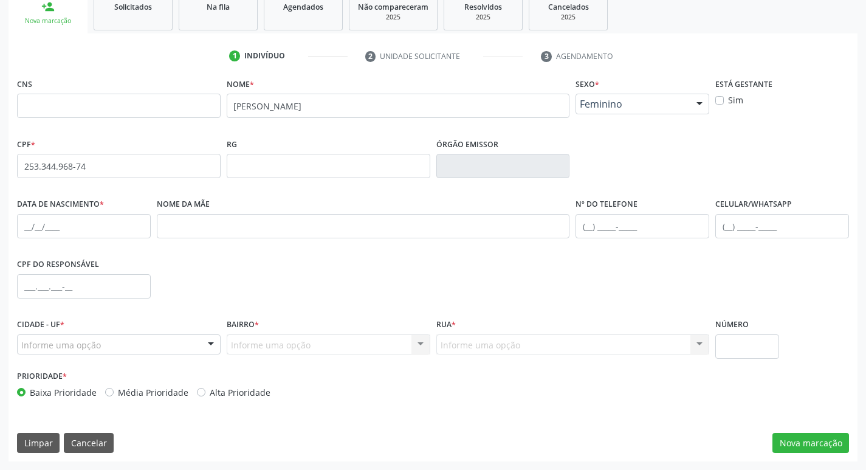
click at [133, 348] on div "Informe uma opção" at bounding box center [119, 344] width 204 height 21
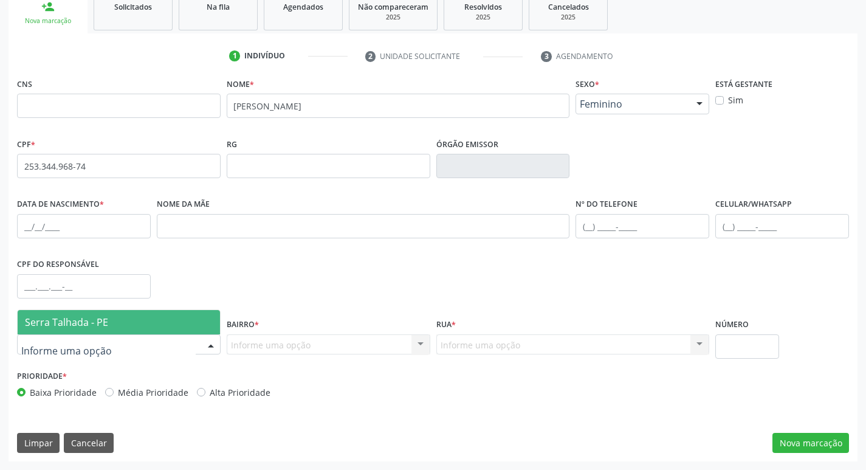
click at [112, 318] on span "Serra Talhada - PE" at bounding box center [119, 322] width 202 height 24
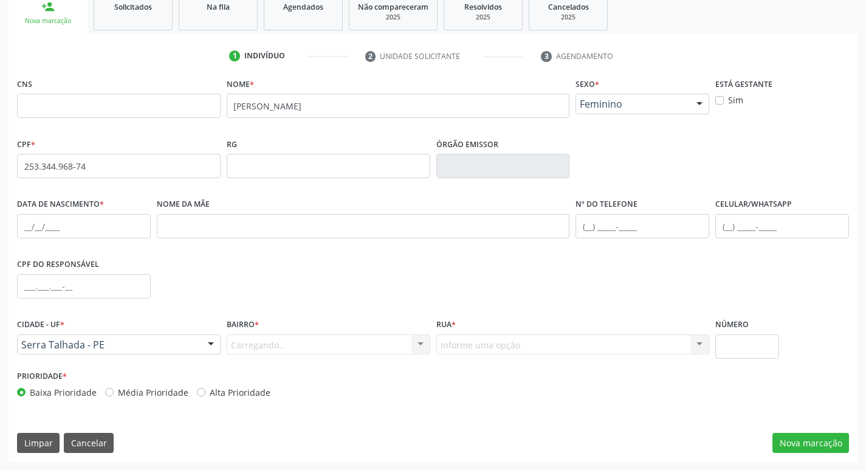
click at [240, 344] on div "Carregando... Nenhum resultado encontrado para: " " Nenhuma opção encontrada. D…" at bounding box center [329, 344] width 204 height 21
click at [281, 346] on div "Carregando... Nenhum resultado encontrado para: " " Nenhuma opção encontrada. D…" at bounding box center [329, 344] width 204 height 21
click at [398, 343] on div "Carregando... Nenhum resultado encontrado para: " " Nenhuma opção encontrada. D…" at bounding box center [329, 344] width 204 height 21
click at [115, 224] on input "text" at bounding box center [84, 226] width 134 height 24
type input "[DATE]"
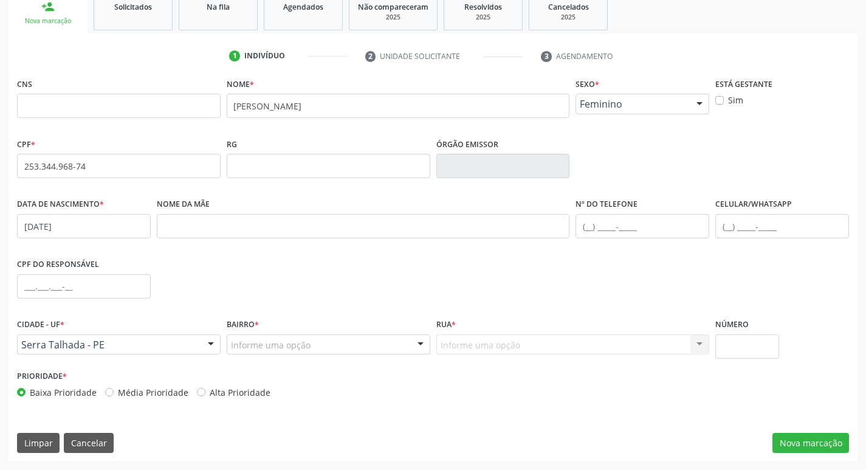
click at [370, 351] on div "Informe uma opção" at bounding box center [329, 344] width 204 height 21
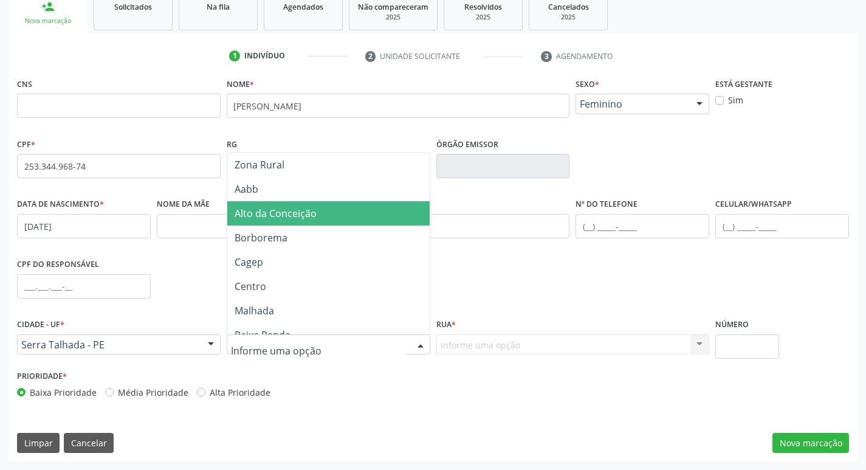
click at [290, 209] on span "Alto da Conceição" at bounding box center [276, 213] width 82 height 13
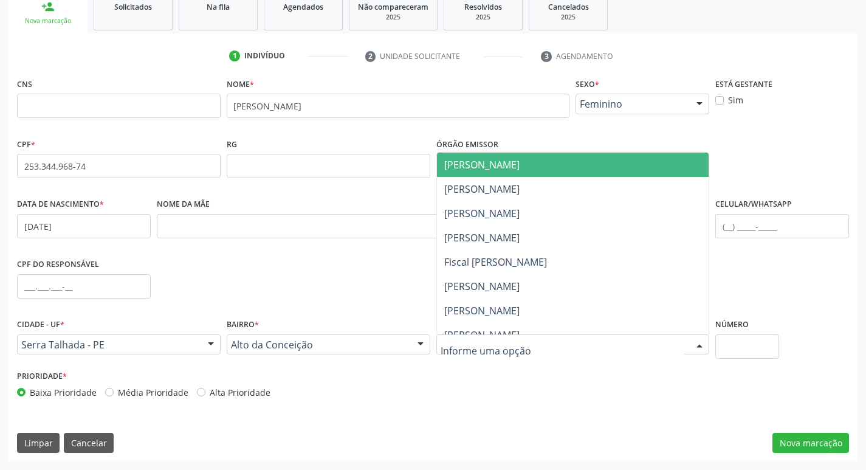
click at [561, 351] on div at bounding box center [573, 344] width 274 height 21
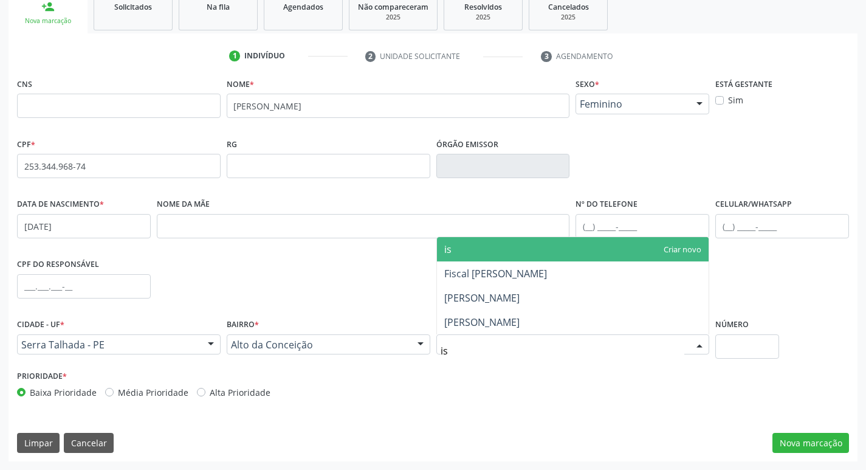
type input "isi"
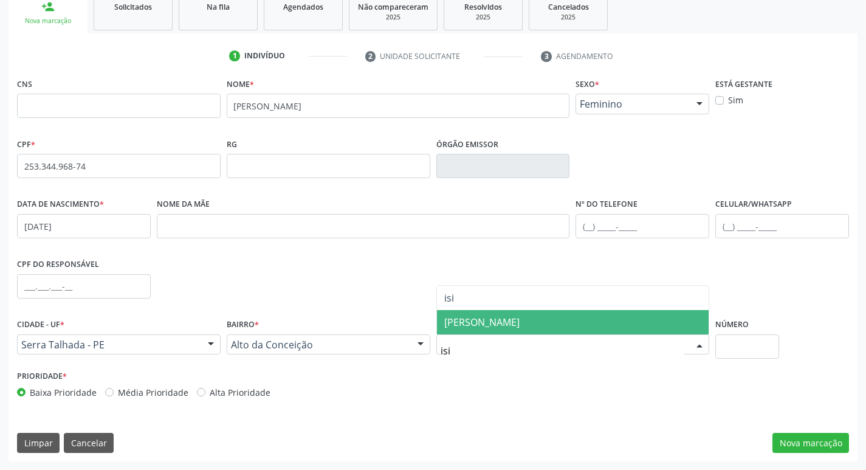
click at [571, 325] on span "[PERSON_NAME]" at bounding box center [573, 322] width 272 height 24
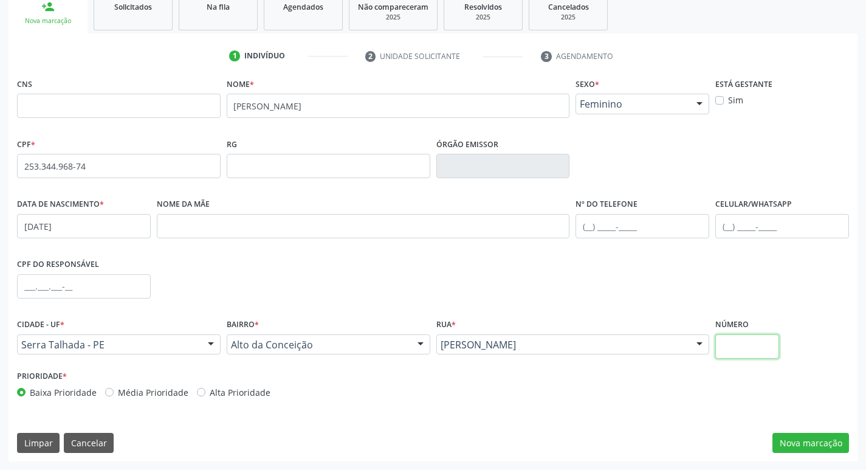
click at [773, 352] on input "text" at bounding box center [748, 346] width 64 height 24
type input "1975"
click at [797, 438] on button "Nova marcação" at bounding box center [811, 443] width 77 height 21
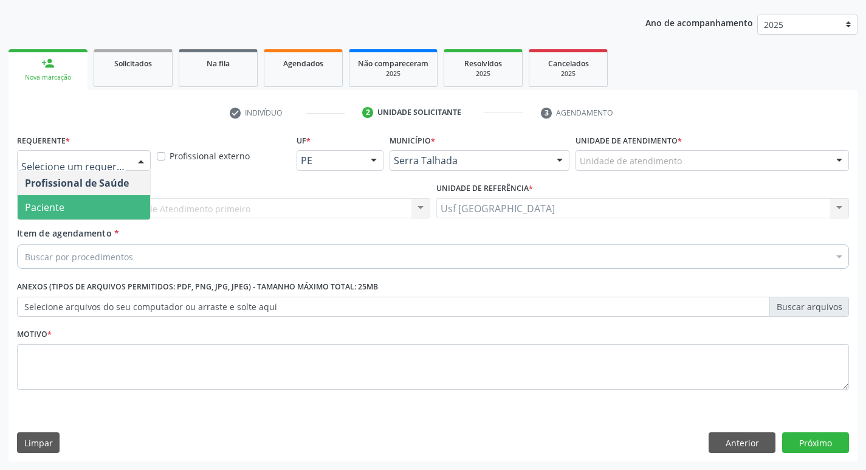
click at [79, 202] on span "Paciente" at bounding box center [84, 207] width 133 height 24
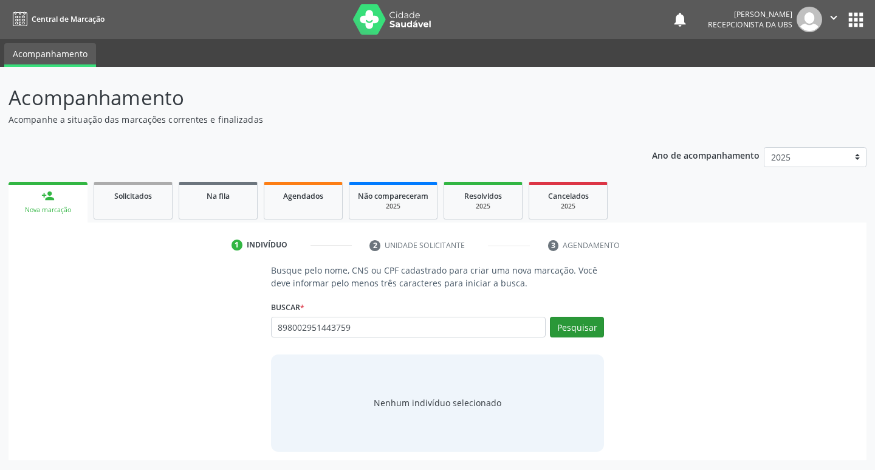
type input "898002951443759"
click at [576, 326] on button "Pesquisar" at bounding box center [577, 327] width 54 height 21
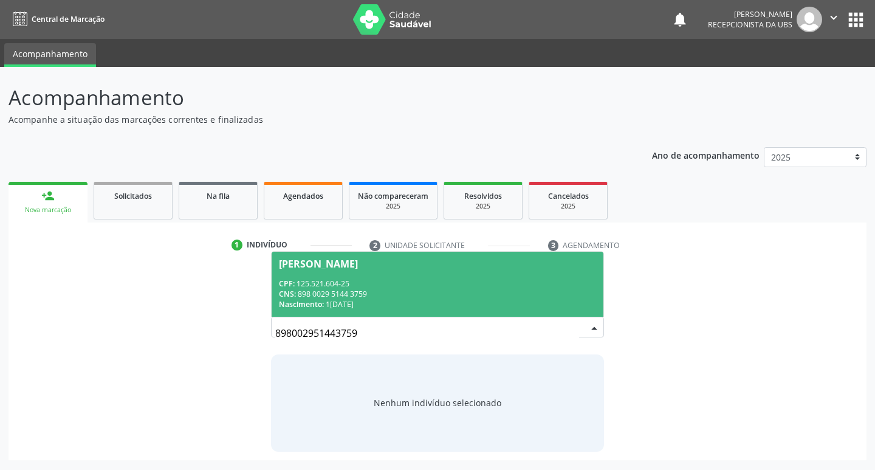
click at [317, 278] on div "CPF: 125.521.604-25" at bounding box center [438, 283] width 318 height 10
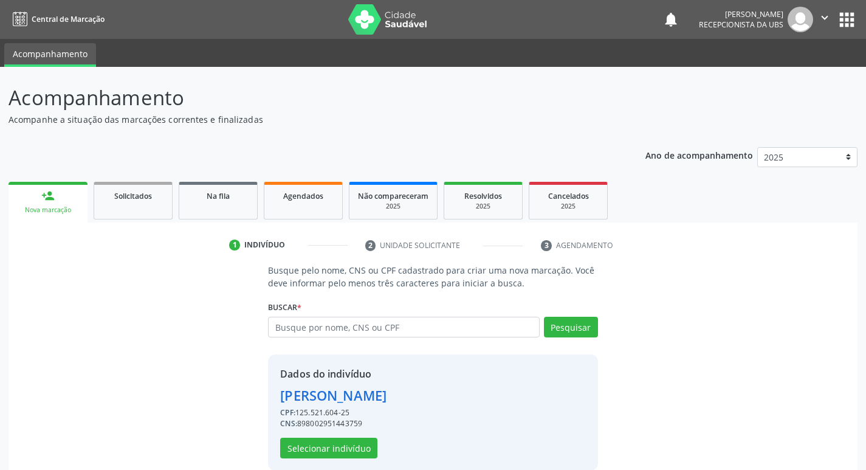
scroll to position [18, 0]
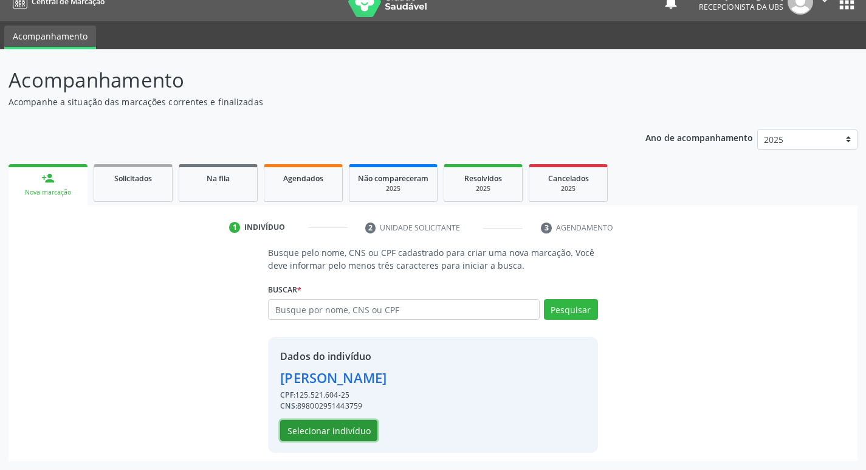
click at [345, 429] on button "Selecionar indivíduo" at bounding box center [328, 430] width 97 height 21
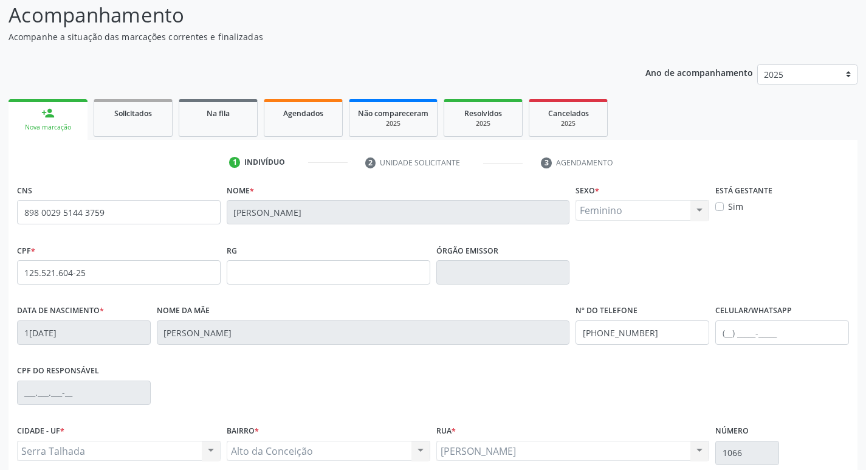
scroll to position [189, 0]
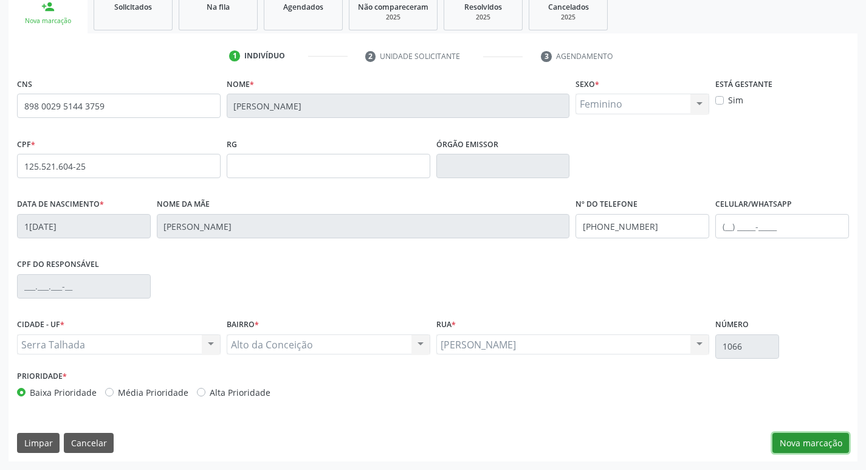
click at [829, 441] on button "Nova marcação" at bounding box center [811, 443] width 77 height 21
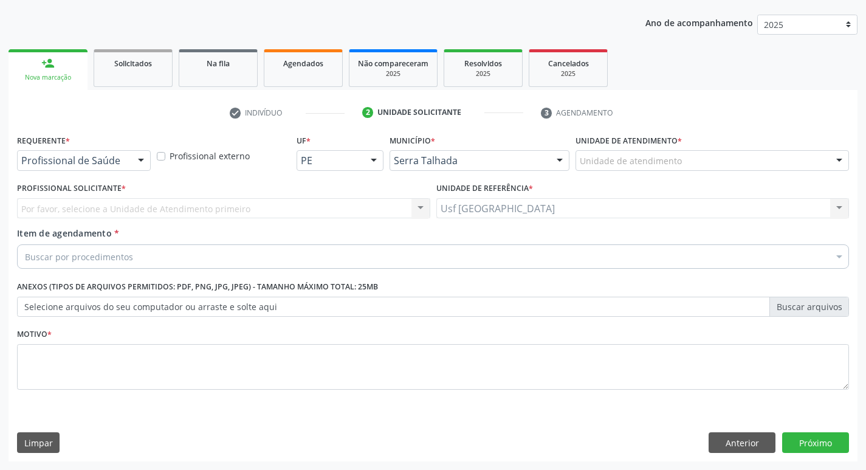
scroll to position [133, 0]
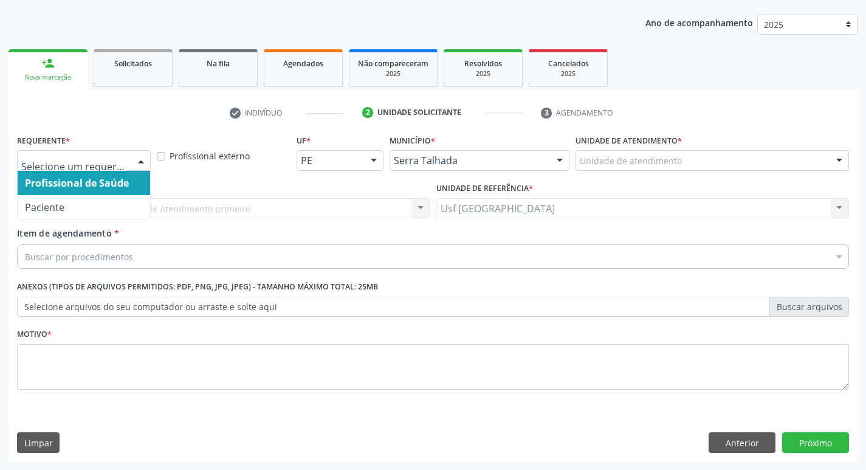
click at [126, 159] on div at bounding box center [84, 160] width 134 height 21
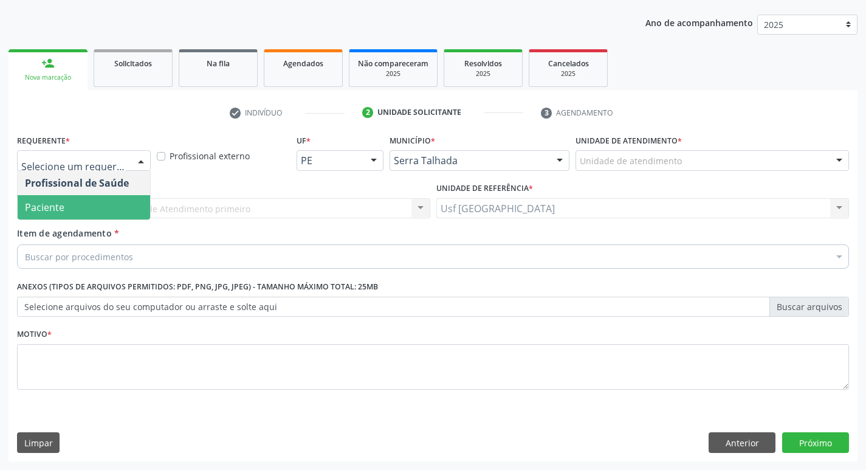
click at [92, 203] on span "Paciente" at bounding box center [84, 207] width 133 height 24
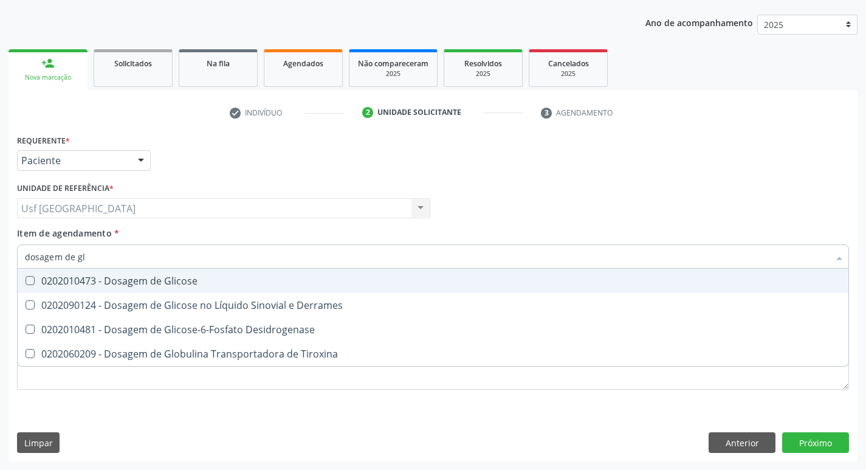
type input "dosagem de gli"
click at [153, 279] on div "0202010473 - Dosagem de Glicose" at bounding box center [433, 281] width 816 height 10
checkbox Glicose "true"
type input "dosagem de g"
checkbox Glicose "false"
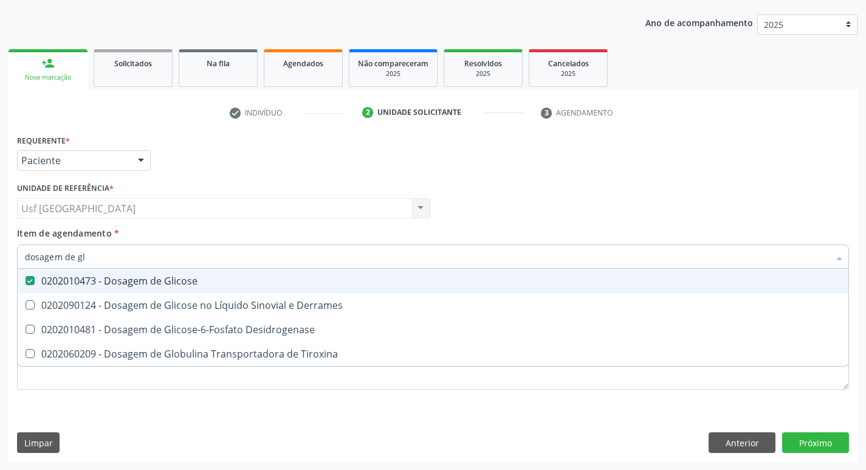
checkbox Tiroxina "true"
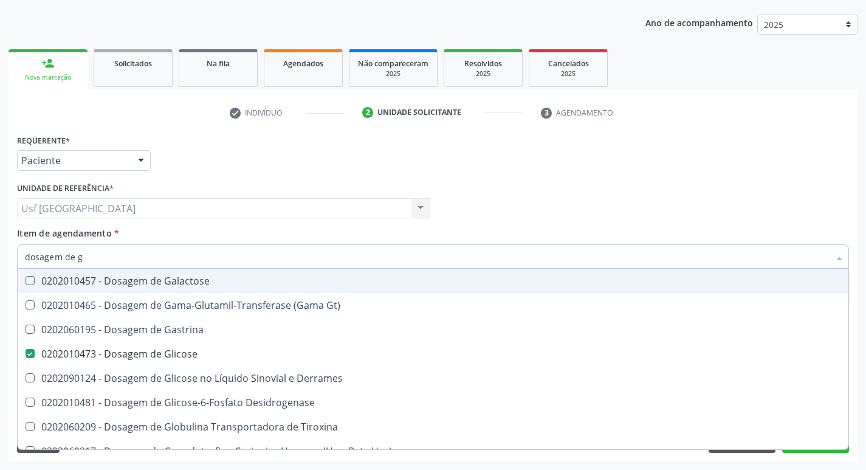
type input "dosagem de"
checkbox Glicose "false"
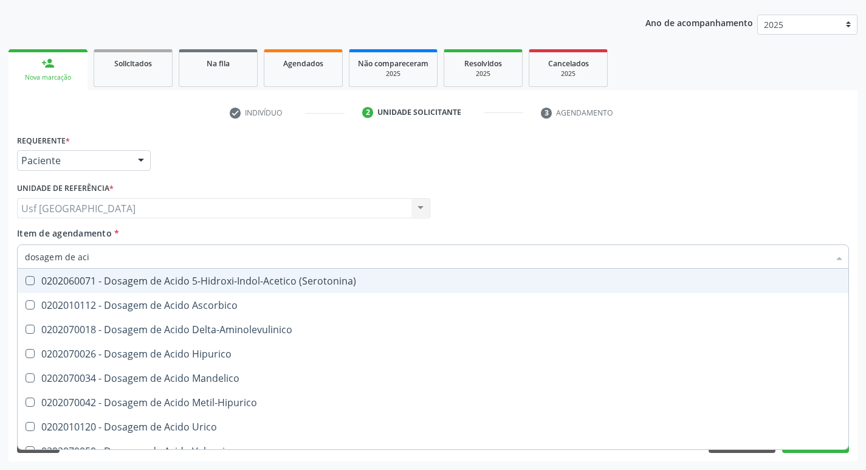
type input "dosagem de acid"
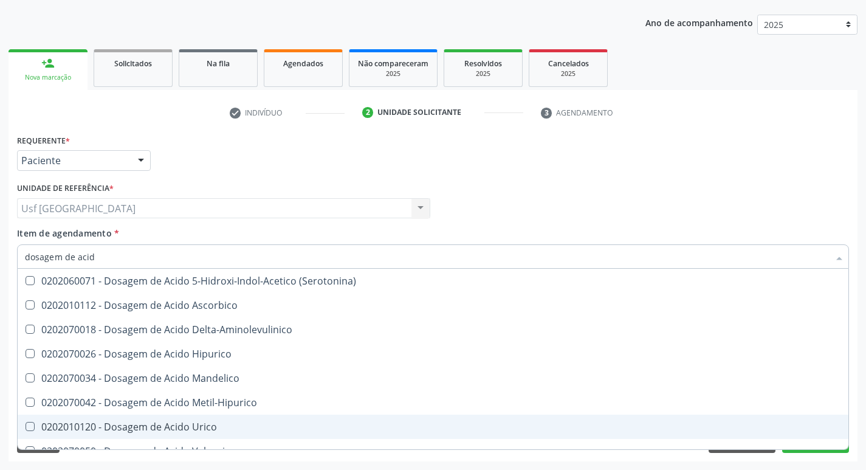
click at [181, 426] on div "0202010120 - Dosagem de Acido Urico" at bounding box center [433, 427] width 816 height 10
checkbox Urico "true"
type input "dosagem de ac"
checkbox Urico "false"
checkbox Valproico "true"
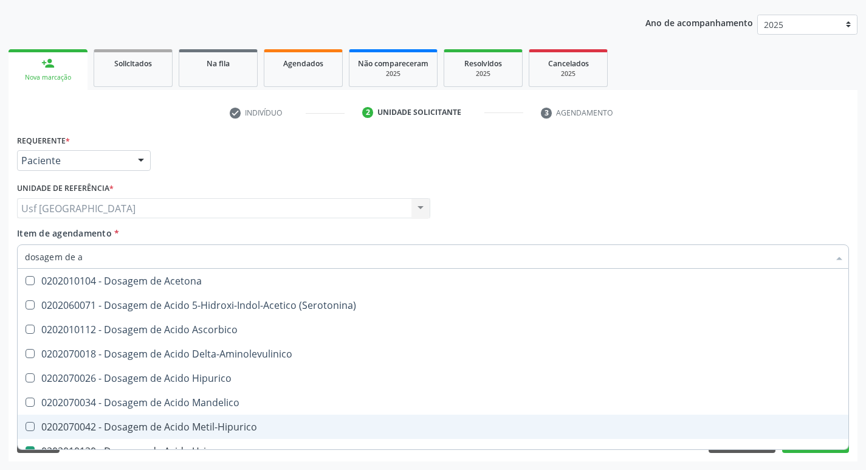
type input "dosagem de"
checkbox Urico "false"
checkbox Etilico "true"
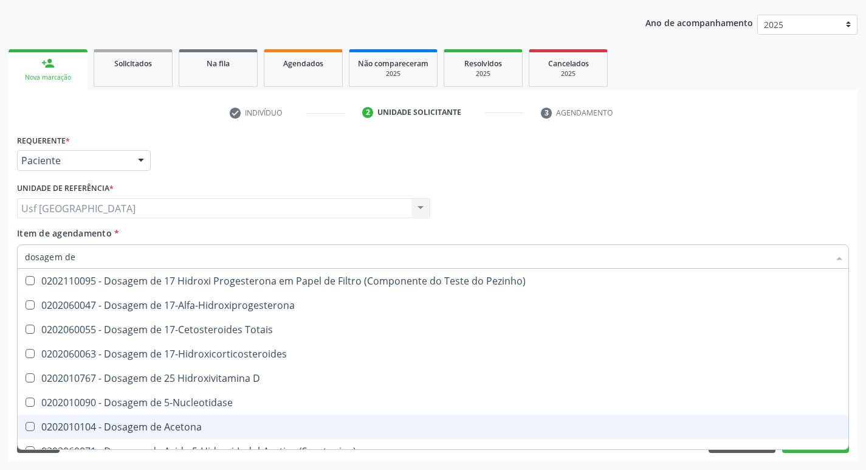
type input "dosagem de c"
checkbox Urico "false"
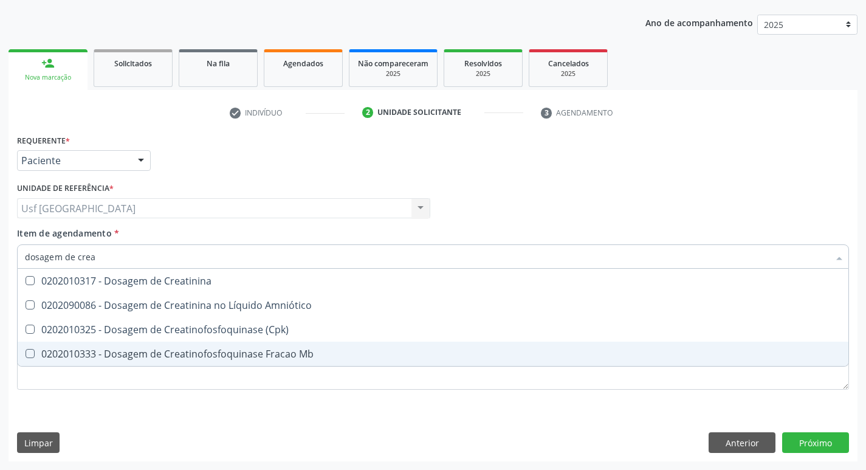
type input "dosagem de creat"
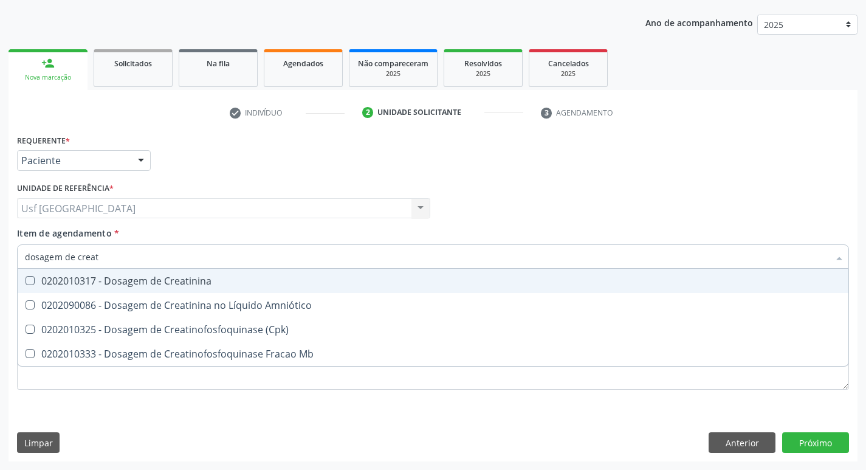
click at [193, 280] on div "0202010317 - Dosagem de Creatinina" at bounding box center [433, 281] width 816 height 10
checkbox Creatinina "true"
type input "dosagem de c"
checkbox Creatinina "false"
type input "dosagem de cole"
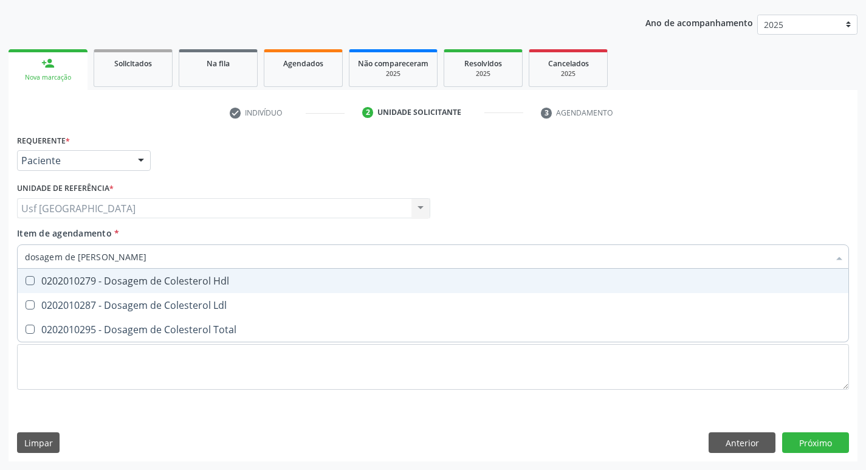
click at [219, 284] on div "0202010279 - Dosagem de Colesterol Hdl" at bounding box center [433, 281] width 816 height 10
checkbox Hdl "true"
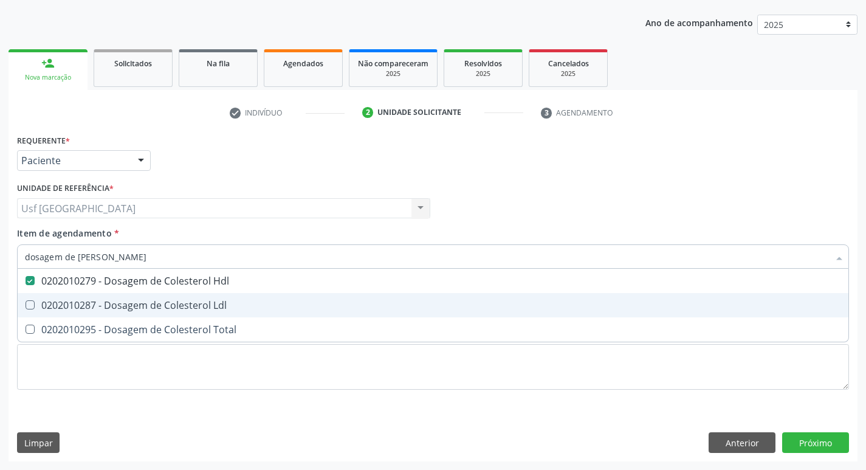
click at [219, 297] on span "0202010287 - Dosagem de Colesterol Ldl" at bounding box center [433, 305] width 831 height 24
checkbox Ldl "true"
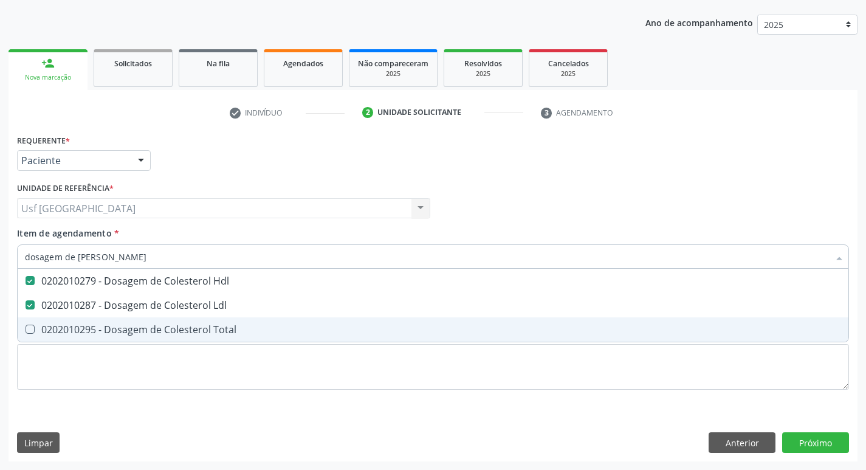
click at [224, 329] on div "0202010295 - Dosagem de Colesterol Total" at bounding box center [433, 330] width 816 height 10
checkbox Total "true"
type input "dosagem de co"
checkbox Hdl "false"
checkbox Colinesterase "true"
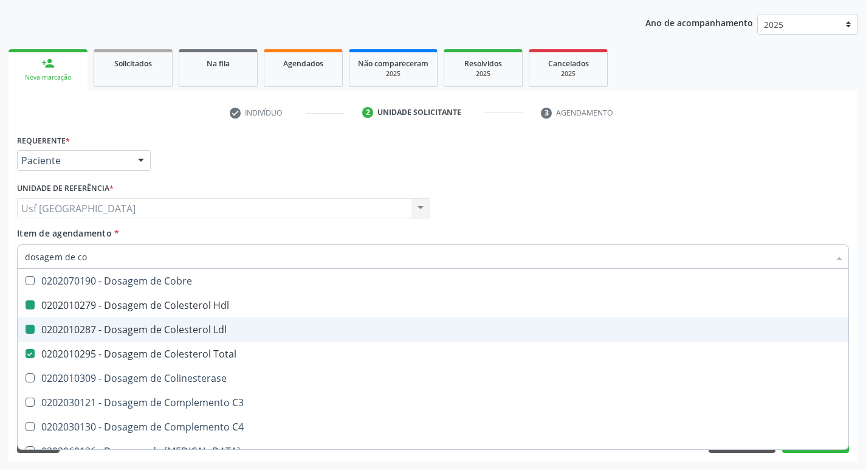
type input "dosagem de c"
checkbox Hdl "false"
checkbox Ldl "false"
checkbox Total "false"
type input "dosagem de"
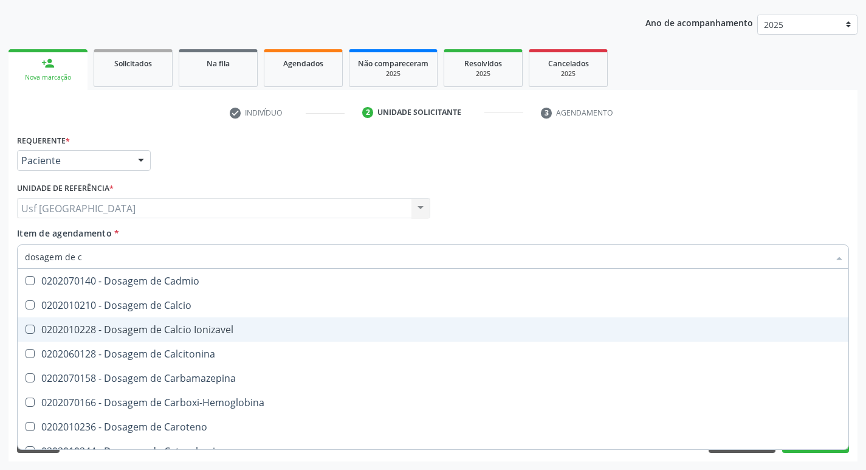
checkbox Cloreto "true"
checkbox Hdl "false"
checkbox Ldl "false"
checkbox Total "false"
checkbox Creatinina "false"
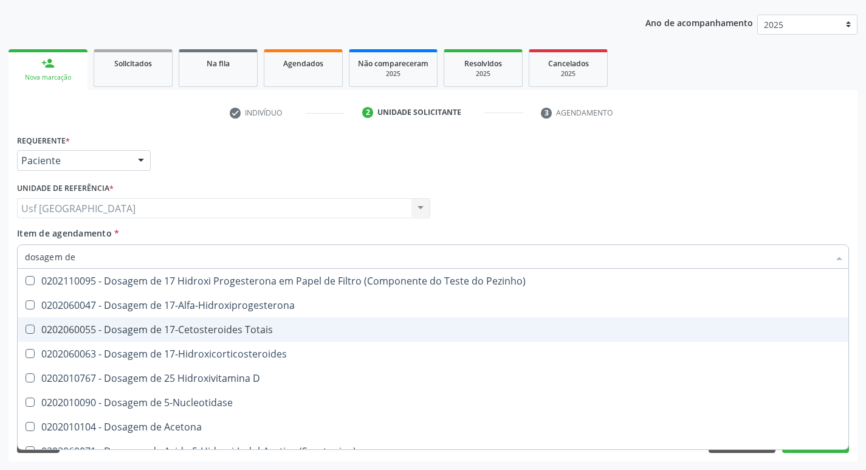
type input "dosagem de t"
checkbox Urico "false"
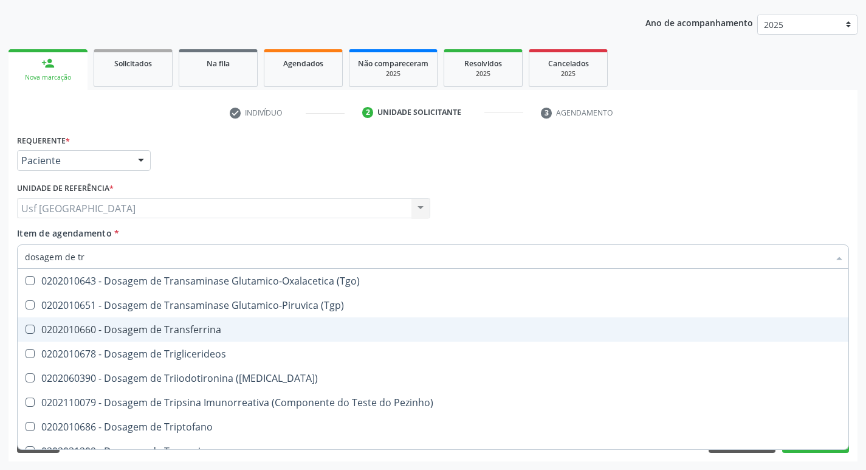
type input "dosagem de tri"
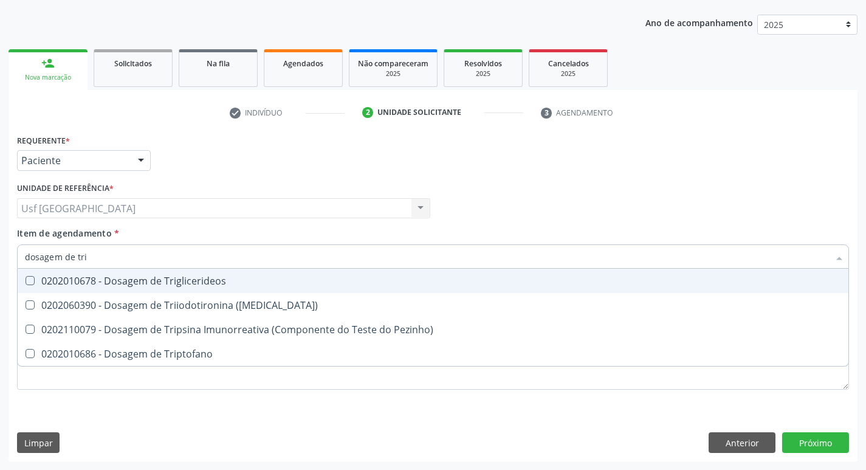
click at [244, 285] on div "0202010678 - Dosagem de Triglicerideos" at bounding box center [433, 281] width 816 height 10
checkbox Triglicerideos "true"
type input "dosagem de tr"
checkbox Triglicerideos "false"
checkbox Triptofano "true"
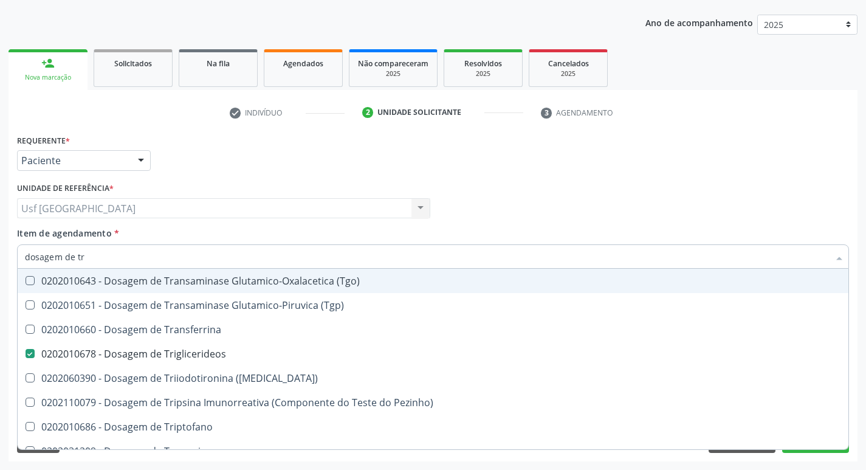
type input "dosagem de t"
checkbox Triglicerideos "false"
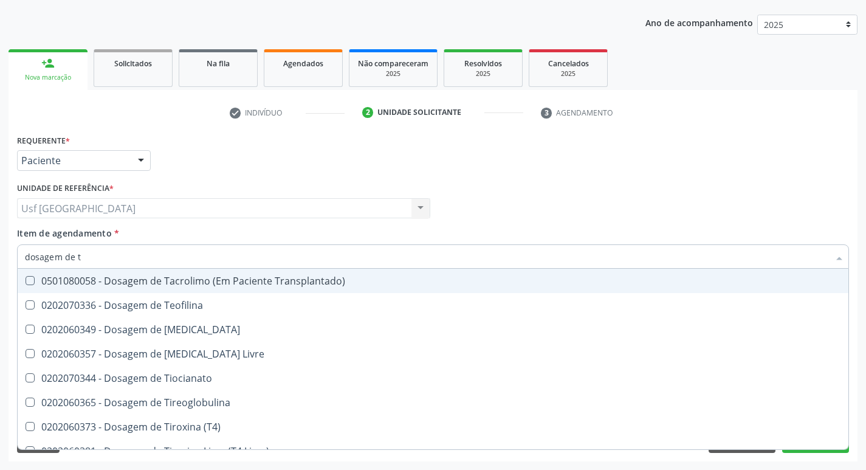
type input "dosagem de"
checkbox Triglicerideos "false"
checkbox Pezinho\) "true"
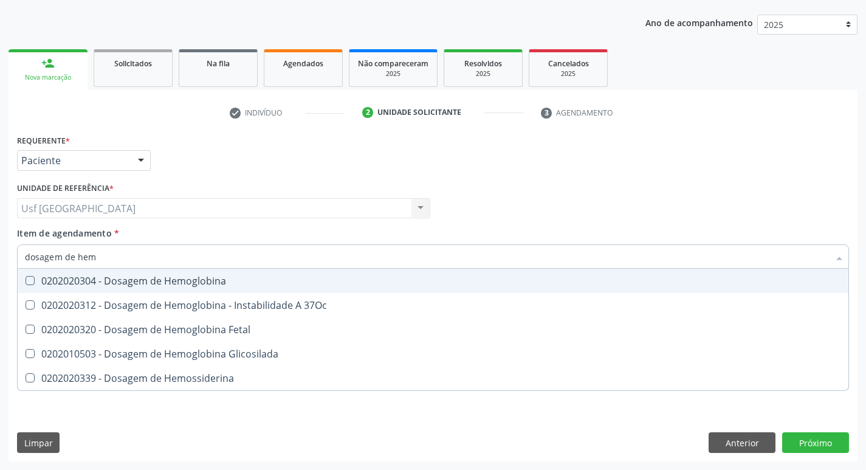
type input "dosagem de hemo"
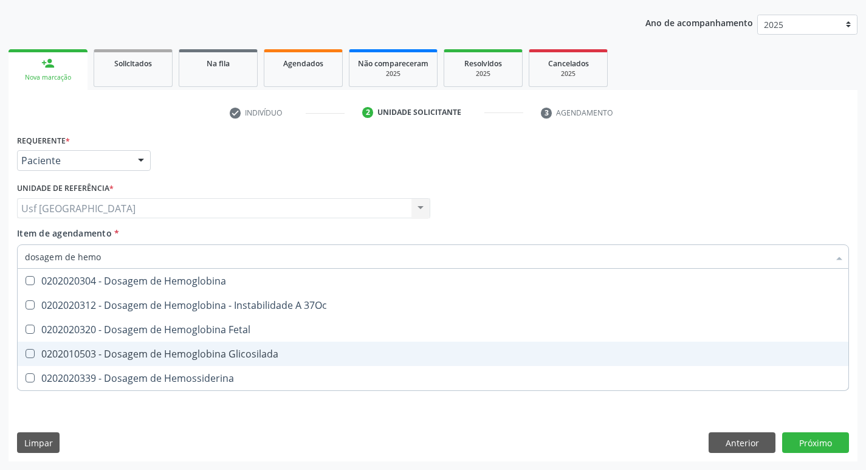
click at [240, 355] on div "0202010503 - Dosagem de Hemoglobina Glicosilada" at bounding box center [433, 354] width 816 height 10
checkbox Glicosilada "true"
type input "d"
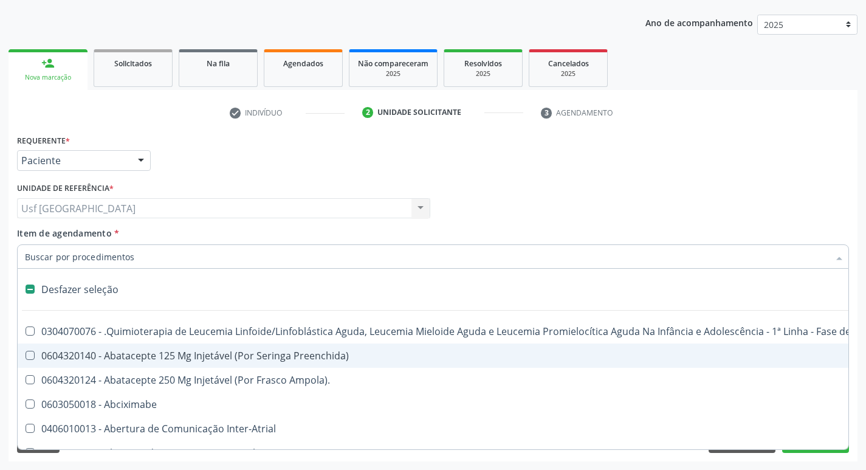
checkbox Abciximabe "false"
checkbox Inter-Atrial "false"
type input "he"
checkbox Cística "true"
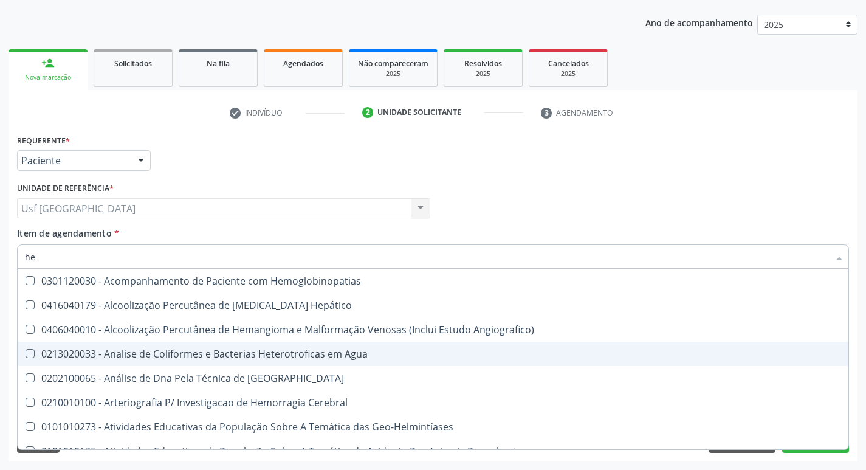
type input "hem"
checkbox \(Qualitativo\) "true"
checkbox Glicosilada "false"
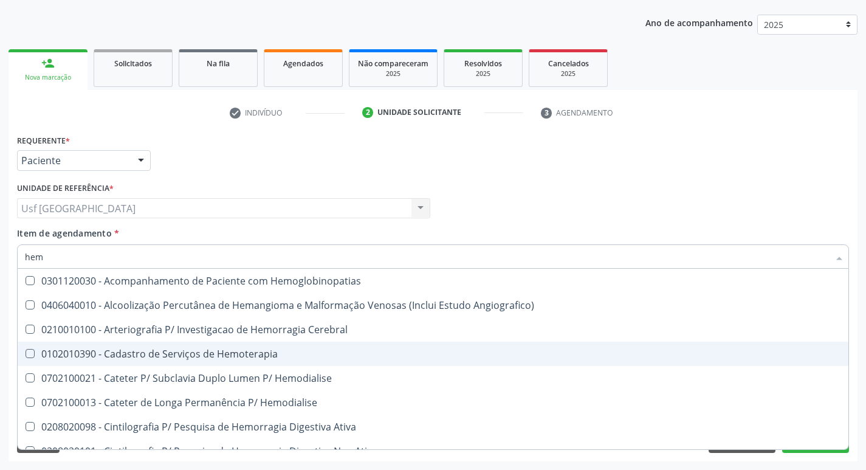
type input "hemo"
checkbox Hemacias "true"
checkbox Glicosilada "false"
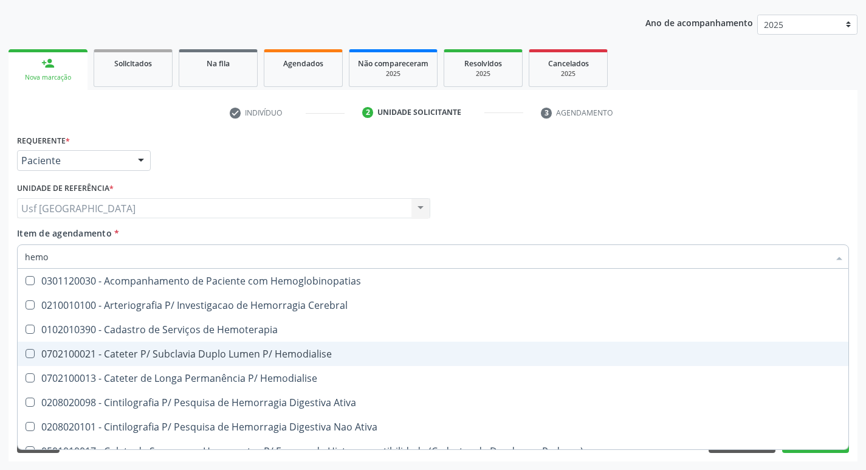
type input "hemog"
checkbox Tardio\) "true"
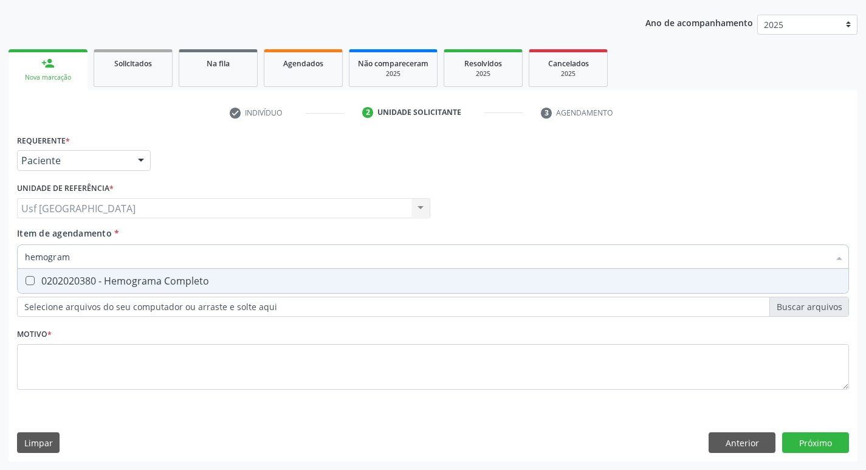
type input "hemograma"
click at [247, 289] on span "0202020380 - Hemograma Completo" at bounding box center [433, 281] width 831 height 24
checkbox Completo "true"
type input "hemog"
checkbox Completo "false"
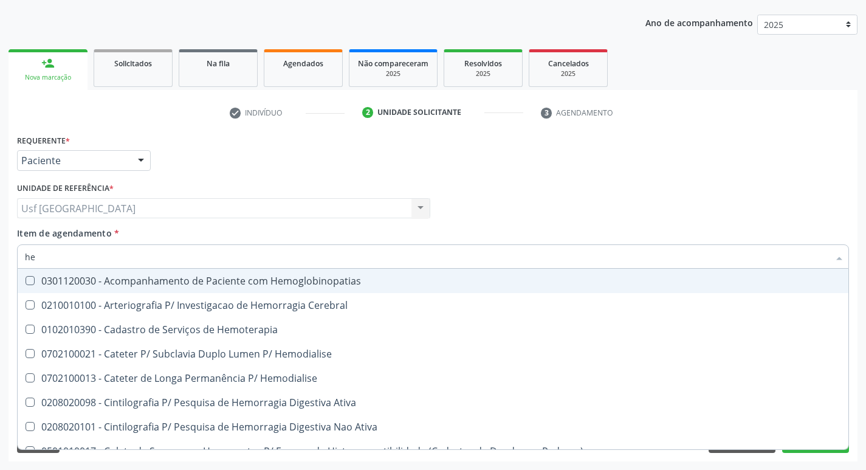
type input "h"
checkbox Glicosilada "false"
checkbox Semana\) "false"
checkbox Completo "false"
checkbox Hemoptise "false"
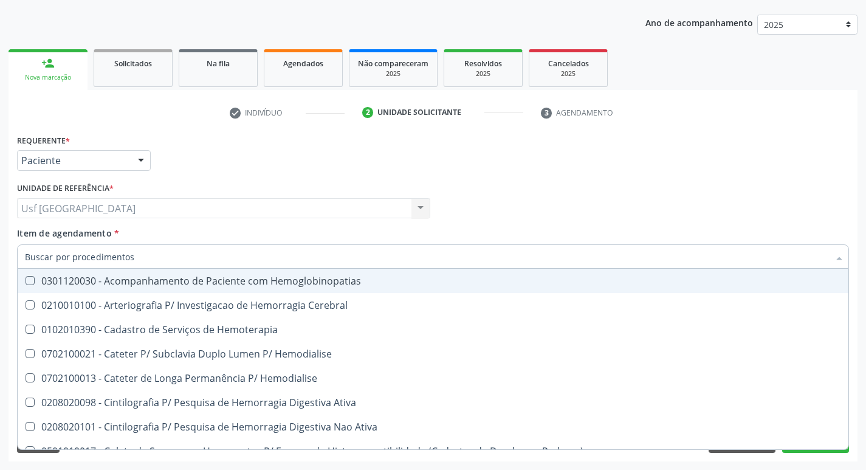
checkbox Elástica "false"
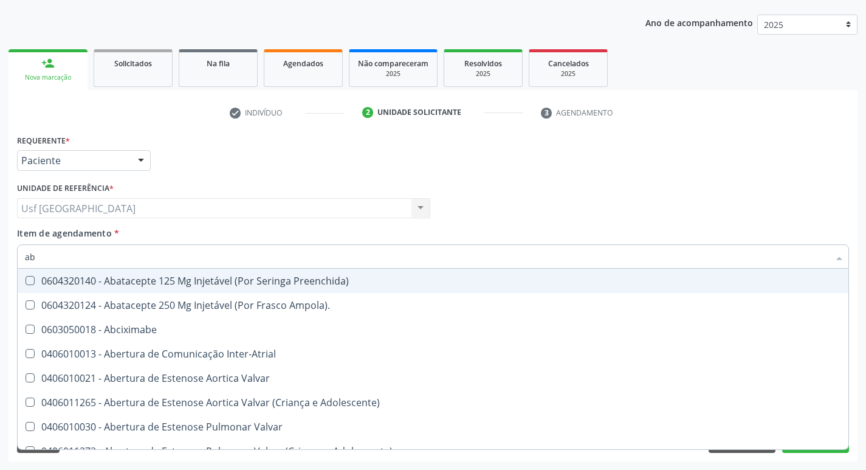
type input "a"
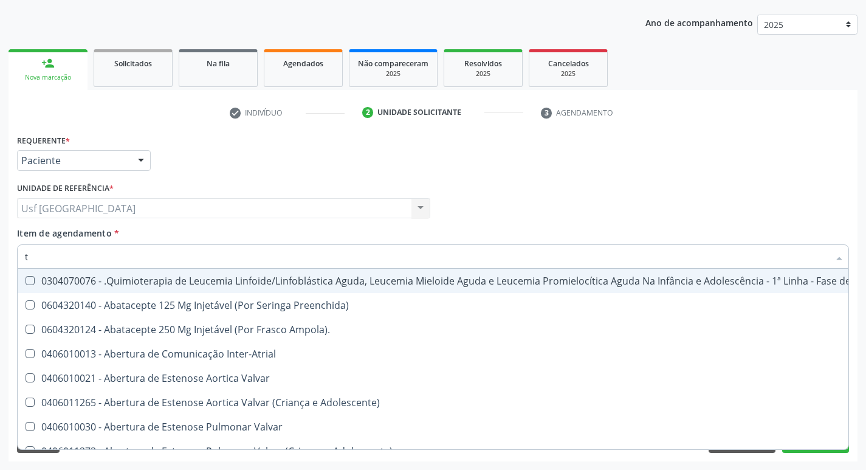
type input "t4"
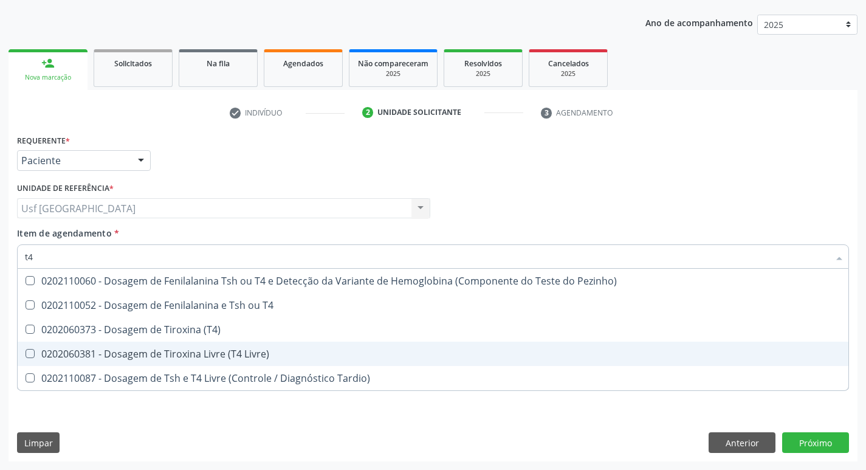
click at [223, 353] on div "0202060381 - Dosagem de Tiroxina Livre (T4 Livre)" at bounding box center [433, 354] width 816 height 10
checkbox Livre\) "true"
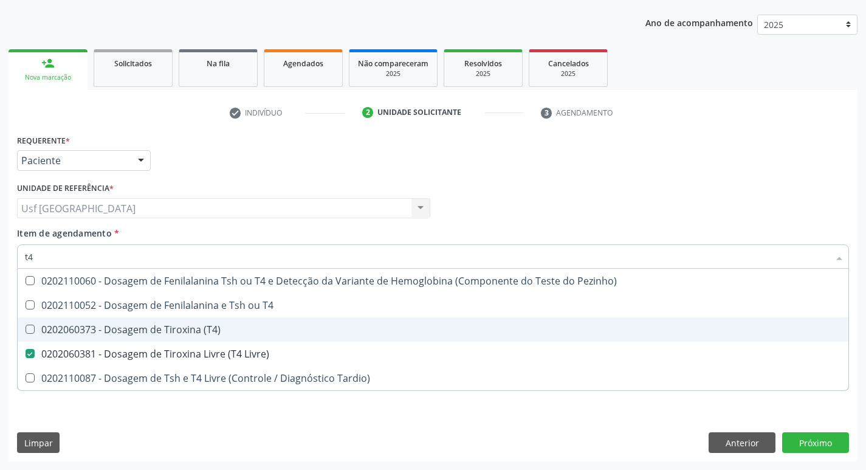
click at [216, 329] on div "0202060373 - Dosagem de Tiroxina (T4)" at bounding box center [433, 330] width 816 height 10
checkbox \(T4\) "true"
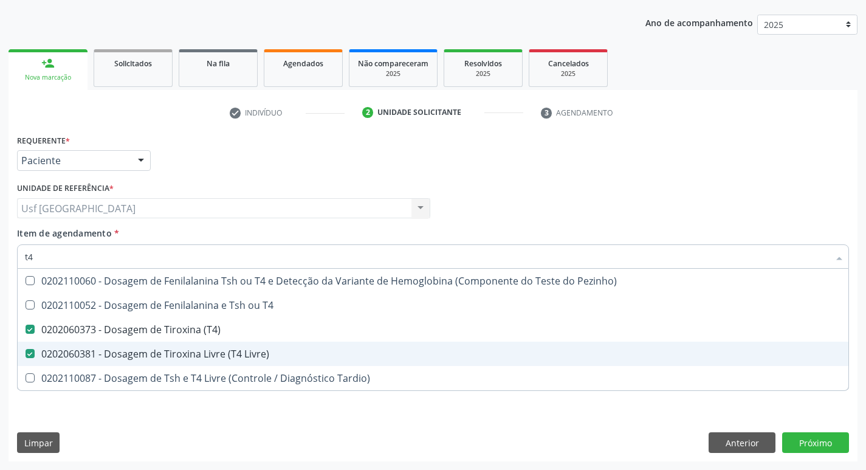
click at [147, 356] on div "0202060381 - Dosagem de Tiroxina Livre (T4 Livre)" at bounding box center [433, 354] width 816 height 10
checkbox Livre\) "true"
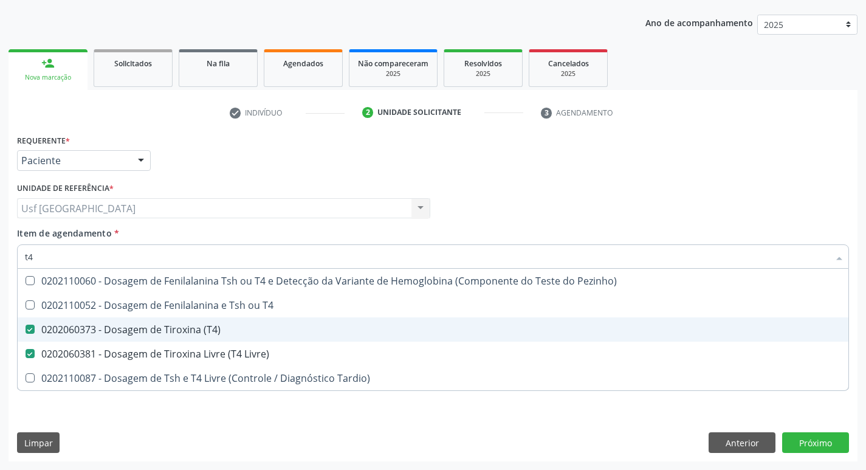
click at [144, 328] on div "0202060373 - Dosagem de Tiroxina (T4)" at bounding box center [433, 330] width 816 height 10
checkbox \(T4\) "false"
type input "t"
checkbox Livre\) "false"
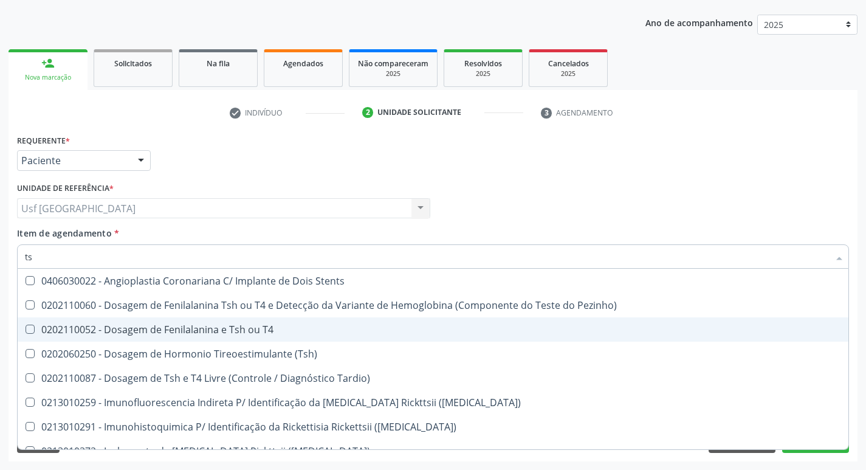
type input "tsh"
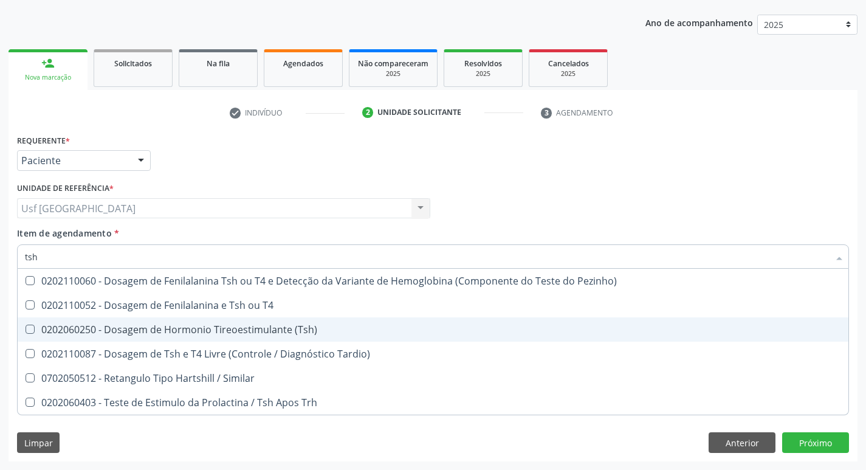
click at [186, 332] on div "0202060250 - Dosagem de Hormonio Tireoestimulante (Tsh)" at bounding box center [433, 330] width 816 height 10
checkbox \(Tsh\) "true"
type input "ts"
checkbox \(Tsh\) "false"
checkbox Tardio\) "true"
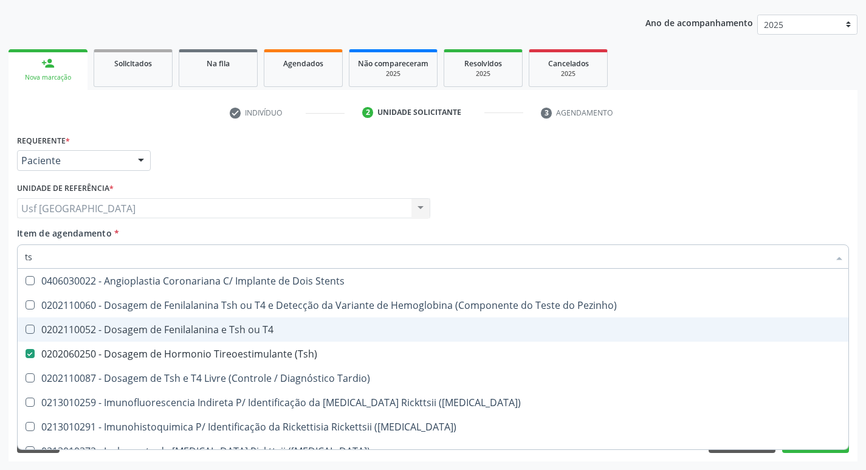
type input "t"
checkbox \(Tsh\) "false"
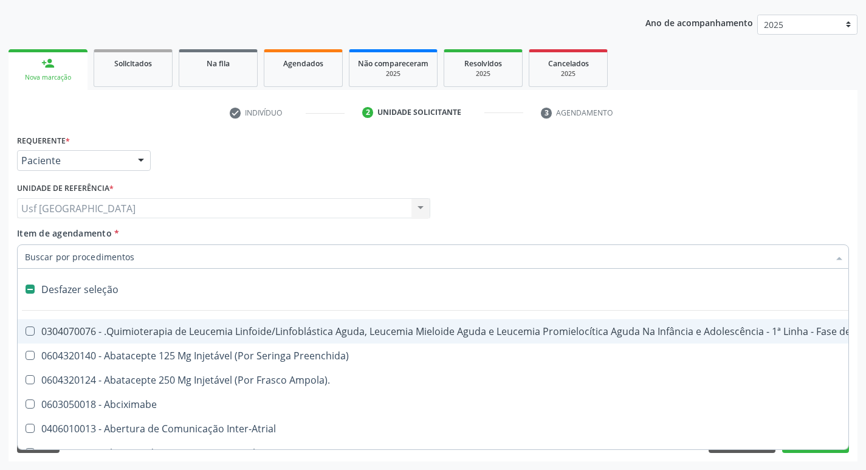
type input "h"
checkbox A "true"
checkbox Coagulação\ "true"
checkbox Psicodiagnóstico "true"
checkbox Queimados\) "true"
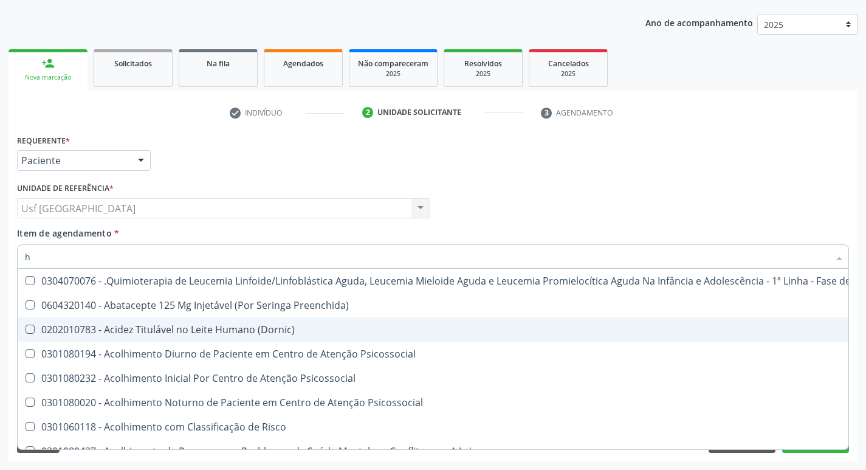
type input "he"
checkbox Pulmão "true"
checkbox Removível "true"
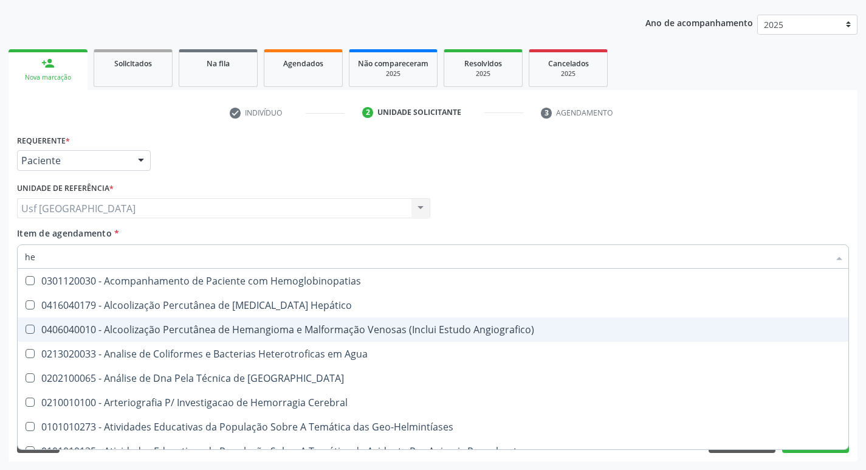
type input "hem"
checkbox \(Qualitativo\) "true"
checkbox Glicosilada "false"
checkbox II "true"
checkbox Completo "false"
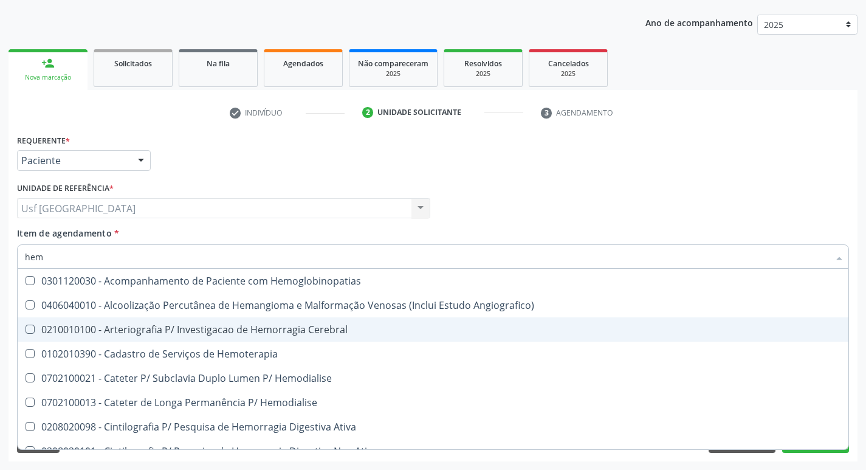
type input "hemo"
checkbox Hemacias "true"
checkbox Glicosilada "false"
checkbox Retro-Retal "true"
checkbox Completo "false"
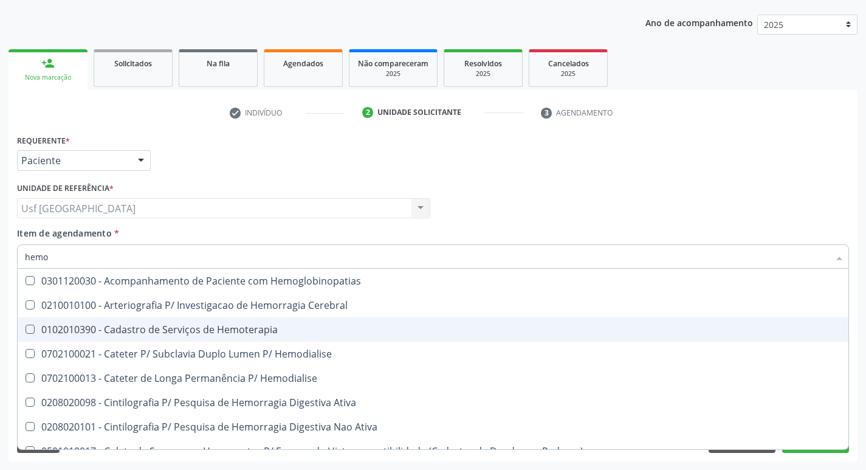
type input "hemog"
checkbox Tardio\) "true"
checkbox Carboxi-Hemoglobina "true"
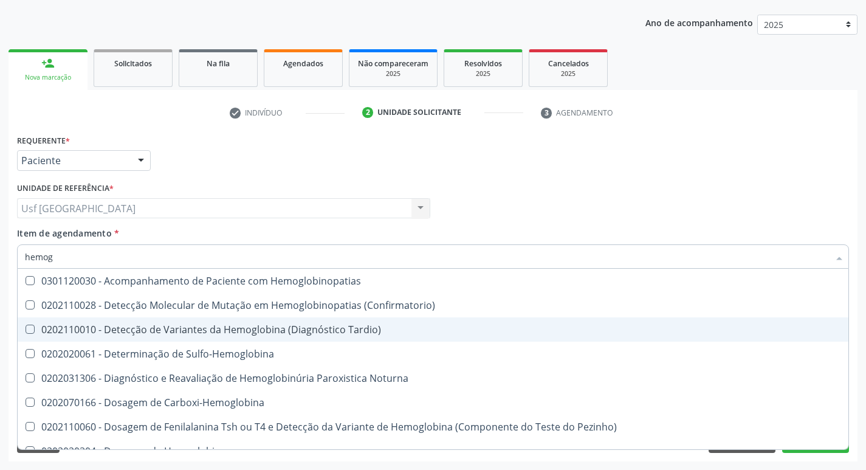
type input "hemogr"
checkbox Hemoglobinopatias "true"
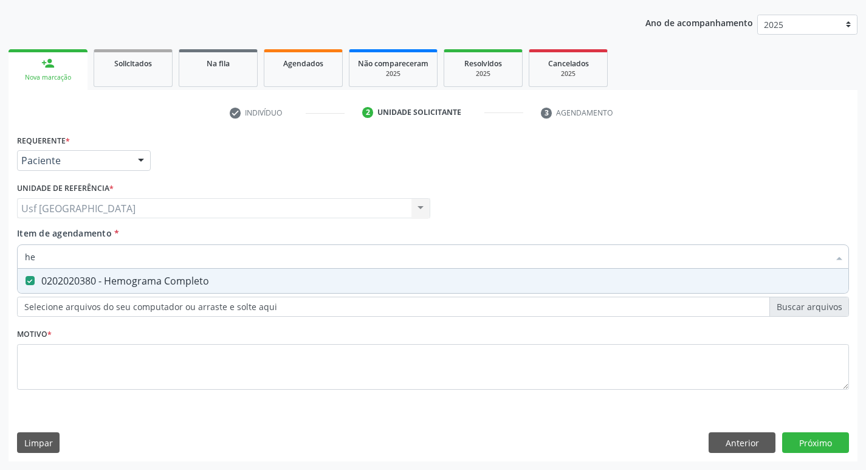
type input "h"
checkbox Completo "false"
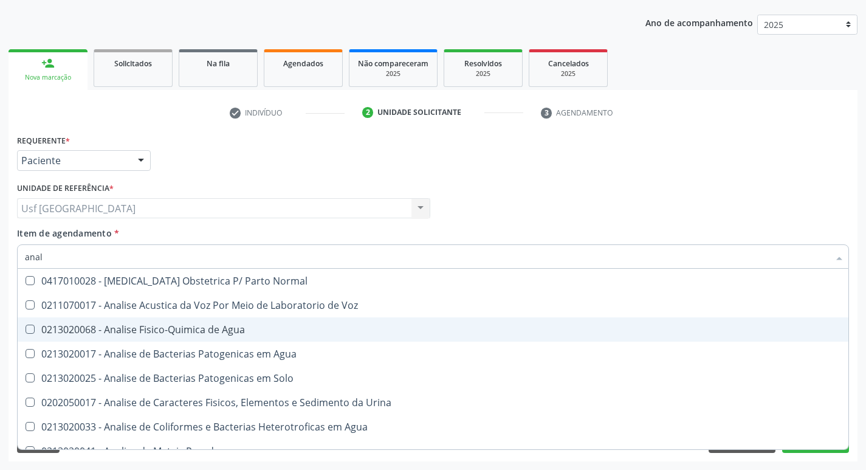
type input "anali"
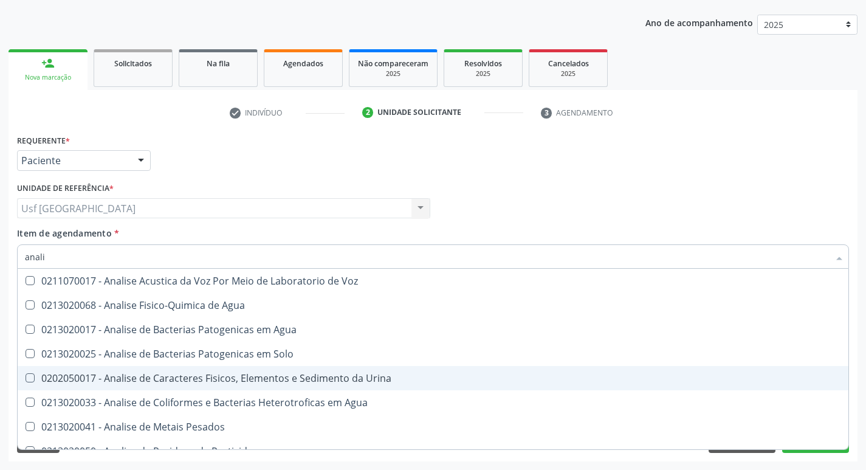
click at [220, 376] on div "0202050017 - Analise de Caracteres Fisicos, Elementos e Sedimento da Urina" at bounding box center [433, 378] width 816 height 10
checkbox Urina "true"
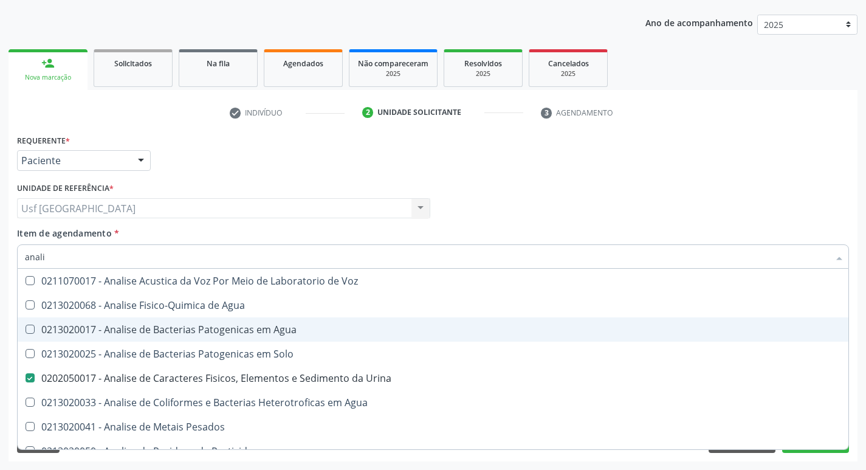
type input "anal"
checkbox Urina "false"
checkbox Agua "true"
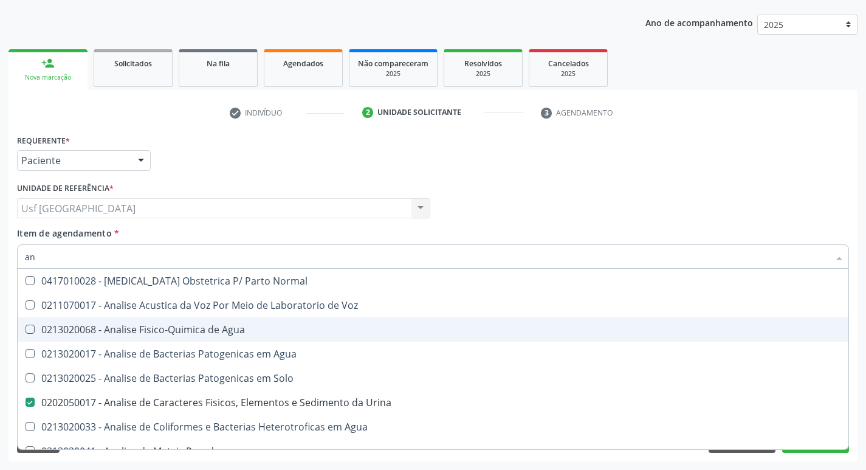
type input "a"
checkbox Urina "false"
checkbox Pesticidas "false"
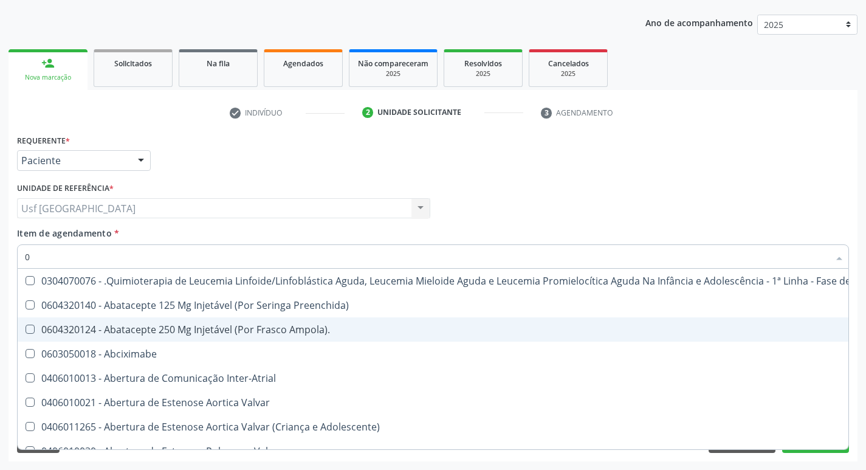
type input "02"
checkbox Coração "true"
checkbox Urina "false"
checkbox Drogas "true"
checkbox Dentária "true"
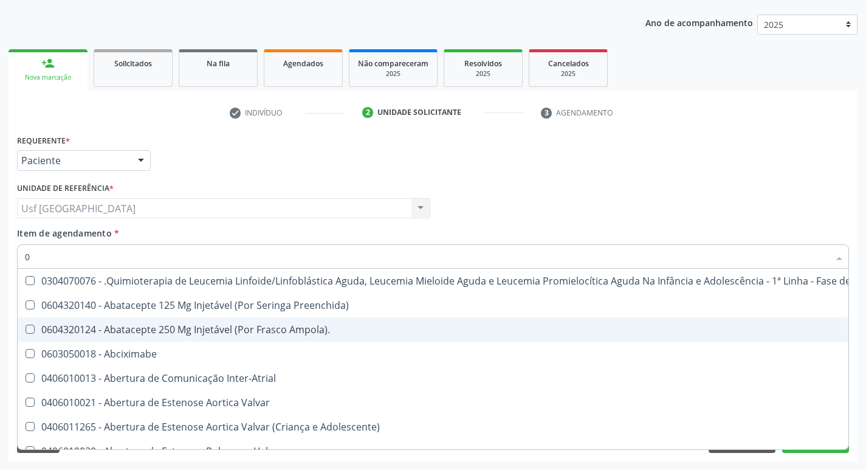
checkbox Antibiotico "true"
checkbox \(Liquido\) "true"
checkbox Coclear "true"
checkbox Orofacial "true"
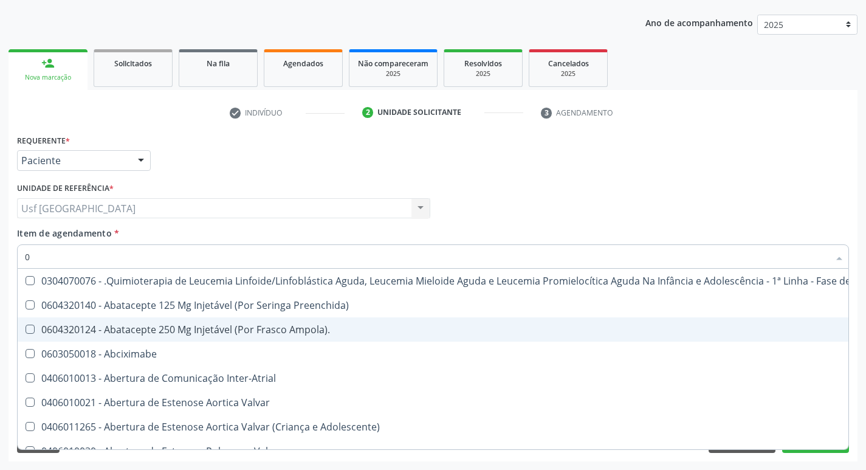
checkbox Odontogeriatra "true"
checkbox Ml\) "true"
checkbox Embolizante "true"
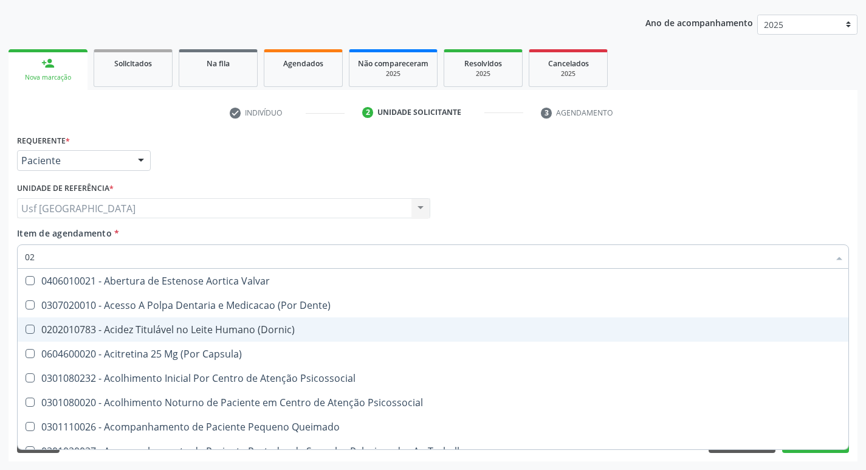
type input "020"
checkbox Terapeutica "true"
checkbox Urina "false"
checkbox Intra-Aortico "true"
checkbox Epispádia "true"
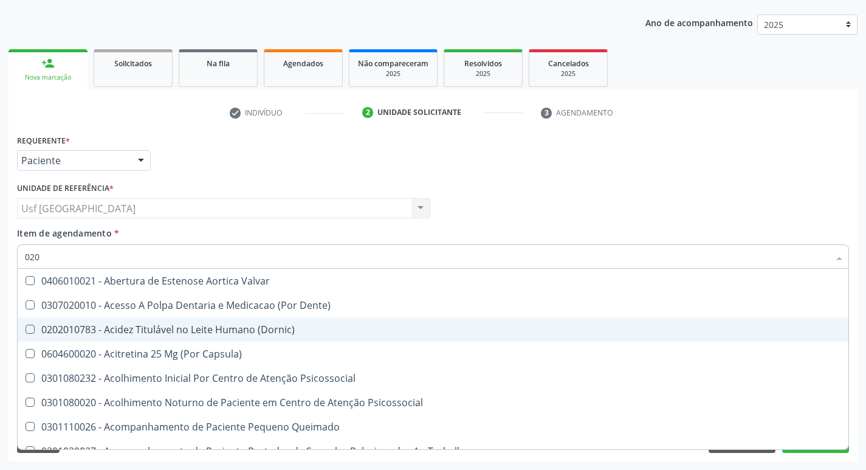
checkbox Anos\) "true"
checkbox Congênita "true"
checkbox Complementar\) "true"
checkbox \(Qualitativo\) "true"
checkbox Glomerular "true"
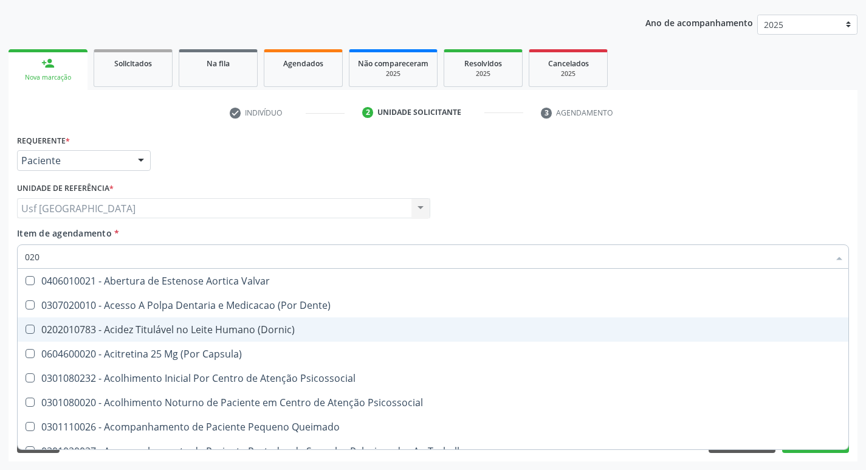
checkbox Hormonais "true"
checkbox Artéria "true"
checkbox Dias "true"
checkbox Urico "false"
checkbox Hdl "false"
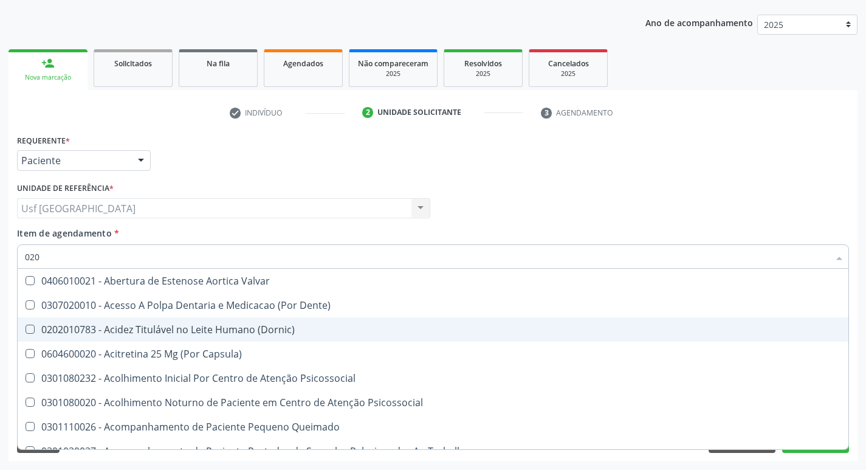
checkbox Ldl "false"
checkbox Total "false"
checkbox Creatinina "false"
checkbox Glicose "false"
checkbox Glicosilada "false"
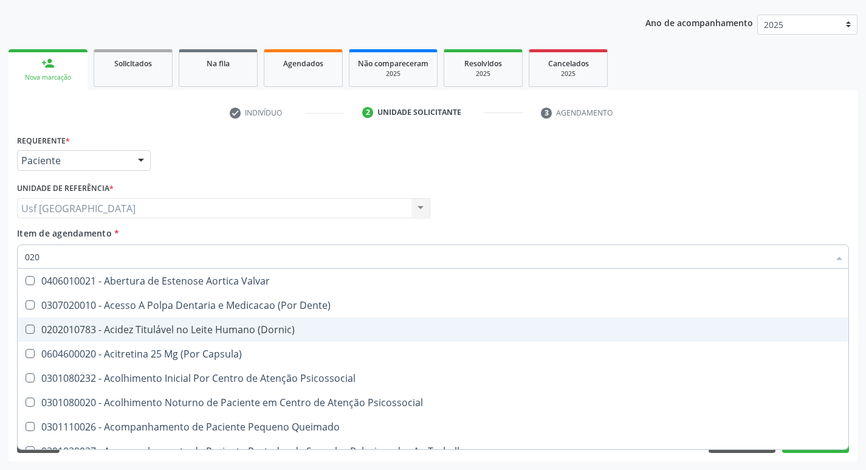
checkbox \(Tsh\) "false"
checkbox Livre\) "false"
checkbox Triglicerideos "false"
checkbox \(T3\) "true"
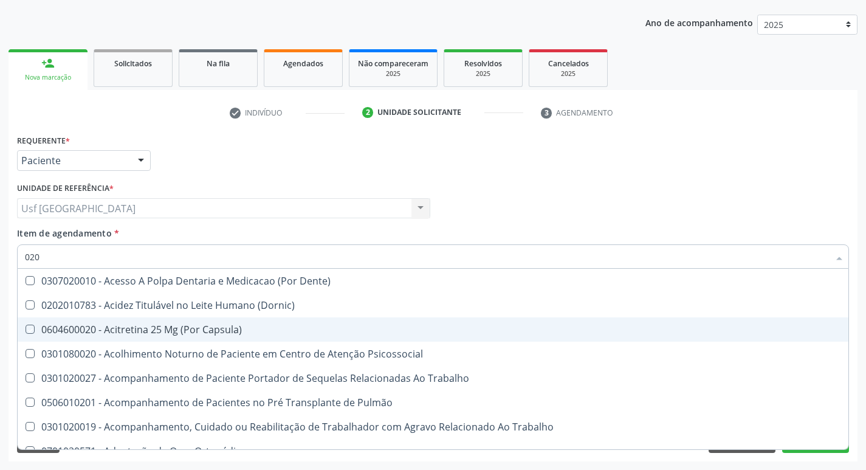
type input "0202"
checkbox Capsula\) "true"
checkbox Urina "false"
checkbox População "true"
checkbox Faringe\/Laringe "true"
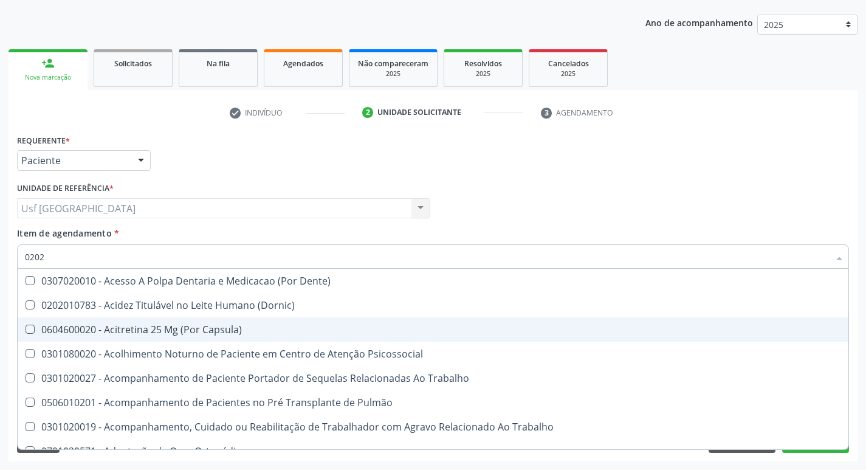
checkbox Puncao "true"
checkbox Fragmento "true"
checkbox Ossea "true"
checkbox Laser "true"
checkbox Septostomia "true"
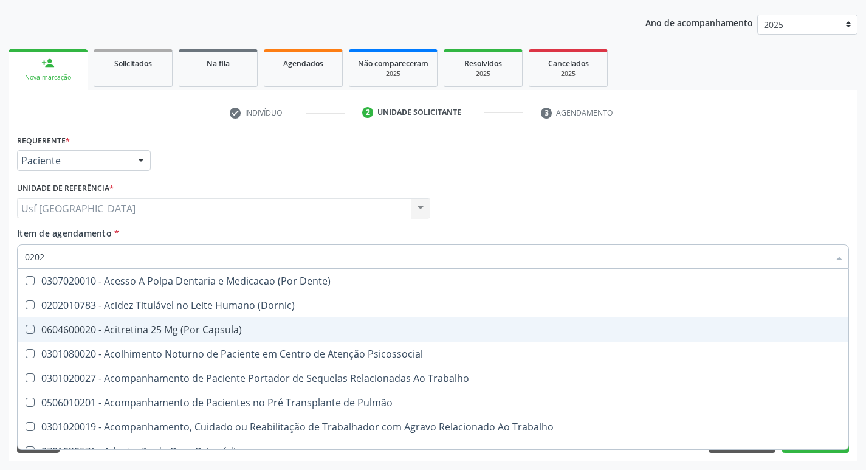
checkbox Drogas "true"
checkbox Paratireoides "true"
checkbox Projecoes\) "true"
checkbox Biologica "true"
checkbox Urico "false"
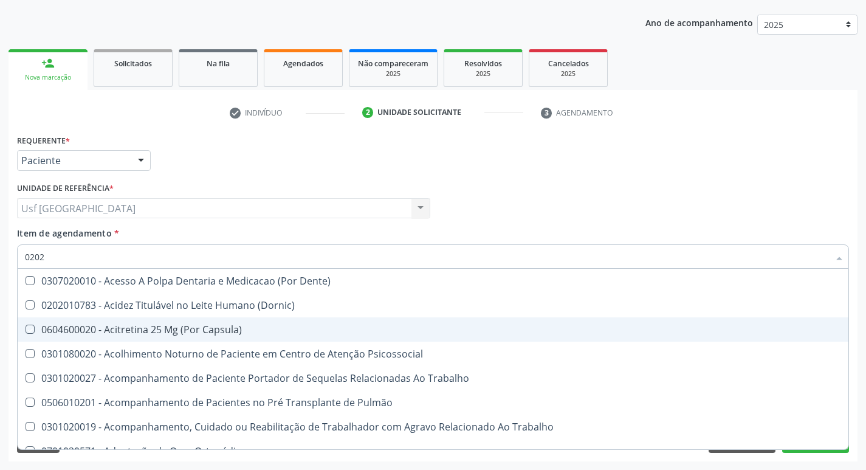
checkbox Hdl "false"
checkbox Ldl "false"
checkbox Total "false"
checkbox Creatinina "false"
checkbox Glicose "false"
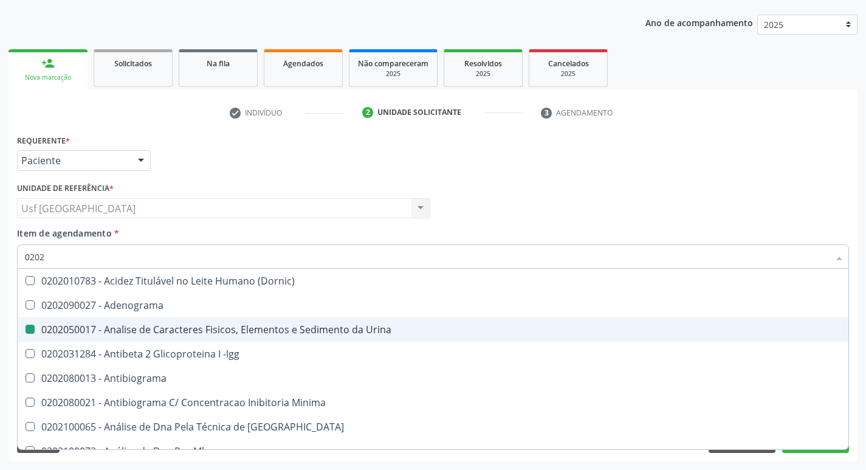
type input "02021"
checkbox Urina "false"
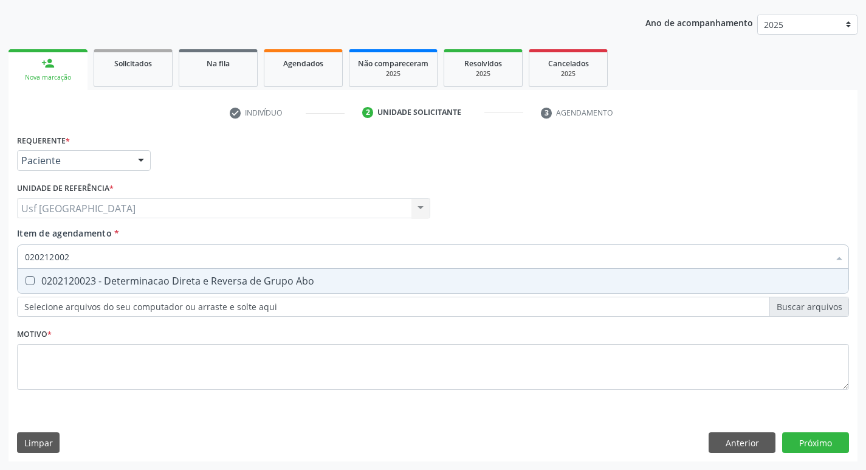
type input "0202120023"
click at [196, 285] on div "0202120023 - Determinacao Direta e Reversa de Grupo Abo" at bounding box center [433, 281] width 816 height 10
checkbox Abo "true"
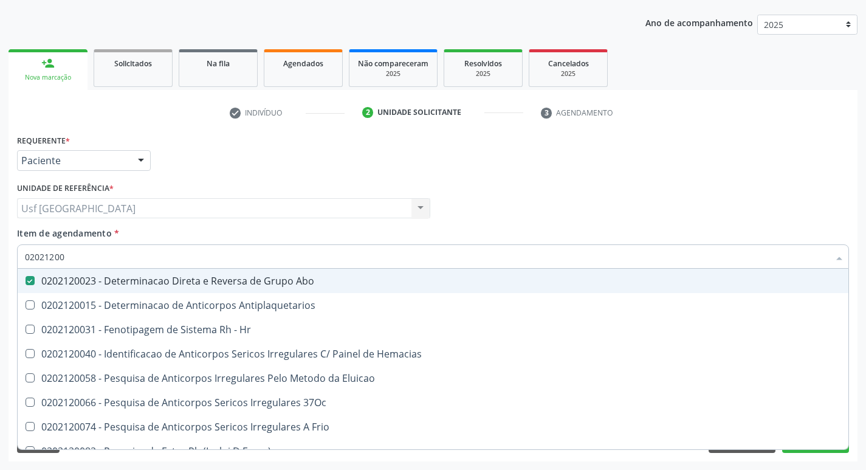
type input "020212008"
checkbox Abo "false"
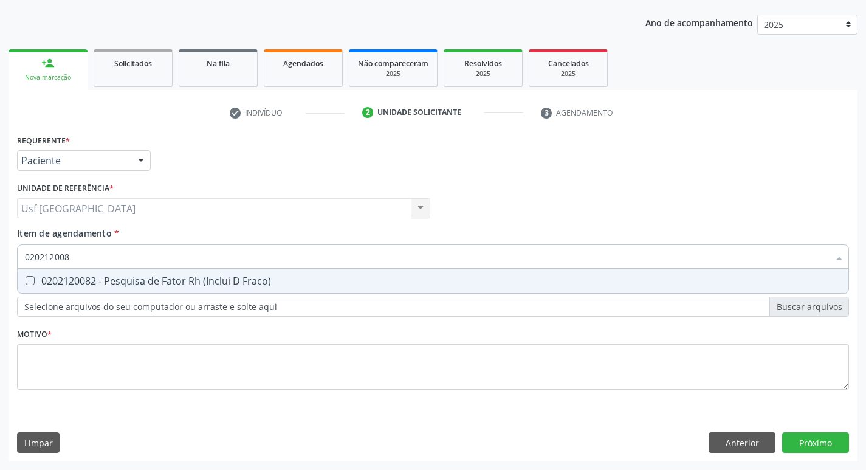
type input "0202120082"
click at [196, 285] on div "0202120082 - Pesquisa de Fator Rh (Inclui D Fraco)" at bounding box center [433, 281] width 816 height 10
checkbox Fraco\) "true"
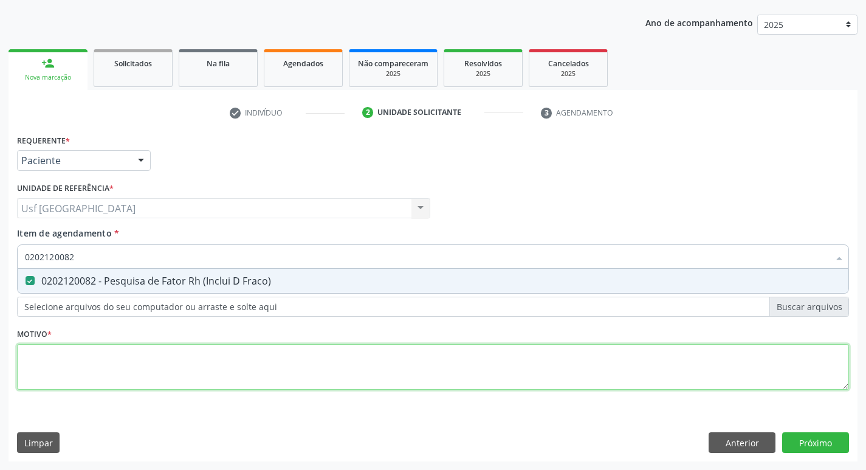
click at [159, 365] on div "Requerente * Paciente Profissional de Saúde Paciente Nenhum resultado encontrad…" at bounding box center [433, 268] width 832 height 275
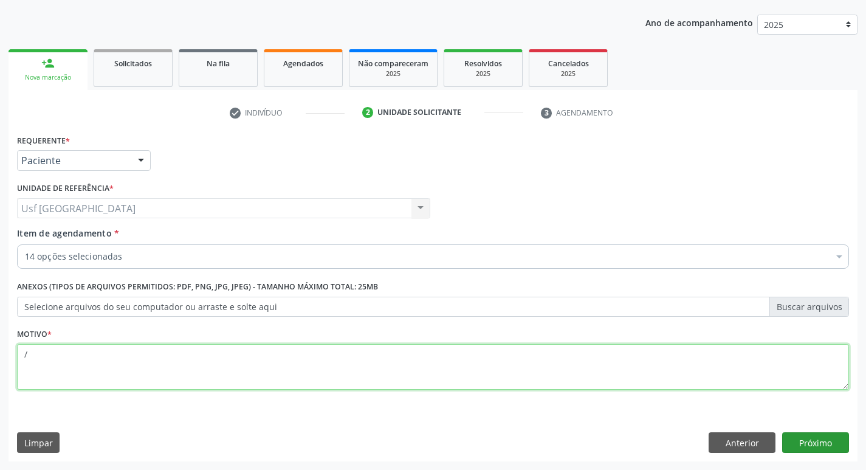
type textarea "/"
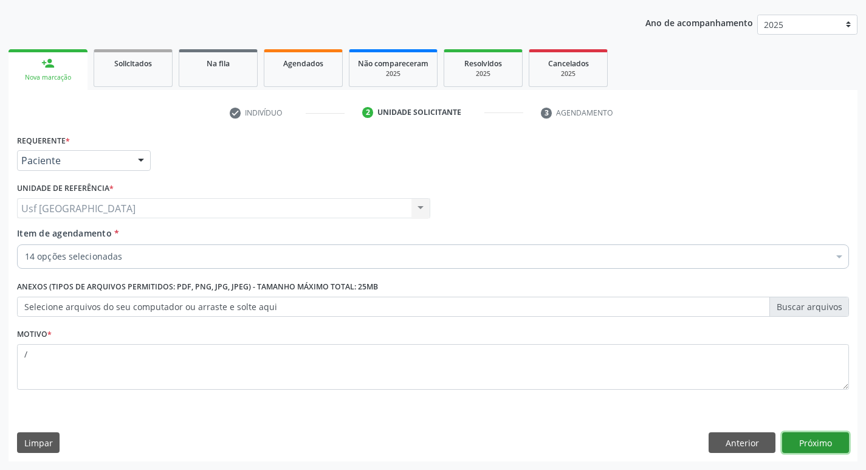
click at [832, 447] on button "Próximo" at bounding box center [815, 442] width 67 height 21
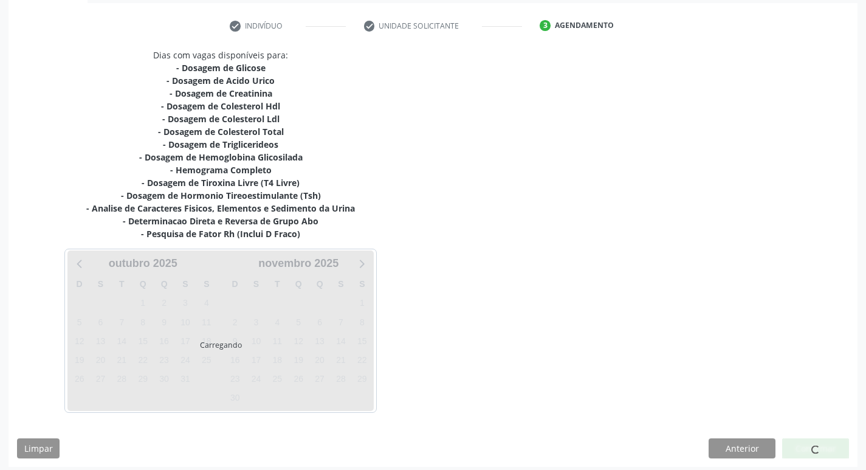
scroll to position [225, 0]
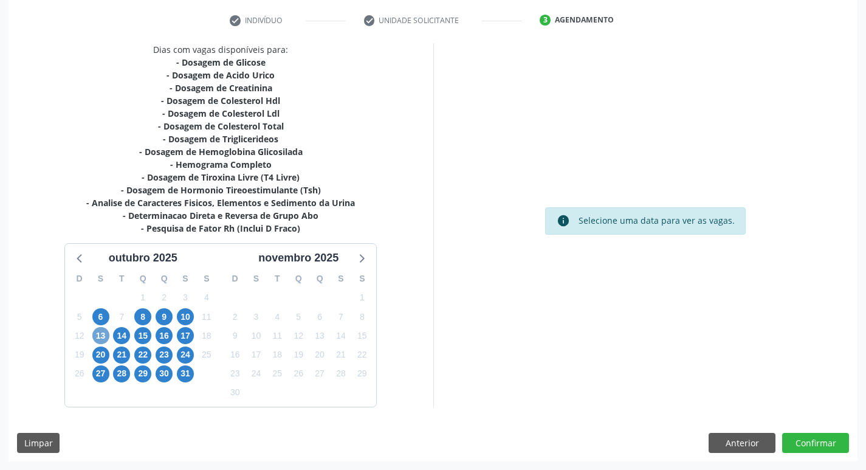
click at [96, 332] on span "13" at bounding box center [100, 335] width 17 height 17
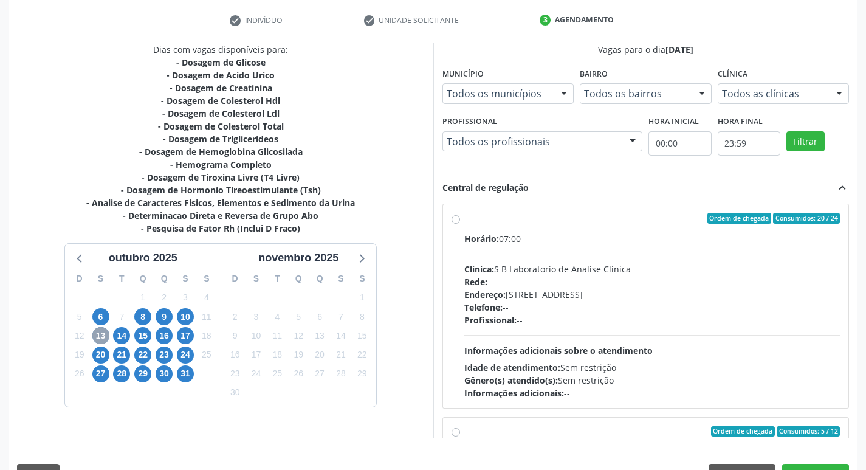
scroll to position [257, 0]
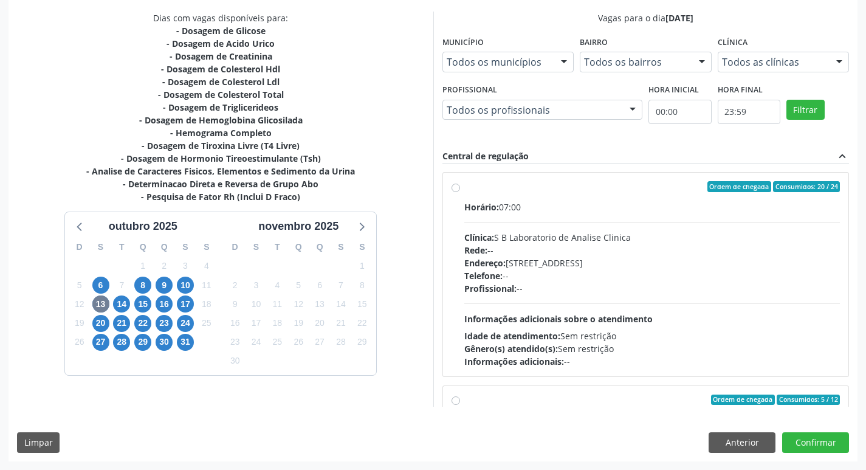
click at [464, 187] on label "Ordem de chegada Consumidos: 20 / 24 Horário: 07:00 Clínica: S B Laboratorio de…" at bounding box center [652, 274] width 376 height 187
click at [457, 187] on input "Ordem de chegada Consumidos: 20 / 24 Horário: 07:00 Clínica: S B Laboratorio de…" at bounding box center [456, 186] width 9 height 11
radio input "true"
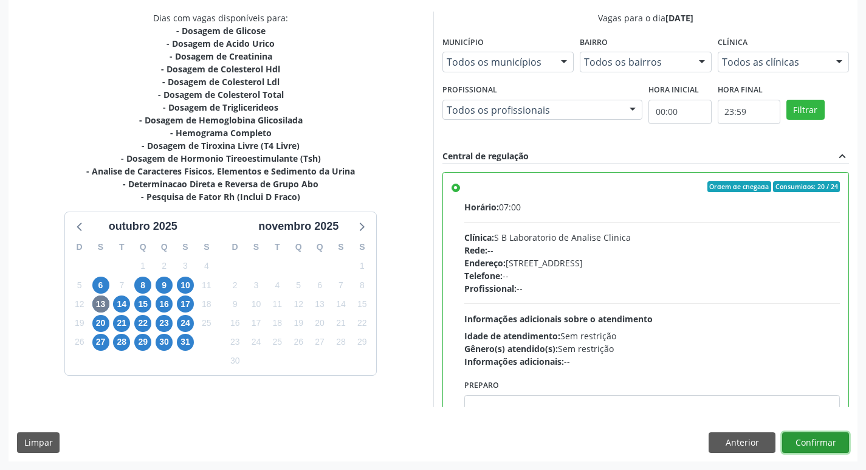
click at [824, 438] on button "Confirmar" at bounding box center [815, 442] width 67 height 21
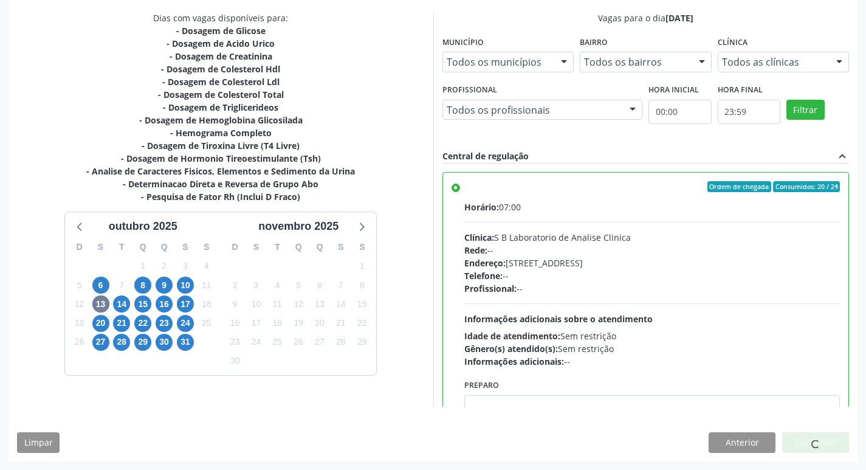
scroll to position [0, 0]
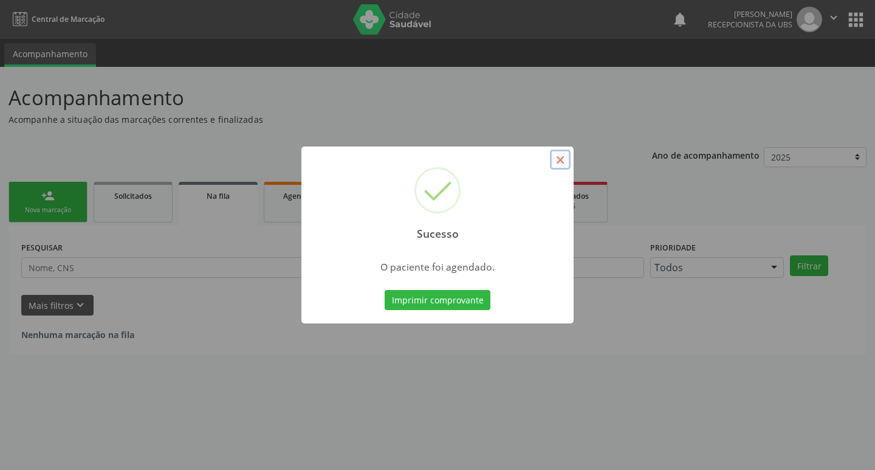
click at [564, 154] on button "×" at bounding box center [560, 160] width 21 height 21
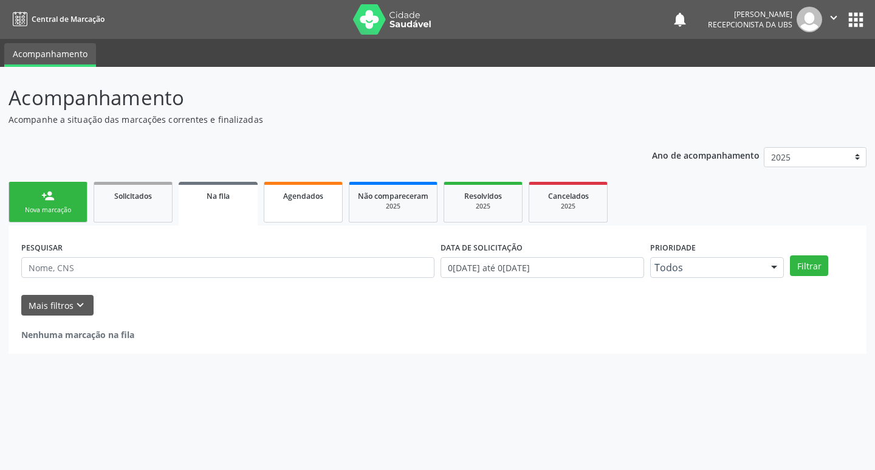
click at [311, 206] on link "Agendados" at bounding box center [303, 202] width 79 height 41
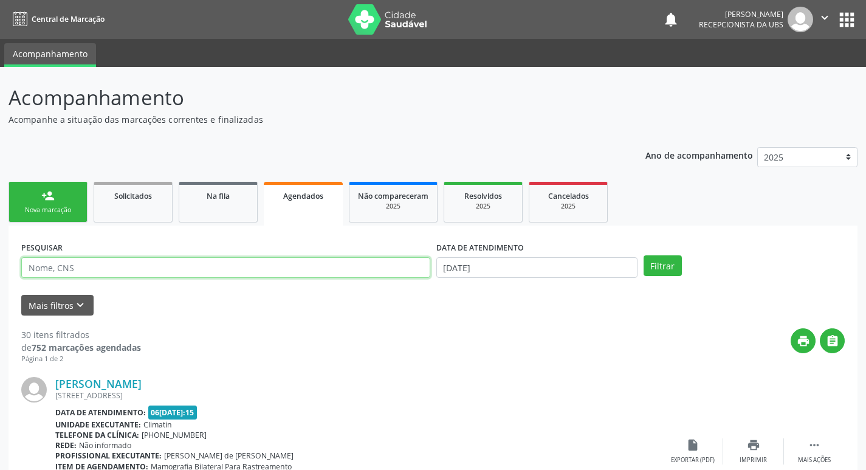
click at [218, 271] on input "text" at bounding box center [225, 267] width 409 height 21
type input "maria aparecida"
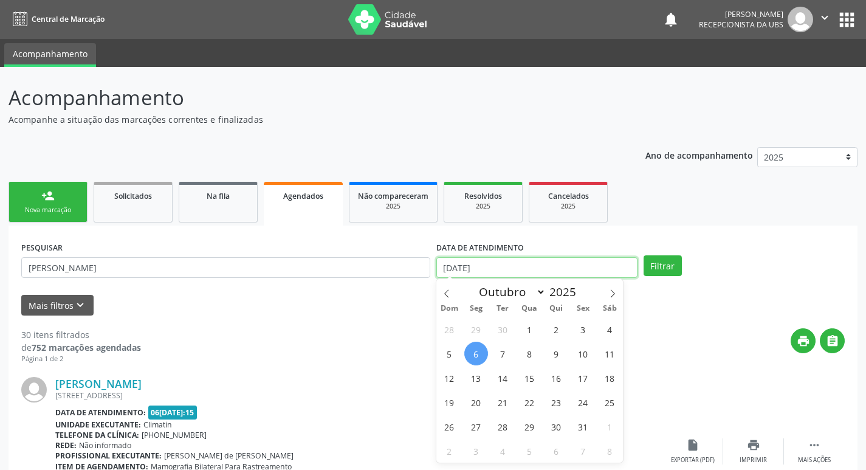
click at [504, 272] on input "06/10/2025" at bounding box center [536, 267] width 201 height 21
click at [476, 370] on span "13" at bounding box center [476, 378] width 24 height 24
type input "13/10/2025"
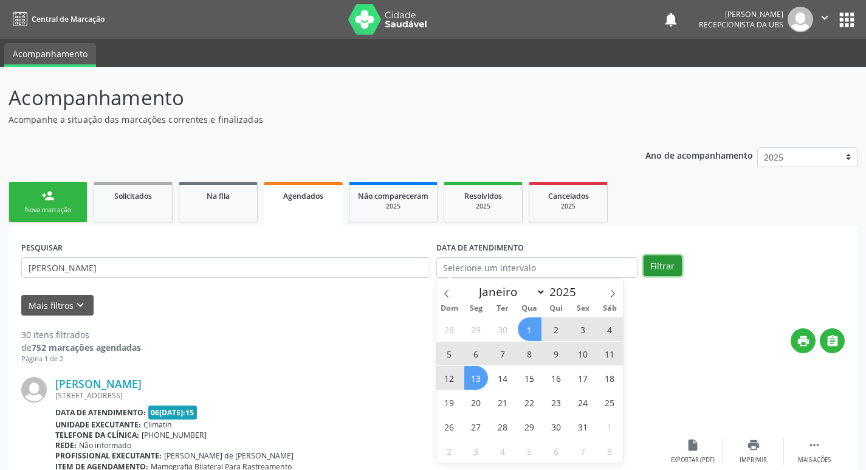
click at [671, 262] on button "Filtrar" at bounding box center [663, 265] width 38 height 21
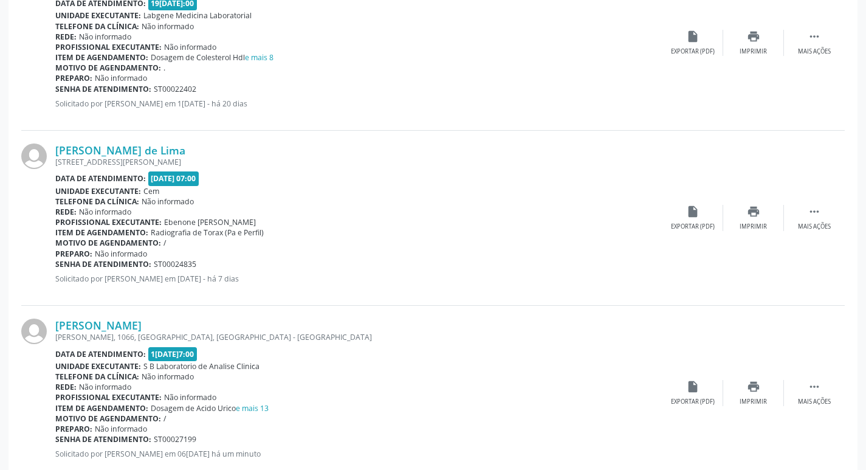
scroll to position [1492, 0]
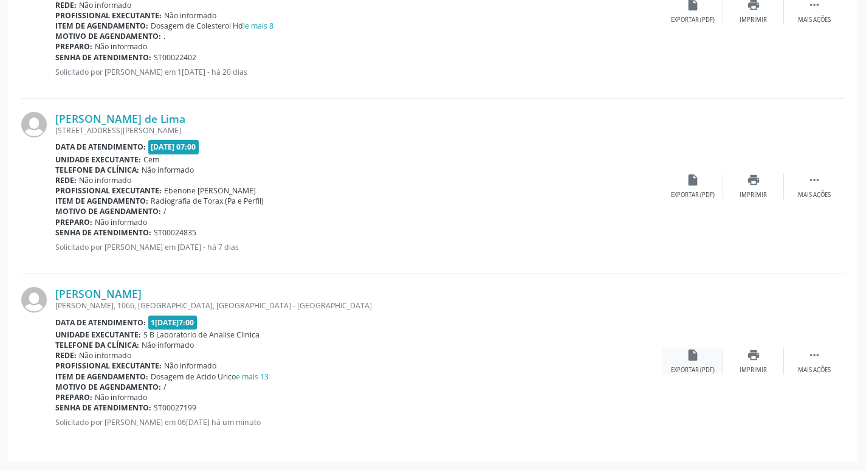
click at [706, 362] on div "insert_drive_file Exportar (PDF)" at bounding box center [693, 361] width 61 height 26
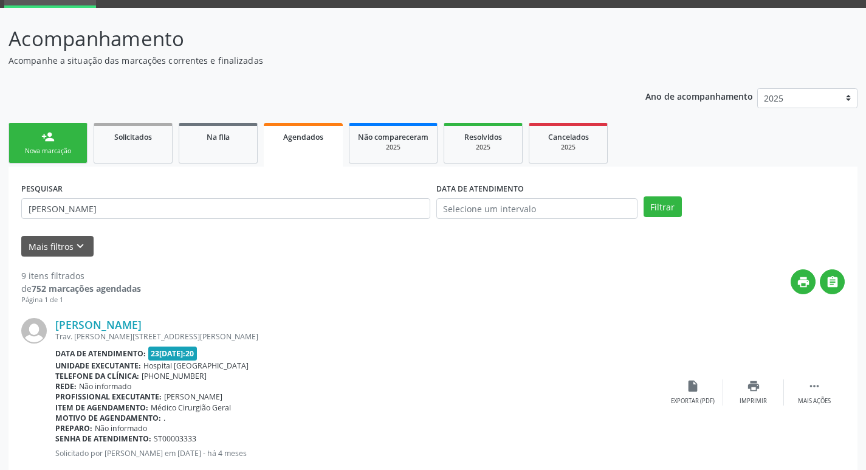
scroll to position [33, 0]
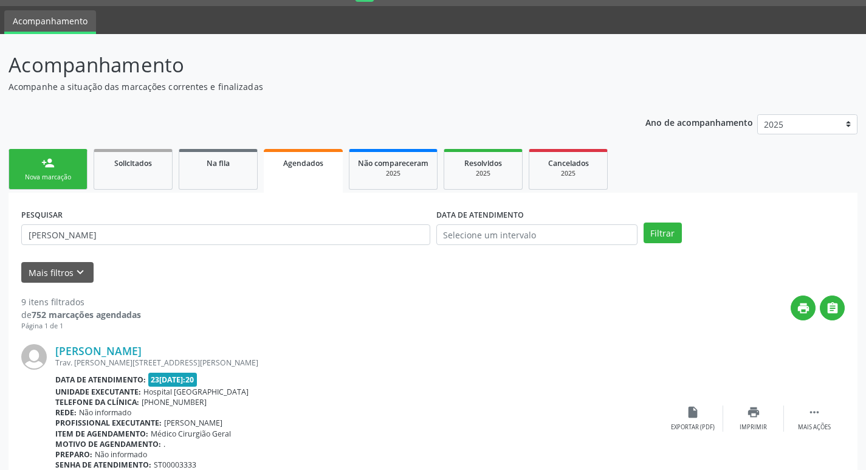
click at [67, 159] on link "person_add Nova marcação" at bounding box center [48, 169] width 79 height 41
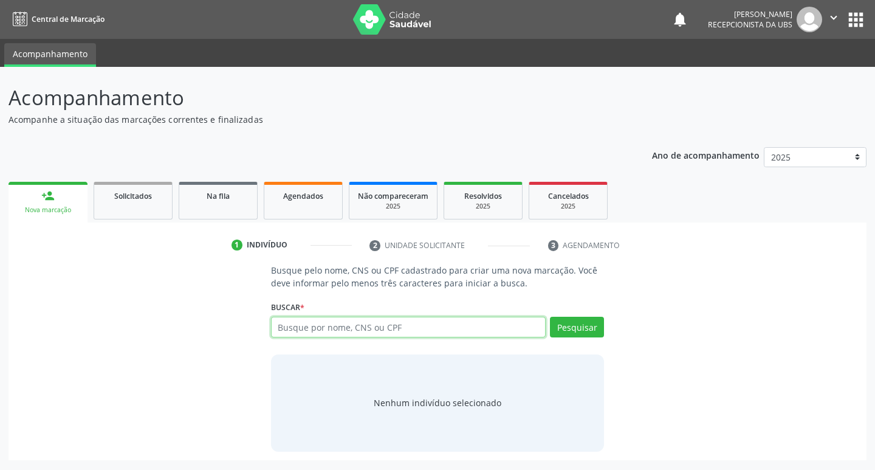
click at [472, 322] on input "text" at bounding box center [408, 327] width 275 height 21
type input "18933696415"
click at [576, 323] on button "Pesquisar" at bounding box center [577, 327] width 54 height 21
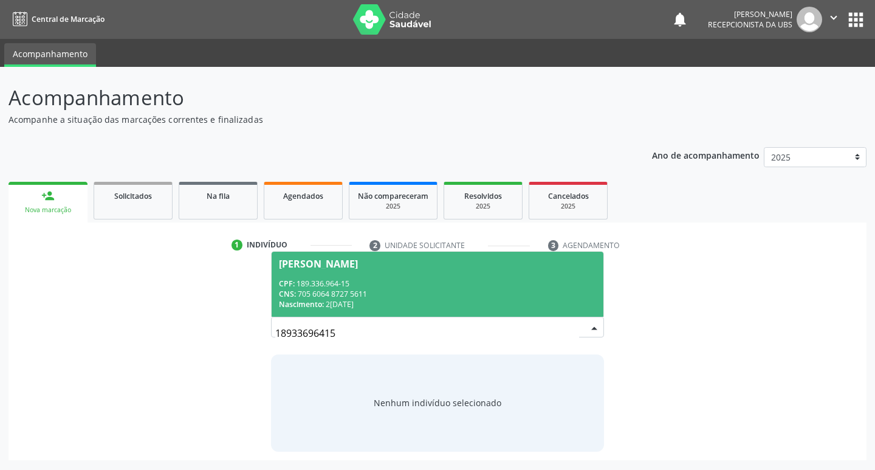
drag, startPoint x: 319, startPoint y: 280, endPoint x: 313, endPoint y: 274, distance: 8.6
click at [314, 276] on span "Domingos Alves Nogueira CPF: 189.336.964-15 CNS: 705 6064 8727 5611 Nascimento:…" at bounding box center [438, 284] width 333 height 65
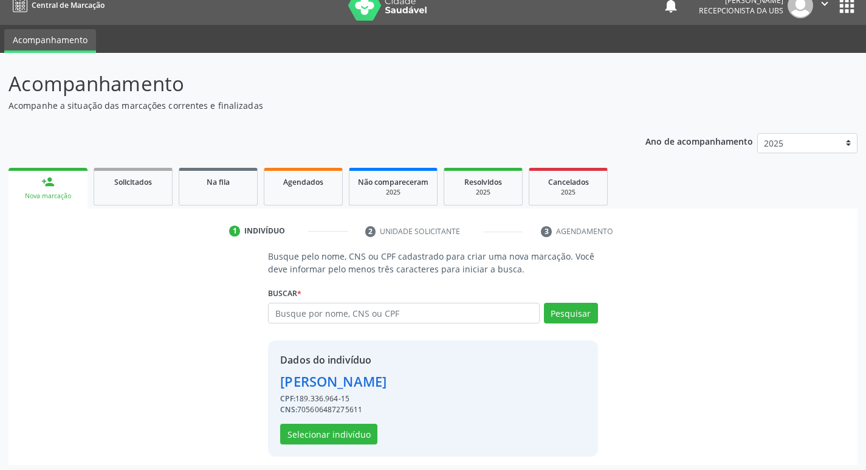
scroll to position [18, 0]
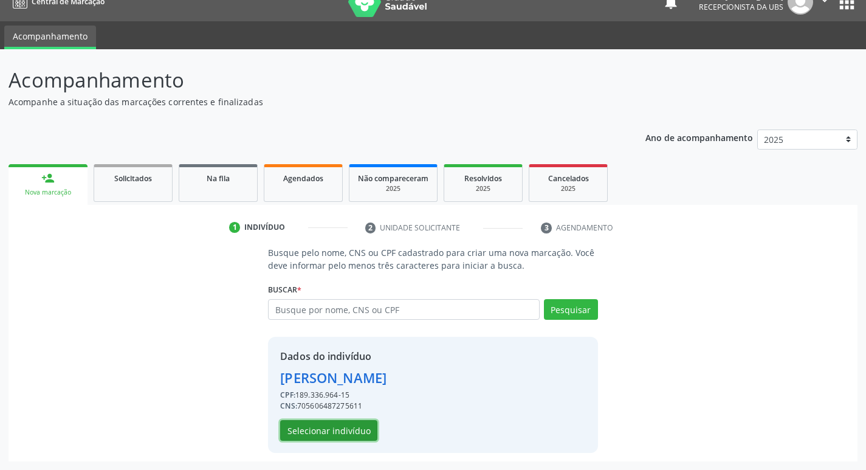
click at [337, 429] on button "Selecionar indivíduo" at bounding box center [328, 430] width 97 height 21
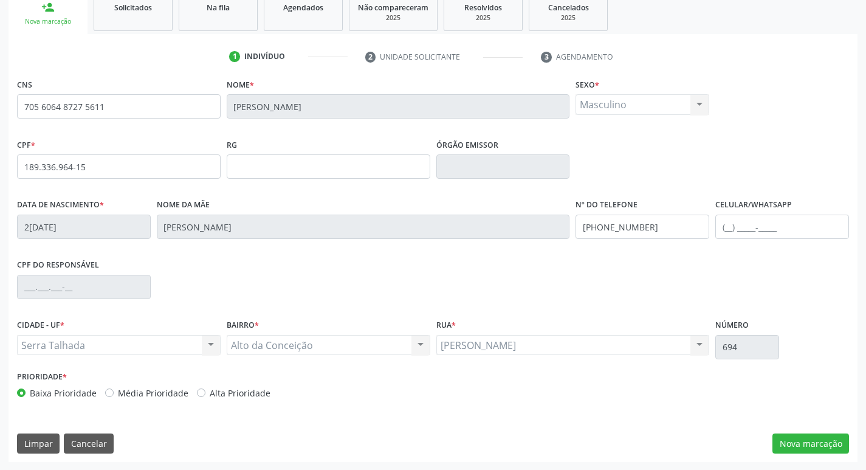
scroll to position [189, 0]
click at [824, 446] on button "Nova marcação" at bounding box center [811, 443] width 77 height 21
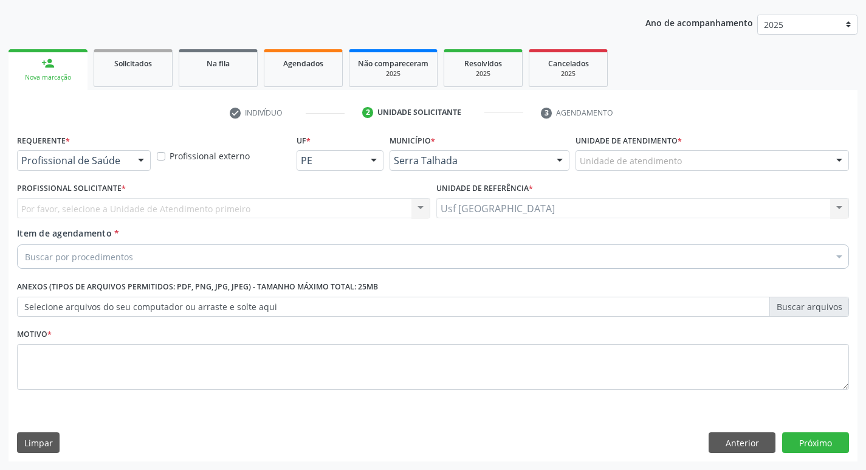
scroll to position [133, 0]
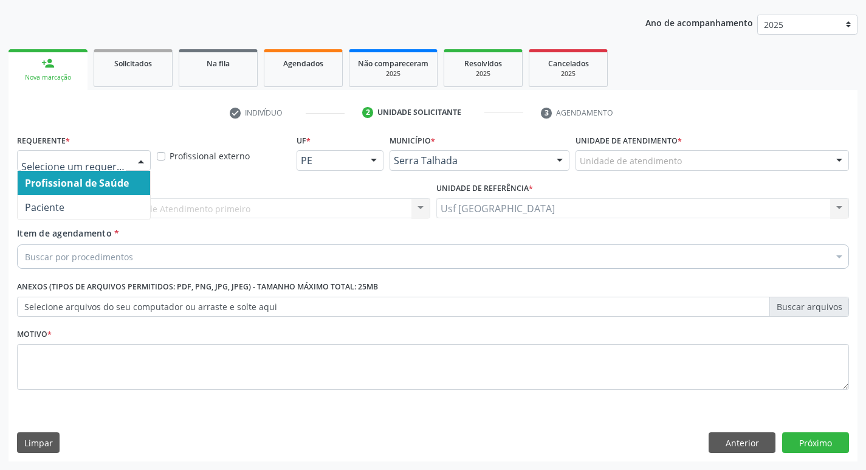
click at [134, 164] on div at bounding box center [141, 161] width 18 height 21
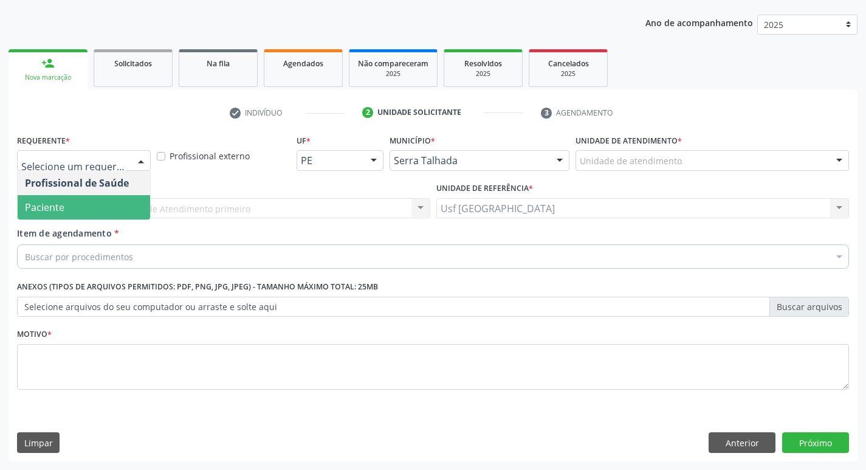
click at [79, 204] on span "Paciente" at bounding box center [84, 207] width 133 height 24
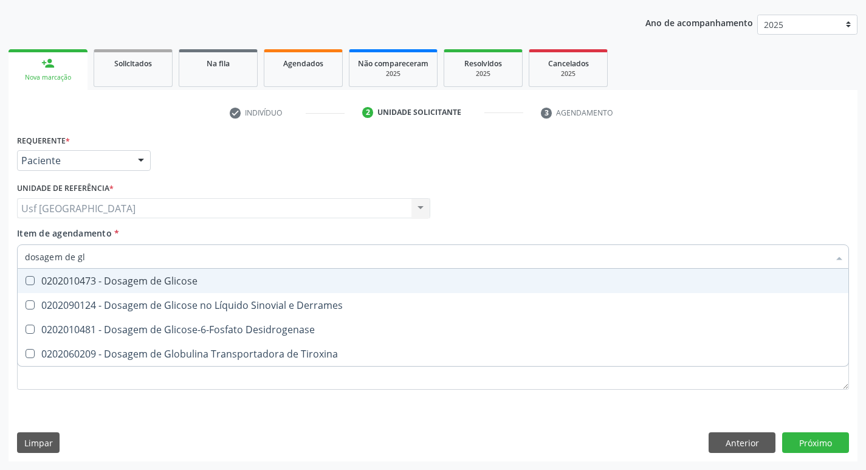
type input "dosagem de gli"
click at [231, 280] on div "0202010473 - Dosagem de Glicose" at bounding box center [433, 281] width 816 height 10
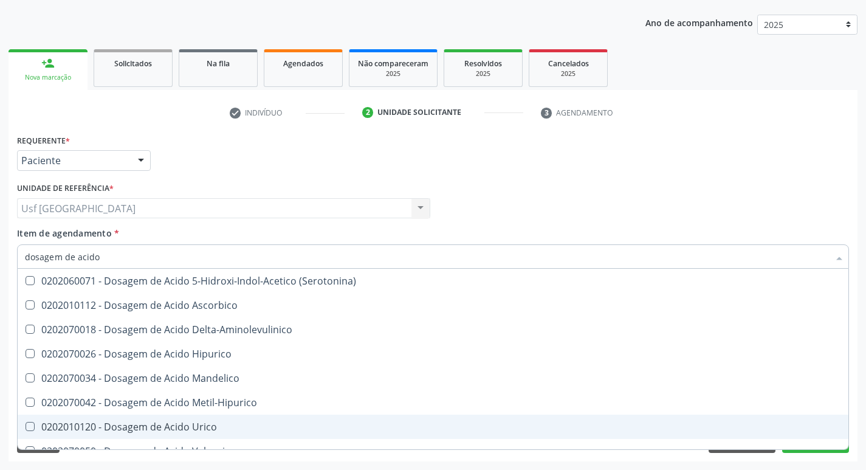
click at [201, 422] on div "0202010120 - Dosagem de Acido Urico" at bounding box center [433, 427] width 816 height 10
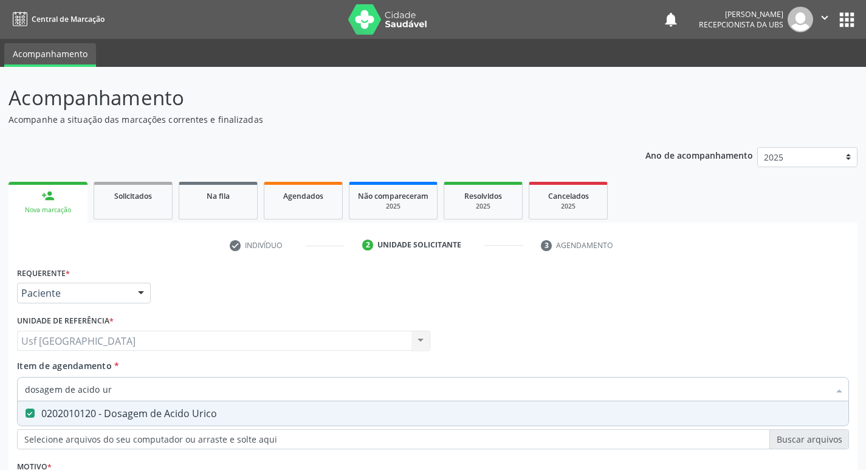
scroll to position [133, 0]
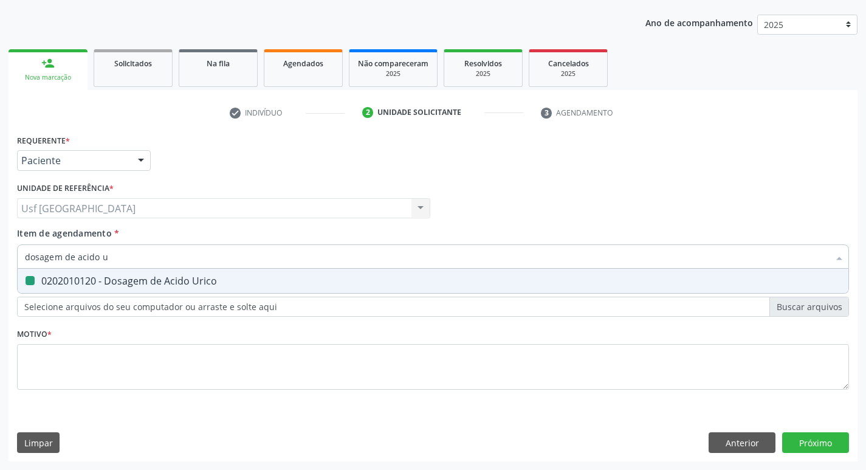
type input "dosagem de acido"
checkbox Urico "false"
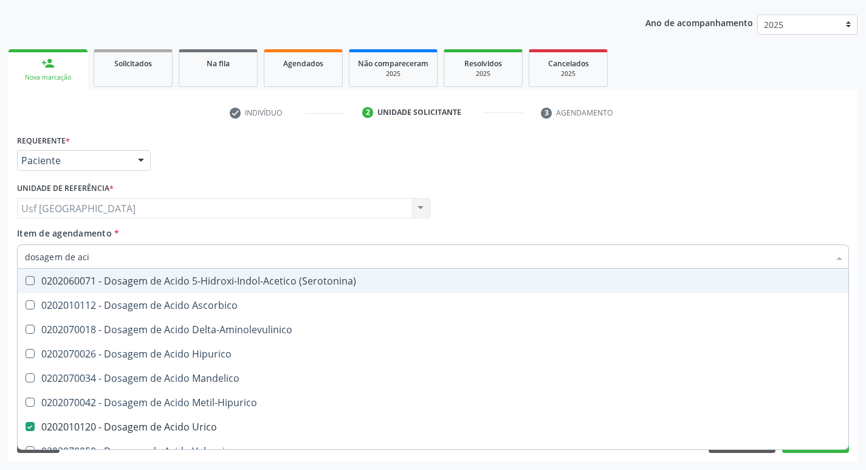
type input "dosagem de ac"
checkbox Urico "false"
checkbox Valproico "true"
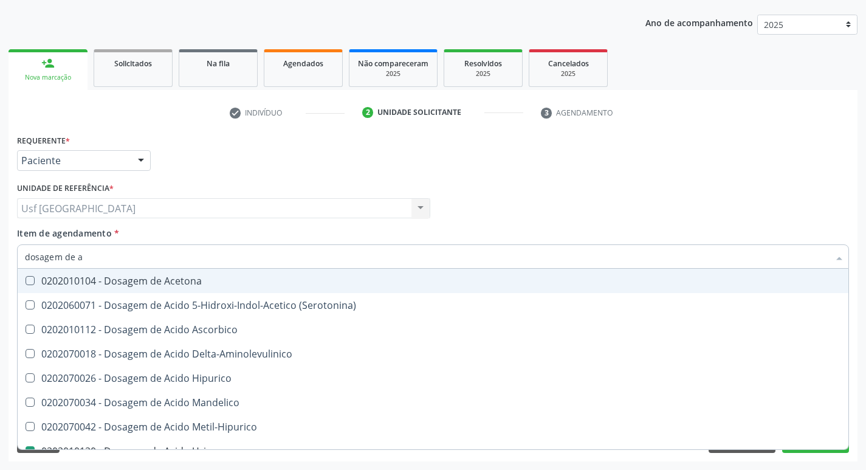
type input "dosagem de"
checkbox Urico "false"
checkbox Etilico "true"
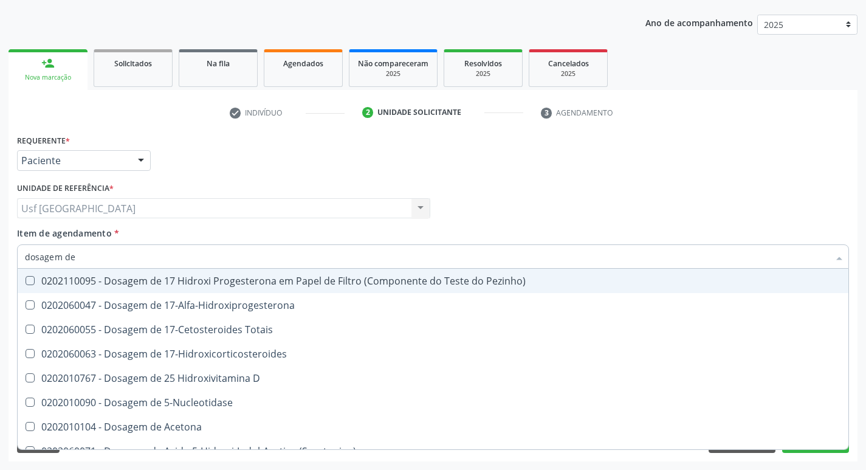
type input "dosagem de c"
checkbox Urico "false"
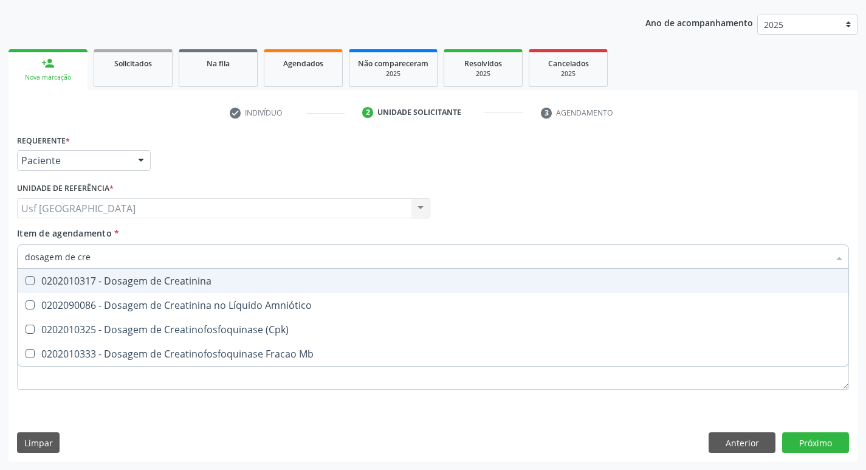
type input "dosagem de crea"
click at [156, 280] on div "0202010317 - Dosagem de Creatinina" at bounding box center [433, 281] width 816 height 10
checkbox Creatinina "true"
type input "dosagem de c"
checkbox Creatinina "false"
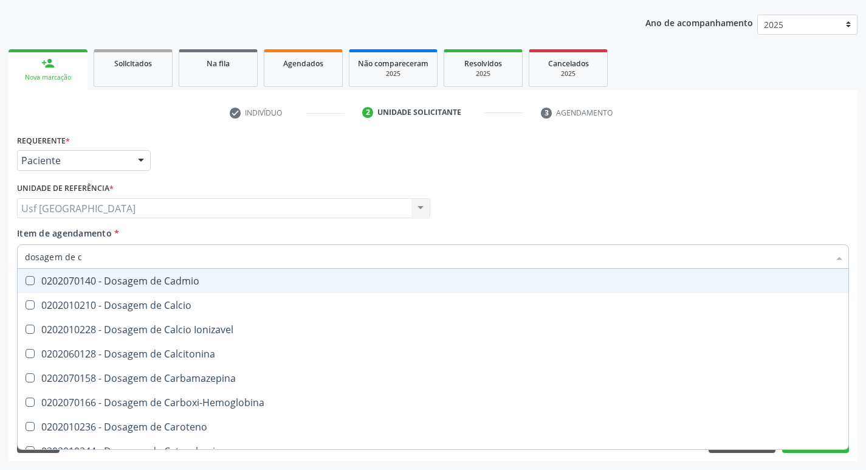
type input "dosagem de"
checkbox Cloreto "true"
checkbox Creatinina "false"
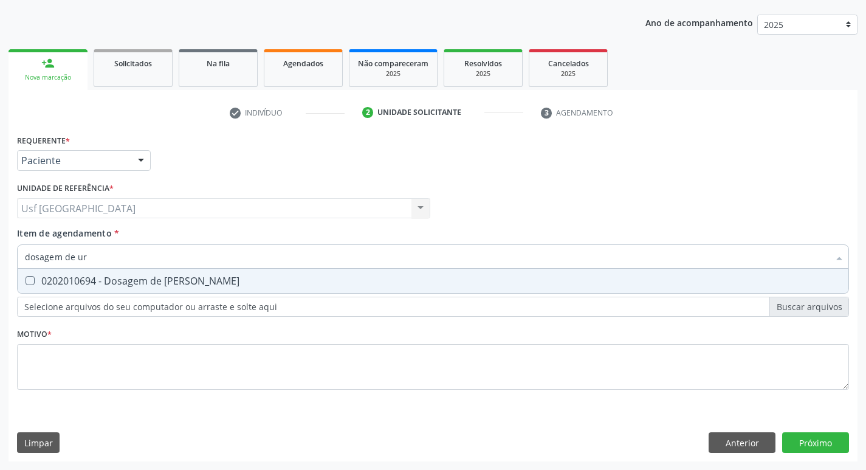
type input "dosagem de ure"
click at [156, 280] on div "0202010694 - Dosagem de [PERSON_NAME]" at bounding box center [433, 281] width 816 height 10
checkbox Ureia "true"
type input "dosagem de"
checkbox Ureia "false"
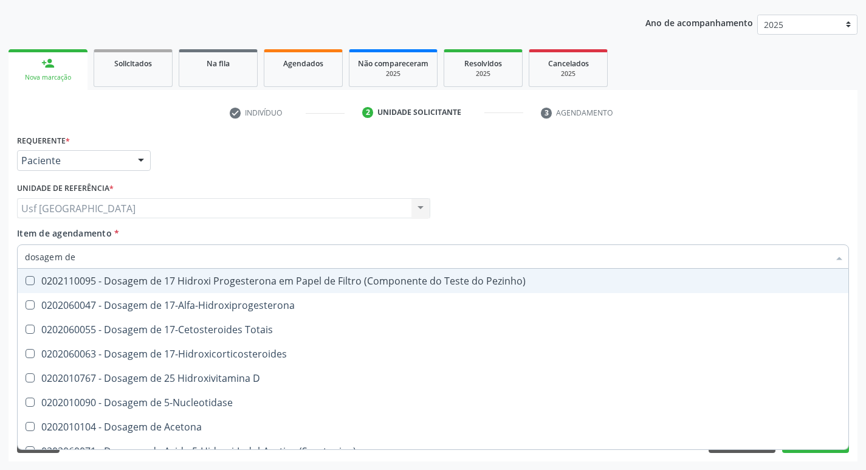
type input "dosagem de c"
checkbox Urico "false"
checkbox Acida "true"
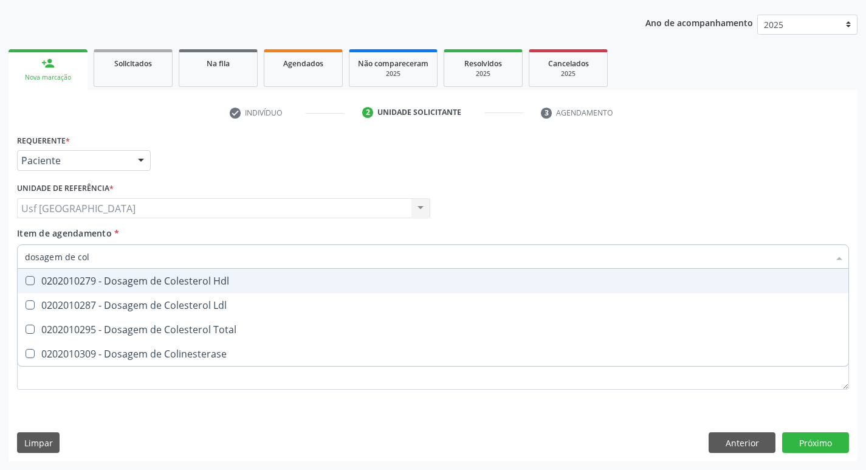
type input "dosagem de [PERSON_NAME]"
click at [156, 280] on div "0202010279 - Dosagem de Colesterol Hdl" at bounding box center [433, 281] width 816 height 10
checkbox Hdl "true"
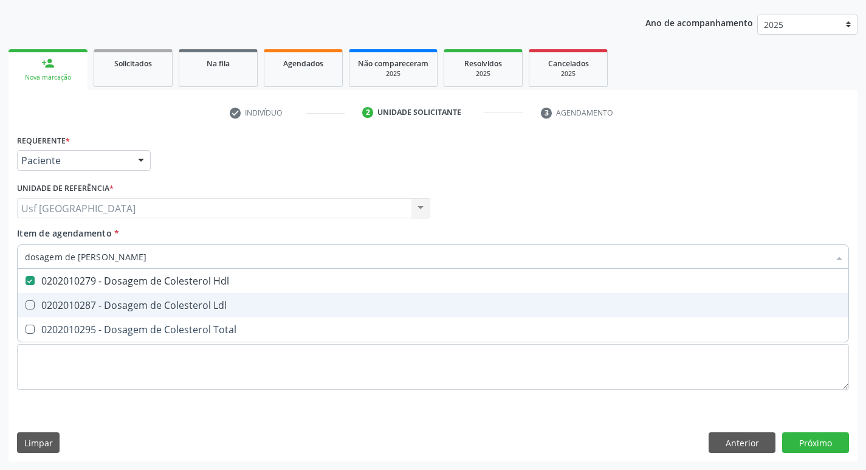
click at [154, 300] on div "0202010287 - Dosagem de Colesterol Ldl" at bounding box center [433, 305] width 816 height 10
checkbox Ldl "true"
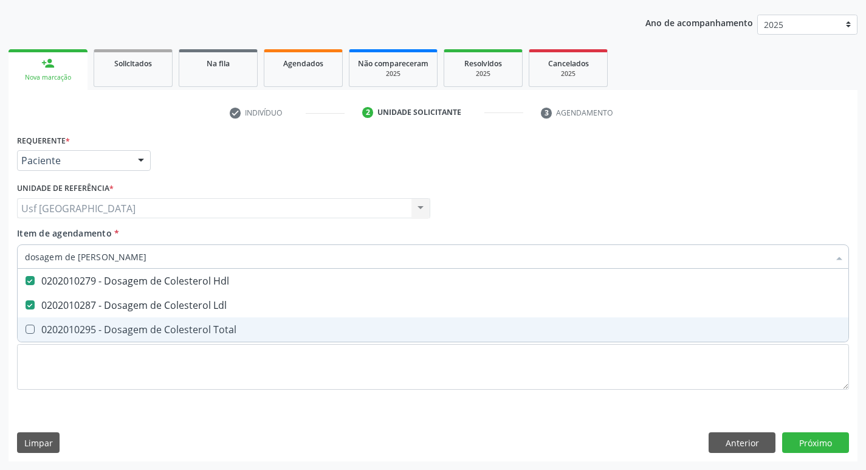
click at [153, 327] on div "0202010295 - Dosagem de Colesterol Total" at bounding box center [433, 330] width 816 height 10
checkbox Total "true"
type input "dosagem de co"
checkbox Hdl "false"
checkbox Colinesterase "true"
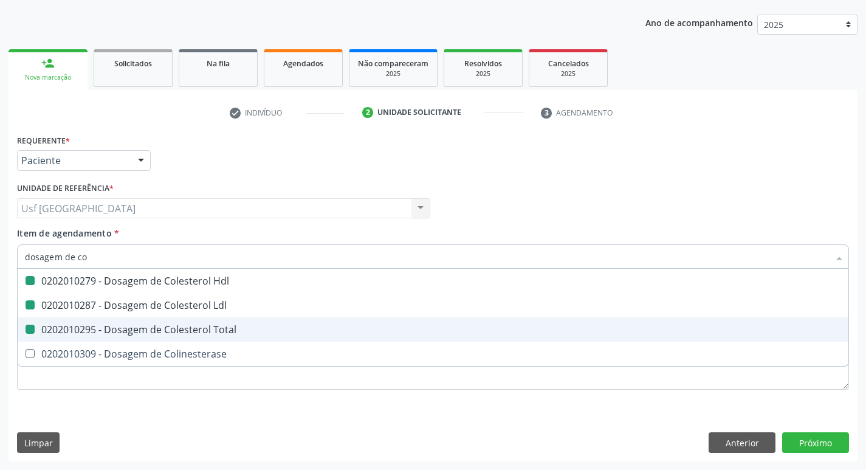
type input "dosagem de c"
checkbox Ldl "false"
checkbox Total "false"
checkbox Colinesterase "false"
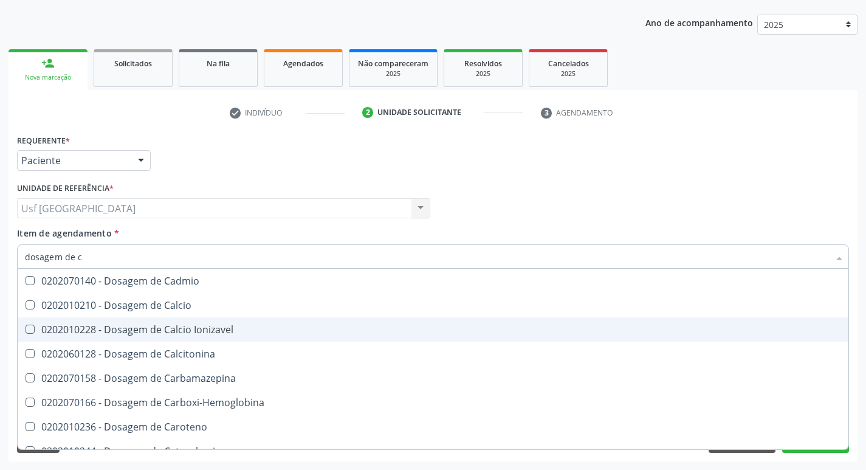
type input "dosagem de"
checkbox Cloreto "true"
checkbox Hdl "false"
checkbox Ldl "false"
checkbox Total "false"
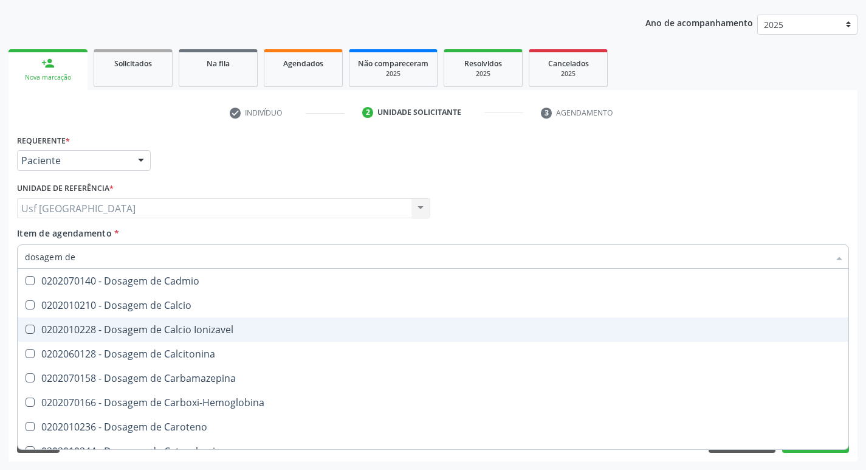
checkbox Creatinina "false"
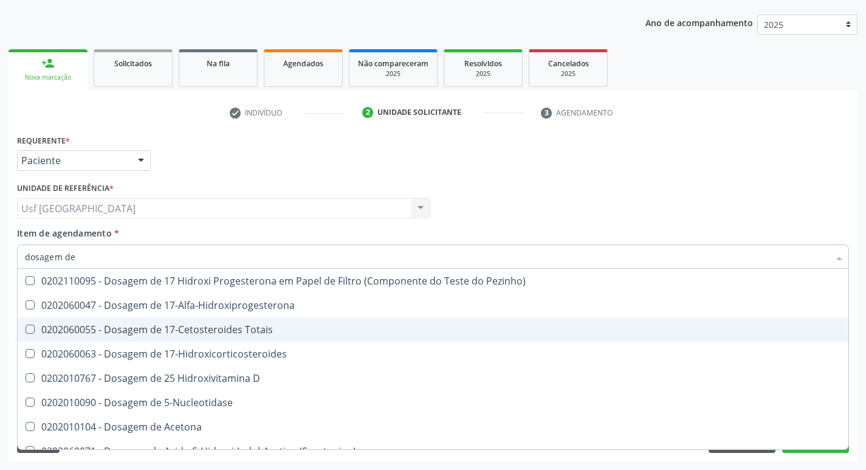
type input "dosagem de t"
checkbox Urico "false"
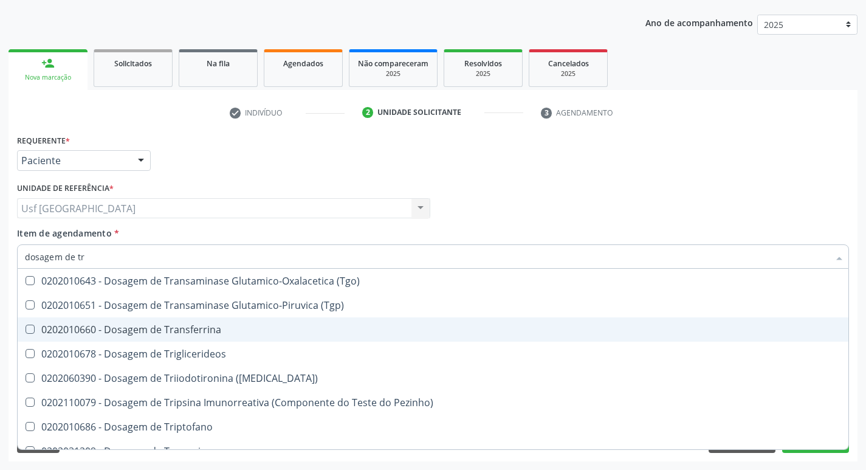
type input "dosagem de tri"
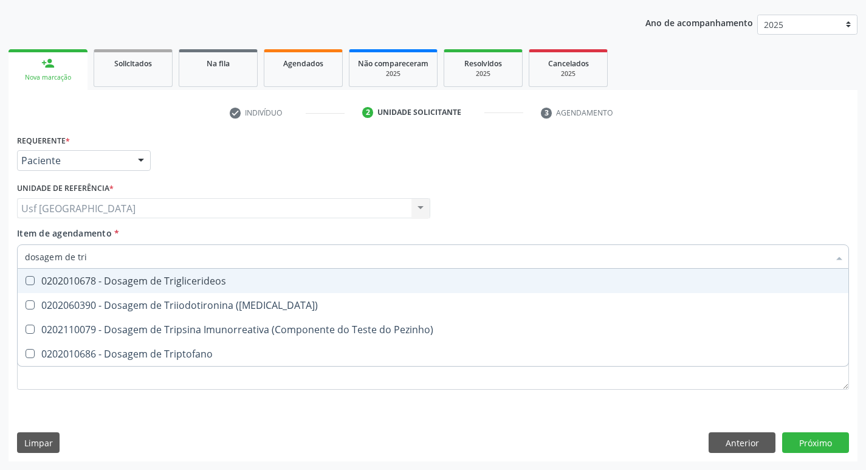
click at [166, 284] on div "0202010678 - Dosagem de Triglicerideos" at bounding box center [433, 281] width 816 height 10
checkbox Triglicerideos "true"
type input "dosagem de tr"
checkbox Triglicerideos "false"
checkbox Triptofano "true"
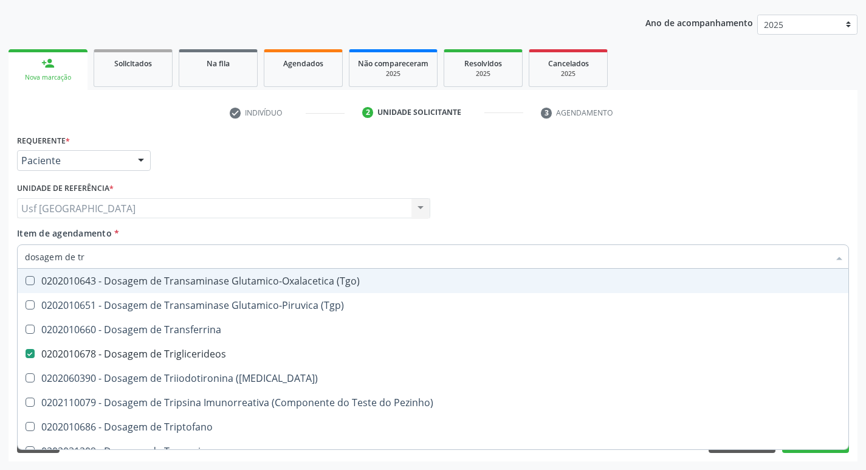
type input "dosagem de t"
checkbox Triglicerideos "false"
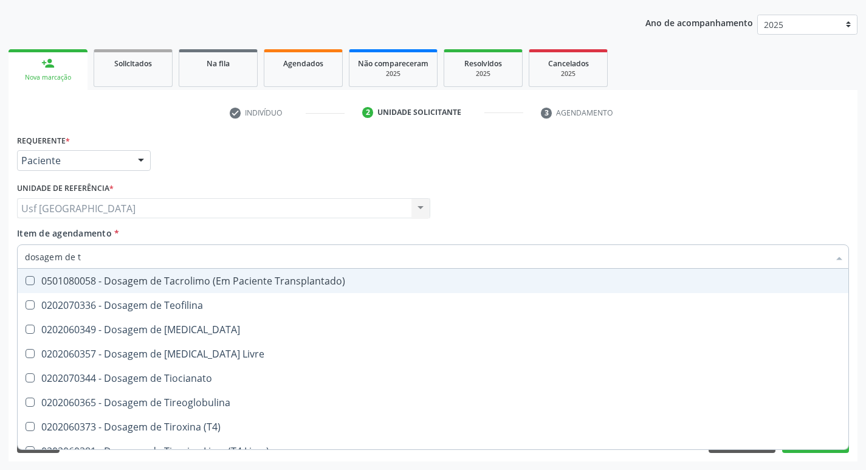
type input "dosagem de"
checkbox Triglicerideos "false"
checkbox Pezinho\) "true"
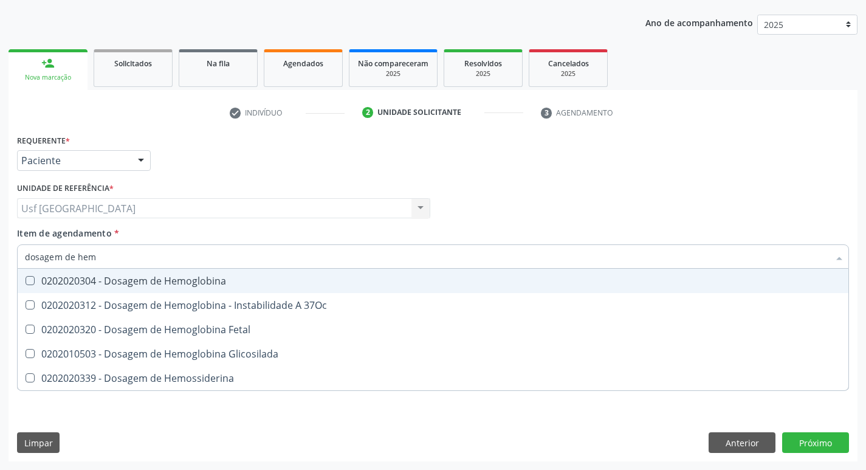
type input "dosagem de hemo"
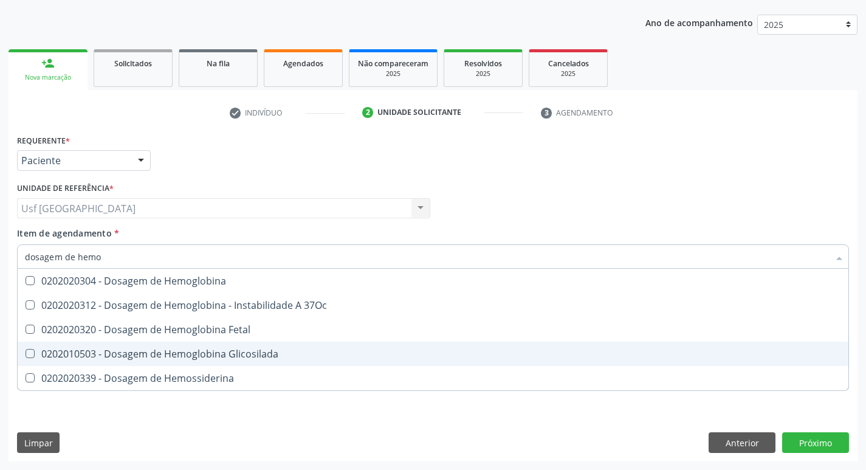
click at [169, 356] on div "0202010503 - Dosagem de Hemoglobina Glicosilada" at bounding box center [433, 354] width 816 height 10
checkbox Glicosilada "true"
type input "dosagem de h"
checkbox Glicosilada "false"
checkbox Hemossiderina "true"
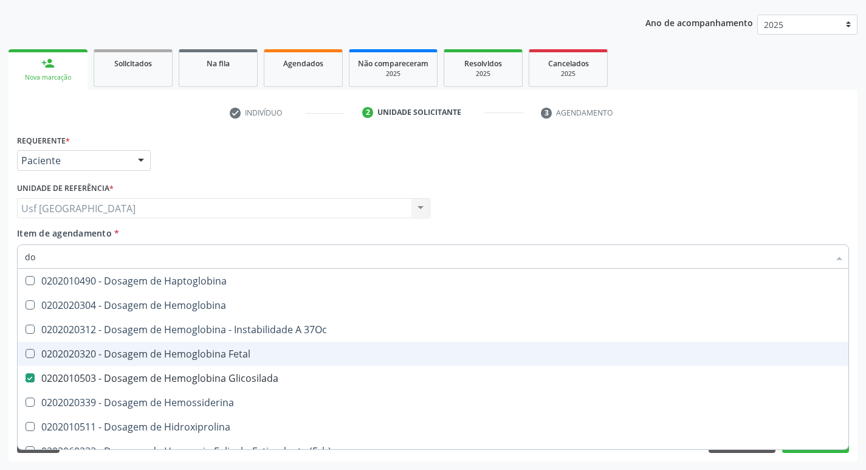
type input "d"
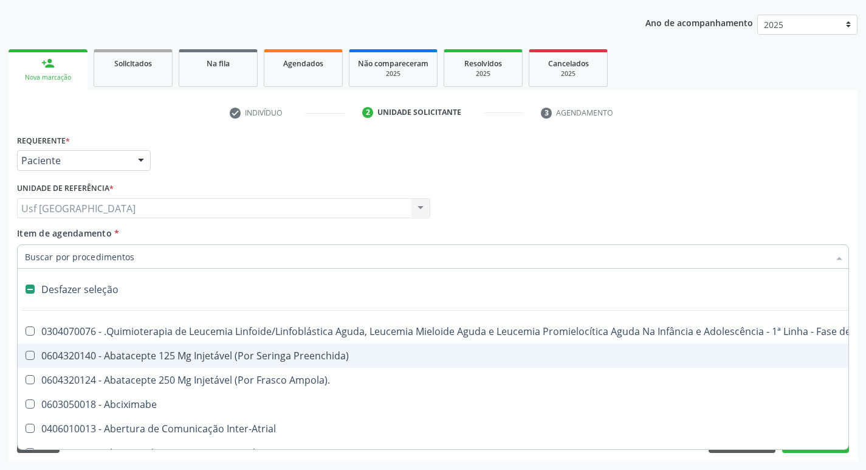
checkbox Inter-Atrial "false"
type input "h"
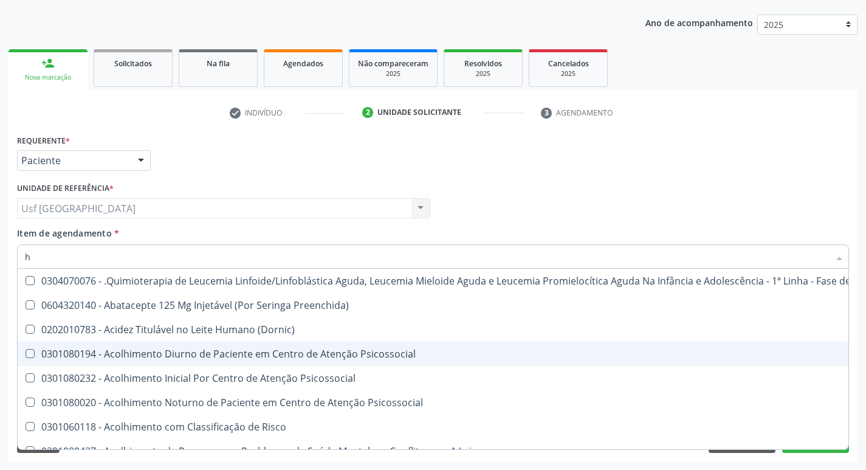
checkbox Hdl "true"
checkbox Glicosilada "true"
type input "he"
checkbox Pulmão "true"
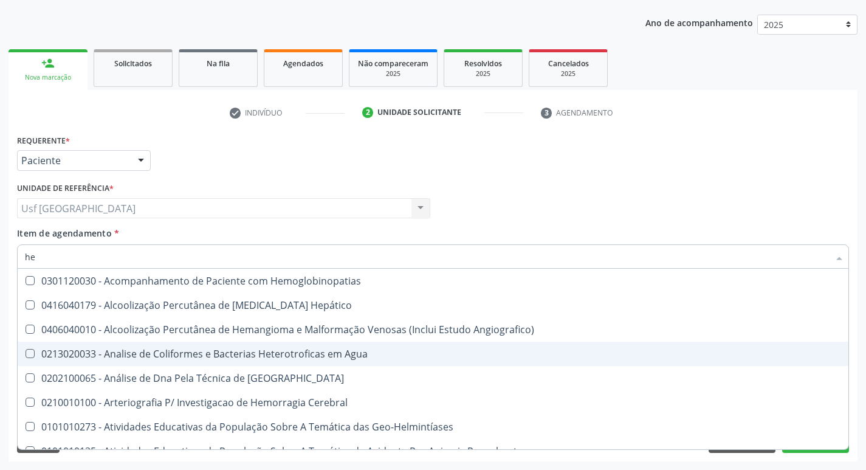
type input "hem"
checkbox \(Qualitativo\) "true"
checkbox Glicosilada "false"
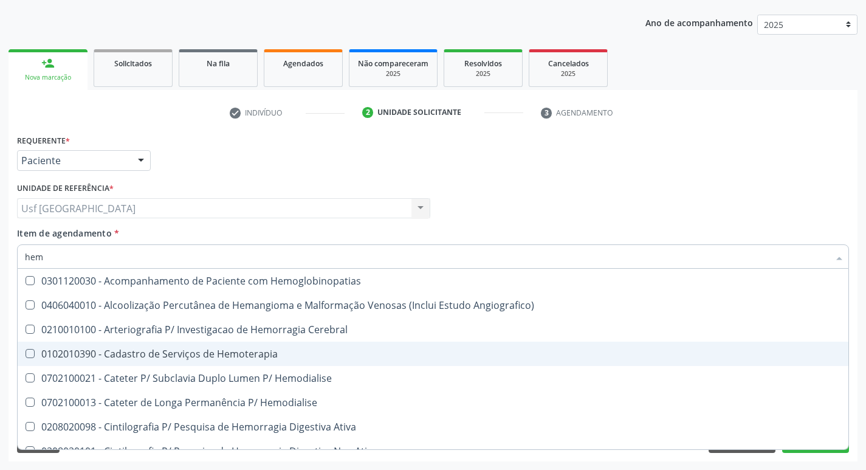
type input "hemo"
checkbox Hemacias "true"
checkbox Glicosilada "false"
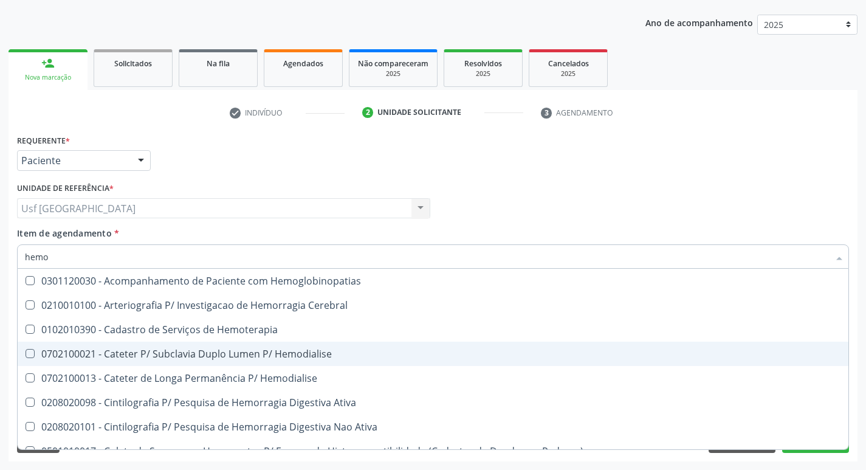
type input "hemog"
checkbox Tardio\) "true"
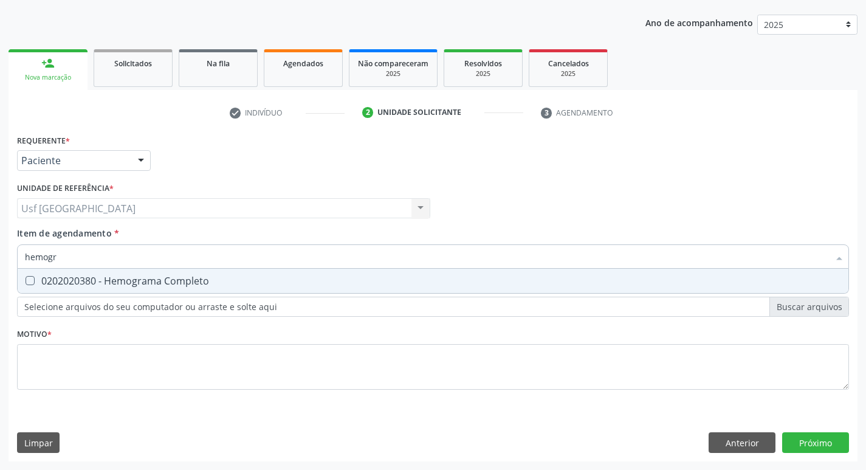
type input "hemogra"
click at [224, 282] on div "0202020380 - Hemograma Completo" at bounding box center [433, 281] width 816 height 10
checkbox Completo "true"
type input "h"
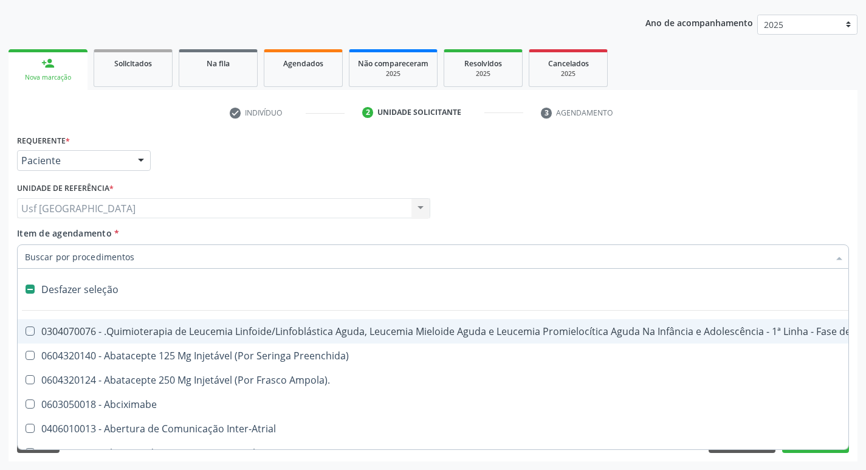
checkbox Manutenção "false"
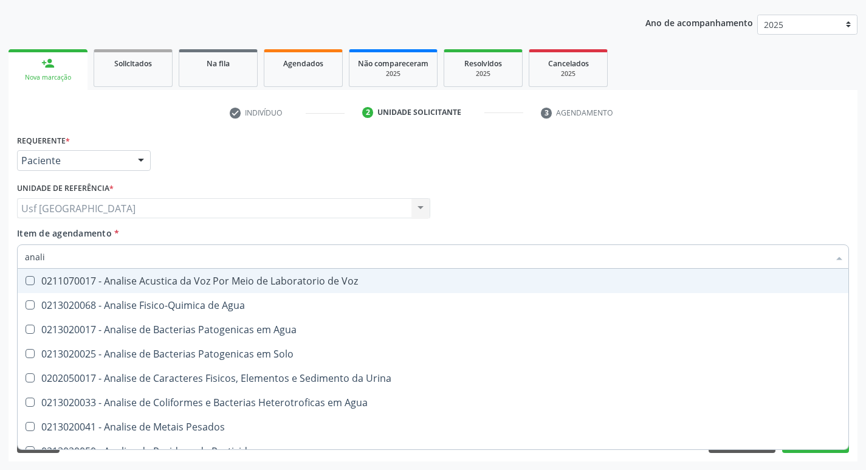
type input "analis"
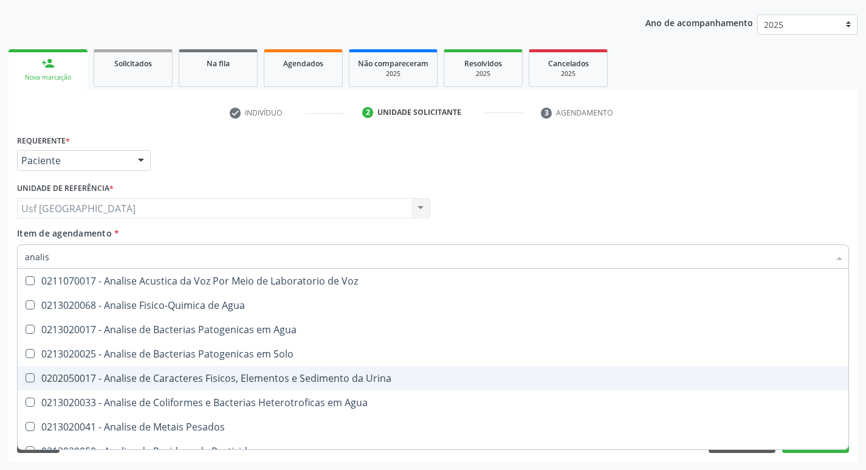
click at [273, 375] on div "0202050017 - Analise de Caracteres Fisicos, Elementos e Sedimento da Urina" at bounding box center [433, 378] width 816 height 10
checkbox Urina "true"
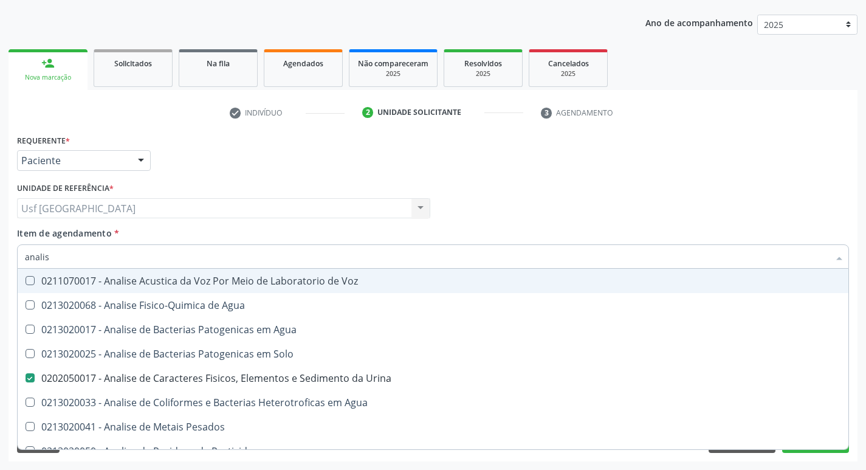
click at [835, 136] on div "Requerente * Paciente Profissional de Saúde Paciente Nenhum resultado encontrad…" at bounding box center [433, 154] width 838 height 47
checkbox Agua "true"
checkbox Solo "true"
checkbox Agua "true"
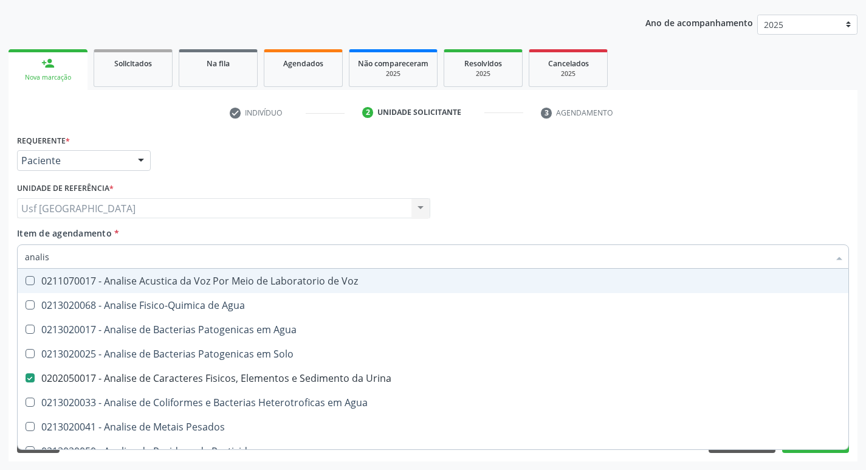
checkbox Pesados "true"
checkbox Pesticidas "true"
checkbox Alimentos "true"
checkbox Clínico "true"
checkbox Psicanalista "true"
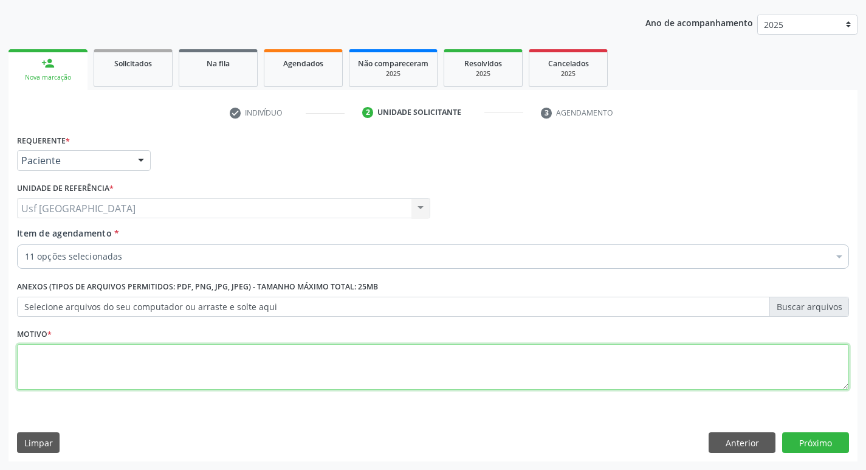
click at [142, 368] on textarea at bounding box center [433, 367] width 832 height 46
type textarea "/"
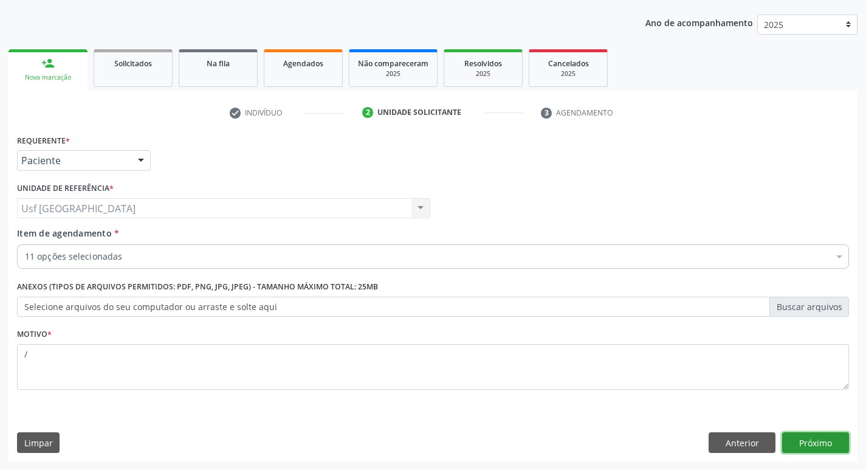
click at [796, 437] on button "Próximo" at bounding box center [815, 442] width 67 height 21
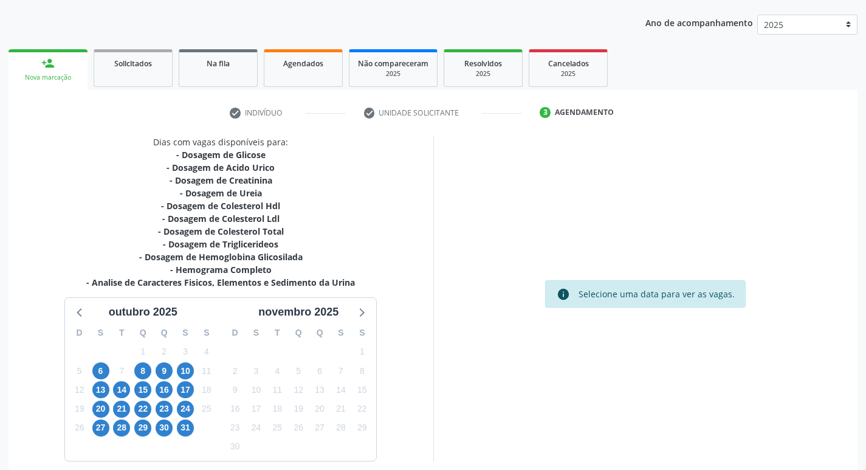
scroll to position [187, 0]
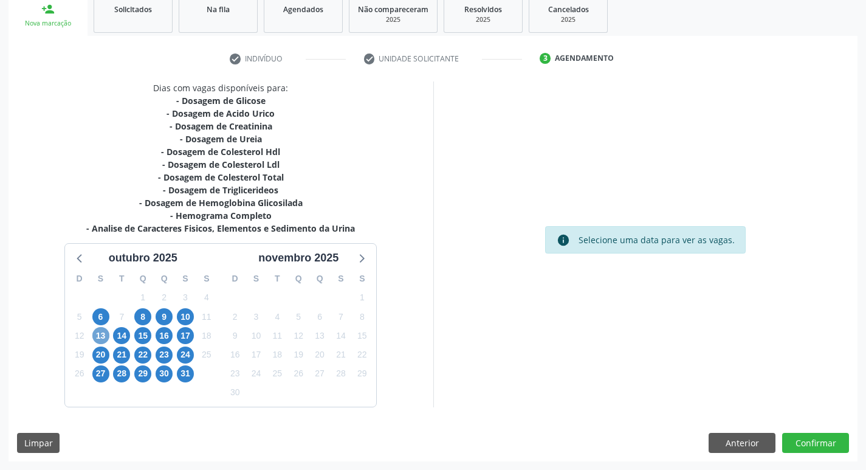
click at [102, 329] on span "13" at bounding box center [100, 335] width 17 height 17
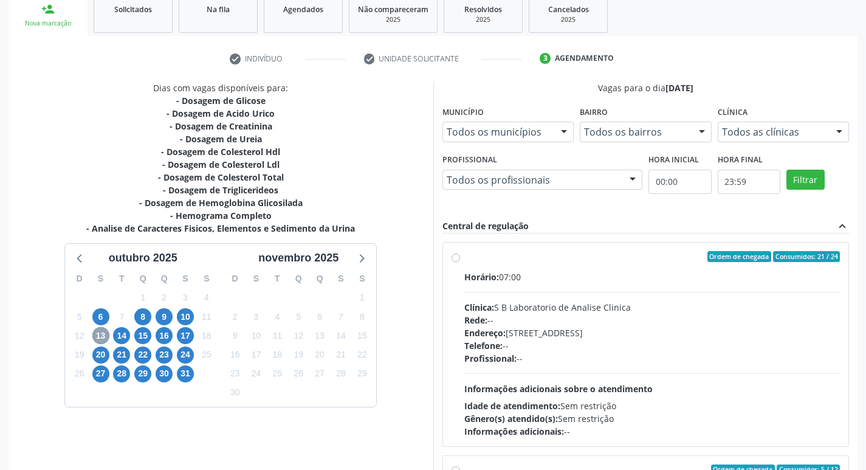
scroll to position [257, 0]
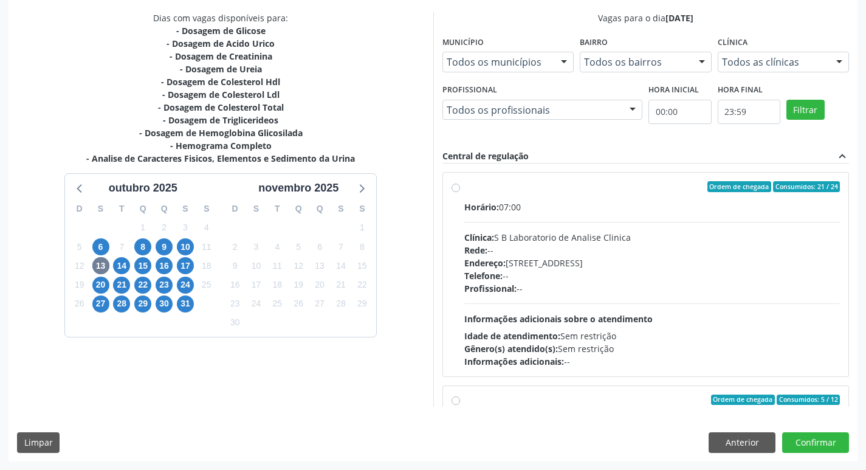
click at [464, 190] on label "Ordem de chegada Consumidos: 21 / 24 Horário: 07:00 Clínica: S B Laboratorio de…" at bounding box center [652, 274] width 376 height 187
click at [455, 190] on input "Ordem de chegada Consumidos: 21 / 24 Horário: 07:00 Clínica: S B Laboratorio de…" at bounding box center [456, 186] width 9 height 11
radio input "true"
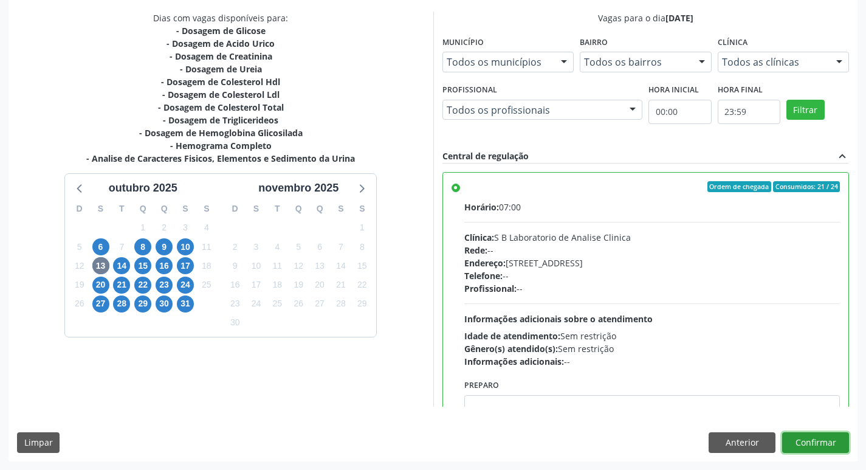
click at [824, 433] on button "Confirmar" at bounding box center [815, 442] width 67 height 21
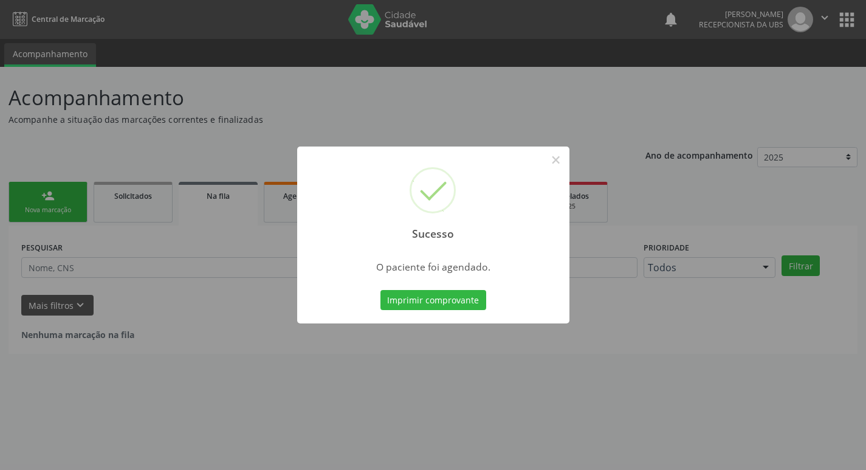
scroll to position [0, 0]
click at [561, 167] on button "×" at bounding box center [560, 160] width 21 height 21
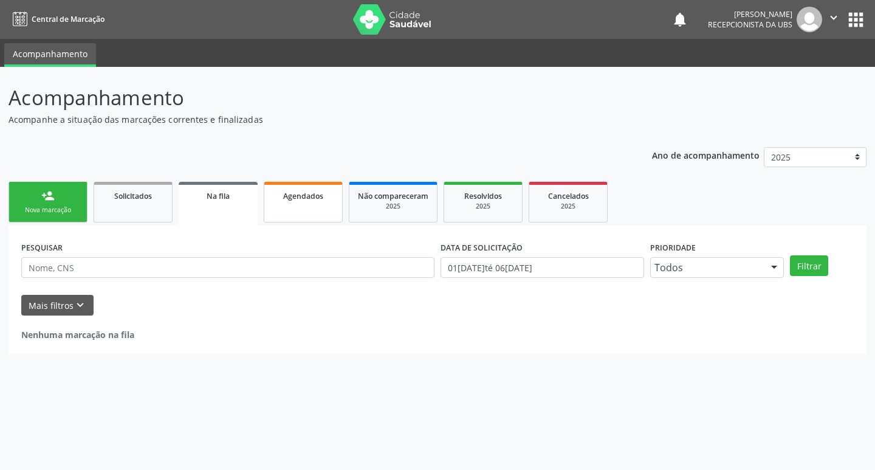
click at [318, 185] on link "Agendados" at bounding box center [303, 202] width 79 height 41
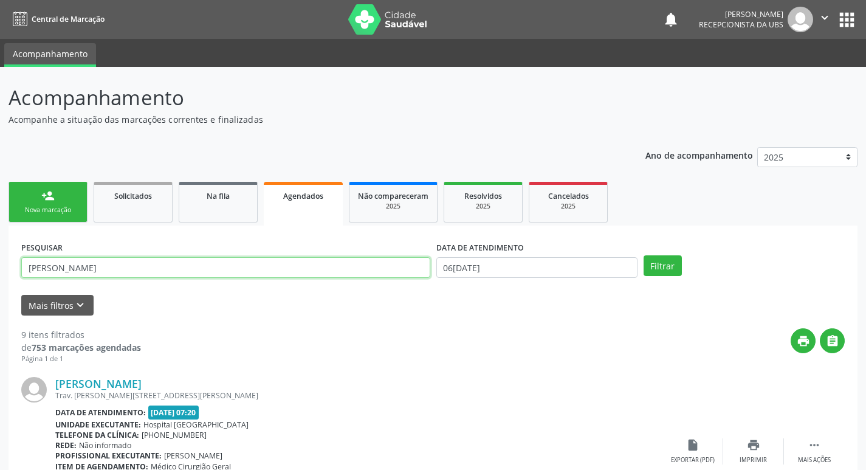
click at [193, 269] on input "maria aparecida" at bounding box center [225, 267] width 409 height 21
type input "m"
type input "domingos savio"
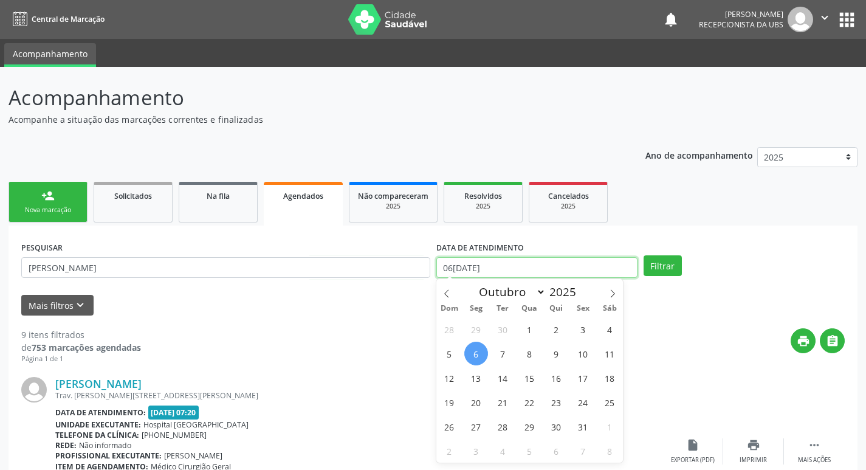
click at [487, 267] on input "06/10/2025" at bounding box center [536, 267] width 201 height 21
click at [475, 371] on span "13" at bounding box center [476, 378] width 24 height 24
type input "13/10/2025"
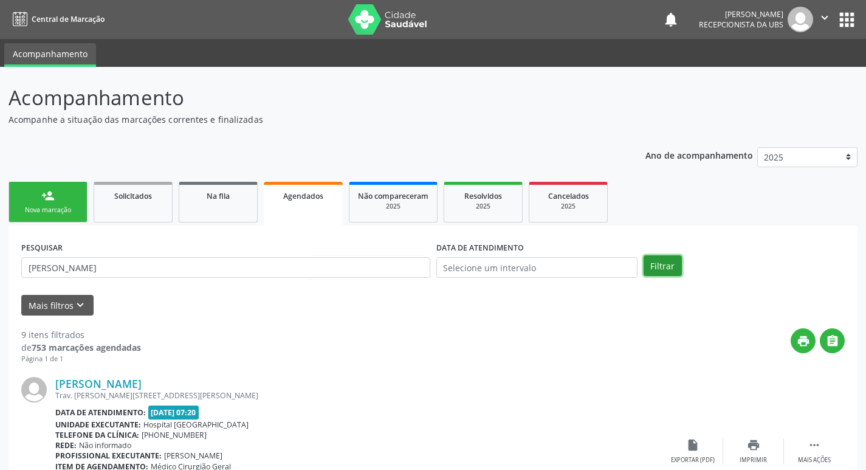
click at [661, 263] on button "Filtrar" at bounding box center [663, 265] width 38 height 21
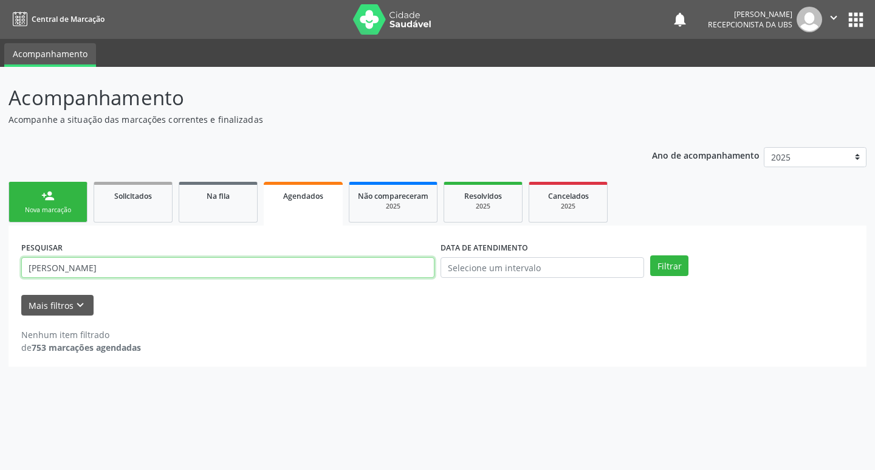
click at [105, 264] on input "domingos savio" at bounding box center [227, 267] width 413 height 21
type input "domingos alves"
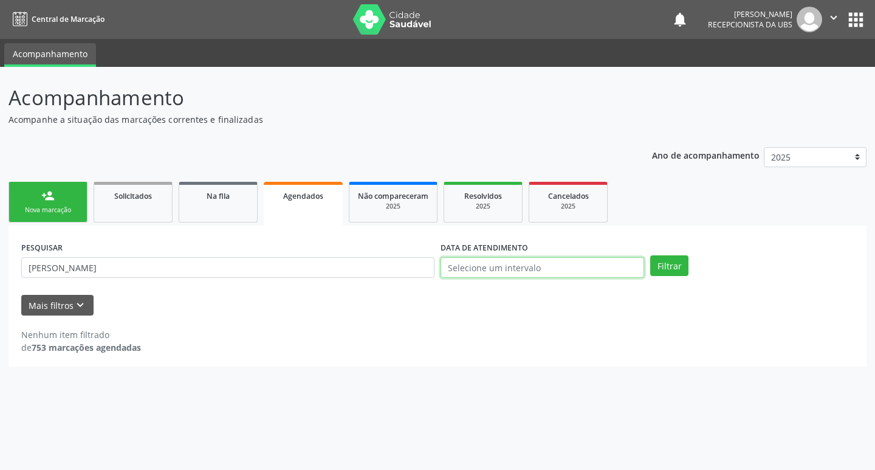
click at [514, 272] on input "text" at bounding box center [543, 267] width 204 height 21
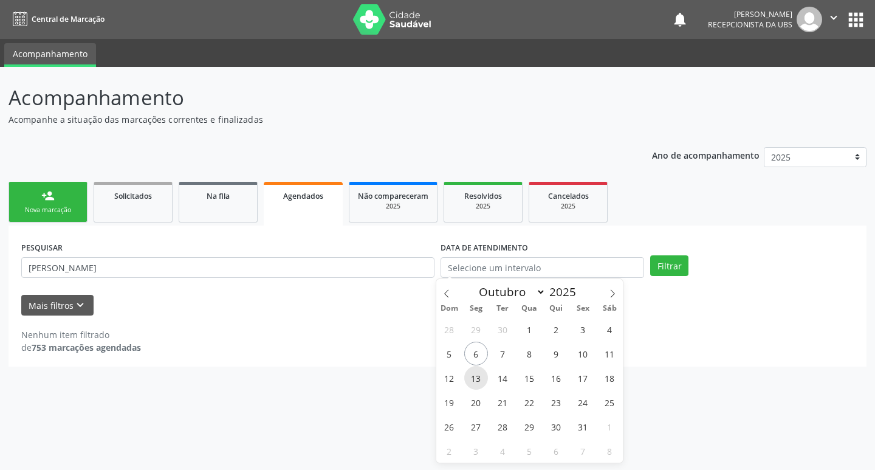
click at [478, 378] on span "13" at bounding box center [476, 378] width 24 height 24
type input "13/10/2025"
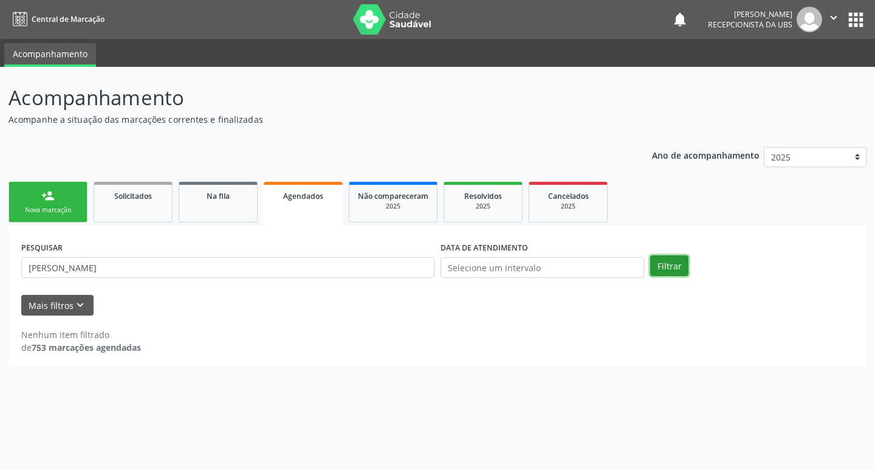
click at [678, 263] on button "Filtrar" at bounding box center [669, 265] width 38 height 21
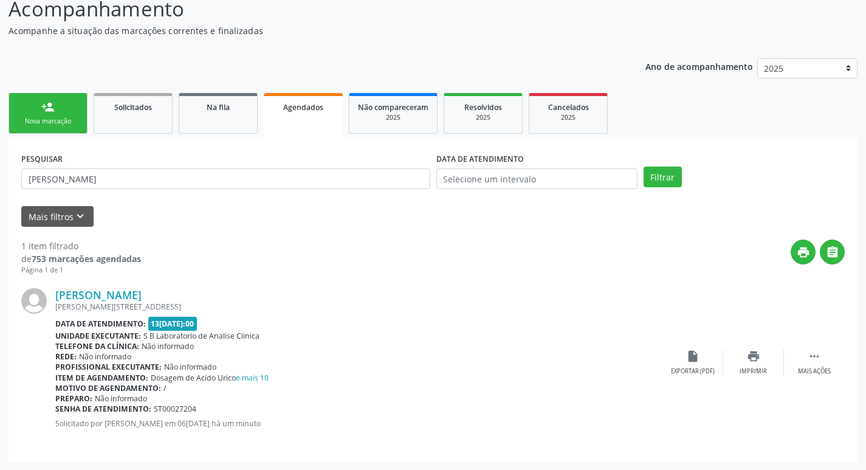
scroll to position [90, 0]
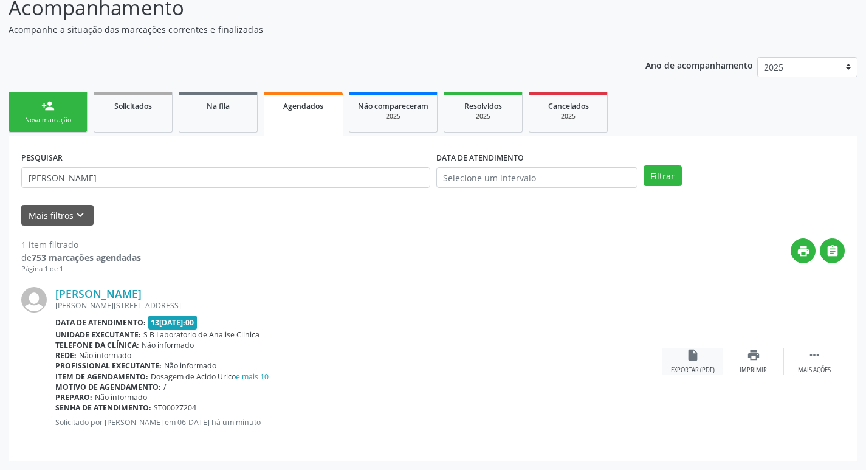
click at [686, 364] on div "insert_drive_file Exportar (PDF)" at bounding box center [693, 361] width 61 height 26
click at [53, 119] on div "Nova marcação" at bounding box center [48, 120] width 61 height 9
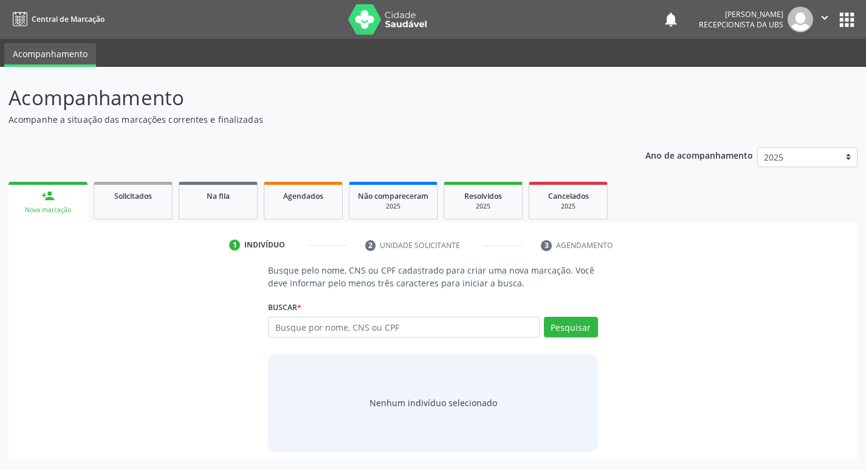
scroll to position [0, 0]
click at [419, 331] on input "text" at bounding box center [408, 327] width 275 height 21
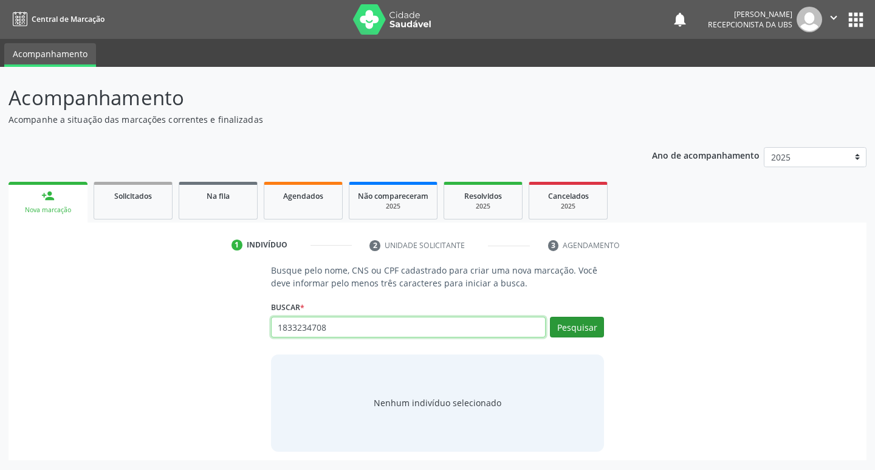
type input "1833234708"
click at [571, 322] on button "Pesquisar" at bounding box center [577, 327] width 54 height 21
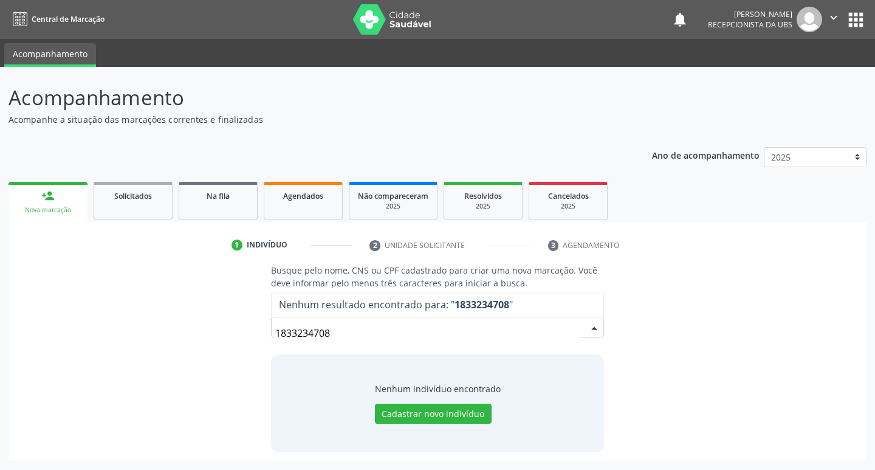
click at [317, 331] on input "1833234708" at bounding box center [427, 333] width 305 height 24
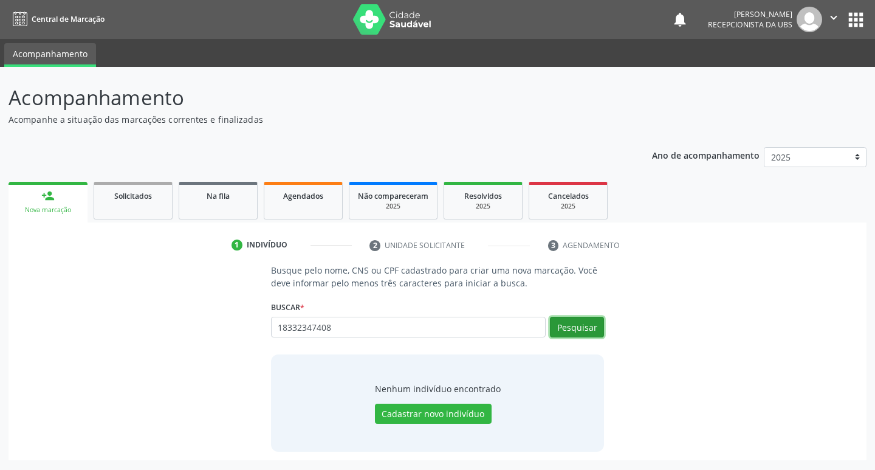
click at [575, 322] on button "Pesquisar" at bounding box center [577, 327] width 54 height 21
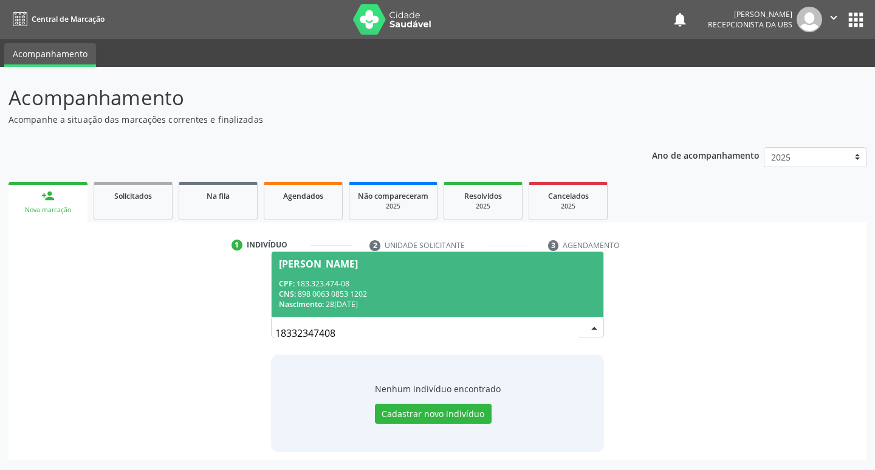
click at [349, 292] on div "CNS: 898 0063 0853 1202" at bounding box center [438, 294] width 318 height 10
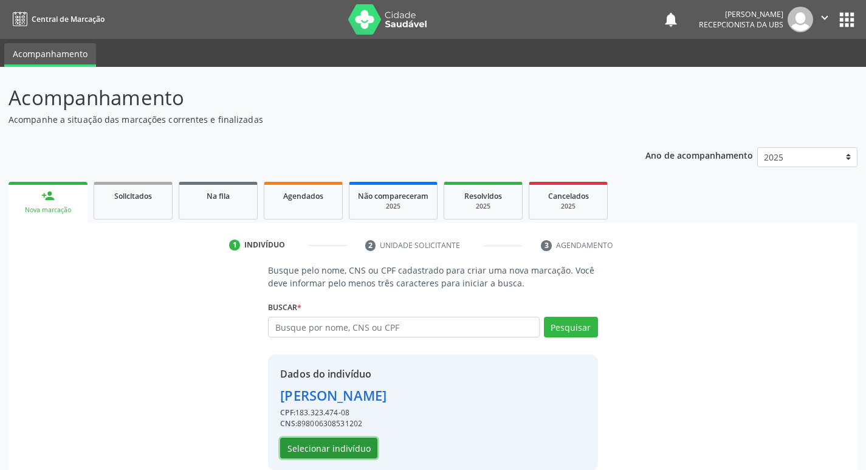
click at [312, 447] on button "Selecionar indivíduo" at bounding box center [328, 448] width 97 height 21
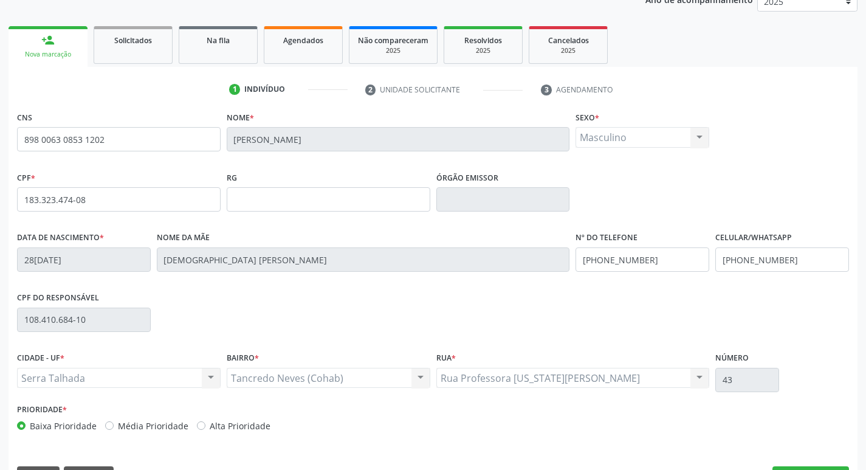
scroll to position [189, 0]
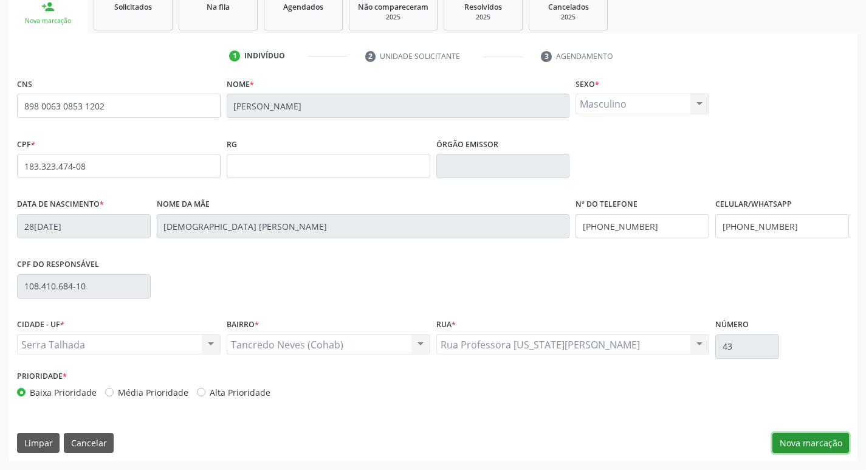
click at [816, 443] on button "Nova marcação" at bounding box center [811, 443] width 77 height 21
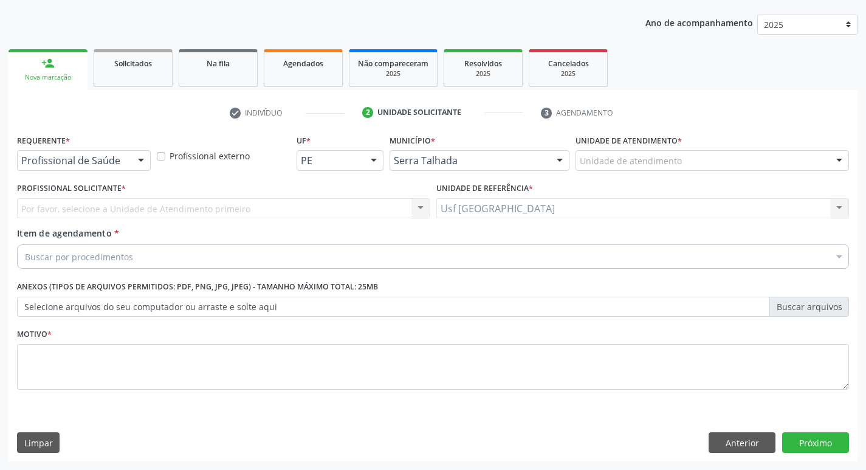
scroll to position [133, 0]
click at [139, 163] on div at bounding box center [141, 161] width 18 height 21
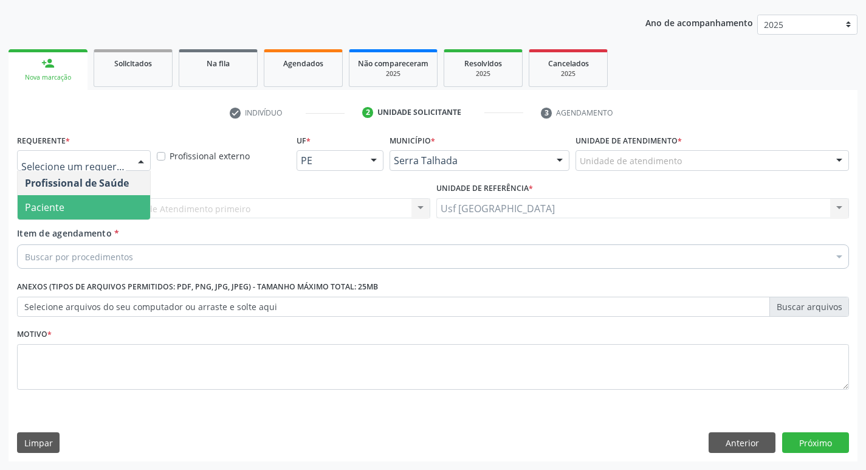
click at [83, 205] on span "Paciente" at bounding box center [84, 207] width 133 height 24
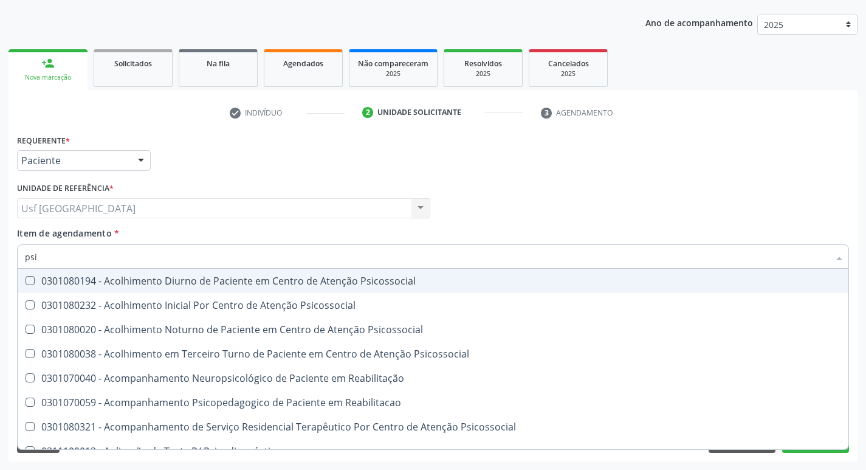
type input "psiq"
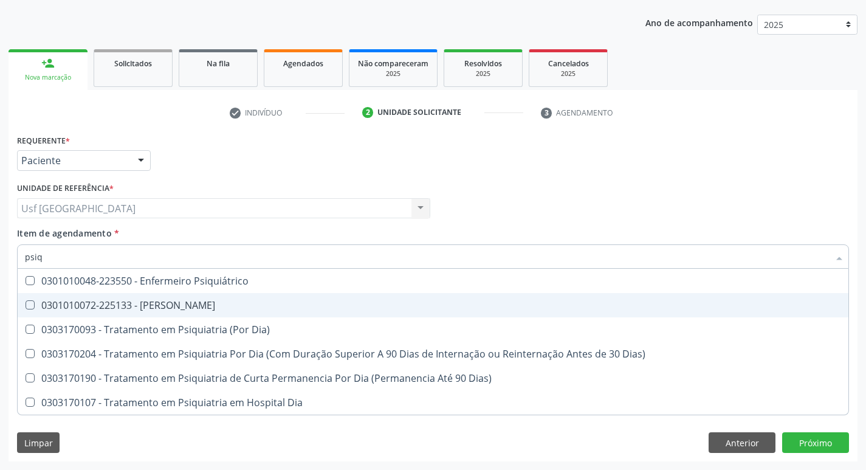
click at [214, 300] on div "0301010072-225133 - Médico Psiquiatra" at bounding box center [433, 305] width 816 height 10
checkbox Psiquiatra "true"
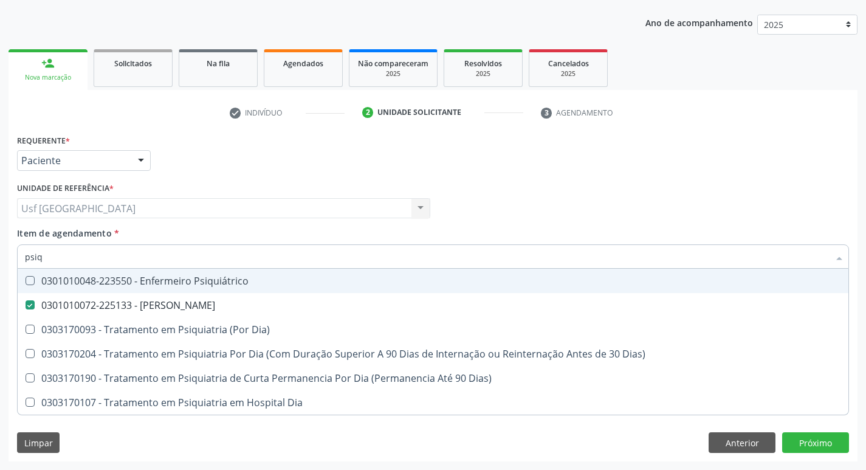
click at [503, 194] on div "Profissional Solicitante Por favor, selecione a Unidade de Atendimento primeiro…" at bounding box center [433, 202] width 838 height 47
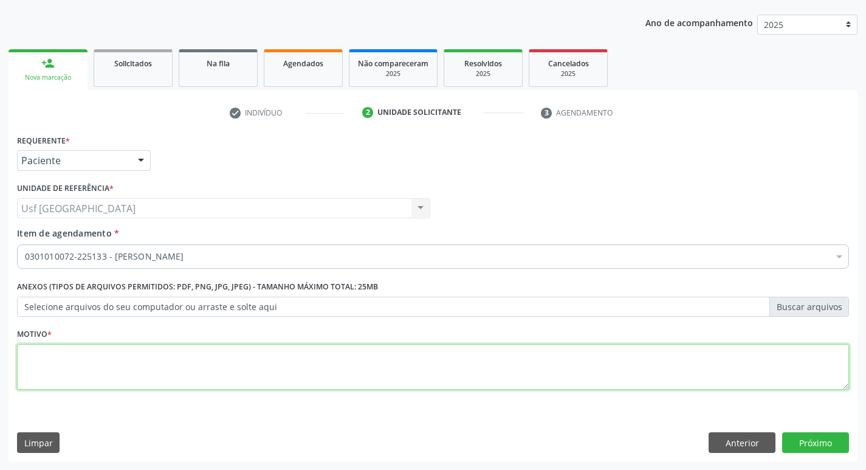
click at [170, 367] on textarea at bounding box center [433, 367] width 832 height 46
type textarea "/"
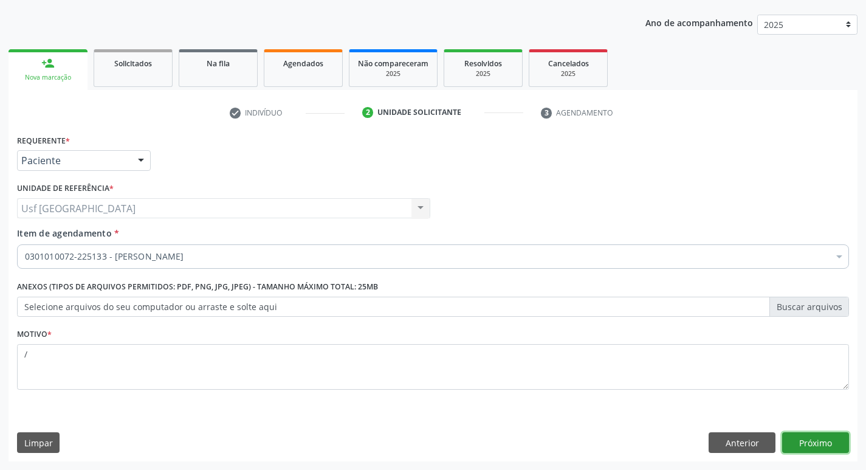
click at [796, 439] on button "Próximo" at bounding box center [815, 442] width 67 height 21
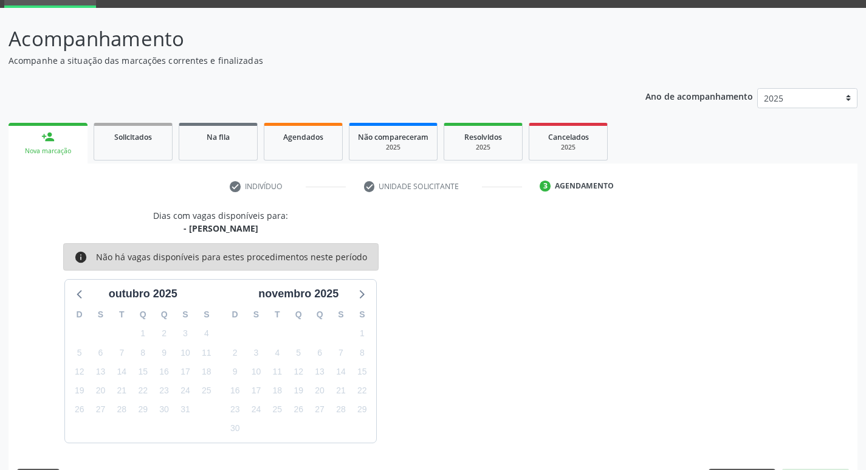
scroll to position [95, 0]
